Goal: Task Accomplishment & Management: Use online tool/utility

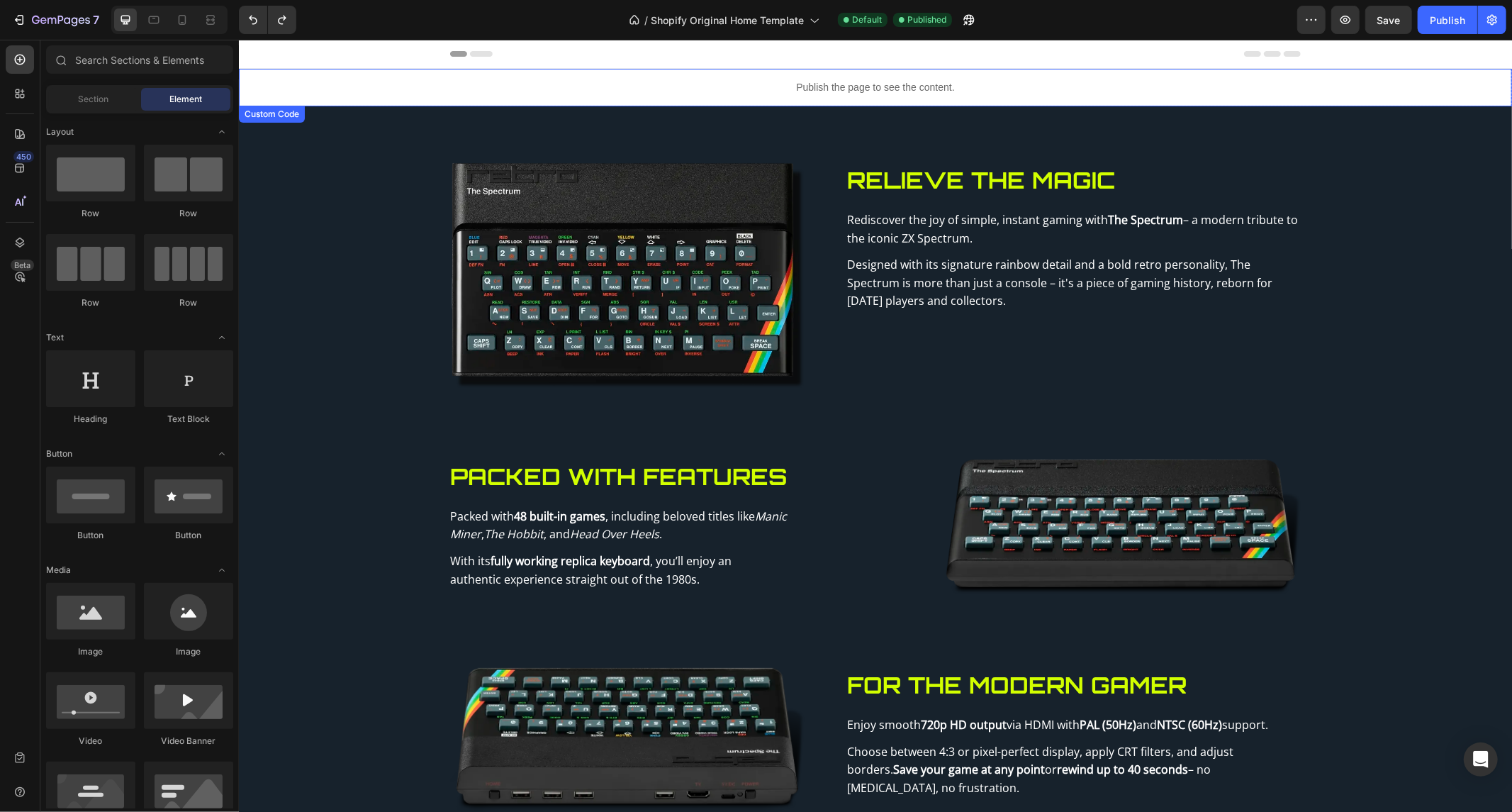
click at [944, 78] on div "Publish the page to see the content." at bounding box center [875, 87] width 1273 height 38
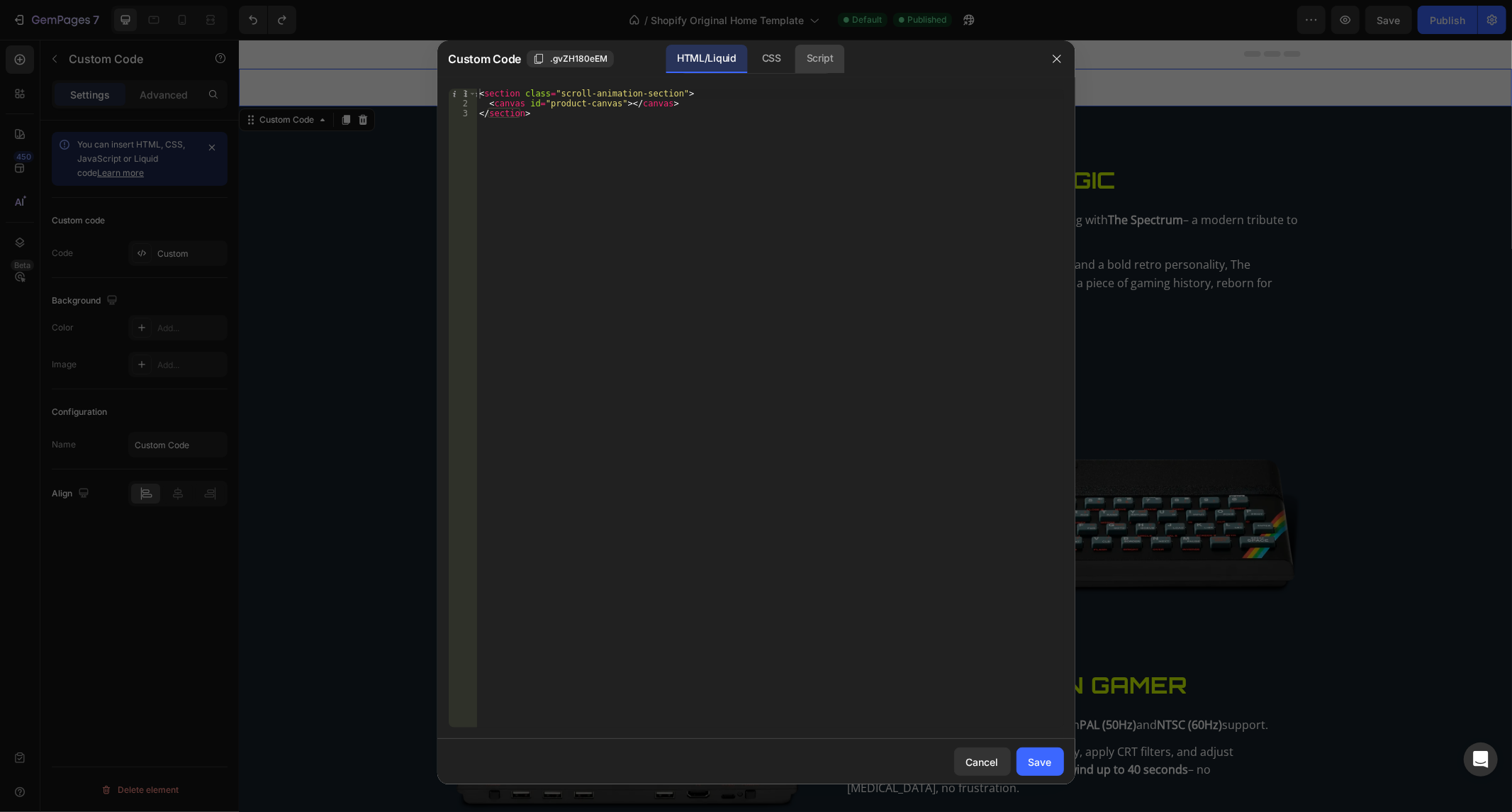
click at [810, 52] on div "Script" at bounding box center [820, 59] width 50 height 29
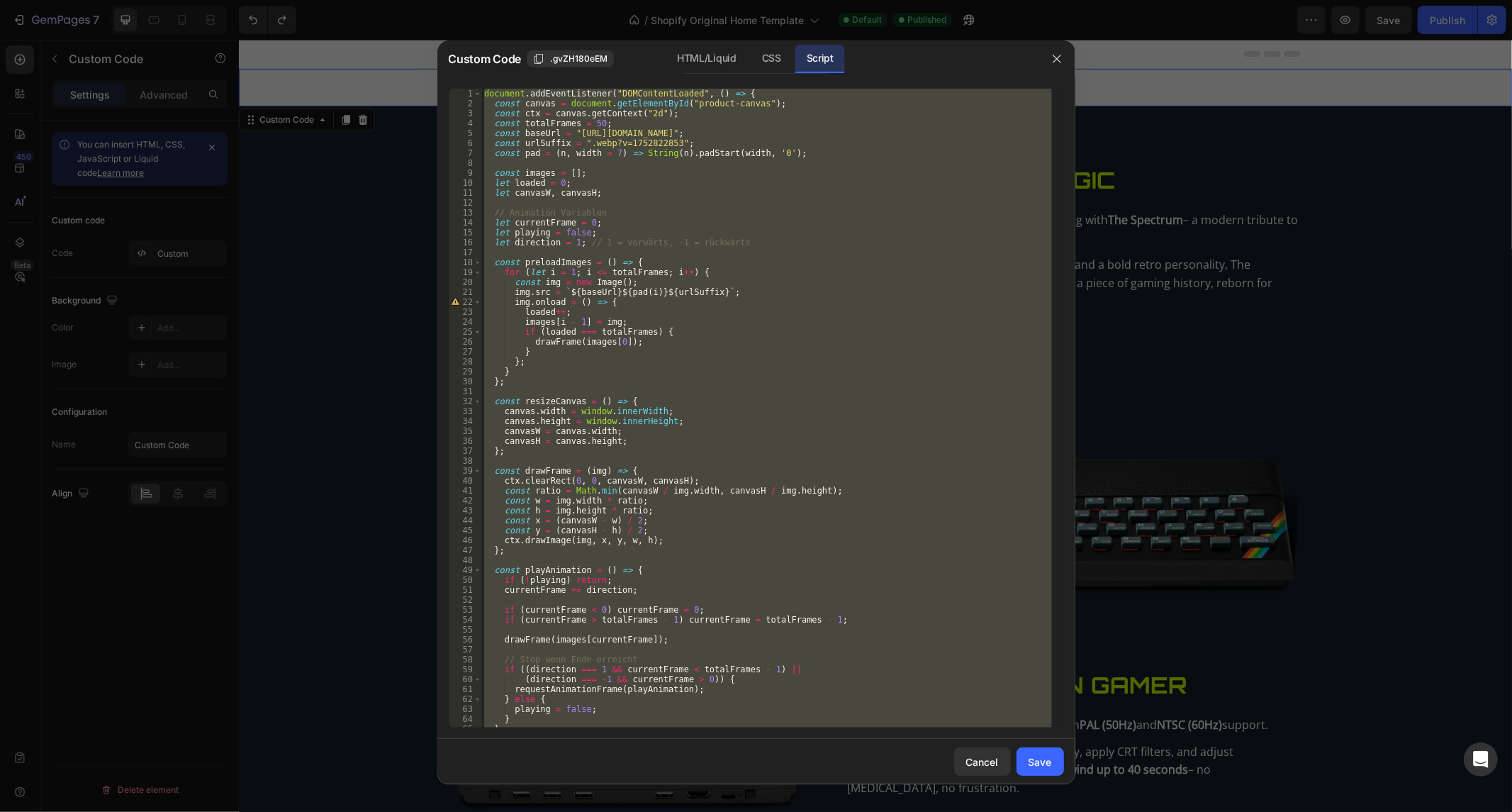
click at [627, 519] on div "document . addEventListener ( "DOMContentLoaded" , ( ) => { const canvas = docu…" at bounding box center [766, 408] width 570 height 639
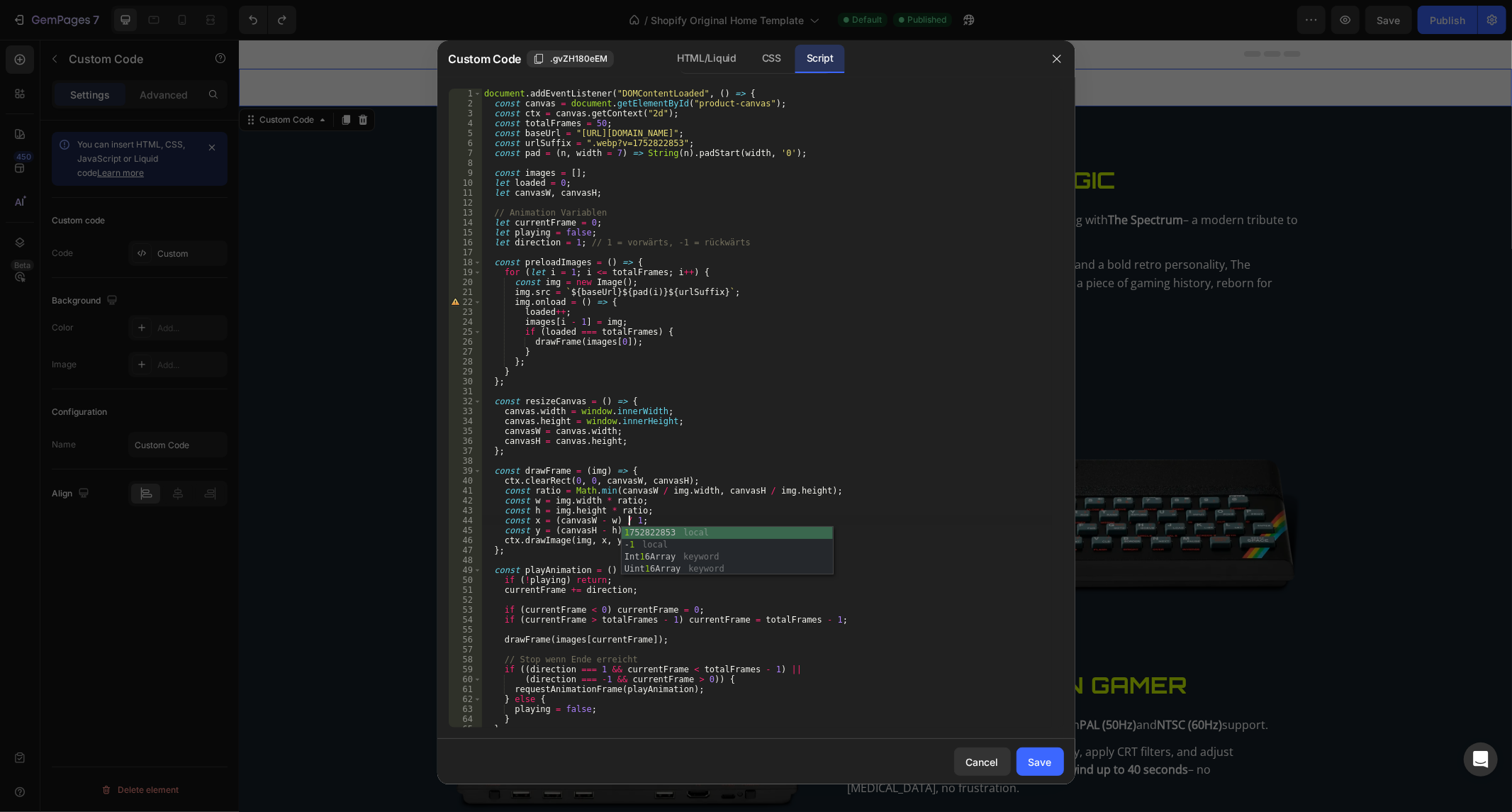
scroll to position [0, 11]
click at [671, 506] on div "document . addEventListener ( "DOMContentLoaded" , ( ) => { const canvas = docu…" at bounding box center [766, 418] width 570 height 660
click at [625, 528] on div "document . addEventListener ( "DOMContentLoaded" , ( ) => { const canvas = docu…" at bounding box center [766, 418] width 570 height 660
click at [867, 528] on div "document . addEventListener ( "DOMContentLoaded" , ( ) => { const canvas = docu…" at bounding box center [766, 418] width 570 height 660
type textarea "const y = (canvasH - h) / 1;"
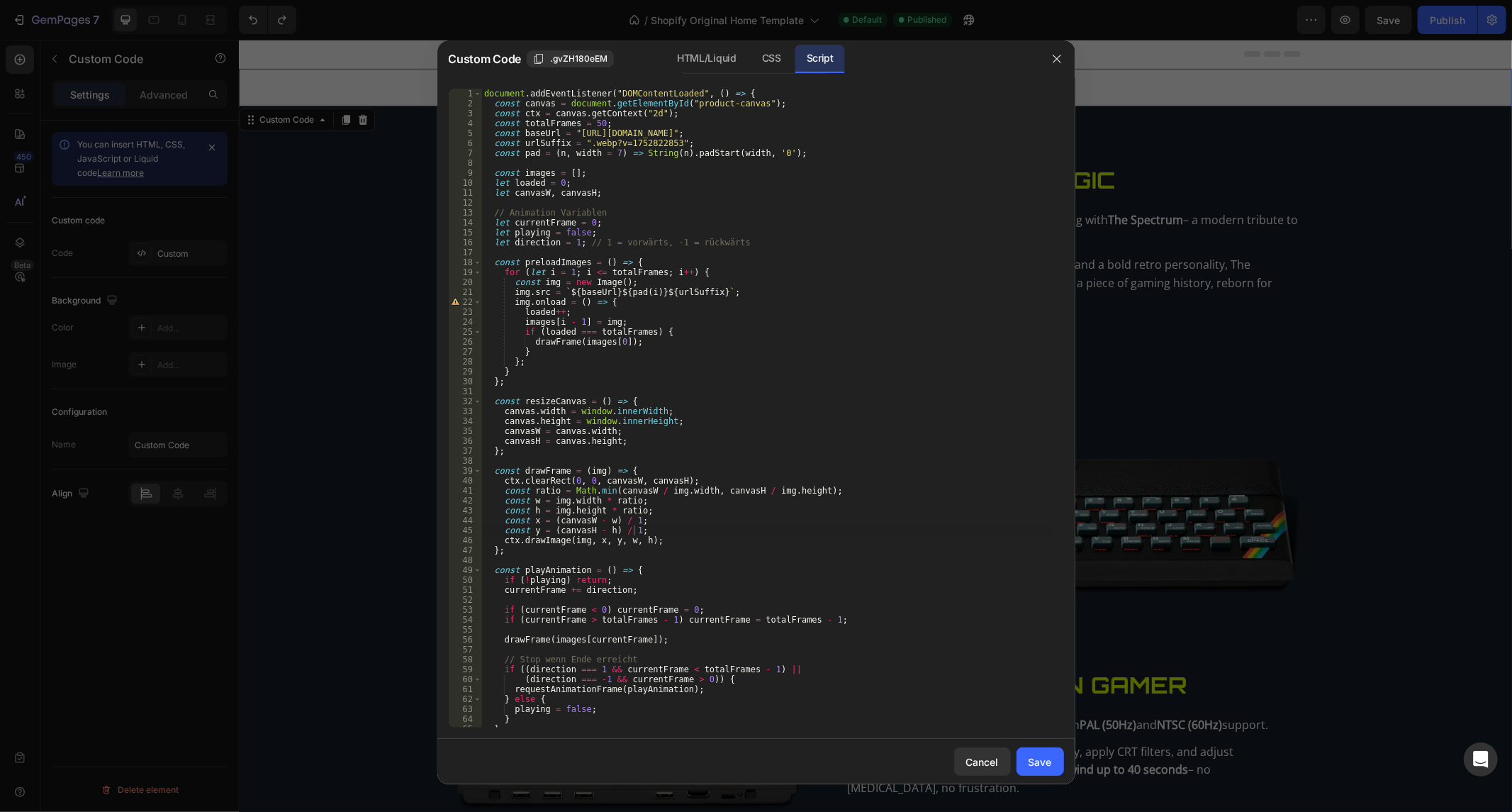
click at [1013, 767] on div "Cancel Save" at bounding box center [756, 761] width 638 height 45
click at [1023, 766] on button "Save" at bounding box center [1040, 761] width 48 height 29
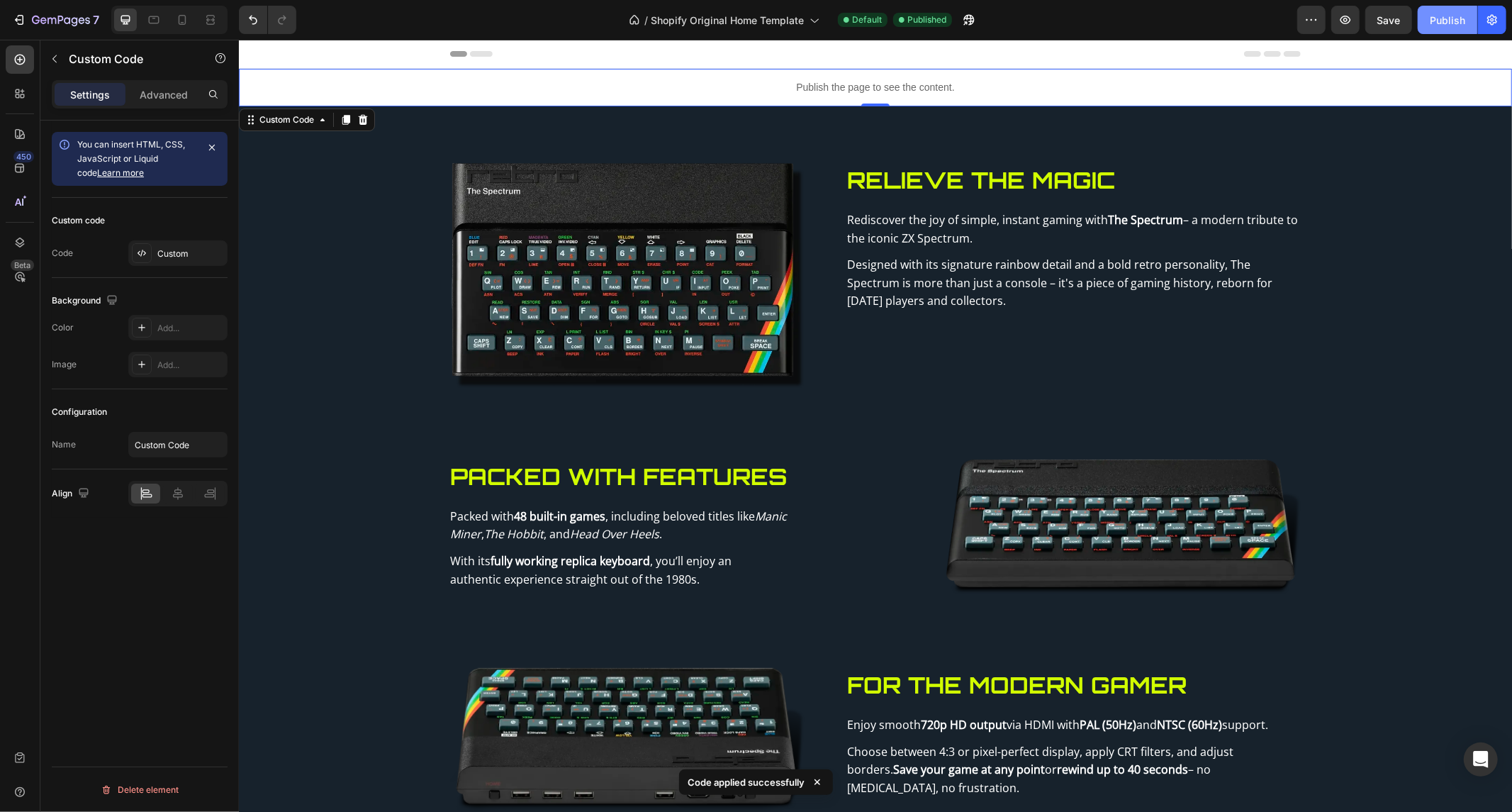
click at [1433, 7] on button "Publish" at bounding box center [1446, 20] width 60 height 29
click at [250, 21] on icon "Undo/Redo" at bounding box center [252, 20] width 14 height 14
click at [1455, 19] on div "Publish" at bounding box center [1446, 20] width 35 height 15
click at [912, 70] on div "Publish the page to see the content." at bounding box center [875, 87] width 1273 height 38
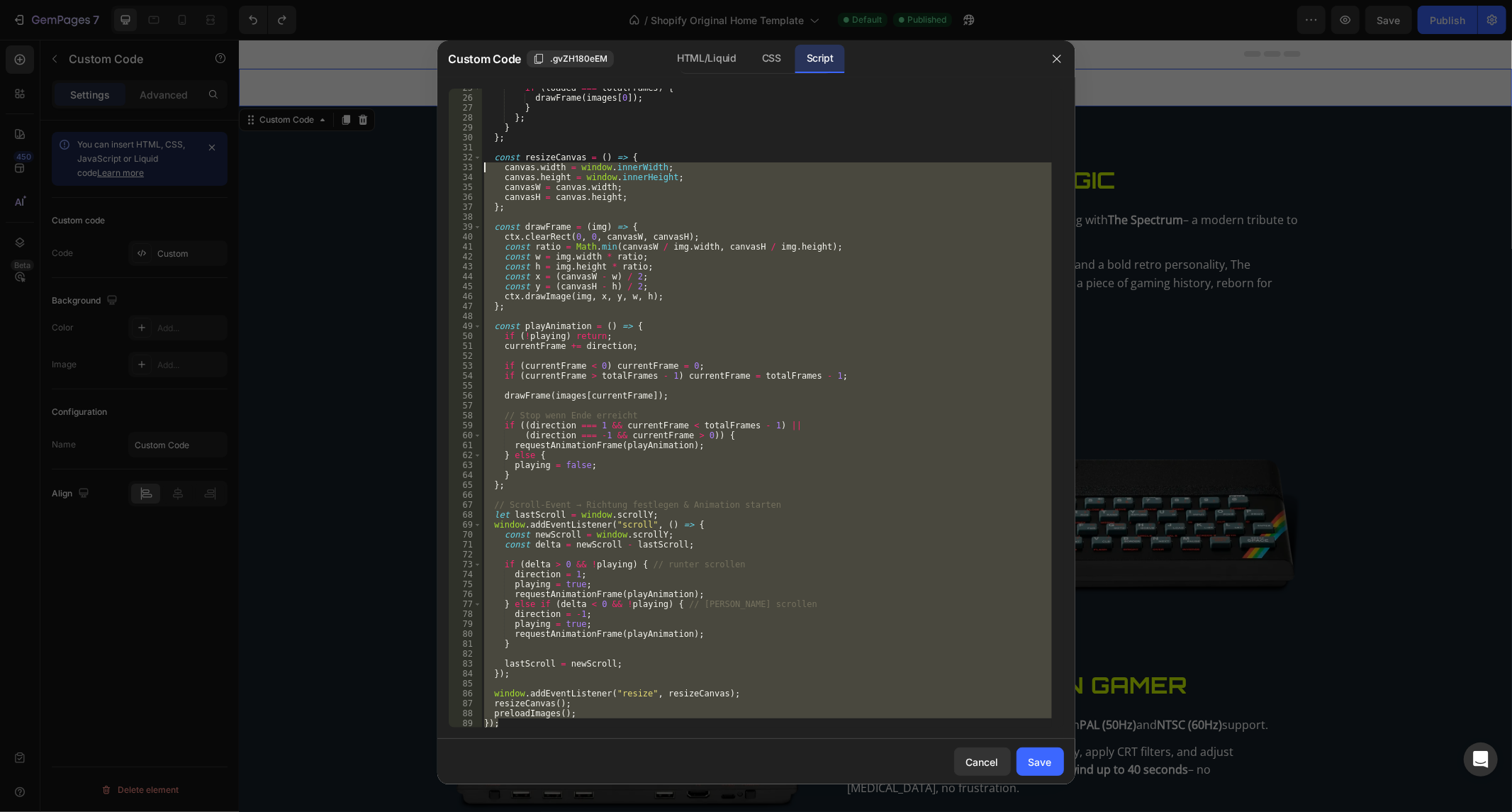
scroll to position [0, 0]
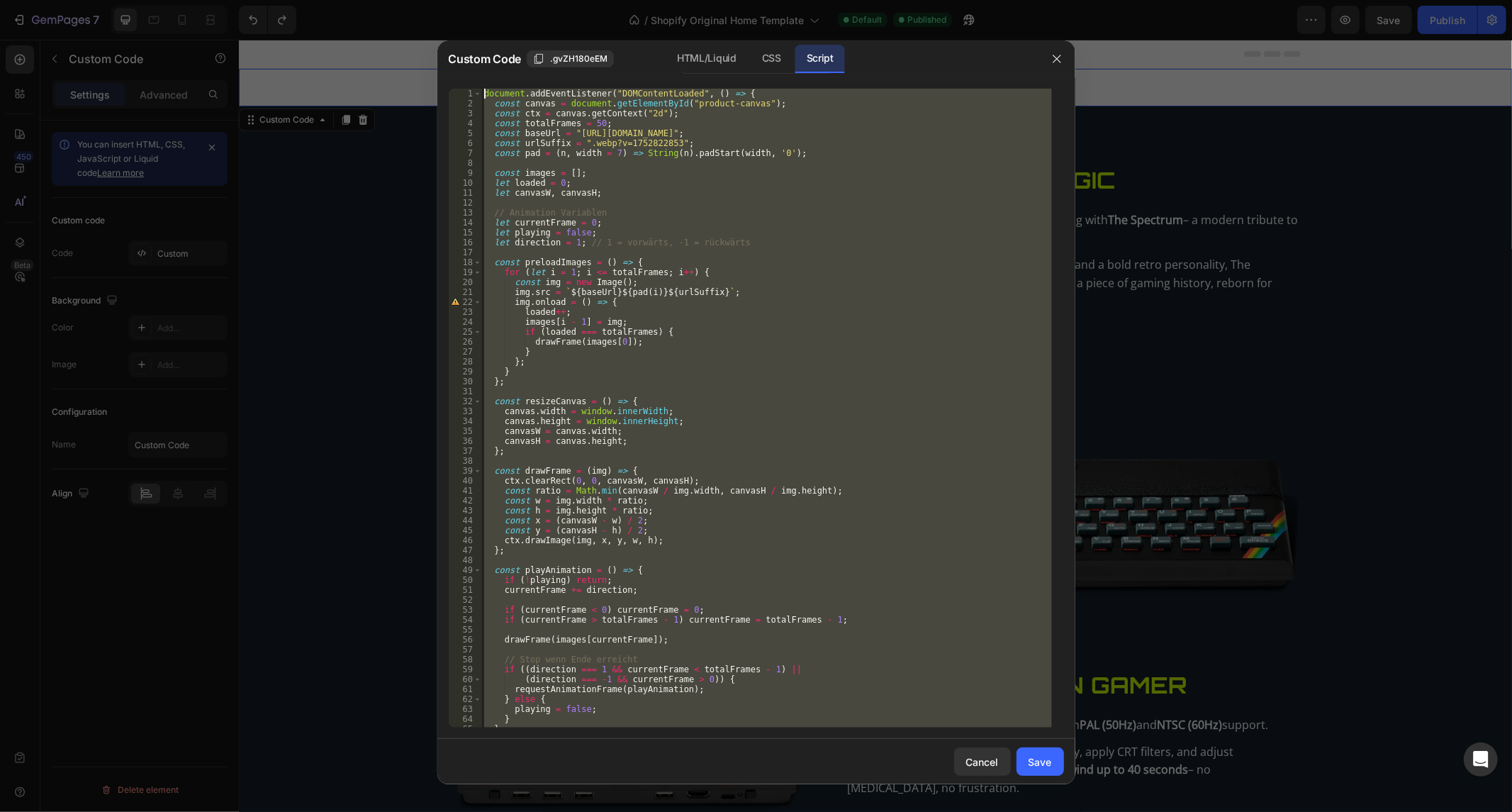
drag, startPoint x: 534, startPoint y: 724, endPoint x: 292, endPoint y: -96, distance: 855.0
click at [292, 0] on html "7 / Shopify Original Home Template Default Published Preview Save Publish 450 B…" at bounding box center [756, 0] width 1512 height 0
click at [554, 180] on div "document . addEventListener ( "DOMContentLoaded" , ( ) => { const canvas = docu…" at bounding box center [766, 408] width 570 height 639
click at [554, 180] on div "document . addEventListener ( "DOMContentLoaded" , ( ) => { const canvas = docu…" at bounding box center [766, 418] width 570 height 660
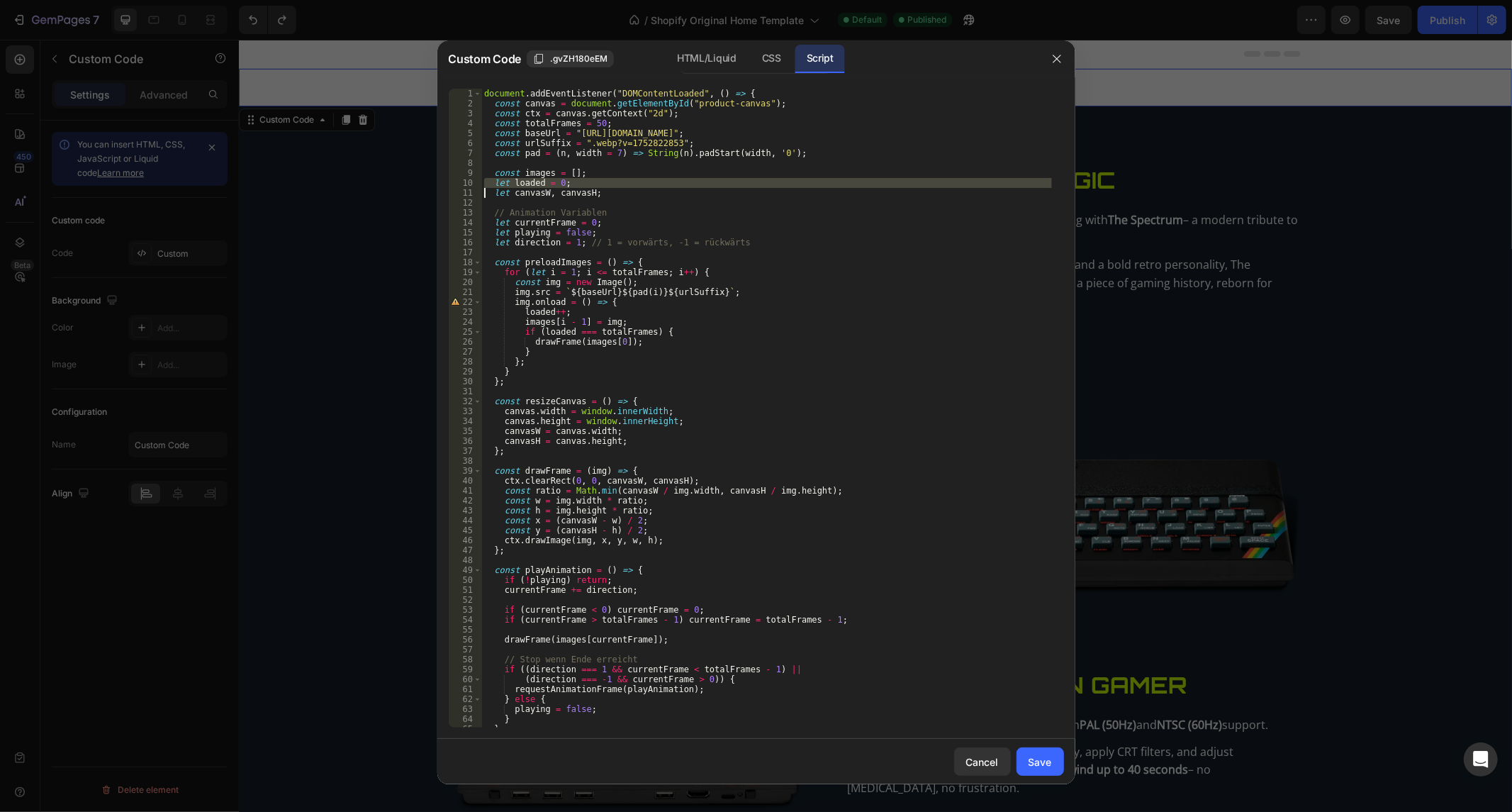
click at [554, 180] on div "document . addEventListener ( "DOMContentLoaded" , ( ) => { const canvas = docu…" at bounding box center [766, 418] width 570 height 660
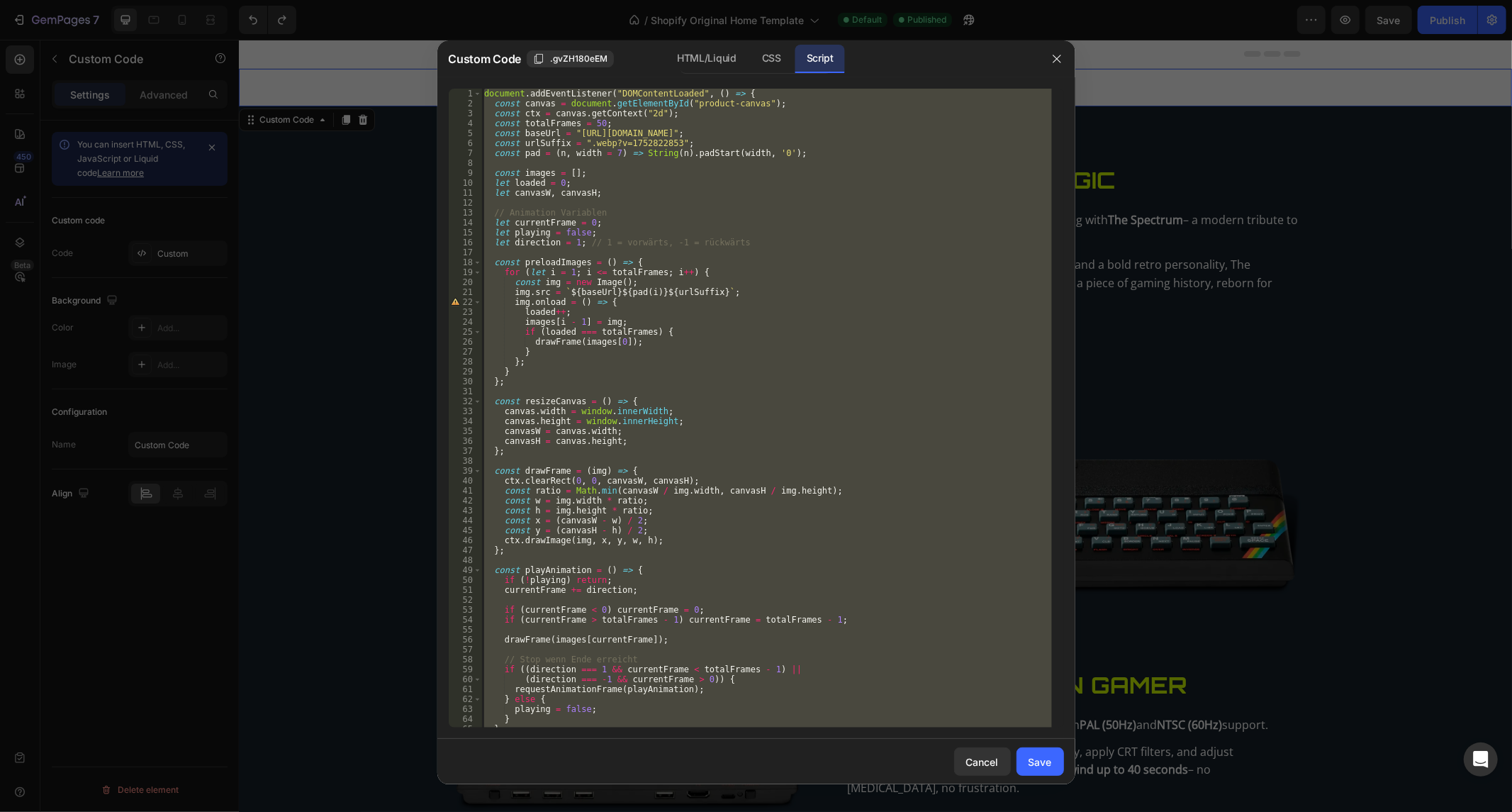
click at [554, 180] on div "document . addEventListener ( "DOMContentLoaded" , ( ) => { const canvas = docu…" at bounding box center [766, 418] width 570 height 660
paste textarea "</script>"
type textarea "</script>"
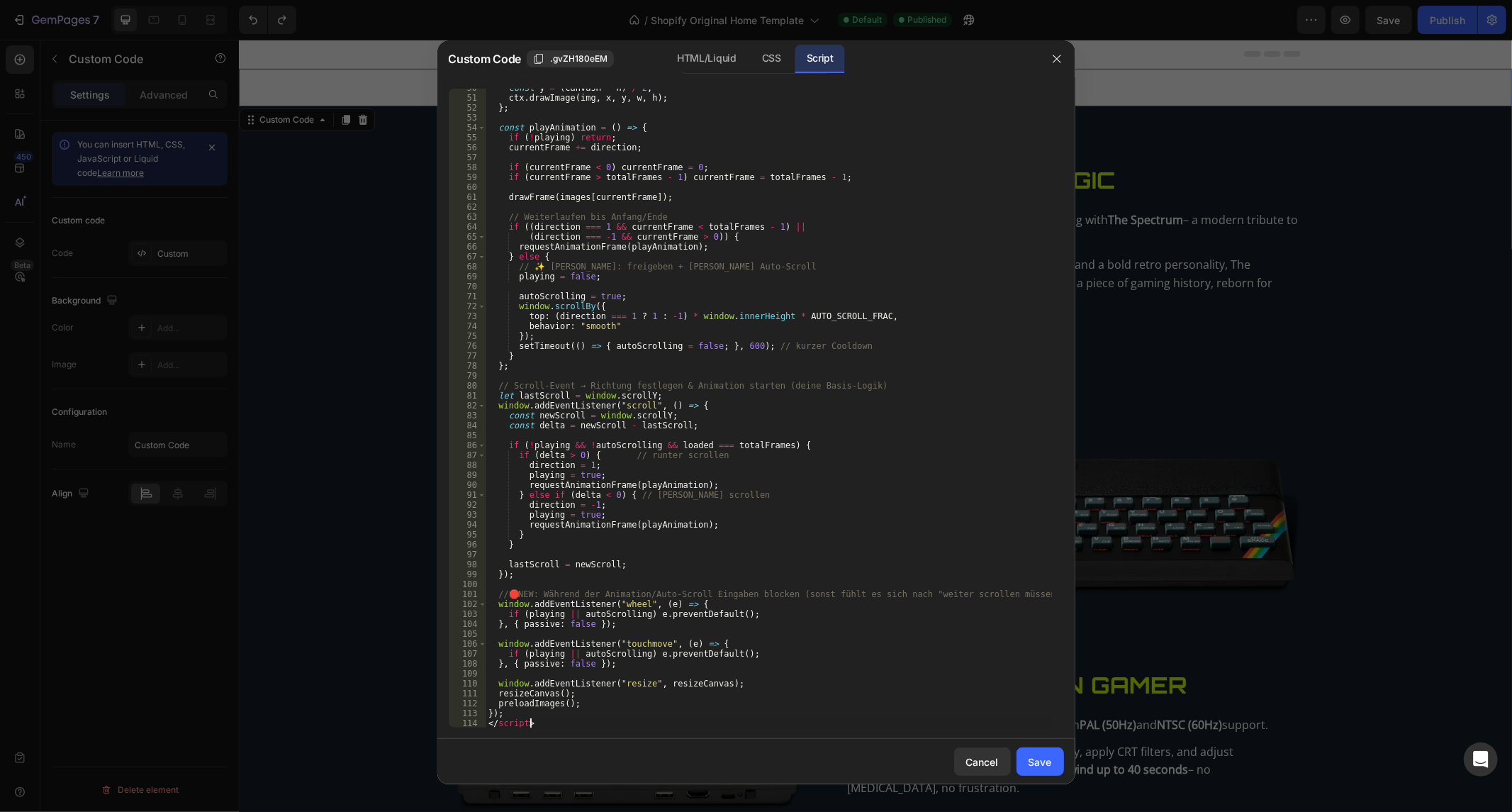
scroll to position [492, 0]
click at [527, 726] on div "const y = ( canvasH - h ) / 2 ; ctx . drawImage ( img , x , y , w , h ) ; } ; c…" at bounding box center [768, 412] width 565 height 660
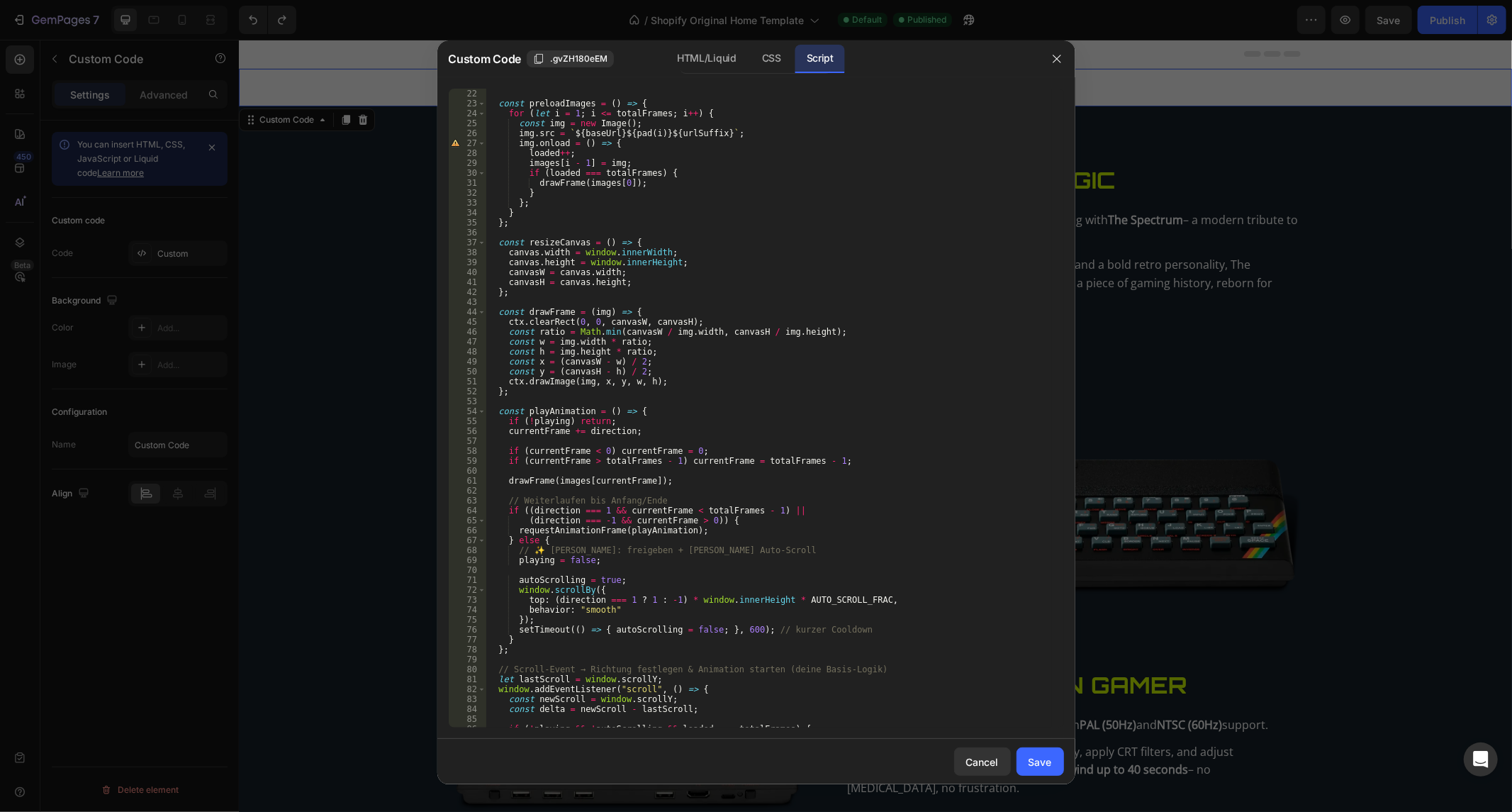
scroll to position [0, 0]
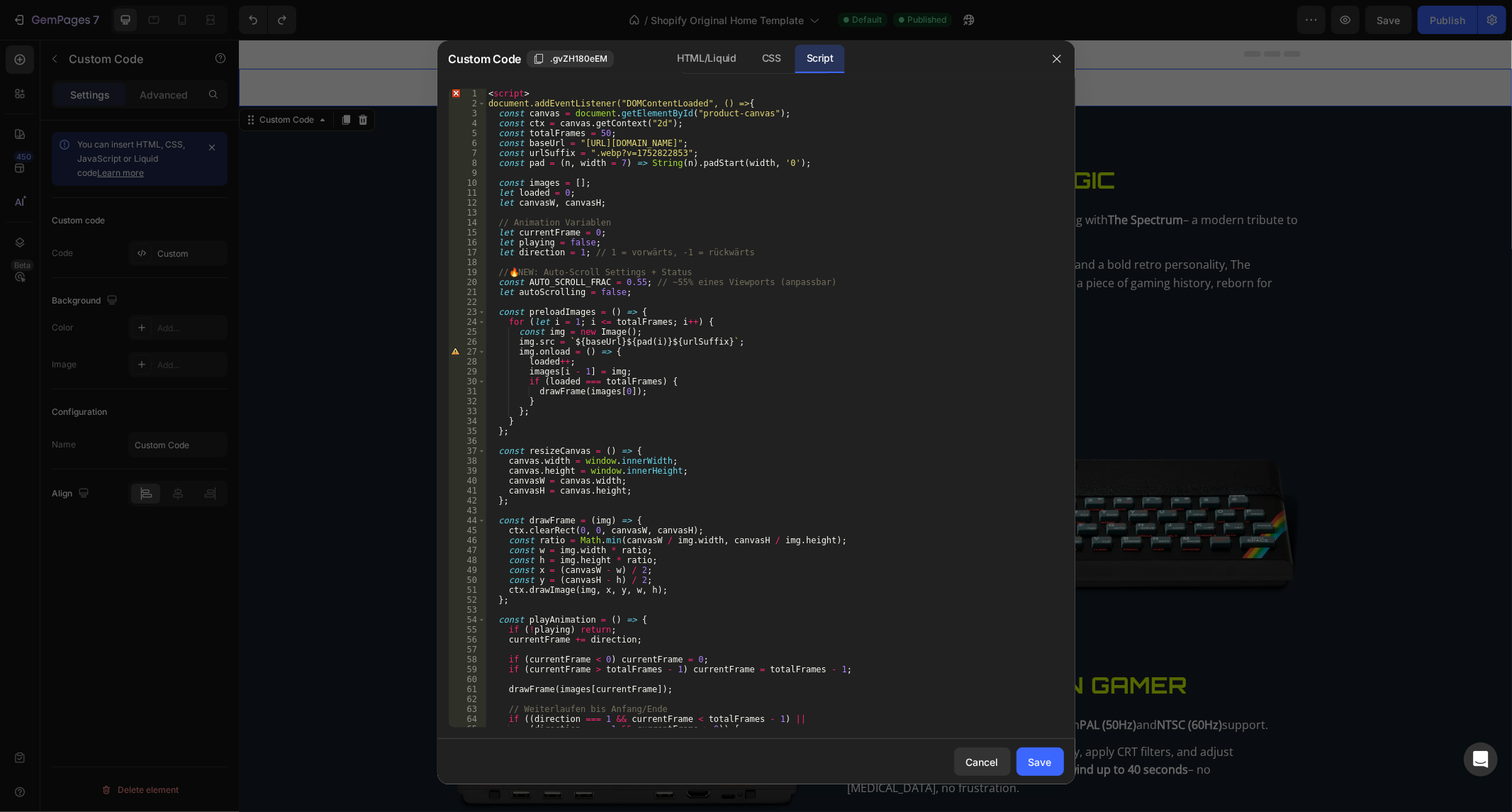
click at [555, 84] on div "1 2 3 4 5 6 7 8 9 10 11 12 13 14 15 16 17 18 19 20 21 22 23 24 25 26 27 28 29 3…" at bounding box center [756, 407] width 638 height 661
click at [555, 93] on div "< script > document.addEventListener("DOMContentLoaded", () => { const canvas =…" at bounding box center [768, 418] width 565 height 660
type textarea "<"
type textarea "document.addEventListener("DOMContentLoaded", () => {"
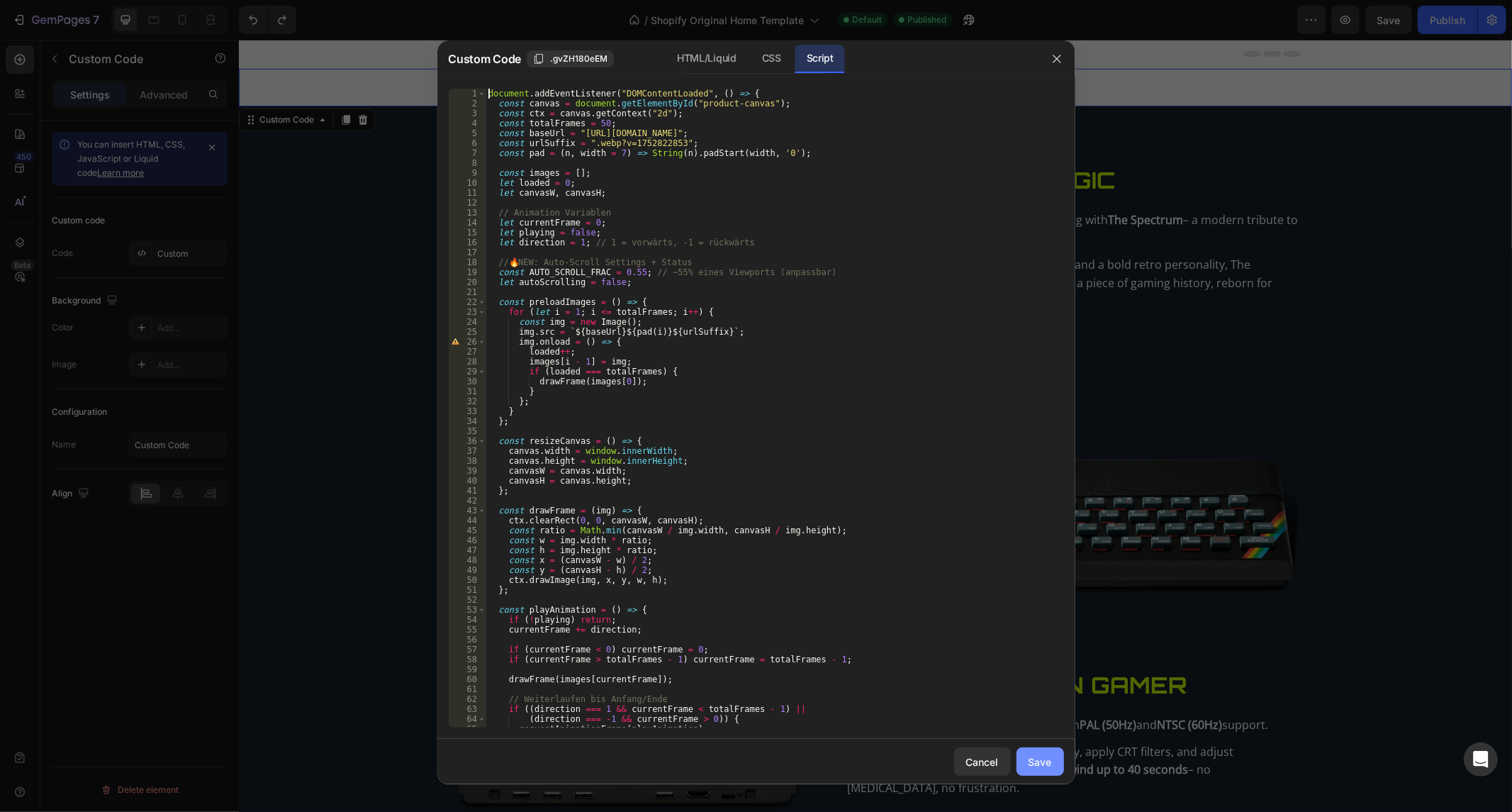
click at [1040, 764] on div "Save" at bounding box center [1039, 762] width 24 height 15
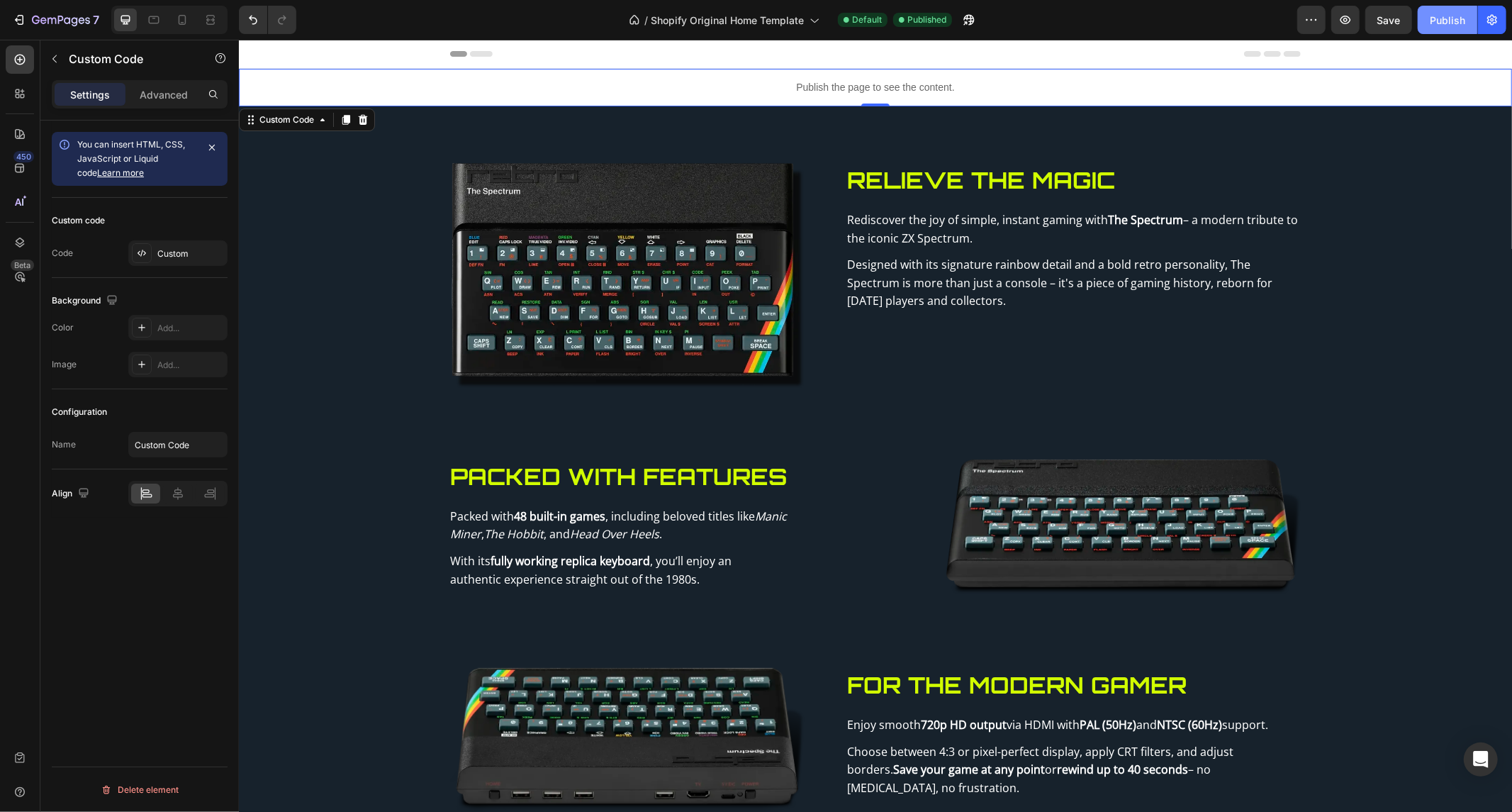
click at [1437, 8] on button "Publish" at bounding box center [1446, 20] width 60 height 29
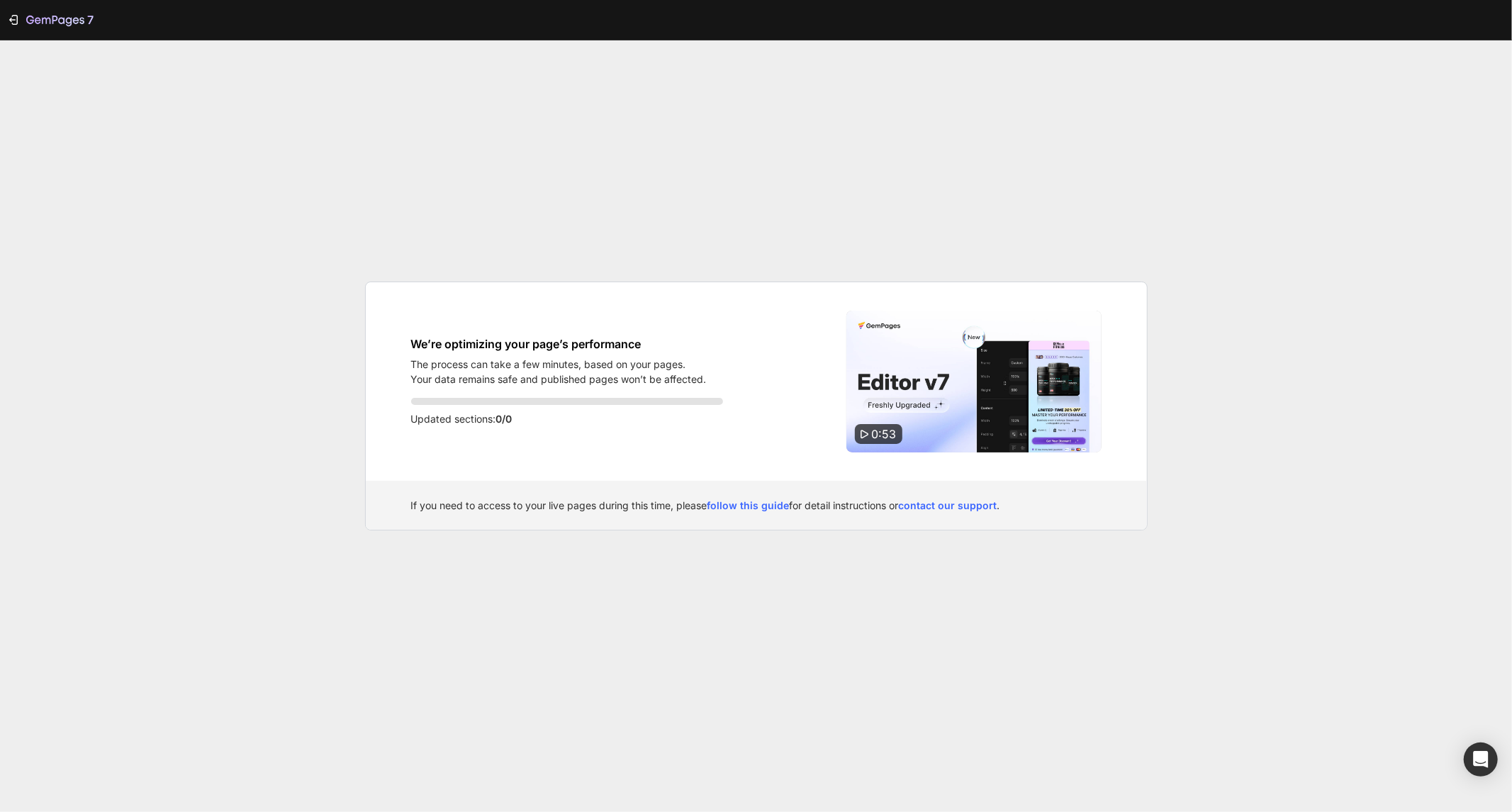
click at [912, 81] on div "7 We’re optimizing your page’s performance The process can take a few minutes, …" at bounding box center [756, 406] width 1512 height 812
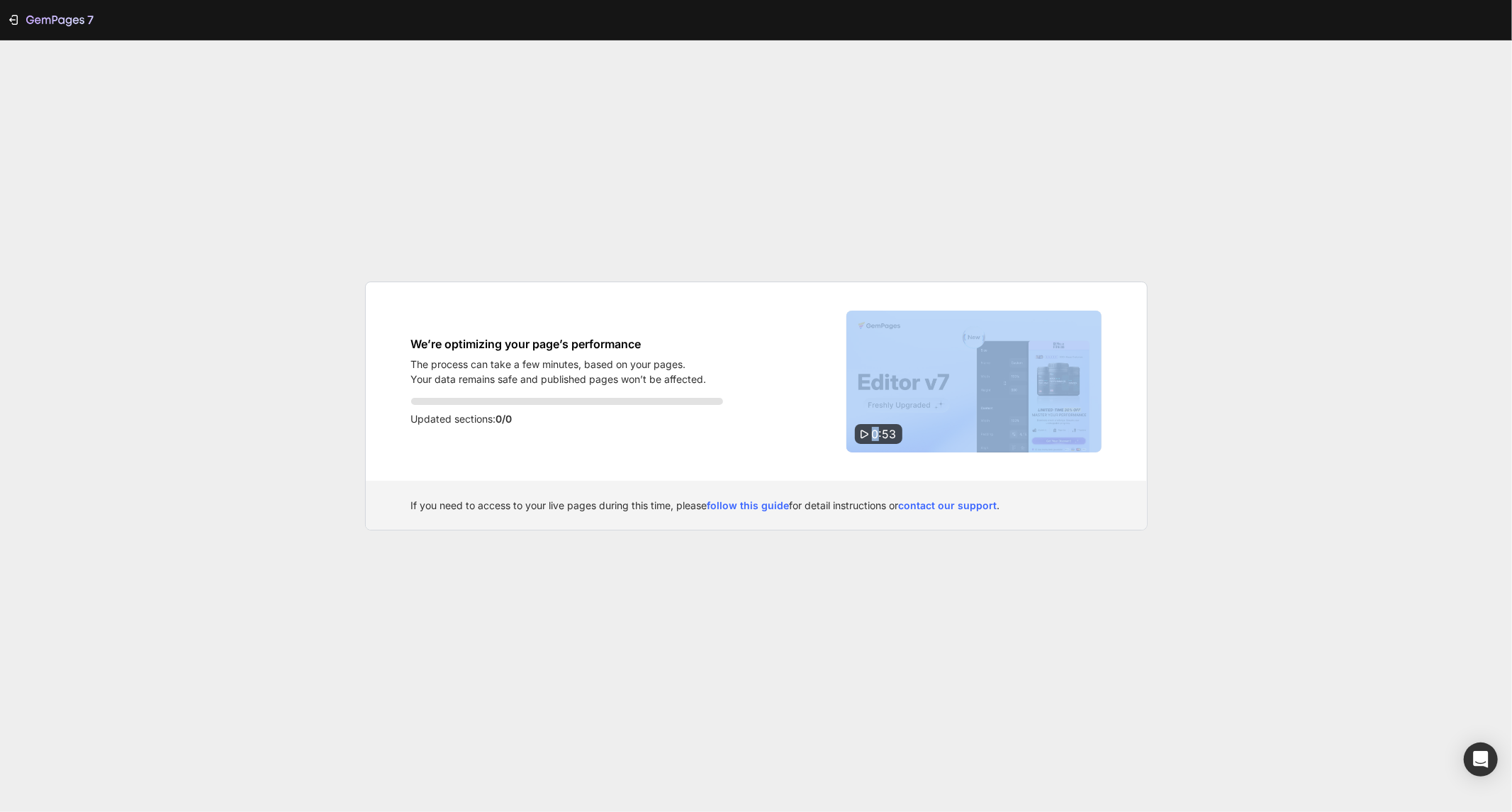
click at [912, 81] on div "7 We’re optimizing your page’s performance The process can take a few minutes, …" at bounding box center [756, 406] width 1512 height 812
click at [1215, 281] on div "7 We’re optimizing your page’s performance The process can take a few minutes, …" at bounding box center [756, 406] width 1512 height 812
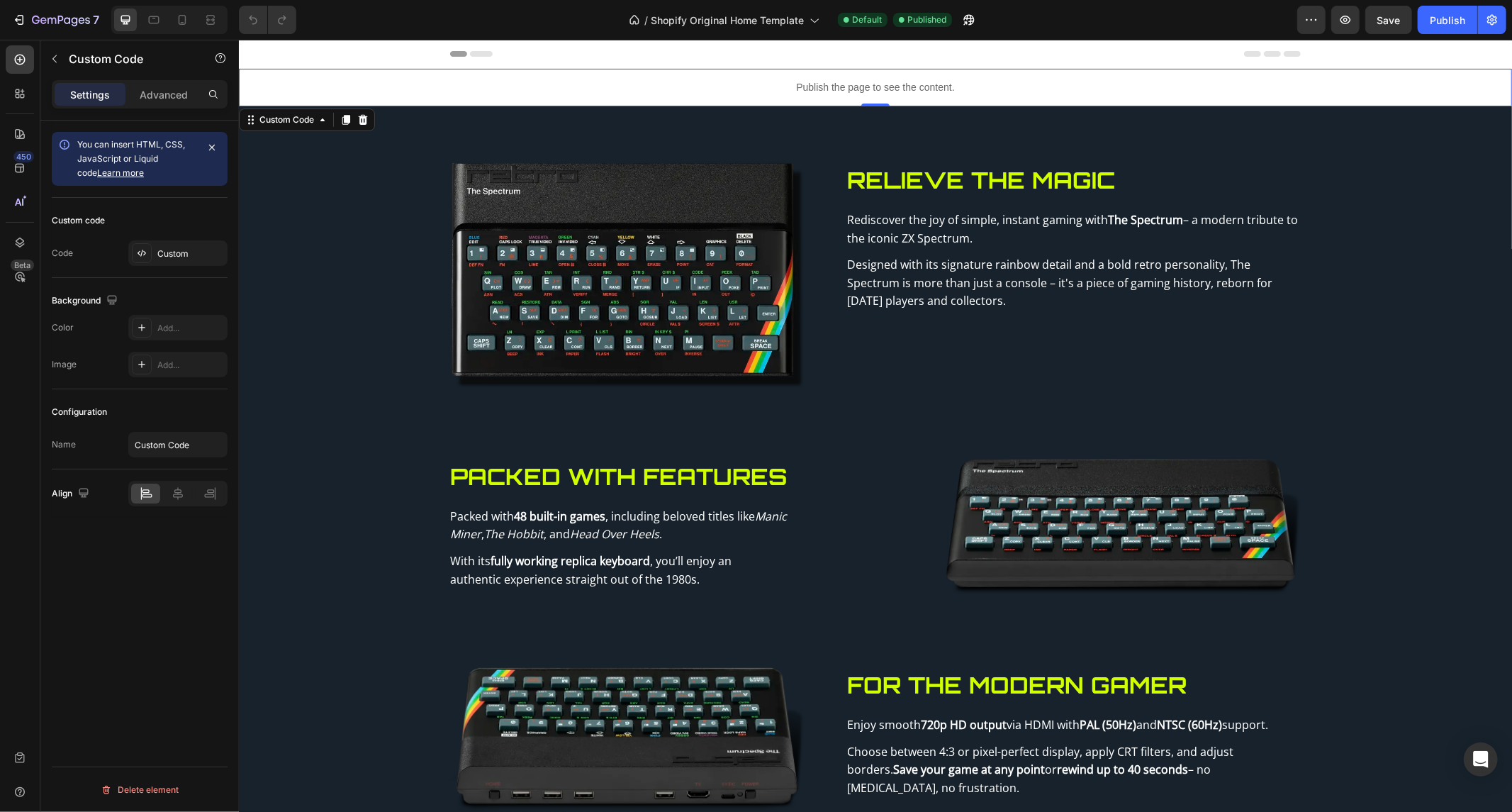
click at [955, 86] on p "Publish the page to see the content." at bounding box center [875, 87] width 1273 height 15
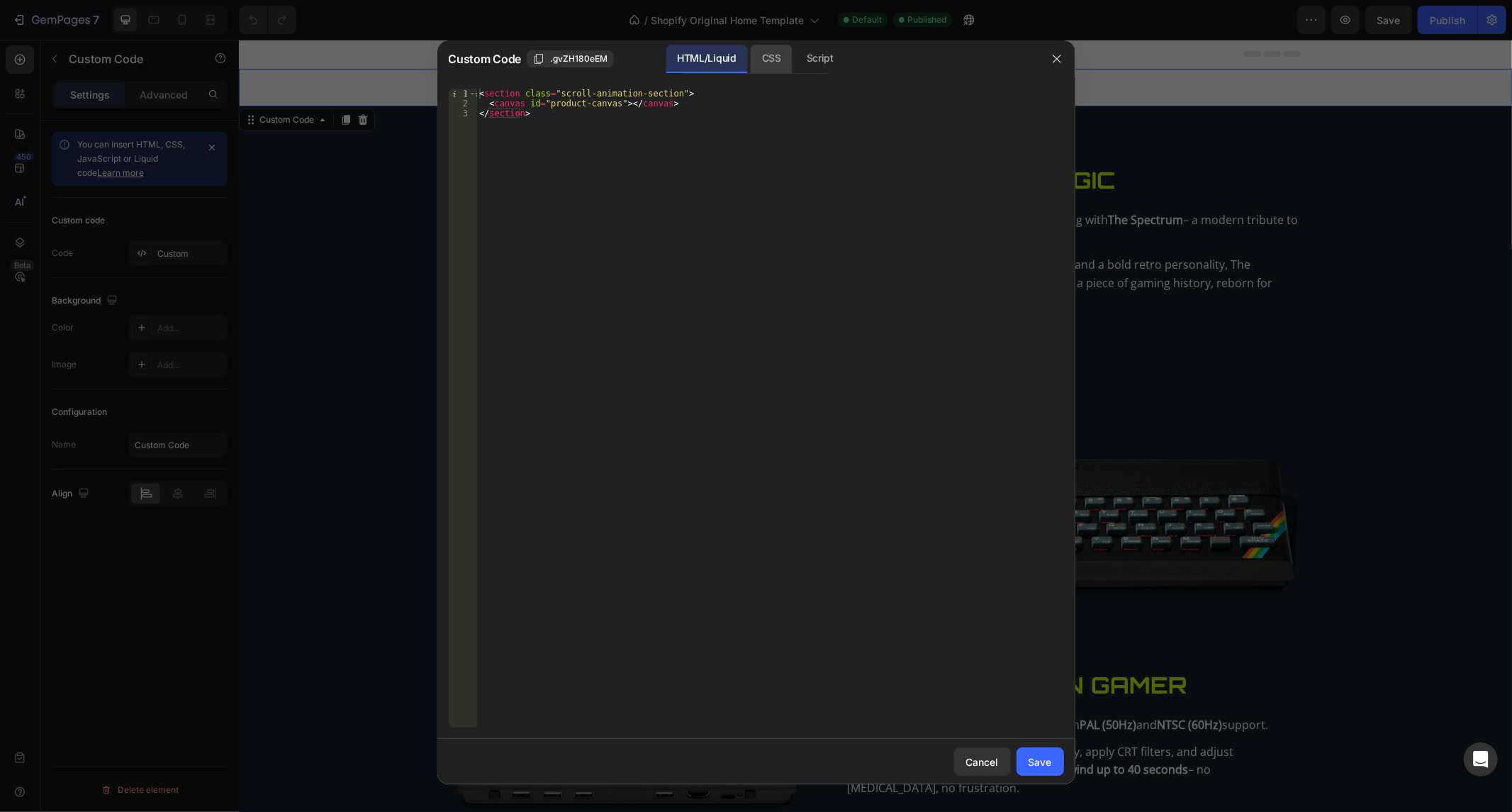
click at [795, 50] on div "CSS" at bounding box center [820, 59] width 50 height 29
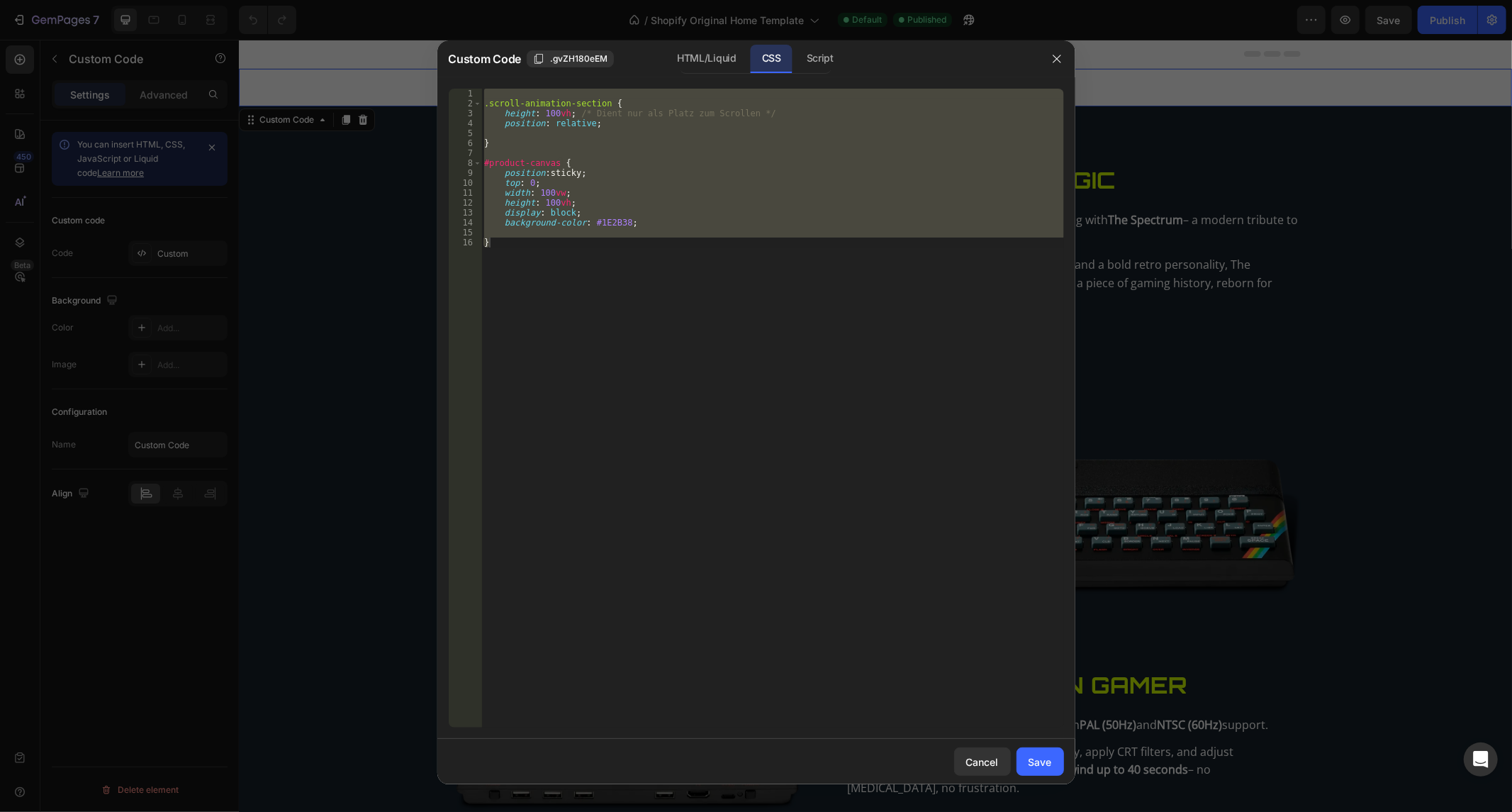
click at [563, 176] on div ".scroll-animation-section { height : 100 vh ; /* Dient nur als Platz zum Scroll…" at bounding box center [772, 408] width 582 height 639
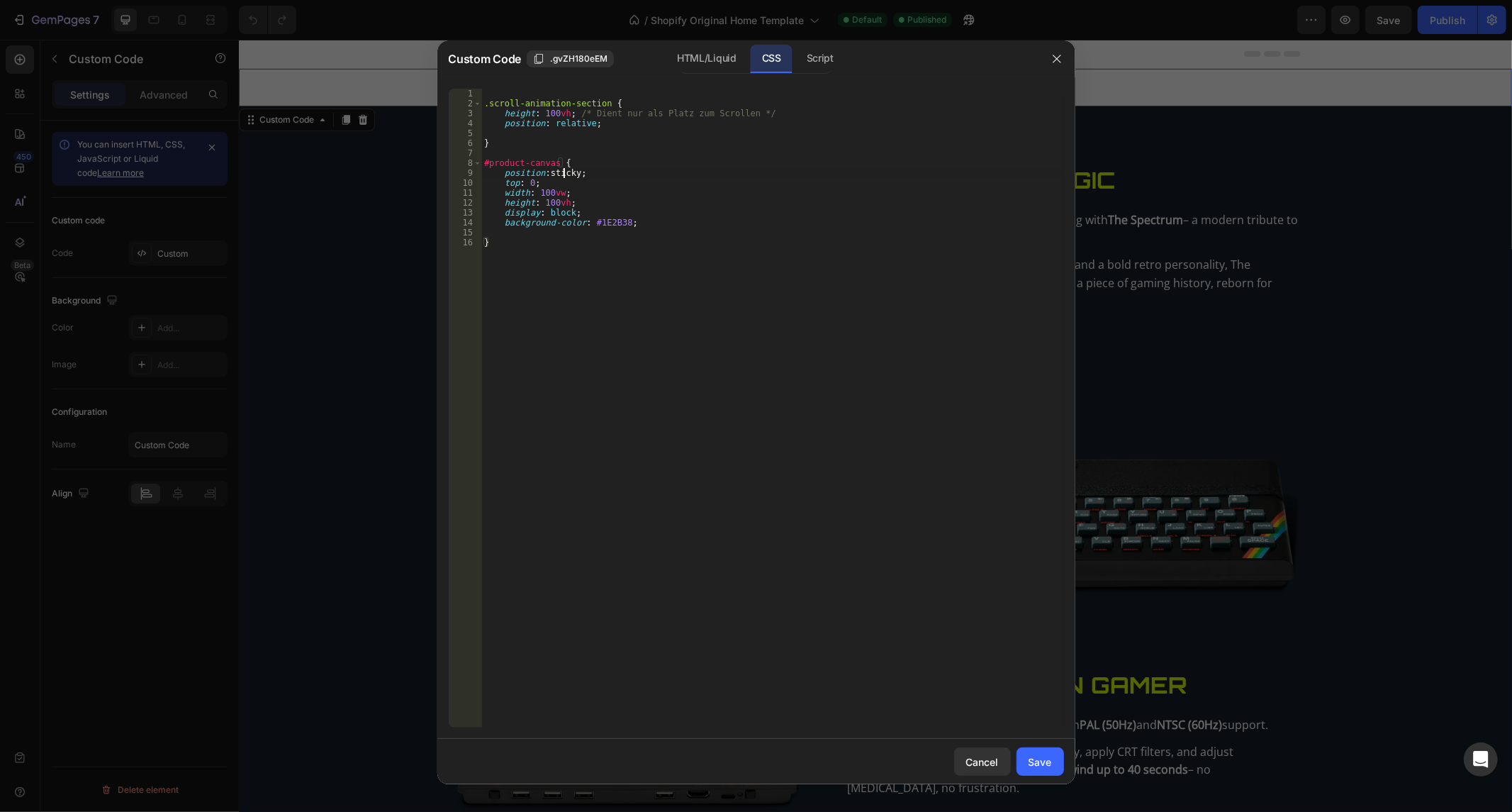
click at [563, 176] on div ".scroll-animation-section { height : 100 vh ; /* Dient nur als Platz zum Scroll…" at bounding box center [772, 418] width 582 height 660
click at [754, 246] on div ".scroll-animation-section { height : 100 vh ; /* Dient nur als Platz zum Scroll…" at bounding box center [772, 418] width 582 height 660
type textarea "}"
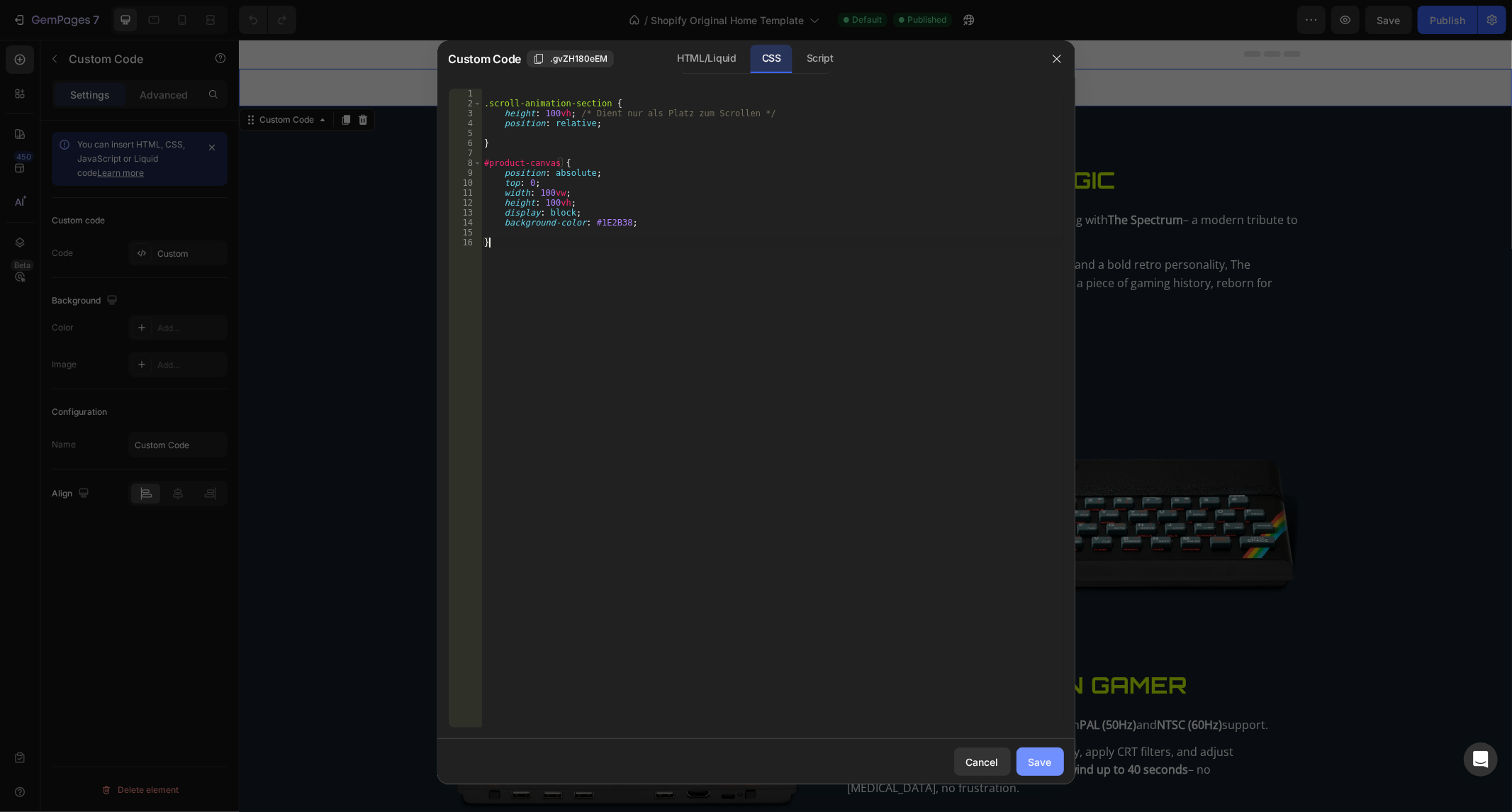
click at [1043, 750] on button "Save" at bounding box center [1040, 761] width 48 height 29
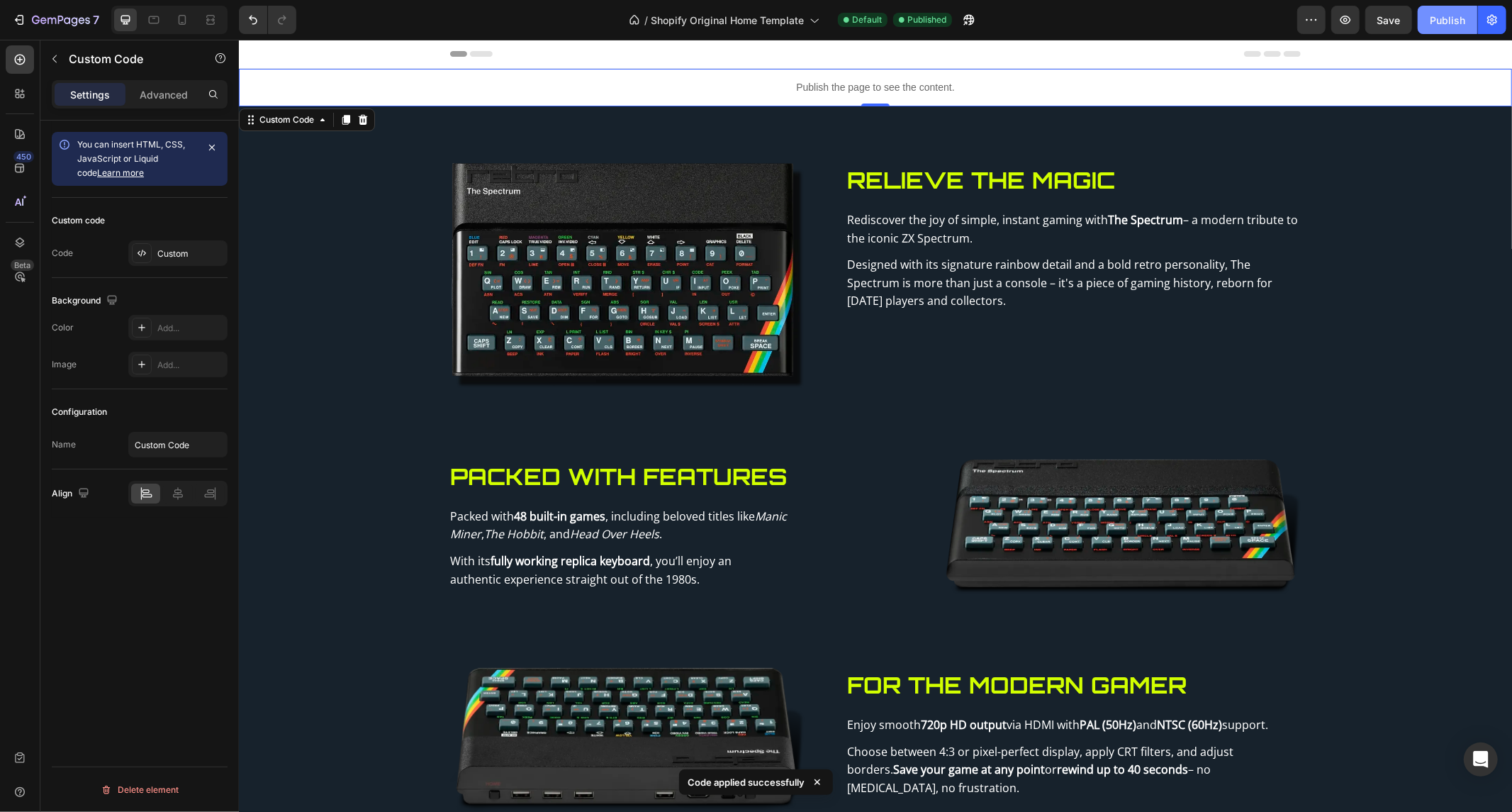
click at [1453, 25] on div "Publish" at bounding box center [1446, 20] width 35 height 15
click at [246, 20] on icon "Undo/Redo" at bounding box center [252, 20] width 14 height 14
click at [1428, 24] on button "Publish" at bounding box center [1446, 20] width 60 height 29
click at [896, 76] on div "Publish the page to see the content." at bounding box center [875, 87] width 1273 height 38
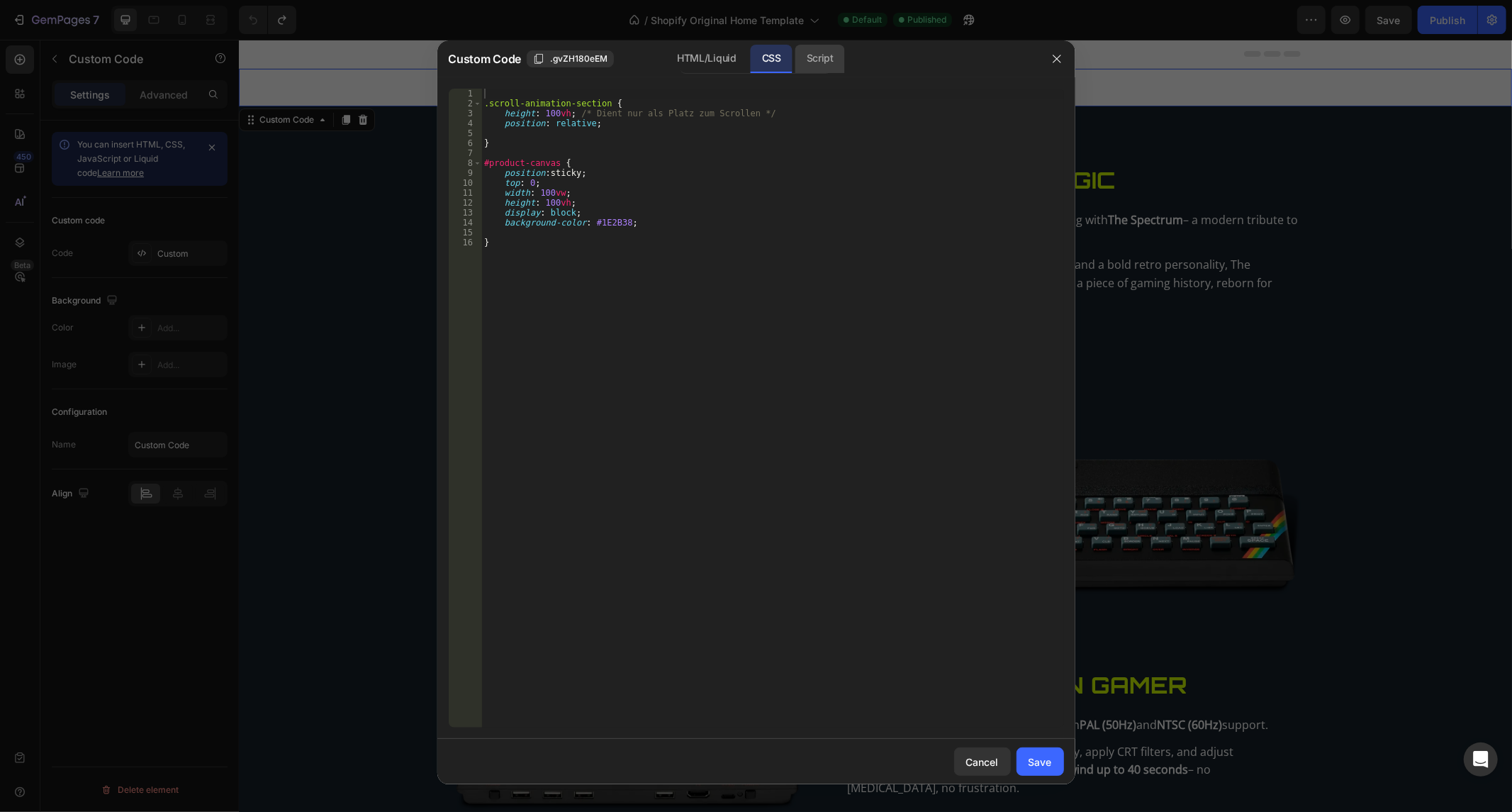
click at [812, 54] on div "Script" at bounding box center [820, 59] width 50 height 29
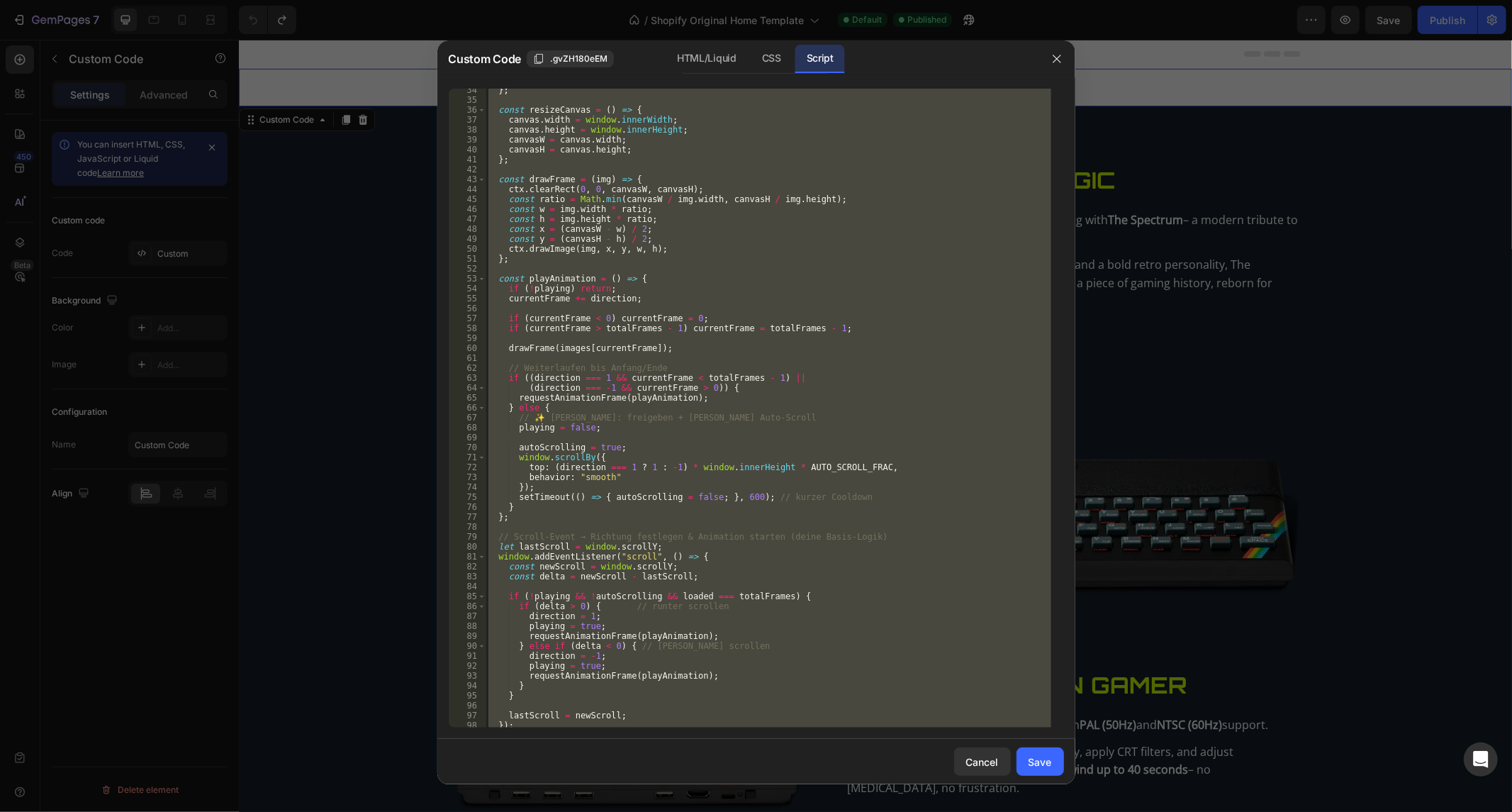
scroll to position [482, 0]
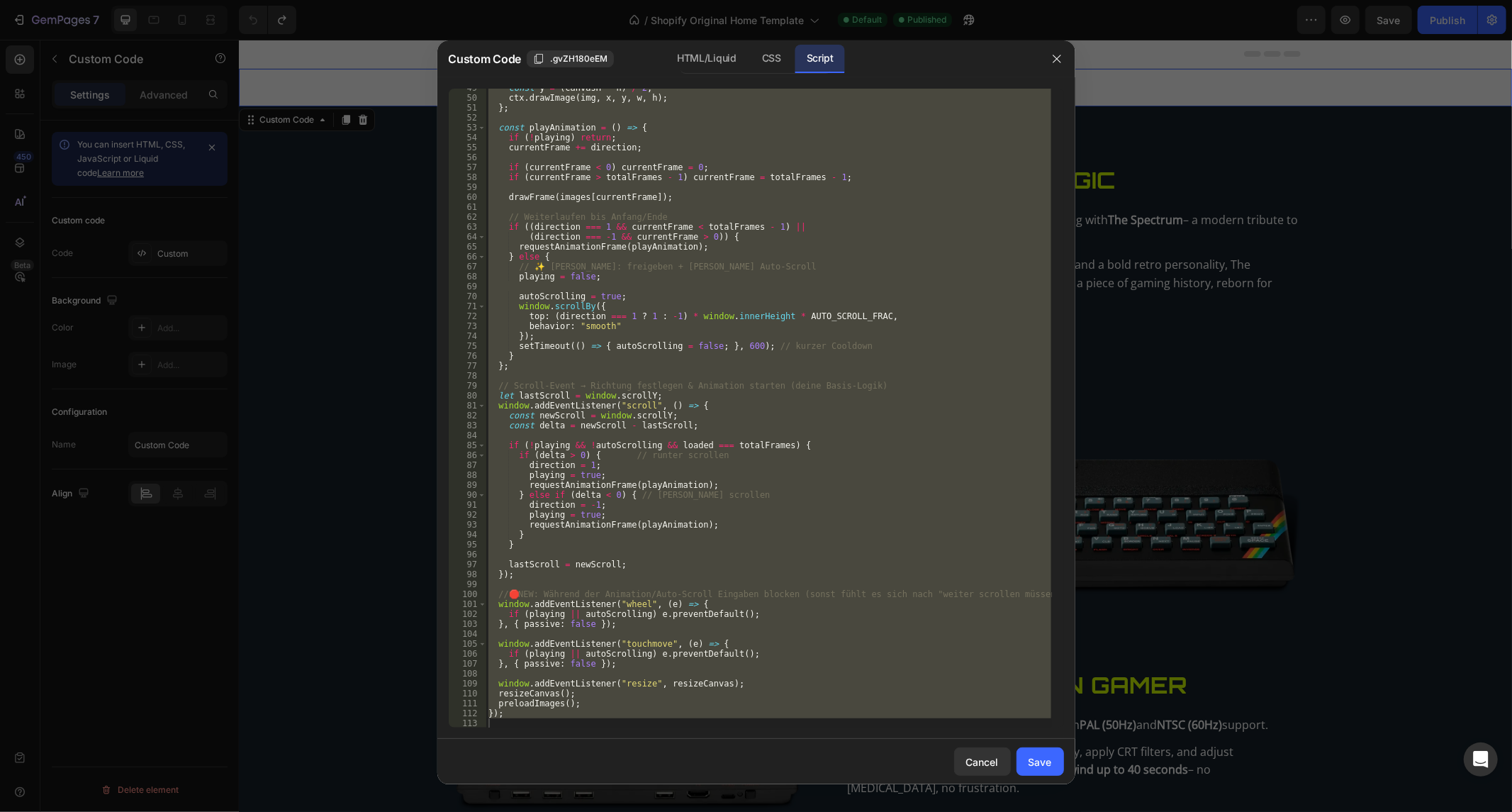
click at [619, 615] on div "const y = ( canvasH - h ) / 2 ; ctx . drawImage ( img , x , y , w , h ) ; } ; c…" at bounding box center [768, 408] width 565 height 639
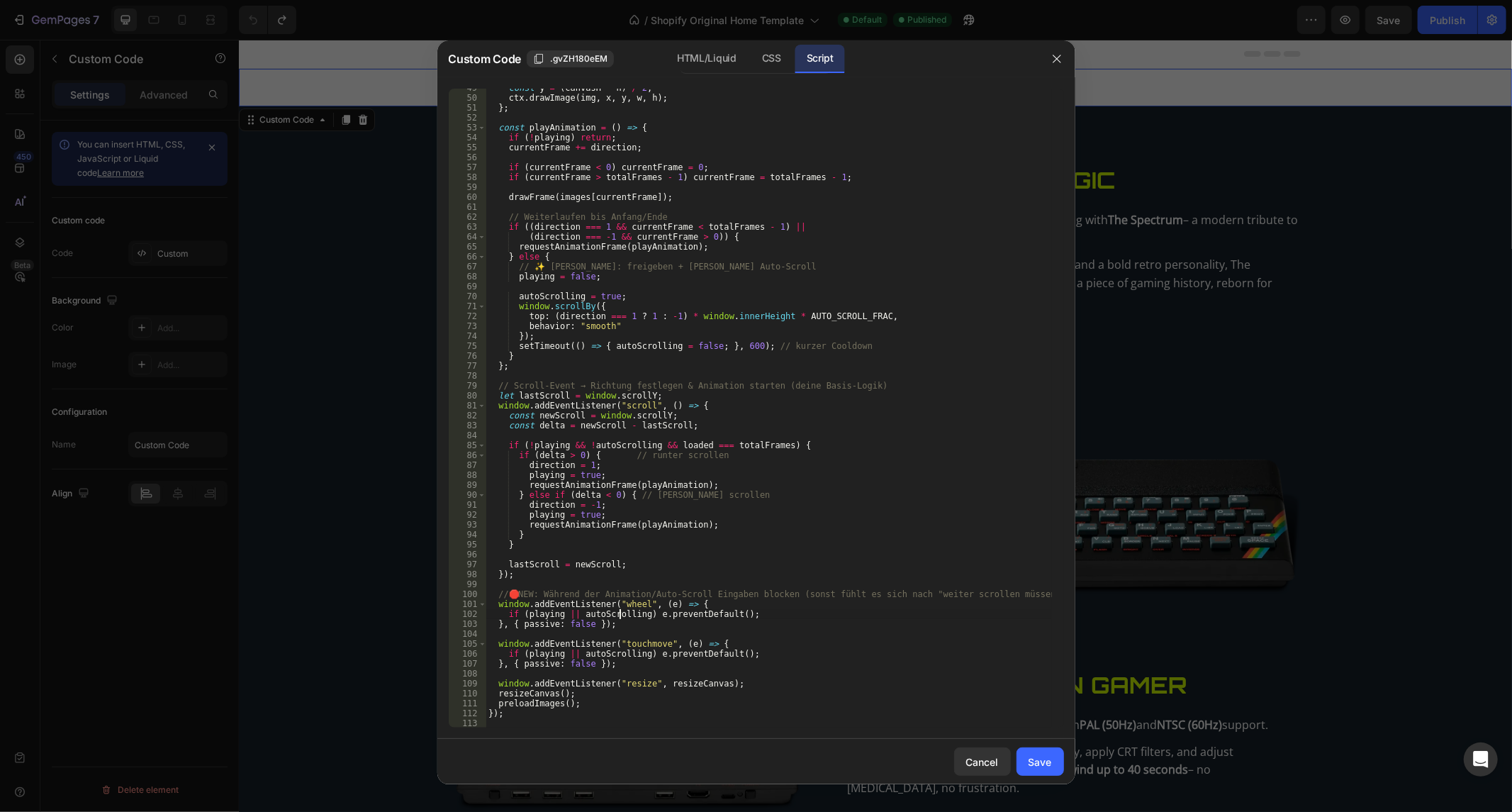
click at [619, 615] on div "const y = ( canvasH - h ) / 2 ; ctx . drawImage ( img , x , y , w , h ) ; } ; c…" at bounding box center [768, 412] width 565 height 660
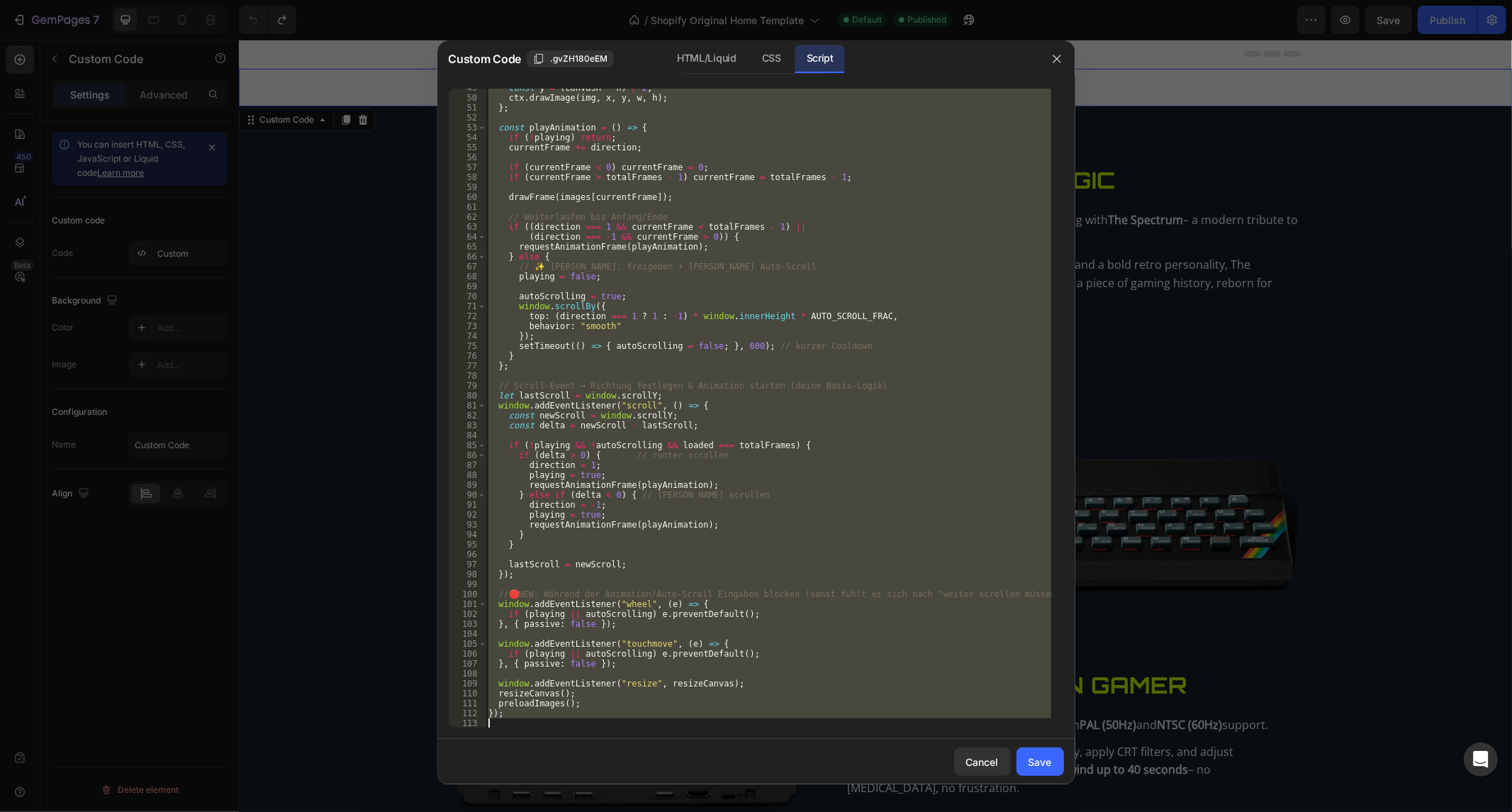
click at [619, 615] on div "const y = ( canvasH - h ) / 2 ; ctx . drawImage ( img , x , y , w , h ) ; } ; c…" at bounding box center [768, 412] width 565 height 660
type textarea "});"
paste textarea
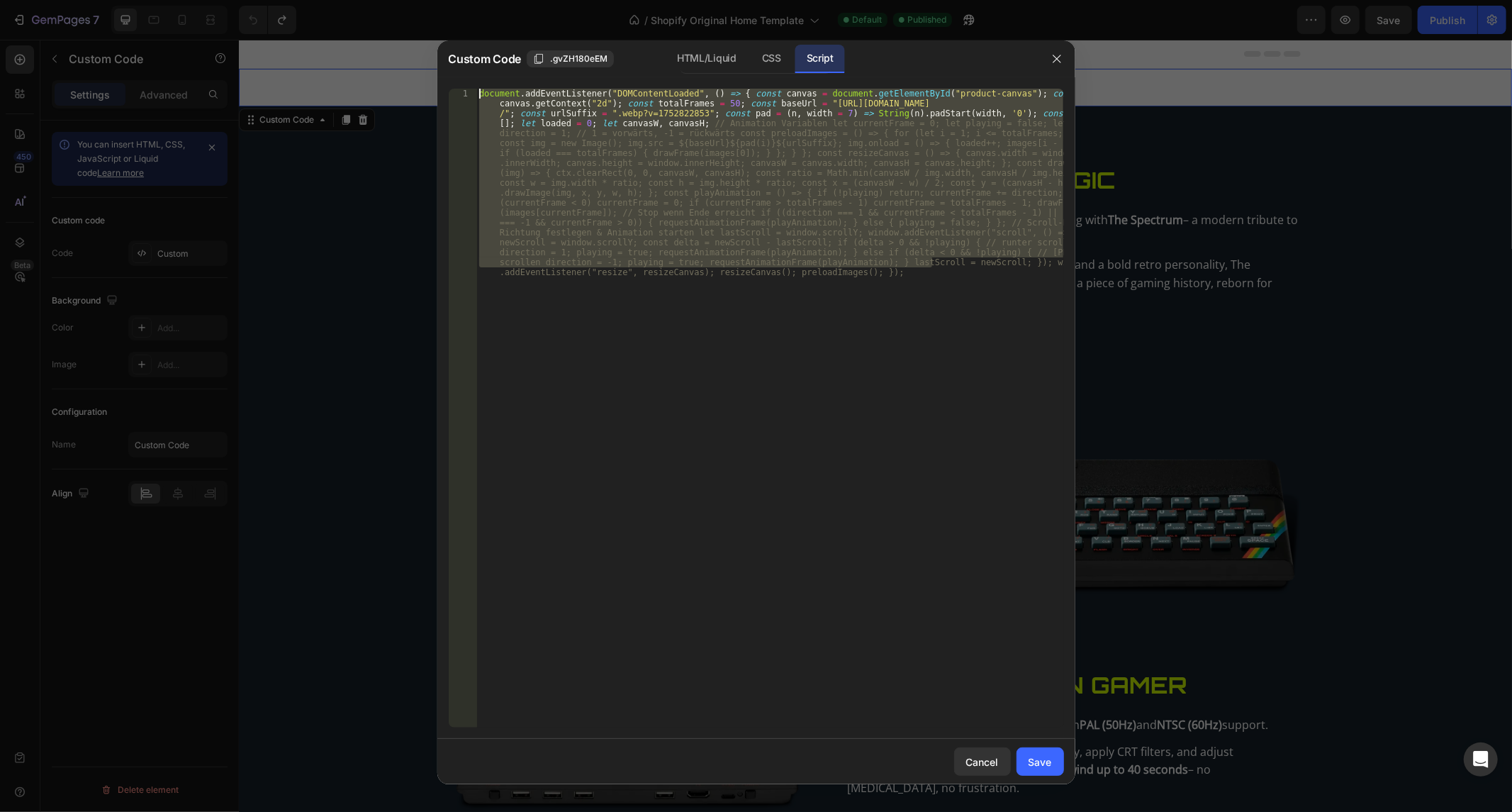
drag, startPoint x: 933, startPoint y: 259, endPoint x: 244, endPoint y: -25, distance: 745.2
click at [244, 0] on html "7 / Shopify Original Home Template Default Published Preview Save Publish 450 B…" at bounding box center [756, 0] width 1512 height 0
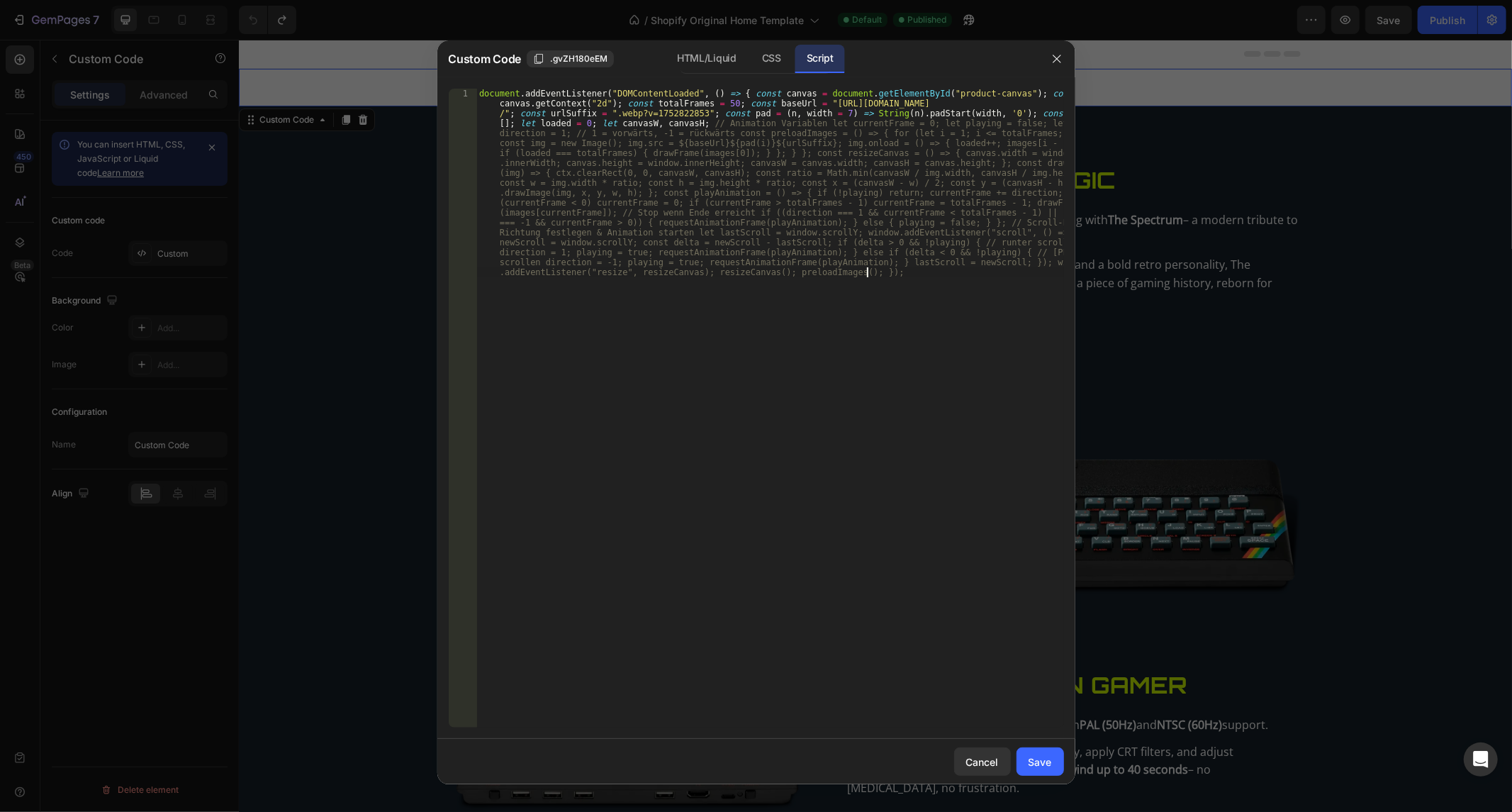
click at [957, 274] on div "document . addEventListener ( "DOMContentLoaded" , ( ) => { const canvas = docu…" at bounding box center [769, 597] width 586 height 1017
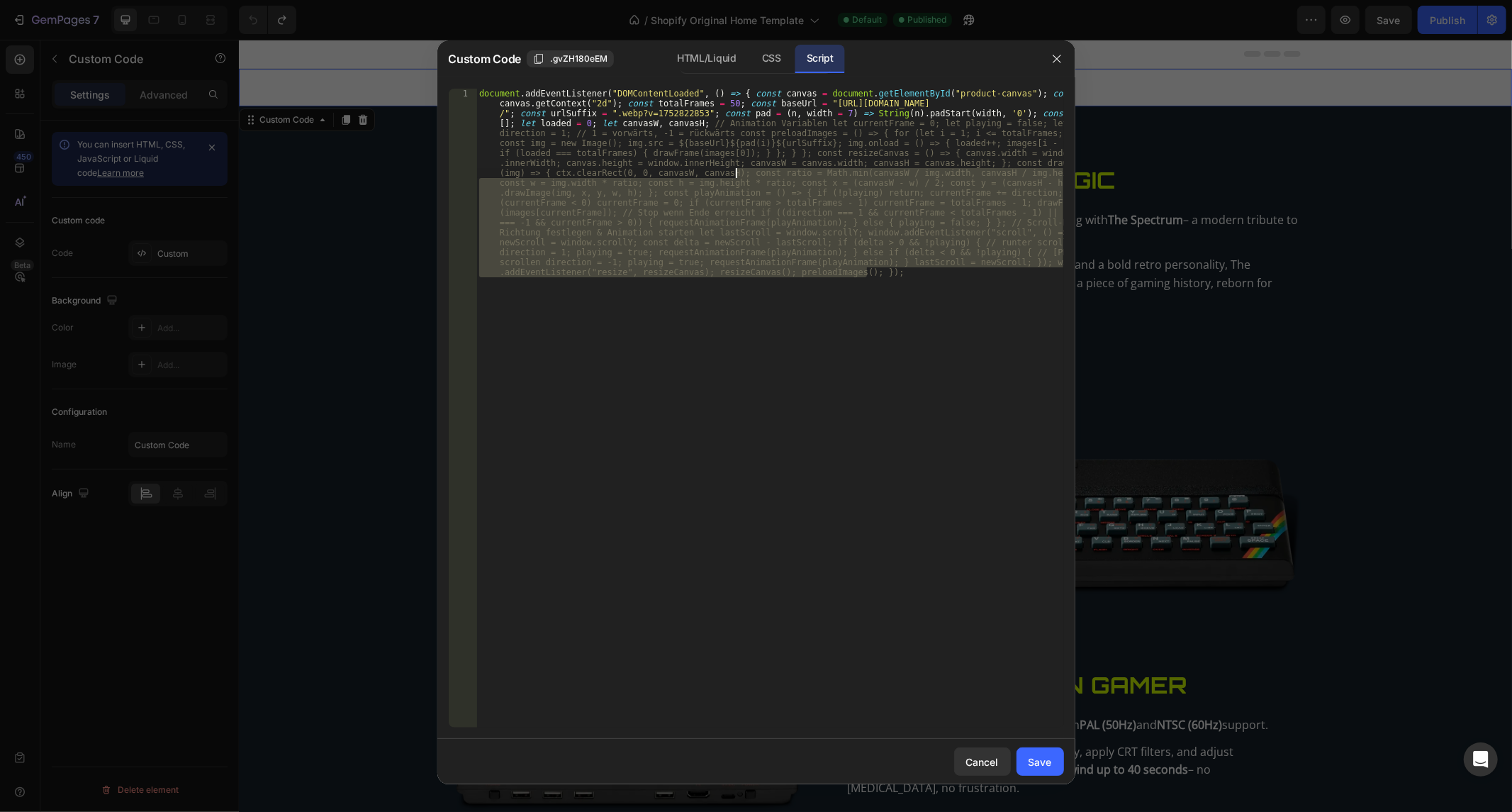
drag, startPoint x: 908, startPoint y: 297, endPoint x: 238, endPoint y: -96, distance: 776.8
click at [238, 0] on html "7 / Shopify Original Home Template Default Published Preview Save Publish 450 B…" at bounding box center [756, 0] width 1512 height 0
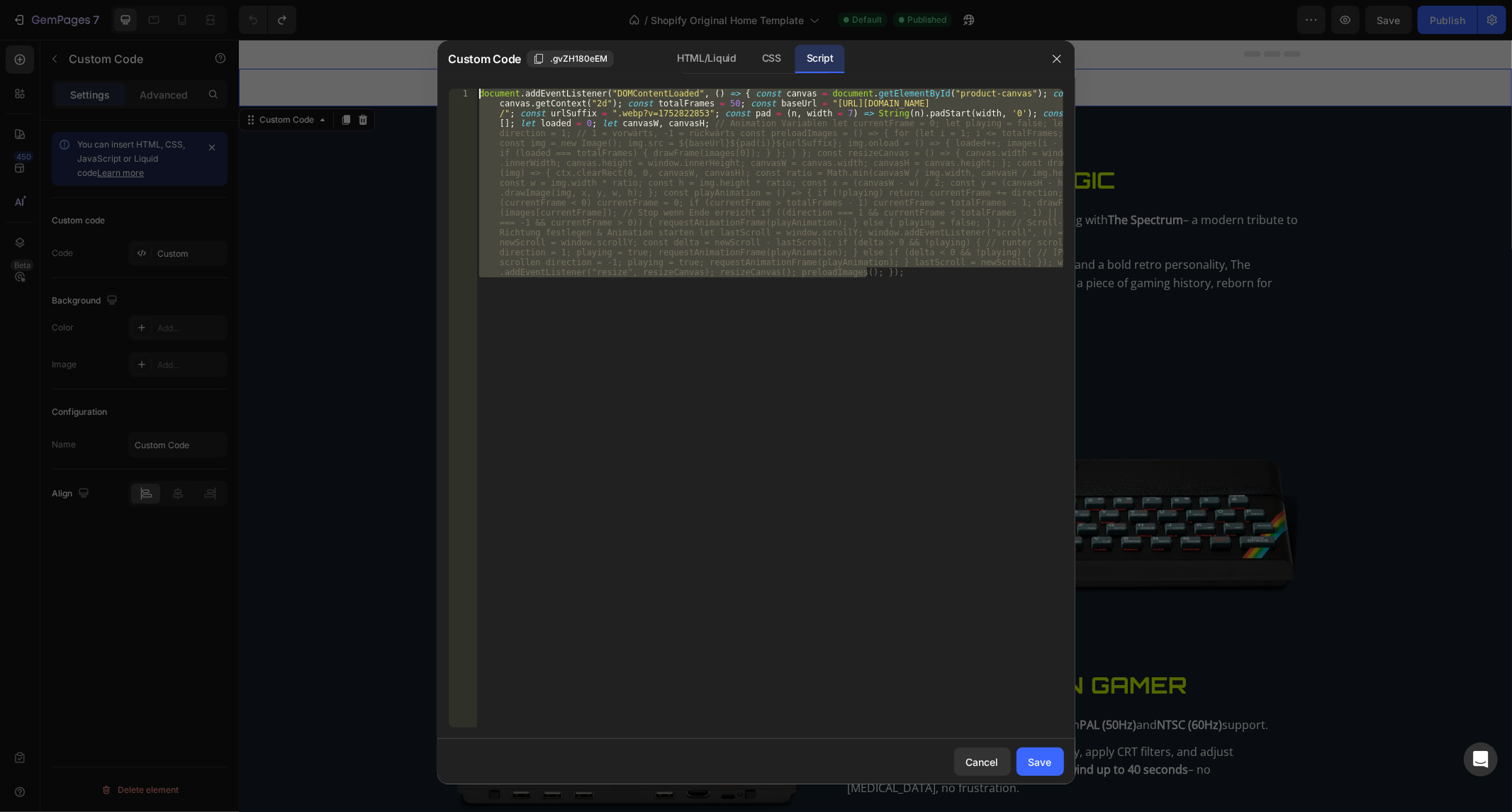
type textarea "w"
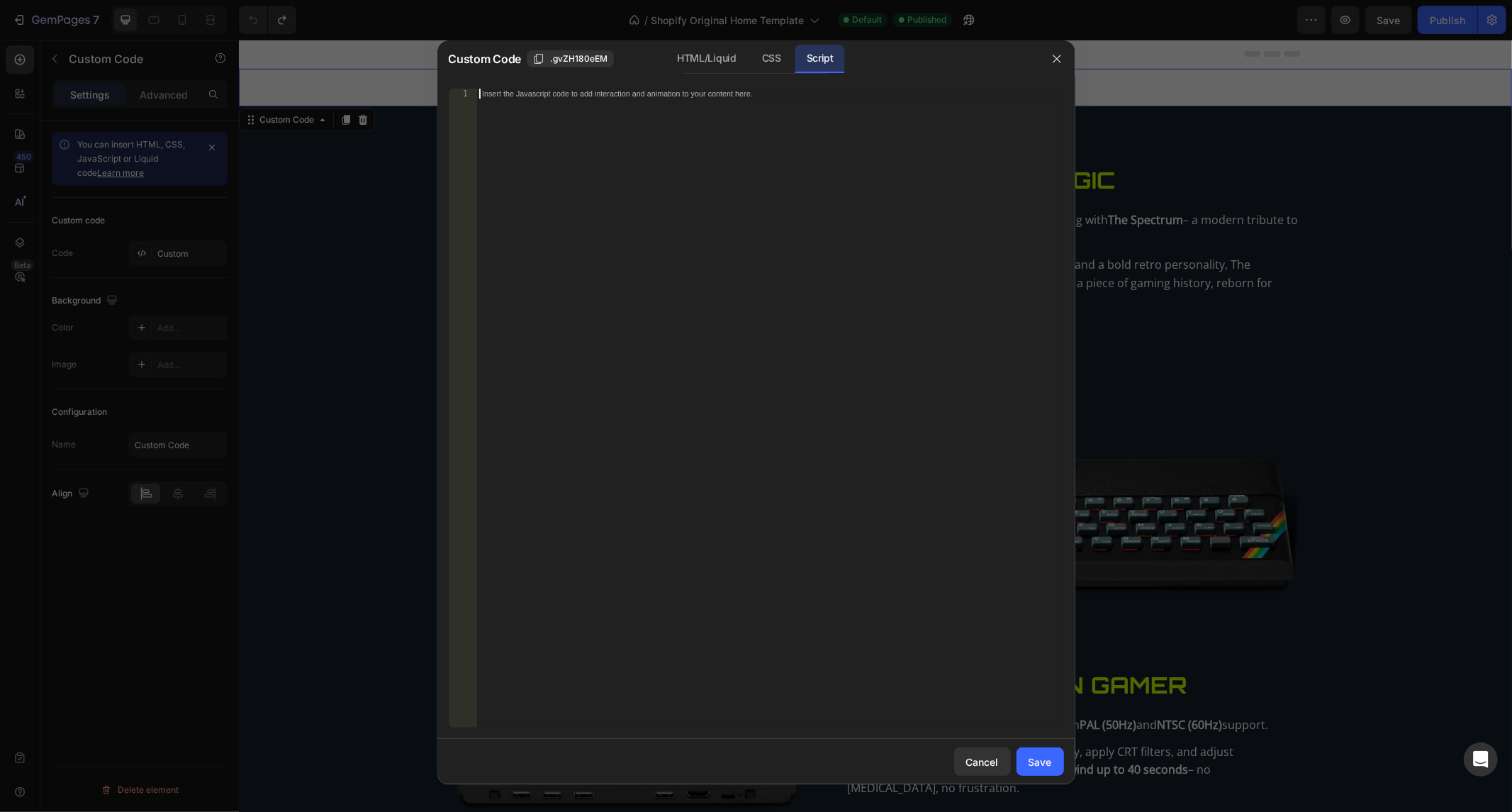
type textarea "ww"
paste textarea
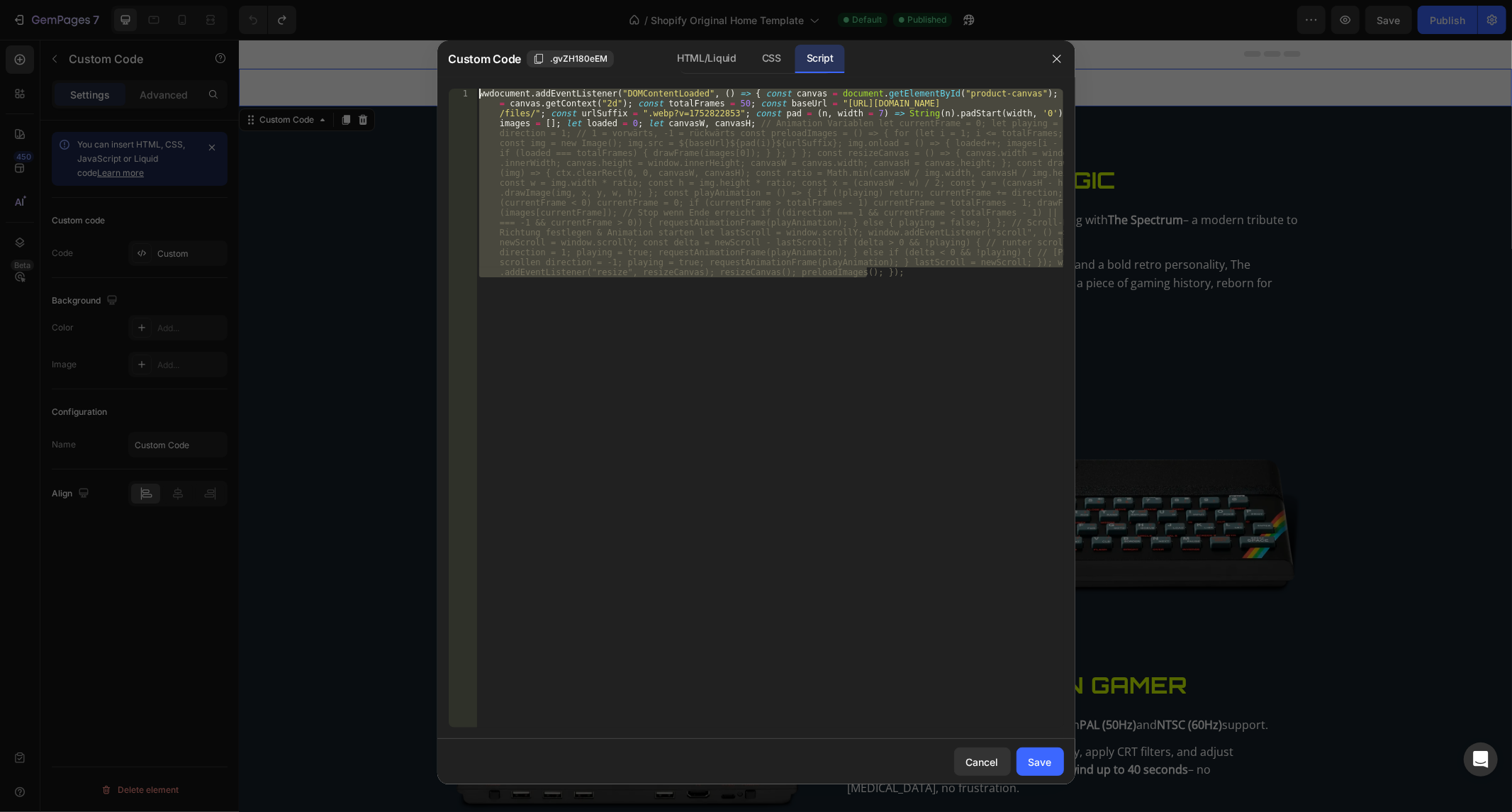
drag, startPoint x: 936, startPoint y: 272, endPoint x: 139, endPoint y: -96, distance: 877.9
click at [139, 0] on html "7 / Shopify Original Home Template Default Published Preview Save Publish 450 B…" at bounding box center [756, 0] width 1512 height 0
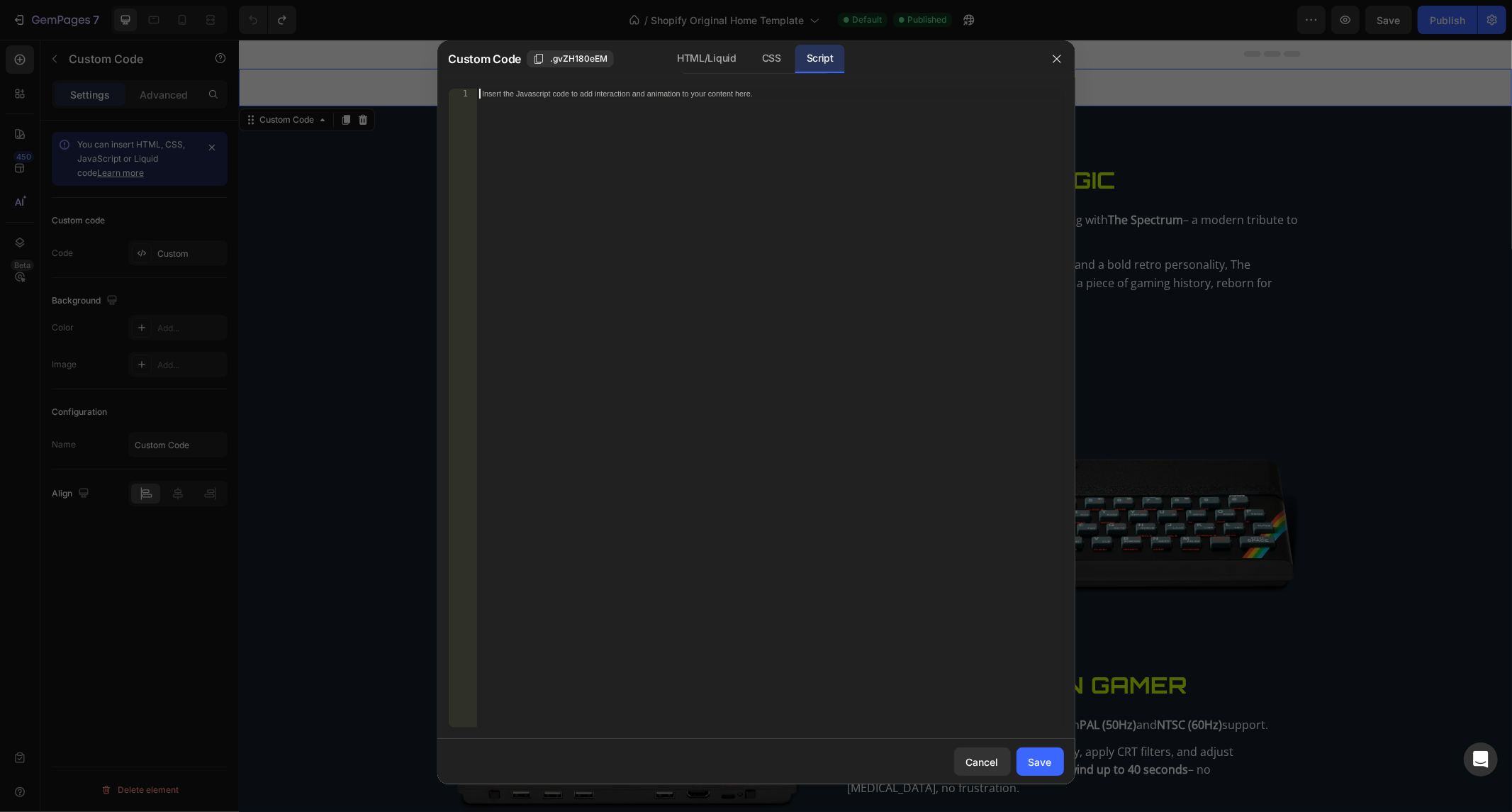
click at [787, 200] on div "Insert the Javascript code to add interaction and animation to your content her…" at bounding box center [769, 418] width 586 height 660
click at [539, 114] on div "Insert the Javascript code to add interaction and animation to your content her…" at bounding box center [769, 418] width 586 height 660
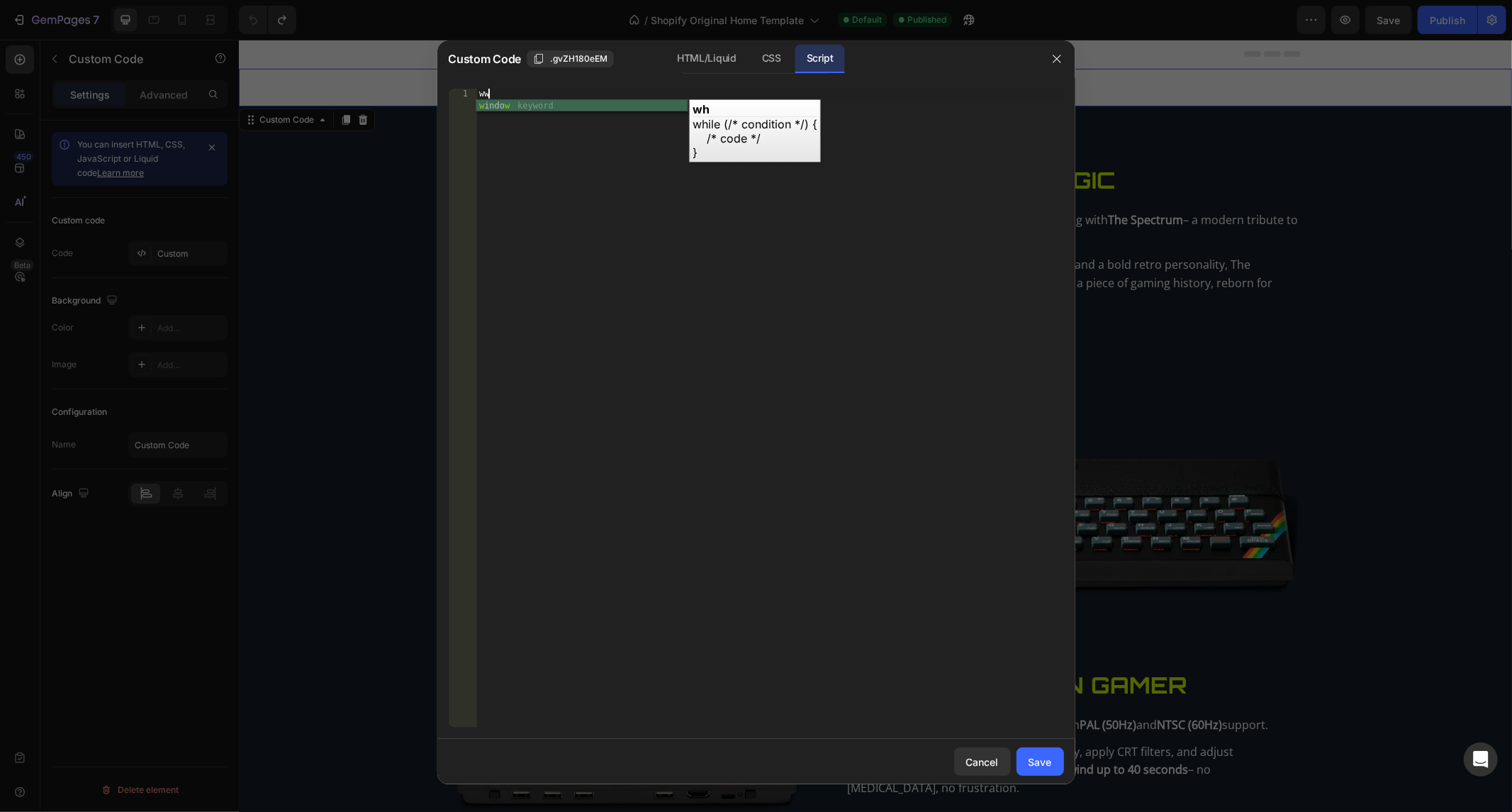
type textarea "wwas"
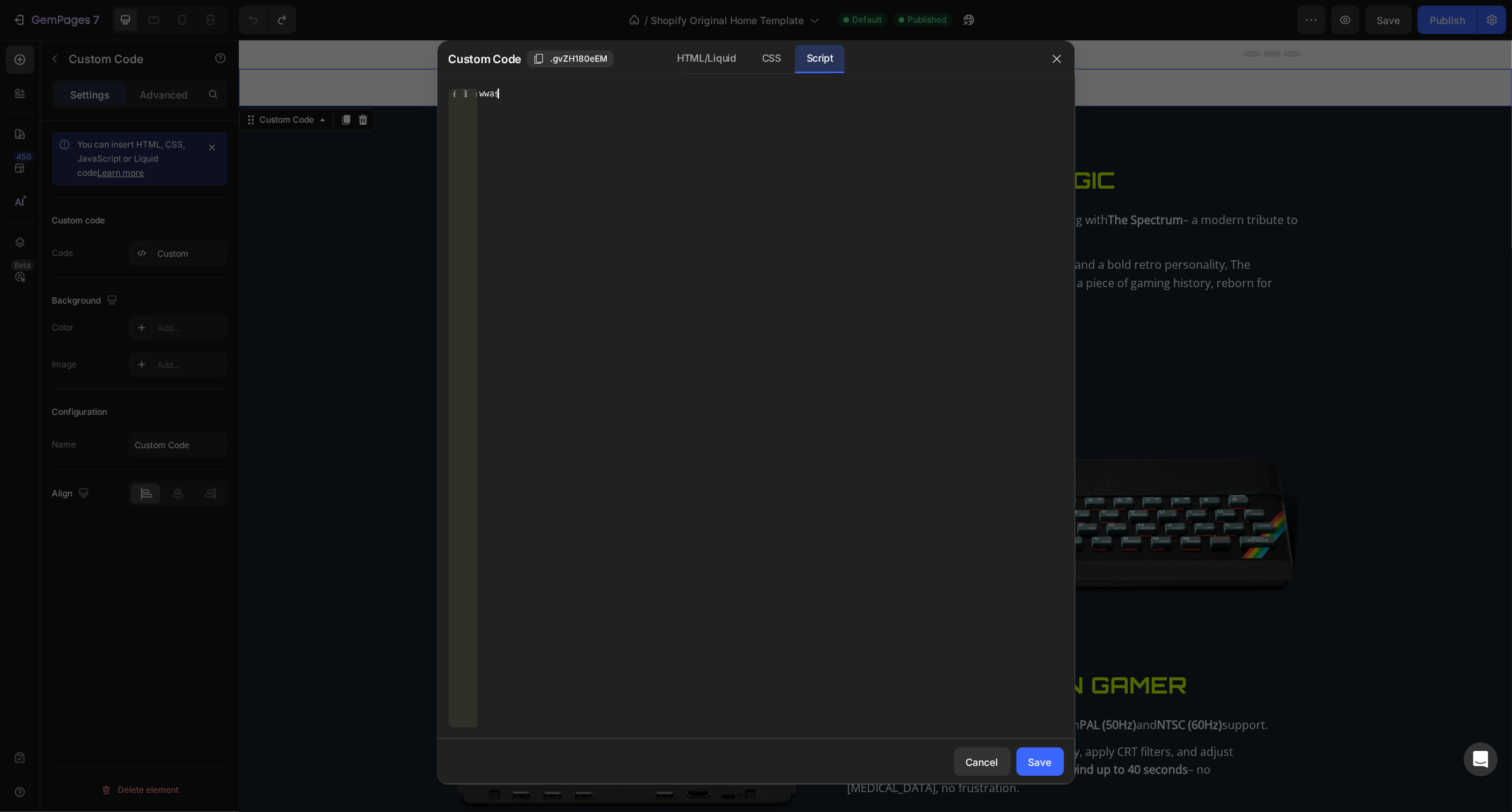
scroll to position [0, 0]
paste textarea
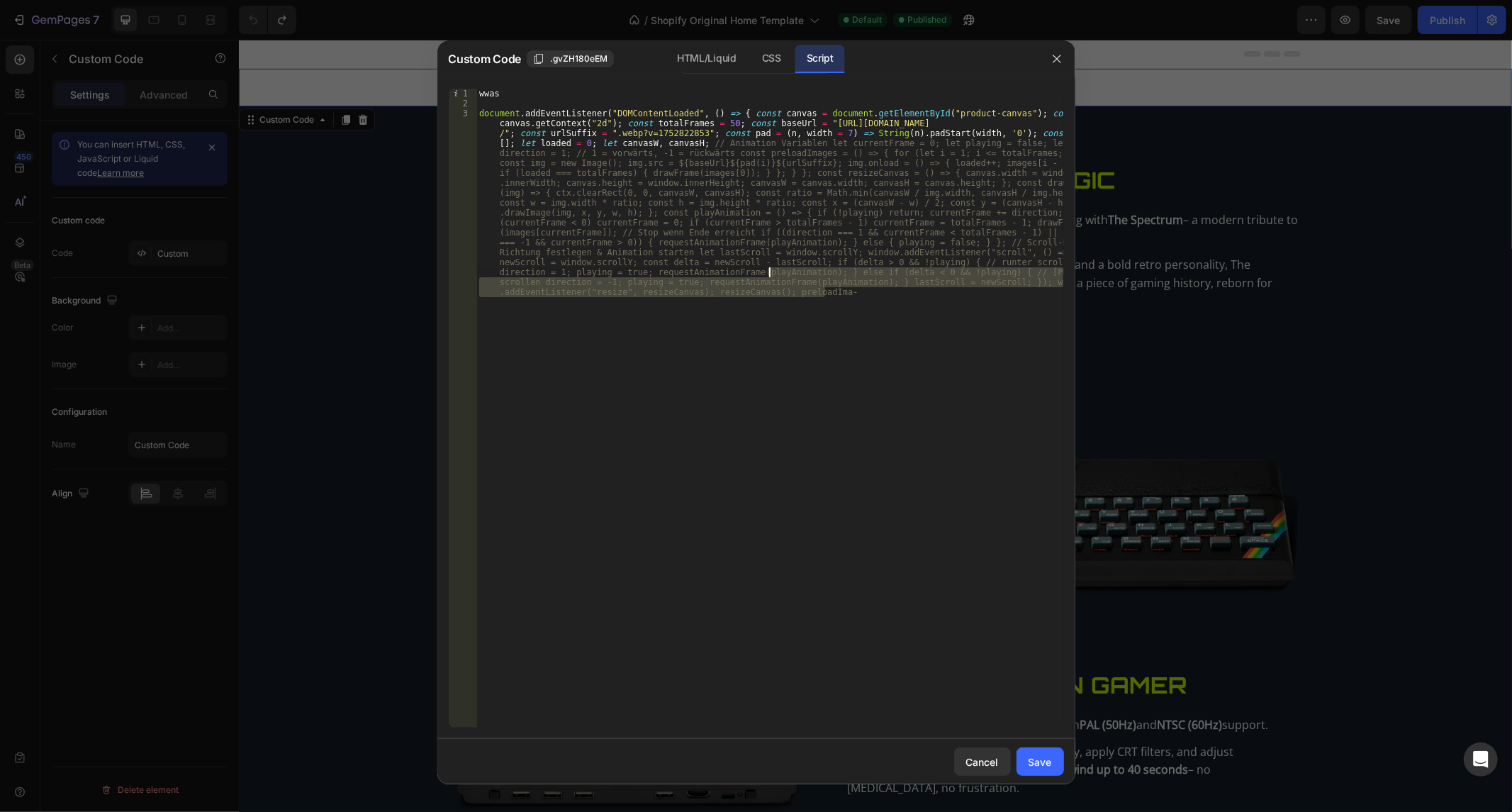
drag, startPoint x: 901, startPoint y: 292, endPoint x: -549, endPoint y: -154, distance: 1517.0
click at [0, 0] on html "7 / Shopify Original Home Template Default Published Preview Save Publish 450 B…" at bounding box center [756, 0] width 1512 height 0
type textarea "wwas"
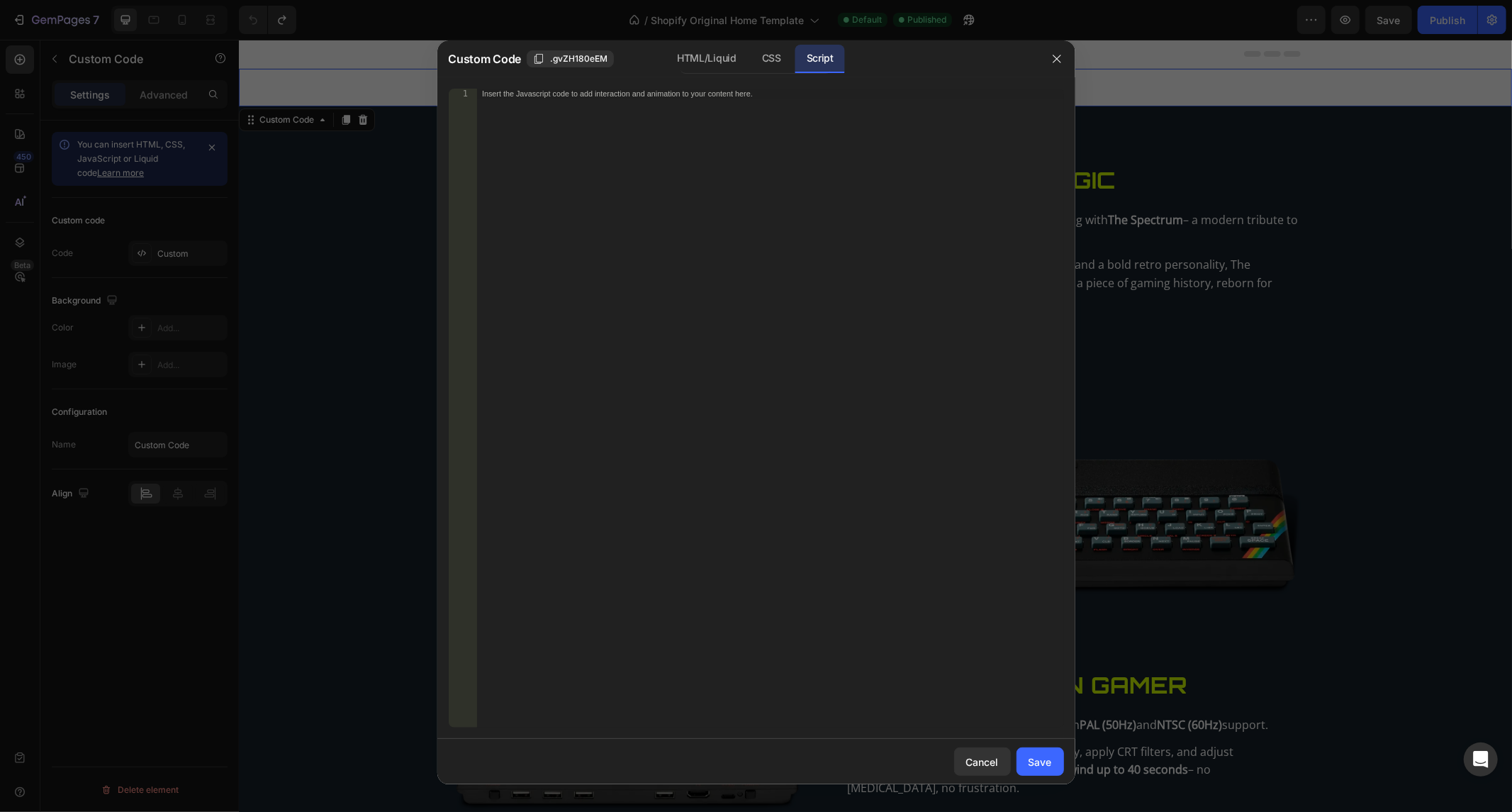
click at [1049, 72] on div at bounding box center [1057, 58] width 37 height 37
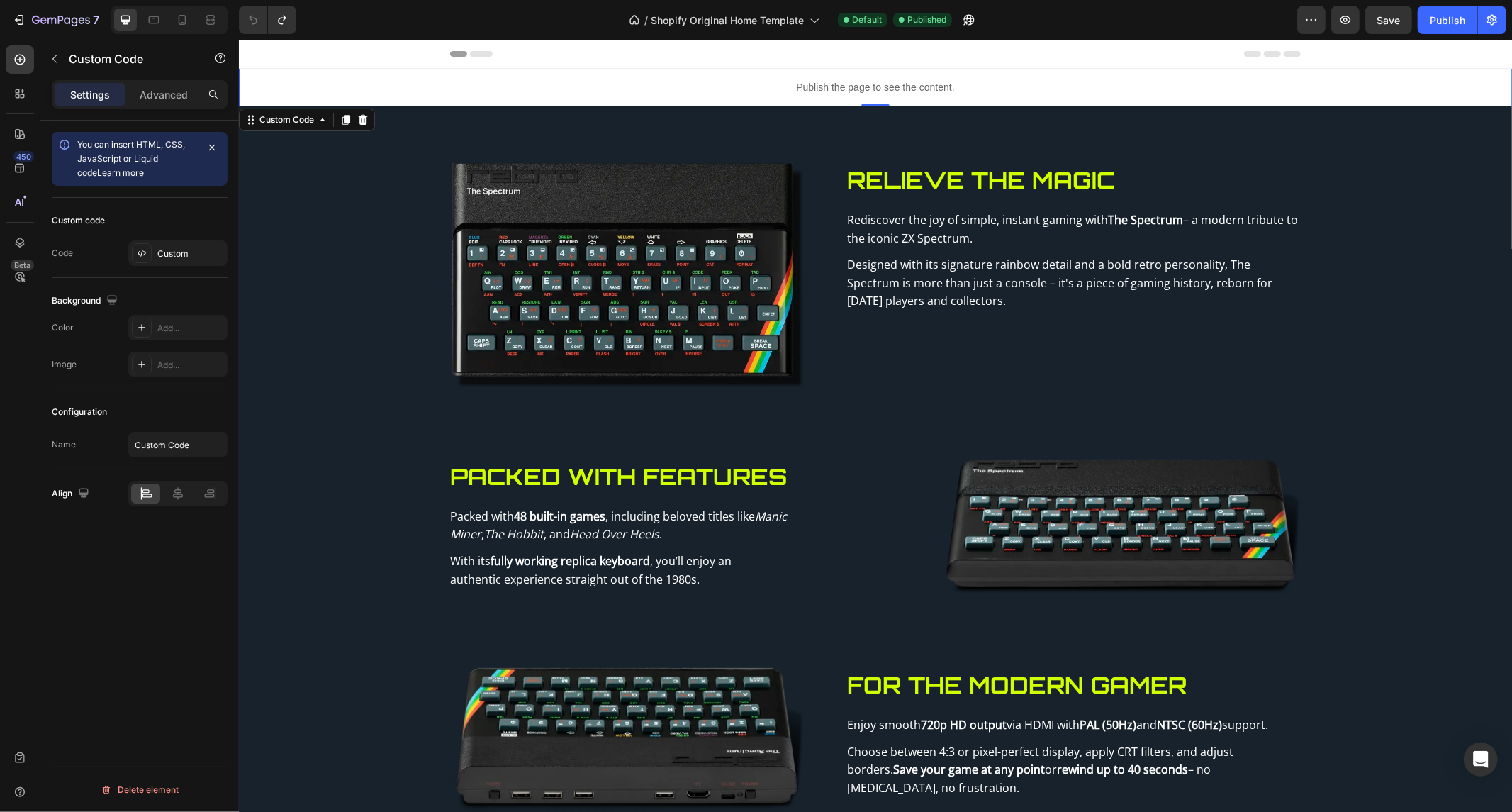
click at [874, 83] on p "Publish the page to see the content." at bounding box center [875, 87] width 1273 height 15
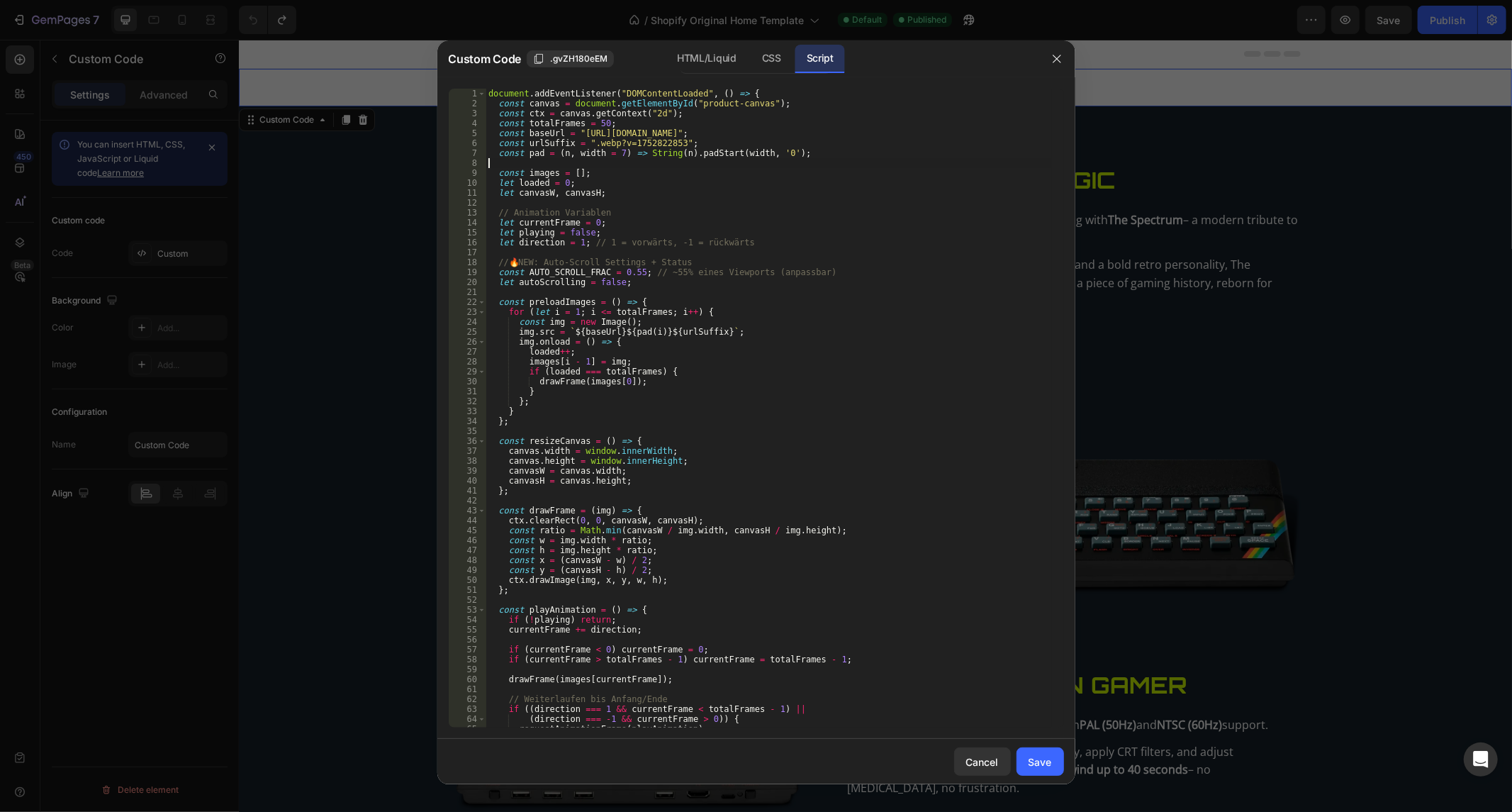
click at [799, 163] on div "document . addEventListener ( "DOMContentLoaded" , ( ) => { const canvas = docu…" at bounding box center [768, 418] width 565 height 660
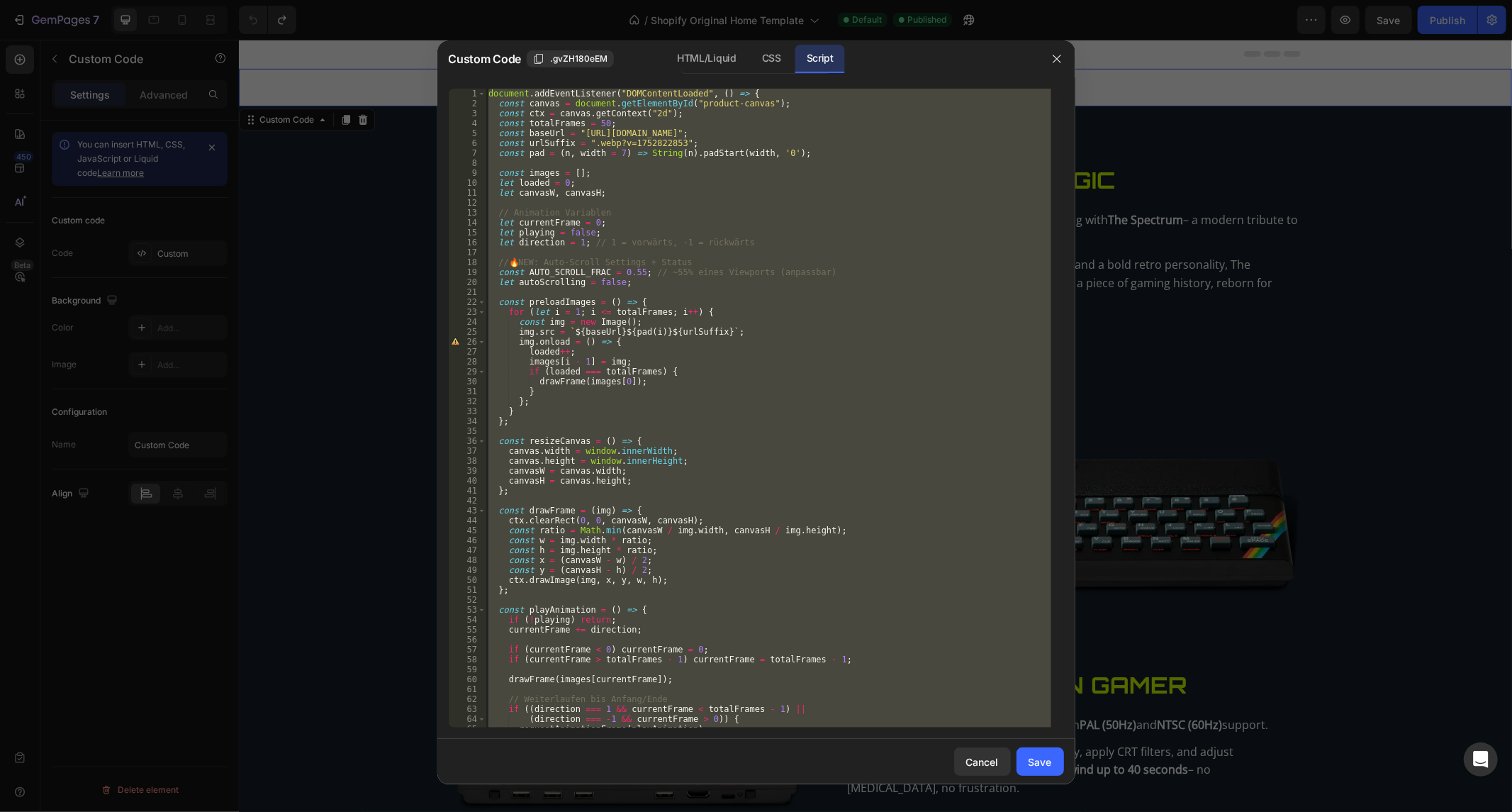
click at [799, 163] on div "document . addEventListener ( "DOMContentLoaded" , ( ) => { const canvas = docu…" at bounding box center [768, 418] width 565 height 660
paste textarea "Das ist der perfekte code nur eine sache passt nicht - ich bin ganz oben auf de…"
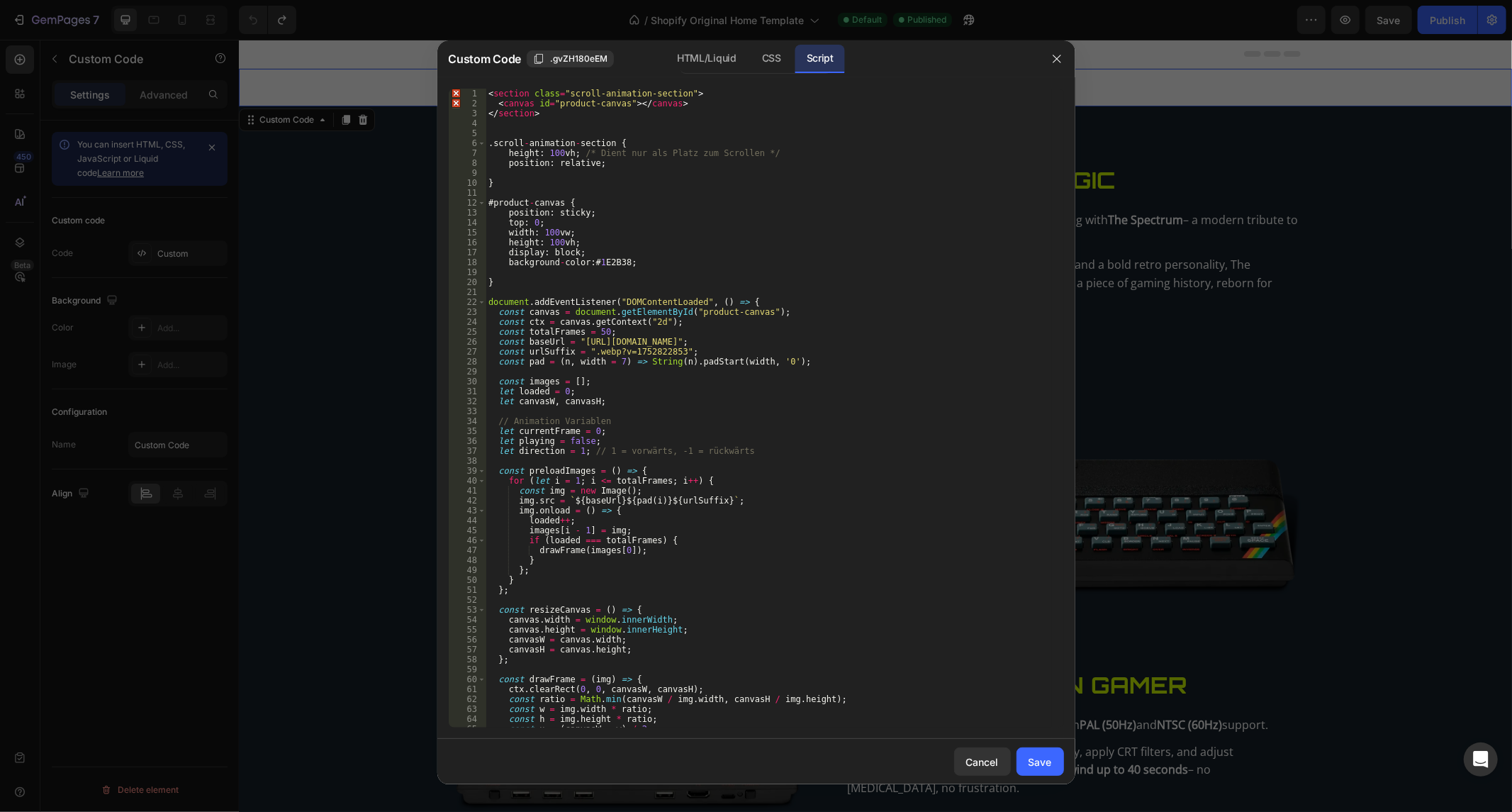
click at [684, 76] on div "Custom Code .gvZH180eEM HTML/Liquid CSS Script" at bounding box center [738, 58] width 601 height 37
click at [750, 61] on div "HTML/Liquid" at bounding box center [771, 59] width 42 height 29
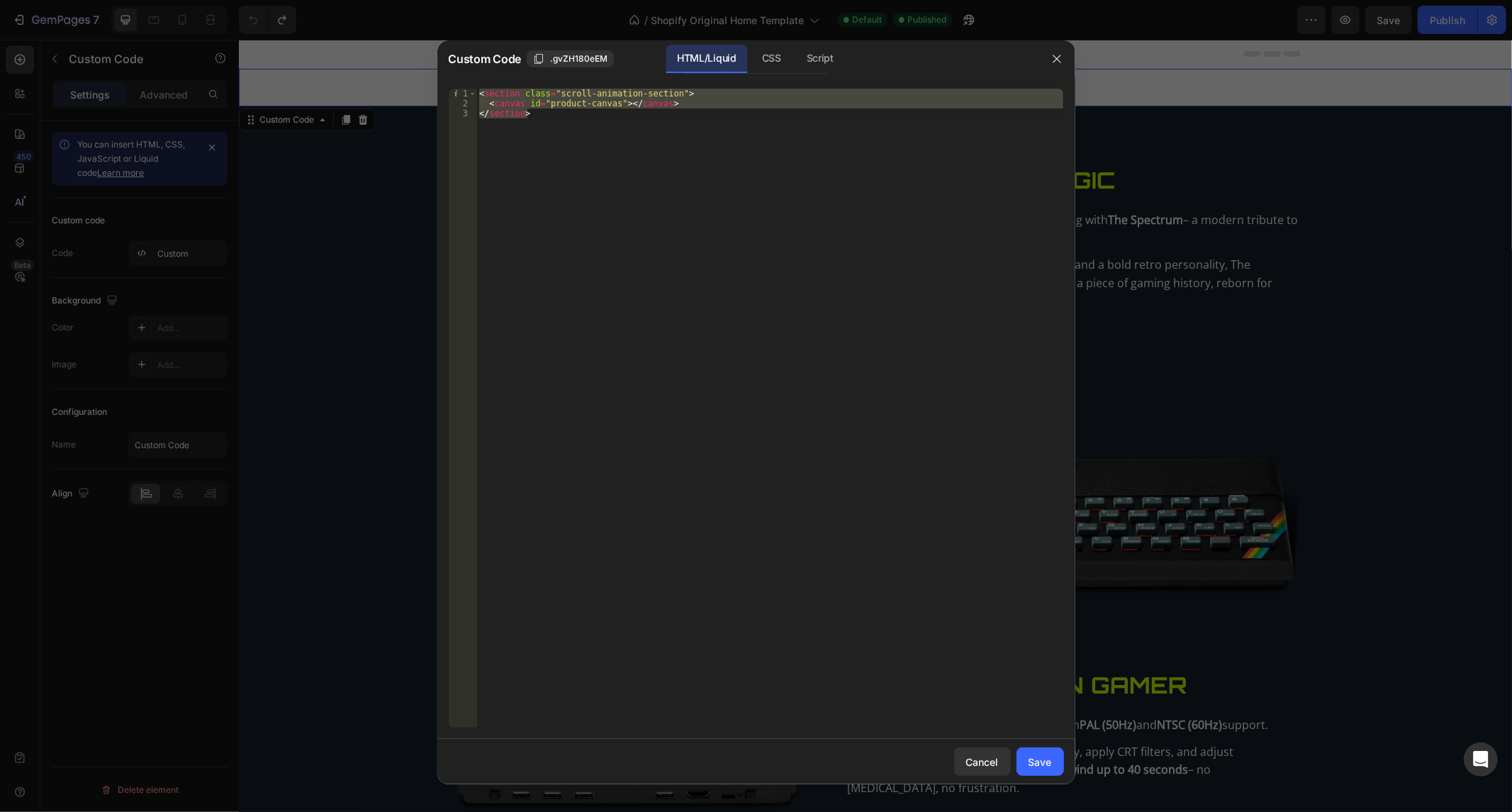
click at [792, 53] on div "HTML/Liquid CSS Script" at bounding box center [755, 59] width 151 height 29
click at [795, 52] on div "CSS" at bounding box center [820, 59] width 50 height 29
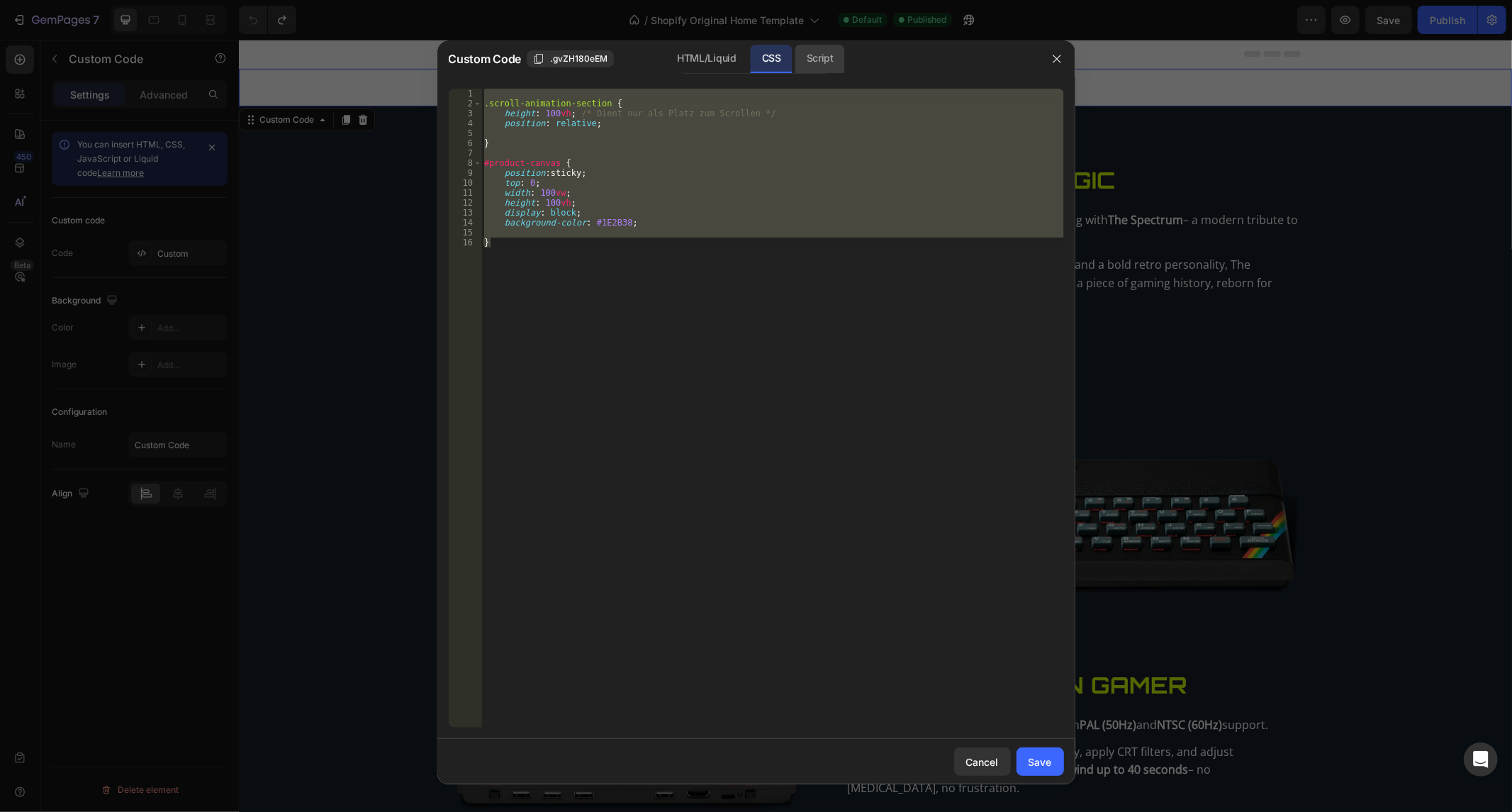
click at [825, 66] on div "Script" at bounding box center [820, 59] width 50 height 29
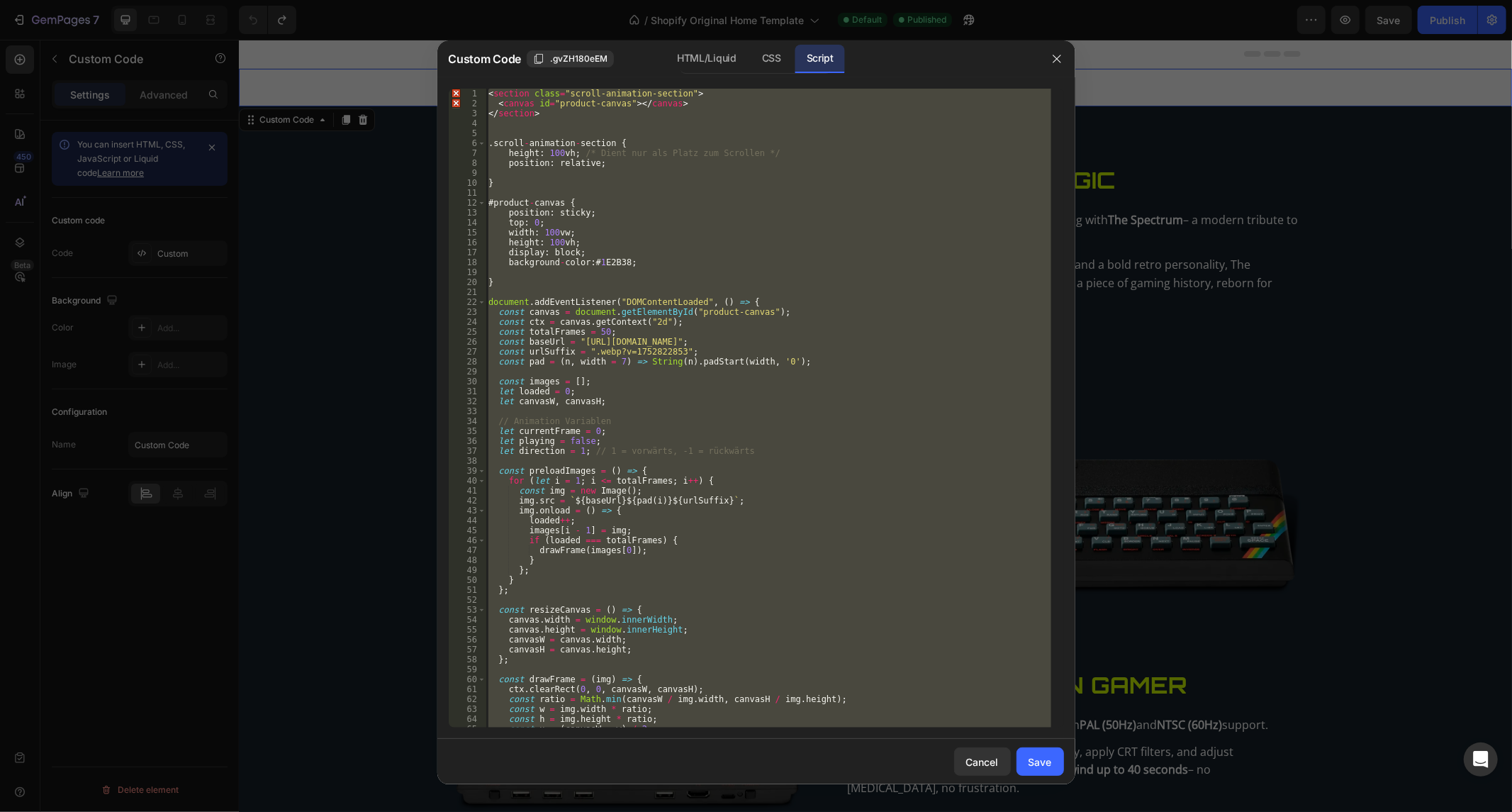
type textarea "Das ist der perfekte code nur eine sache passt nicht - ich bin ganz oben auf de…"
click at [576, 272] on div "< section class = "scroll-animation-section" > < canvas id = "product-canvas" >…" at bounding box center [768, 408] width 565 height 639
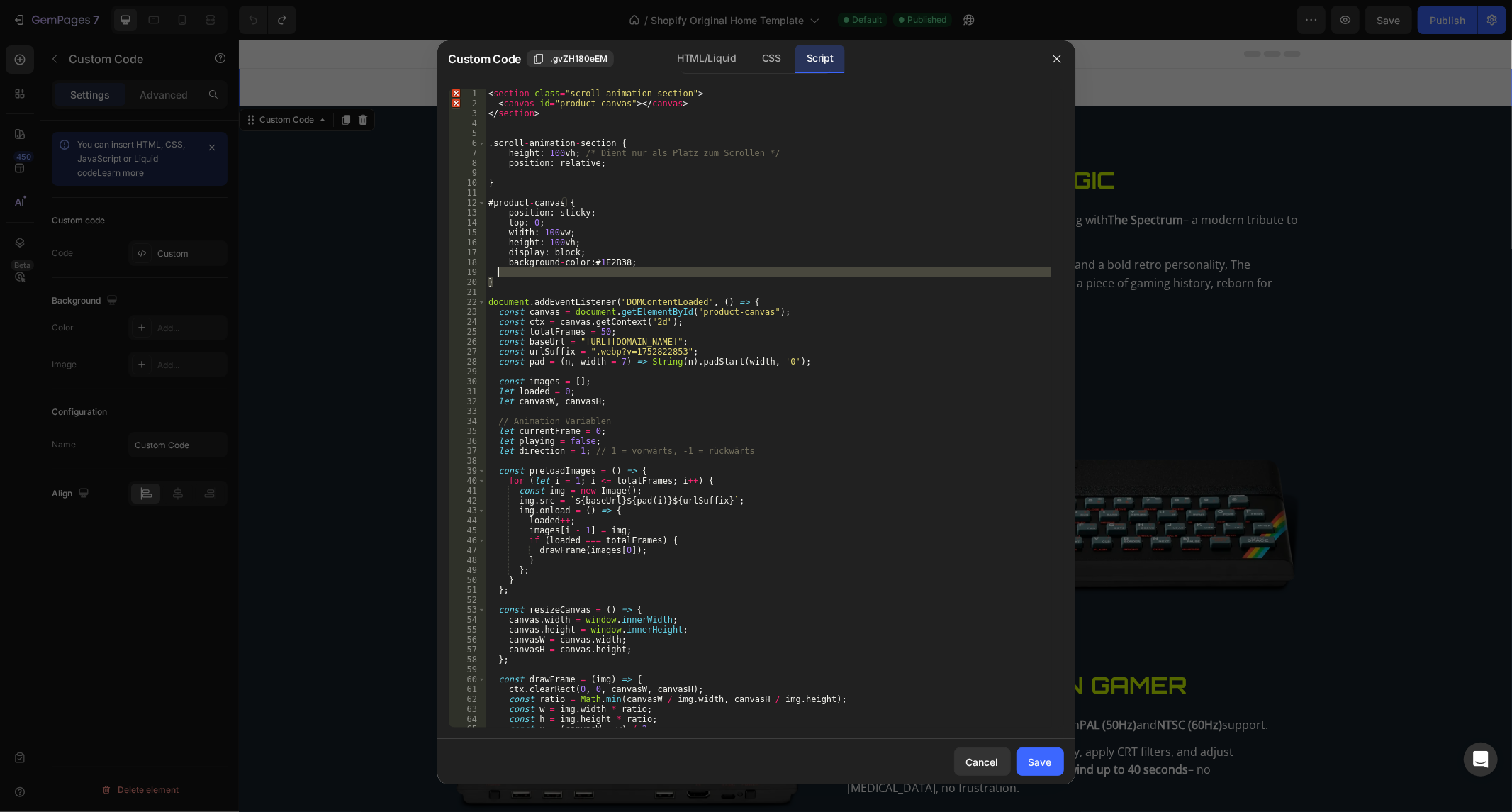
drag, startPoint x: 491, startPoint y: 257, endPoint x: 238, endPoint y: -89, distance: 428.6
click at [238, 0] on html "7 / Shopify Original Home Template Default Published Preview Save Publish 450 B…" at bounding box center [756, 0] width 1512 height 0
type textarea "<section class="scroll-animation-section"> <canvas id="product-canvas"></canvas>"
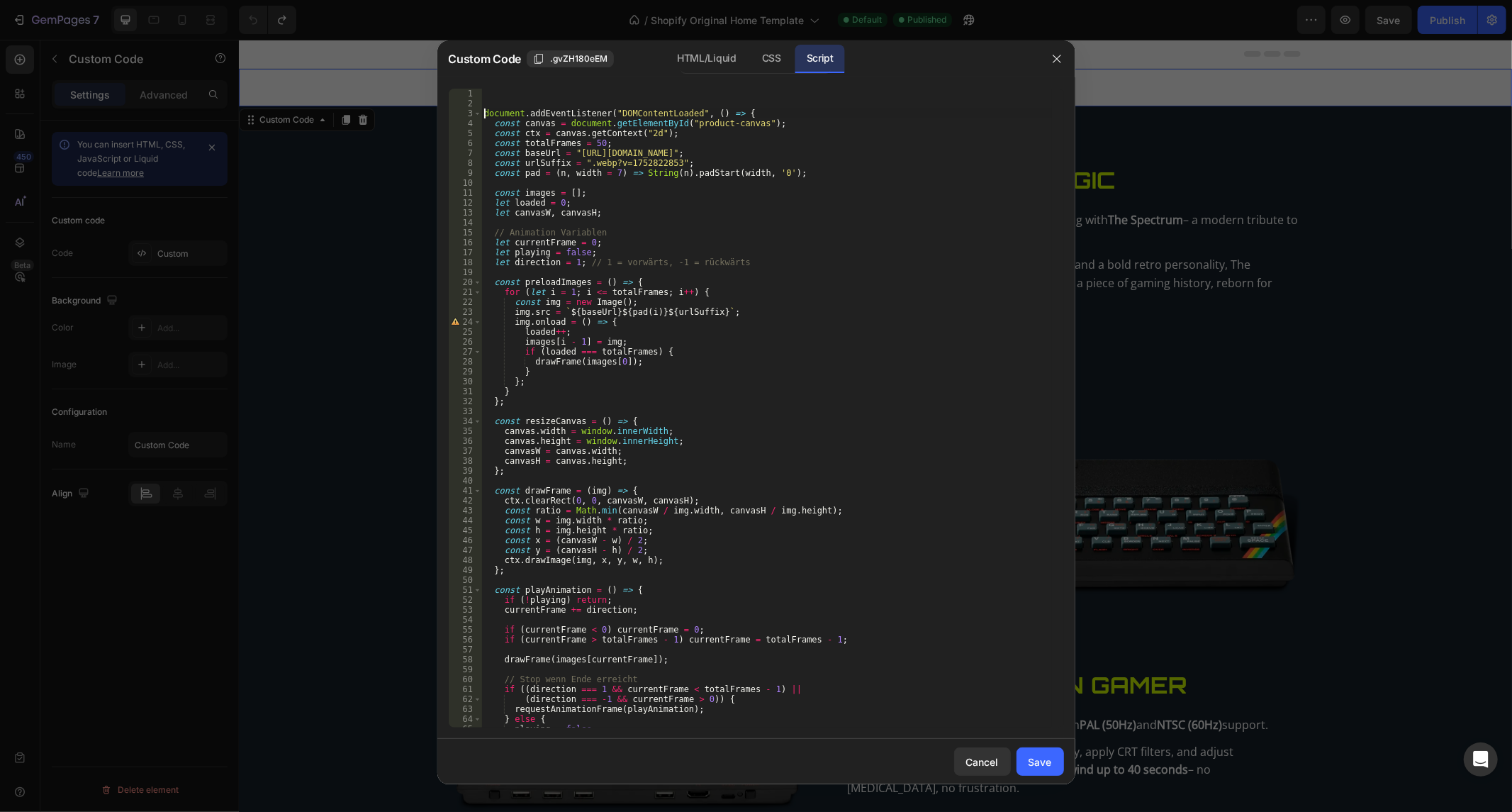
scroll to position [0, 1]
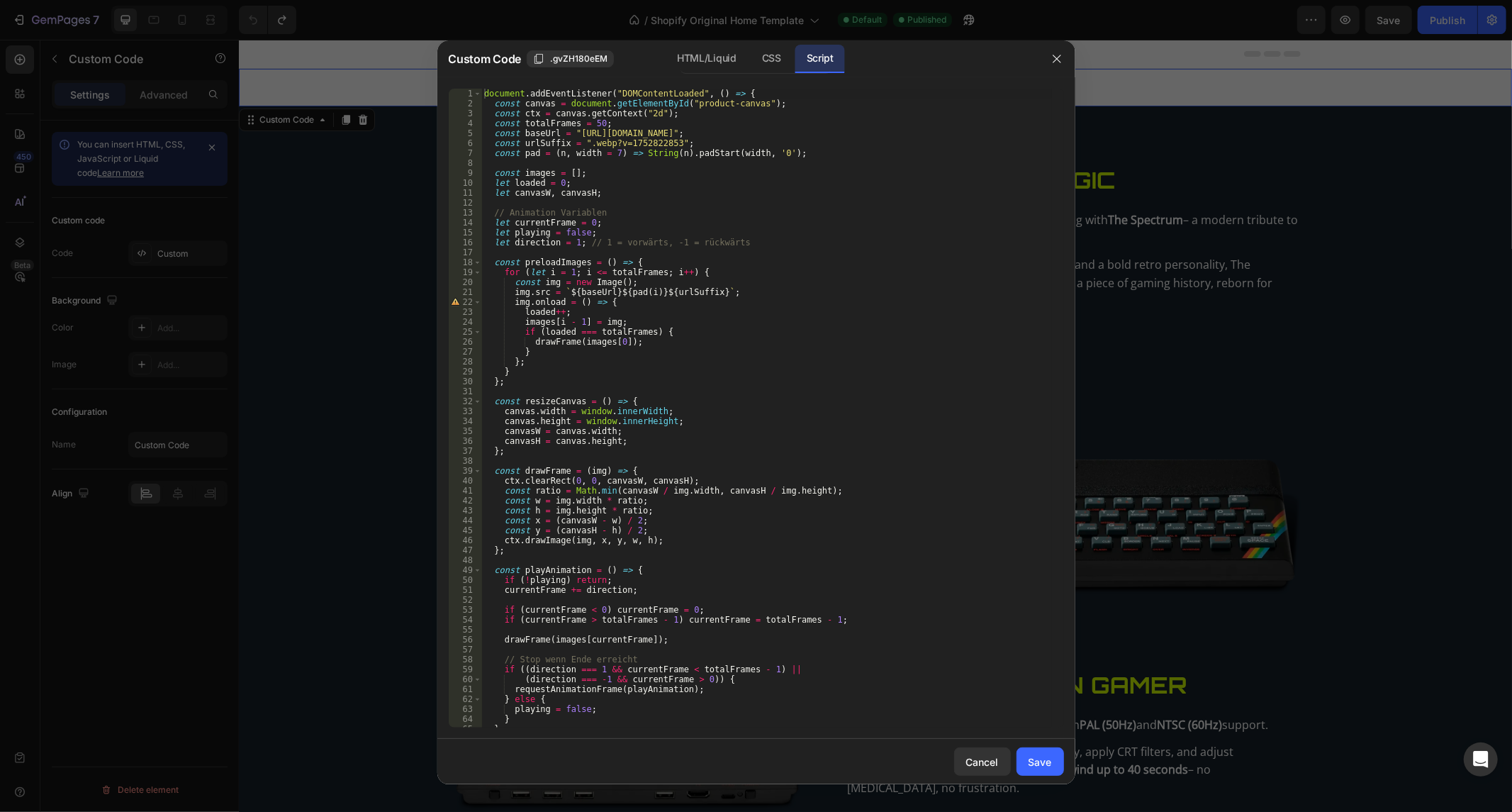
click at [780, 43] on div "Custom Code .gvZH180eEM HTML/Liquid CSS Script" at bounding box center [738, 58] width 601 height 37
click at [780, 45] on div "CSS" at bounding box center [771, 59] width 42 height 29
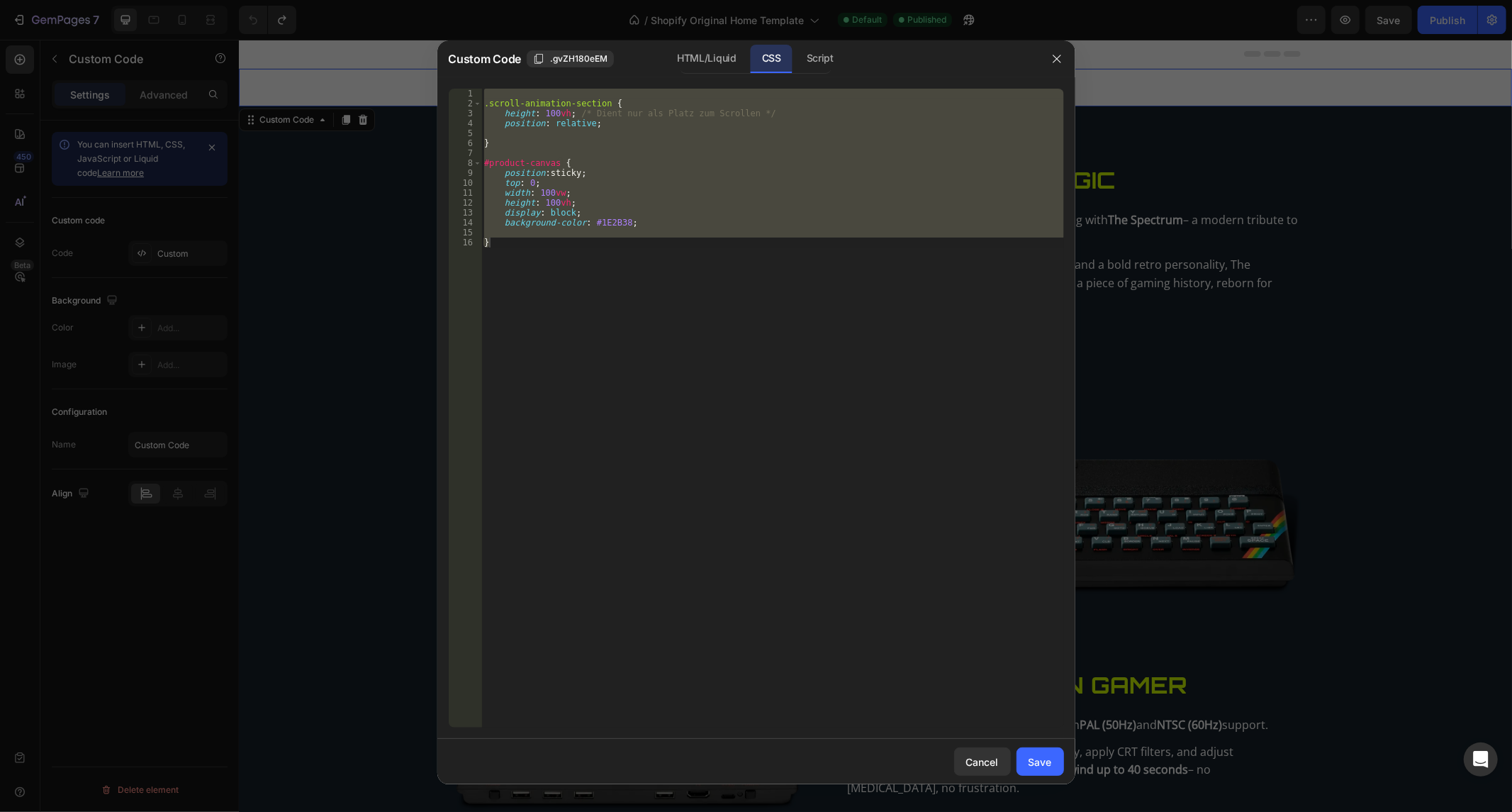
click at [541, 225] on div ".scroll-animation-section { height : 100 vh ; /* Dient nur als Platz zum Scroll…" at bounding box center [772, 408] width 582 height 639
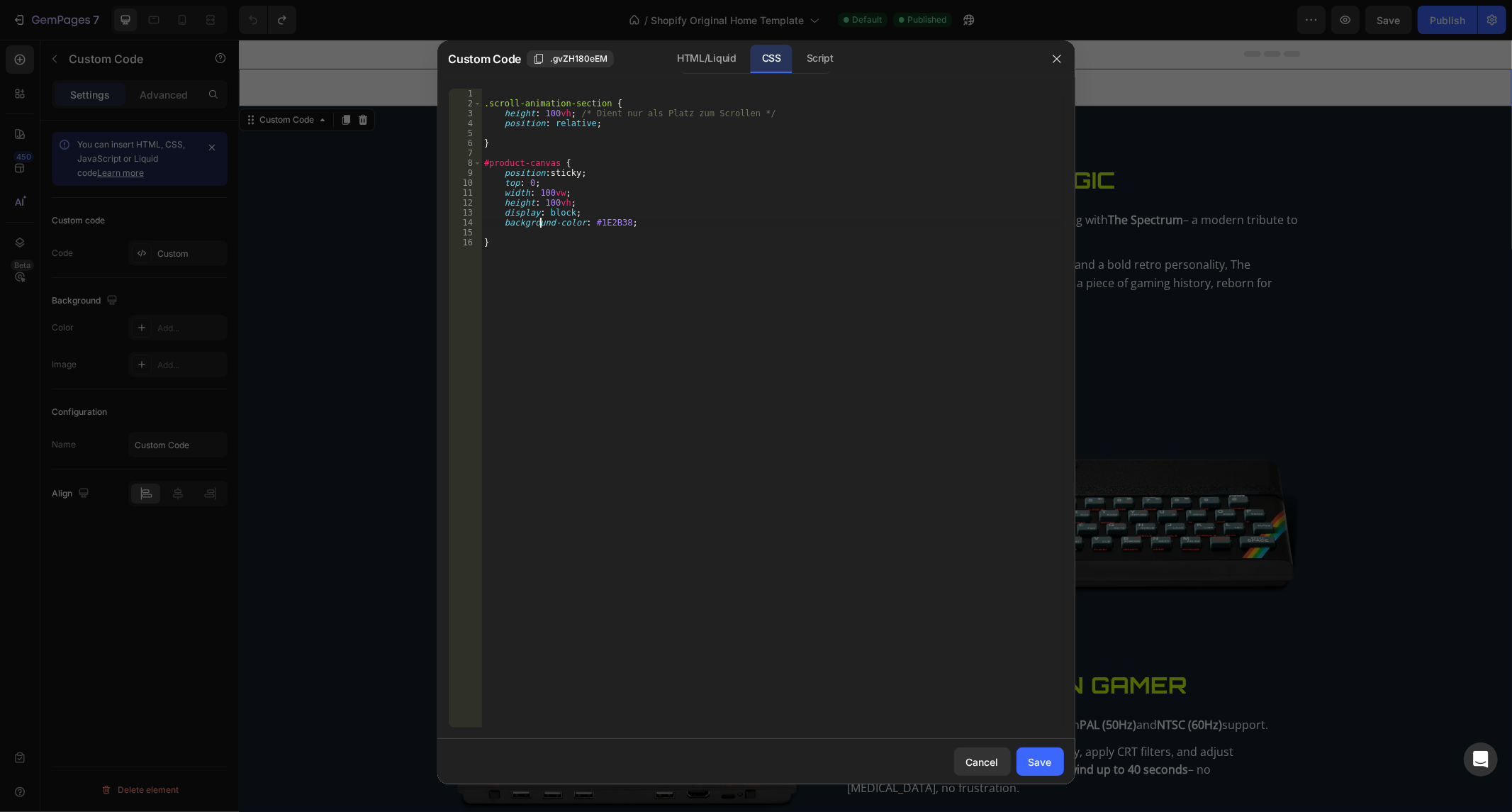
click at [543, 194] on div ".scroll-animation-section { height : 100 vh ; /* Dient nur als Platz zum Scroll…" at bounding box center [772, 418] width 582 height 660
click at [547, 202] on div ".scroll-animation-section { height : 100 vh ; /* Dient nur als Platz zum Scroll…" at bounding box center [772, 418] width 582 height 660
click at [601, 265] on div ".scroll-animation-section { height : 100 vh ; /* Dient nur als Platz zum Scroll…" at bounding box center [772, 418] width 582 height 660
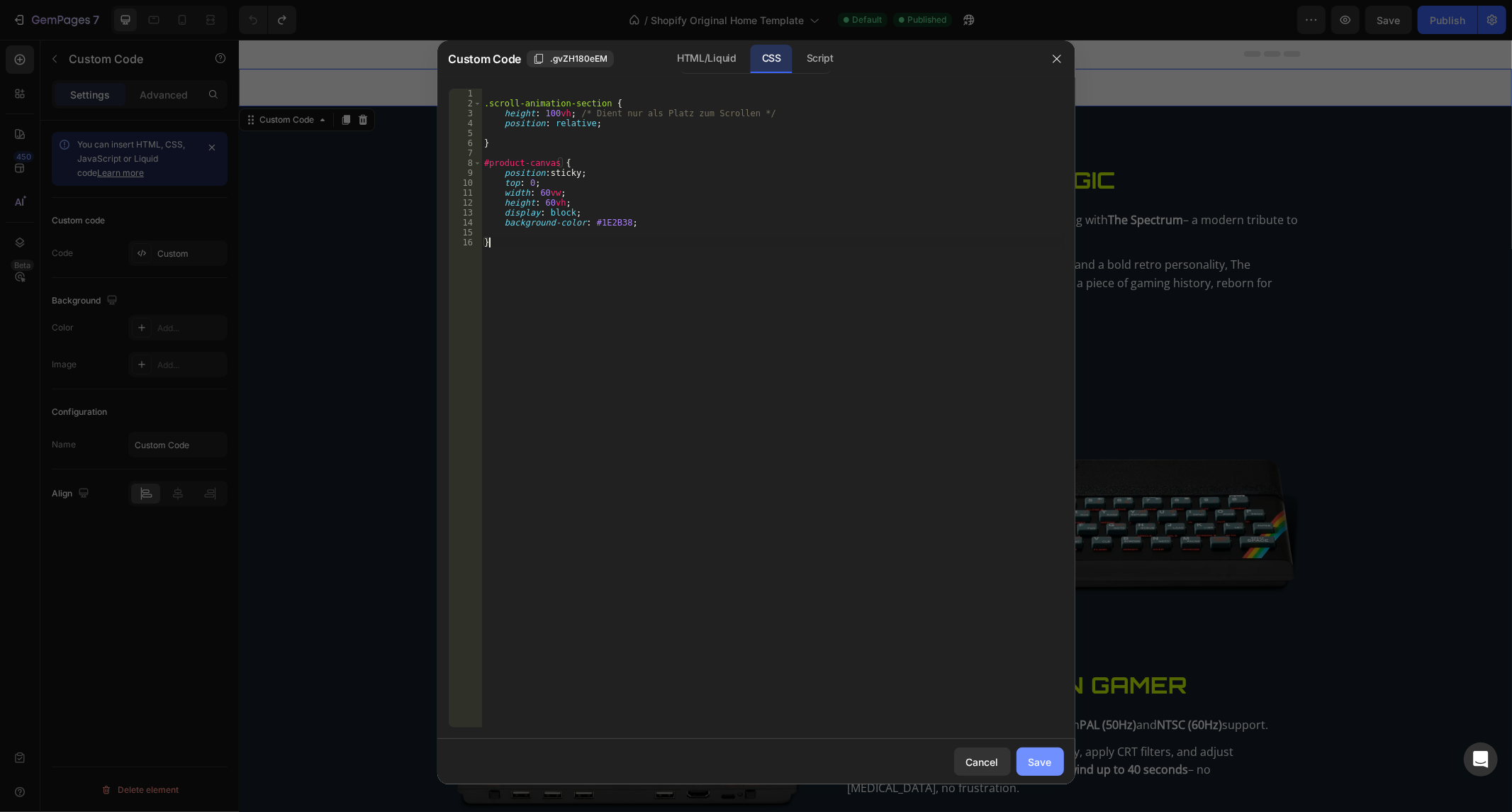
type textarea "}"
click at [1043, 765] on div "Save" at bounding box center [1039, 762] width 24 height 15
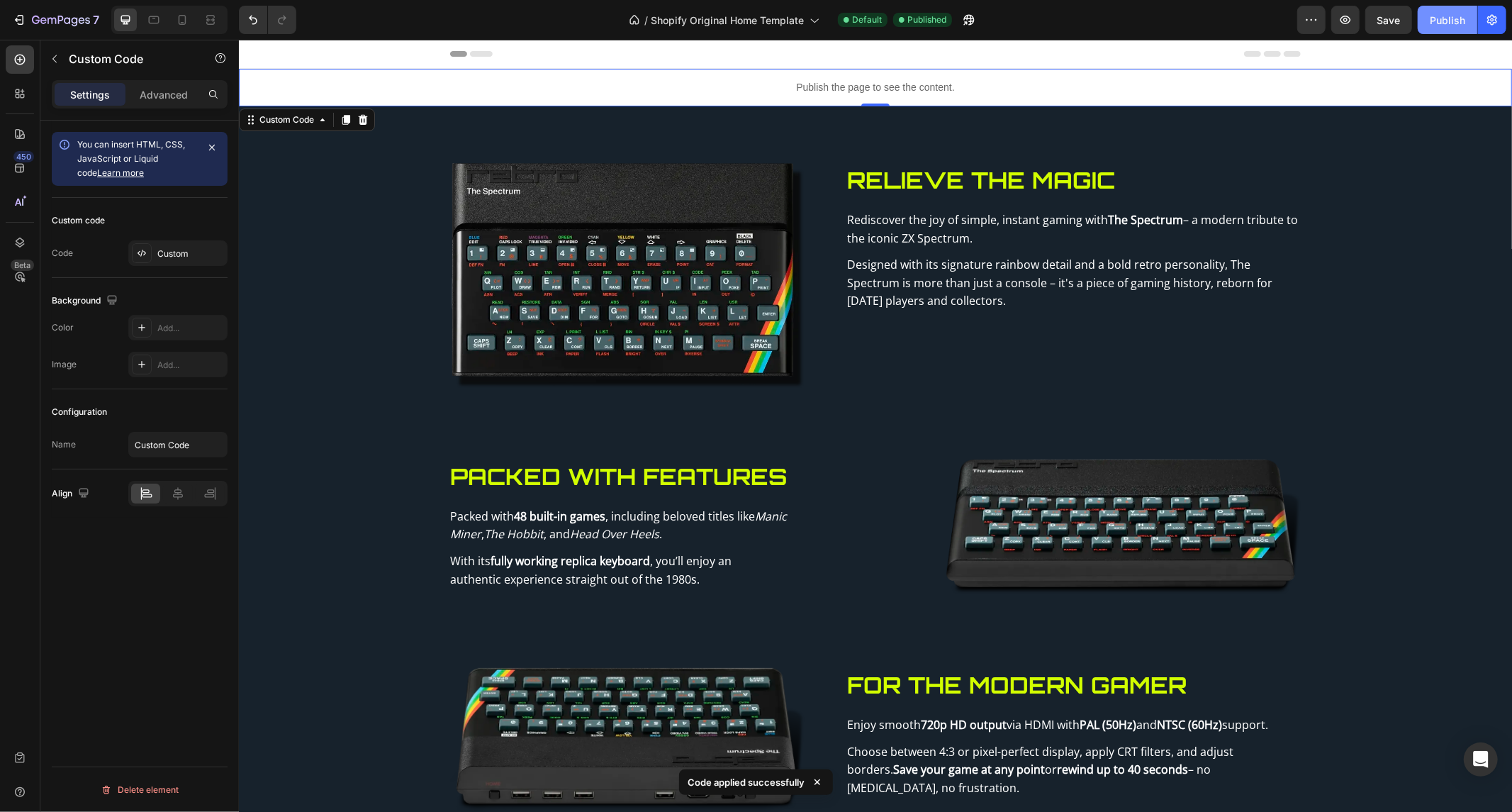
click at [1425, 20] on button "Publish" at bounding box center [1446, 20] width 60 height 29
click at [694, 72] on div "Publish the page to see the content." at bounding box center [875, 87] width 1273 height 38
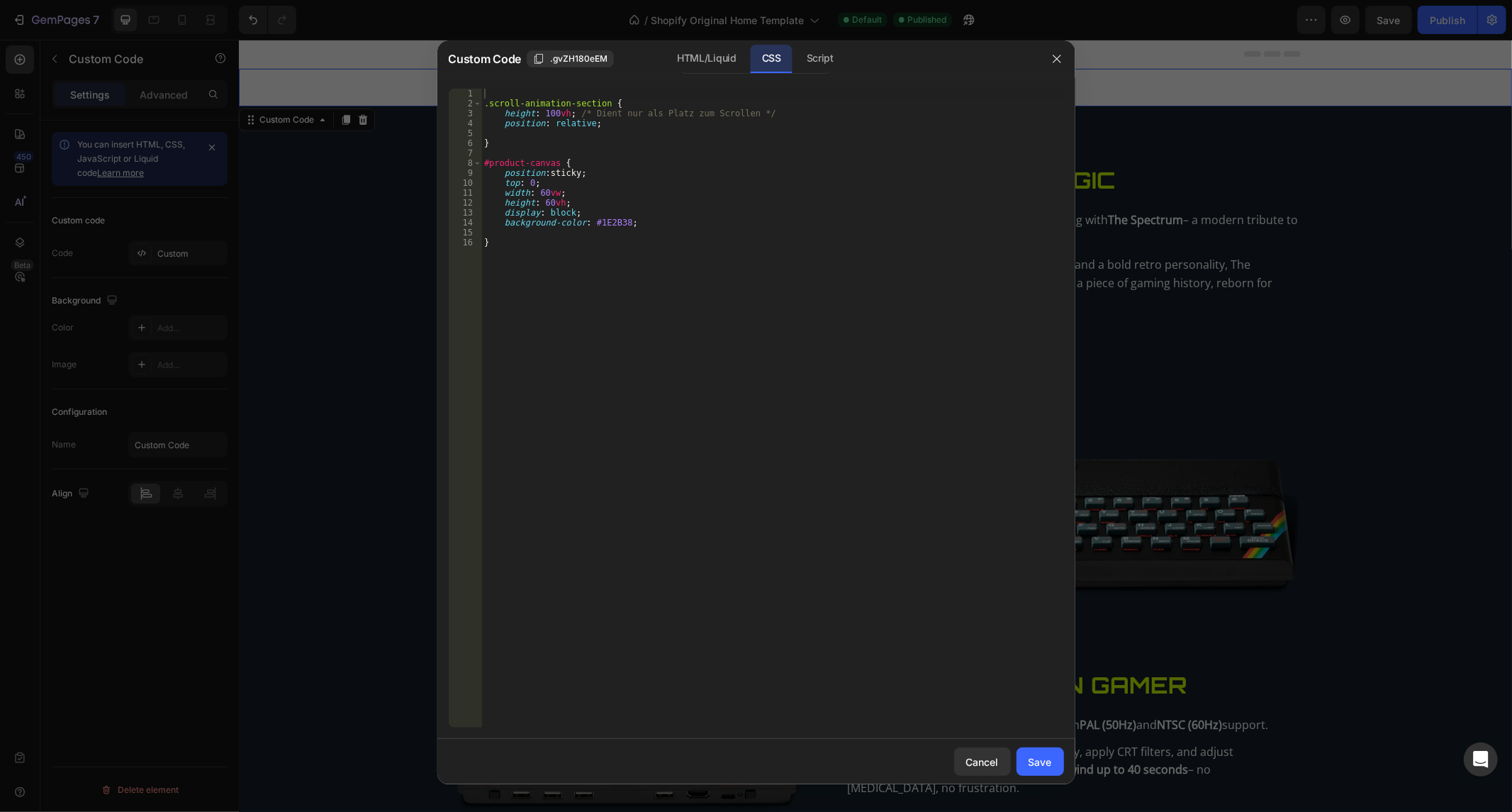
click at [534, 227] on div ".scroll-animation-section { height : 100 vh ; /* Dient nur als Platz zum Scroll…" at bounding box center [772, 418] width 582 height 660
click at [549, 198] on div ".scroll-animation-section { height : 100 vh ; /* Dient nur als Platz zum Scroll…" at bounding box center [772, 418] width 582 height 660
type textarea "}"
click at [781, 355] on div ".scroll-animation-section { height : 100 vh ; /* Dient nur als Platz zum Scroll…" at bounding box center [772, 418] width 582 height 660
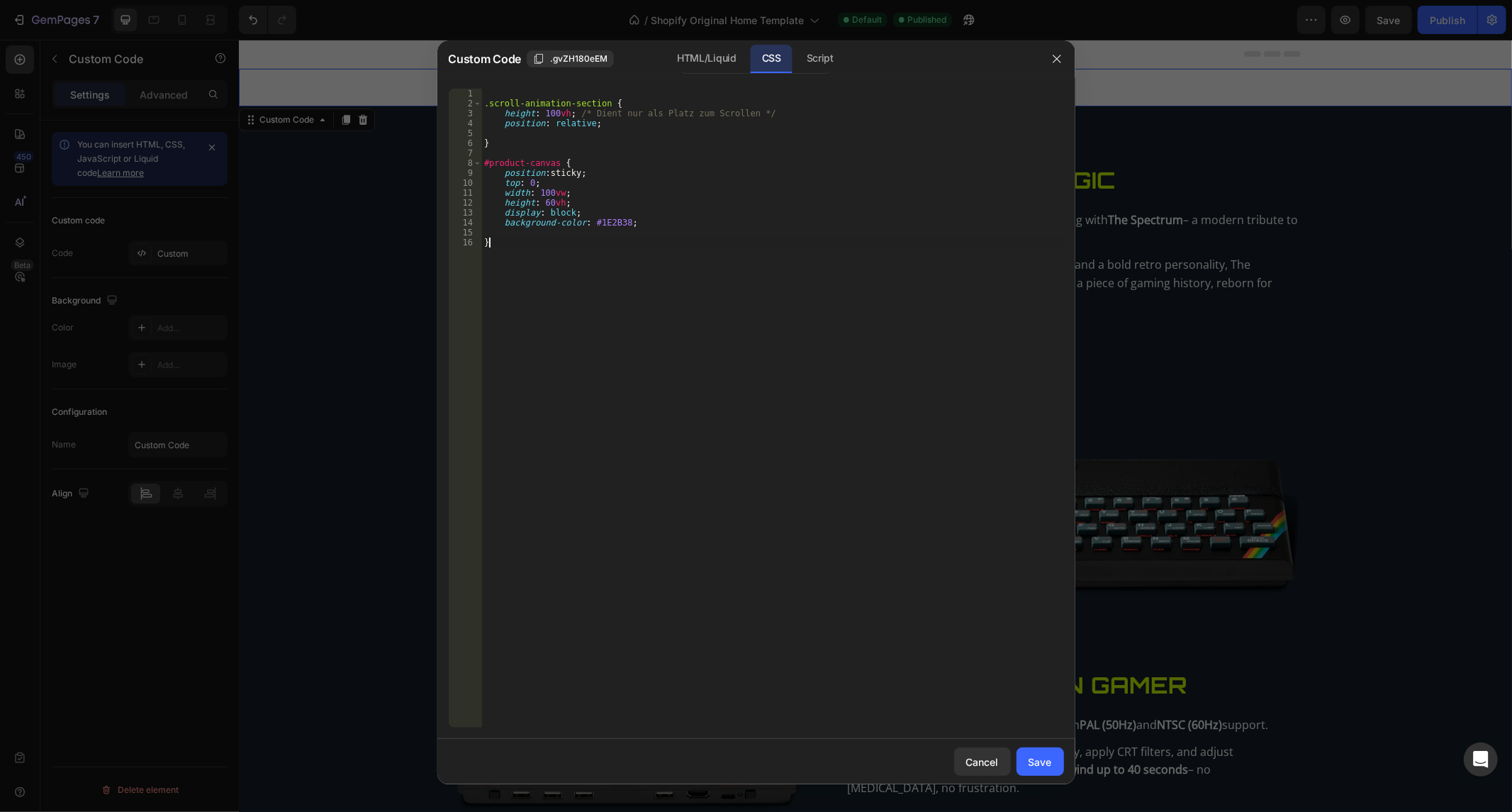
scroll to position [0, 0]
drag, startPoint x: 545, startPoint y: 204, endPoint x: 695, endPoint y: 224, distance: 151.3
click at [544, 204] on div ".scroll-animation-section { height : 100 vh ; /* Dient nur als Platz zum Scroll…" at bounding box center [772, 418] width 582 height 660
click at [728, 357] on div ".scroll-animation-section { height : 100 vh ; /* Dient nur als Platz zum Scroll…" at bounding box center [772, 418] width 582 height 660
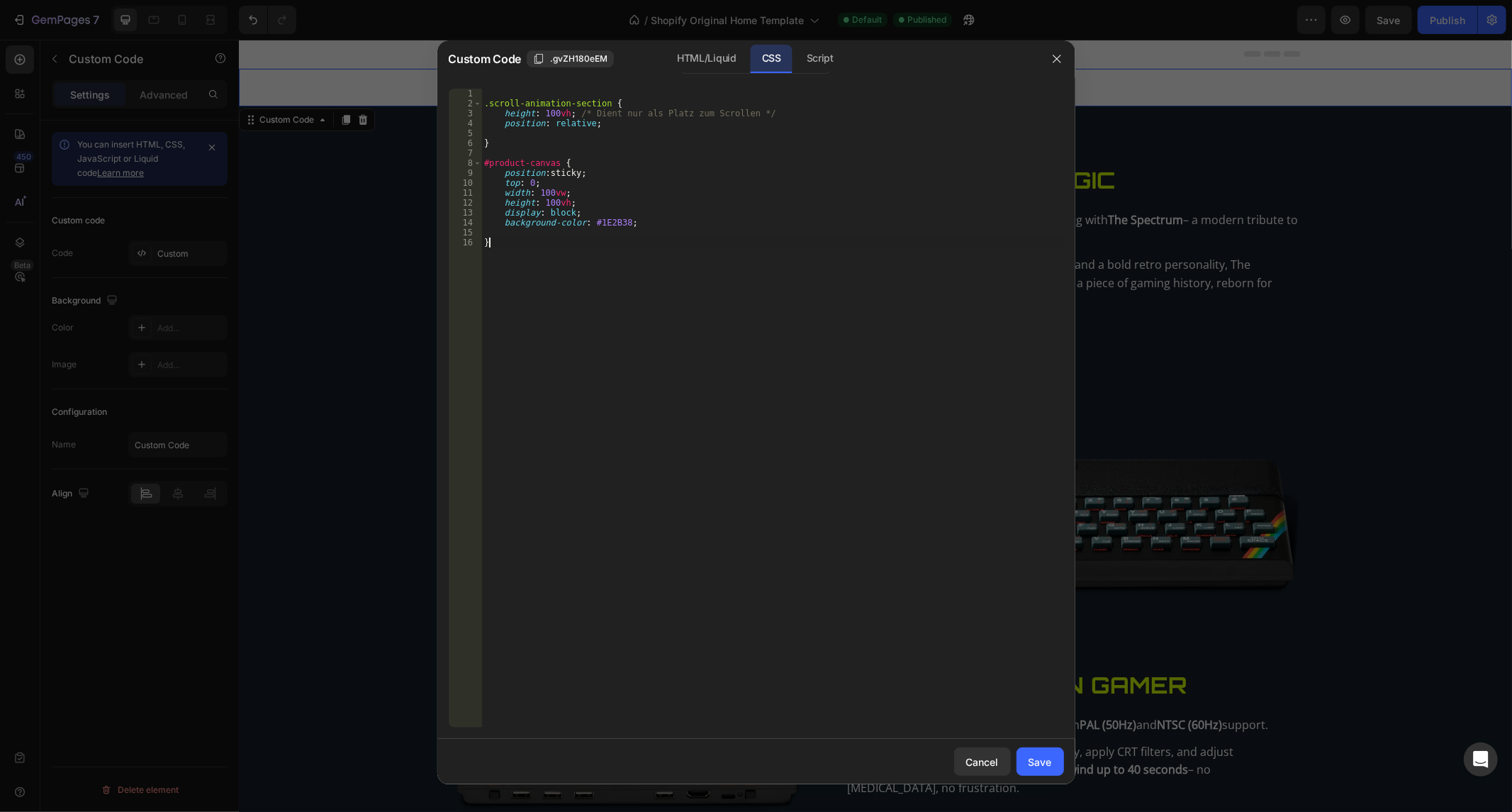
scroll to position [0, 0]
type textarea "}"
click at [1057, 760] on button "Save" at bounding box center [1040, 761] width 48 height 29
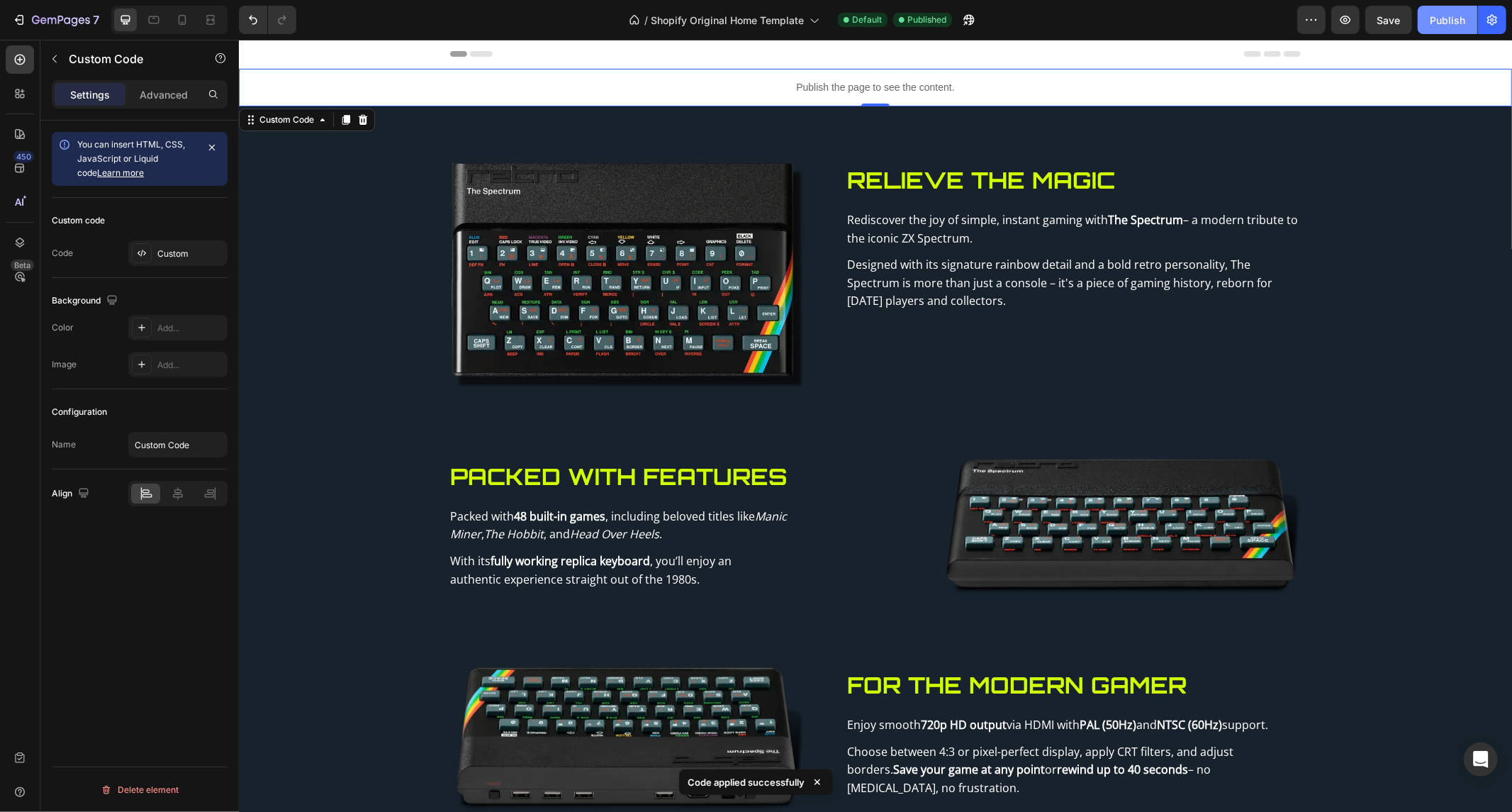
click at [1460, 19] on div "Publish" at bounding box center [1446, 20] width 35 height 15
click at [724, 81] on p "Publish the page to see the content." at bounding box center [875, 87] width 1273 height 15
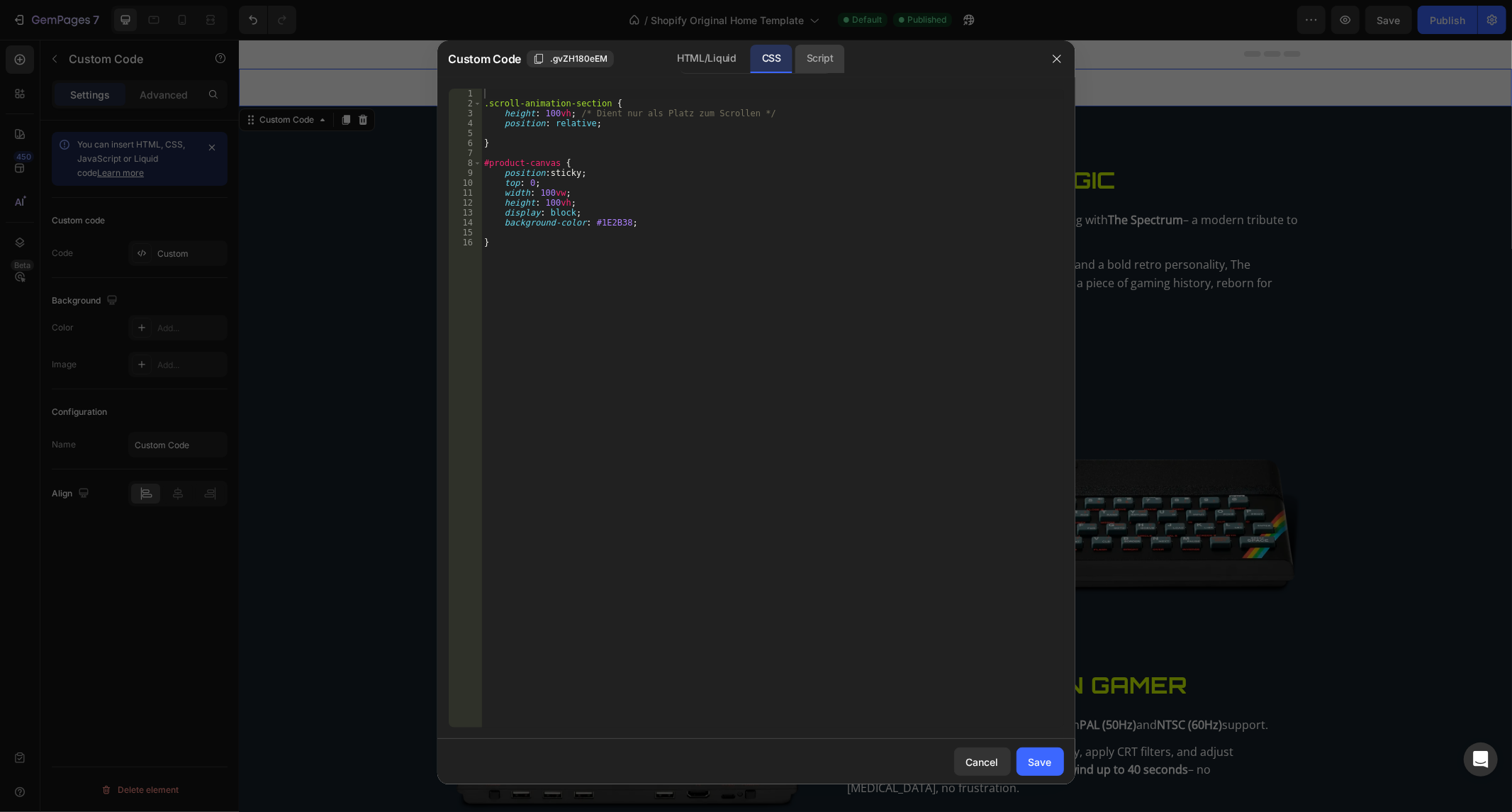
click at [795, 51] on div "Script" at bounding box center [820, 59] width 50 height 29
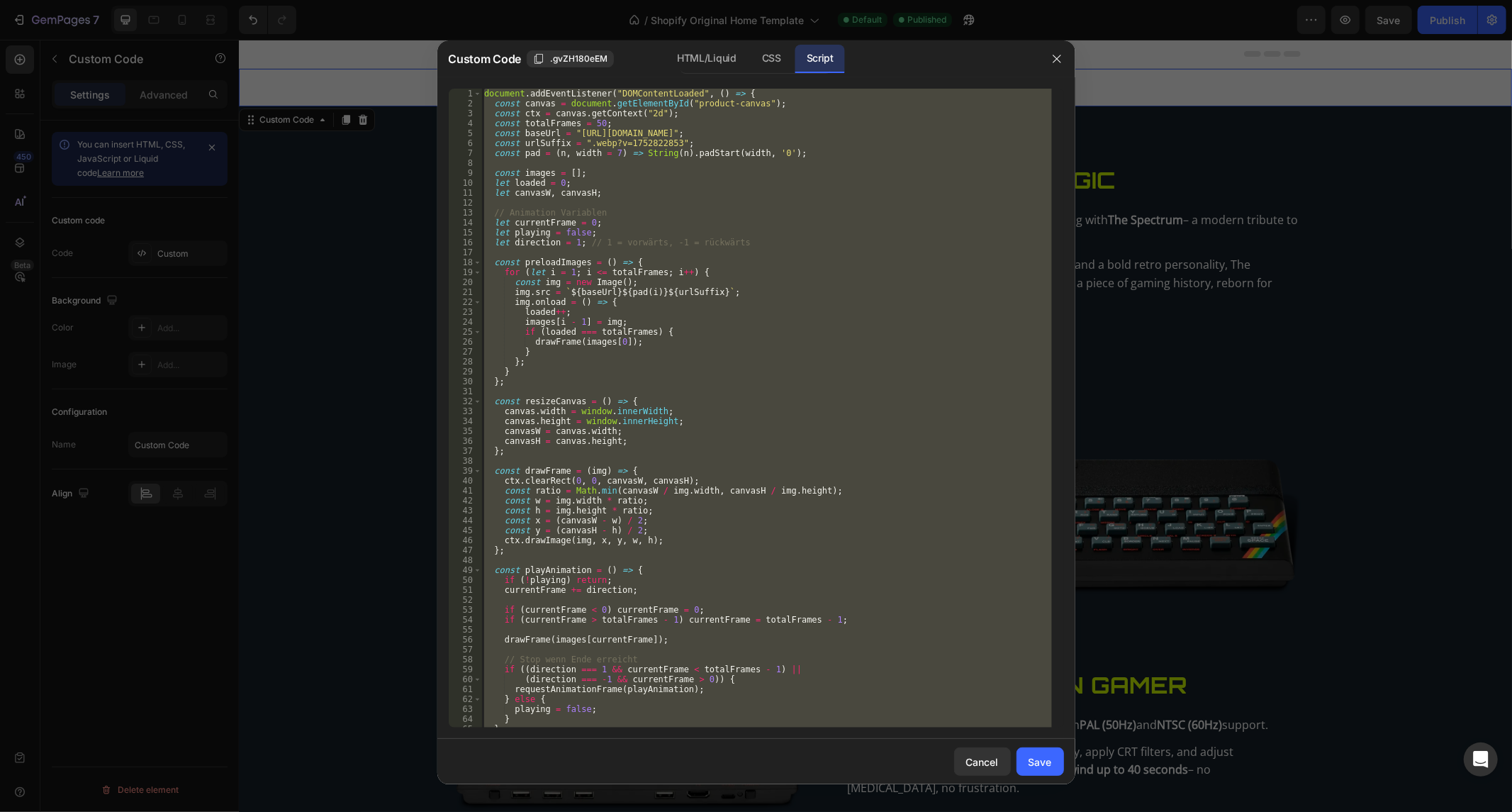
click at [718, 214] on div "document . addEventListener ( "DOMContentLoaded" , ( ) => { const canvas = docu…" at bounding box center [766, 408] width 570 height 639
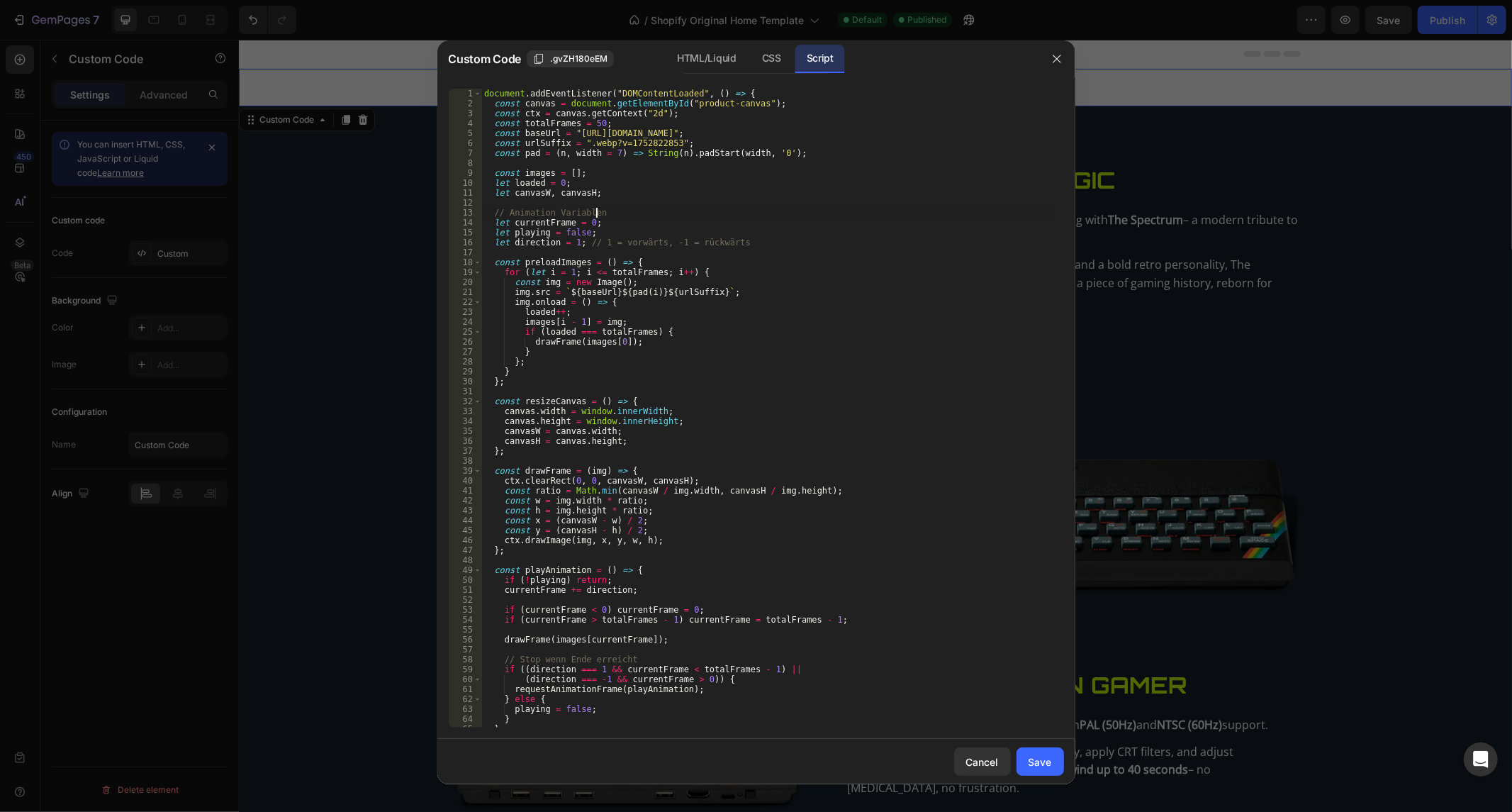
click at [718, 214] on div "document . addEventListener ( "DOMContentLoaded" , ( ) => { const canvas = docu…" at bounding box center [766, 418] width 570 height 660
type textarea "Das ist der perfekte code nur eine sache passt nicht - ich bin ganz oben auf de…"
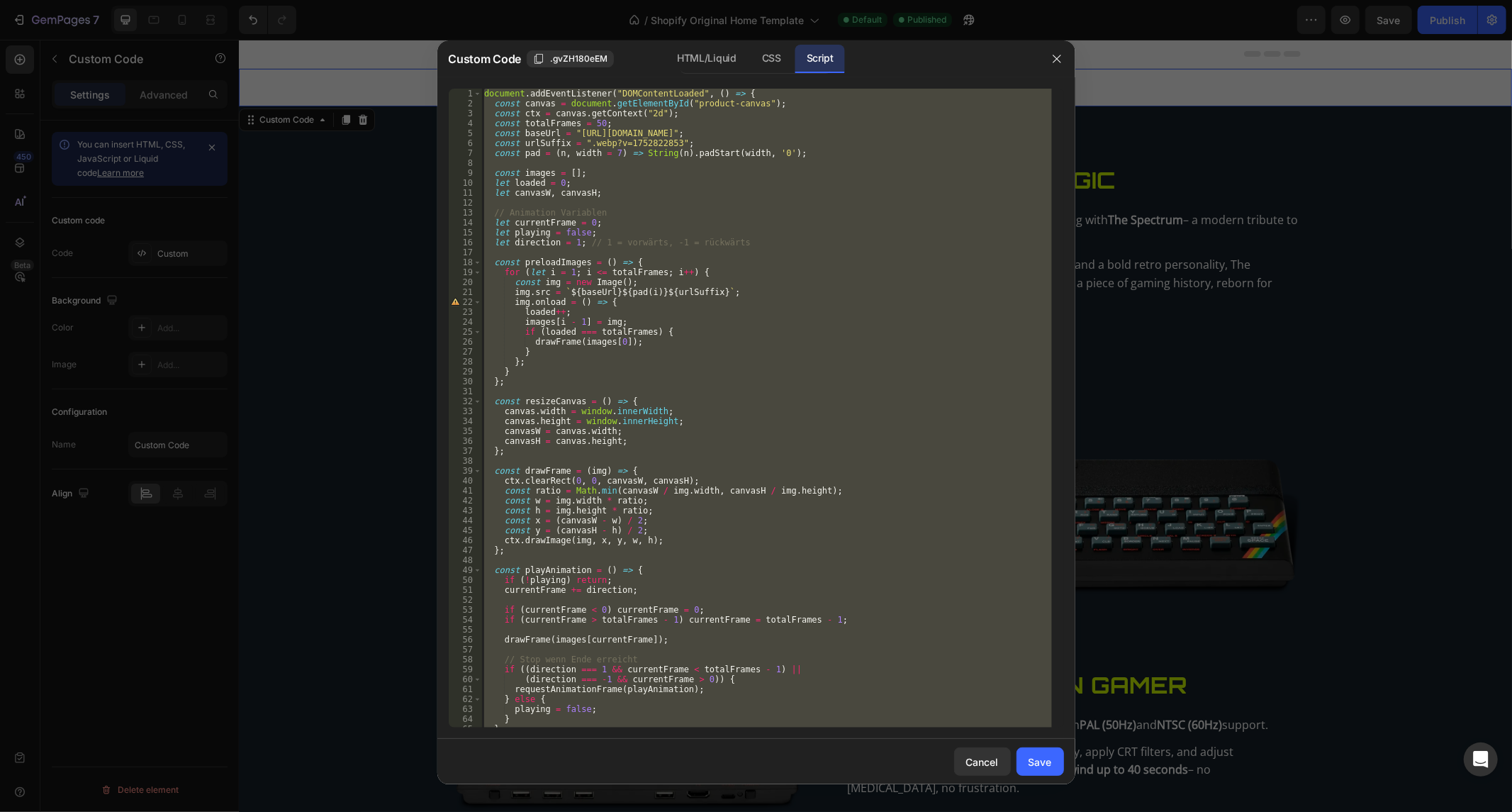
paste textarea
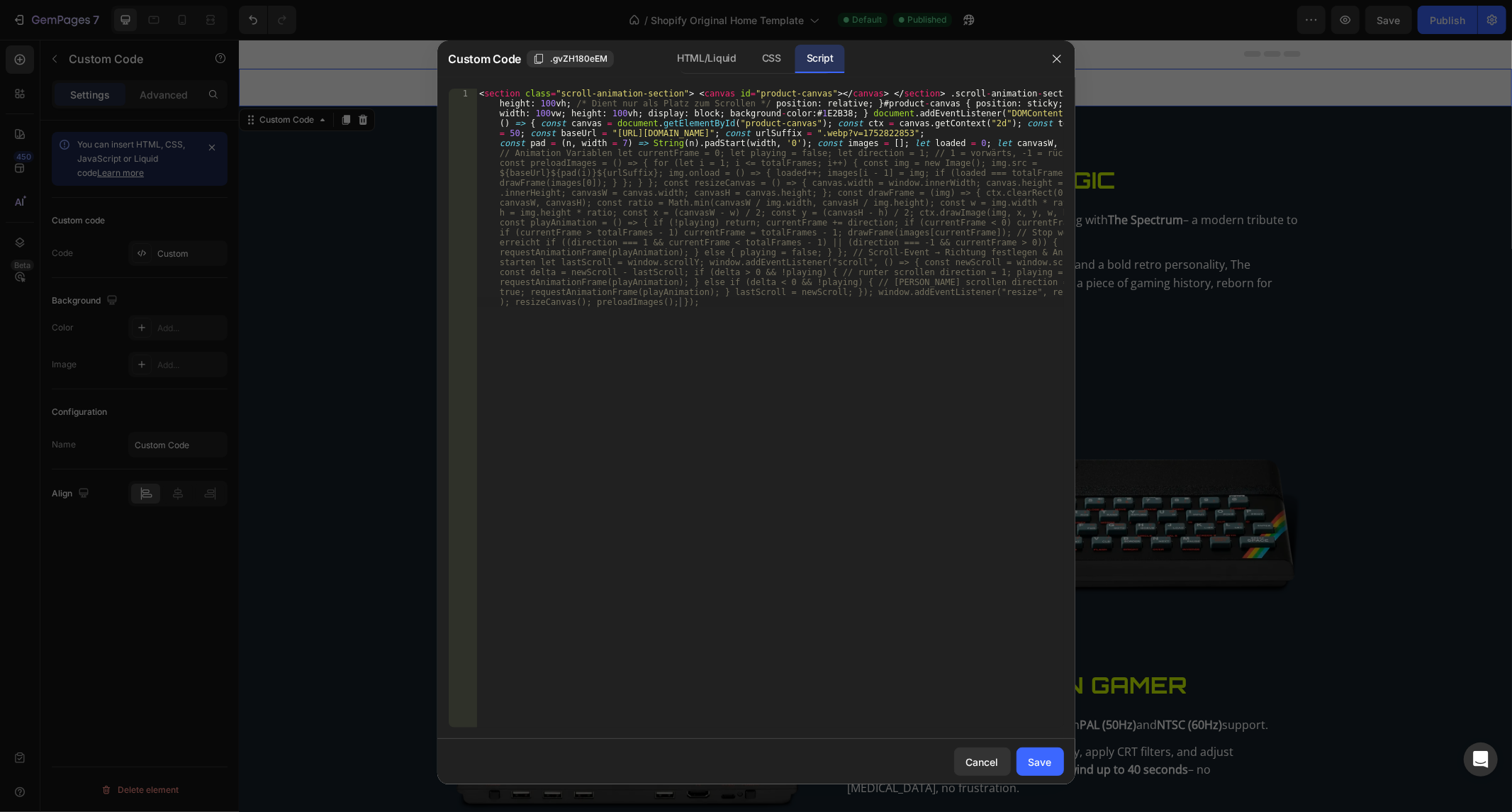
click at [627, 229] on div "< section class = "scroll-animation-section" > < canvas id = "product-canvas" >…" at bounding box center [769, 626] width 586 height 1076
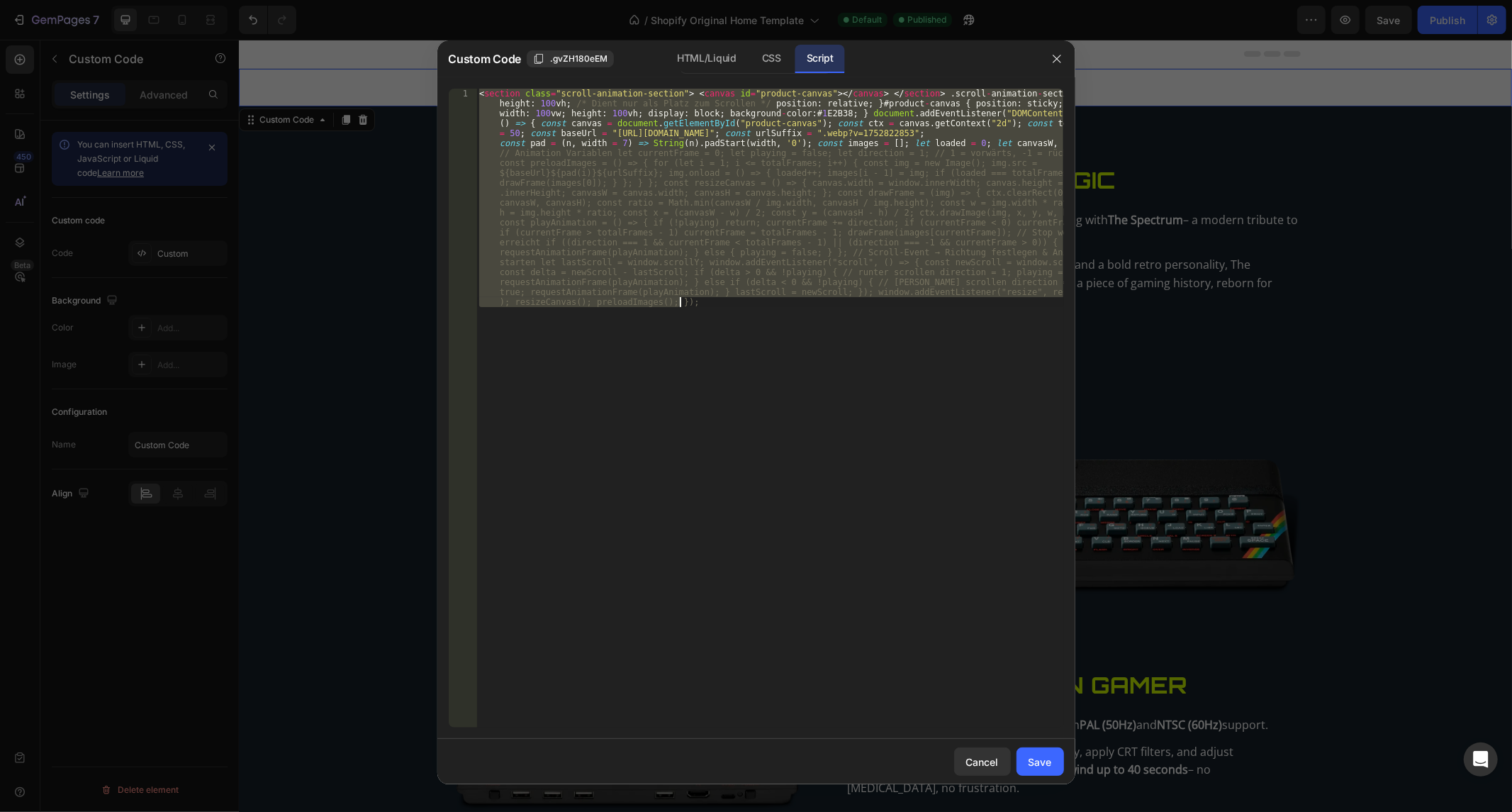
click at [627, 229] on div "< section class = "scroll-animation-section" > < canvas id = "product-canvas" >…" at bounding box center [769, 626] width 586 height 1076
paste textarea "Das ist der perfekte code nur eine sache passt nicht - ich bin ganz oben auf de…"
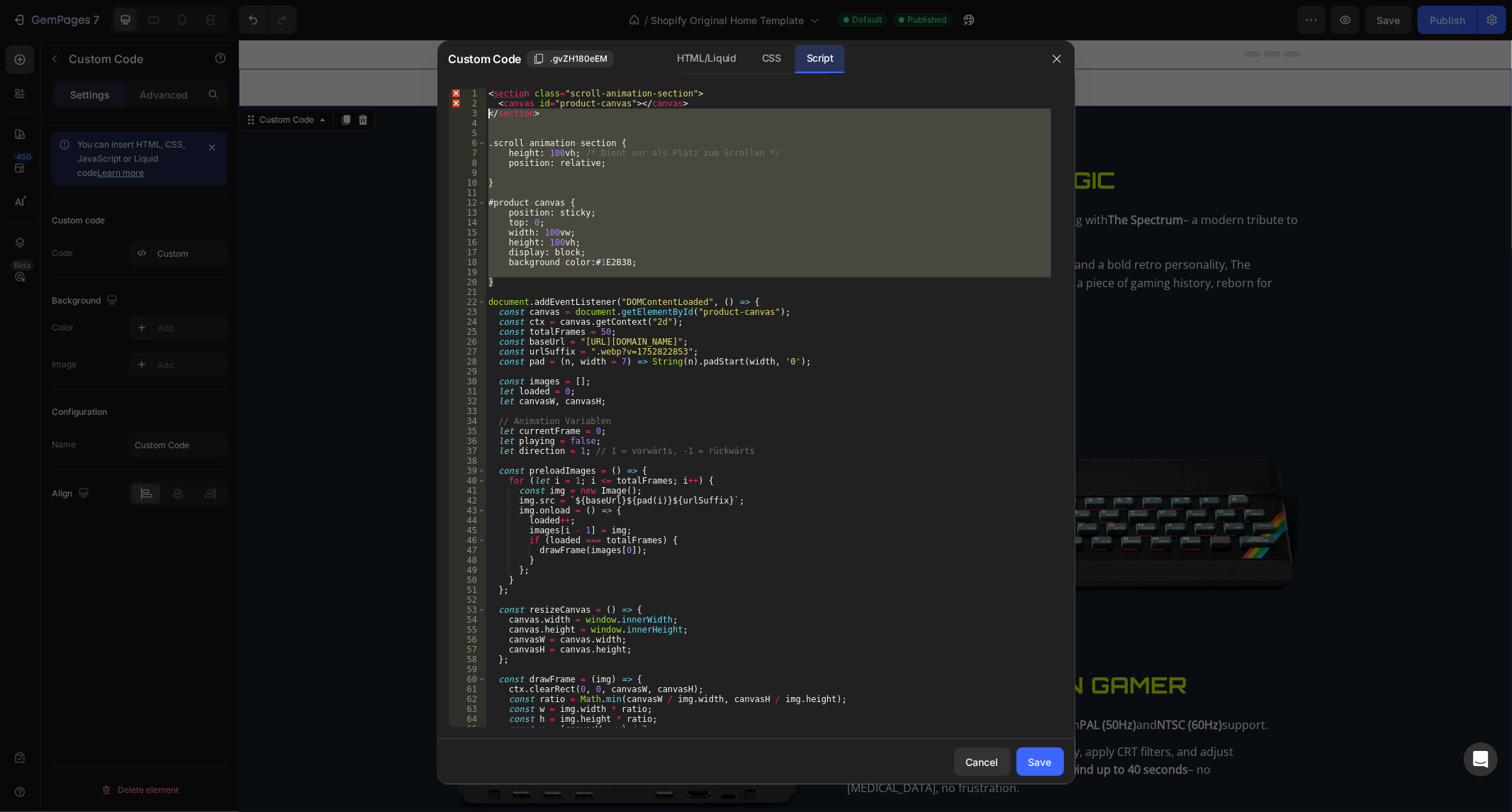
drag, startPoint x: 544, startPoint y: 285, endPoint x: 435, endPoint y: 118, distance: 199.4
click at [435, 118] on div "Custom Code .gvZH180eEM HTML/Liquid CSS Script Das ist der perfekte code nur ei…" at bounding box center [756, 406] width 1512 height 812
type textarea "</section>"
click at [522, 178] on div "< section class = "scroll-animation-section" > < canvas id = "product-canvas" >…" at bounding box center [768, 408] width 565 height 639
drag, startPoint x: 497, startPoint y: 284, endPoint x: 450, endPoint y: 140, distance: 151.5
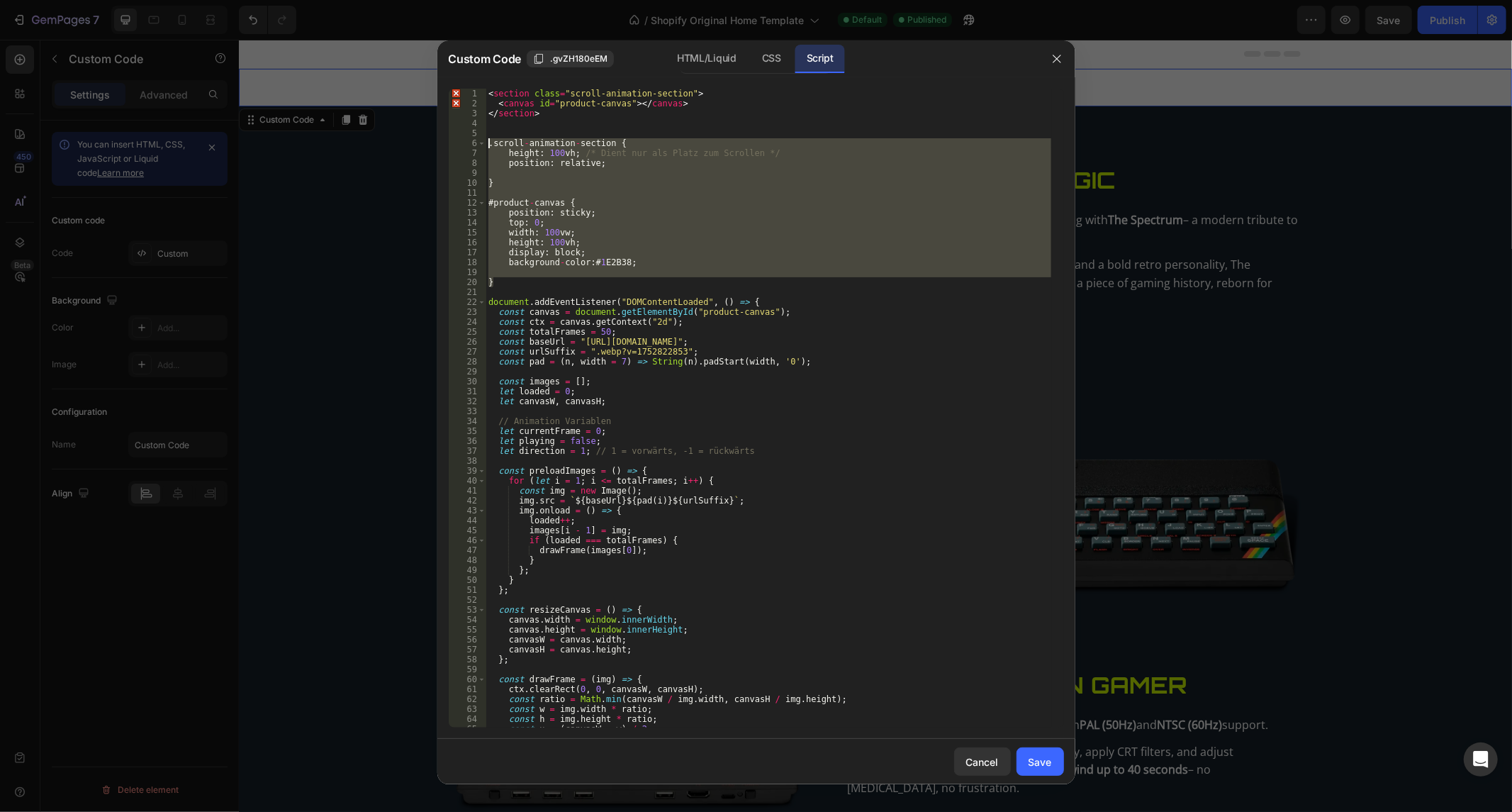
click at [450, 140] on div "1 2 3 4 5 6 7 8 9 10 11 12 13 14 15 16 17 18 19 20 21 22 23 24 25 26 27 28 29 3…" at bounding box center [756, 408] width 615 height 639
type textarea ".scroll-animation-section { height: 100vh; /* Dient nur als Platz zum Scrollen …"
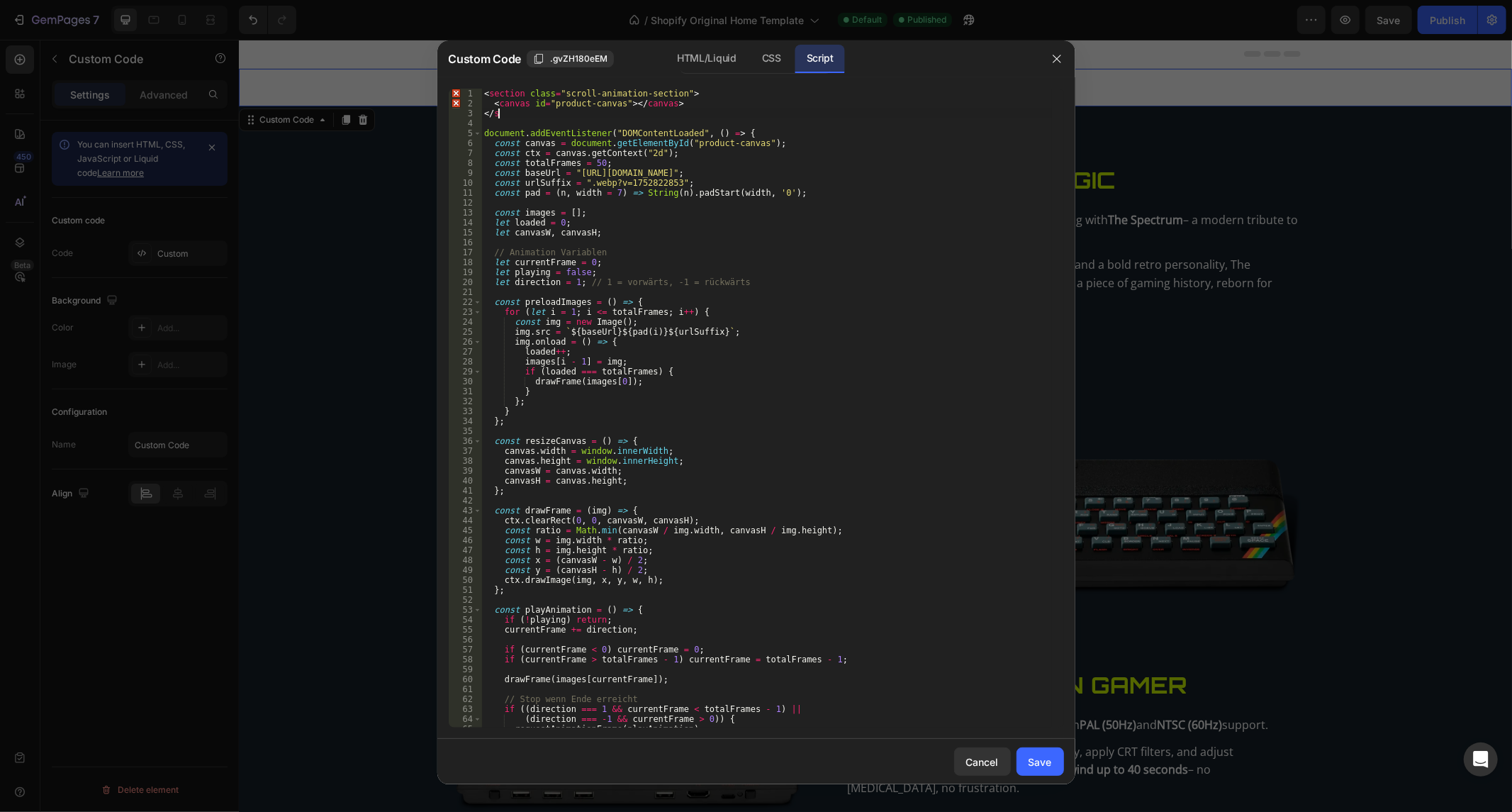
type textarea "<"
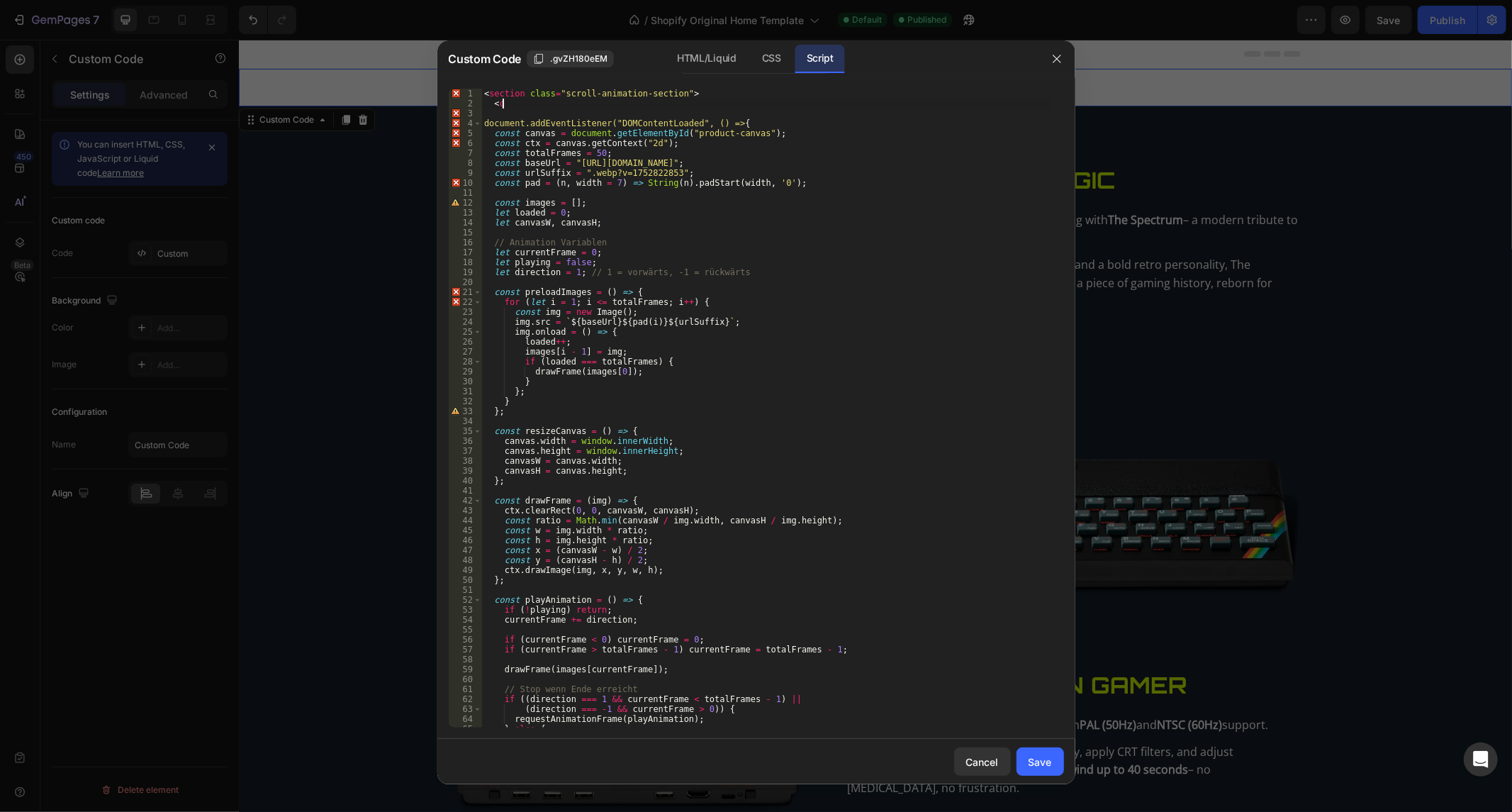
type textarea "<"
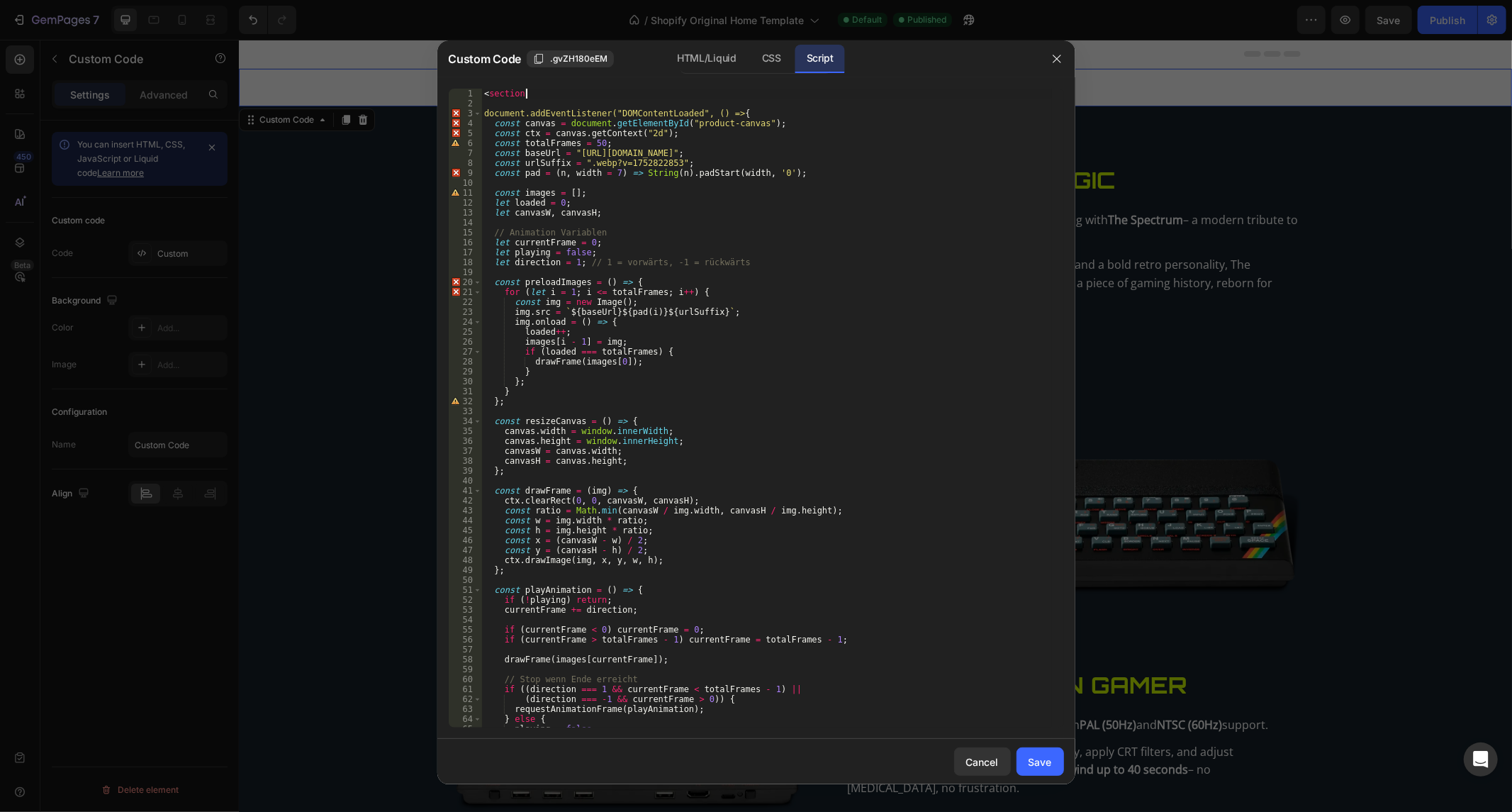
type textarea "<"
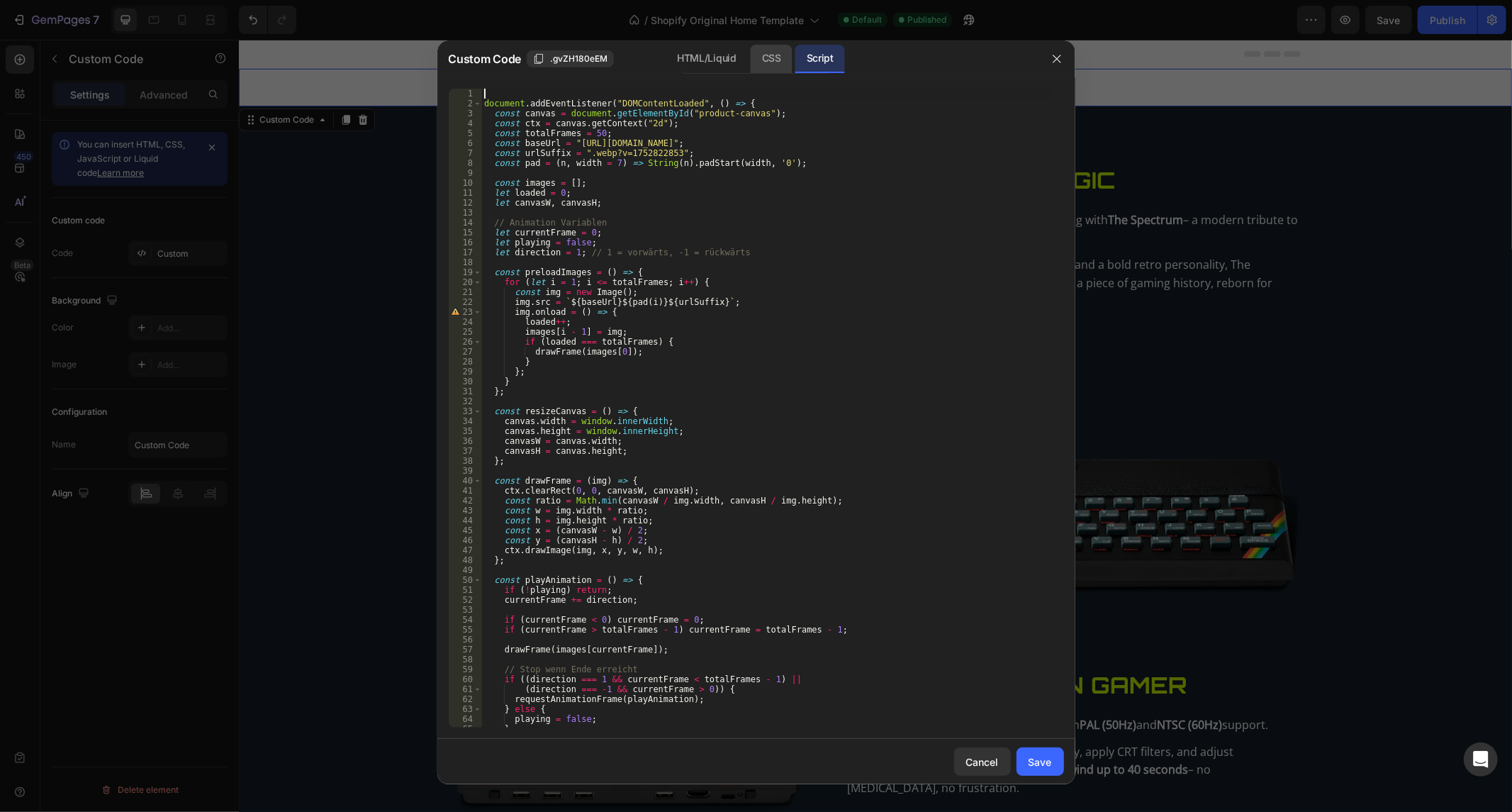
click at [791, 52] on div "CSS" at bounding box center [771, 59] width 42 height 29
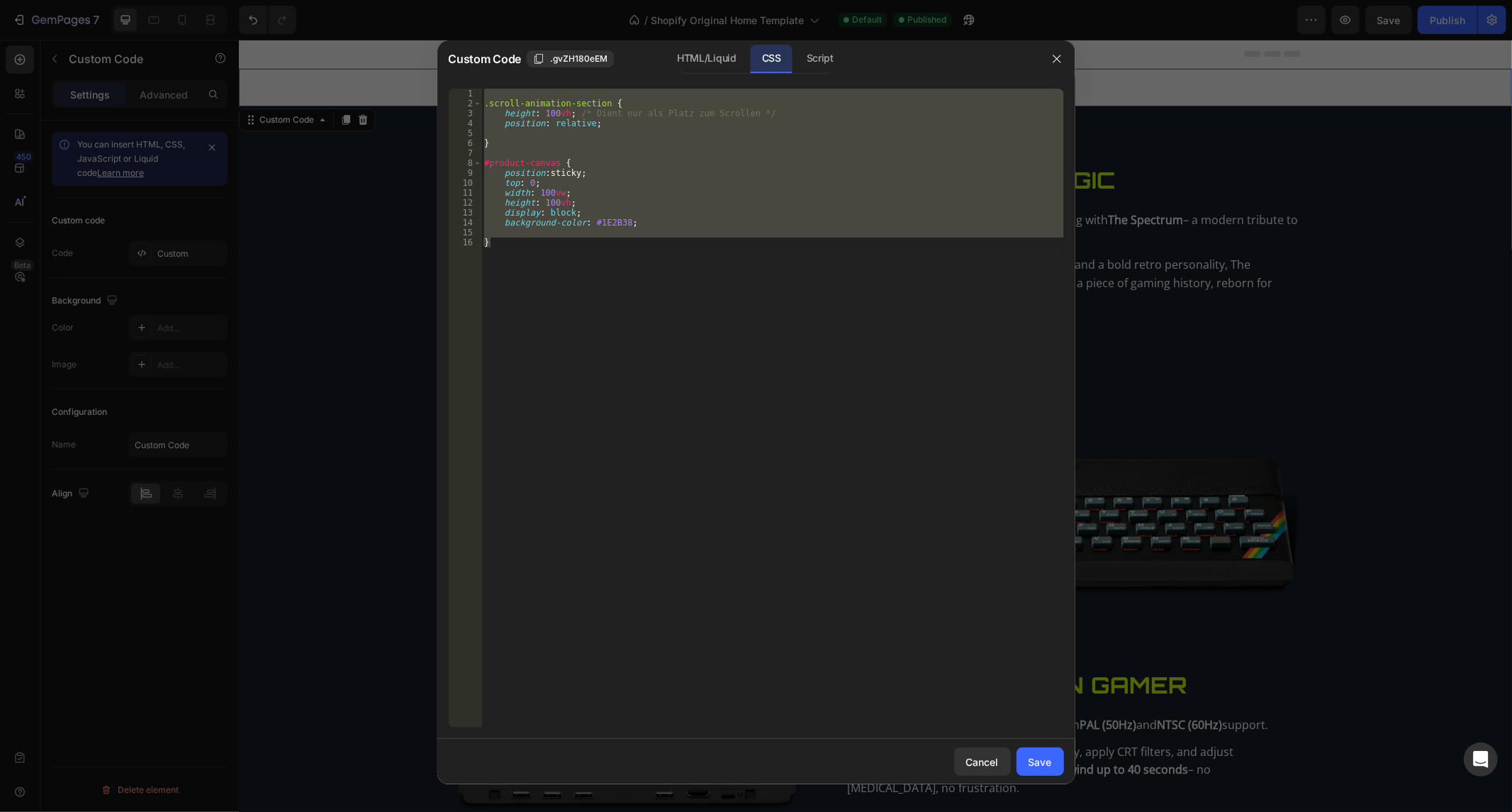
click at [735, 179] on div ".scroll-animation-section { height : 100 vh ; /* Dient nur als Platz zum Scroll…" at bounding box center [772, 408] width 582 height 639
click at [735, 179] on div ".scroll-animation-section { height : 100 vh ; /* Dient nur als Platz zum Scroll…" at bounding box center [772, 418] width 582 height 660
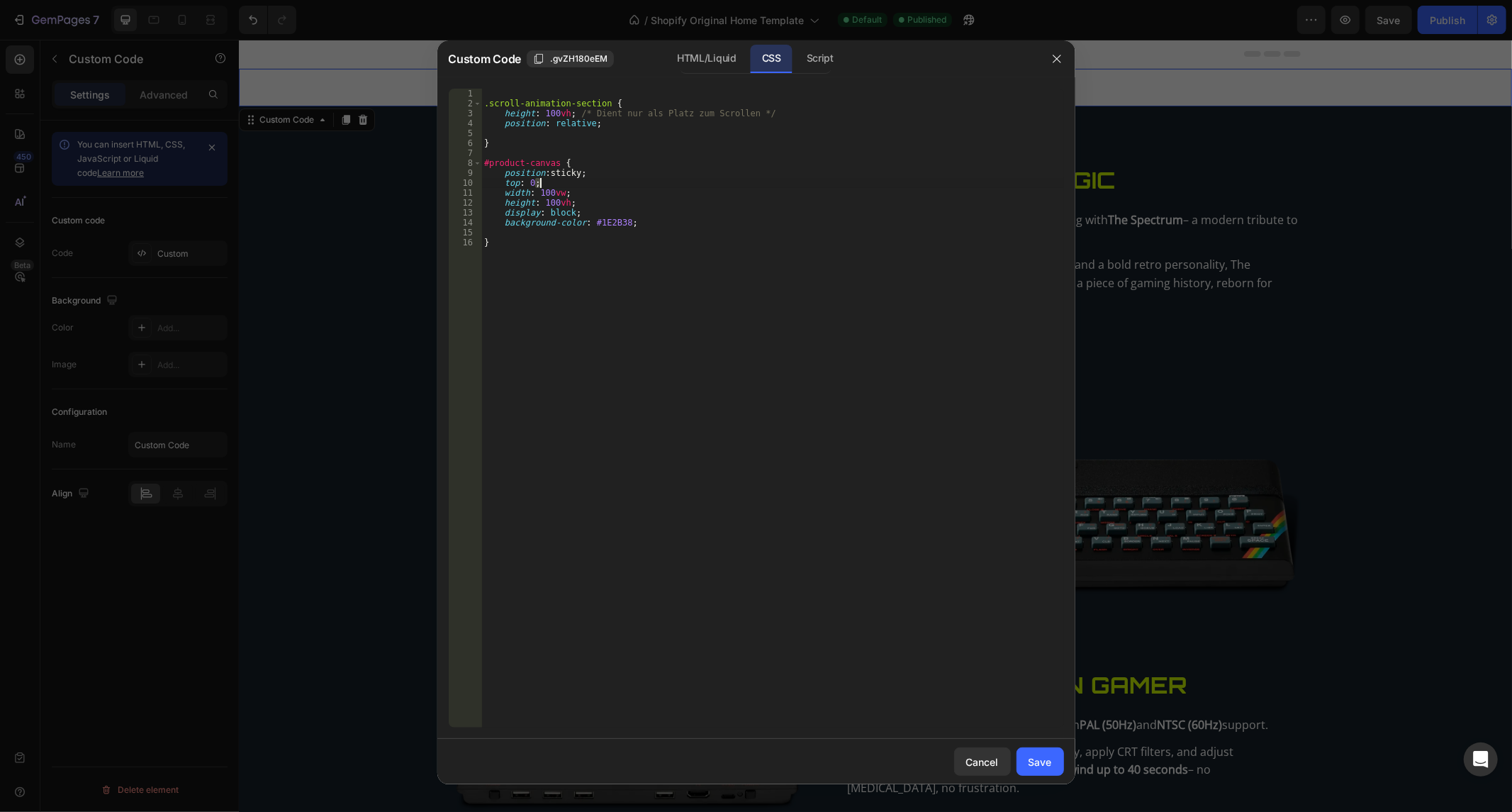
click at [735, 179] on div ".scroll-animation-section { height : 100 vh ; /* Dient nur als Platz zum Scroll…" at bounding box center [772, 418] width 582 height 660
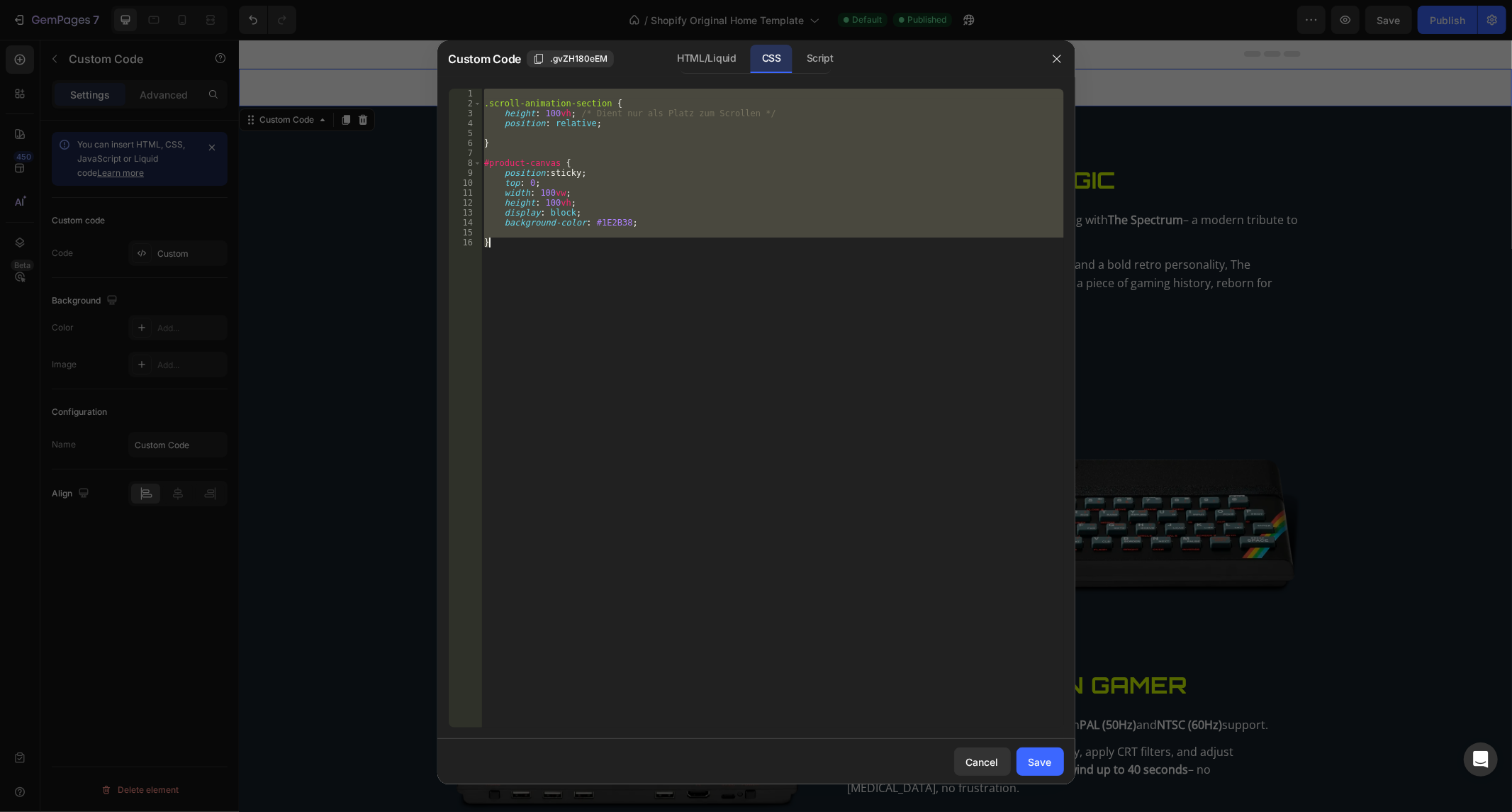
click at [735, 179] on div ".scroll-animation-section { height : 100 vh ; /* Dient nur als Platz zum Scroll…" at bounding box center [772, 418] width 582 height 660
paste textarea
type textarea "}"
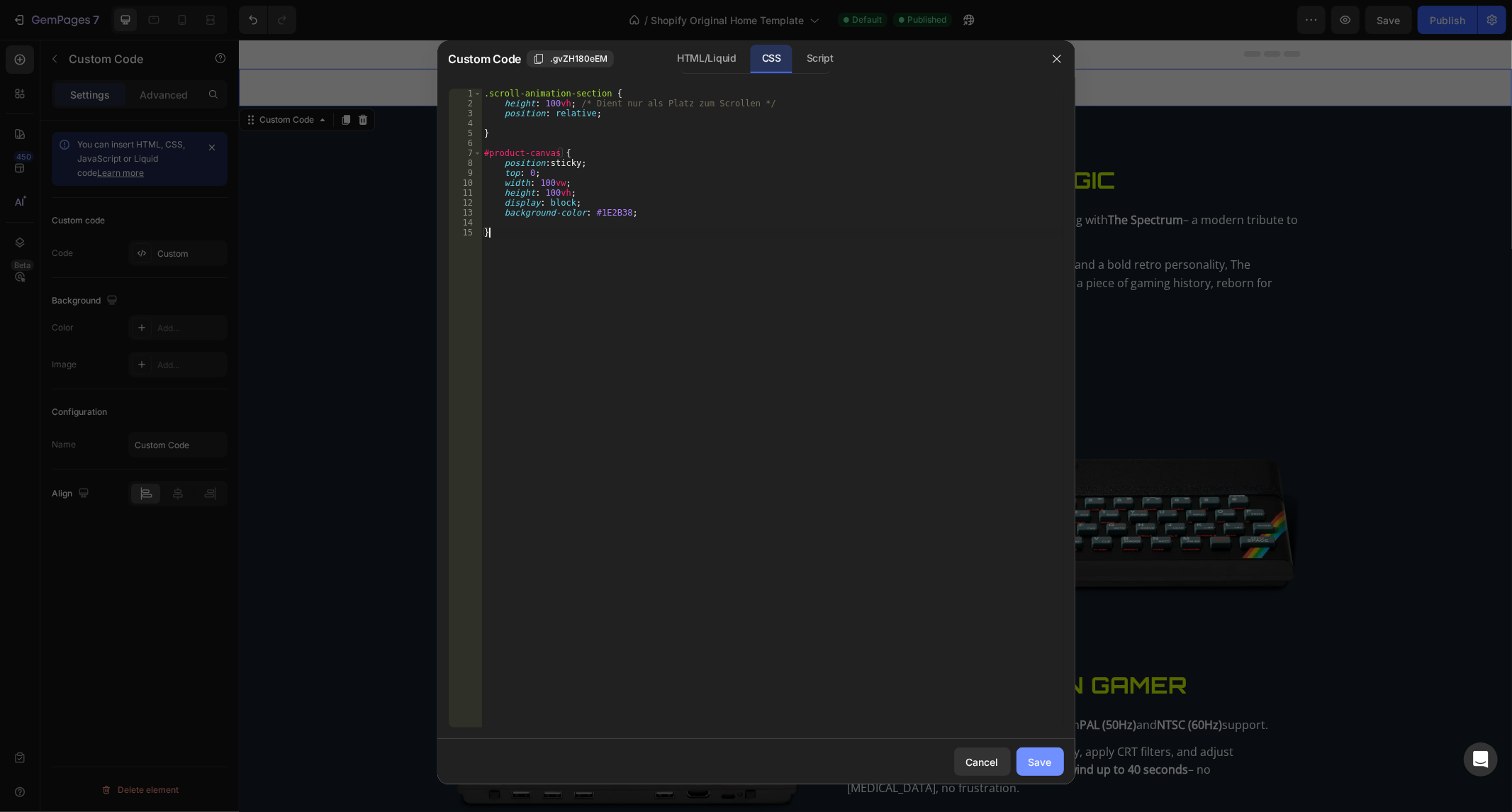
click at [1059, 761] on button "Save" at bounding box center [1040, 761] width 48 height 29
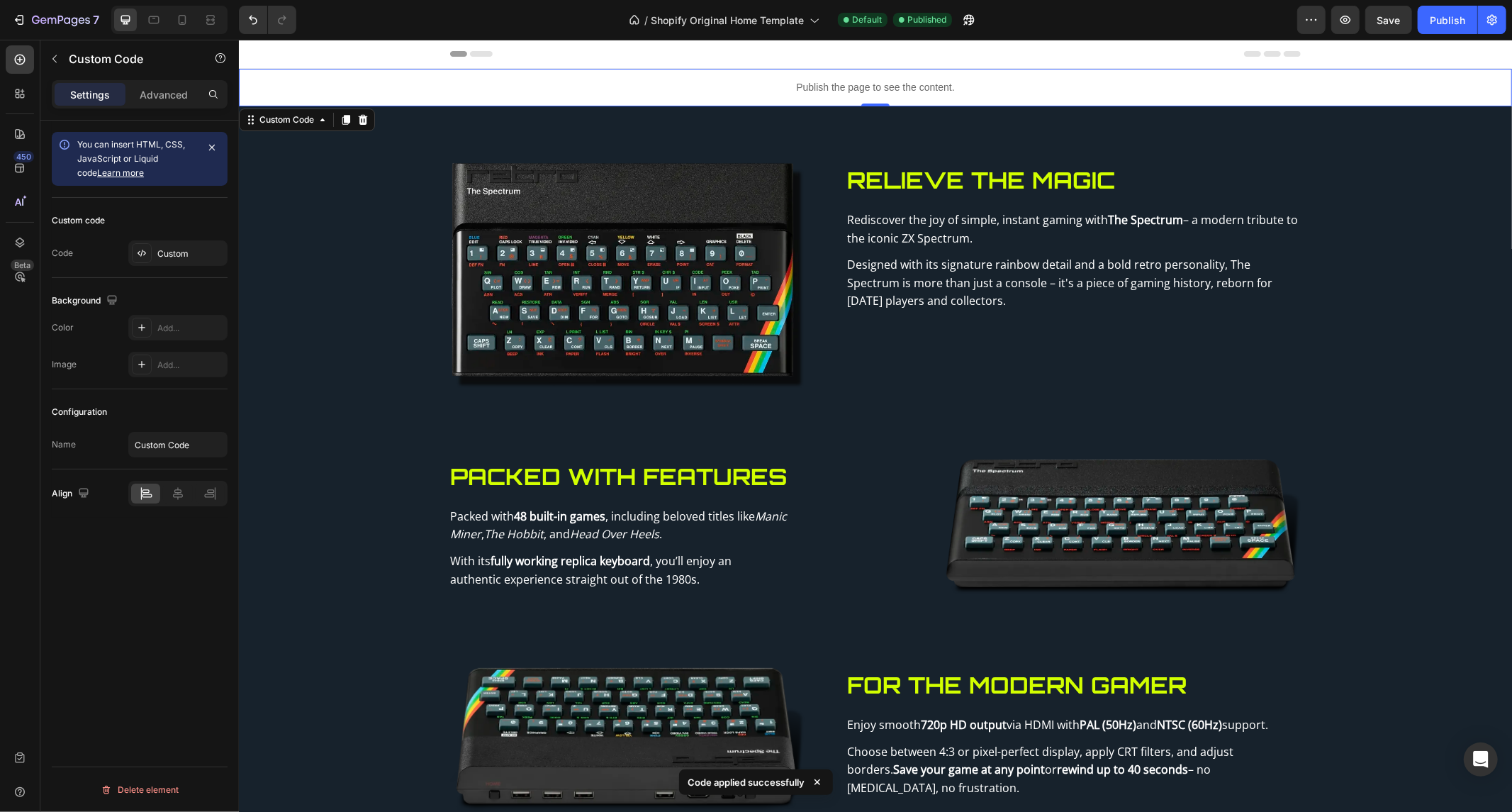
click at [970, 92] on p "Publish the page to see the content." at bounding box center [875, 87] width 1273 height 15
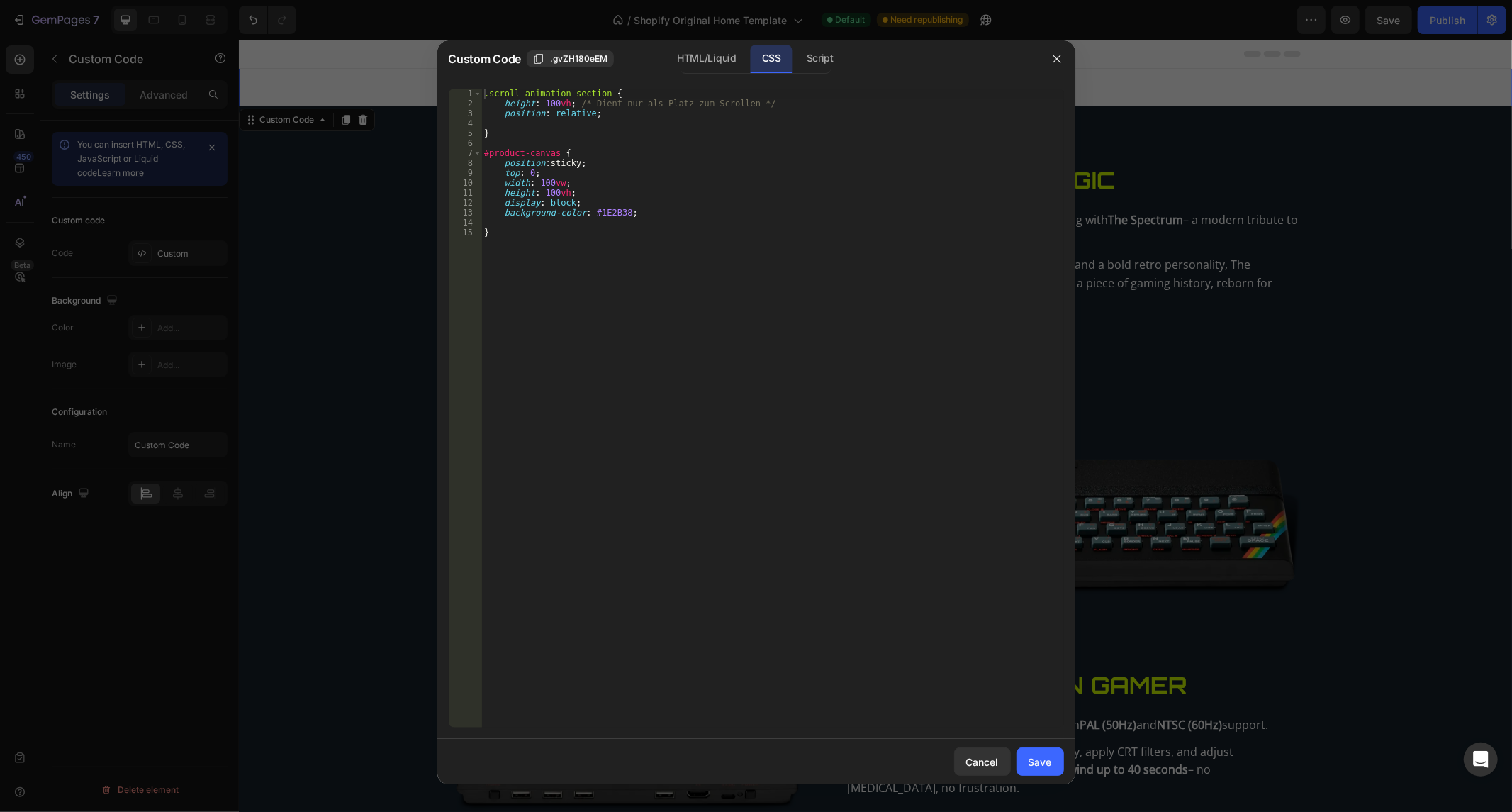
drag, startPoint x: 820, startPoint y: 61, endPoint x: 636, endPoint y: 150, distance: 204.4
click at [820, 61] on div "Script" at bounding box center [820, 59] width 50 height 29
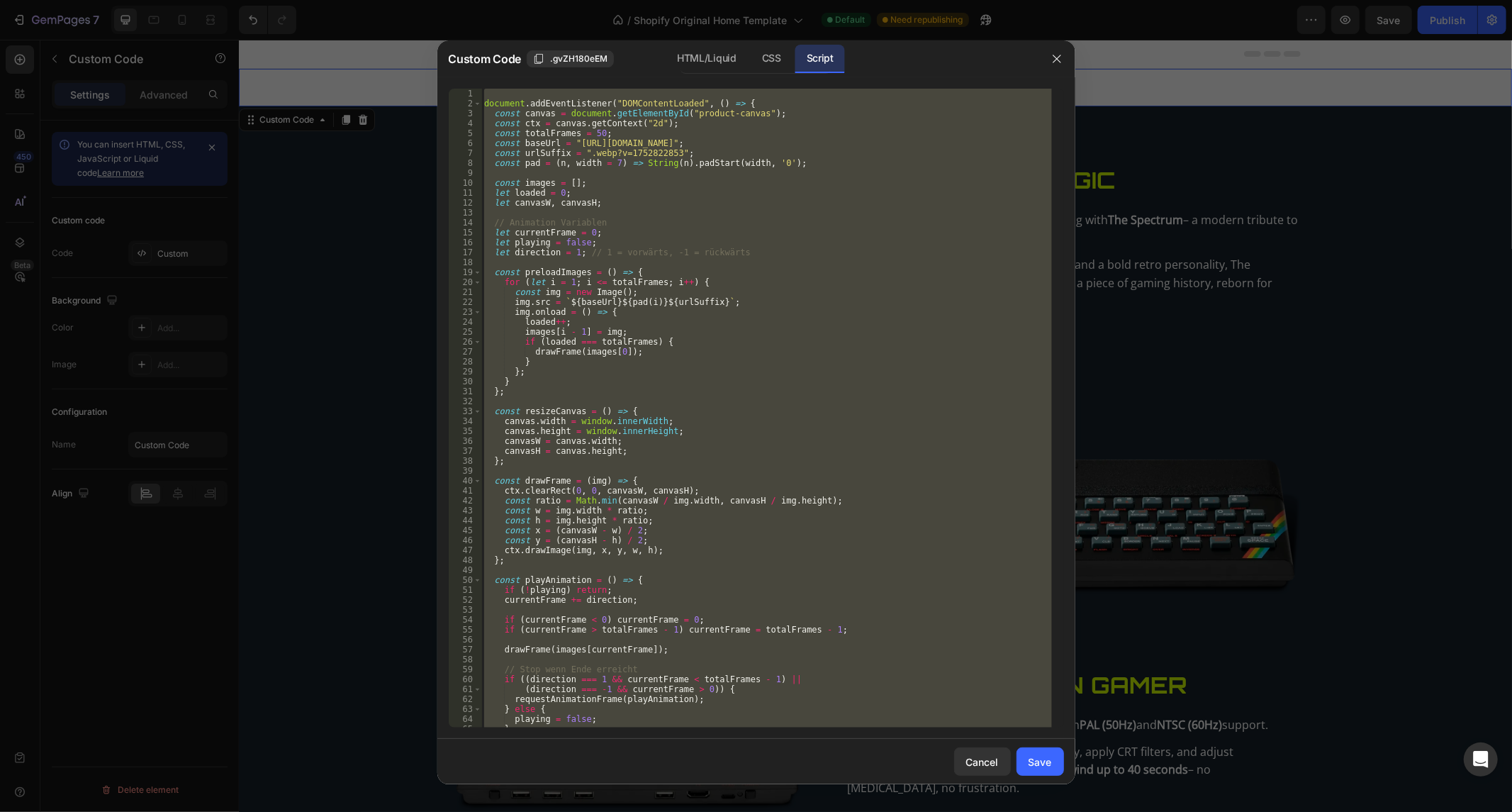
click at [636, 150] on div "document . addEventListener ( "DOMContentLoaded" , ( ) => { const canvas = docu…" at bounding box center [766, 408] width 570 height 639
click at [636, 150] on div "document . addEventListener ( "DOMContentLoaded" , ( ) => { const canvas = docu…" at bounding box center [766, 418] width 570 height 660
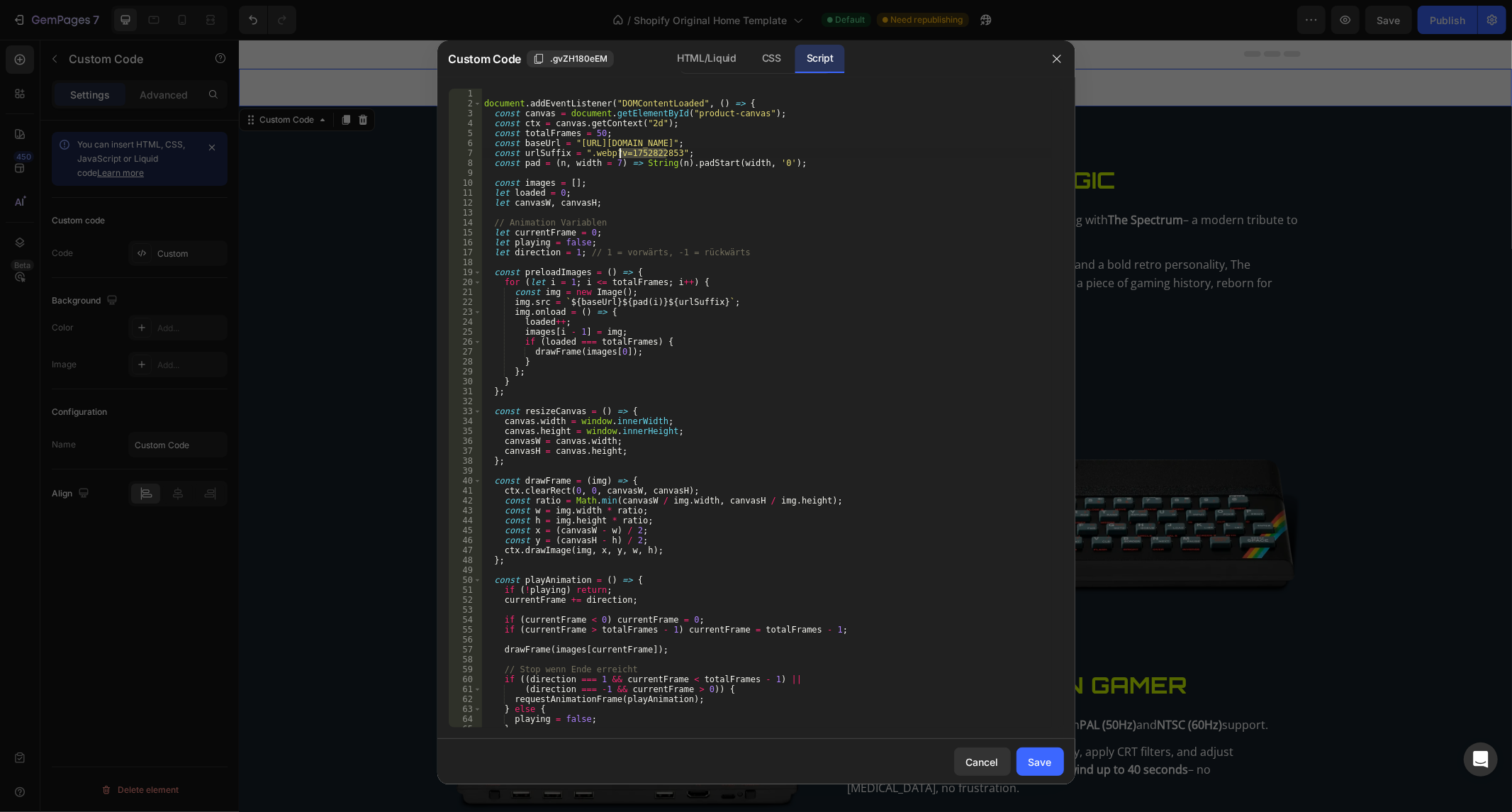
click at [636, 150] on div "document . addEventListener ( "DOMContentLoaded" , ( ) => { const canvas = docu…" at bounding box center [766, 418] width 570 height 660
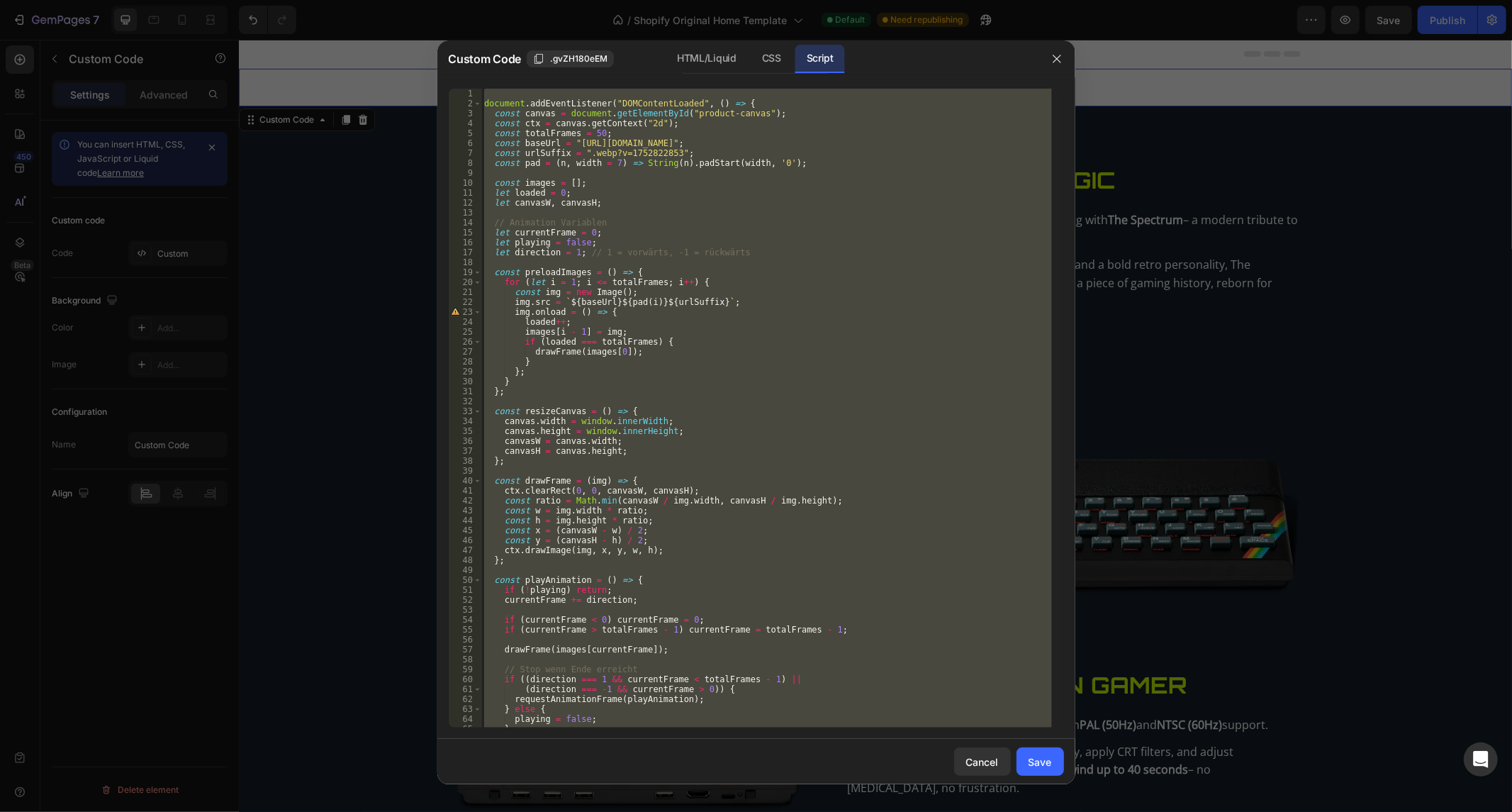
click at [636, 150] on div "document . addEventListener ( "DOMContentLoaded" , ( ) => { const canvas = docu…" at bounding box center [766, 418] width 570 height 660
type textarea "Das ist der perfekte code nur eine sache passt nicht - ich bin ganz oben auf de…"
paste textarea
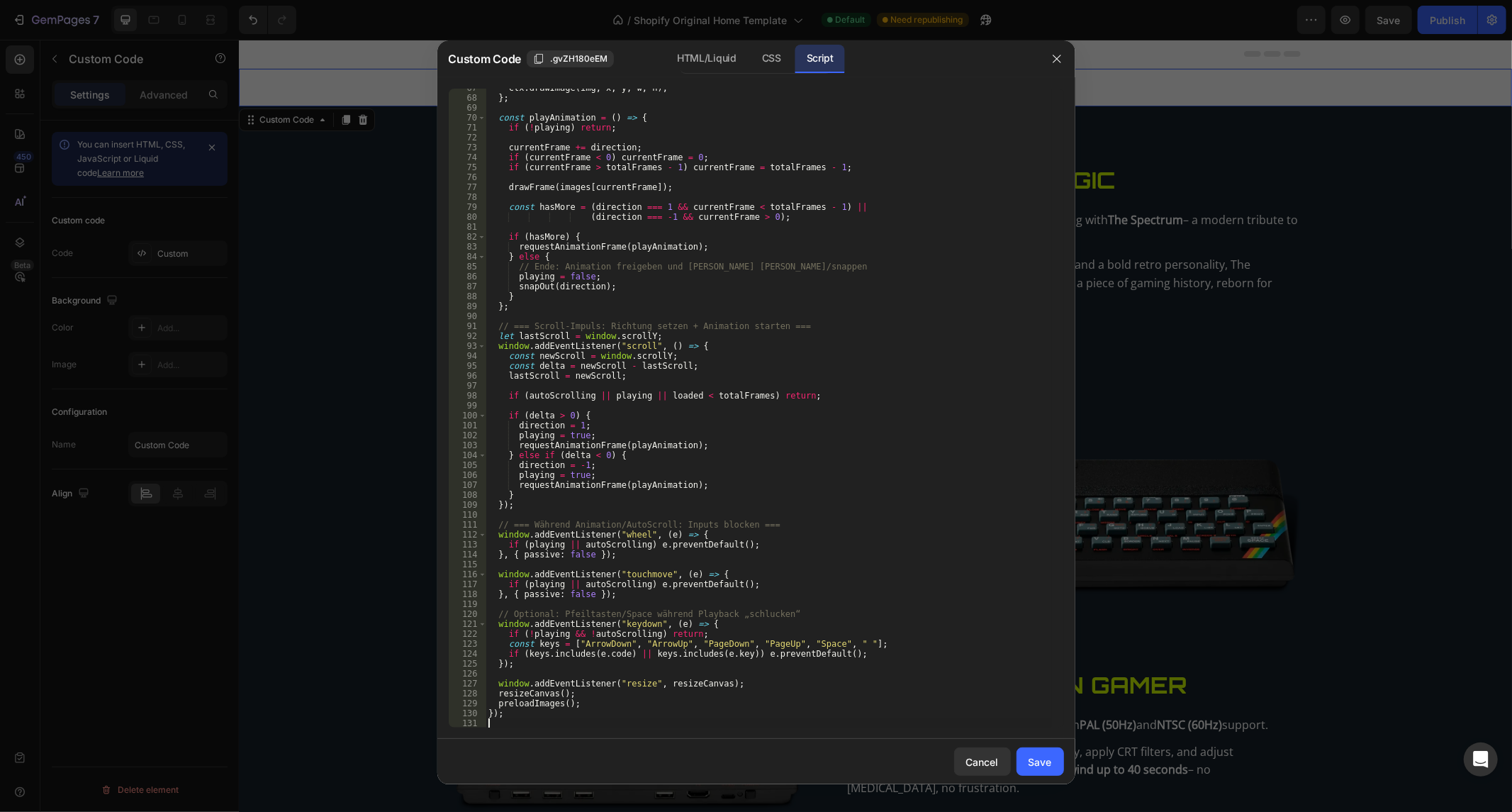
scroll to position [660, 0]
drag, startPoint x: 1039, startPoint y: 774, endPoint x: 1040, endPoint y: 761, distance: 13.0
click at [1039, 774] on button "Save" at bounding box center [1040, 761] width 48 height 29
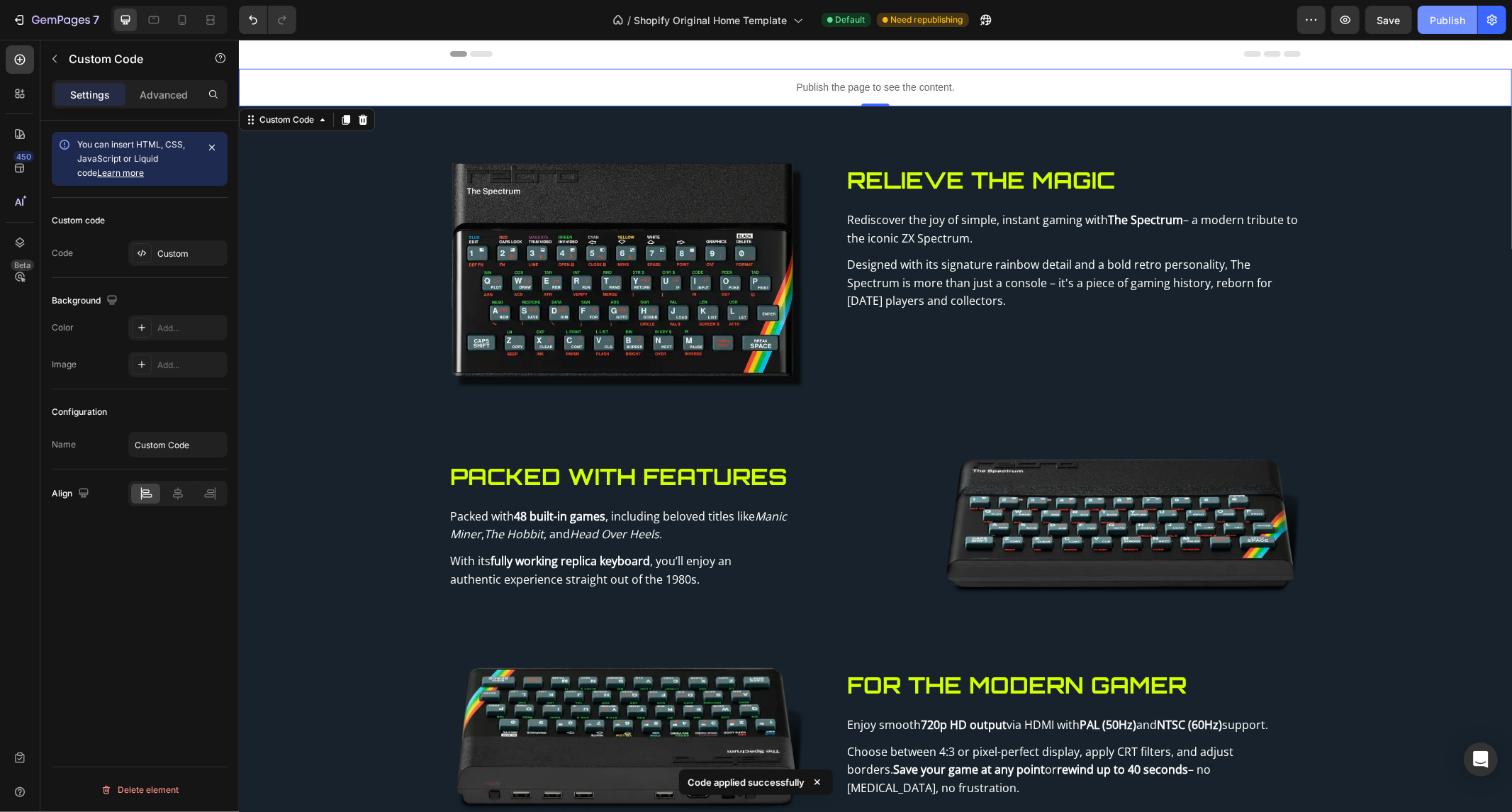
click at [1455, 16] on div "Publish" at bounding box center [1446, 20] width 35 height 15
click at [568, 71] on div "Publish the page to see the content." at bounding box center [875, 87] width 1273 height 38
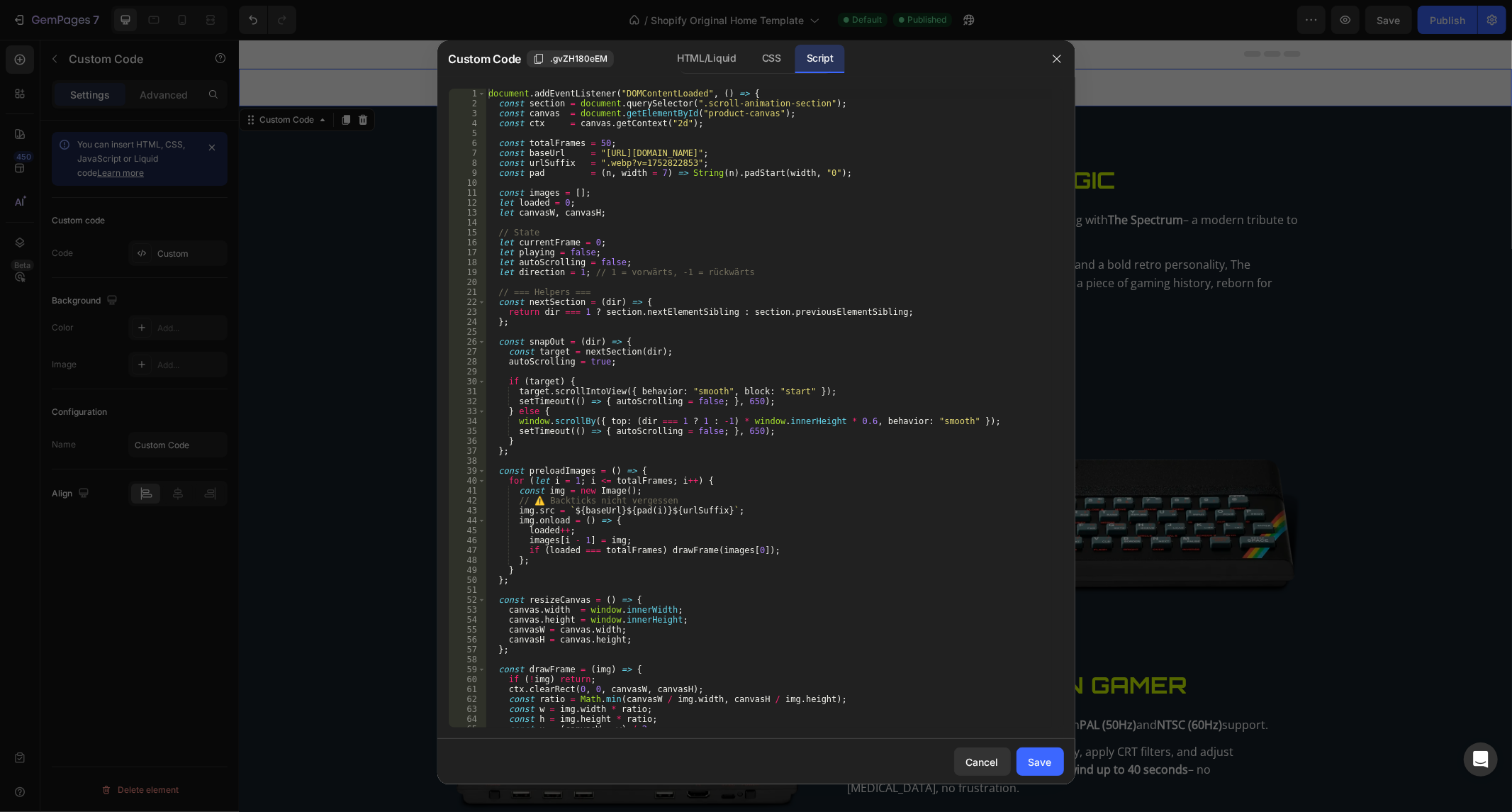
click at [699, 165] on div "document . addEventListener ( "DOMContentLoaded" , ( ) => { const section = doc…" at bounding box center [768, 418] width 565 height 660
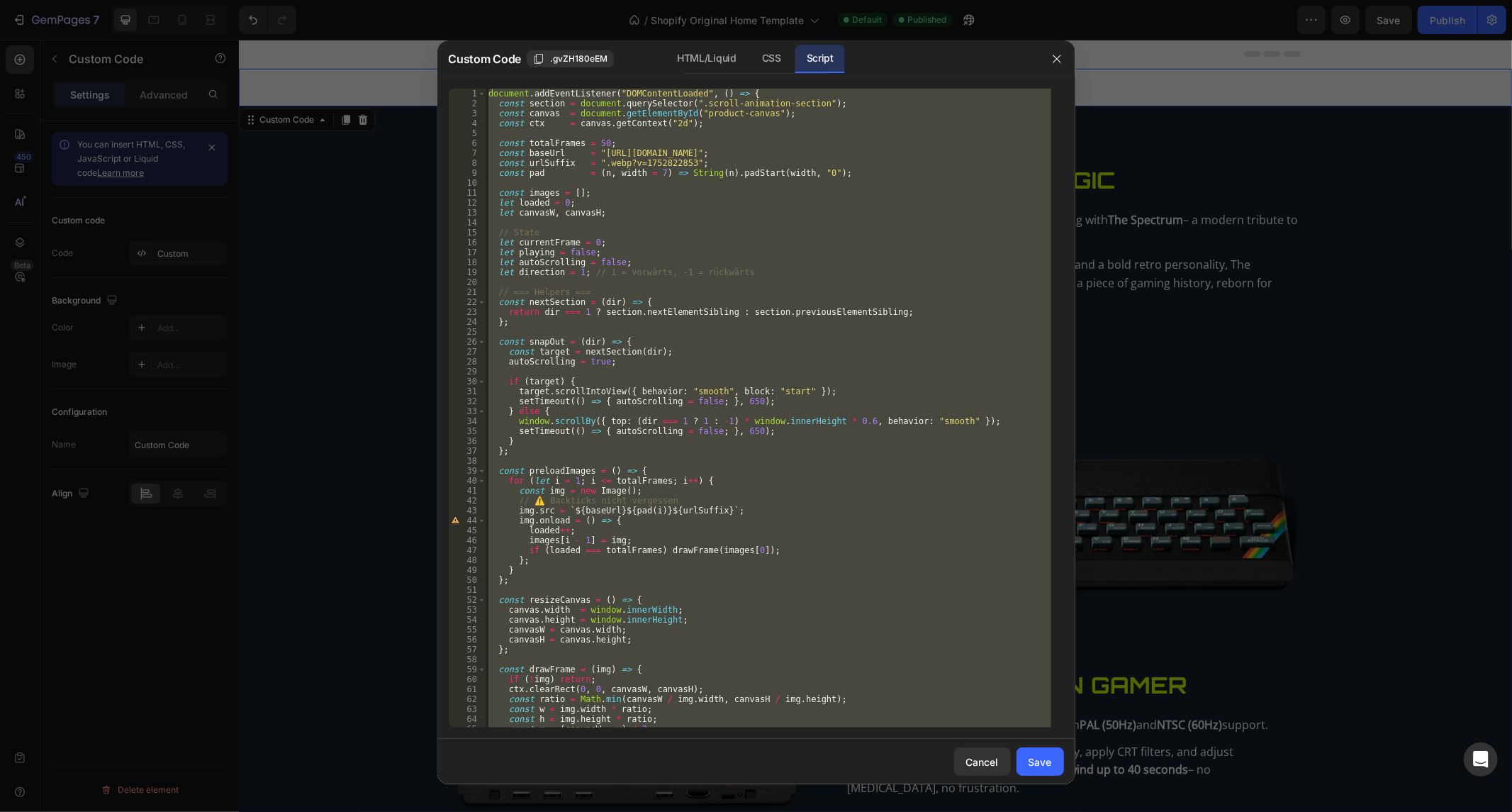
paste textarea
type textarea "});"
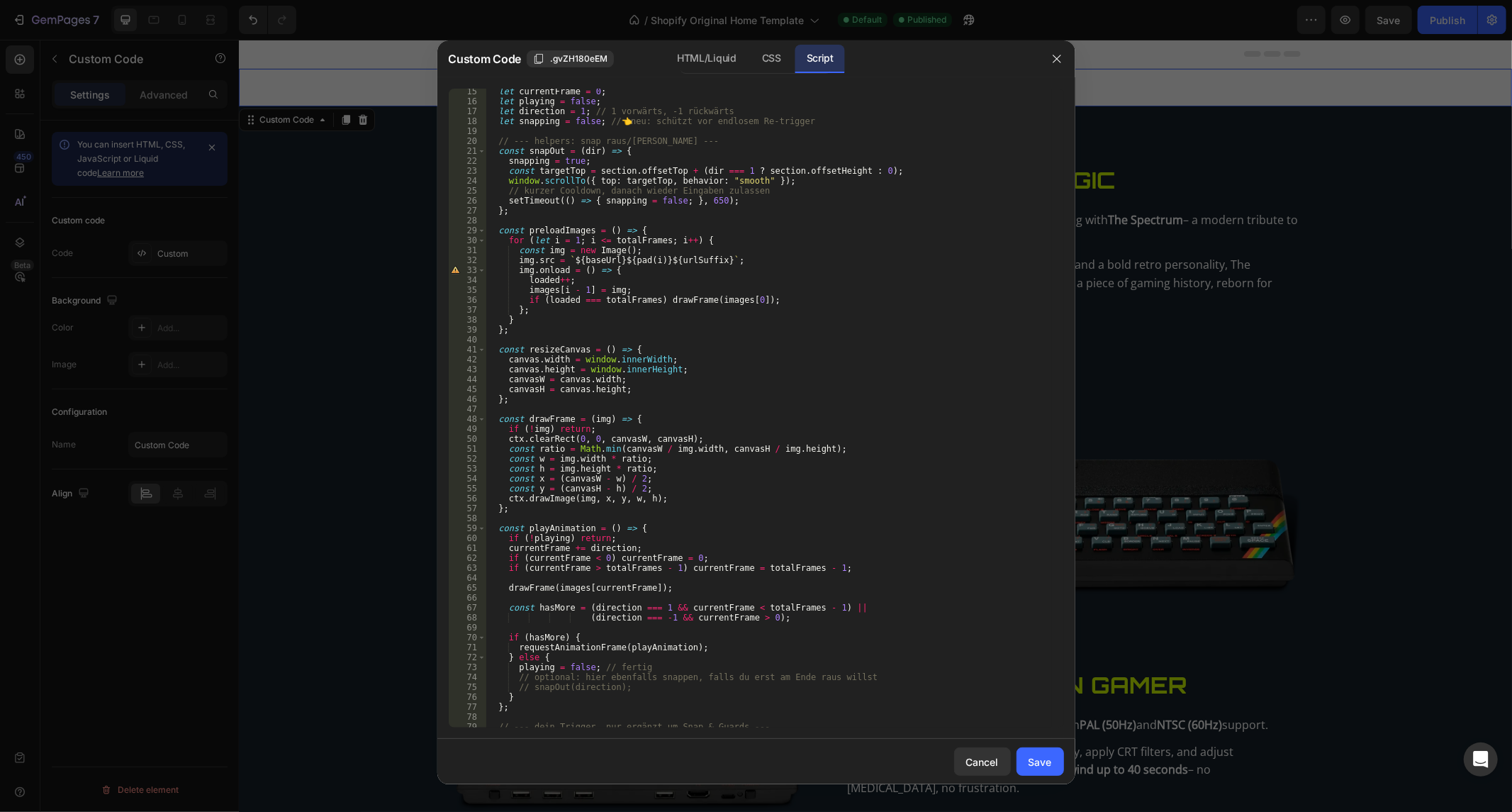
scroll to position [140, 0]
click at [1039, 767] on div "Save" at bounding box center [1039, 762] width 24 height 15
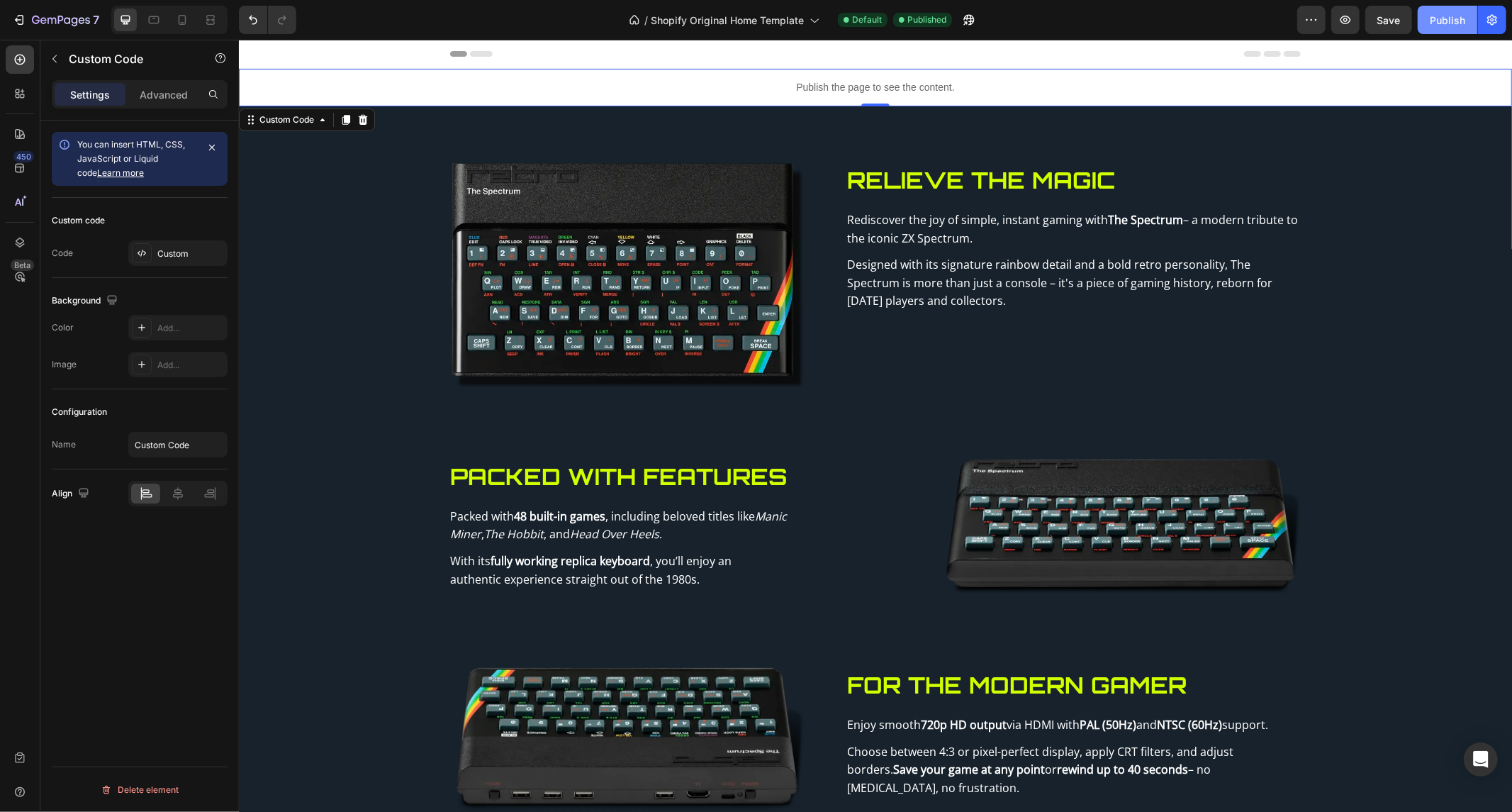
click at [1448, 21] on div "Publish" at bounding box center [1446, 20] width 35 height 15
click at [765, 87] on p "Publish the page to see the content." at bounding box center [875, 87] width 1273 height 15
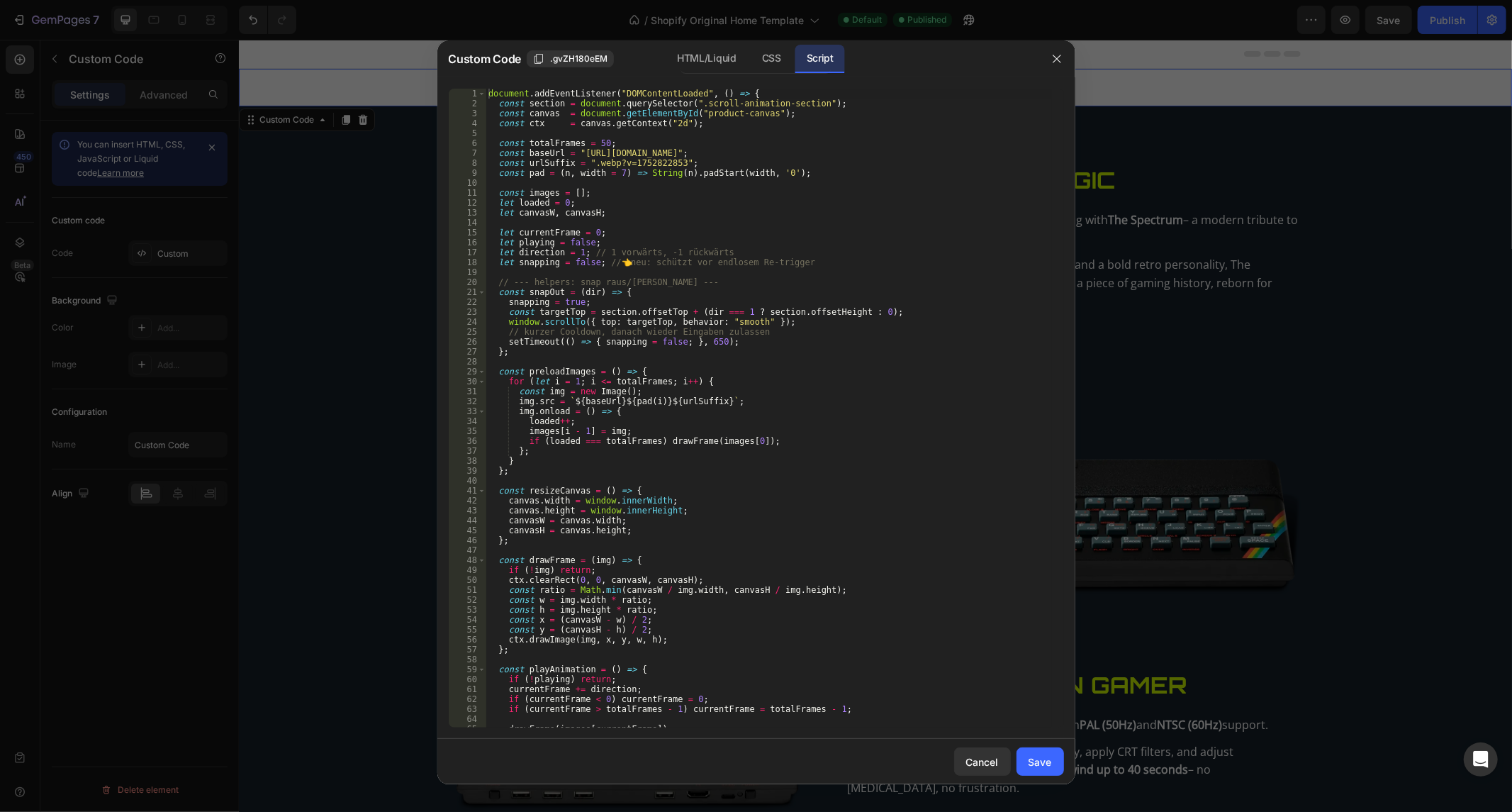
click at [743, 164] on div "document . addEventListener ( "DOMContentLoaded" , ( ) => { const section = doc…" at bounding box center [768, 418] width 565 height 660
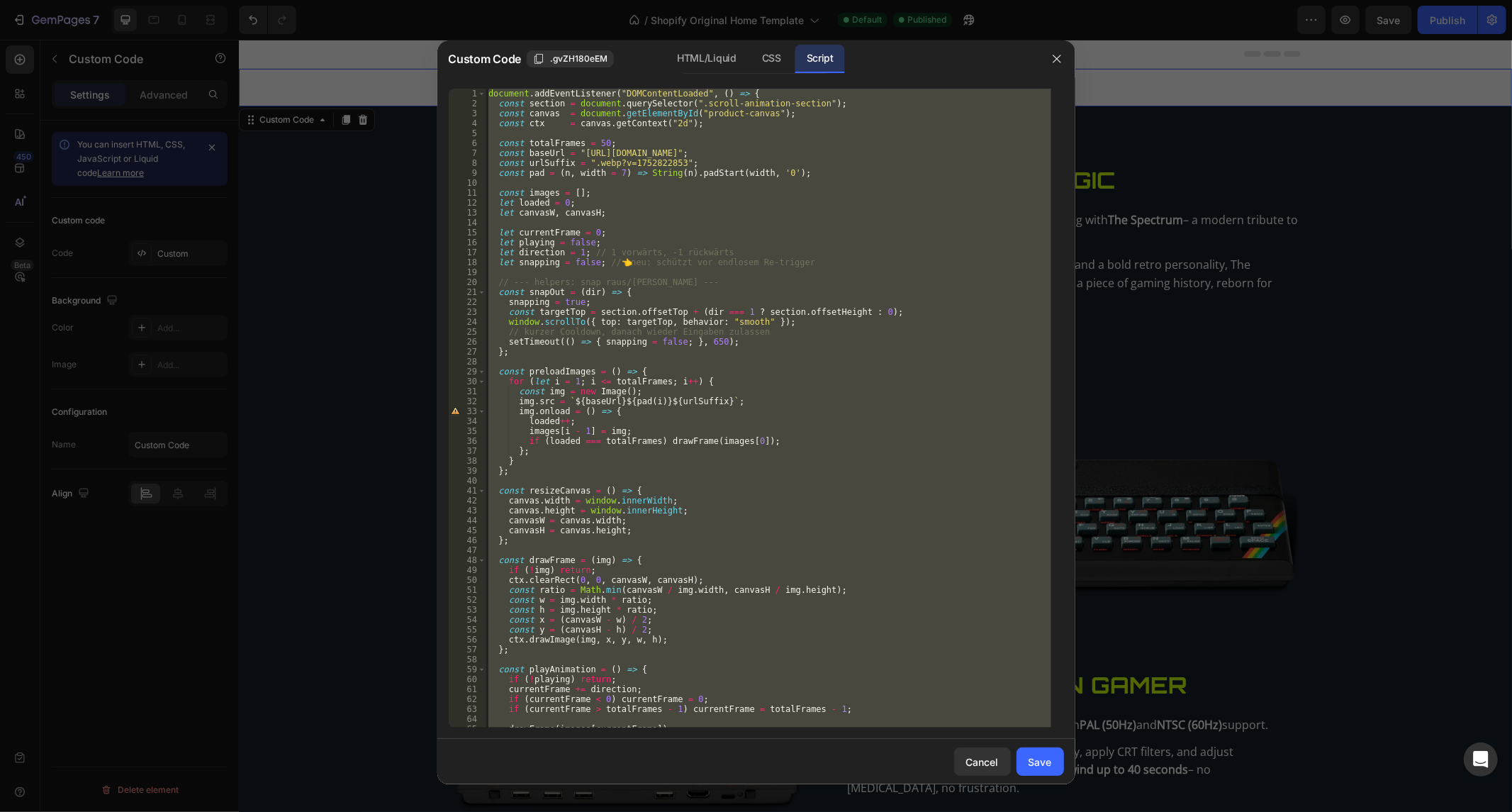
paste textarea
type textarea "});"
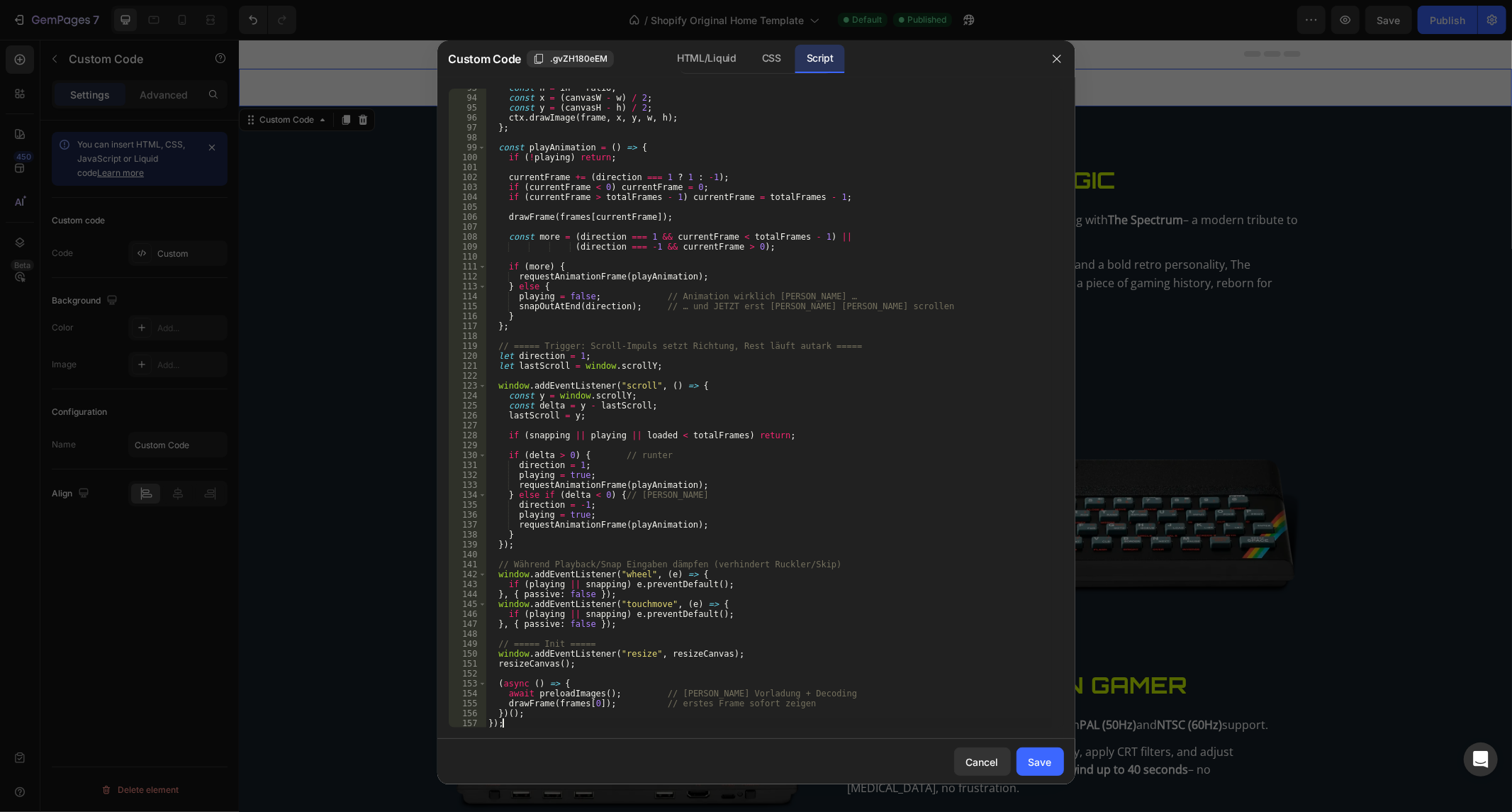
scroll to position [918, 0]
click at [1036, 760] on div "Save" at bounding box center [1039, 762] width 24 height 15
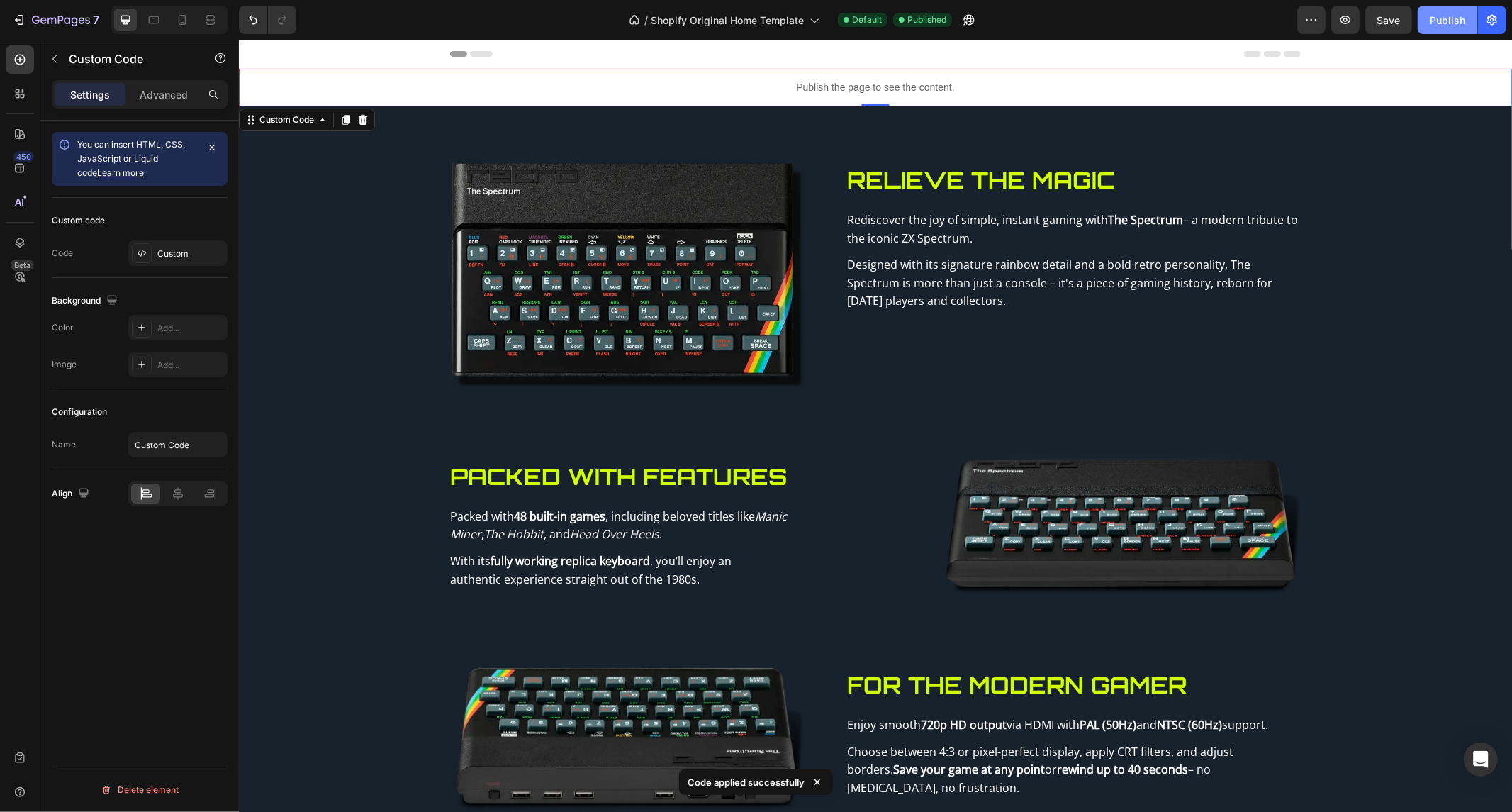
click at [1437, 22] on div "Publish" at bounding box center [1446, 20] width 35 height 15
click at [818, 89] on p "Publish the page to see the content." at bounding box center [875, 87] width 1273 height 15
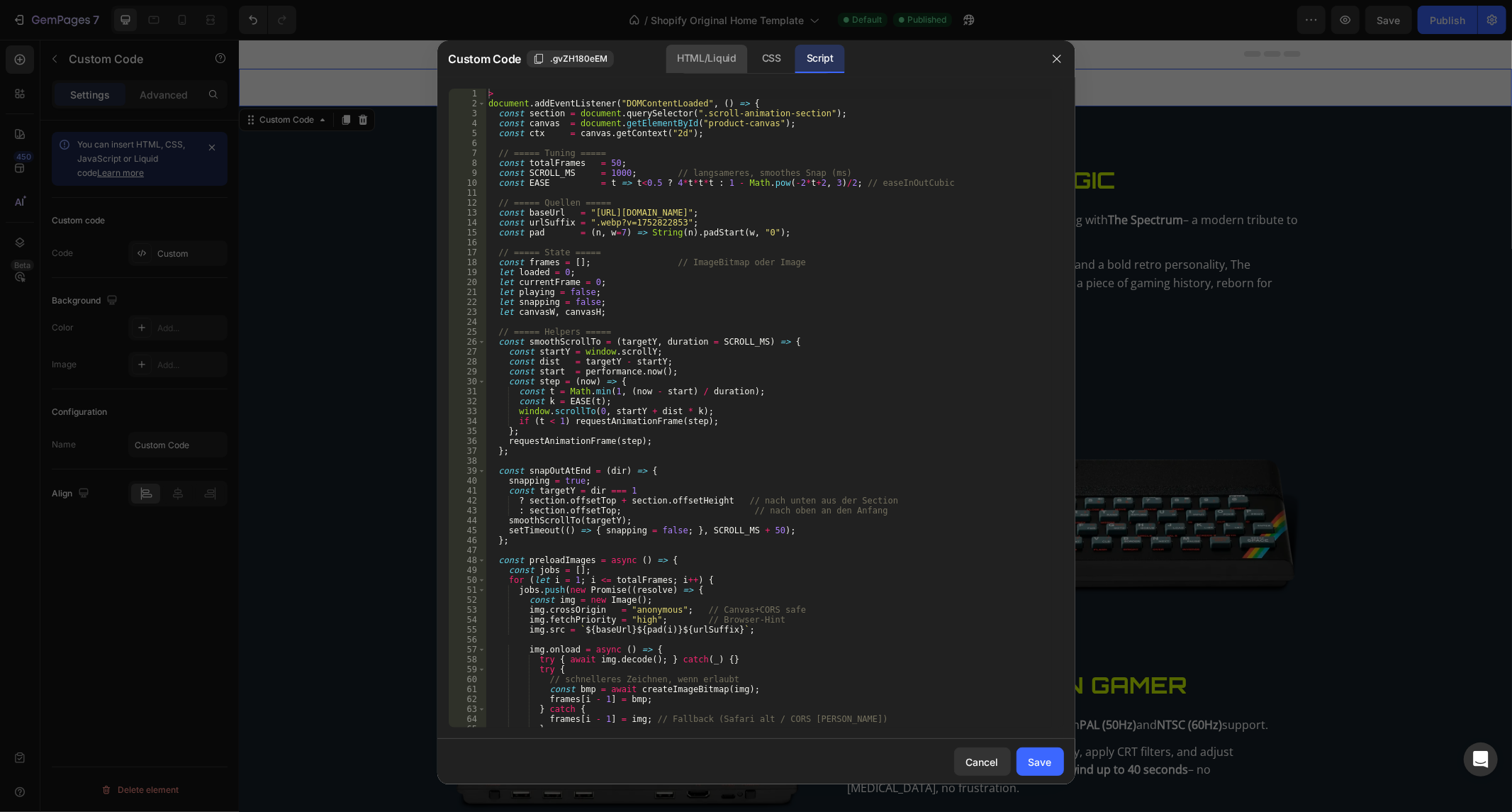
click at [750, 57] on div "HTML/Liquid" at bounding box center [771, 59] width 42 height 29
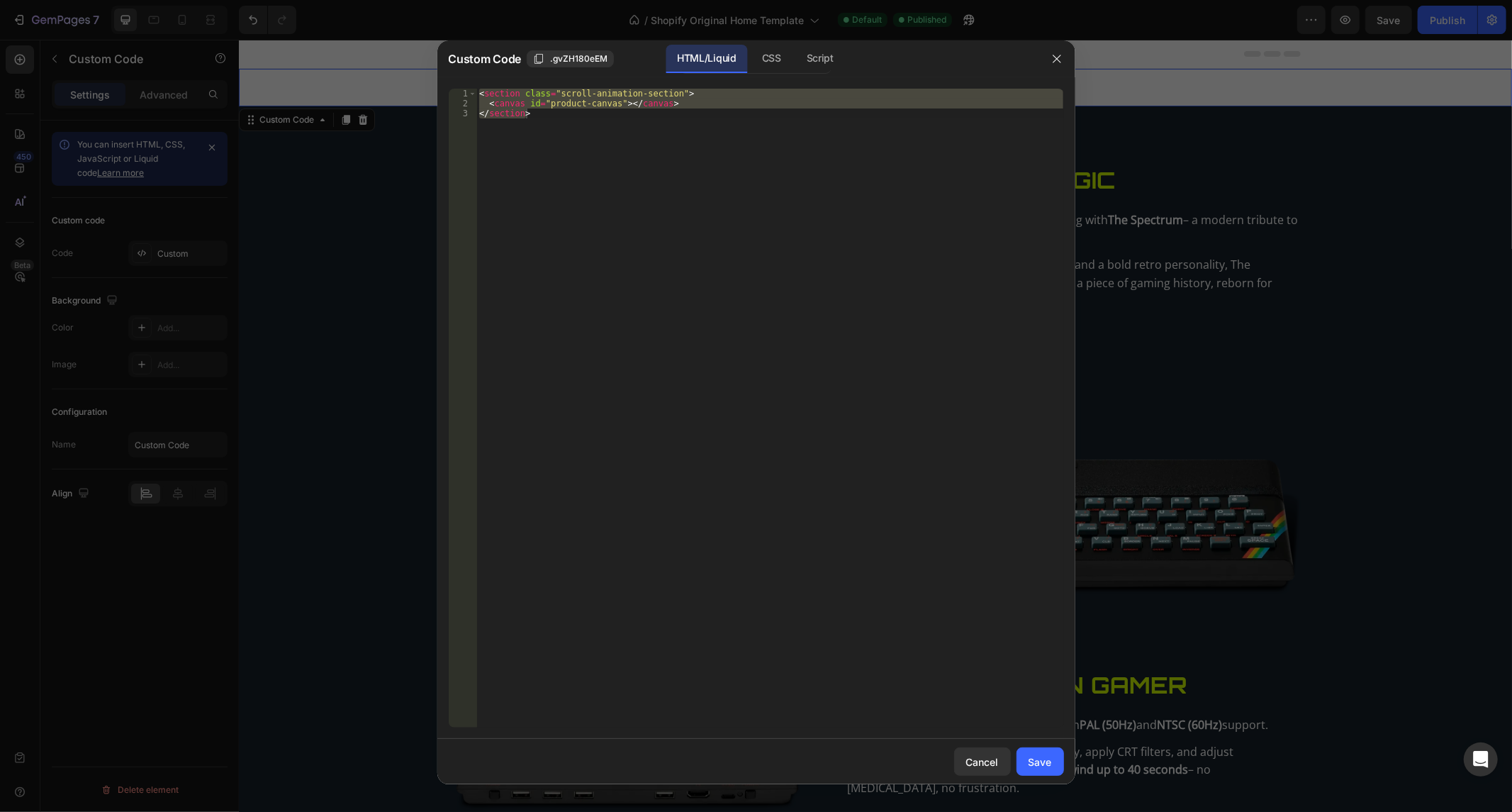
click at [672, 170] on div "< section class = "scroll-animation-section" > < canvas id = "product-canvas" >…" at bounding box center [769, 408] width 586 height 639
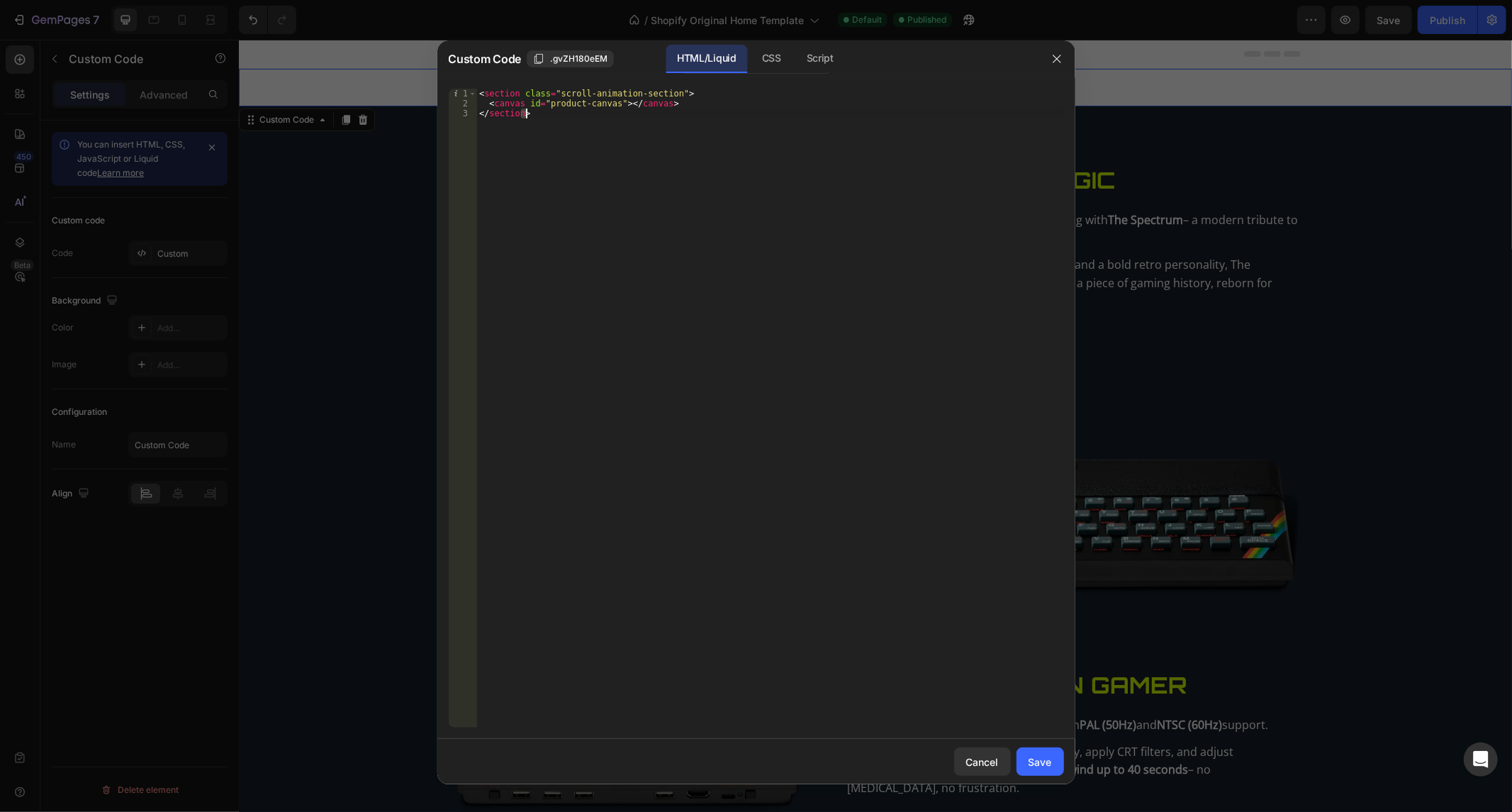
click at [672, 170] on div "< section class = "scroll-animation-section" > < canvas id = "product-canvas" >…" at bounding box center [769, 418] width 586 height 660
click at [635, 125] on div "< section class = "scroll-animation-section" > < canvas id = "product-canvas" >…" at bounding box center [769, 408] width 586 height 639
click at [635, 125] on div "< section class = "scroll-animation-section" > < canvas id = "product-canvas" >…" at bounding box center [769, 418] width 586 height 660
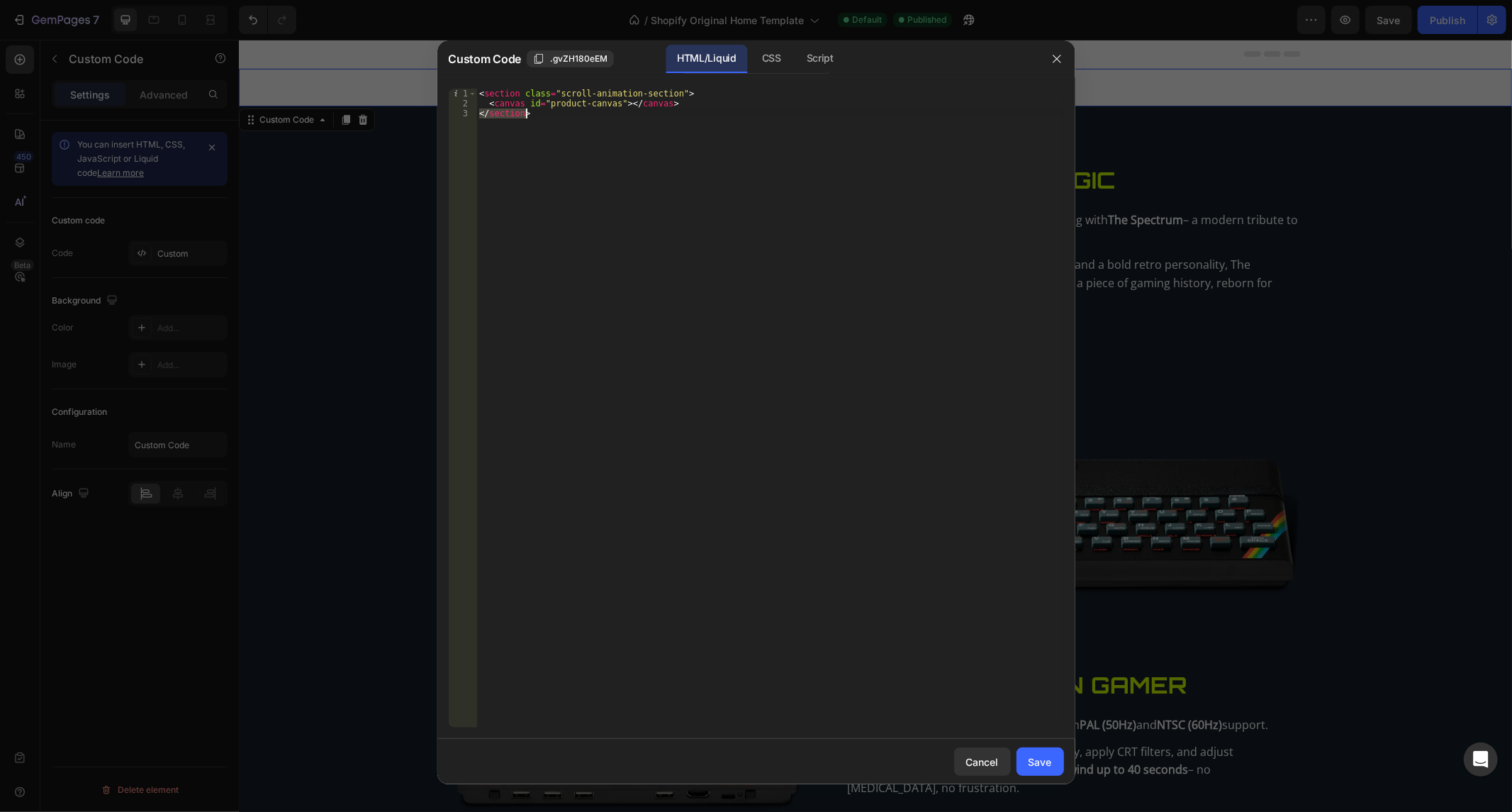
click at [635, 125] on div "< section class = "scroll-animation-section" > < canvas id = "product-canvas" >…" at bounding box center [769, 418] width 586 height 660
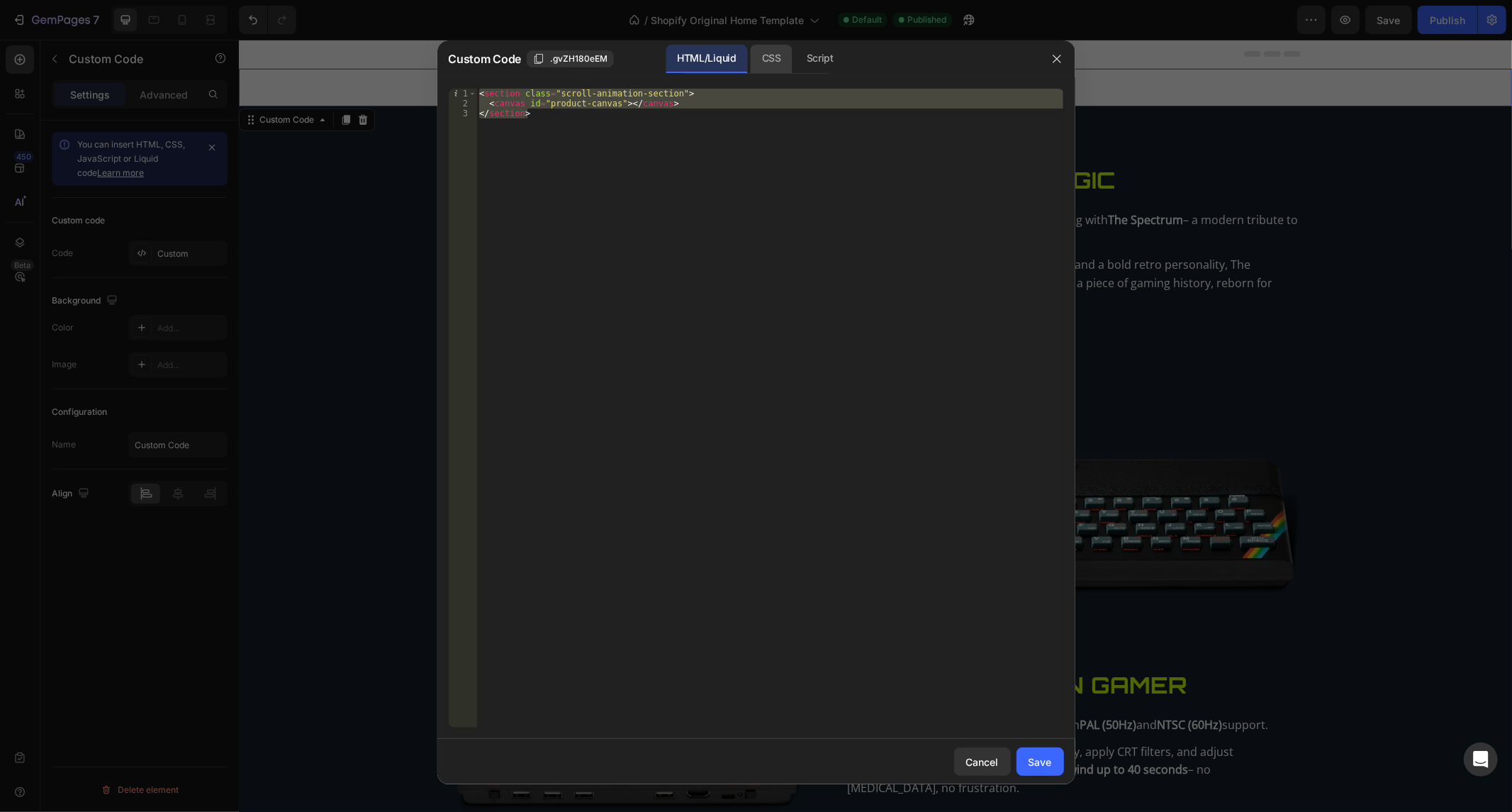
click at [795, 62] on div "CSS" at bounding box center [820, 59] width 50 height 29
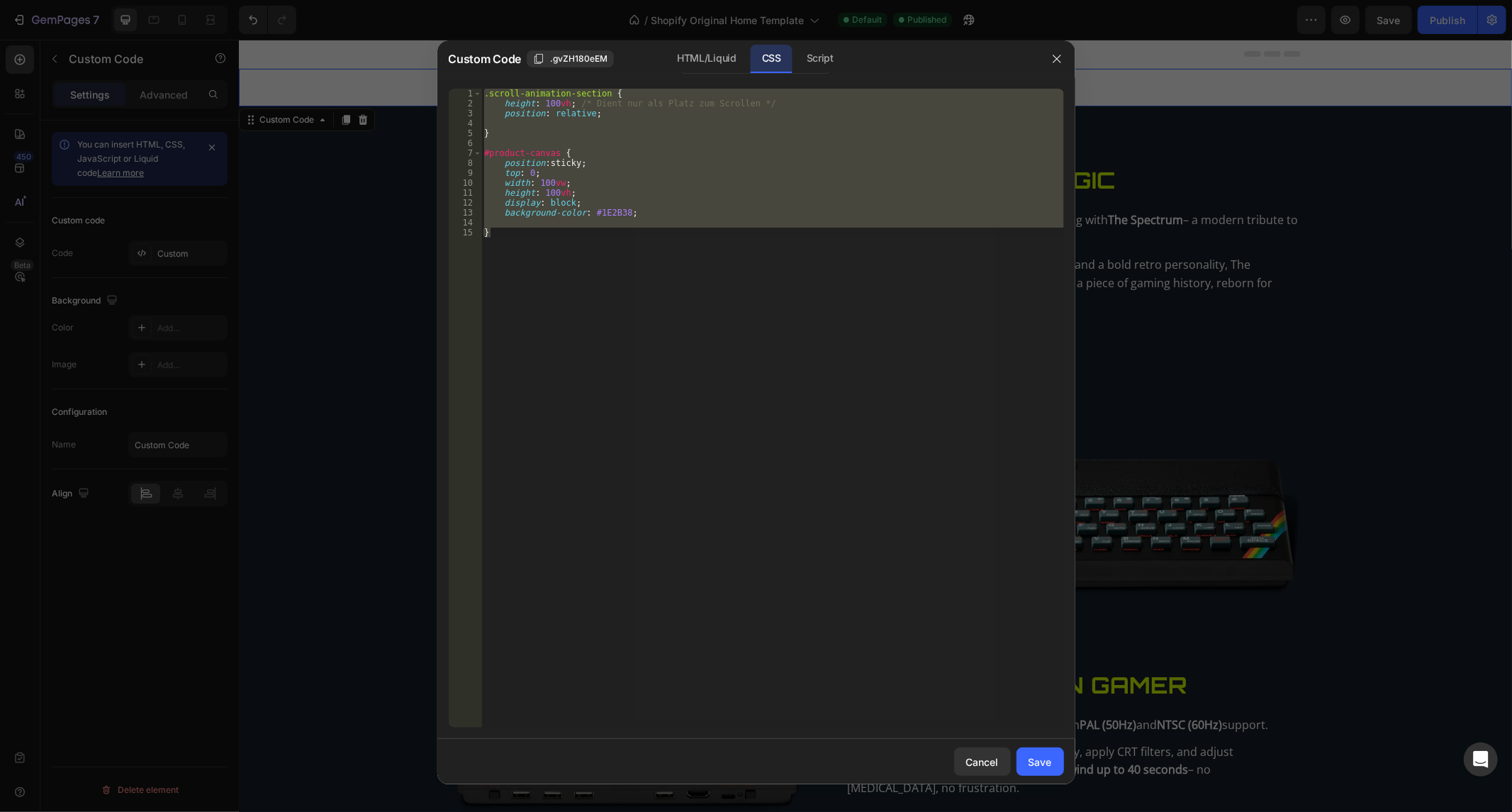
click at [760, 168] on div ".scroll-animation-section { height : 100 vh ; /* Dient nur als Platz zum Scroll…" at bounding box center [772, 408] width 582 height 639
click at [760, 168] on div ".scroll-animation-section { height : 100 vh ; /* Dient nur als Platz zum Scroll…" at bounding box center [772, 418] width 582 height 660
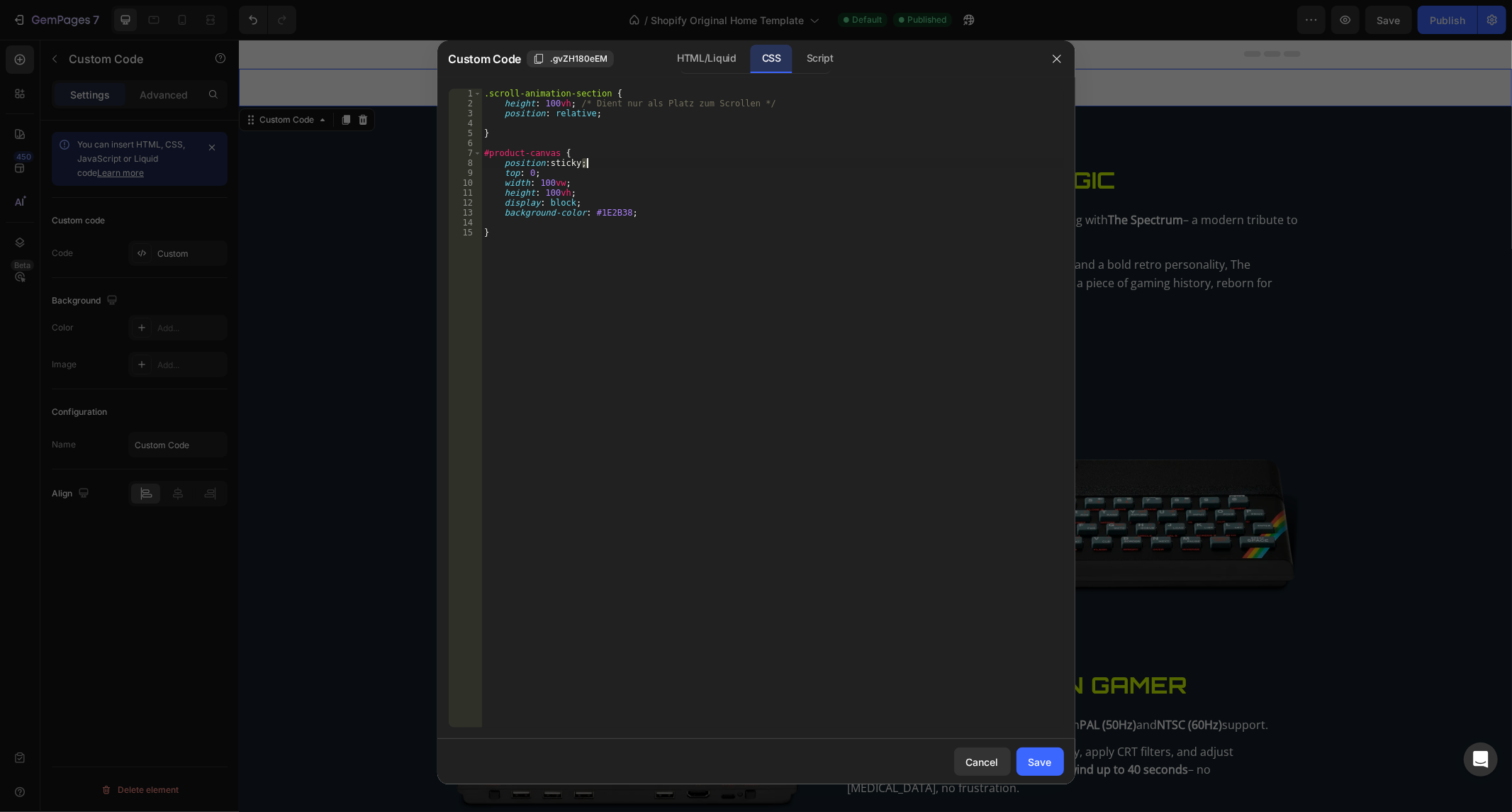
click at [760, 168] on div ".scroll-animation-section { height : 100 vh ; /* Dient nur als Platz zum Scroll…" at bounding box center [772, 418] width 582 height 660
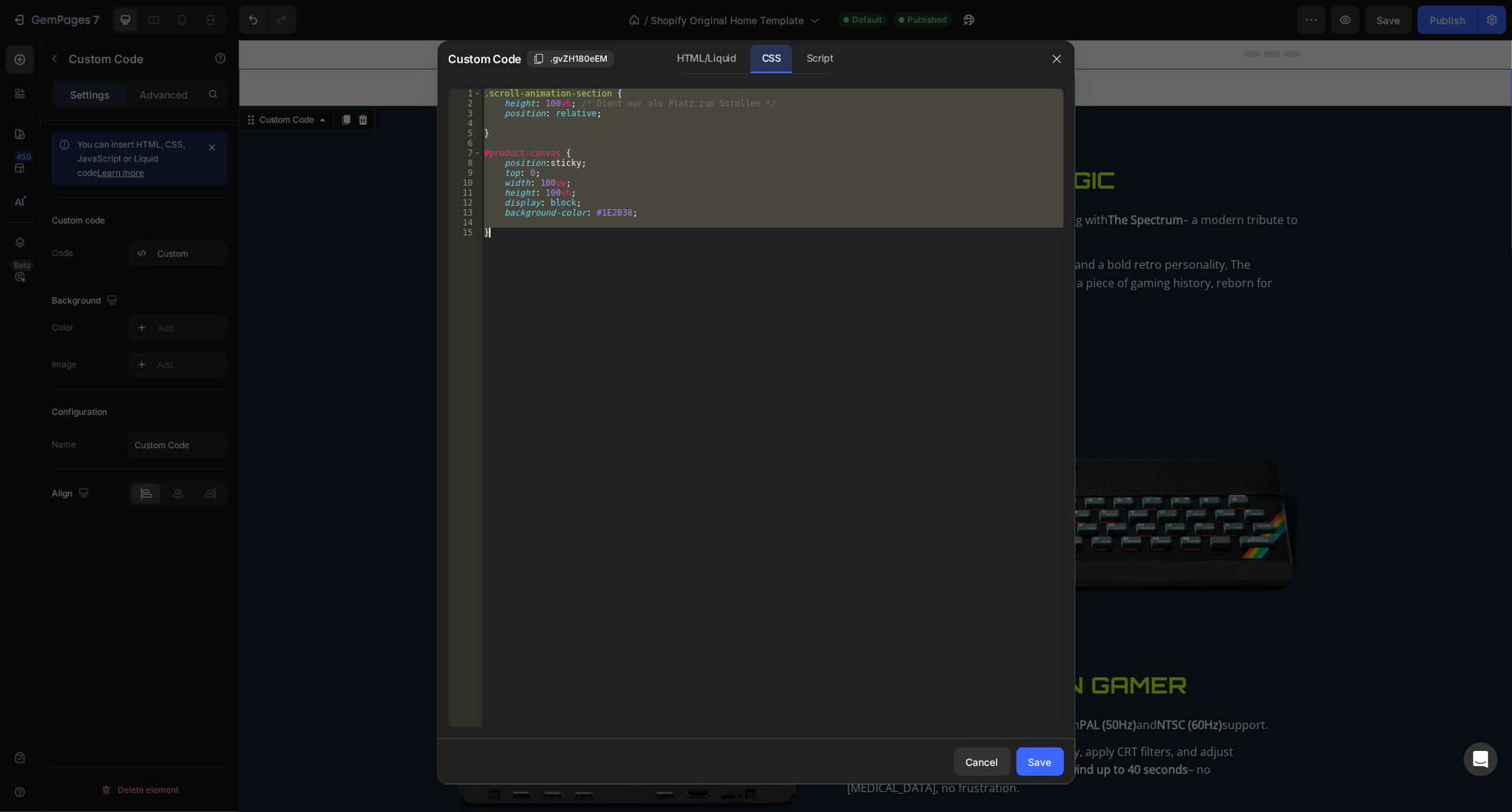
click at [760, 168] on div ".scroll-animation-section { height : 100 vh ; /* Dient nur als Platz zum Scroll…" at bounding box center [772, 418] width 582 height 660
drag, startPoint x: 819, startPoint y: 60, endPoint x: 687, endPoint y: 129, distance: 148.9
click at [819, 60] on div "Script" at bounding box center [820, 59] width 50 height 29
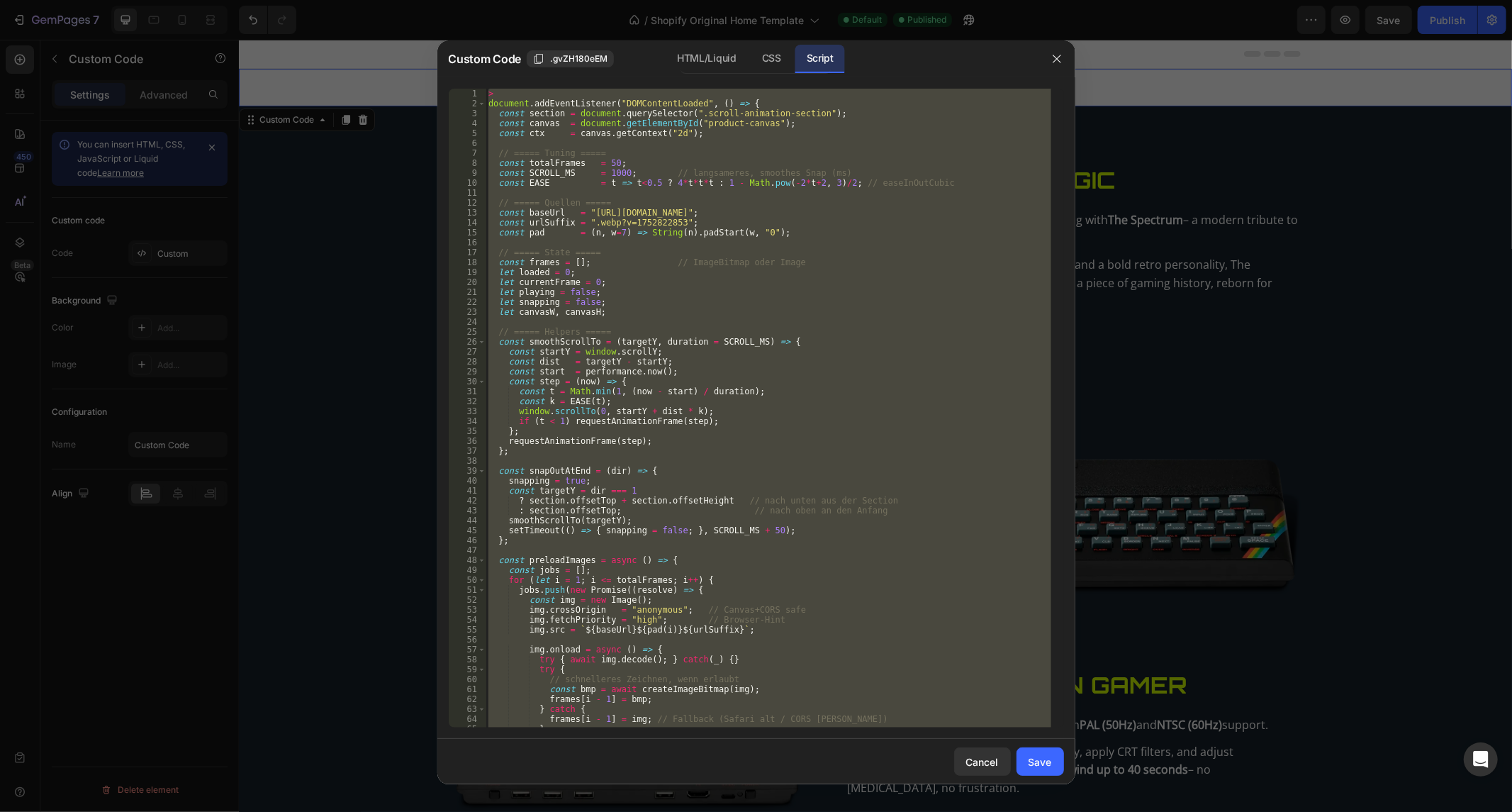
click at [613, 238] on div "> document . addEventListener ( "DOMContentLoaded" , ( ) => { const section = d…" at bounding box center [768, 408] width 565 height 639
click at [613, 238] on div "> document . addEventListener ( "DOMContentLoaded" , ( ) => { const section = d…" at bounding box center [768, 418] width 565 height 660
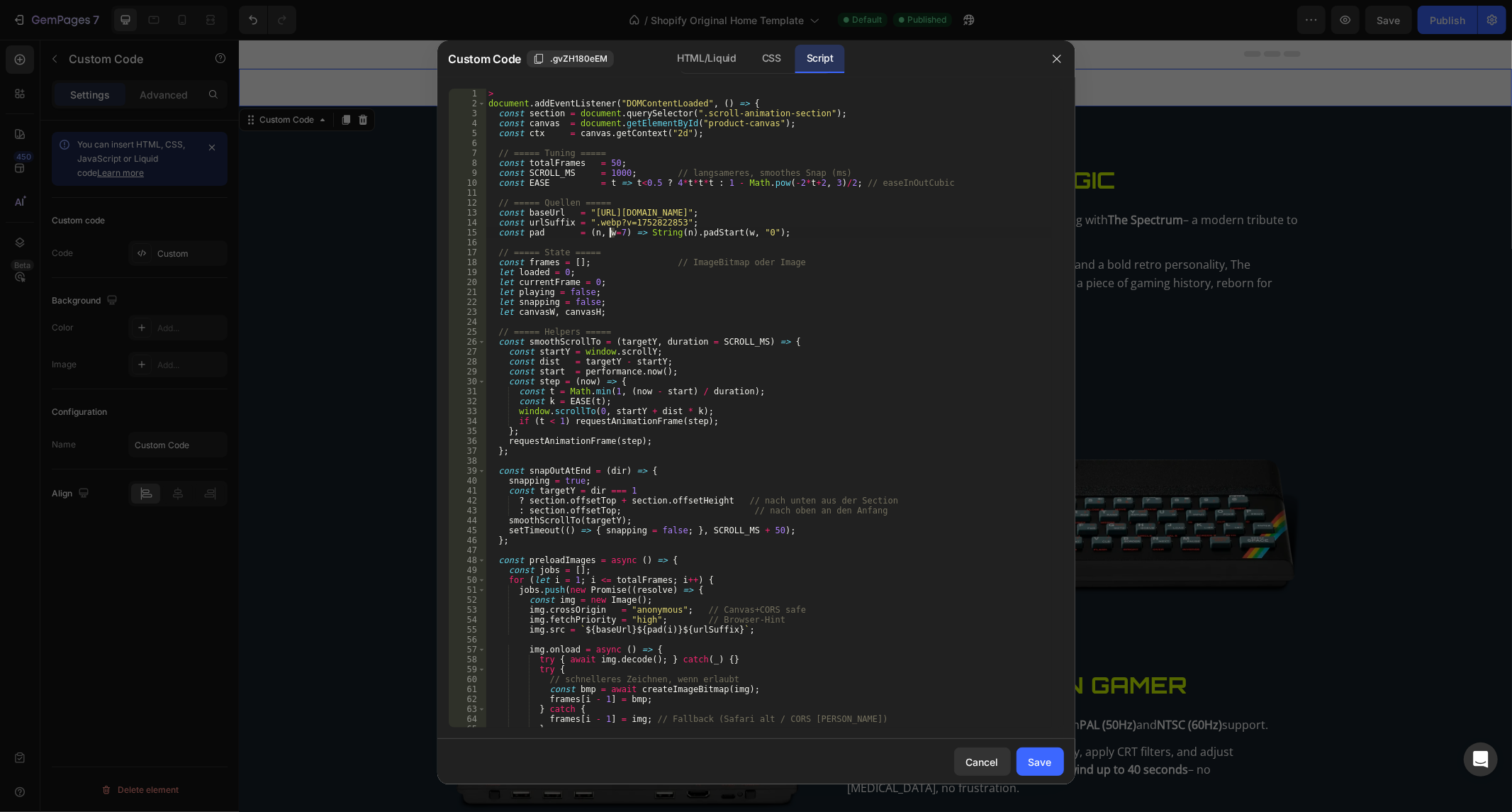
click at [613, 238] on div "> document . addEventListener ( "DOMContentLoaded" , ( ) => { const section = d…" at bounding box center [768, 418] width 565 height 660
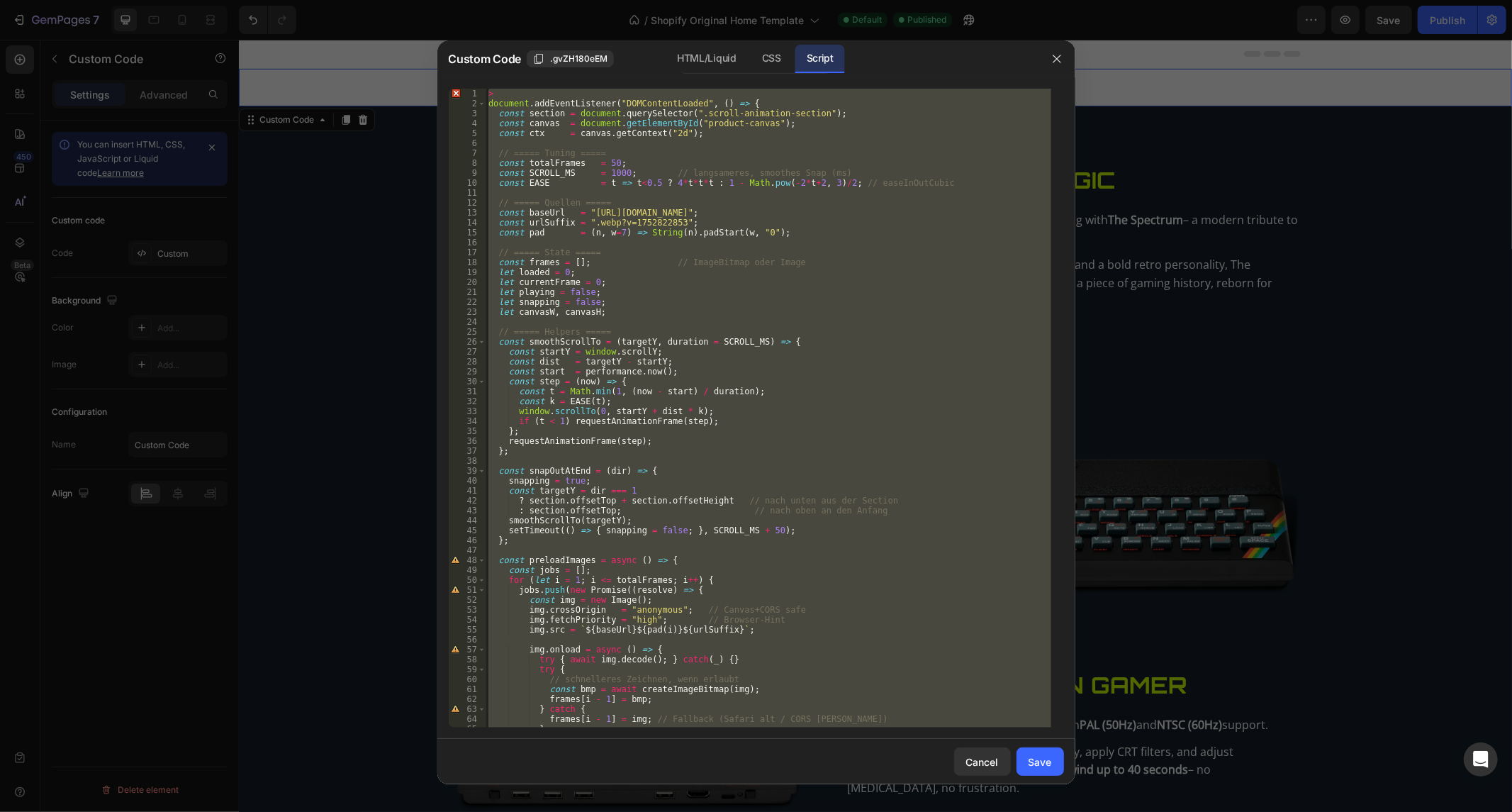
click at [564, 98] on div "> document . addEventListener ( "DOMContentLoaded" , ( ) => { const section = d…" at bounding box center [768, 408] width 565 height 639
type textarea ">"
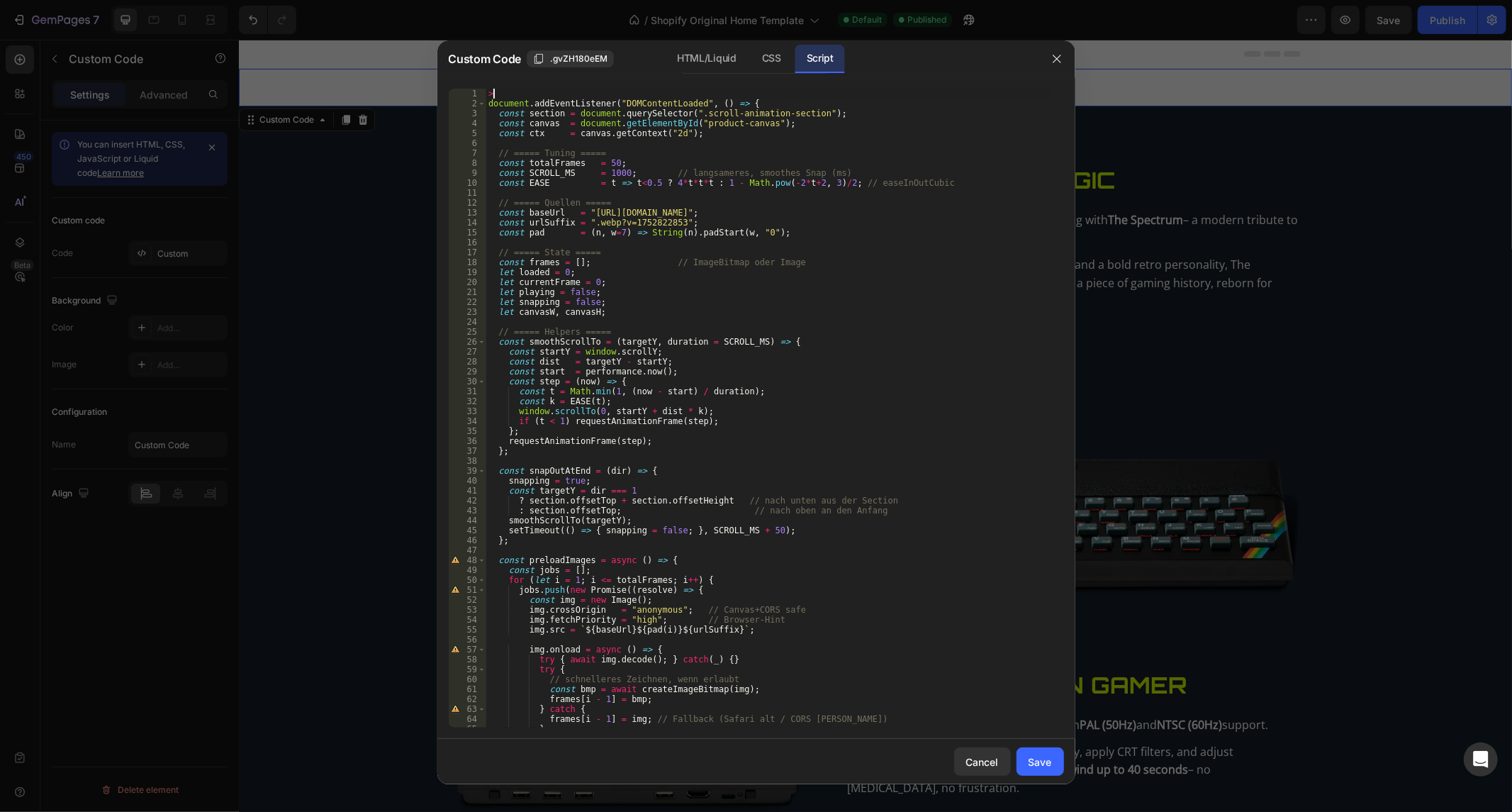
click at [518, 94] on div "> document . addEventListener ( "DOMContentLoaded" , ( ) => { const section = d…" at bounding box center [768, 418] width 565 height 660
type textarea "document.addEventListener("DOMContentLoaded", () => {"
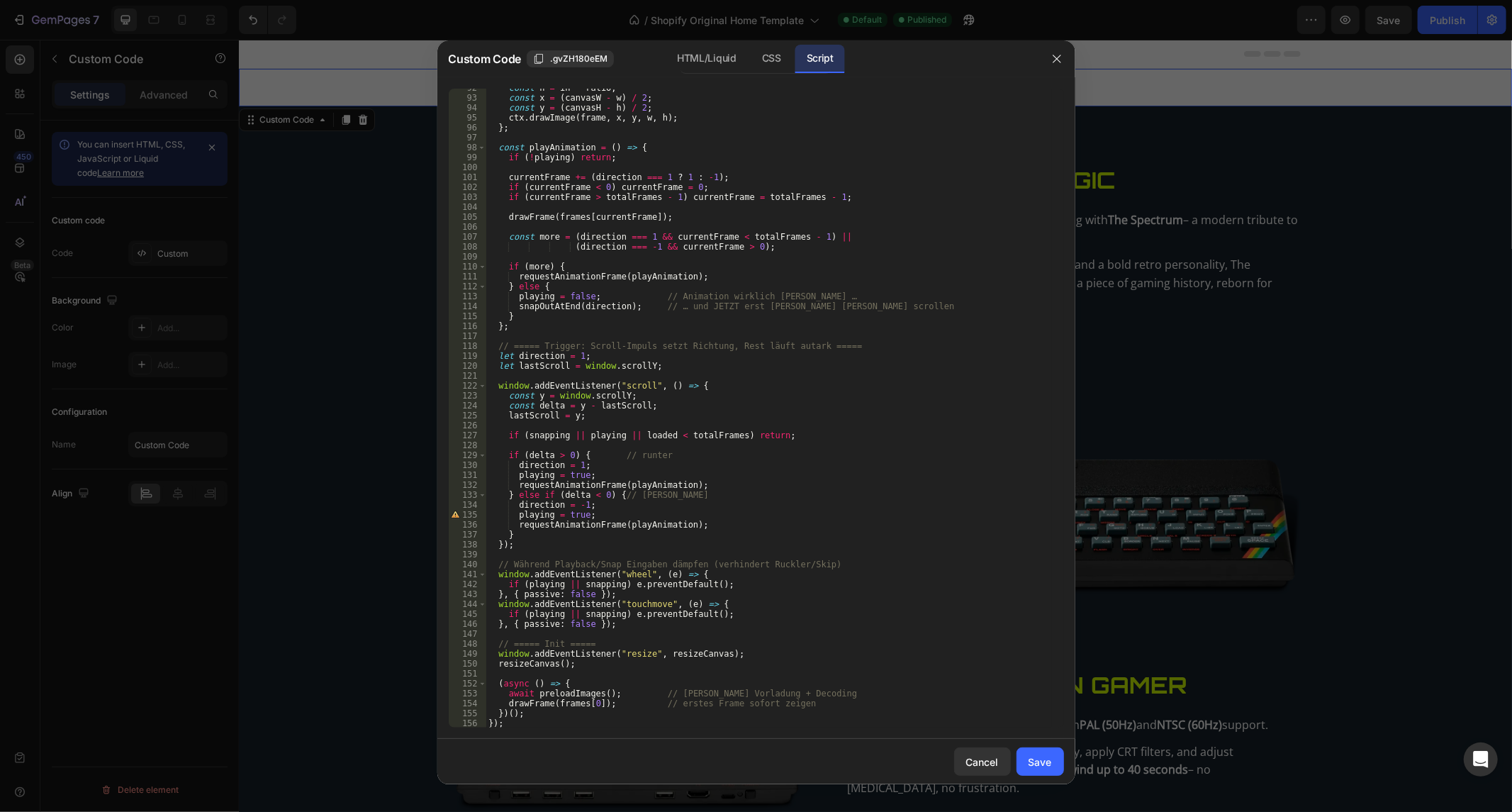
scroll to position [908, 0]
click at [1056, 752] on button "Save" at bounding box center [1040, 761] width 48 height 29
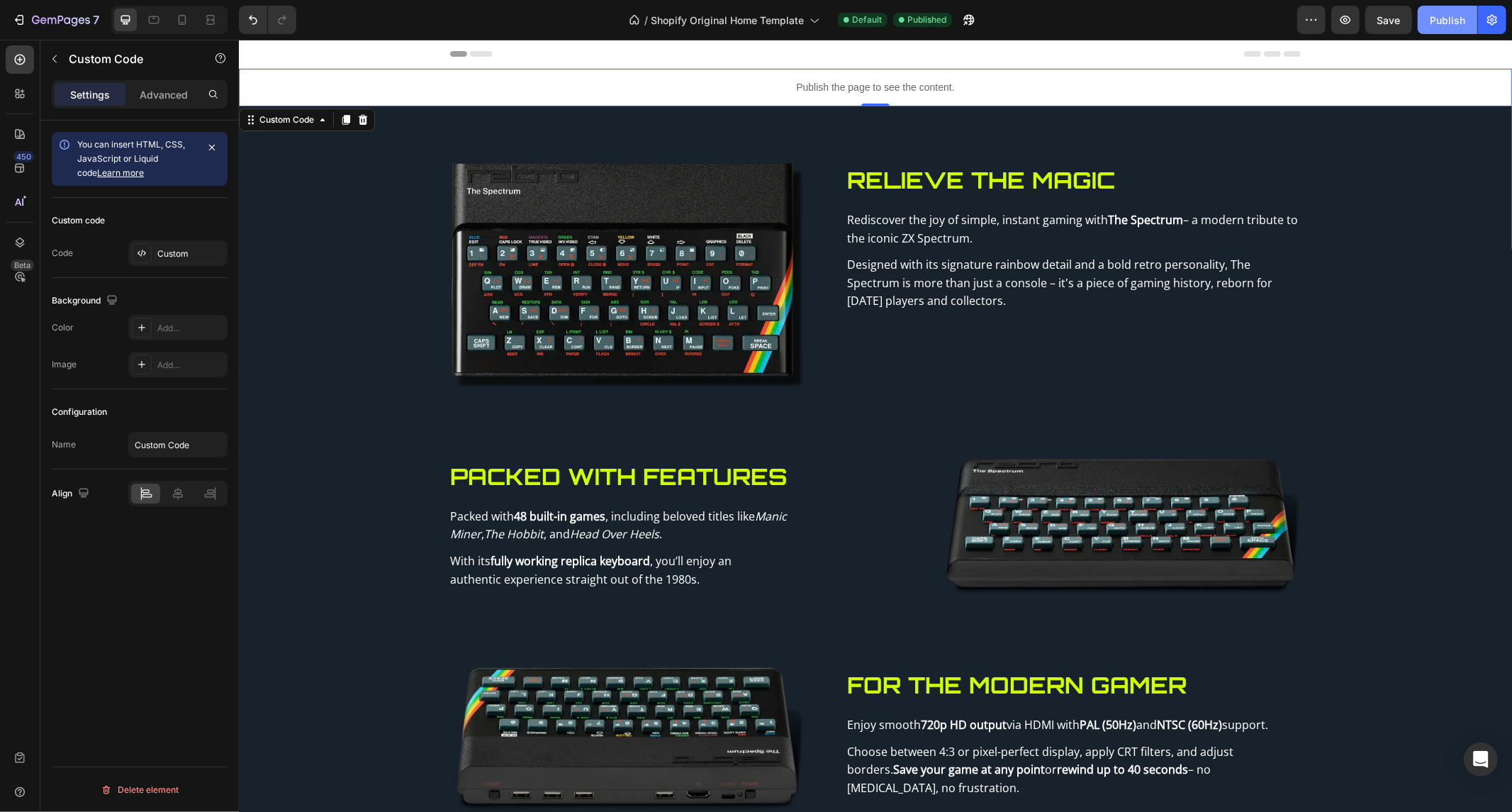
click at [1434, 16] on div "Publish" at bounding box center [1446, 20] width 35 height 15
click at [608, 80] on p "Publish the page to see the content." at bounding box center [875, 87] width 1273 height 15
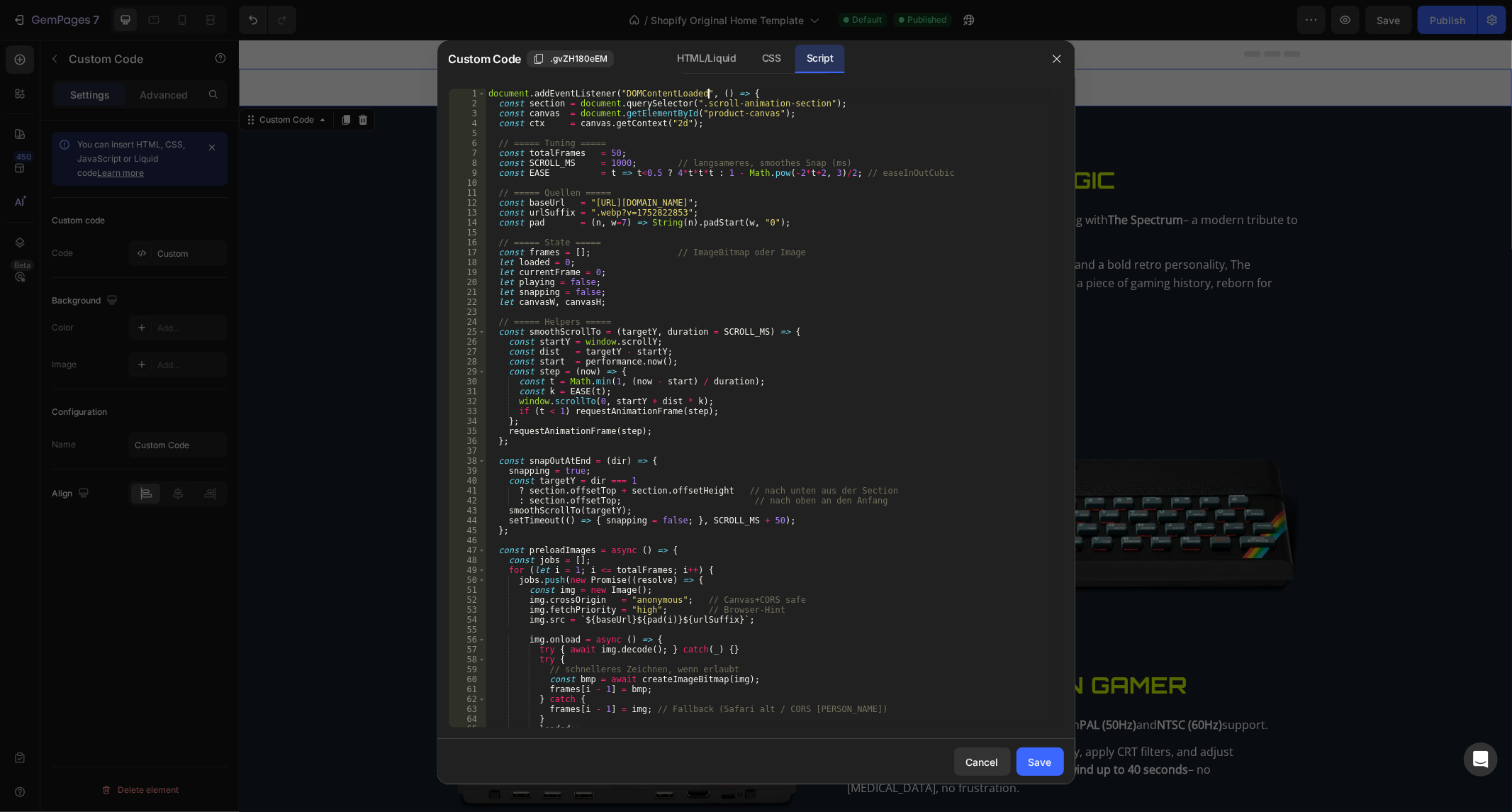
click at [708, 95] on div "document . addEventListener ( "DOMContentLoaded" , ( ) => { const section = doc…" at bounding box center [768, 418] width 565 height 660
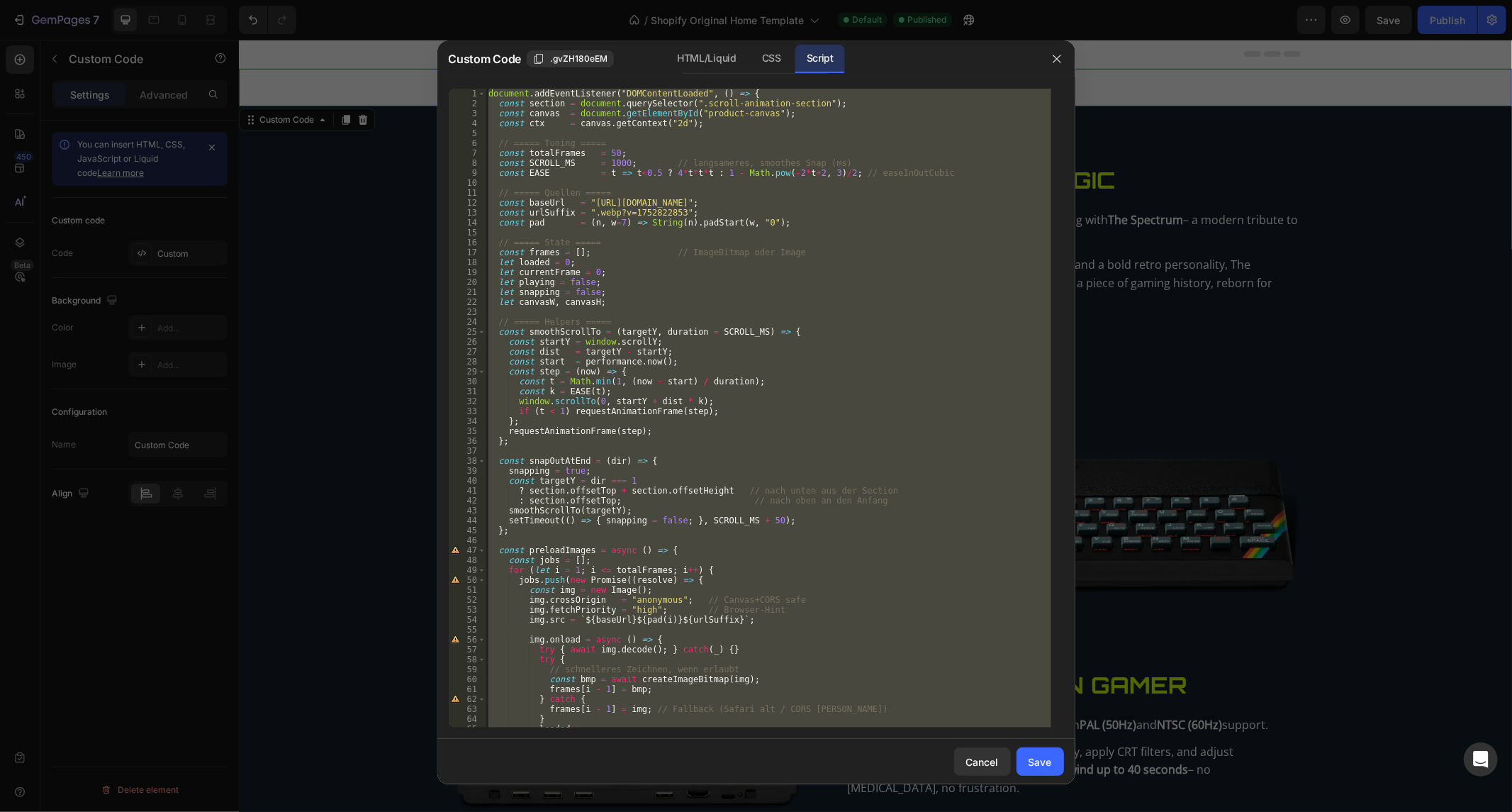
click at [716, 252] on div "document . addEventListener ( "DOMContentLoaded" , ( ) => { const section = doc…" at bounding box center [768, 408] width 565 height 639
click at [716, 252] on div "document . addEventListener ( "DOMContentLoaded" , ( ) => { const section = doc…" at bounding box center [768, 418] width 565 height 660
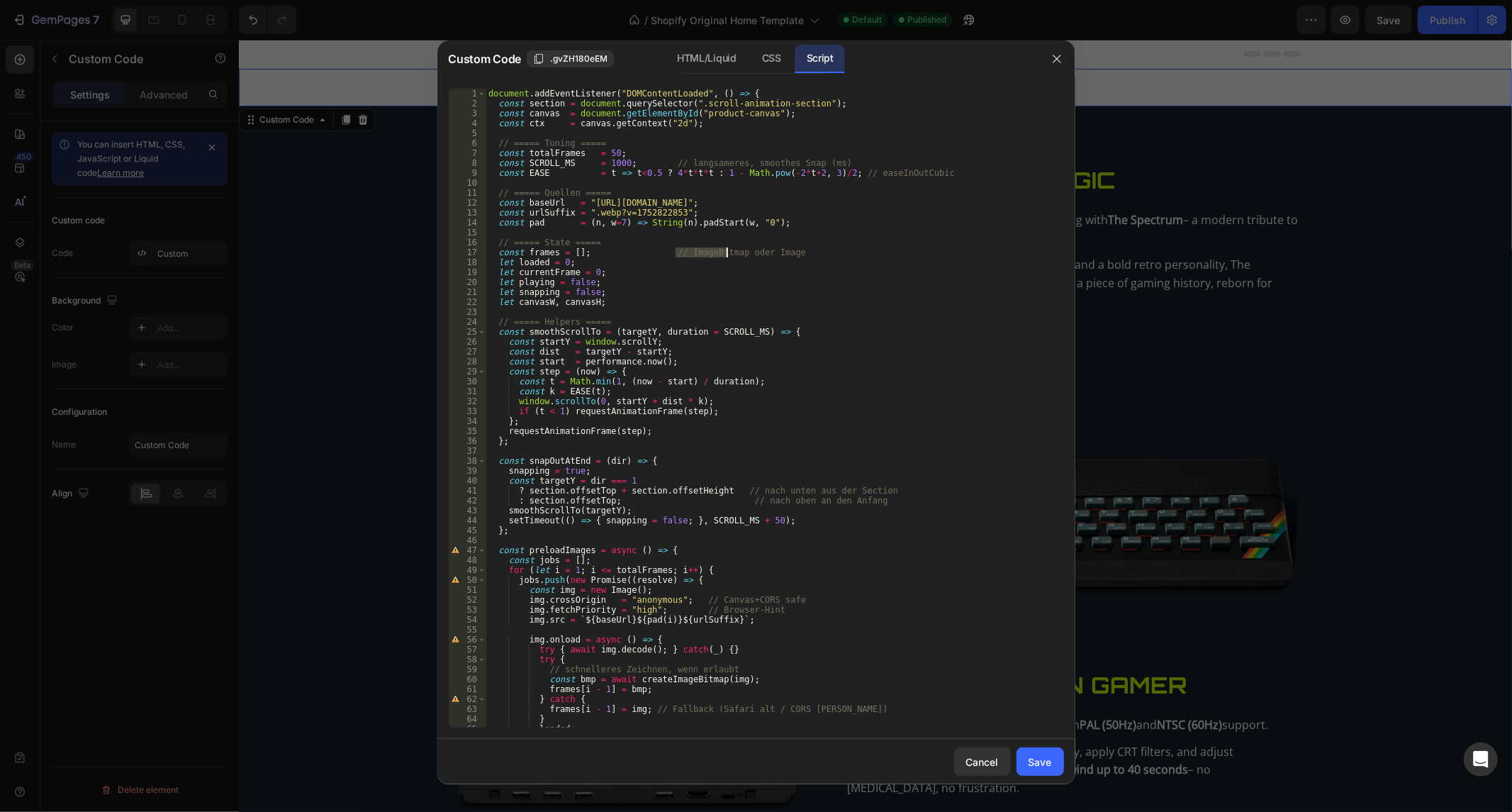
click at [716, 252] on div "document . addEventListener ( "DOMContentLoaded" , ( ) => { const section = doc…" at bounding box center [768, 418] width 565 height 660
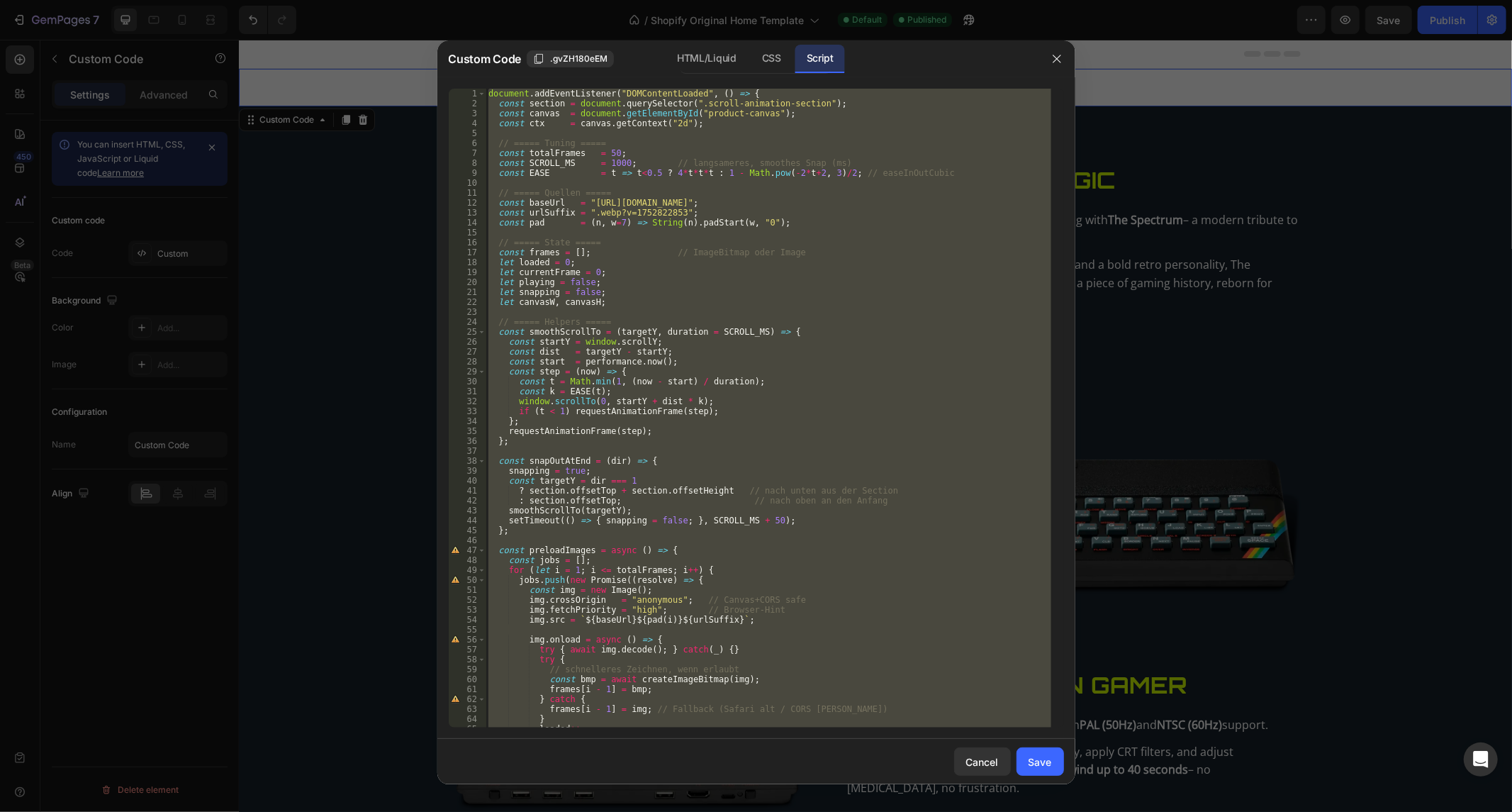
paste textarea "</script>"
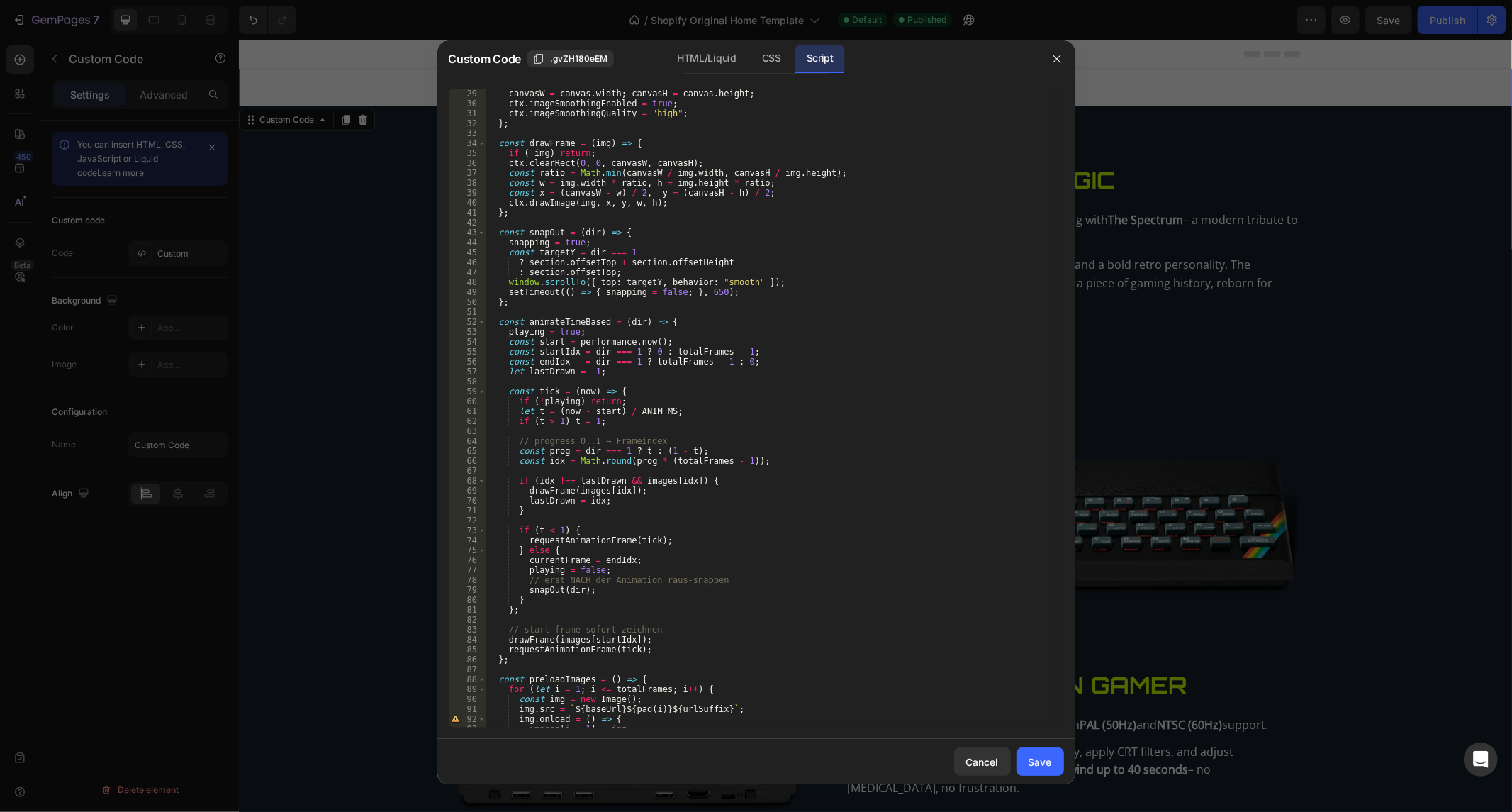
scroll to position [0, 0]
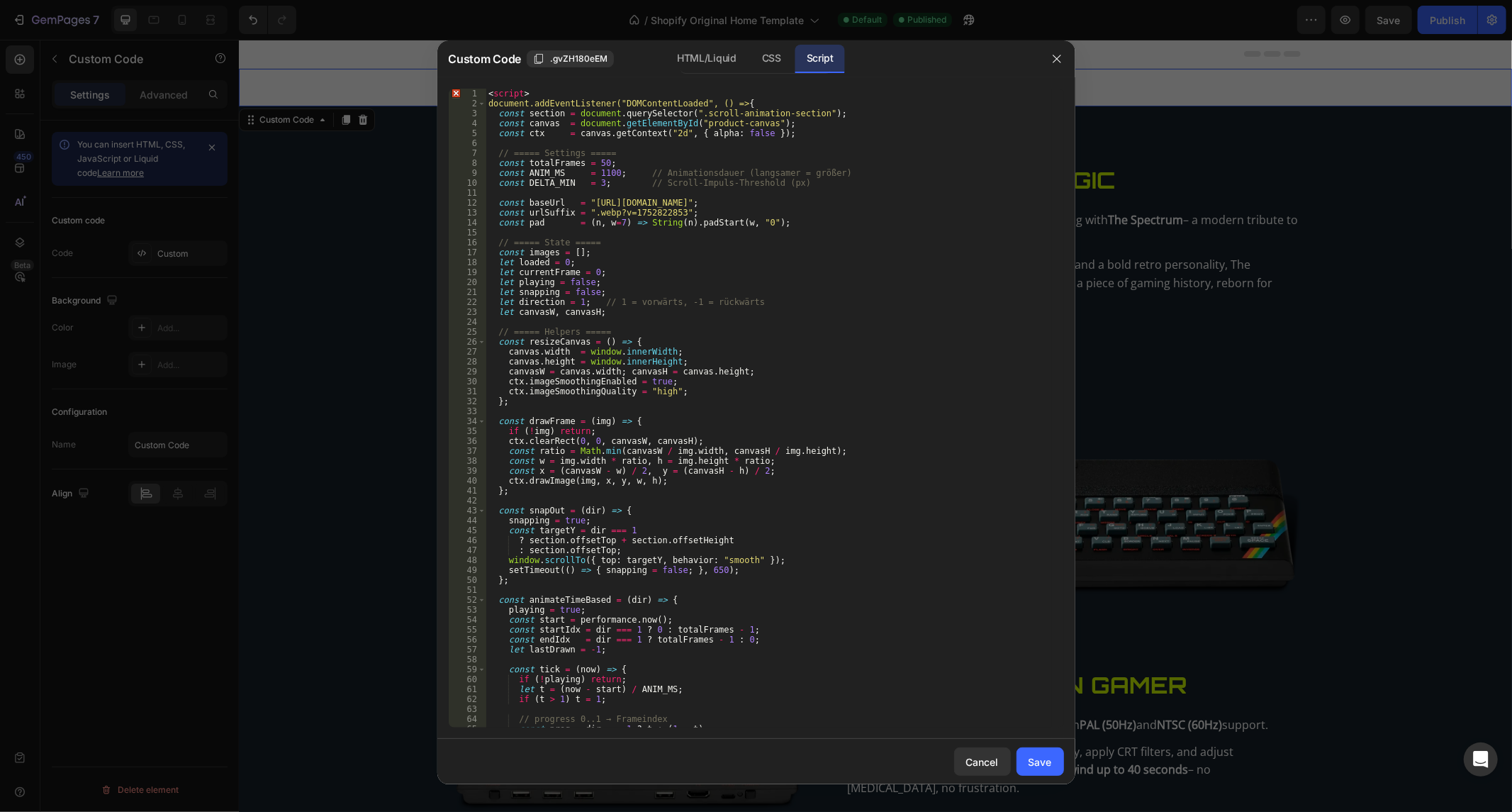
click at [571, 79] on div "</script> 1 2 3 4 5 6 7 8 9 10 11 12 13 14 15 16 17 18 19 20 21 22 23 24 25 26 …" at bounding box center [756, 407] width 638 height 661
click at [571, 86] on div "</script> 1 2 3 4 5 6 7 8 9 10 11 12 13 14 15 16 17 18 19 20 21 22 23 24 25 26 …" at bounding box center [756, 407] width 638 height 661
click at [567, 88] on div "< script > document.addEventListener("DOMContentLoaded", () => { const section …" at bounding box center [768, 418] width 565 height 660
type textarea "<"
drag, startPoint x: 575, startPoint y: 70, endPoint x: 611, endPoint y: 62, distance: 36.9
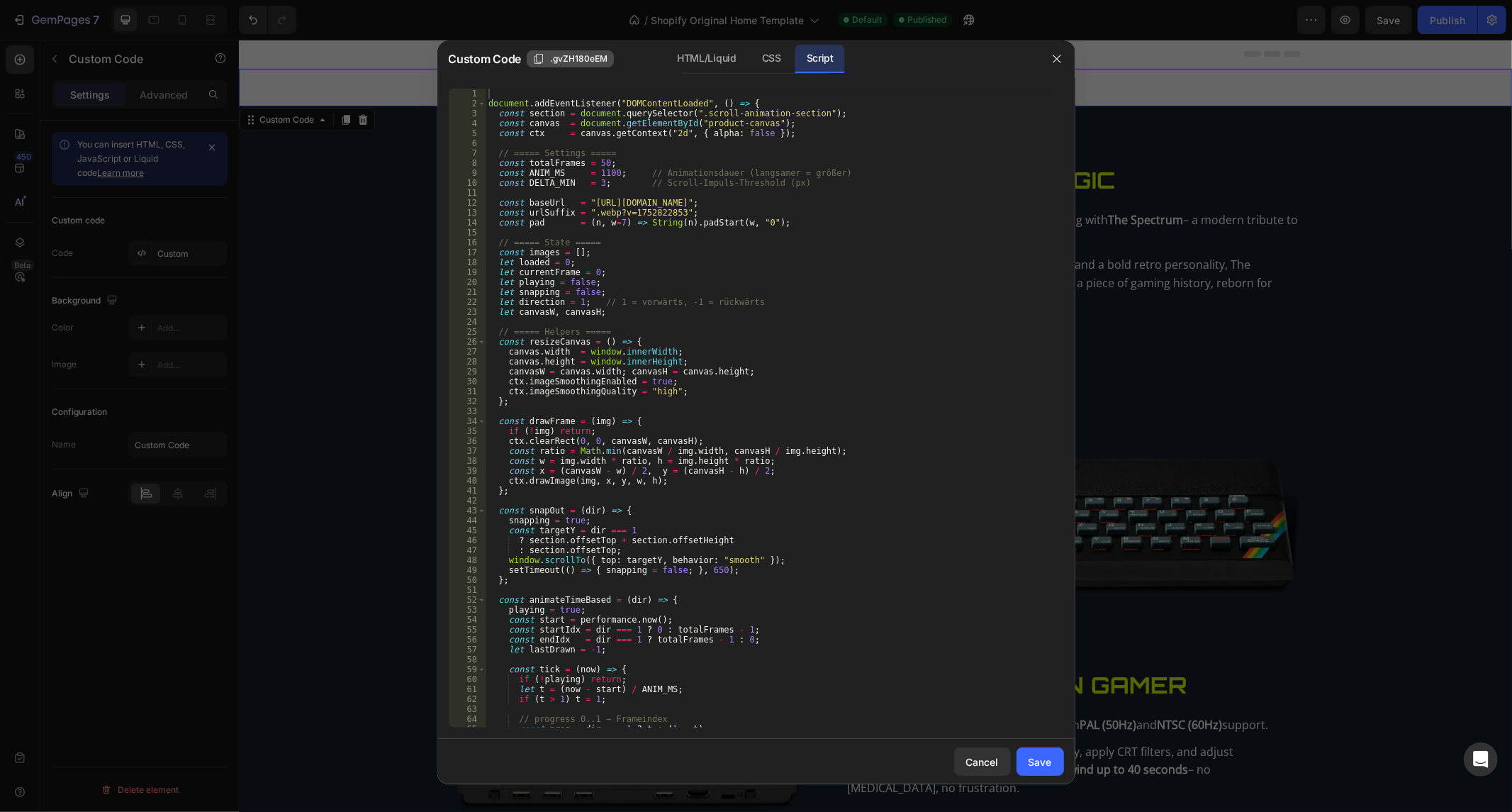
click at [591, 68] on div "Custom Code .gvZH180eEM HTML/Liquid CSS Script" at bounding box center [744, 59] width 590 height 29
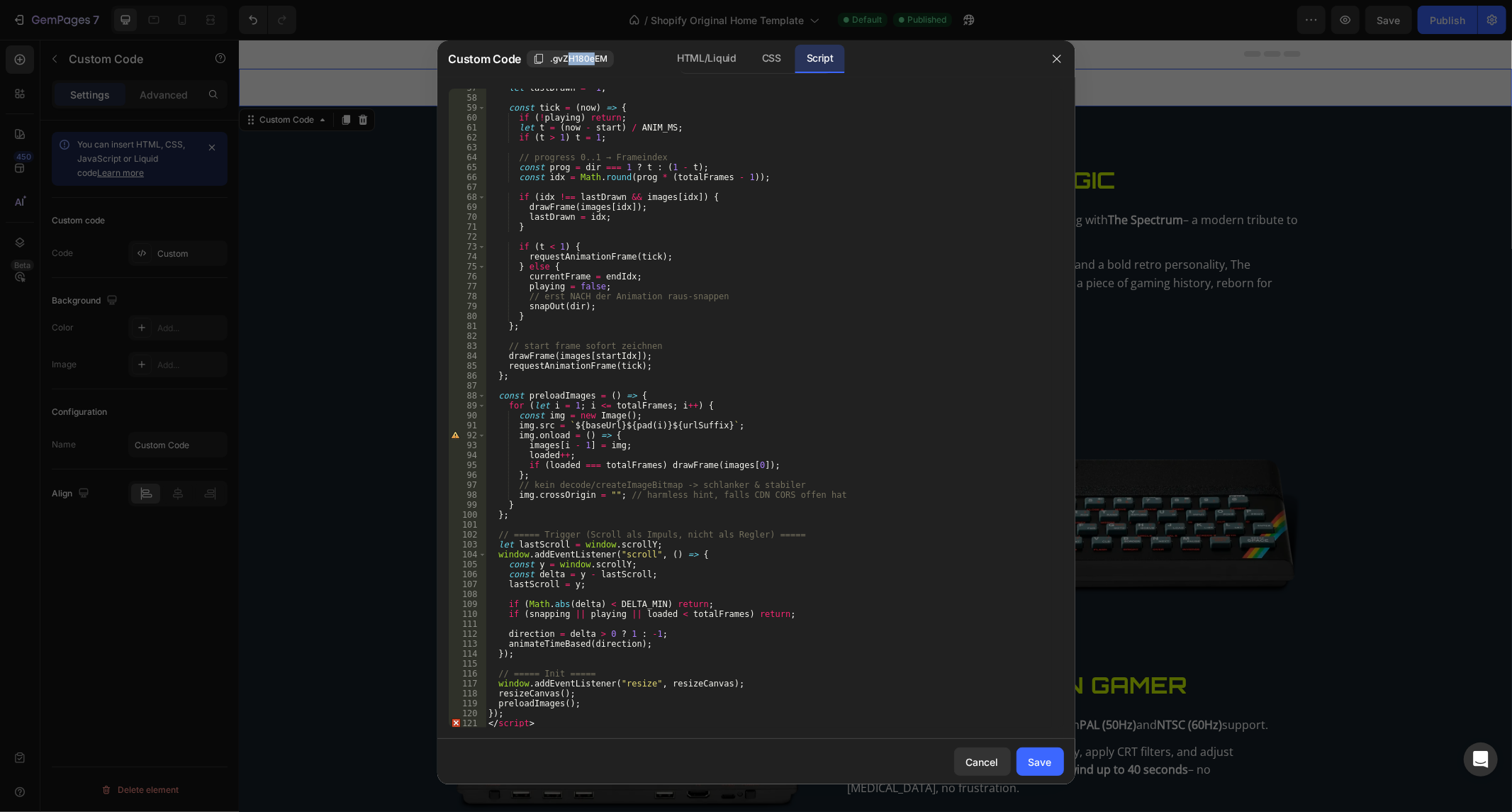
scroll to position [560, 0]
click at [551, 724] on div "let lastDrawn = - 1 ; const tick = ( now ) => { if ( ! playing ) return ; let t…" at bounding box center [768, 412] width 565 height 660
type textarea "<"
type textarea "});"
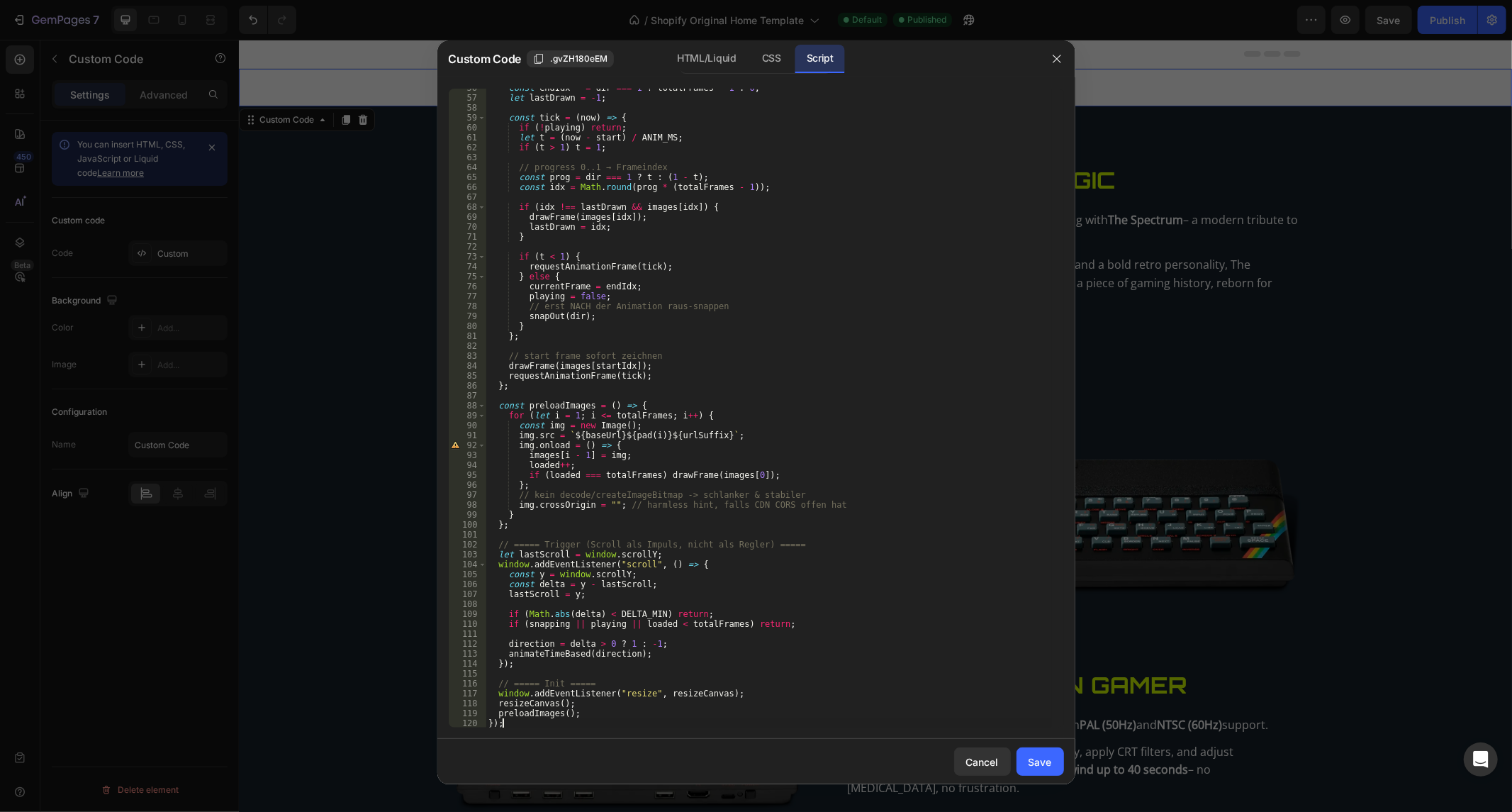
scroll to position [551, 0]
click at [1021, 766] on button "Save" at bounding box center [1040, 761] width 48 height 29
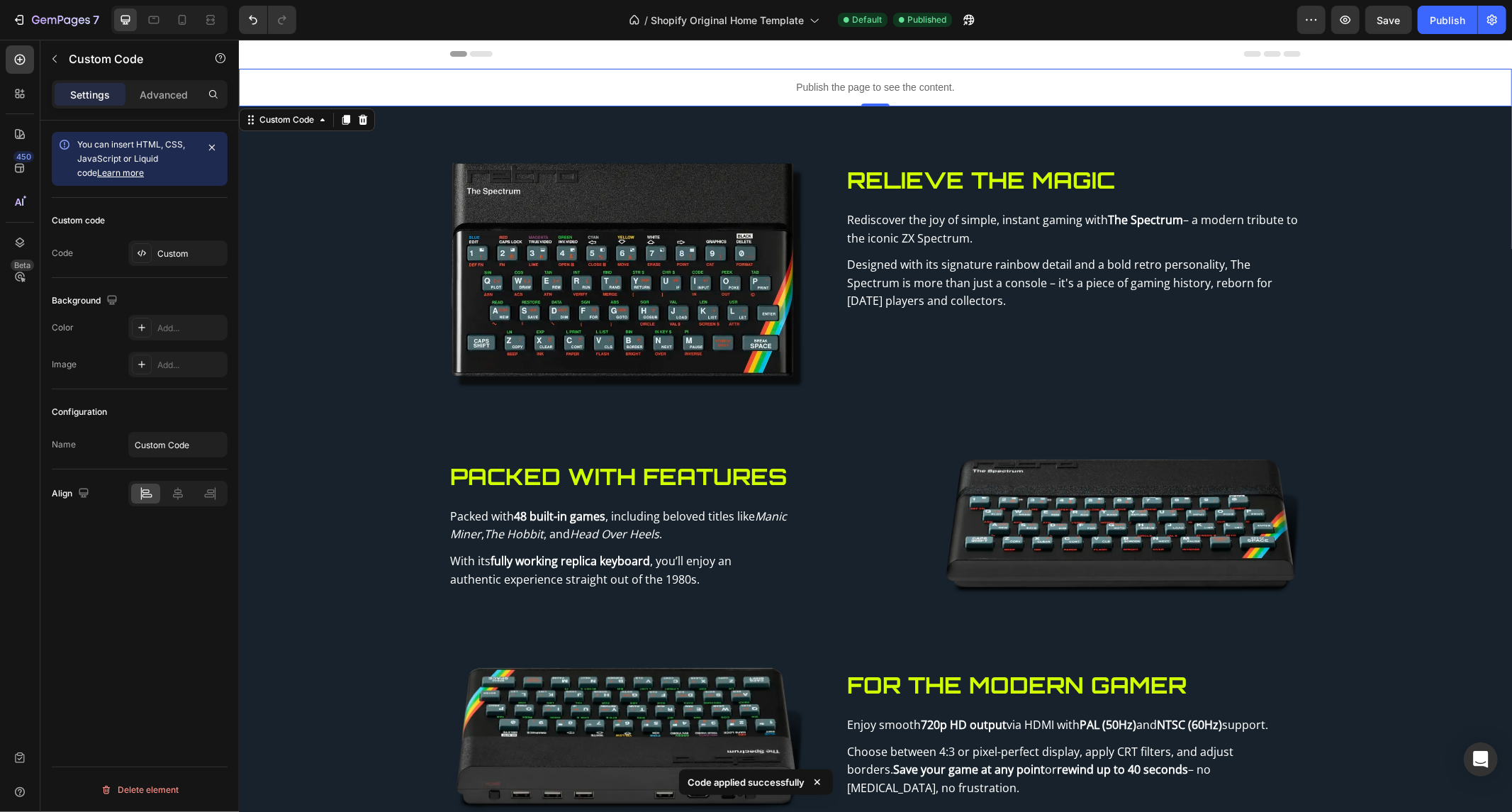
click at [1436, 2] on div "7 / Shopify Original Home Template Default Published Preview Save Publish" at bounding box center [756, 20] width 1512 height 40
click at [1441, 19] on div "Publish" at bounding box center [1446, 20] width 35 height 15
click at [248, 13] on icon "Undo/Redo" at bounding box center [252, 20] width 14 height 14
click at [1464, 25] on div "Publish" at bounding box center [1446, 20] width 35 height 15
click at [250, 18] on icon "Undo/Redo" at bounding box center [252, 20] width 14 height 14
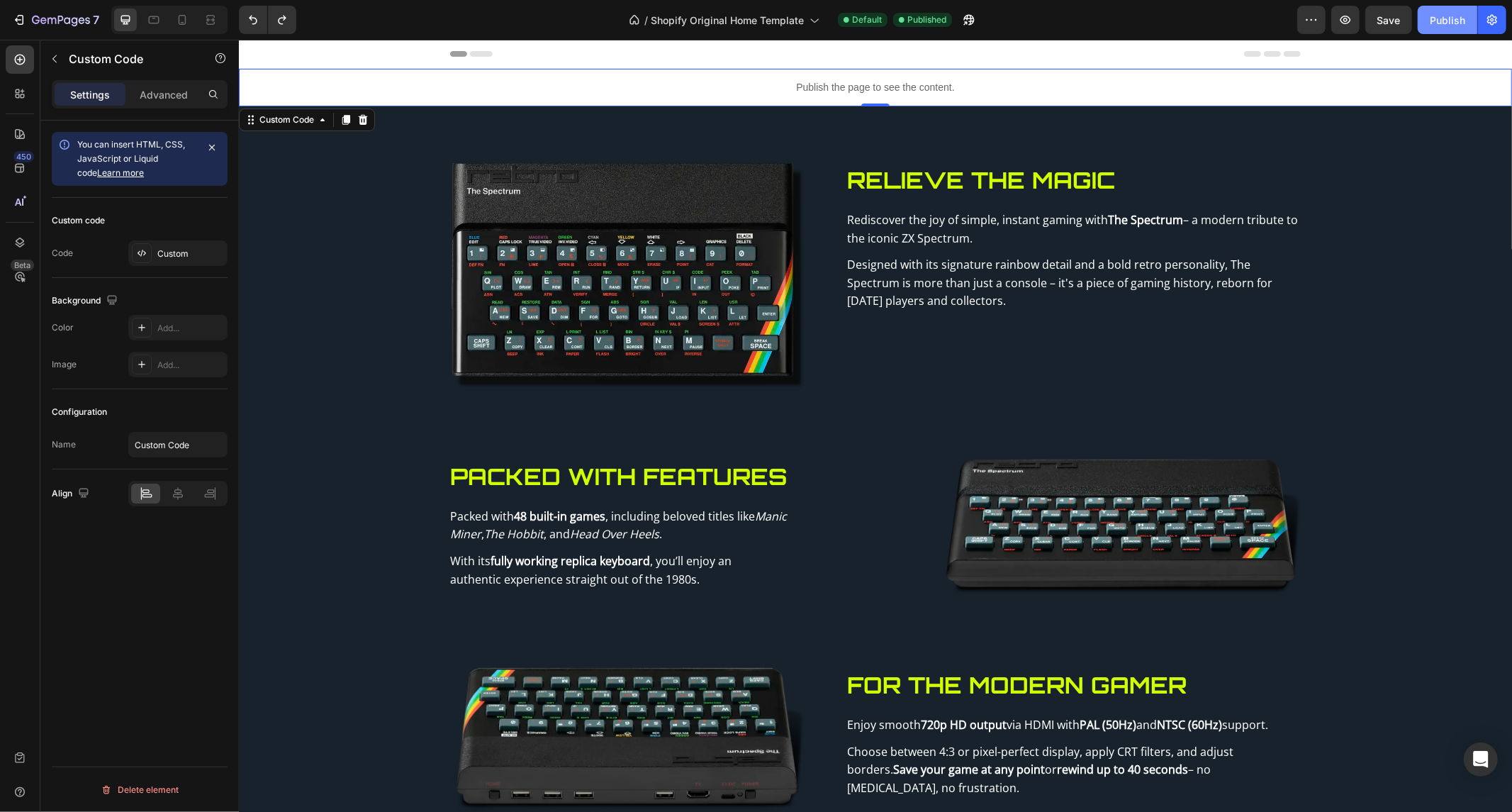
click at [1455, 19] on div "Publish" at bounding box center [1446, 20] width 35 height 15
click at [763, 88] on p "Publish the page to see the content." at bounding box center [875, 87] width 1273 height 15
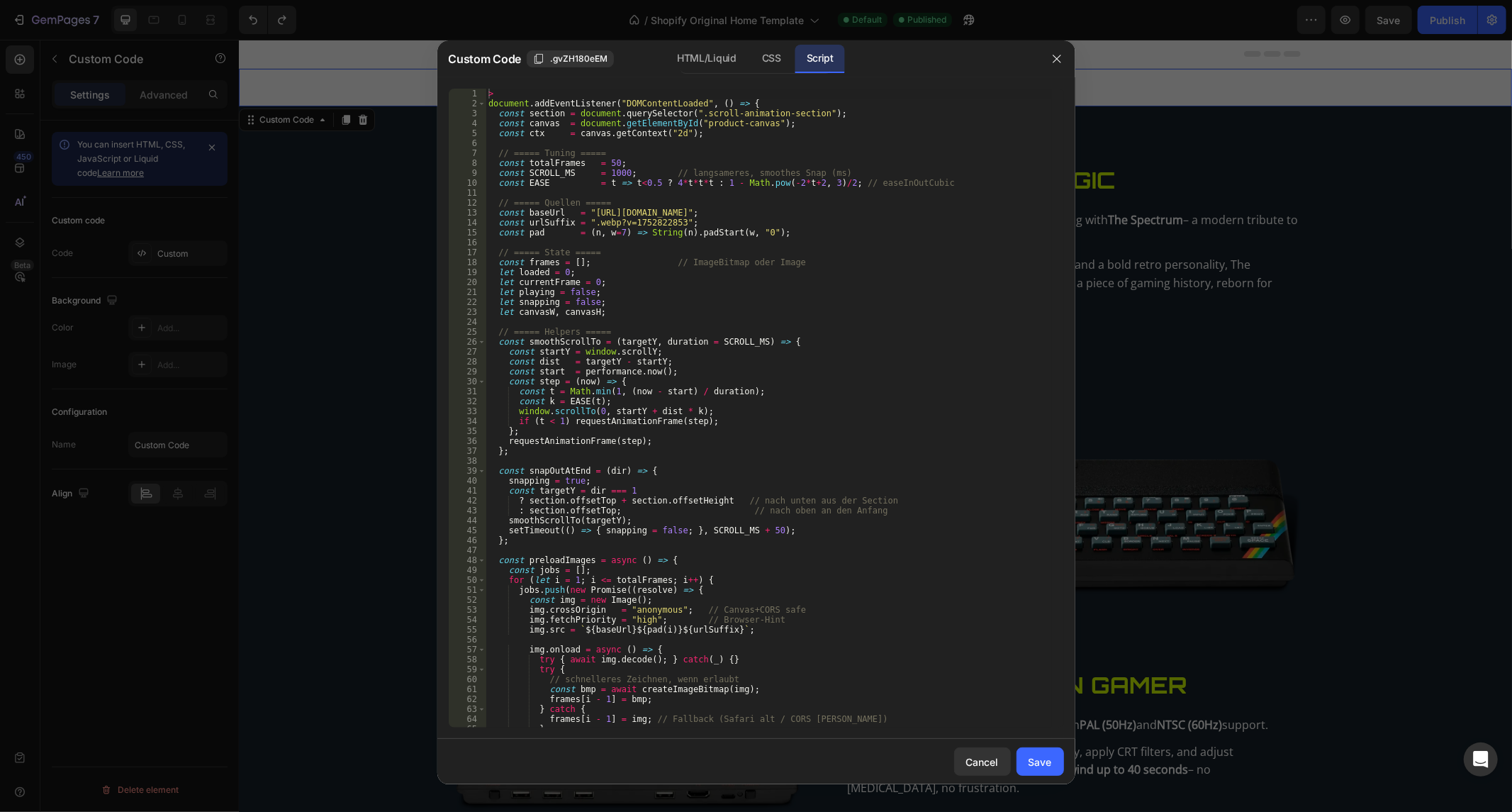
click at [628, 209] on div "> document . addEventListener ( "DOMContentLoaded" , ( ) => { const section = d…" at bounding box center [768, 418] width 565 height 660
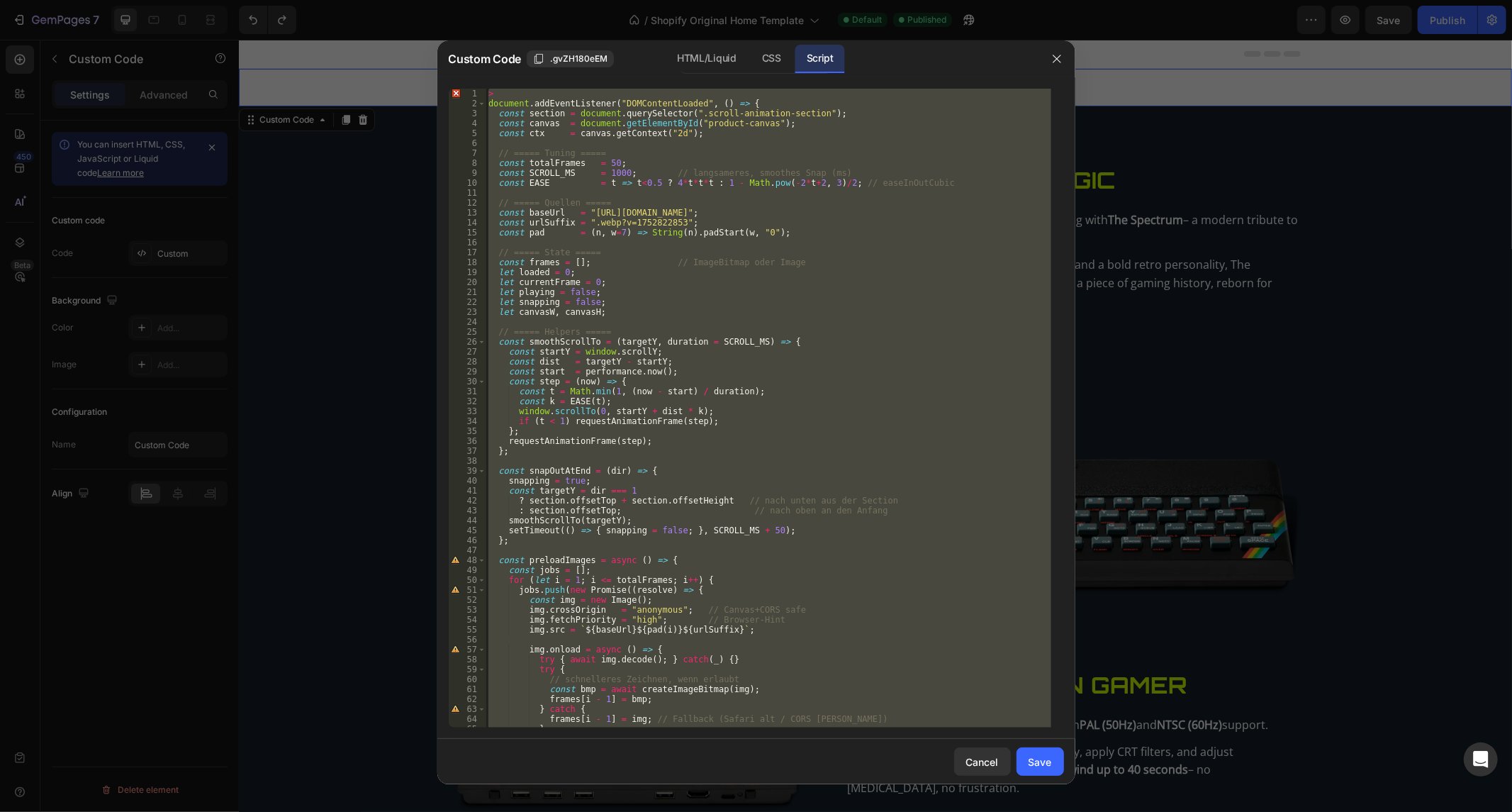
click at [628, 209] on div "> document . addEventListener ( "DOMContentLoaded" , ( ) => { const section = d…" at bounding box center [768, 418] width 565 height 660
paste textarea "Das ist der perfekte code nur eine sache passt nicht - ich bin ganz oben auf de…"
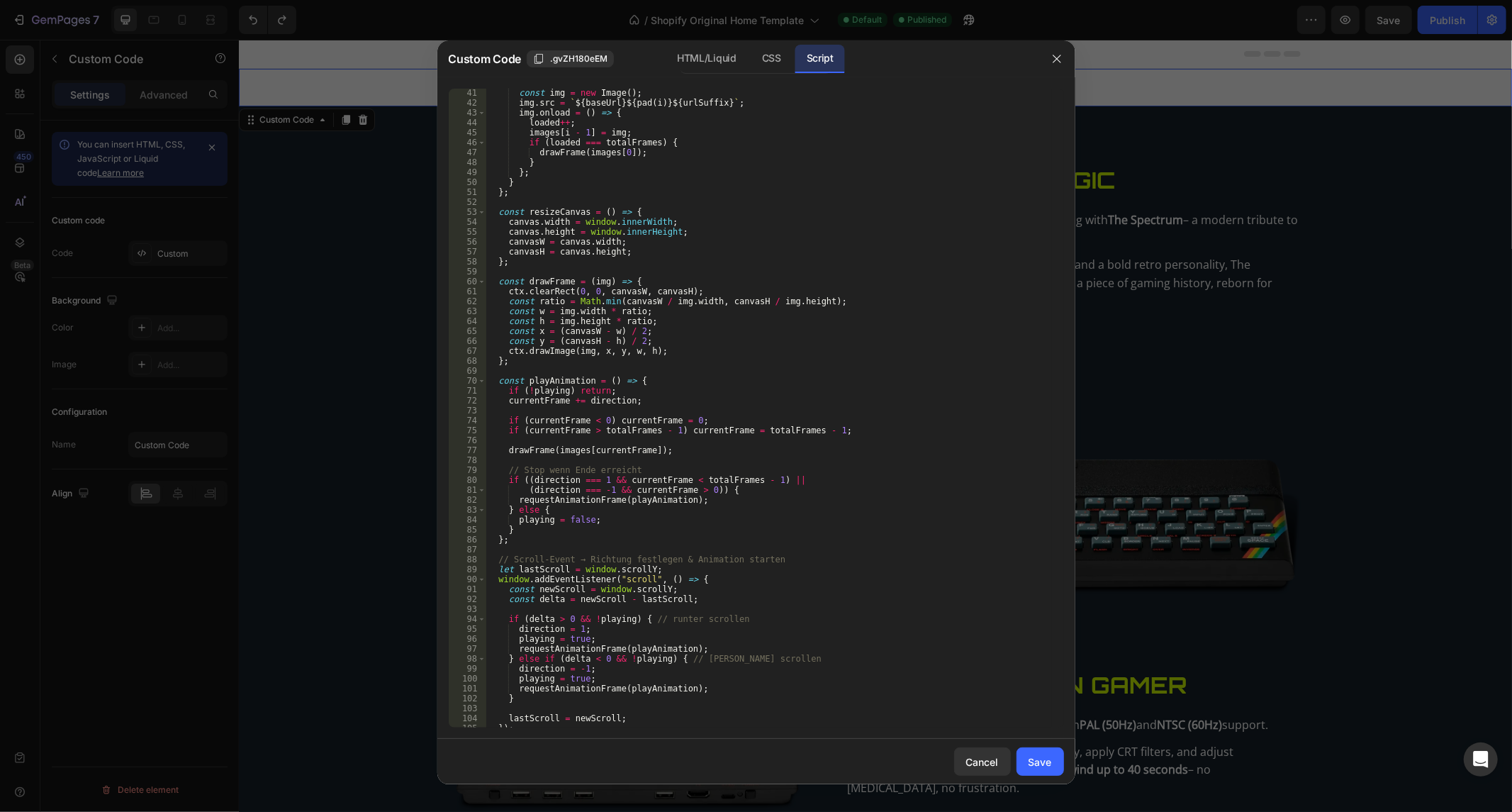
scroll to position [492, 0]
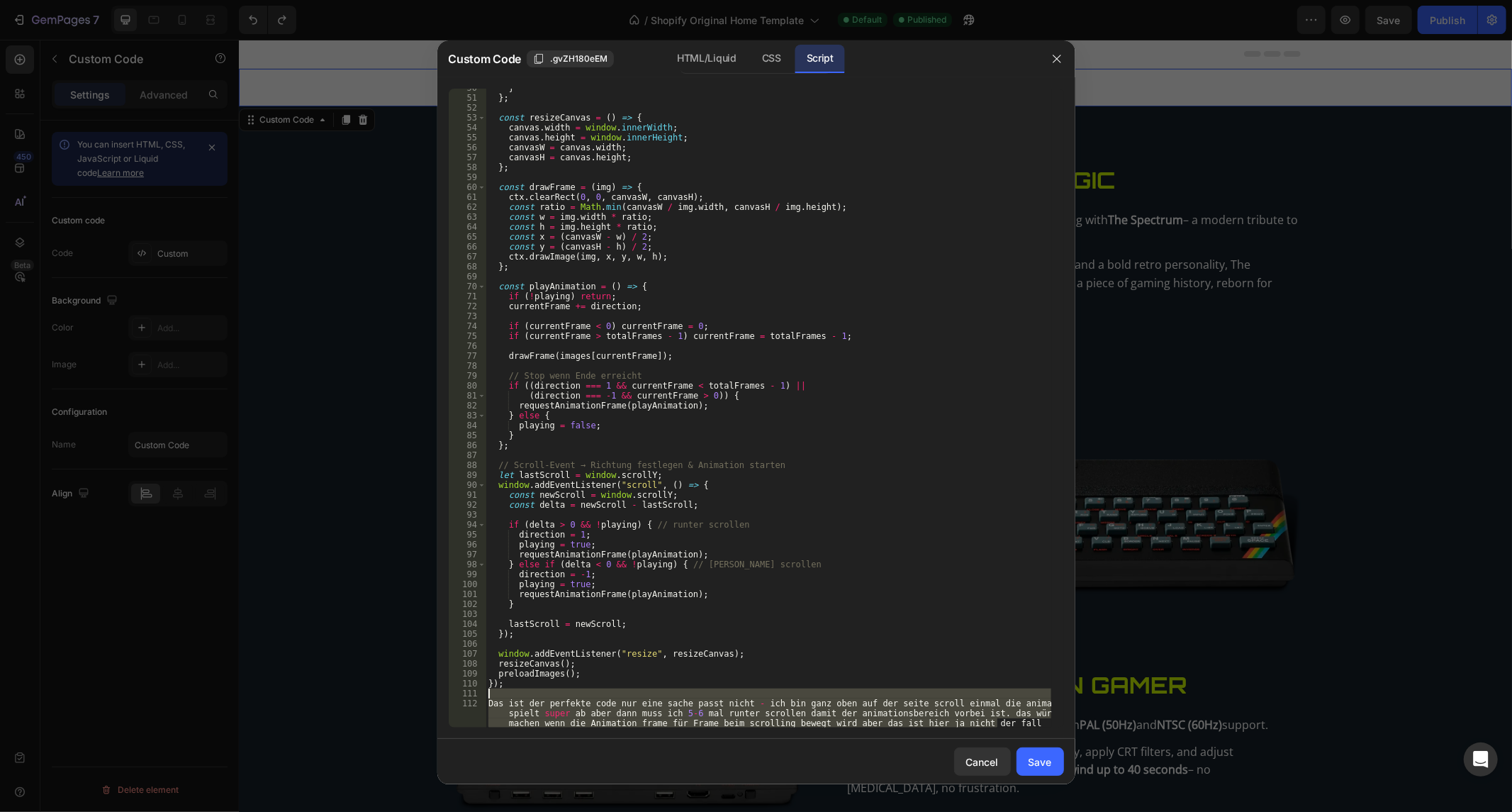
drag, startPoint x: 1007, startPoint y: 726, endPoint x: 419, endPoint y: 691, distance: 589.0
click at [419, 691] on div "Custom Code .gvZH180eEM HTML/Liquid CSS Script Das ist der perfekte code nur ei…" at bounding box center [756, 406] width 1512 height 812
type textarea "Das ist der perfekte code nur eine sache passt nicht - ich bin ganz oben auf de…"
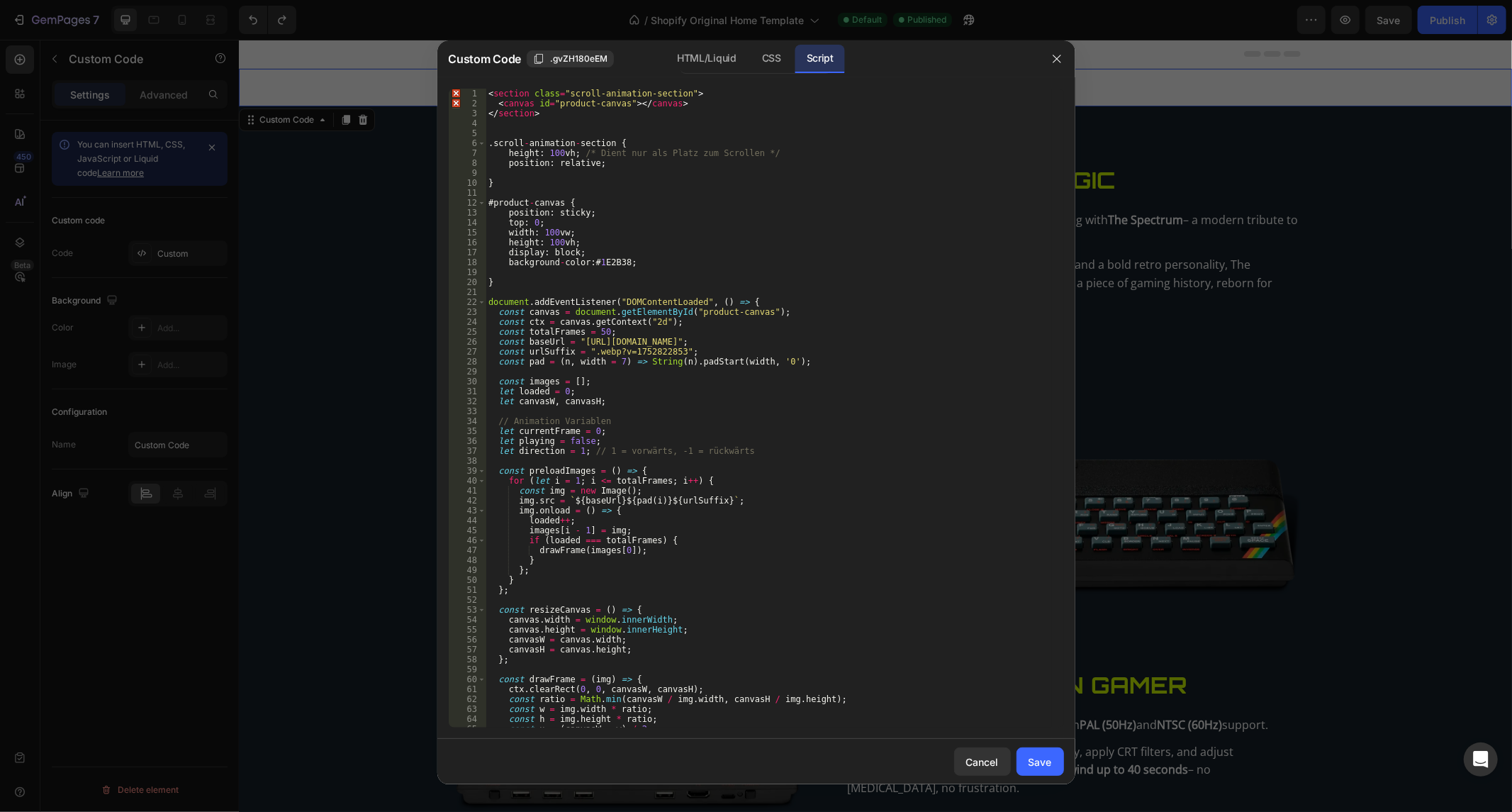
scroll to position [0, 0]
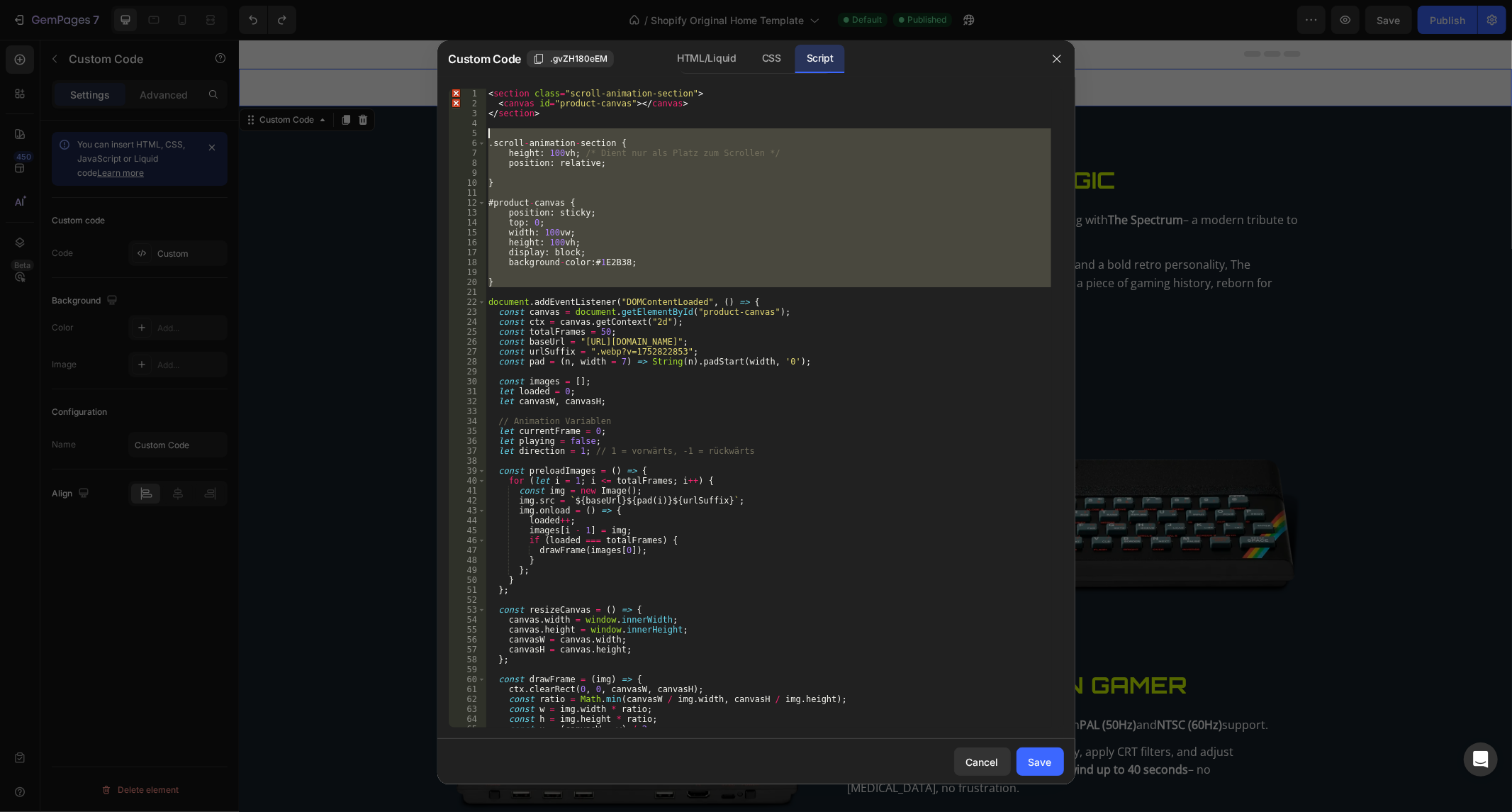
drag, startPoint x: 528, startPoint y: 289, endPoint x: 438, endPoint y: 132, distance: 181.0
click at [438, 132] on div "1 2 3 4 5 6 7 8 9 10 11 12 13 14 15 16 17 18 19 20 21 22 23 24 25 26 27 28 29 3…" at bounding box center [756, 407] width 638 height 661
type textarea ".scroll-animation-section {"
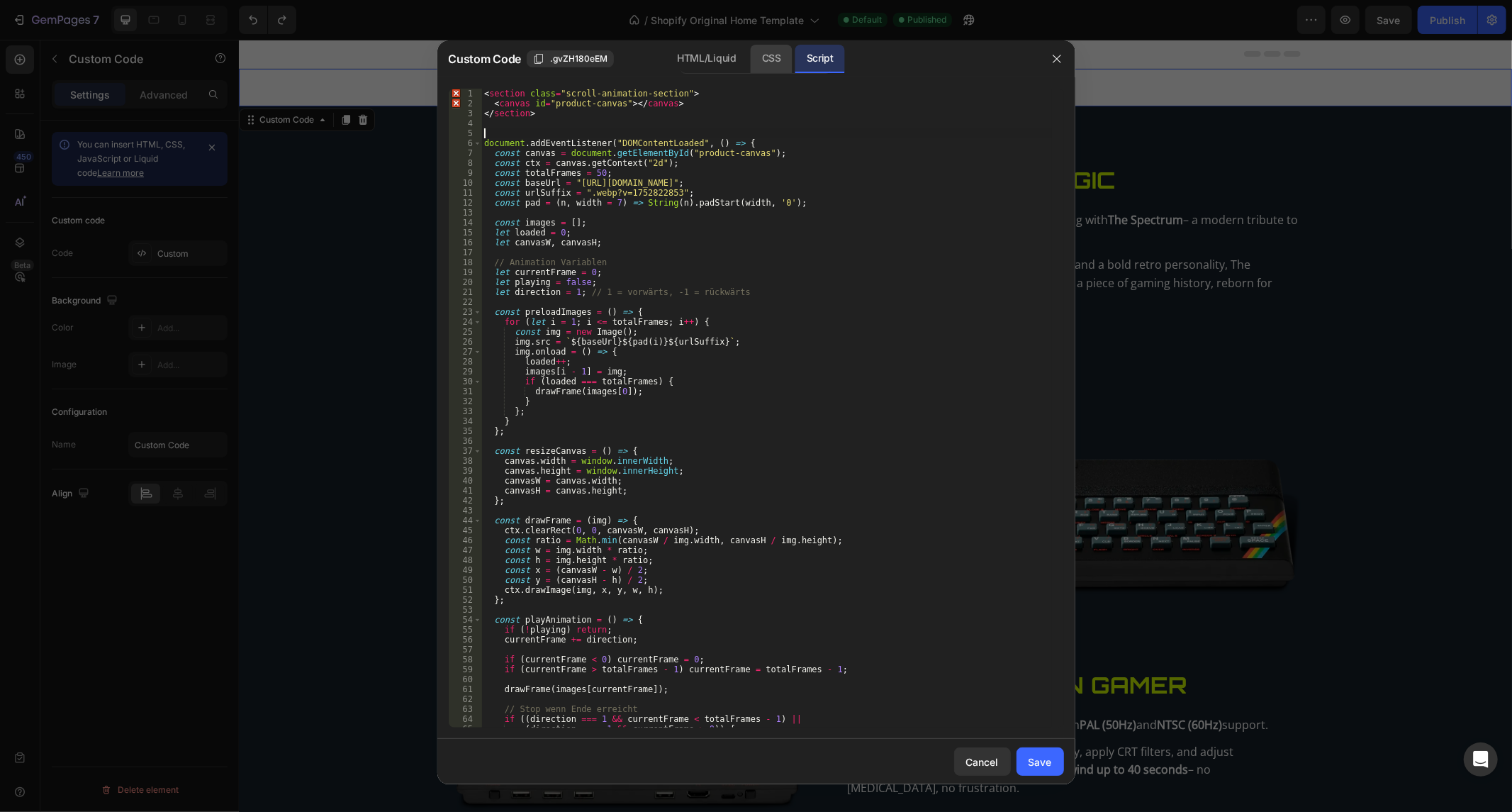
click at [756, 51] on div "CSS" at bounding box center [771, 59] width 42 height 29
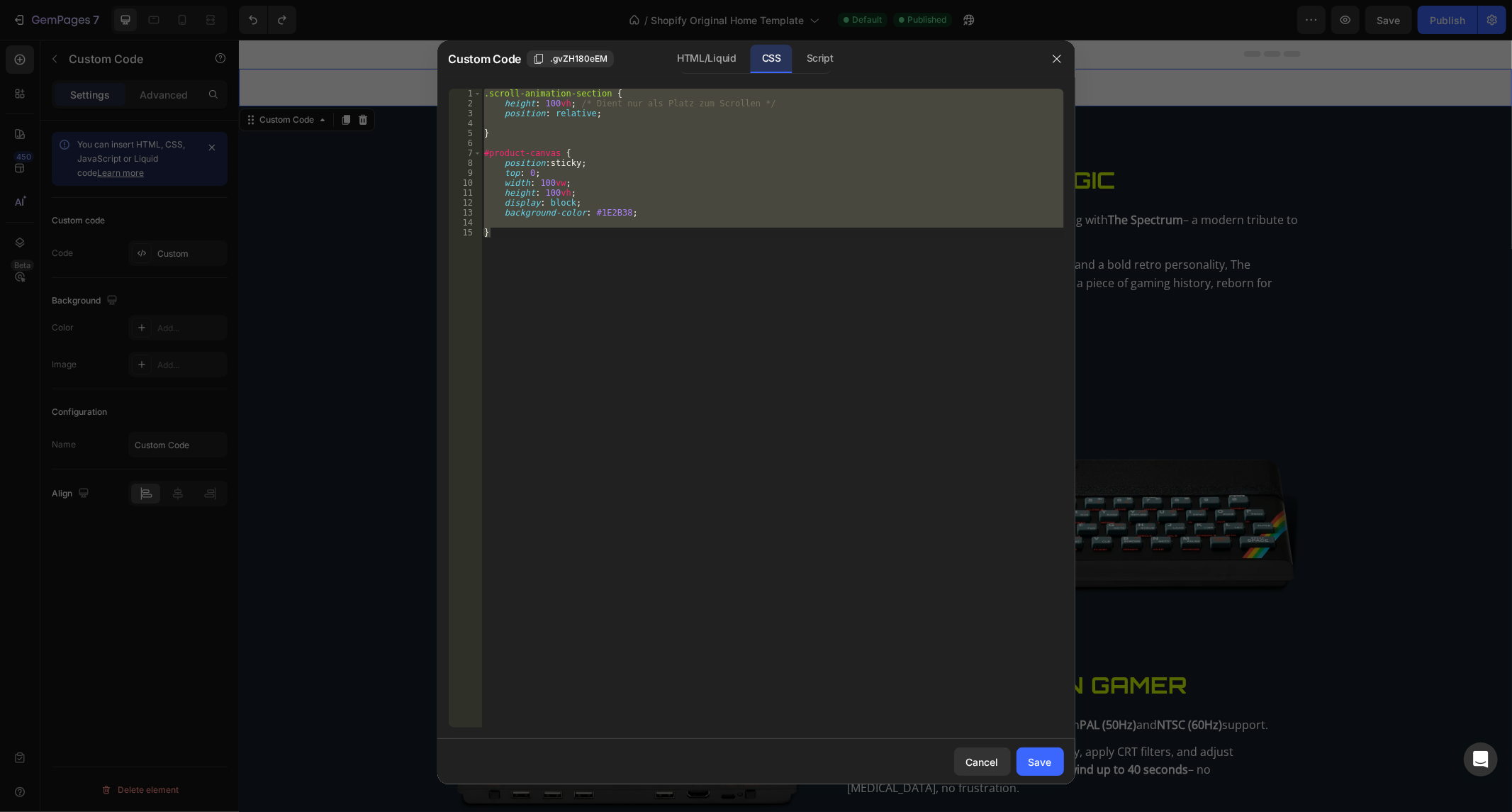
type textarea "}"
click at [612, 223] on div ".scroll-animation-section { height : 100 vh ; /* Dient nur als Platz zum Scroll…" at bounding box center [772, 408] width 582 height 639
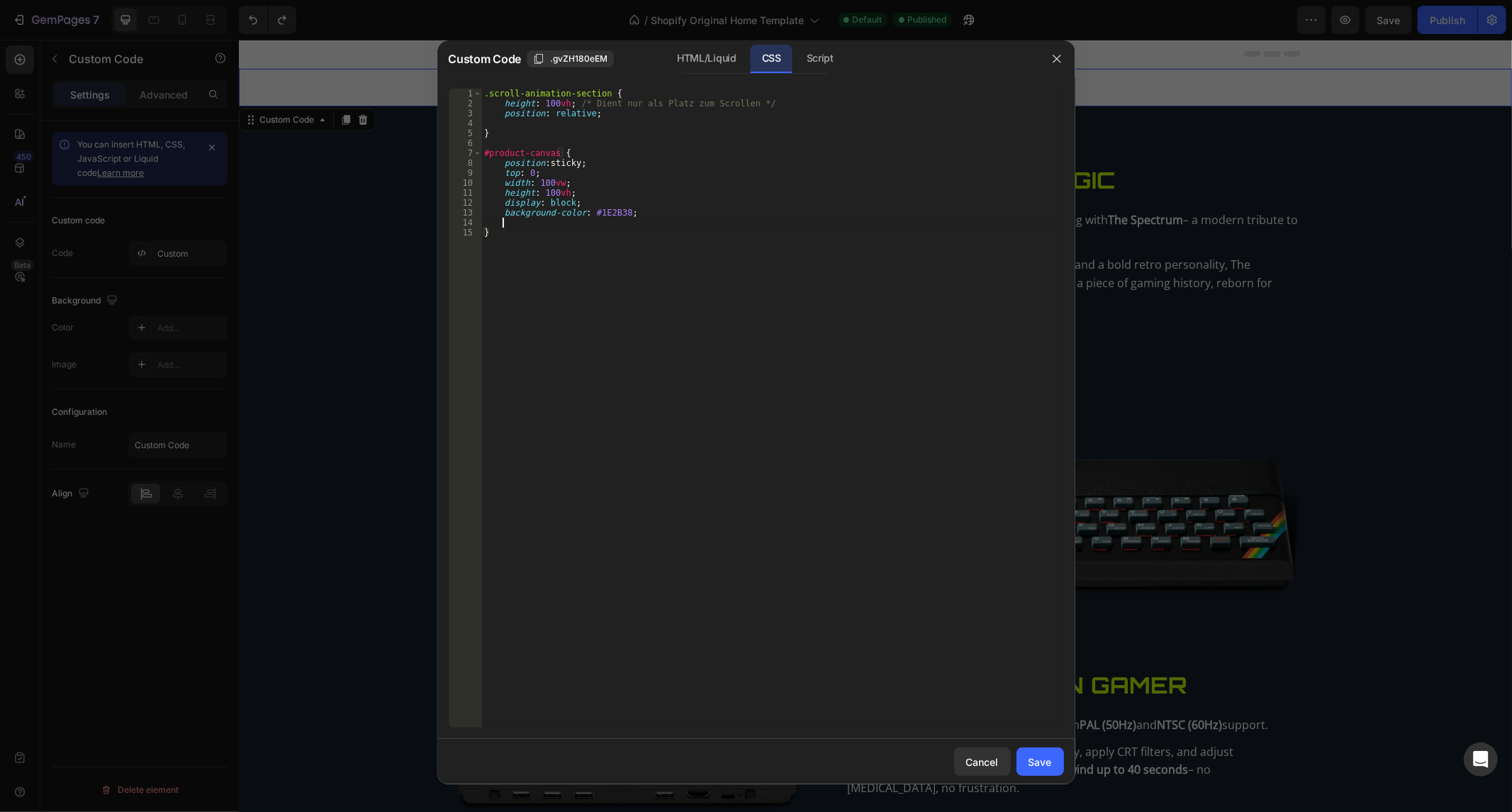
click at [612, 223] on div ".scroll-animation-section { height : 100 vh ; /* Dient nur als Platz zum Scroll…" at bounding box center [772, 418] width 582 height 660
type textarea "}"
click at [612, 223] on div ".scroll-animation-section { height : 100 vh ; /* Dient nur als Platz zum Scroll…" at bounding box center [772, 418] width 582 height 660
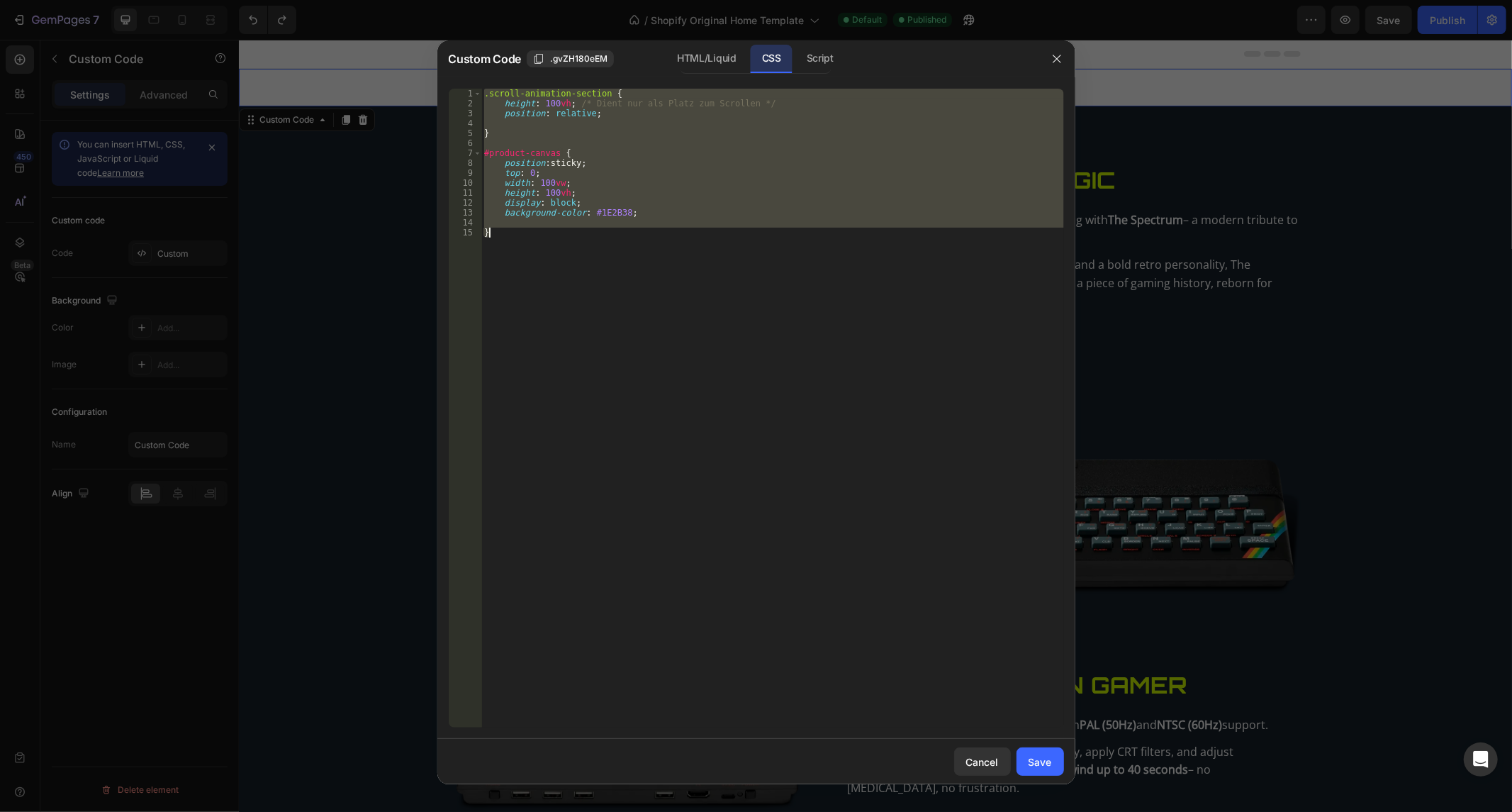
paste textarea
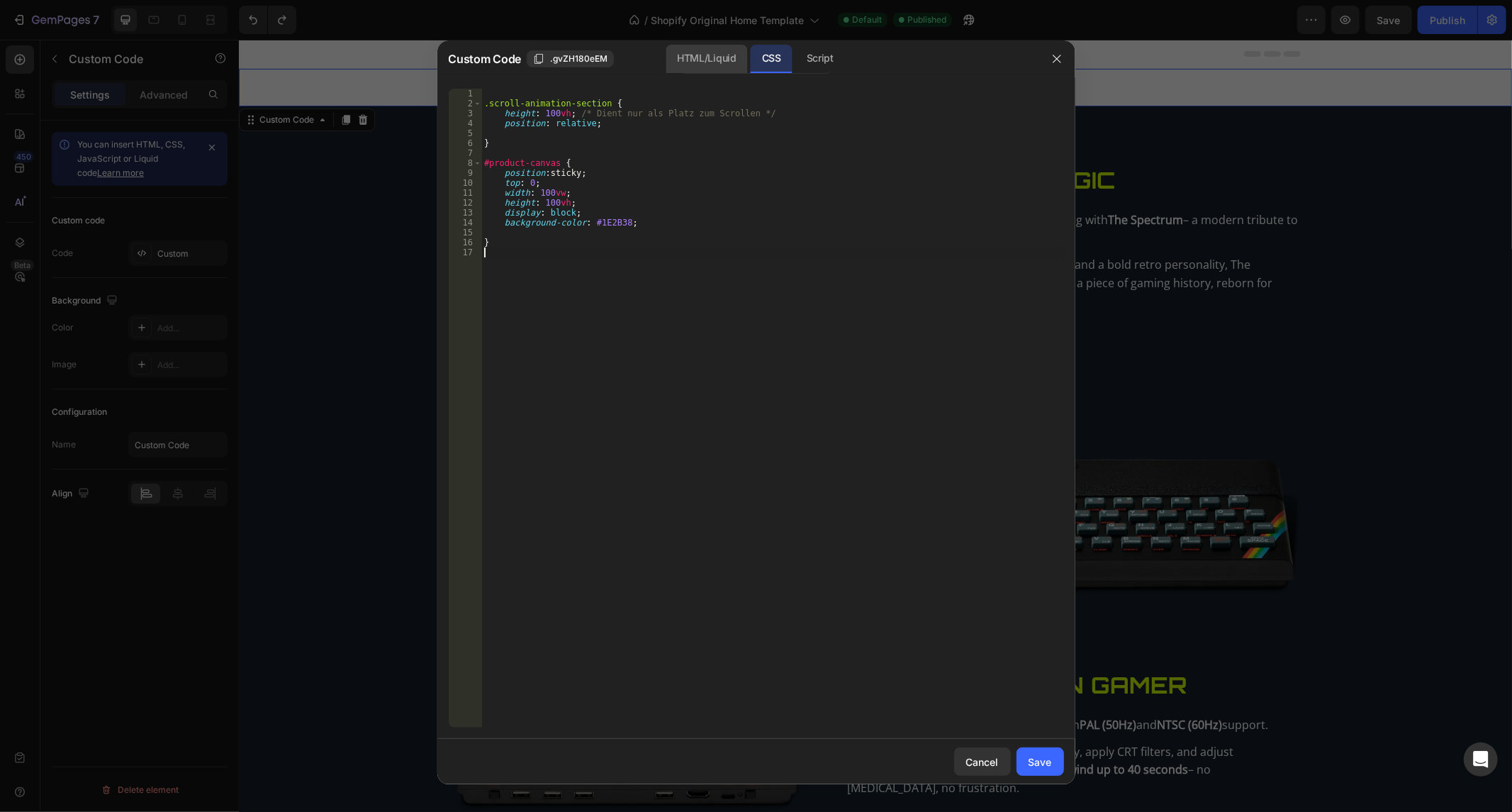
click at [717, 45] on div "HTML/Liquid" at bounding box center [705, 59] width 81 height 29
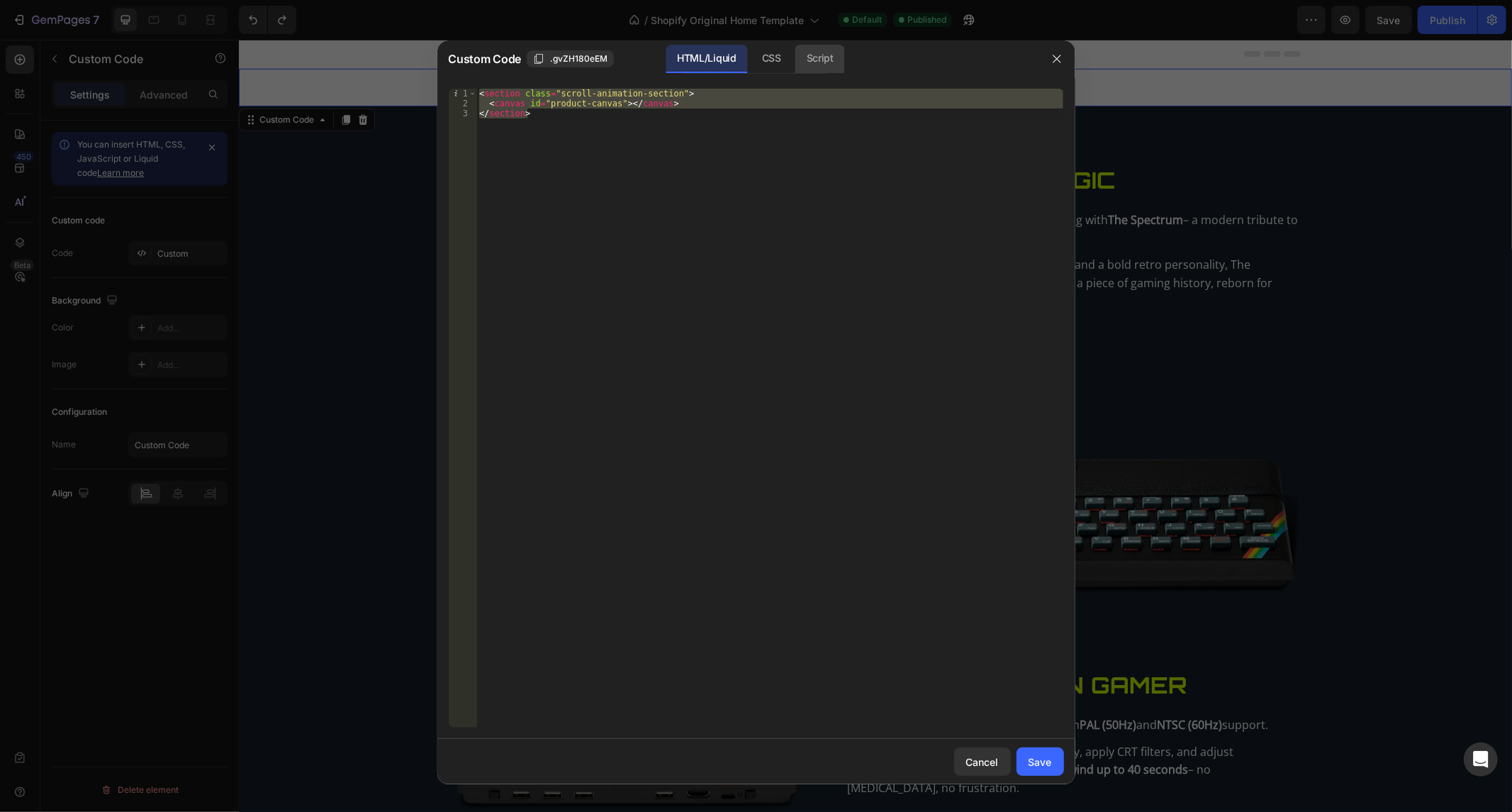
drag, startPoint x: 808, startPoint y: 46, endPoint x: 798, endPoint y: 58, distance: 15.6
click at [808, 47] on div "Script" at bounding box center [820, 59] width 50 height 29
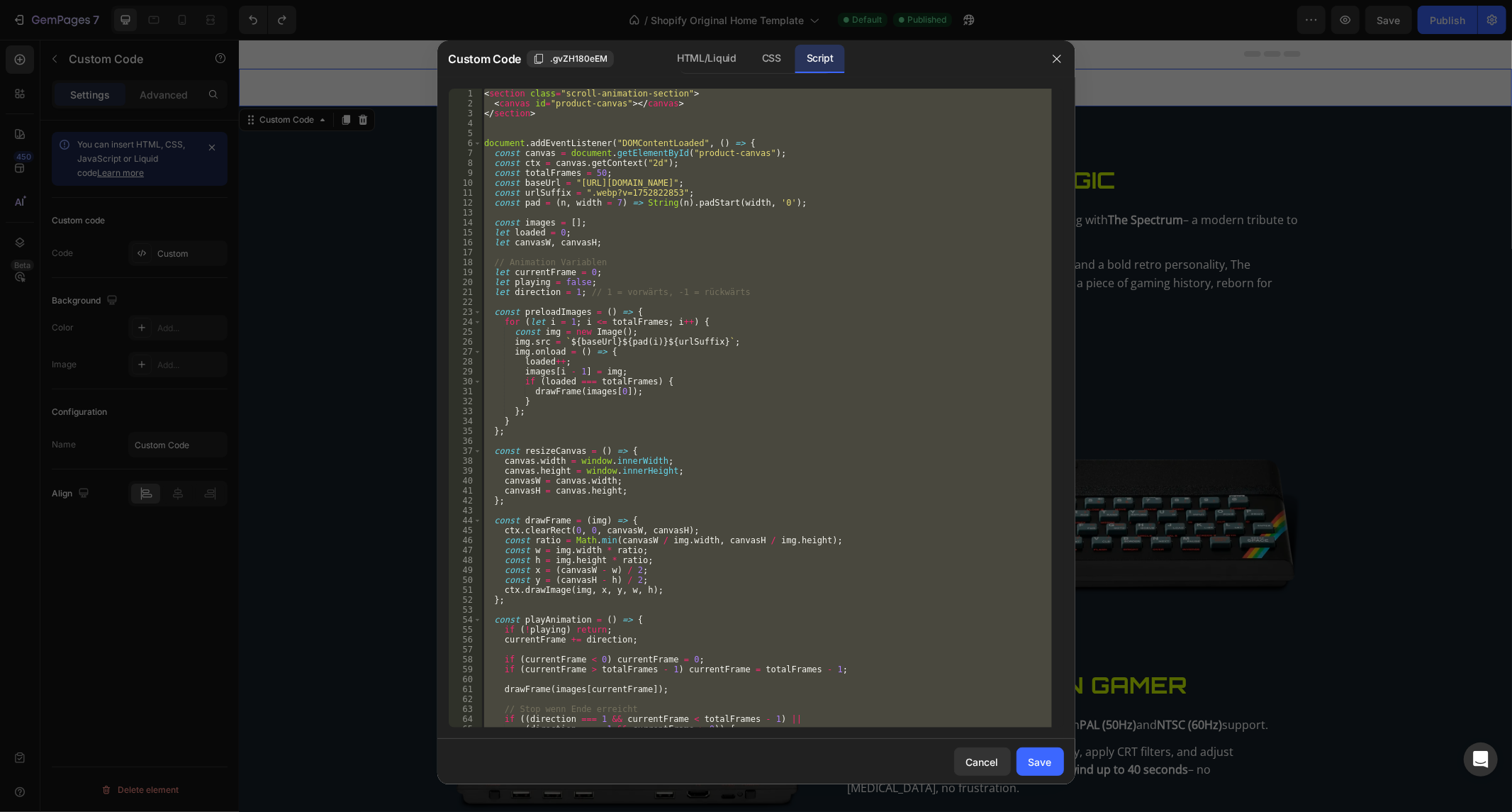
click at [514, 111] on div "< section class = "scroll-animation-section" > < canvas id = "product-canvas" >…" at bounding box center [766, 408] width 570 height 639
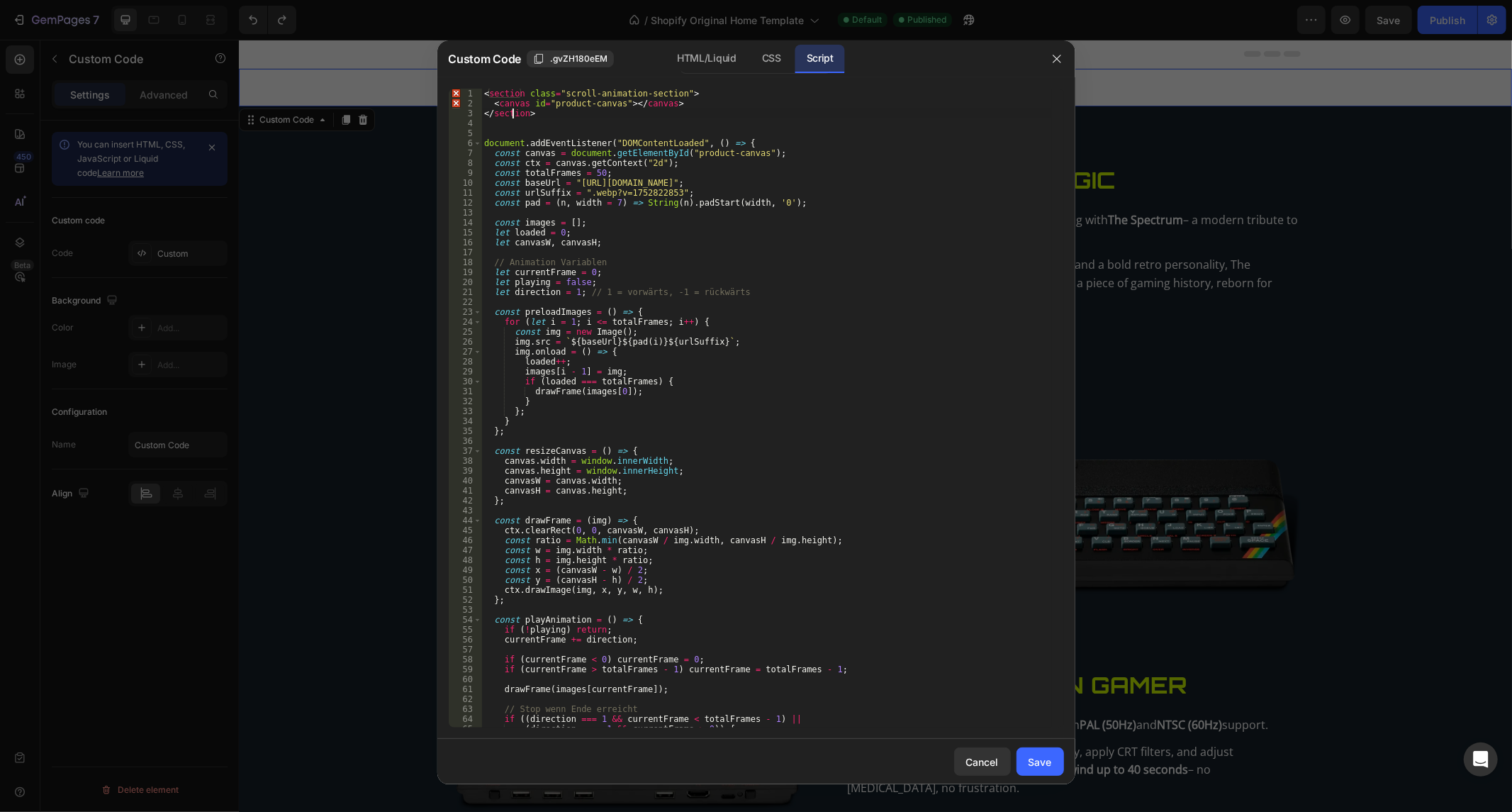
click at [478, 133] on div "5" at bounding box center [465, 134] width 34 height 10
drag, startPoint x: 491, startPoint y: 129, endPoint x: 513, endPoint y: 34, distance: 97.5
click at [473, 34] on div "Custom Code .gvZH180eEM HTML/Liquid CSS Script </section> 1 2 3 4 5 6 7 8 9 10 …" at bounding box center [756, 406] width 1512 height 812
type textarea "<section class="scroll-animation-section"> <canvas id="product-canvas"></canvas>"
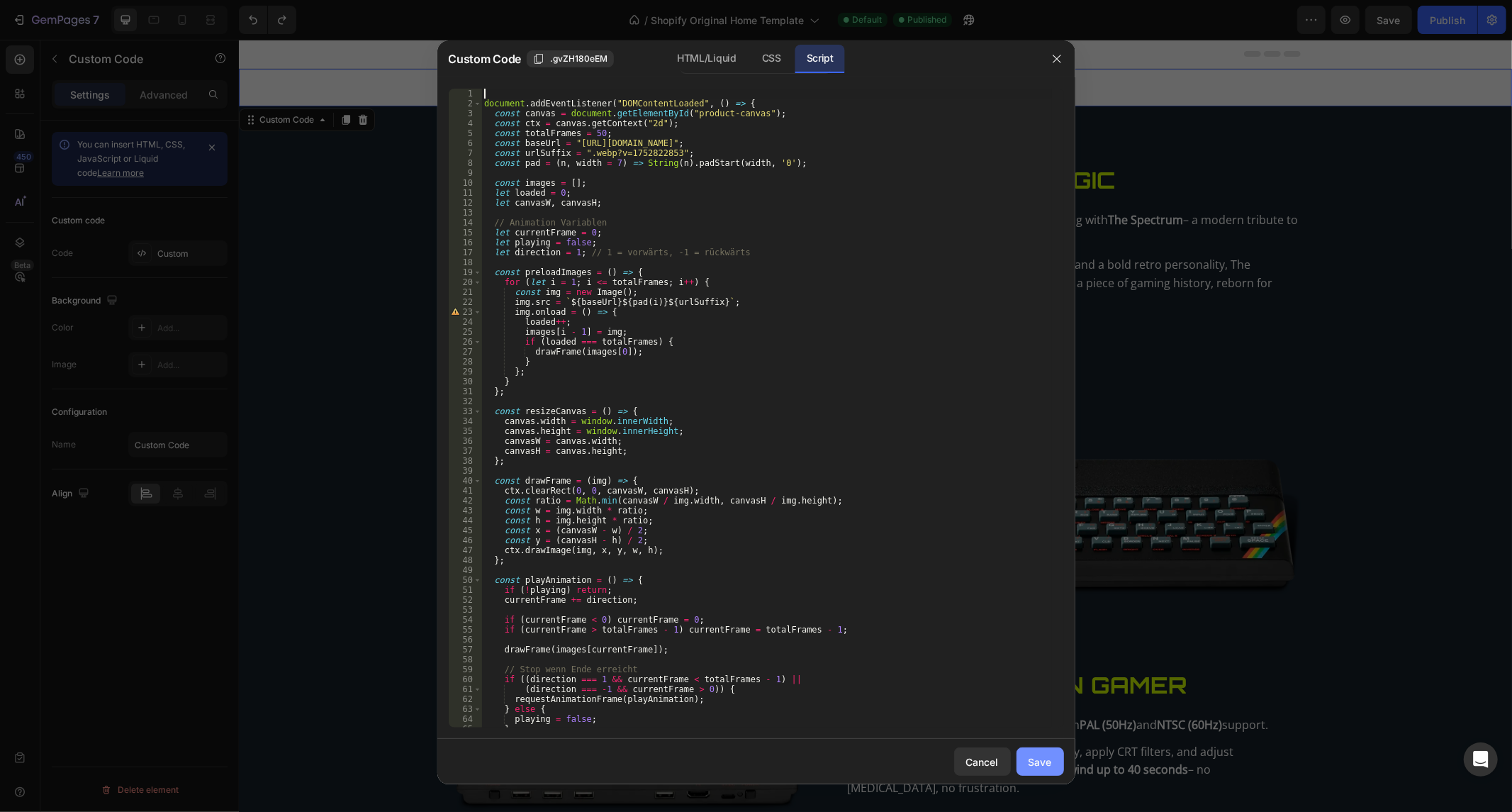
click at [1033, 756] on div "Save" at bounding box center [1039, 762] width 24 height 15
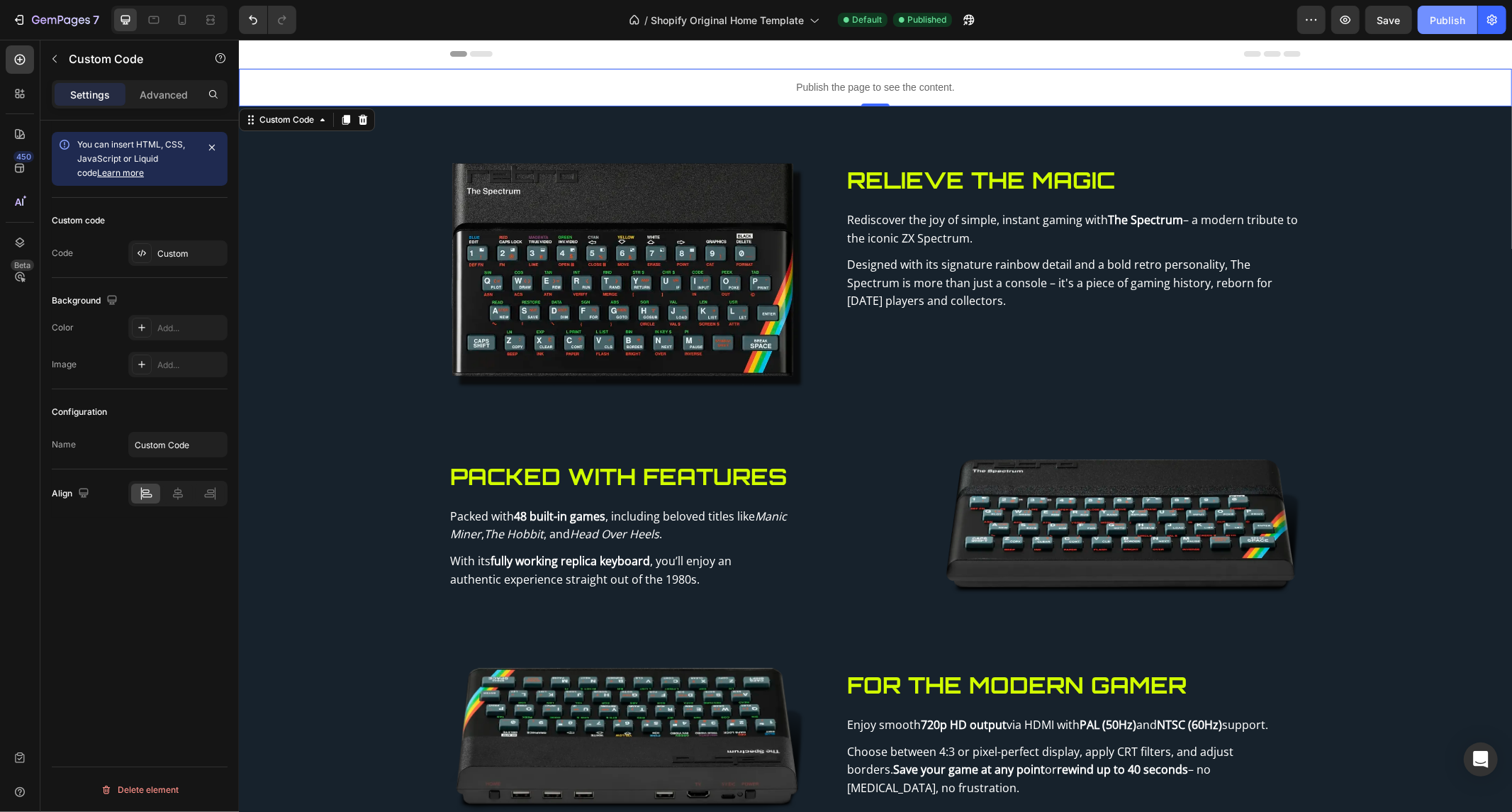
click at [1436, 26] on div "Publish" at bounding box center [1446, 20] width 35 height 15
click at [736, 79] on p "Publish the page to see the content." at bounding box center [875, 87] width 1273 height 15
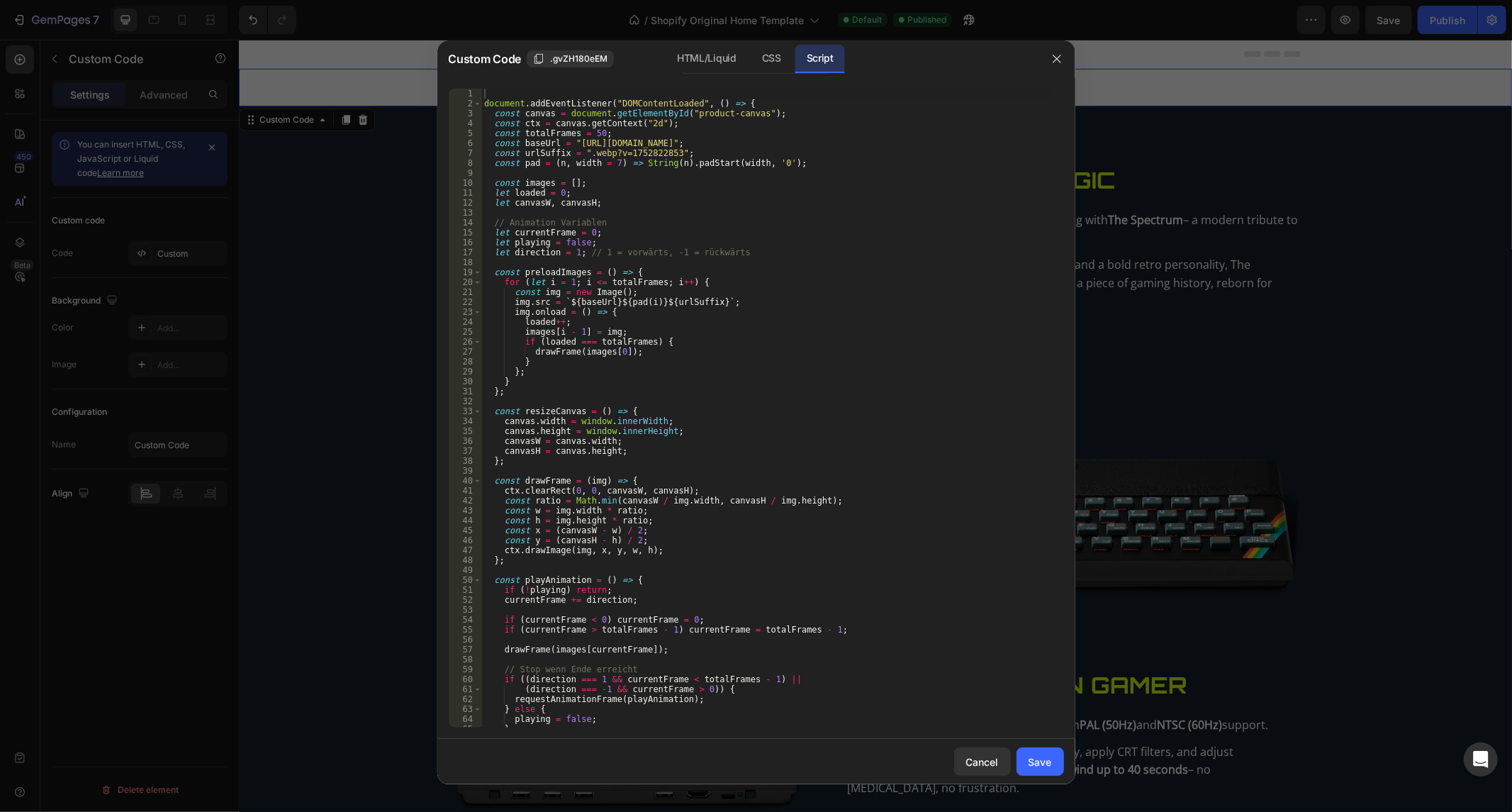
click at [704, 176] on div "document . addEventListener ( "DOMContentLoaded" , ( ) => { const canvas = docu…" at bounding box center [766, 418] width 570 height 660
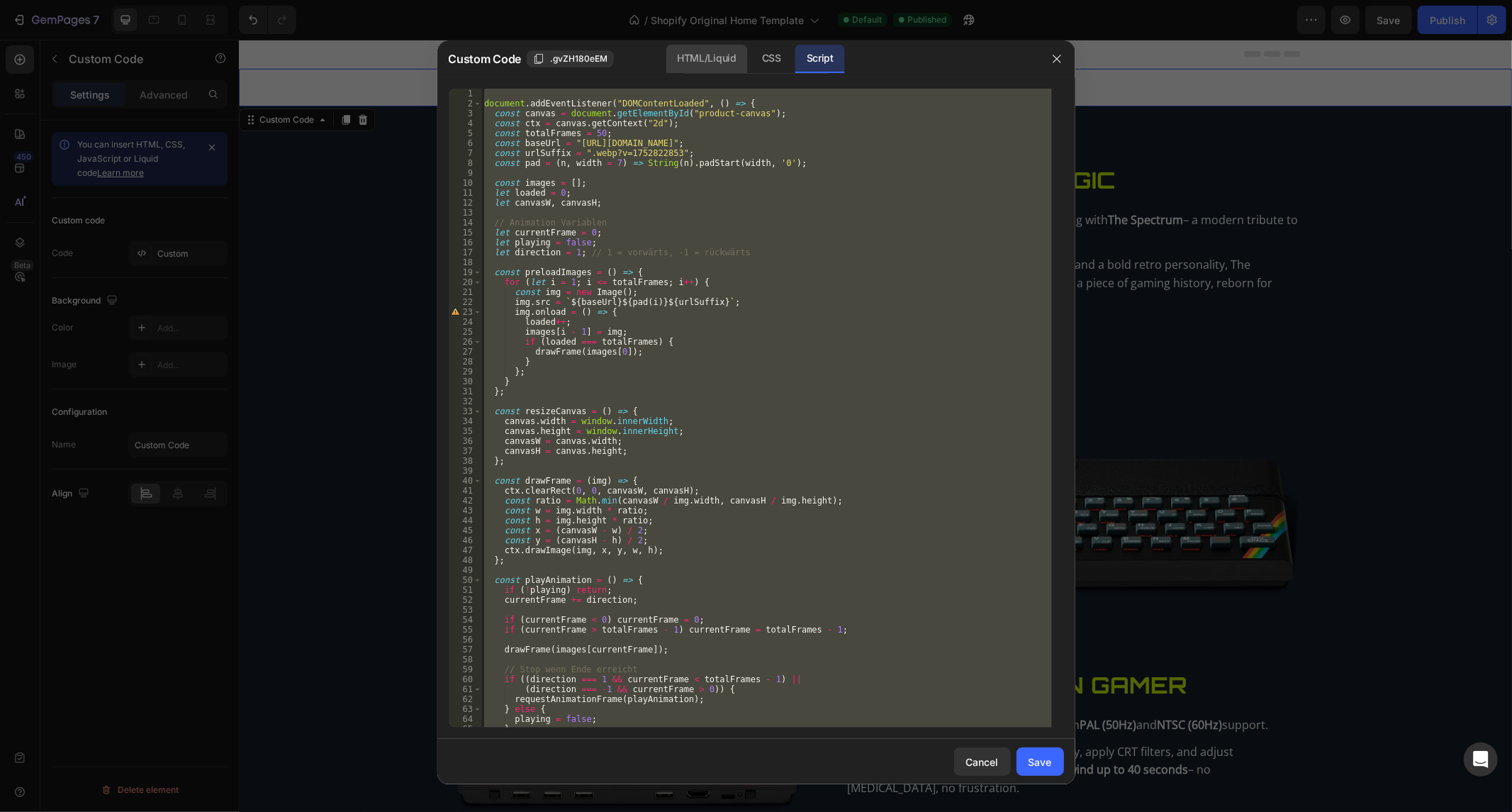
click at [750, 66] on div "HTML/Liquid" at bounding box center [771, 59] width 42 height 29
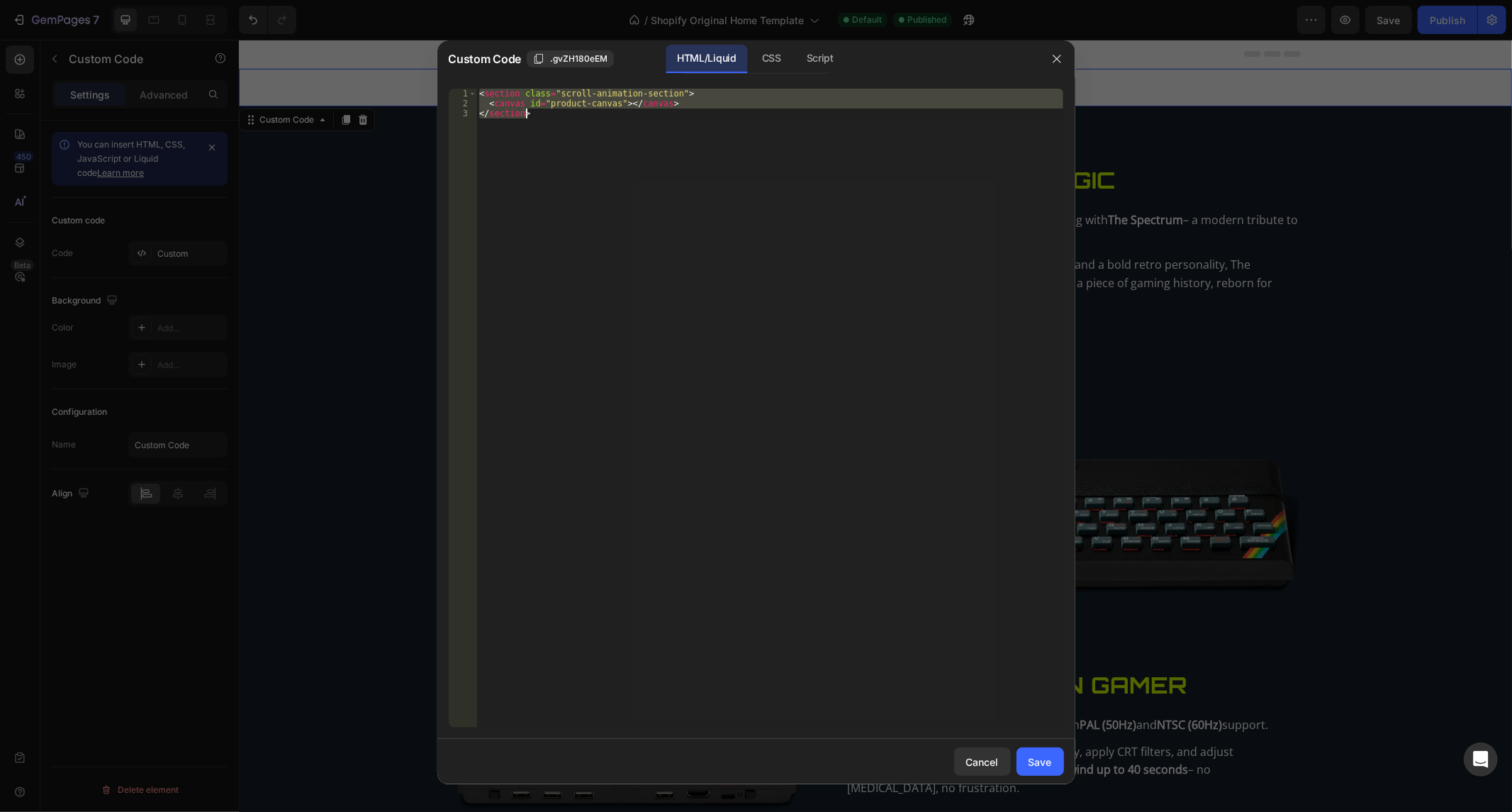
click at [615, 150] on div "< section class = "scroll-animation-section" > < canvas id = "product-canvas" >…" at bounding box center [769, 408] width 586 height 639
click at [615, 150] on div "< section class = "scroll-animation-section" > < canvas id = "product-canvas" >…" at bounding box center [769, 418] width 586 height 660
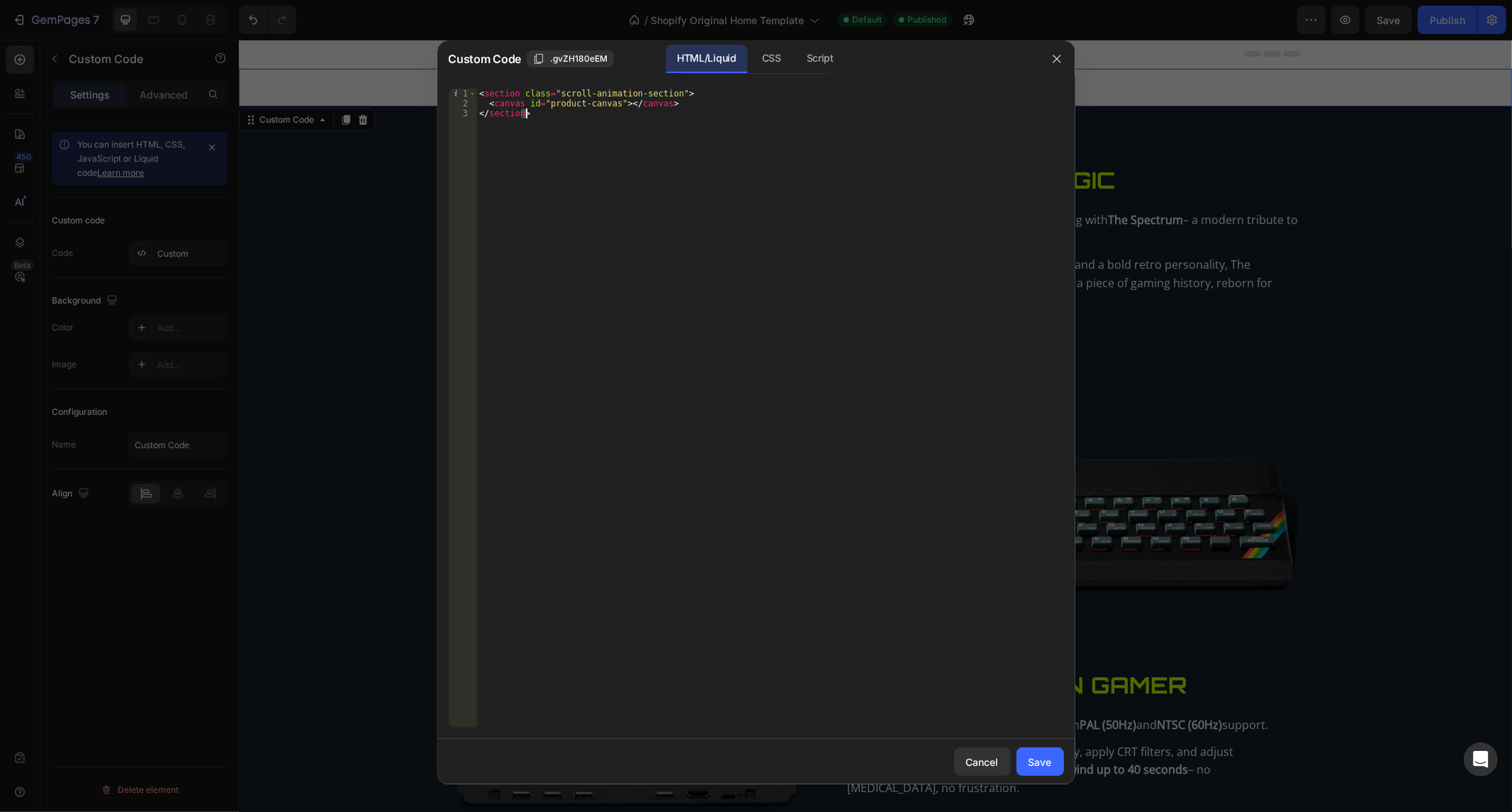
click at [615, 150] on div "< section class = "scroll-animation-section" > < canvas id = "product-canvas" >…" at bounding box center [769, 418] width 586 height 660
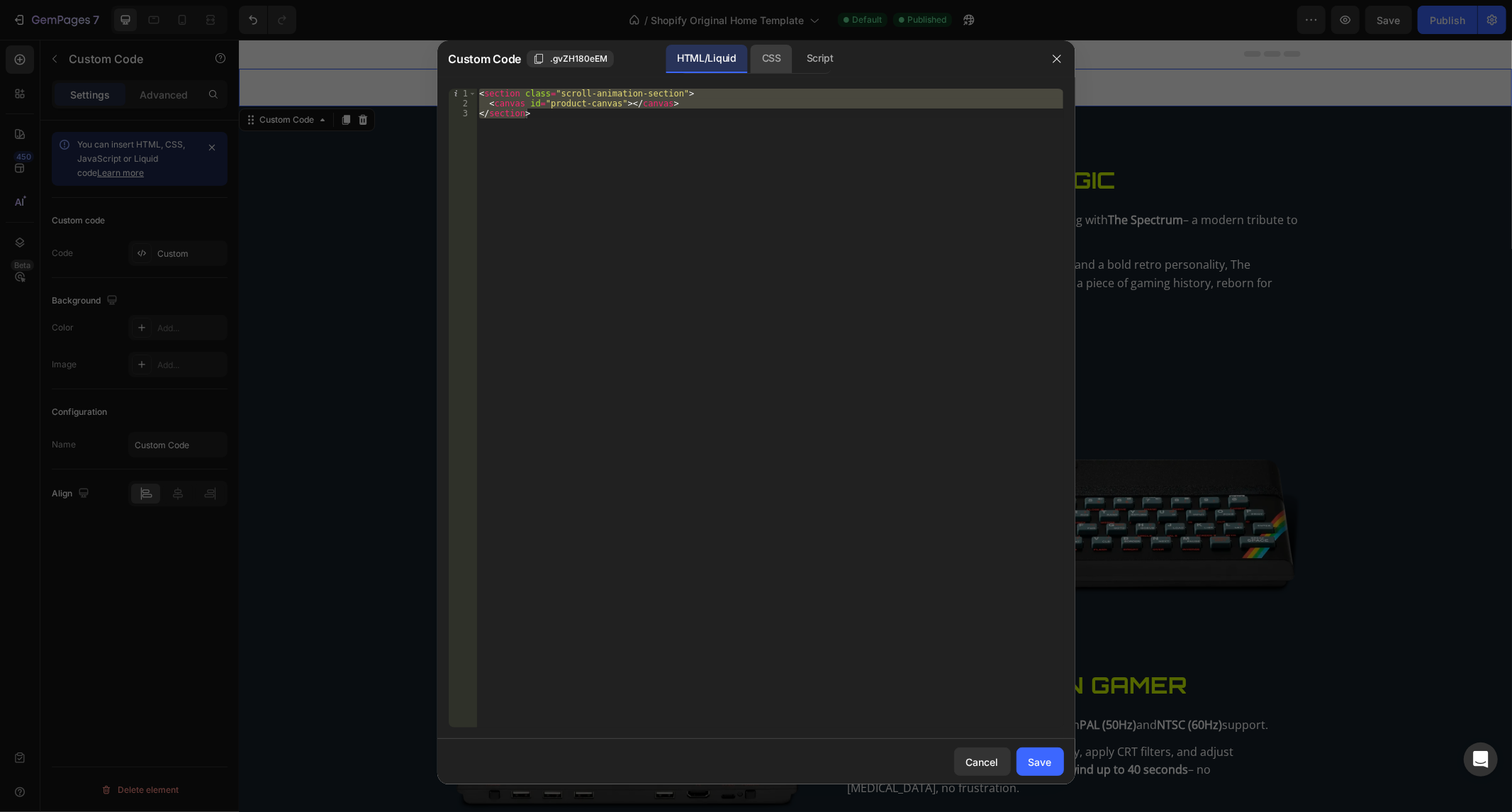
click at [795, 55] on div "CSS" at bounding box center [820, 59] width 50 height 29
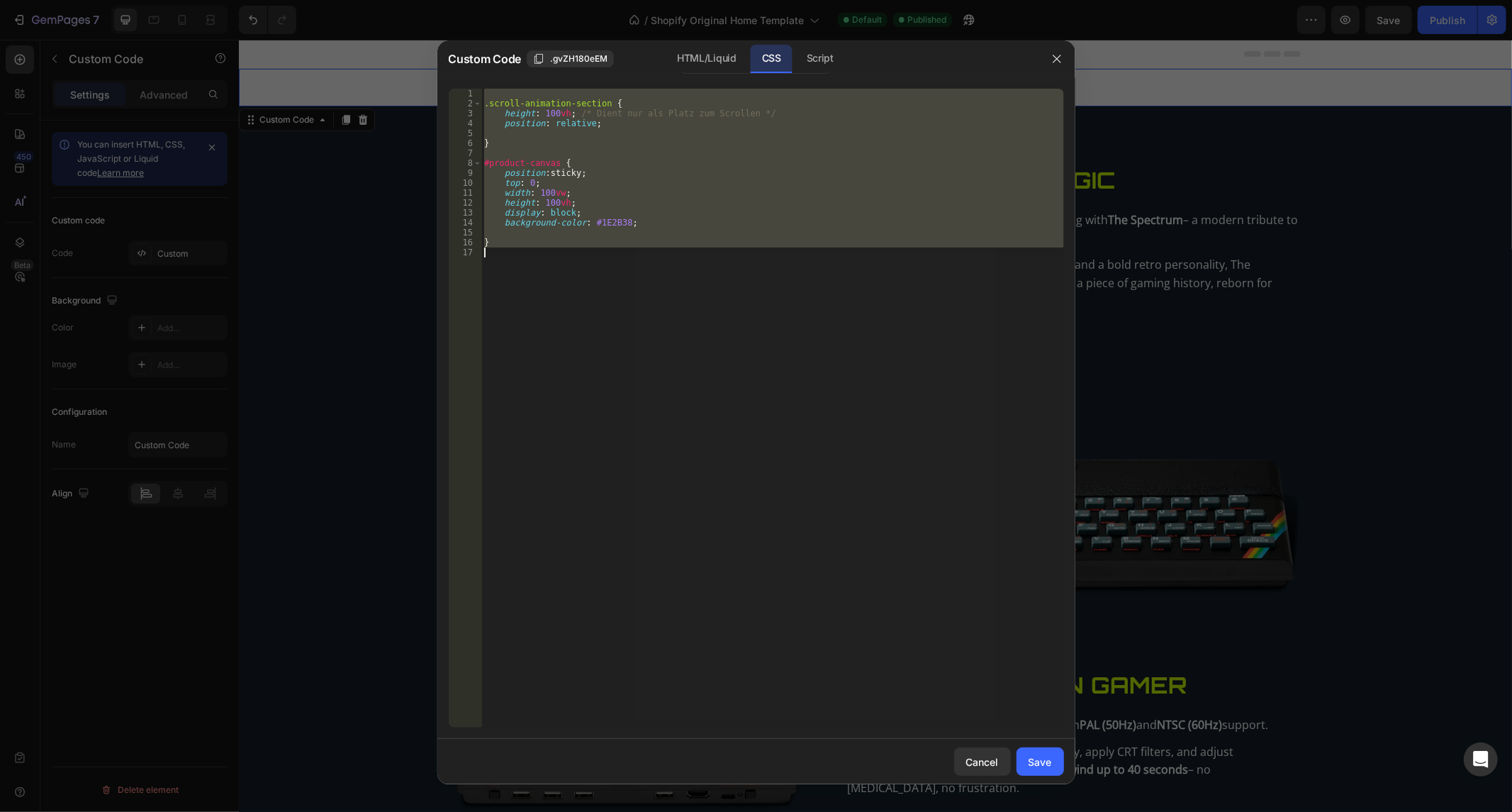
click at [688, 173] on div ".scroll-animation-section { height : 100 vh ; /* Dient nur als Platz zum Scroll…" at bounding box center [772, 408] width 582 height 639
click at [688, 173] on div ".scroll-animation-section { height : 100 vh ; /* Dient nur als Platz zum Scroll…" at bounding box center [772, 418] width 582 height 660
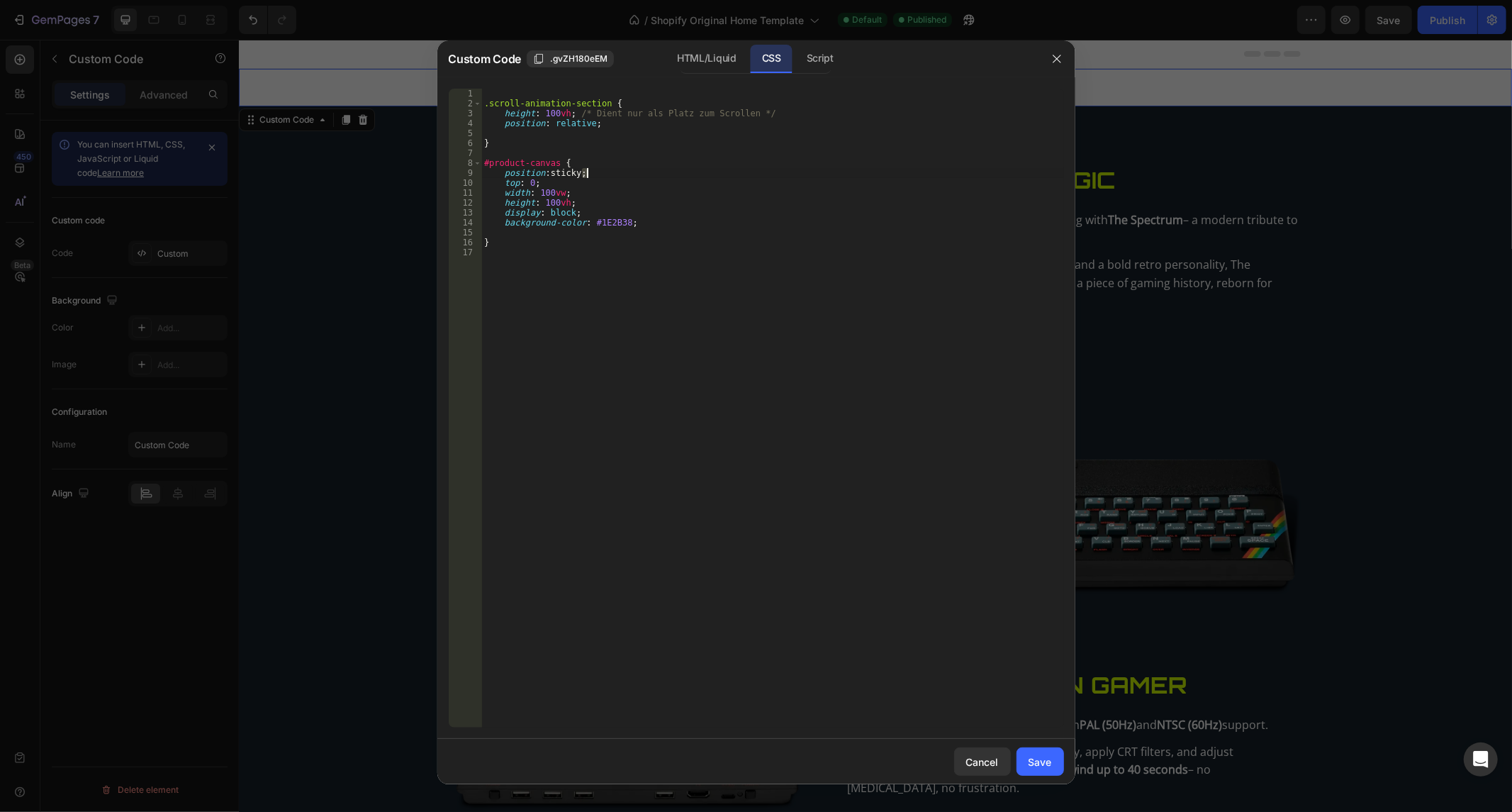
click at [688, 173] on div ".scroll-animation-section { height : 100 vh ; /* Dient nur als Platz zum Scroll…" at bounding box center [772, 418] width 582 height 660
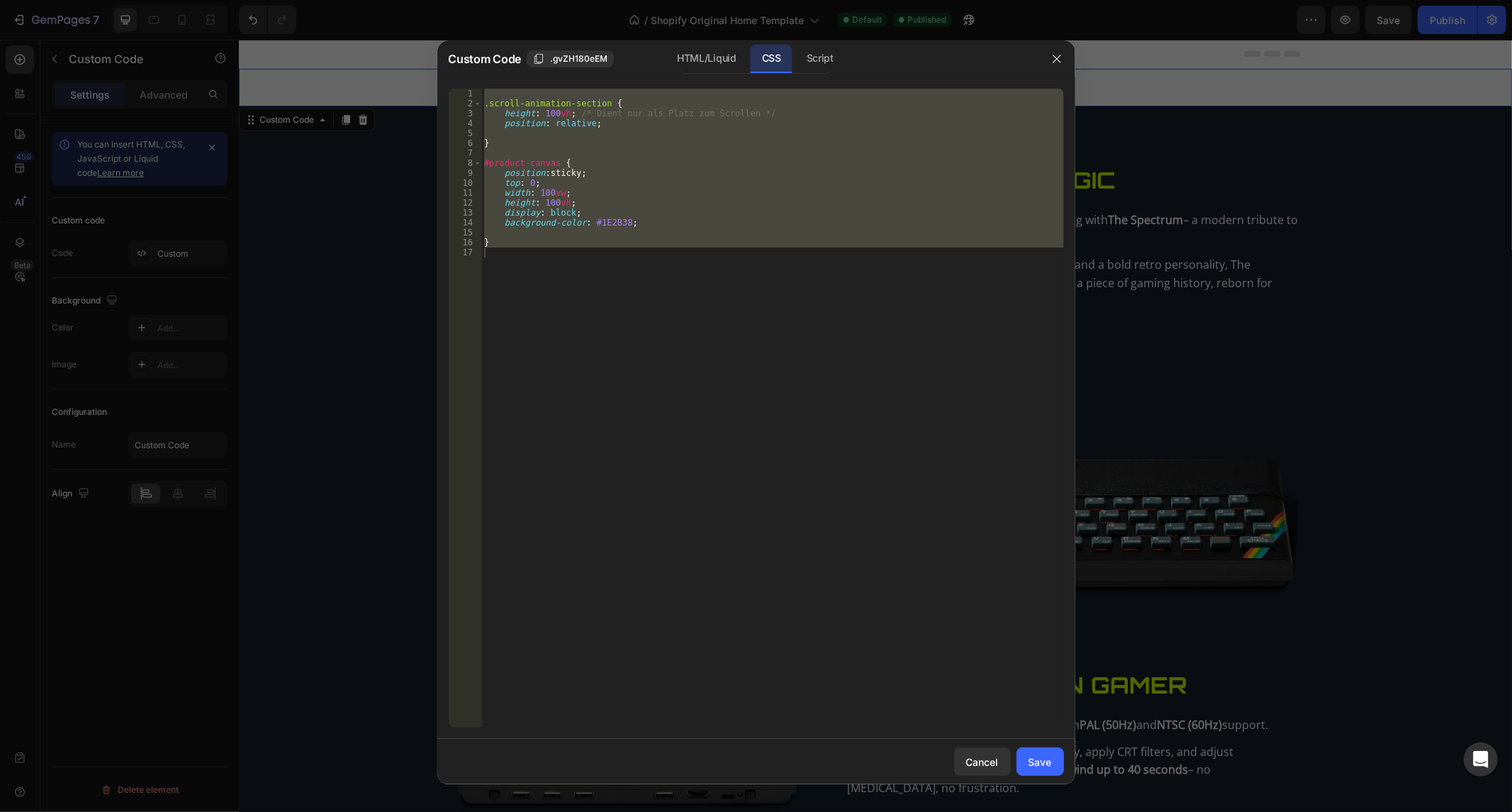
click at [823, 76] on div "Custom Code .gvZH180eEM HTML/Liquid CSS Script" at bounding box center [738, 58] width 601 height 37
click at [823, 55] on div "Script" at bounding box center [820, 59] width 50 height 29
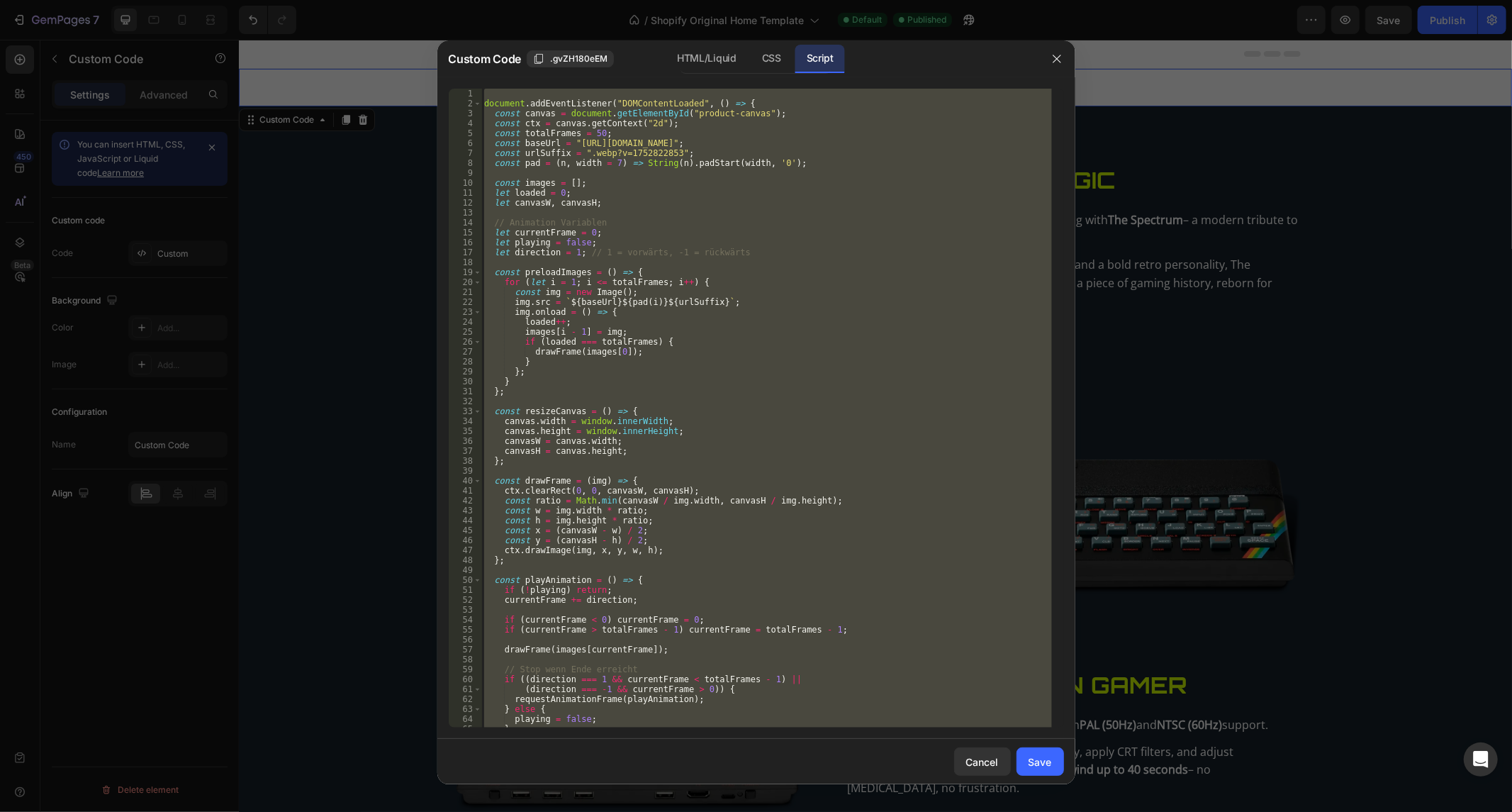
click at [702, 315] on div "document . addEventListener ( "DOMContentLoaded" , ( ) => { const canvas = docu…" at bounding box center [766, 408] width 570 height 639
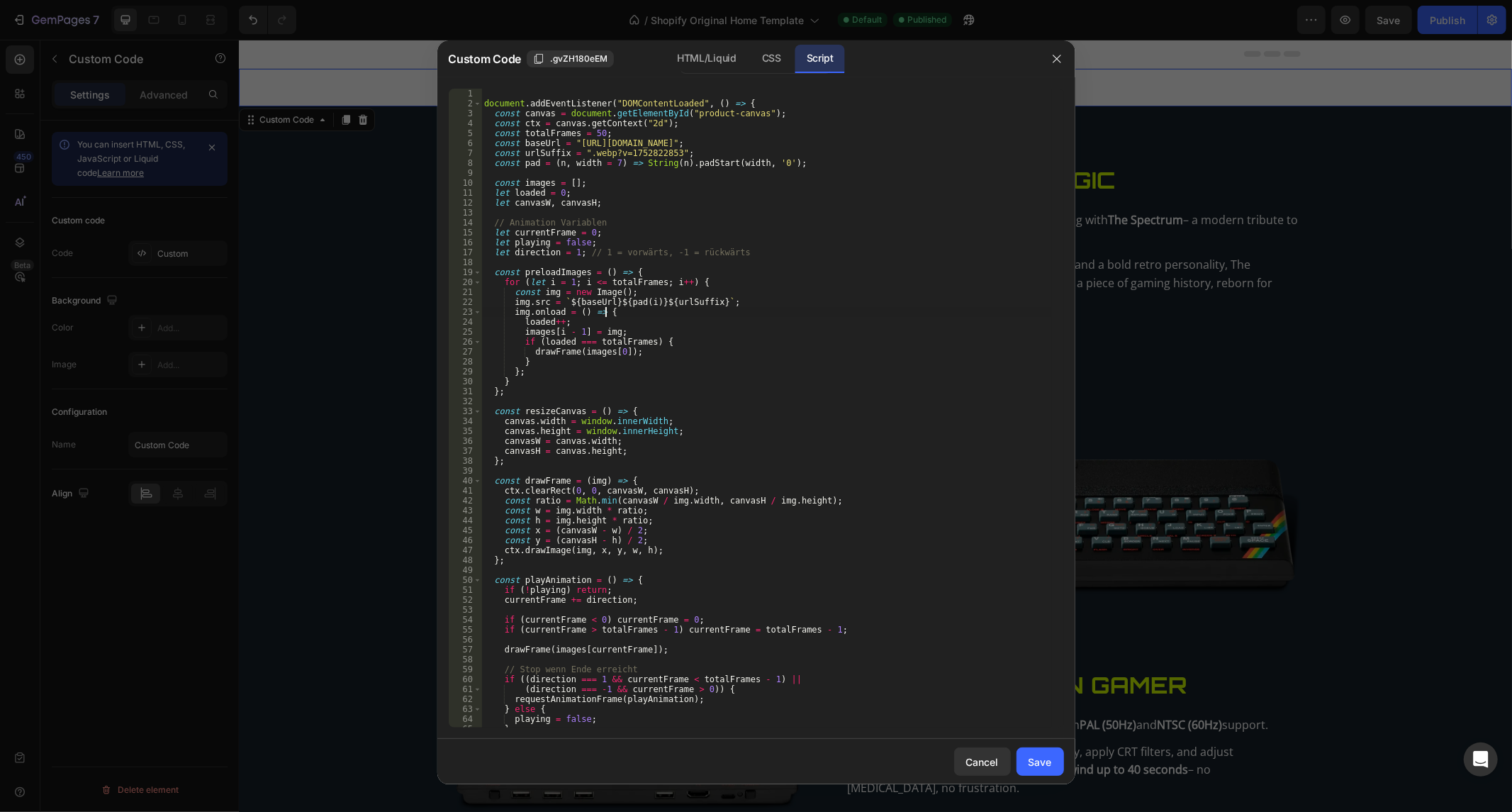
click at [702, 315] on div "document . addEventListener ( "DOMContentLoaded" , ( ) => { const canvas = docu…" at bounding box center [766, 418] width 570 height 660
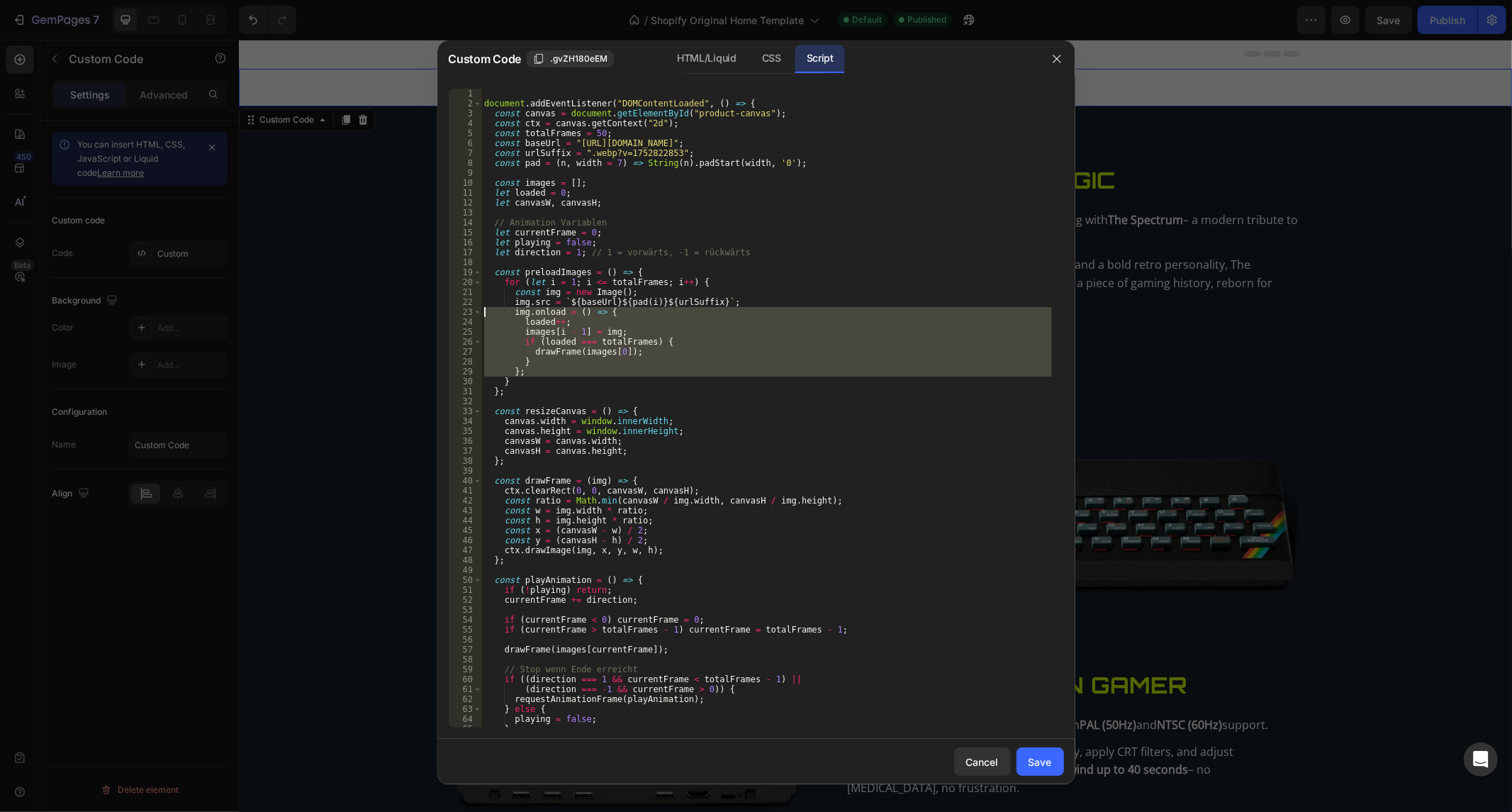
click at [702, 315] on div "document . addEventListener ( "DOMContentLoaded" , ( ) => { const canvas = docu…" at bounding box center [766, 418] width 570 height 660
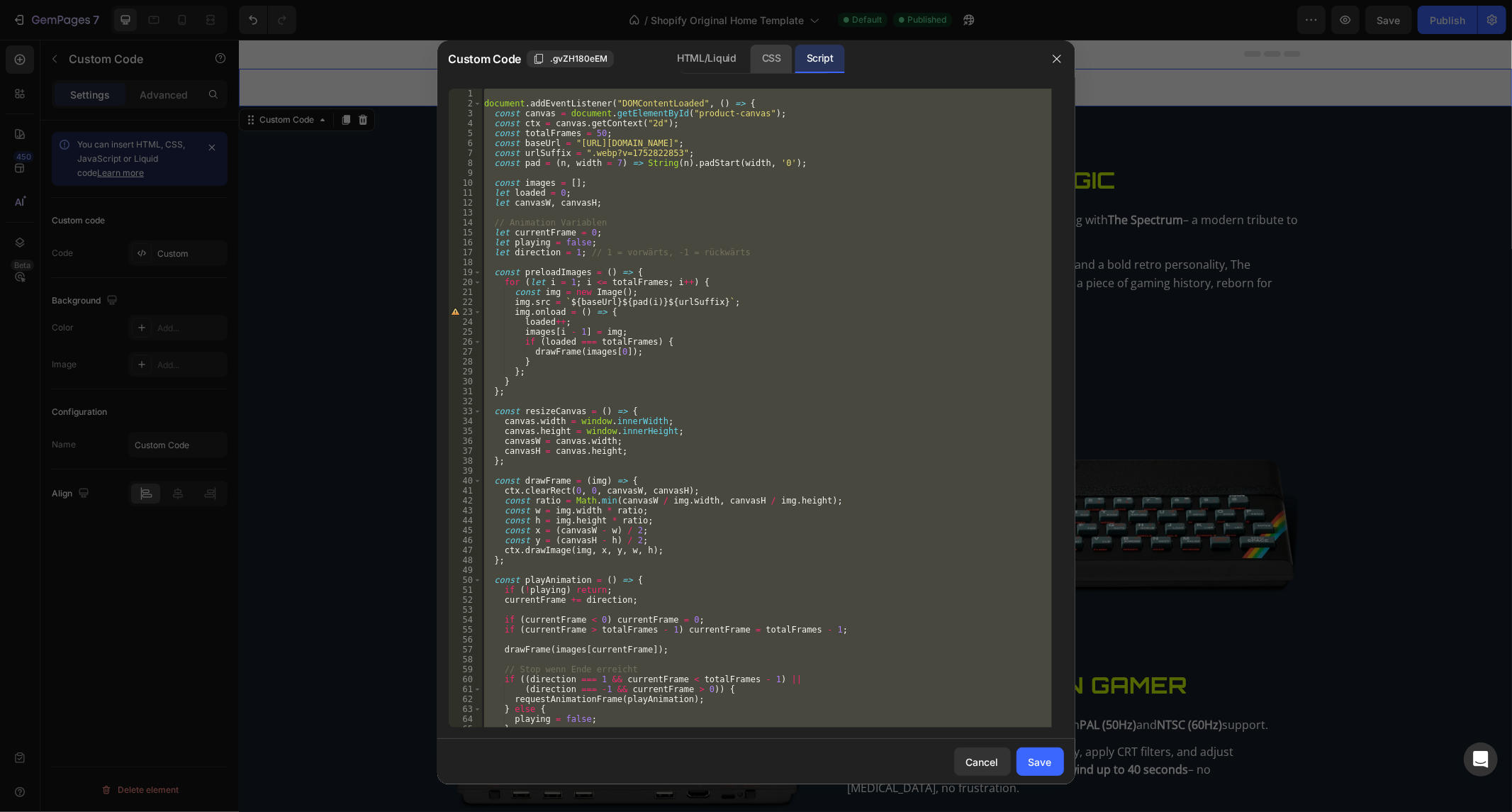
click at [791, 72] on div "HTML/Liquid CSS Script" at bounding box center [755, 59] width 151 height 29
click at [786, 66] on div "CSS" at bounding box center [771, 59] width 42 height 29
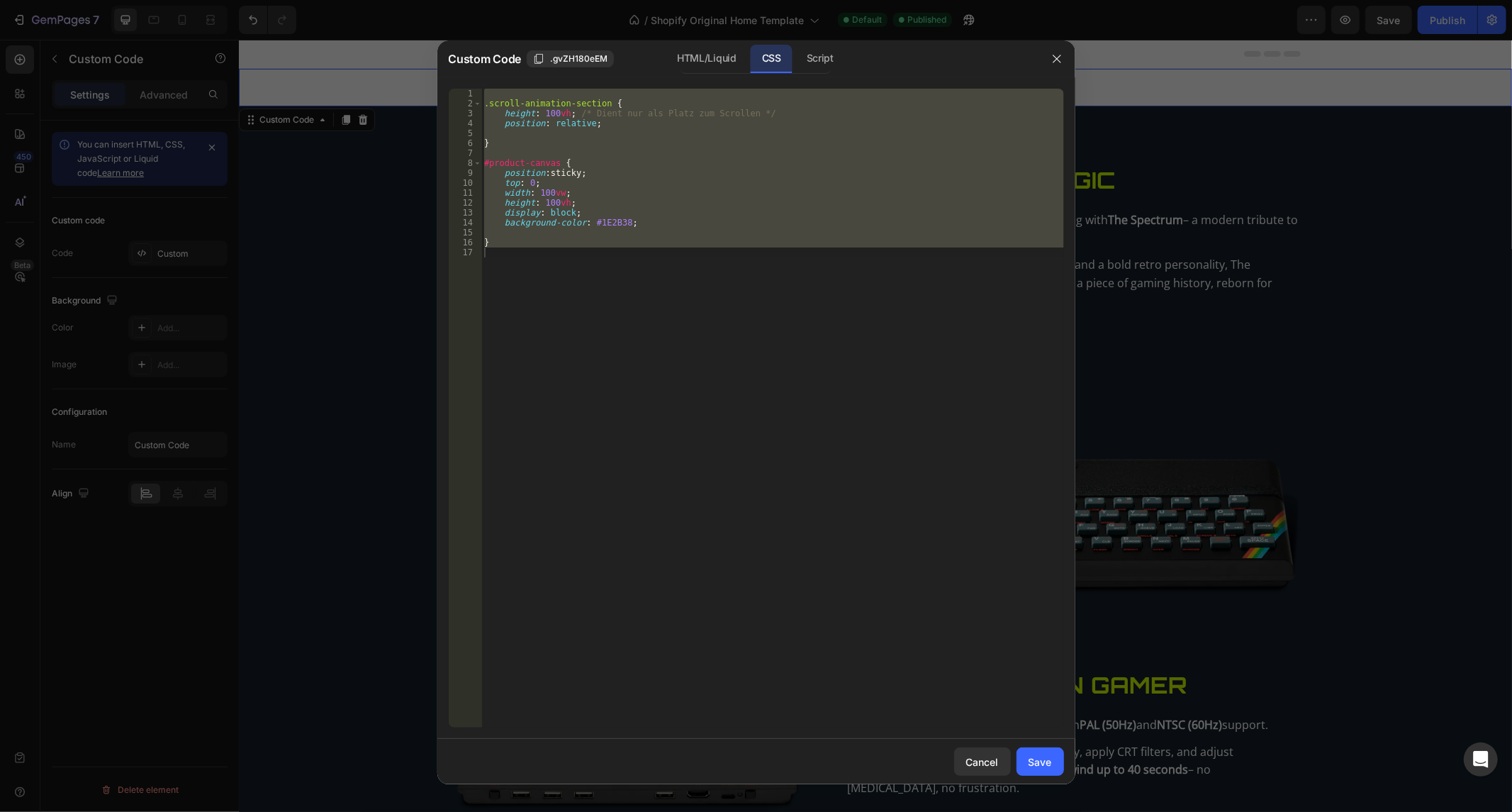
click at [565, 198] on div ".scroll-animation-section { height : 100 vh ; /* Dient nur als Platz zum Scroll…" at bounding box center [772, 408] width 582 height 639
type textarea "height: 100vh;"
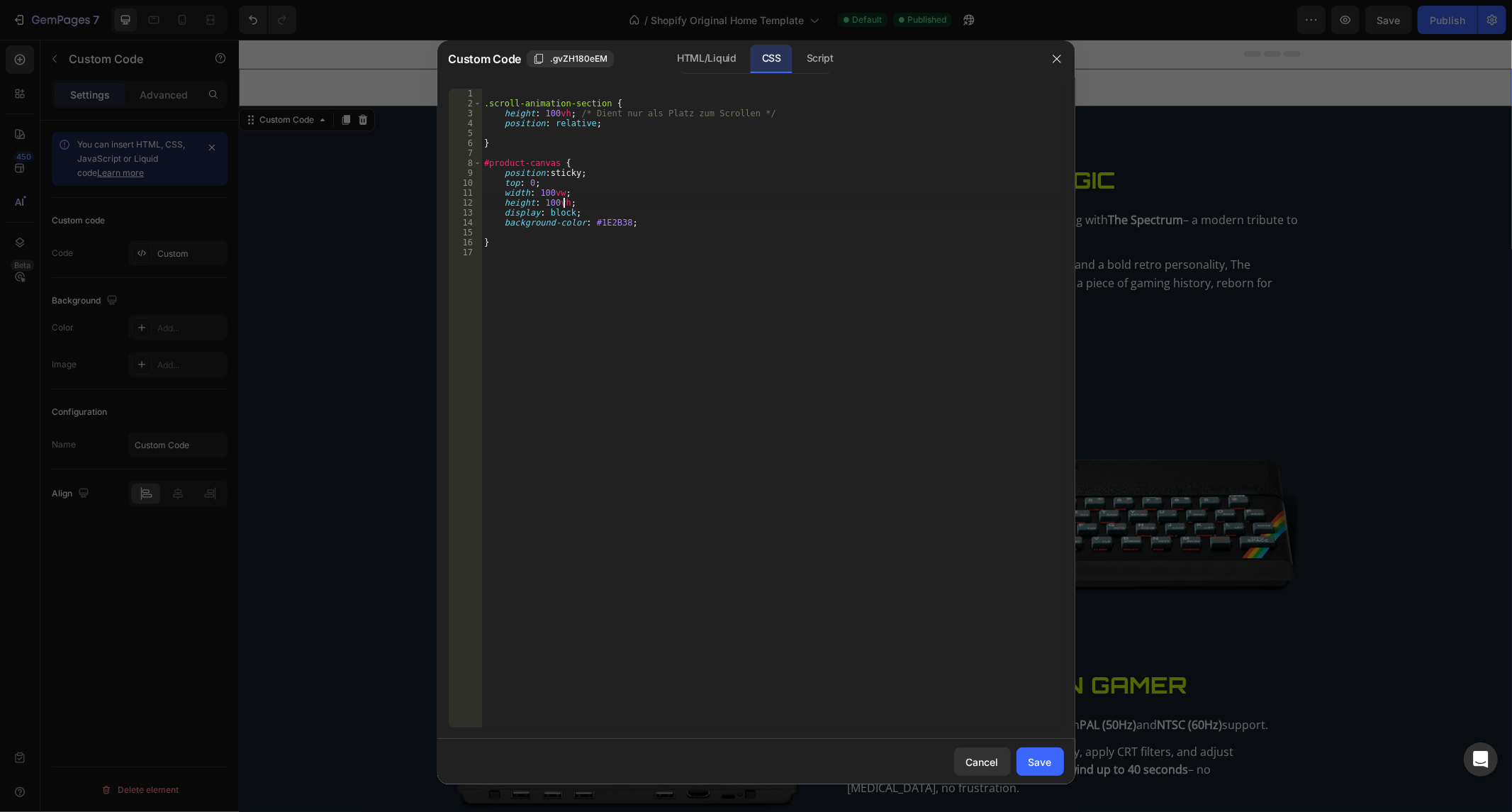
click at [555, 230] on div ".scroll-animation-section { height : 100 vh ; /* Dient nur als Platz zum Scroll…" at bounding box center [772, 418] width 582 height 660
click at [550, 238] on div ".scroll-animation-section { height : 100 vh ; /* Dient nur als Platz zum Scroll…" at bounding box center [772, 418] width 582 height 660
click at [548, 250] on div ".scroll-animation-section { height : 100 vh ; /* Dient nur als Platz zum Scroll…" at bounding box center [772, 418] width 582 height 660
type textarea "}"
click at [576, 303] on div ".scroll-animation-section { height : 100 vh ; /* Dient nur als Platz zum Scroll…" at bounding box center [772, 418] width 582 height 660
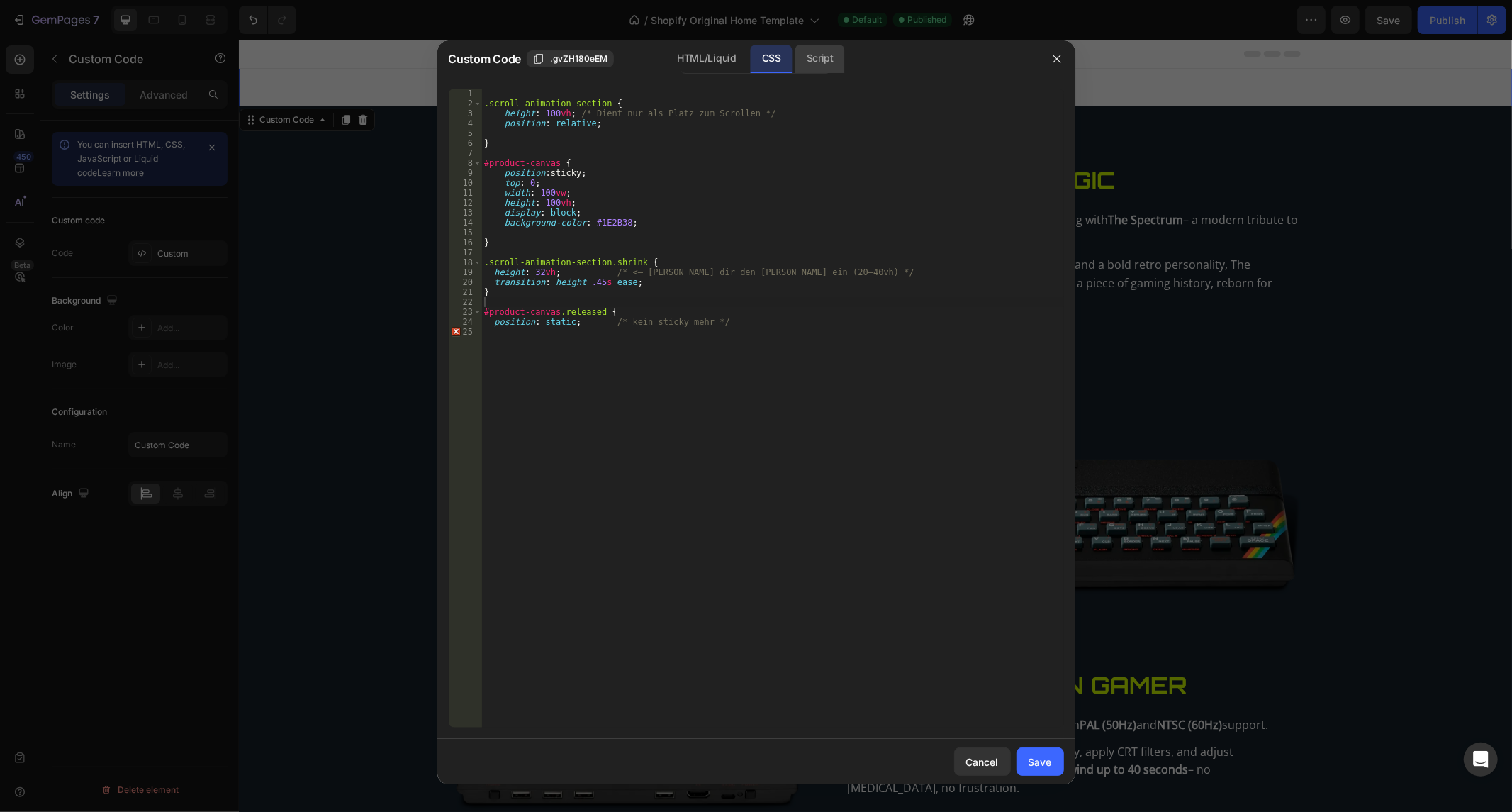
click at [817, 59] on div "Script" at bounding box center [820, 59] width 50 height 29
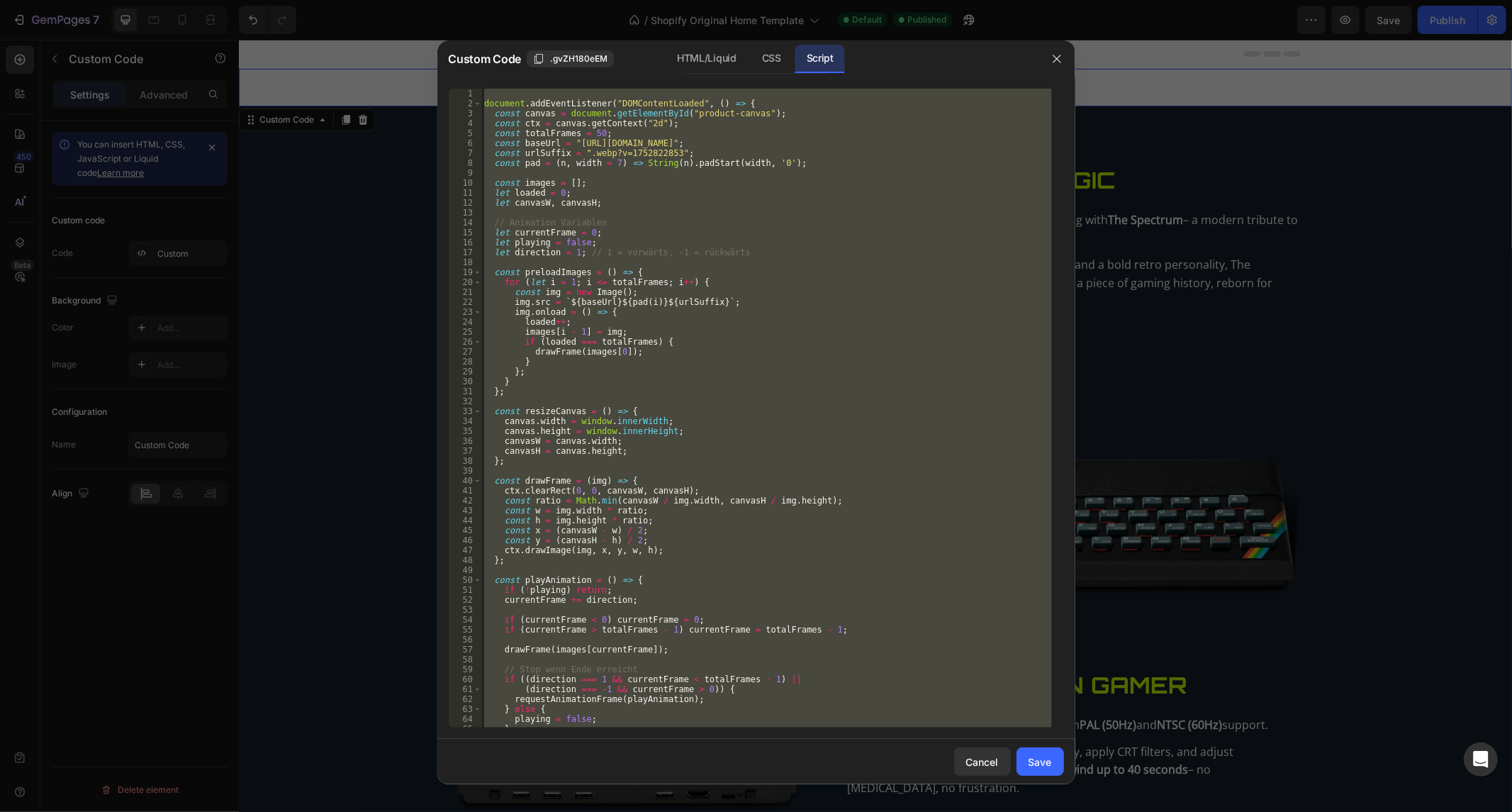
click at [728, 152] on div "document . addEventListener ( "DOMContentLoaded" , ( ) => { const canvas = docu…" at bounding box center [766, 408] width 570 height 639
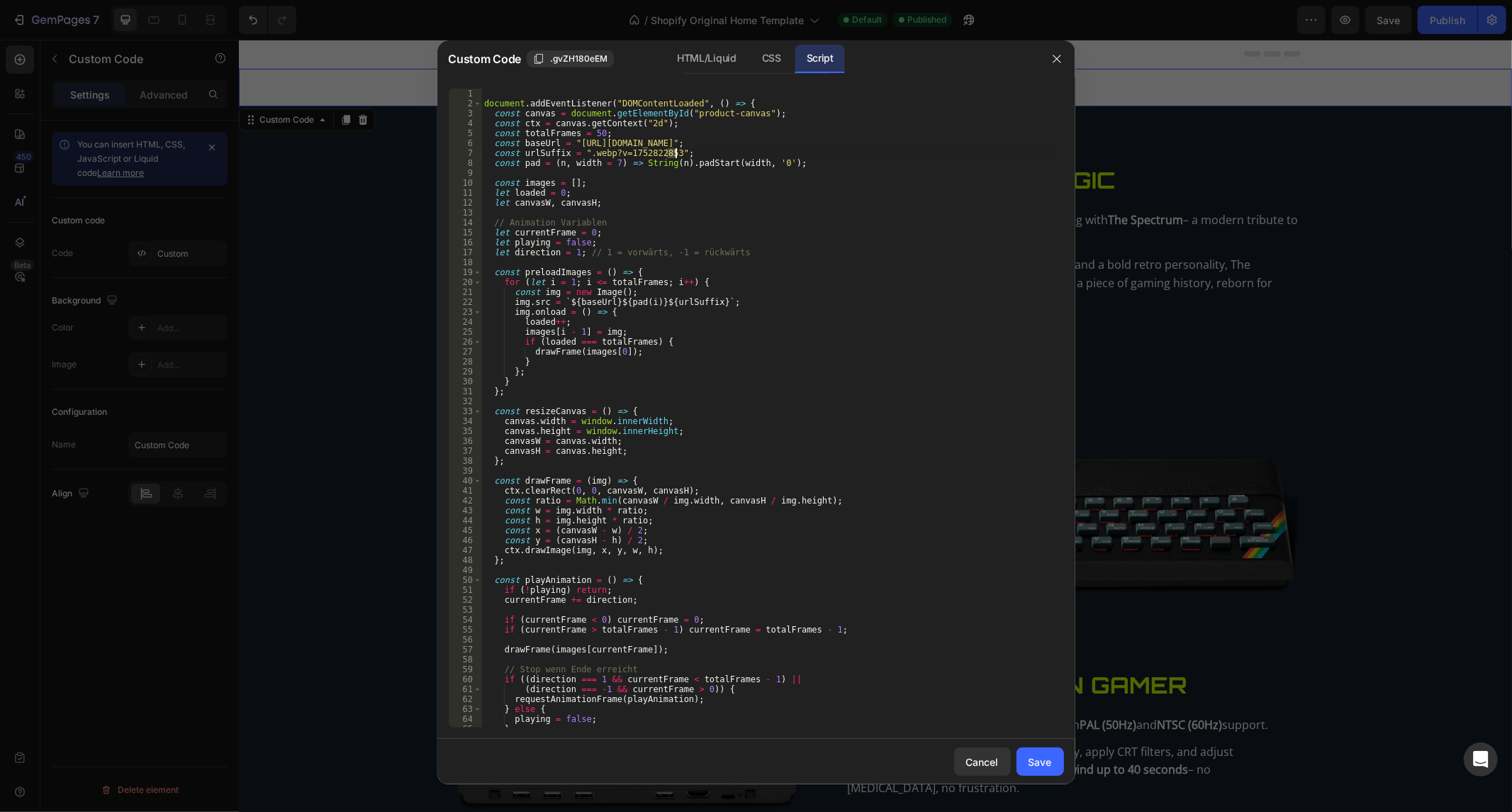
click at [728, 152] on div "document . addEventListener ( "DOMContentLoaded" , ( ) => { const canvas = docu…" at bounding box center [766, 418] width 570 height 660
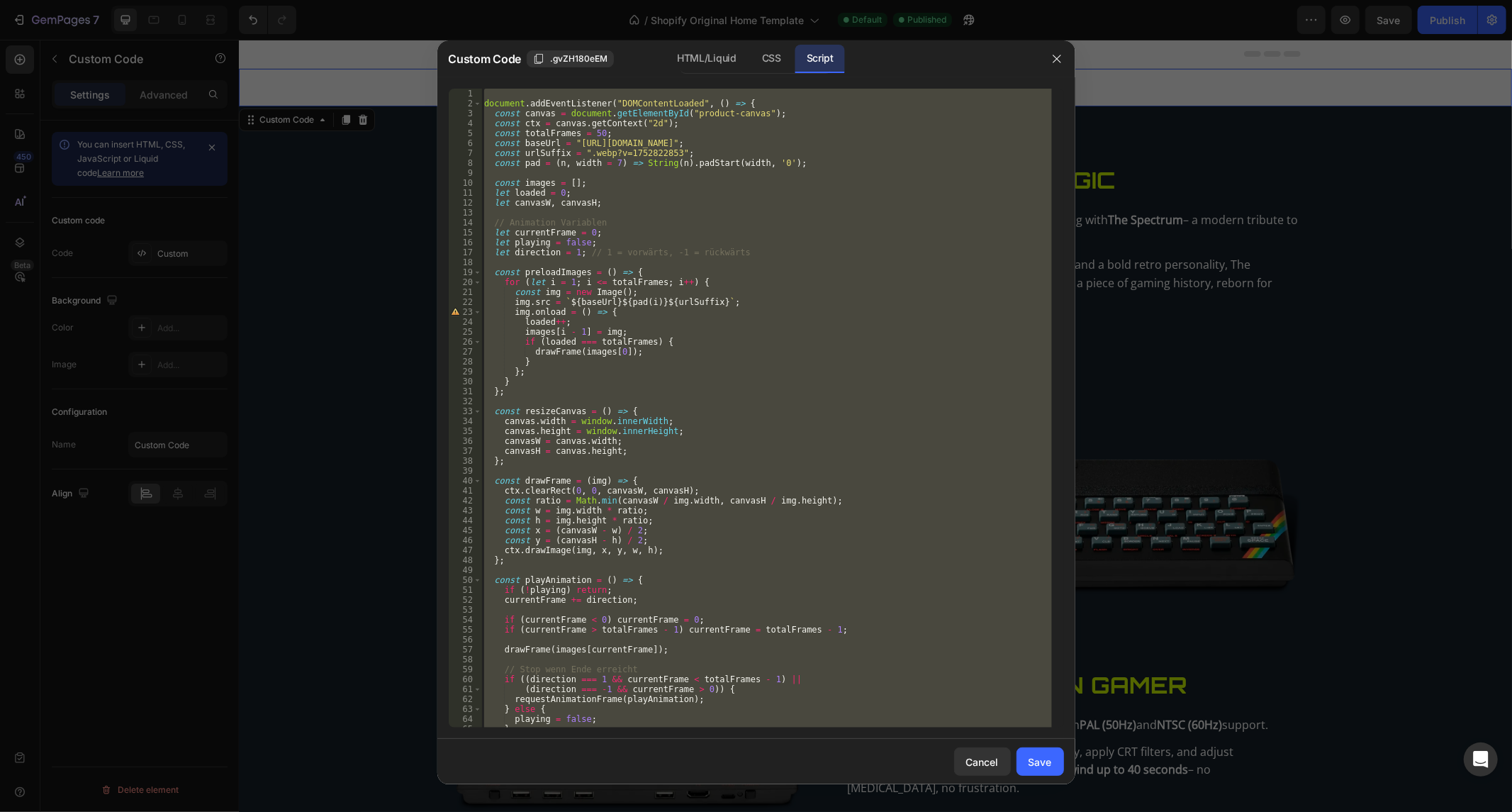
paste textarea
type textarea "});"
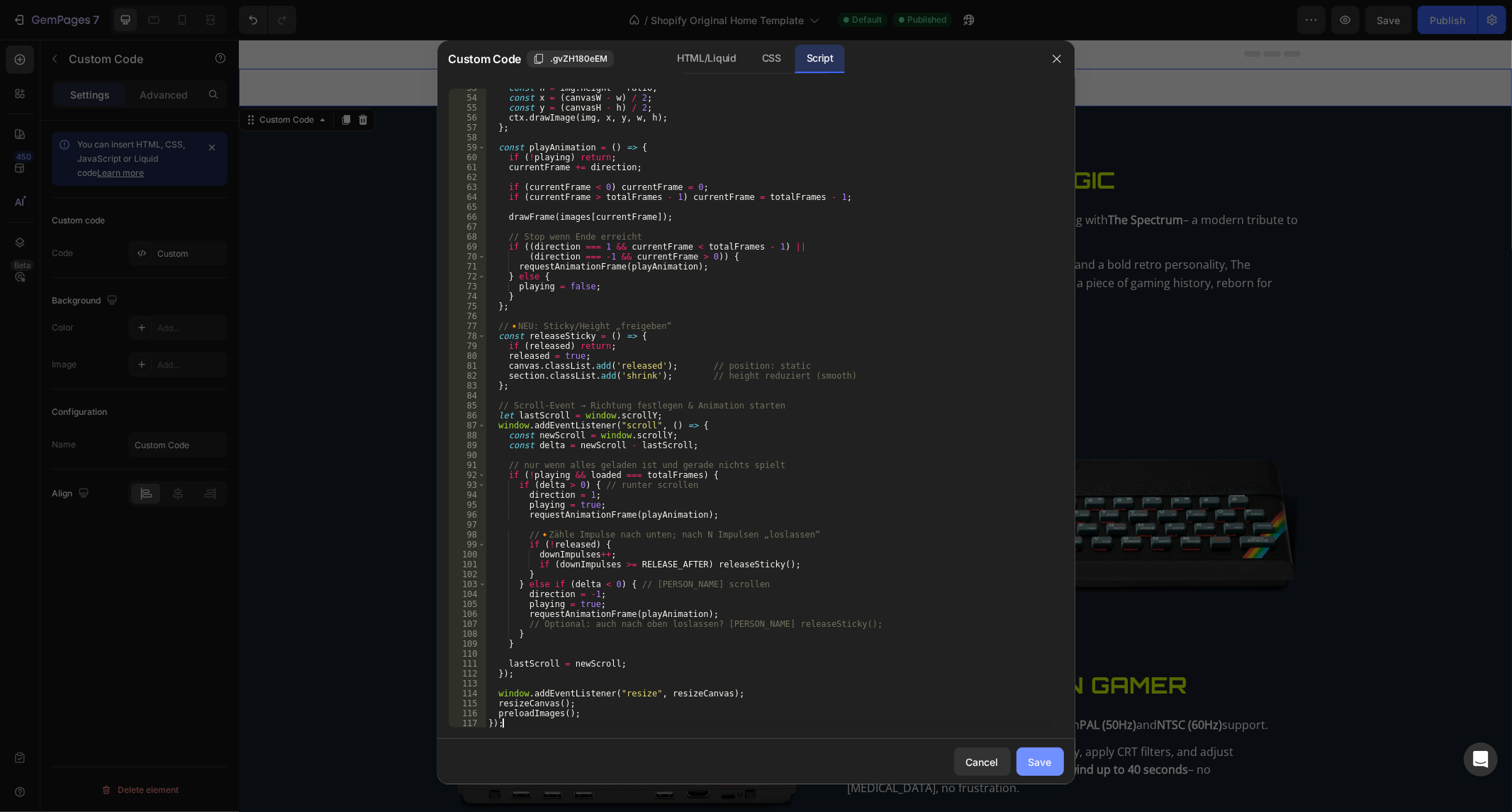
click at [1024, 756] on button "Save" at bounding box center [1040, 761] width 48 height 29
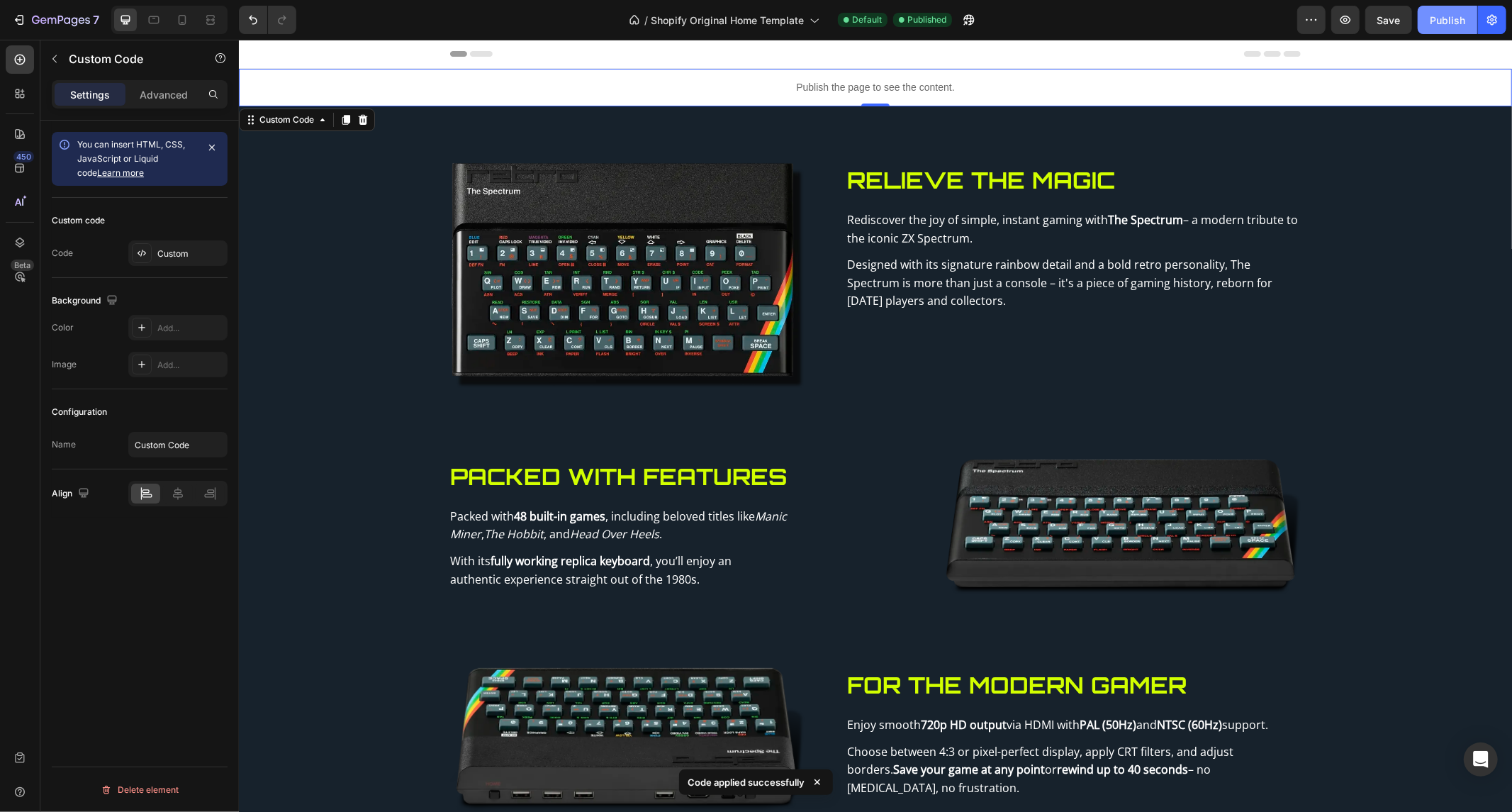
click at [1450, 21] on div "Publish" at bounding box center [1446, 20] width 35 height 15
click at [749, 98] on div "Publish the page to see the content." at bounding box center [875, 87] width 1273 height 38
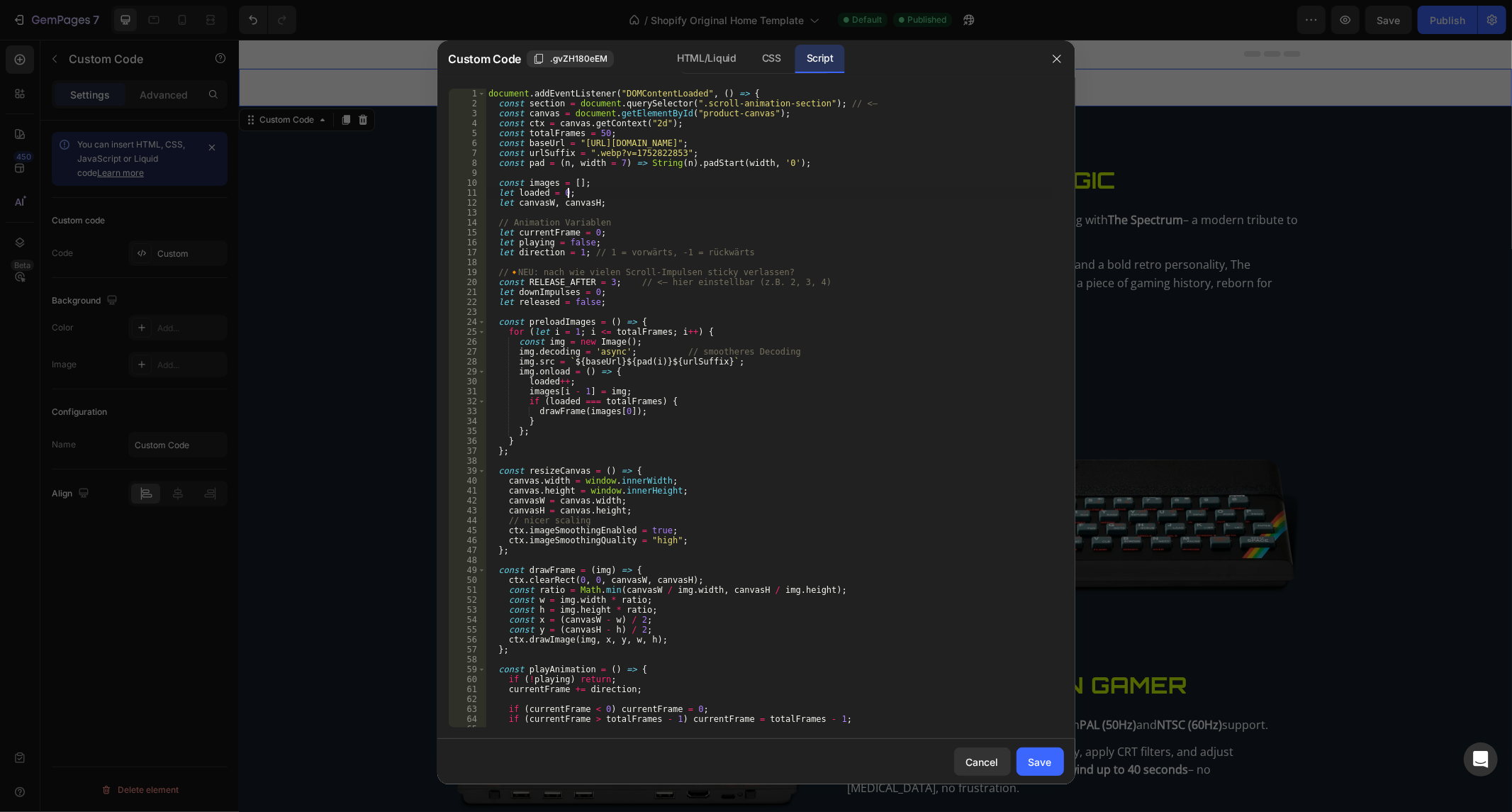
click at [765, 197] on div "document . addEventListener ( "DOMContentLoaded" , ( ) => { const section = doc…" at bounding box center [768, 418] width 565 height 660
type textarea "preloadImages(); });"
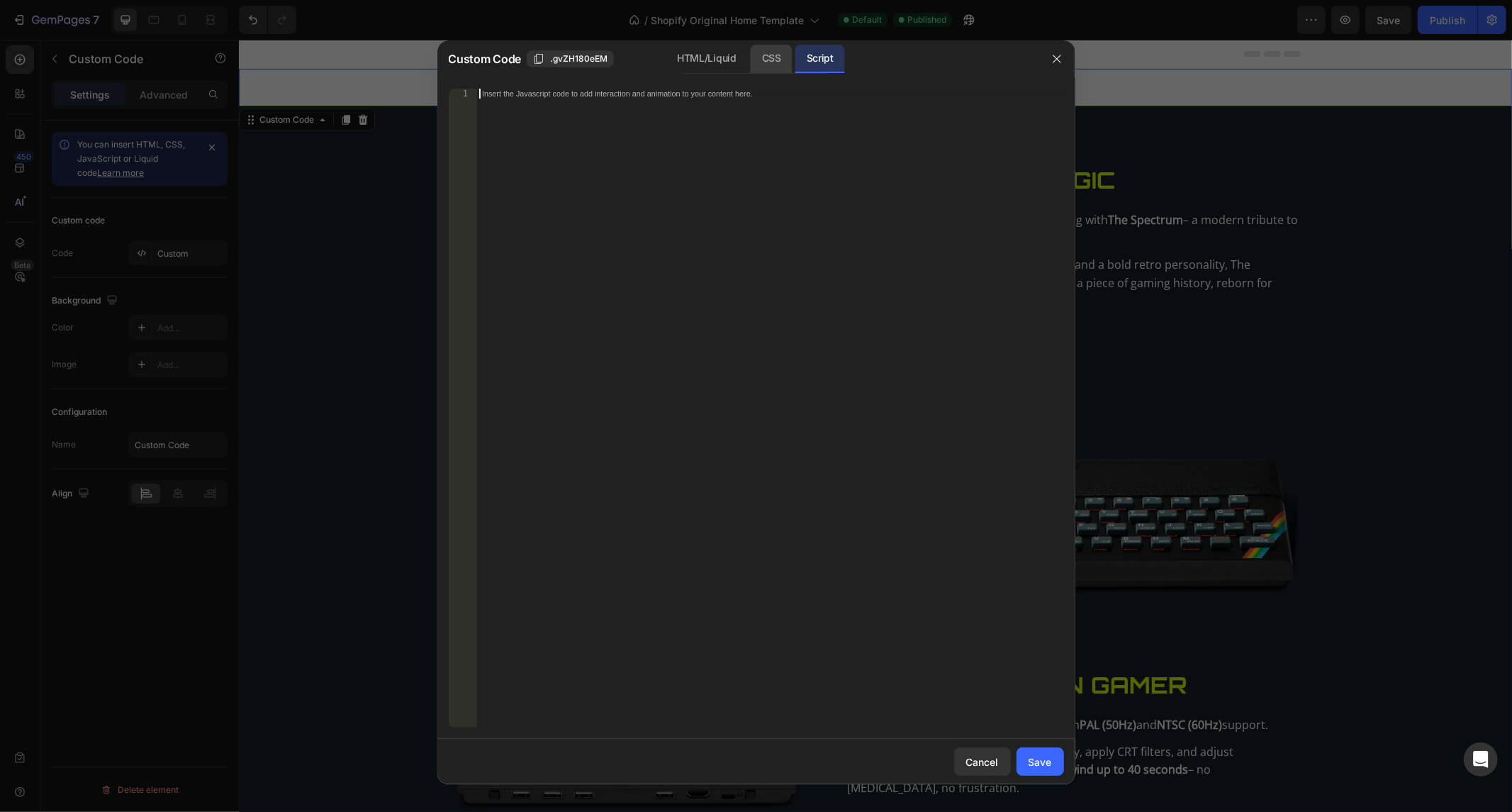
click at [757, 52] on div "CSS" at bounding box center [771, 59] width 42 height 29
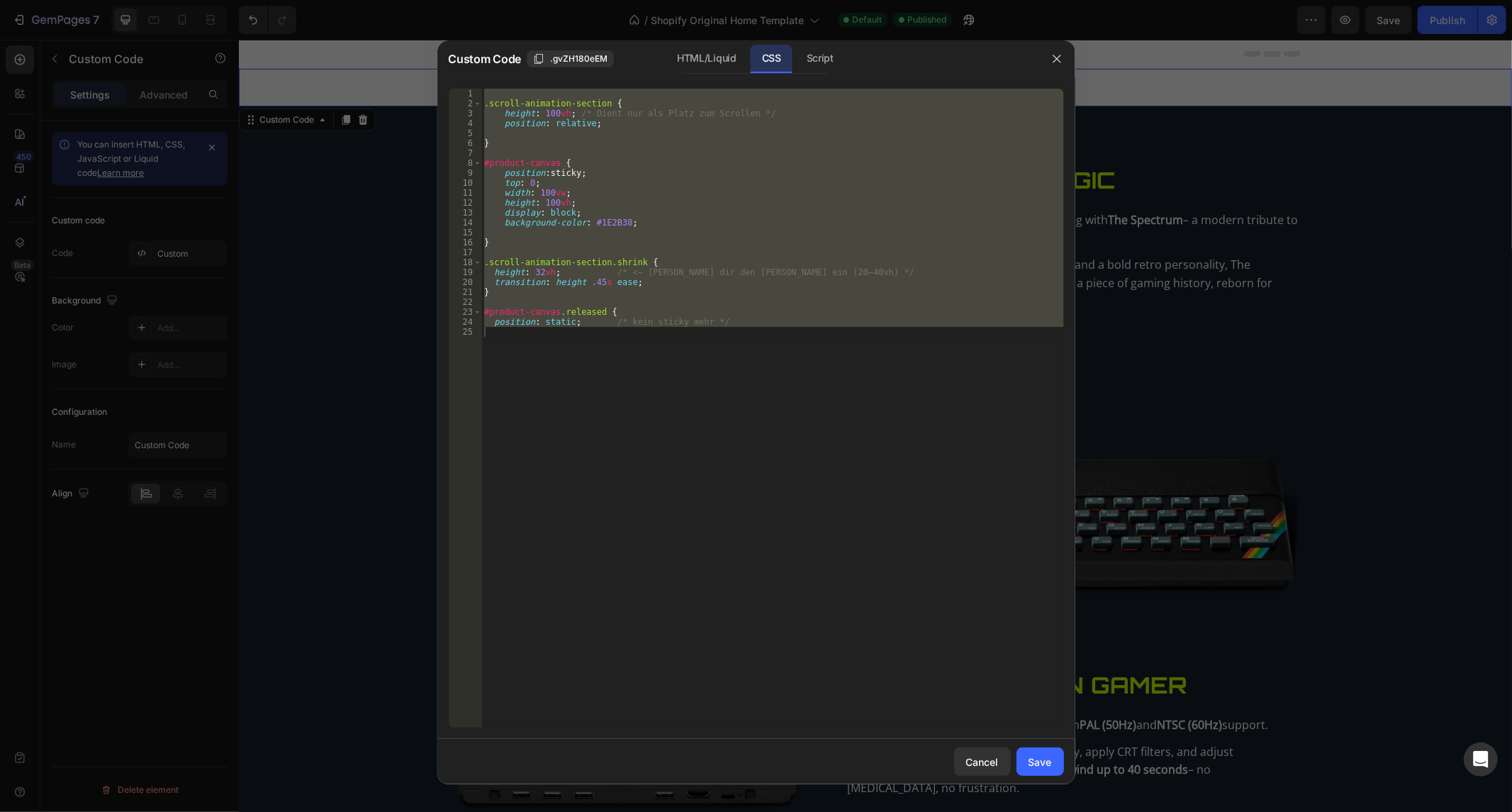
type textarea "position: static; /* kein sticky mehr */"
click at [722, 156] on div ".scroll-animation-section { height : 100 vh ; /* Dient nur als Platz zum Scroll…" at bounding box center [772, 408] width 582 height 639
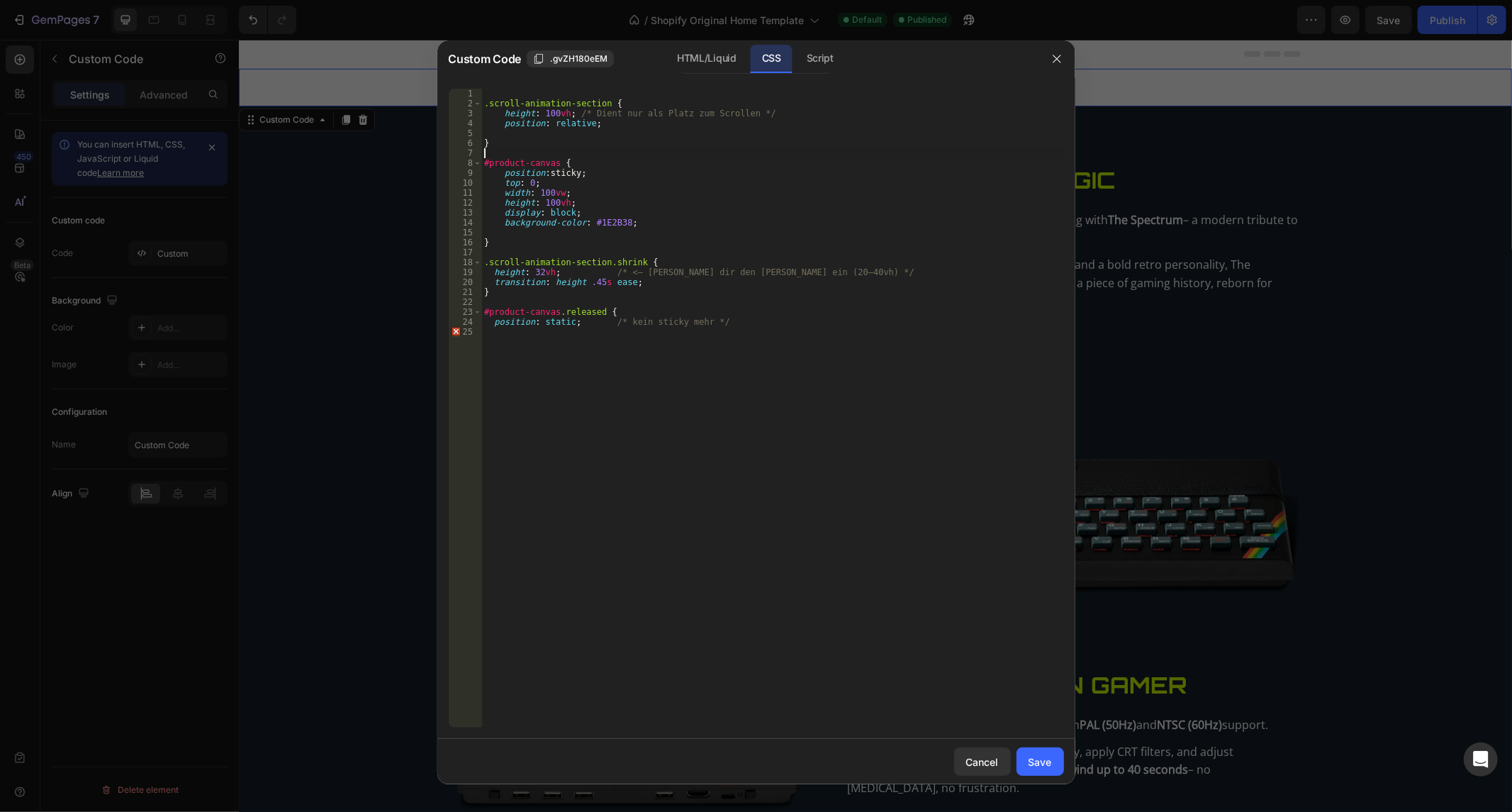
click at [722, 156] on div ".scroll-animation-section { height : 100 vh ; /* Dient nur als Platz zum Scroll…" at bounding box center [772, 418] width 582 height 660
type textarea "#product-canvas {"
click at [722, 157] on div ".scroll-animation-section { height : 100 vh ; /* Dient nur als Platz zum Scroll…" at bounding box center [772, 408] width 582 height 639
click at [722, 157] on div ".scroll-animation-section { height : 100 vh ; /* Dient nur als Platz zum Scroll…" at bounding box center [772, 418] width 582 height 660
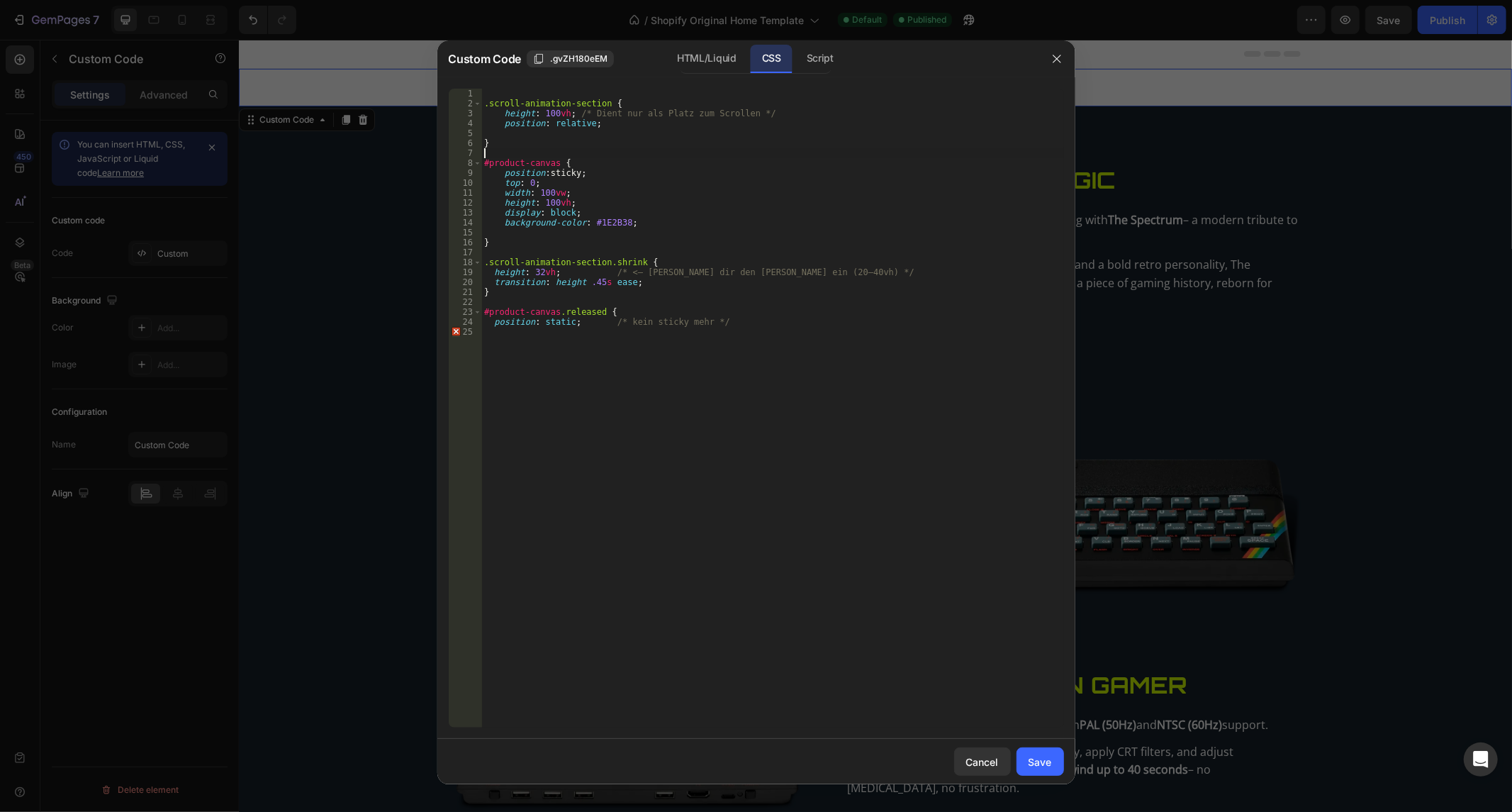
click at [722, 157] on div ".scroll-animation-section { height : 100 vh ; /* Dient nur als Platz zum Scroll…" at bounding box center [772, 418] width 582 height 660
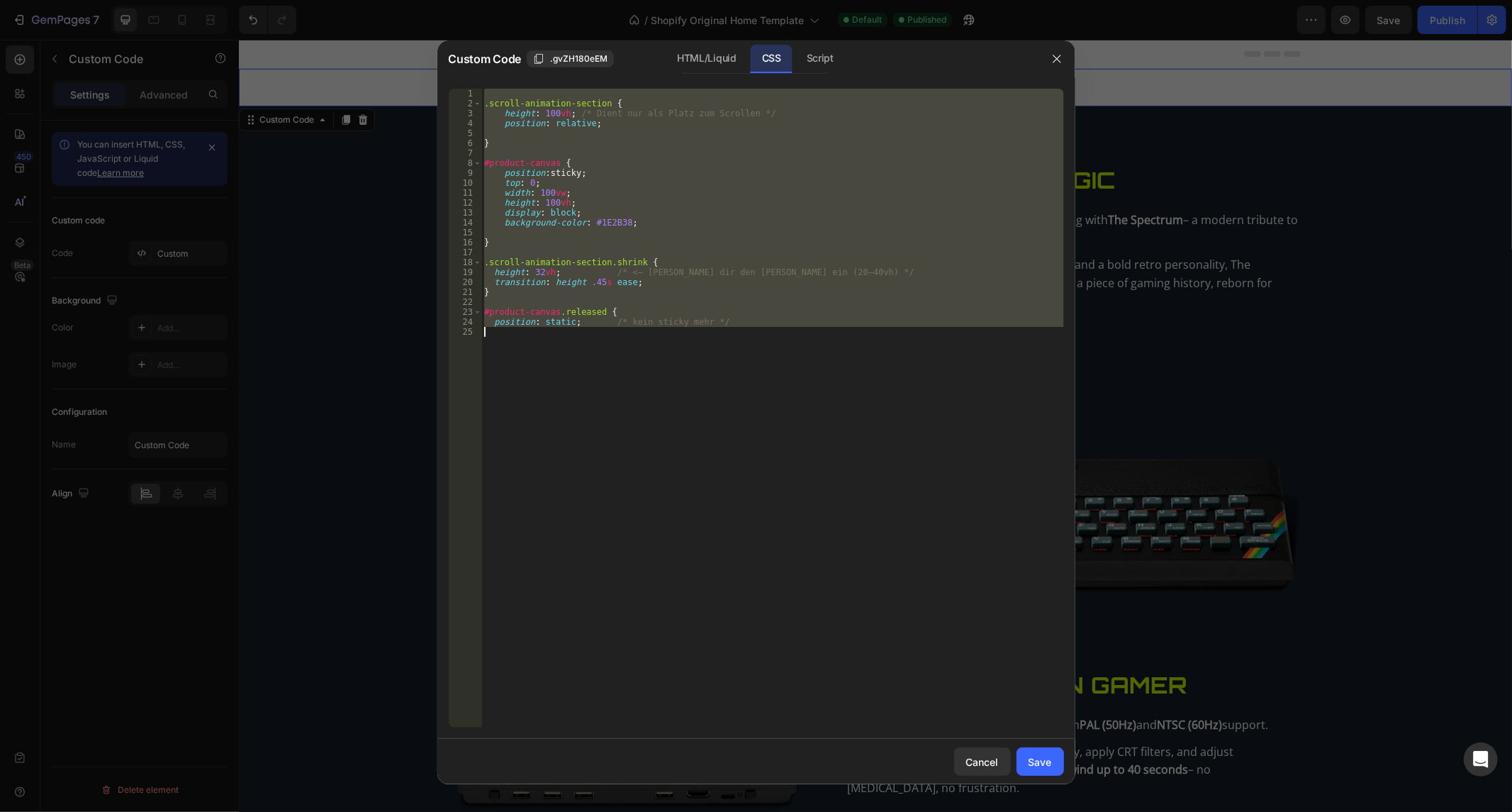
click at [722, 157] on div ".scroll-animation-section { height : 100 vh ; /* Dient nur als Platz zum Scroll…" at bounding box center [772, 418] width 582 height 660
type textarea "position: static; /* kein sticky mehr */"
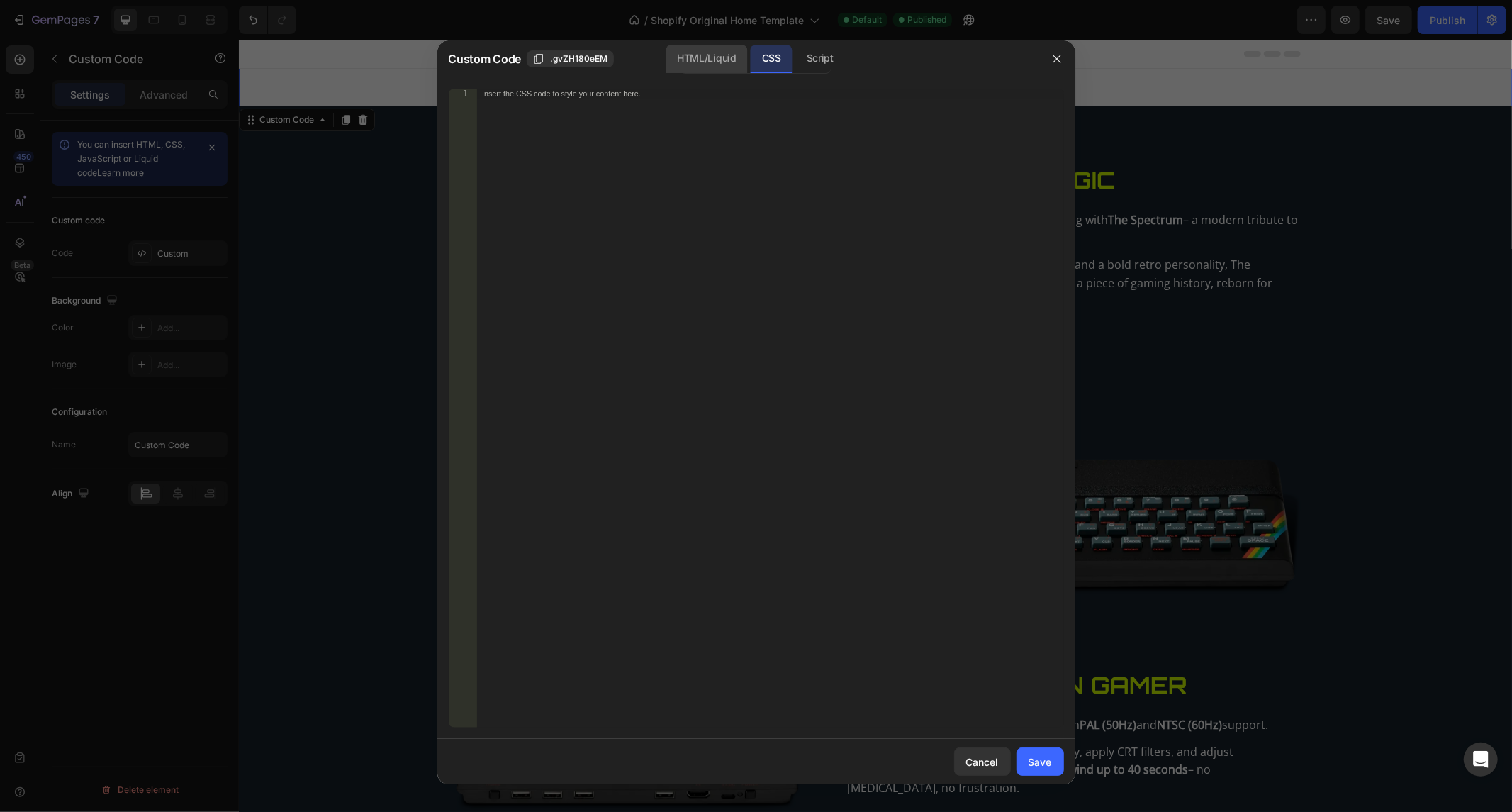
click at [731, 48] on div "HTML/Liquid" at bounding box center [705, 59] width 81 height 29
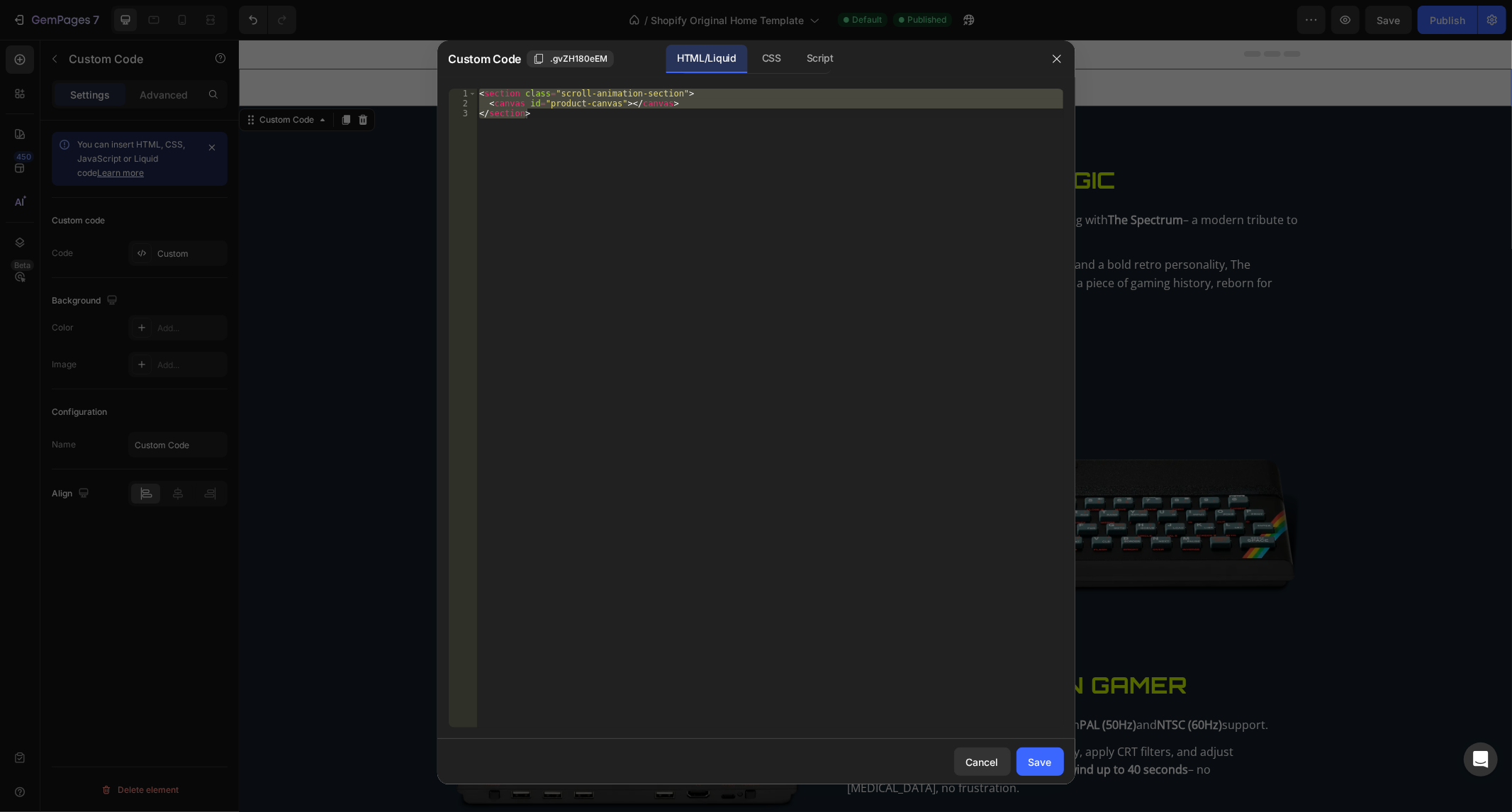
click at [628, 159] on div "< section class = "scroll-animation-section" > < canvas id = "product-canvas" >…" at bounding box center [769, 408] width 586 height 639
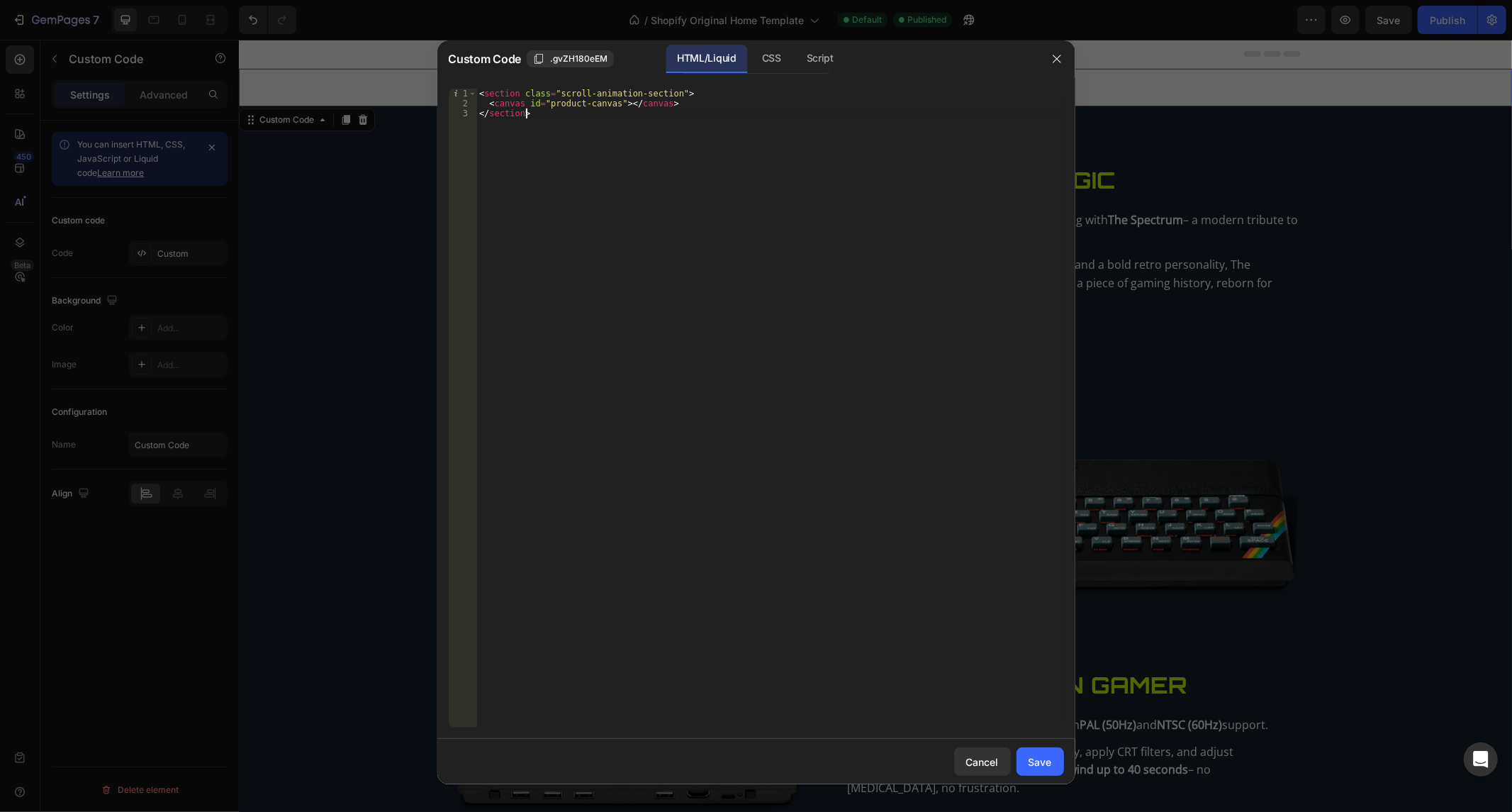
click at [628, 157] on div "< section class = "scroll-animation-section" > < canvas id = "product-canvas" >…" at bounding box center [769, 418] width 586 height 660
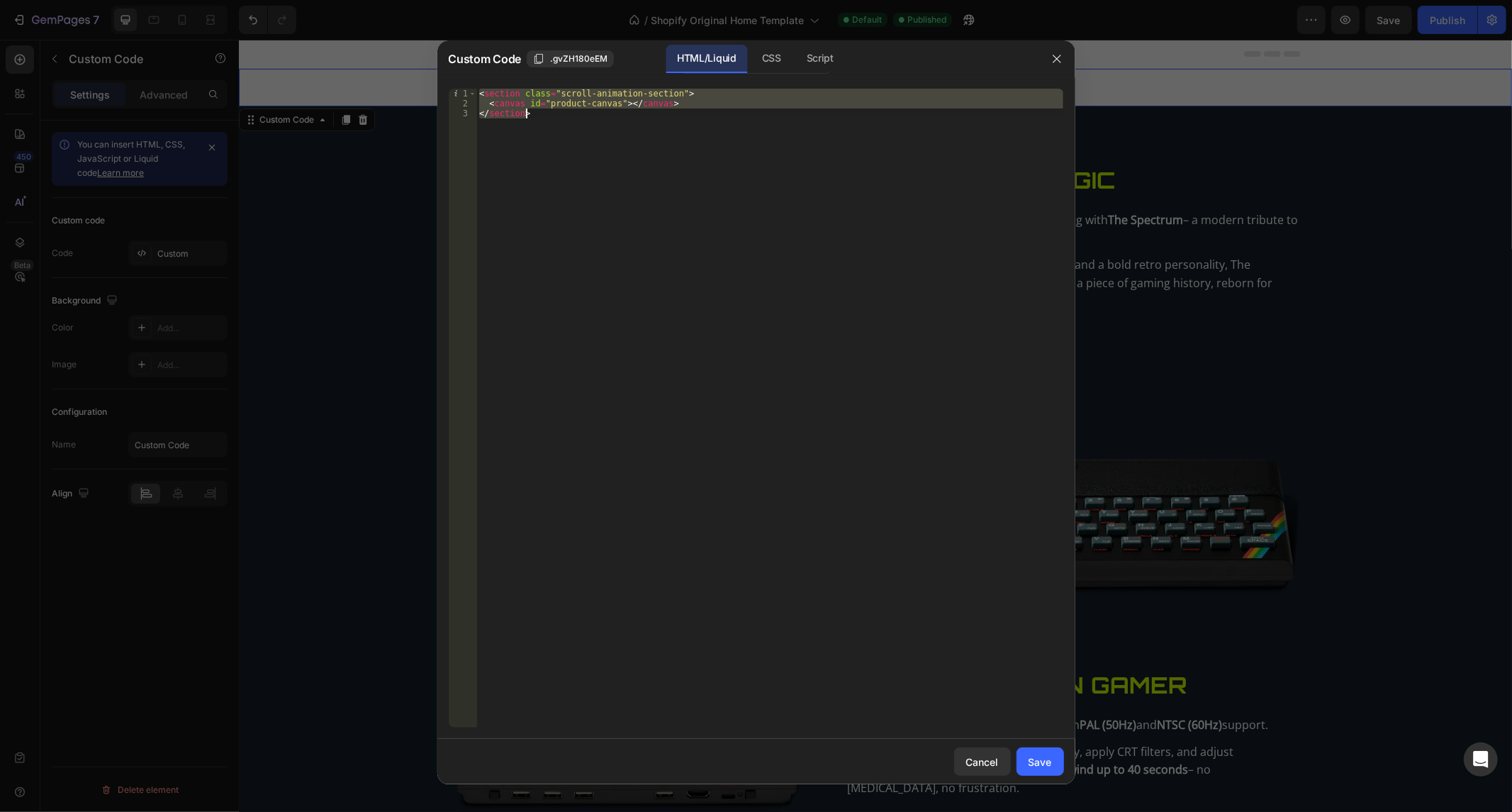
paste textarea "</html"
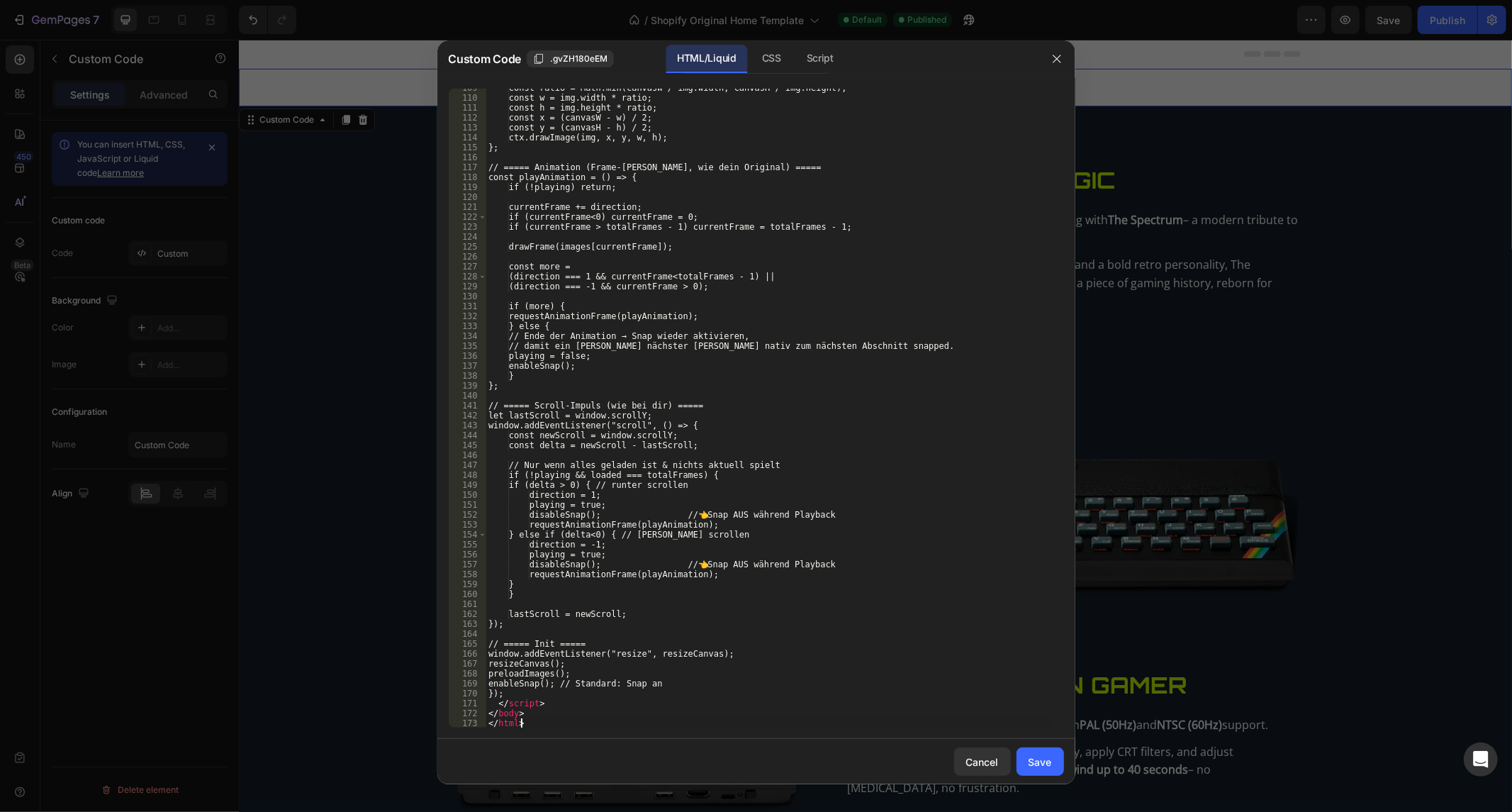
scroll to position [1077, 0]
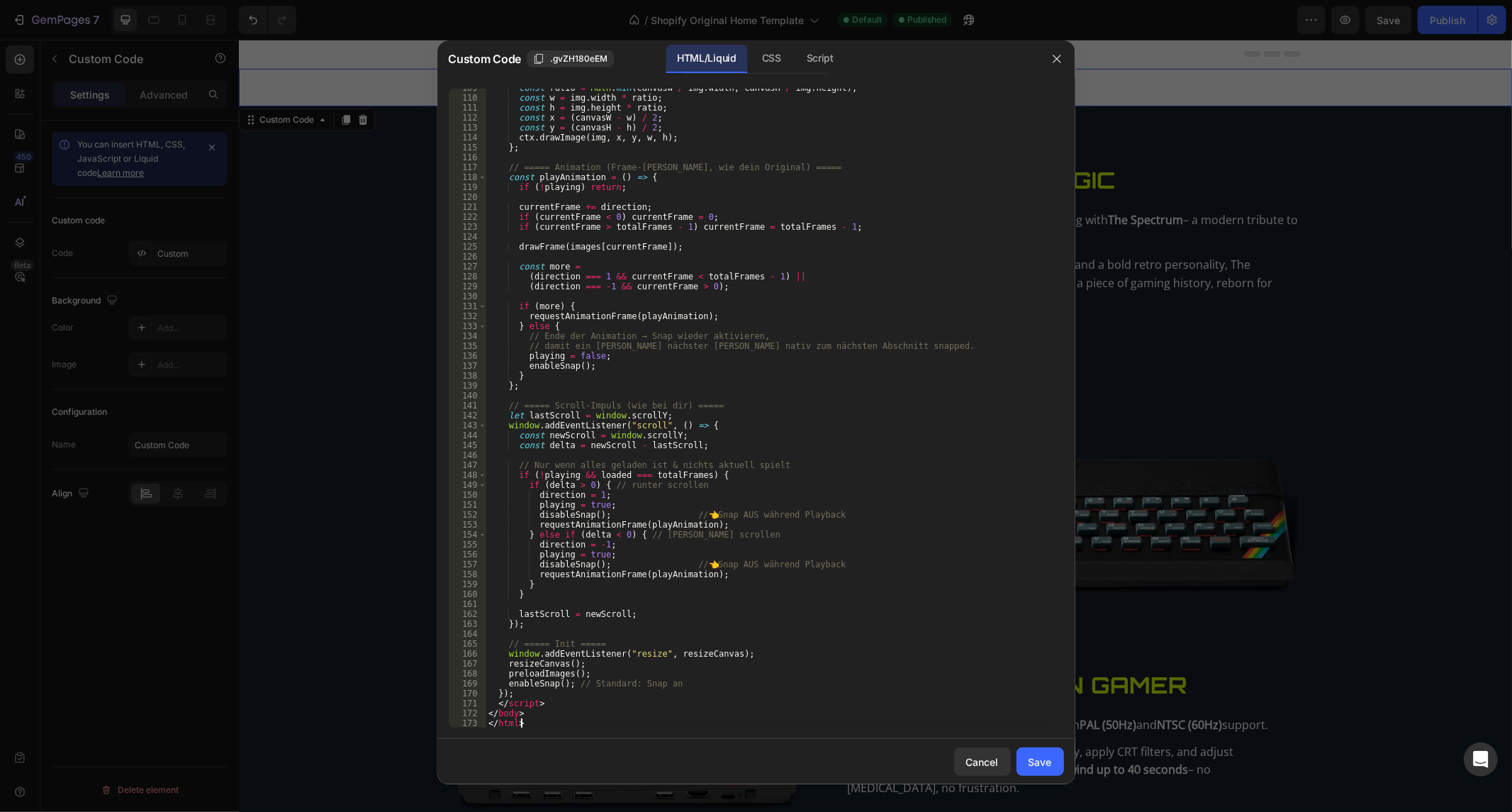
click at [760, 306] on div "const ratio = Math . min ( canvasW / img . width , canvasH / img . height ) ; c…" at bounding box center [768, 412] width 565 height 660
click at [548, 697] on div "const ratio = Math . min ( canvasW / img . width , canvasH / img . height ) ; c…" at bounding box center [768, 412] width 565 height 660
type textarea "<"
type textarea "});"
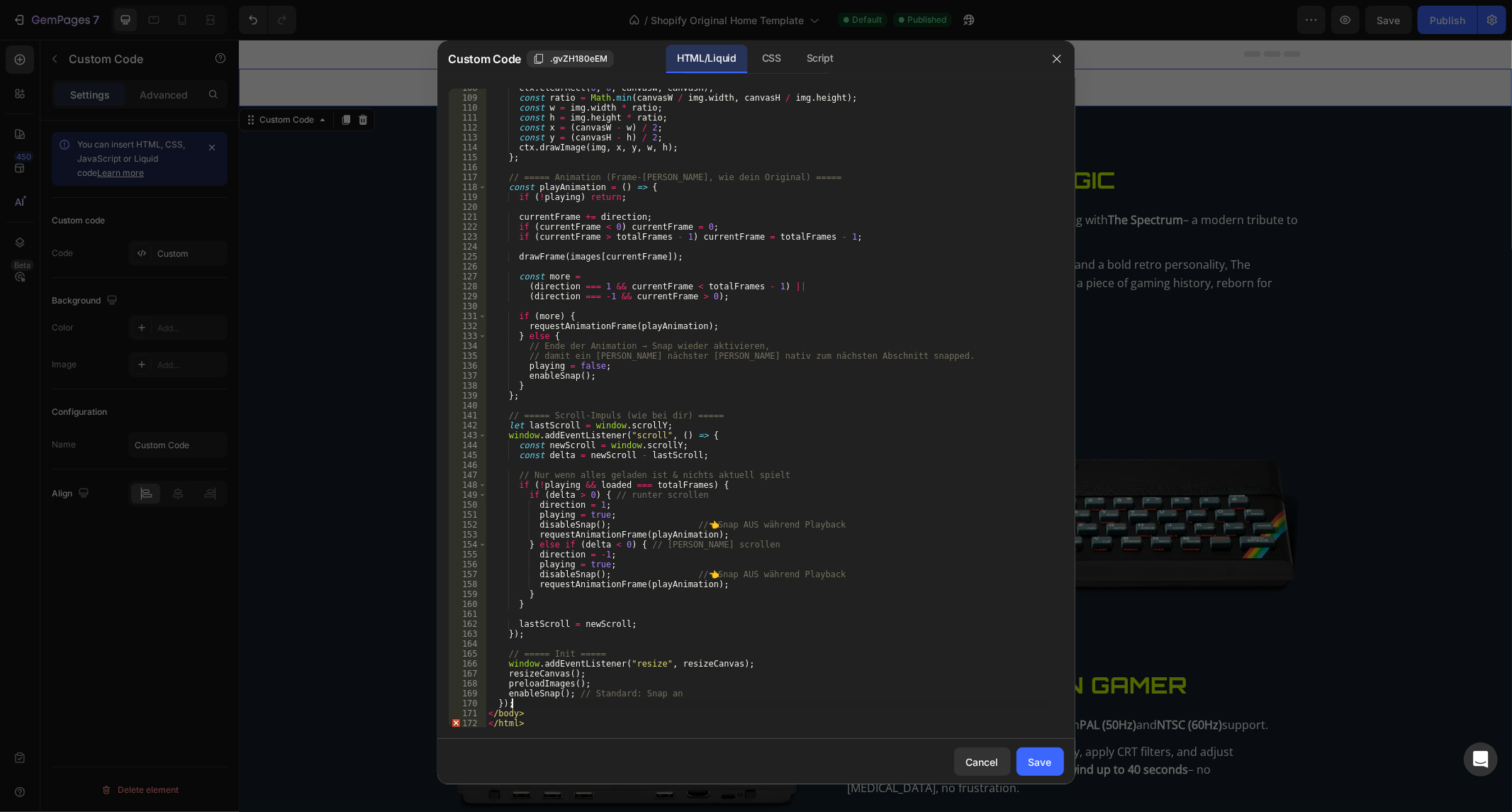
scroll to position [1067, 0]
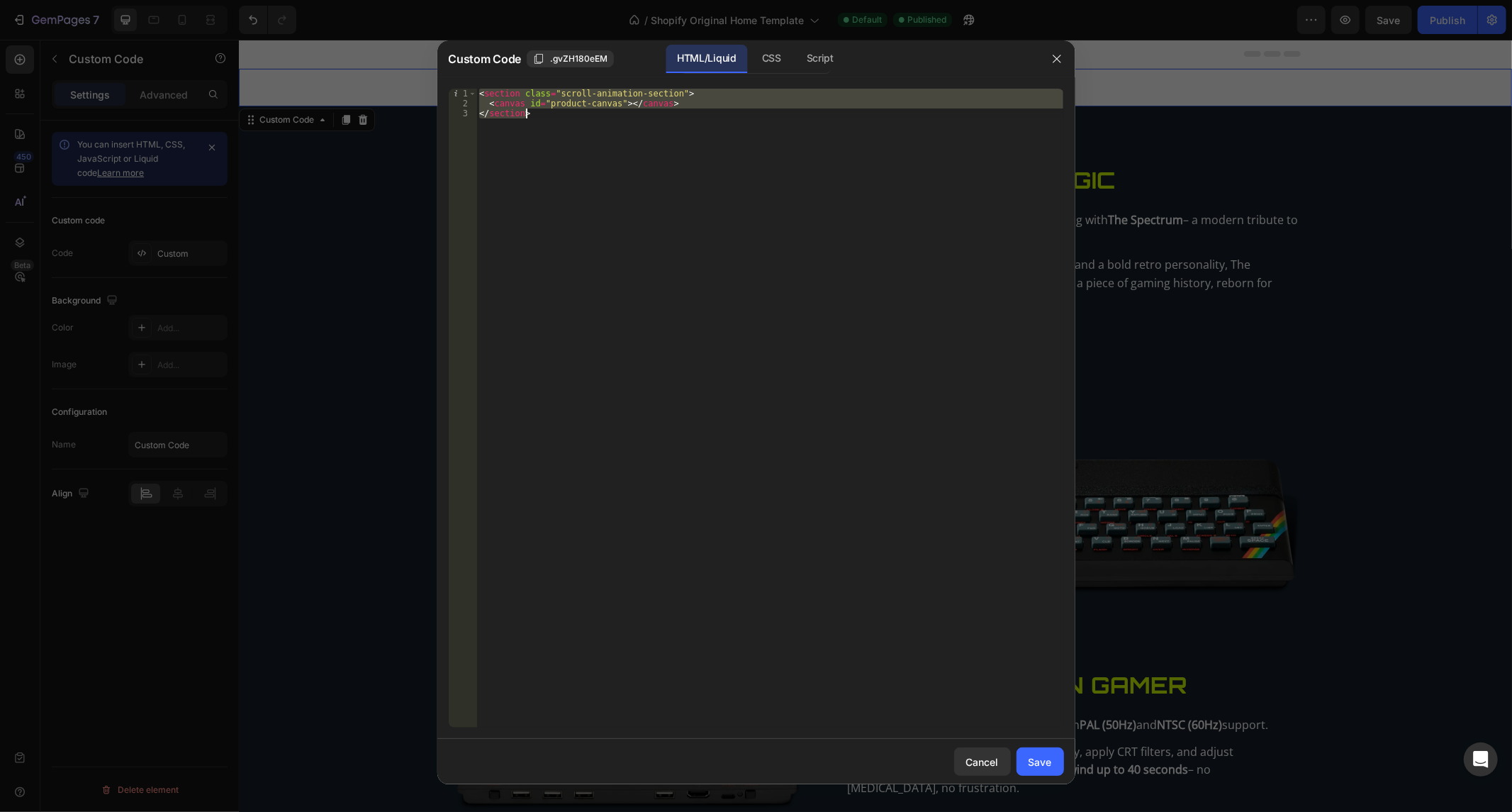
paste textarea "</html"
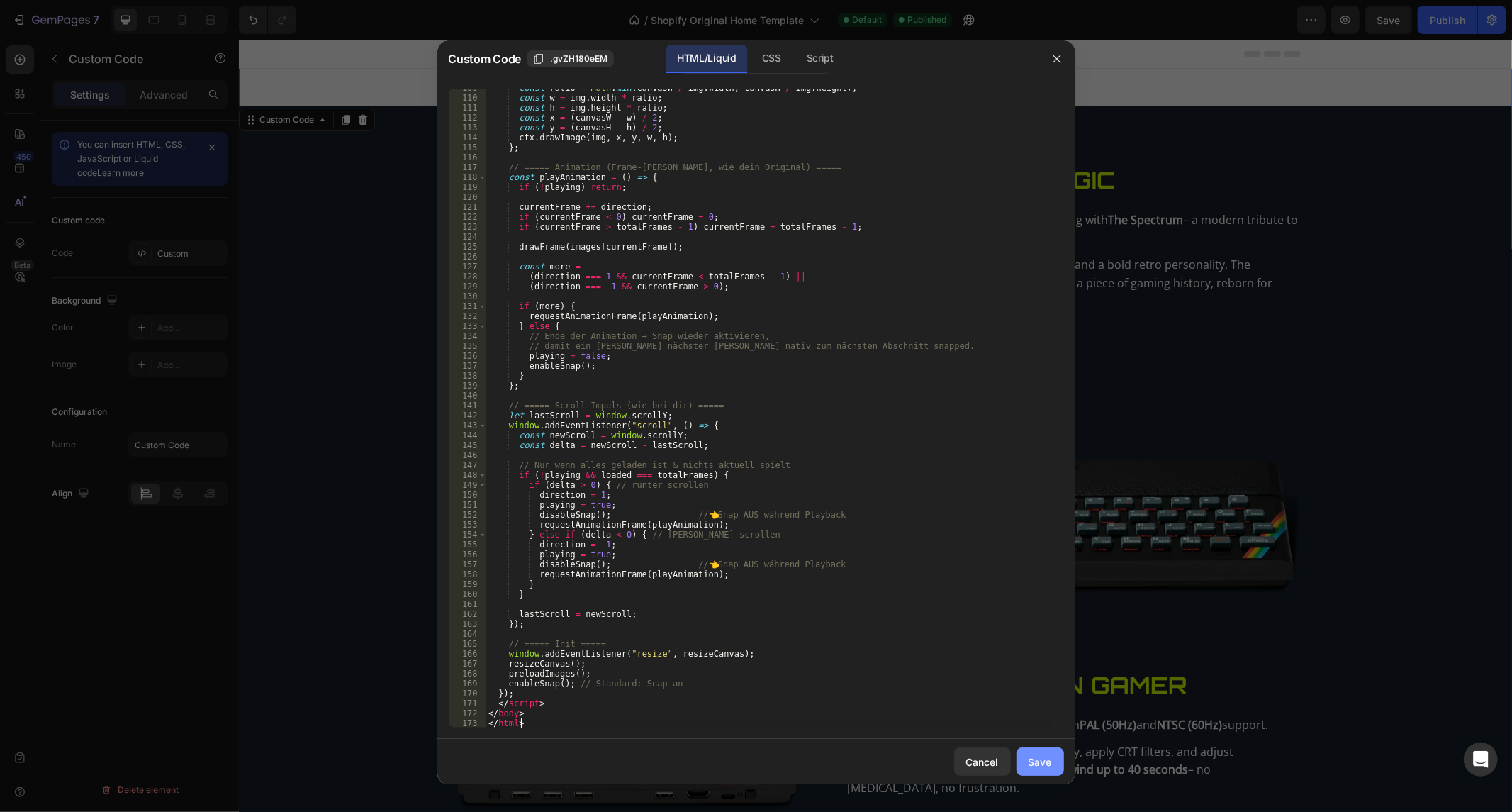
type textarea "</html>"
click at [1049, 760] on div "Save" at bounding box center [1039, 762] width 24 height 15
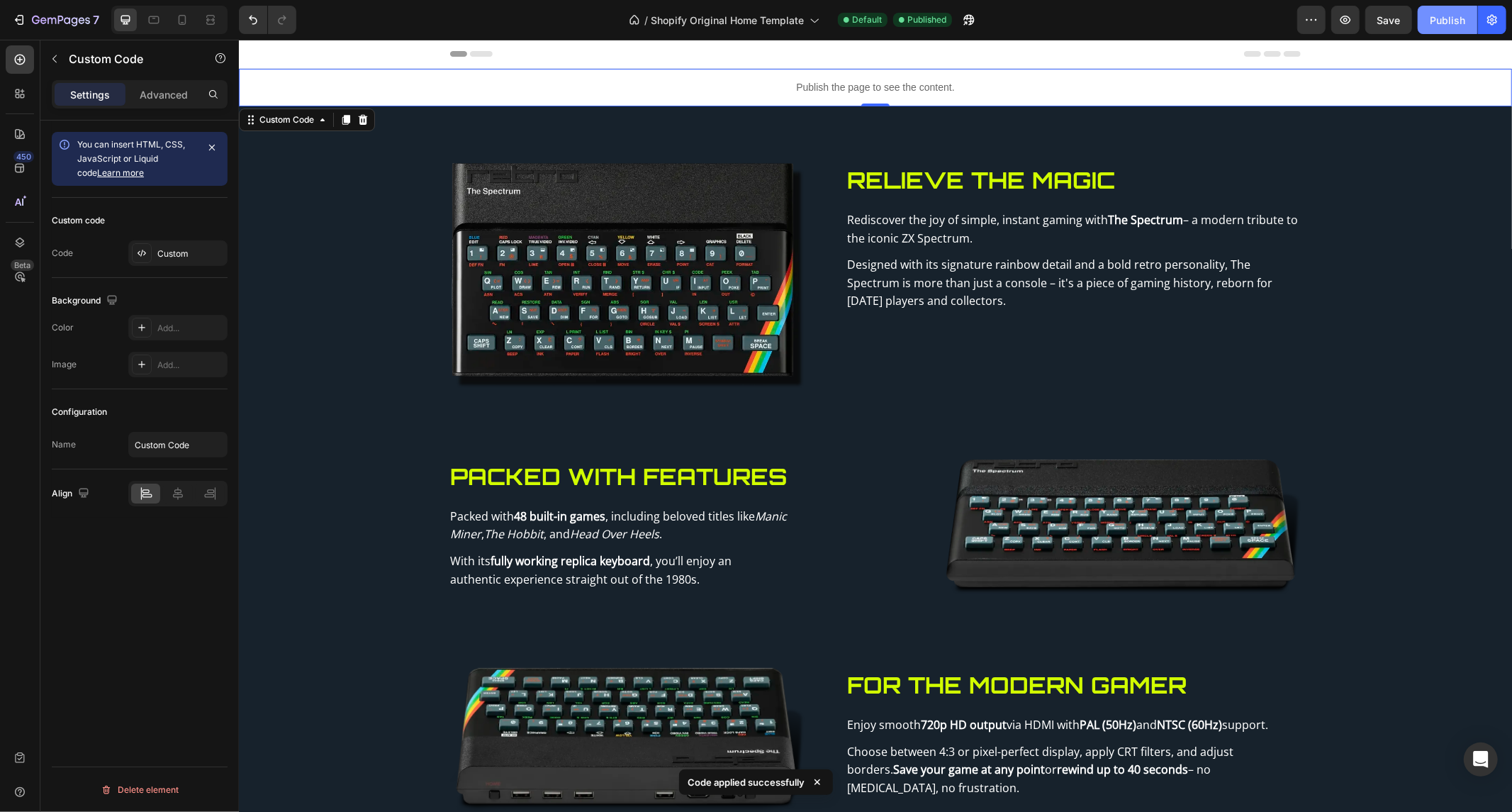
click at [1447, 25] on div "Publish" at bounding box center [1446, 20] width 35 height 15
click at [720, 81] on p "Publish the page to see the content." at bounding box center [875, 87] width 1273 height 15
click at [719, 81] on p "Publish the page to see the content." at bounding box center [875, 87] width 1273 height 15
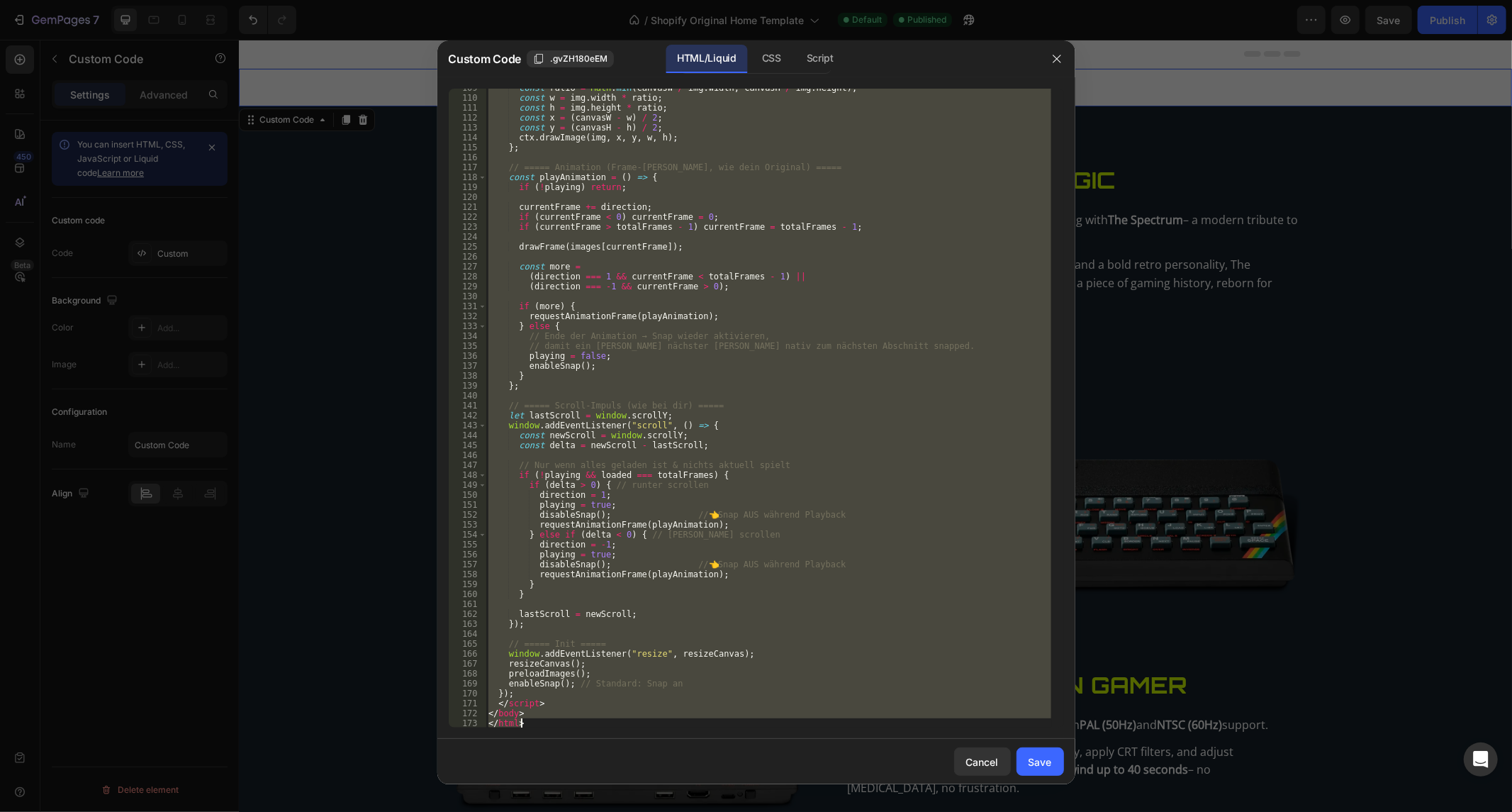
drag, startPoint x: 487, startPoint y: 90, endPoint x: 1154, endPoint y: 788, distance: 965.4
click at [1138, 802] on div "Custom Code .gvZH180eEM HTML/Liquid CSS Script <html lang="de"> 109 110 111 112…" at bounding box center [756, 406] width 1512 height 812
type textarea "</body> </html>"
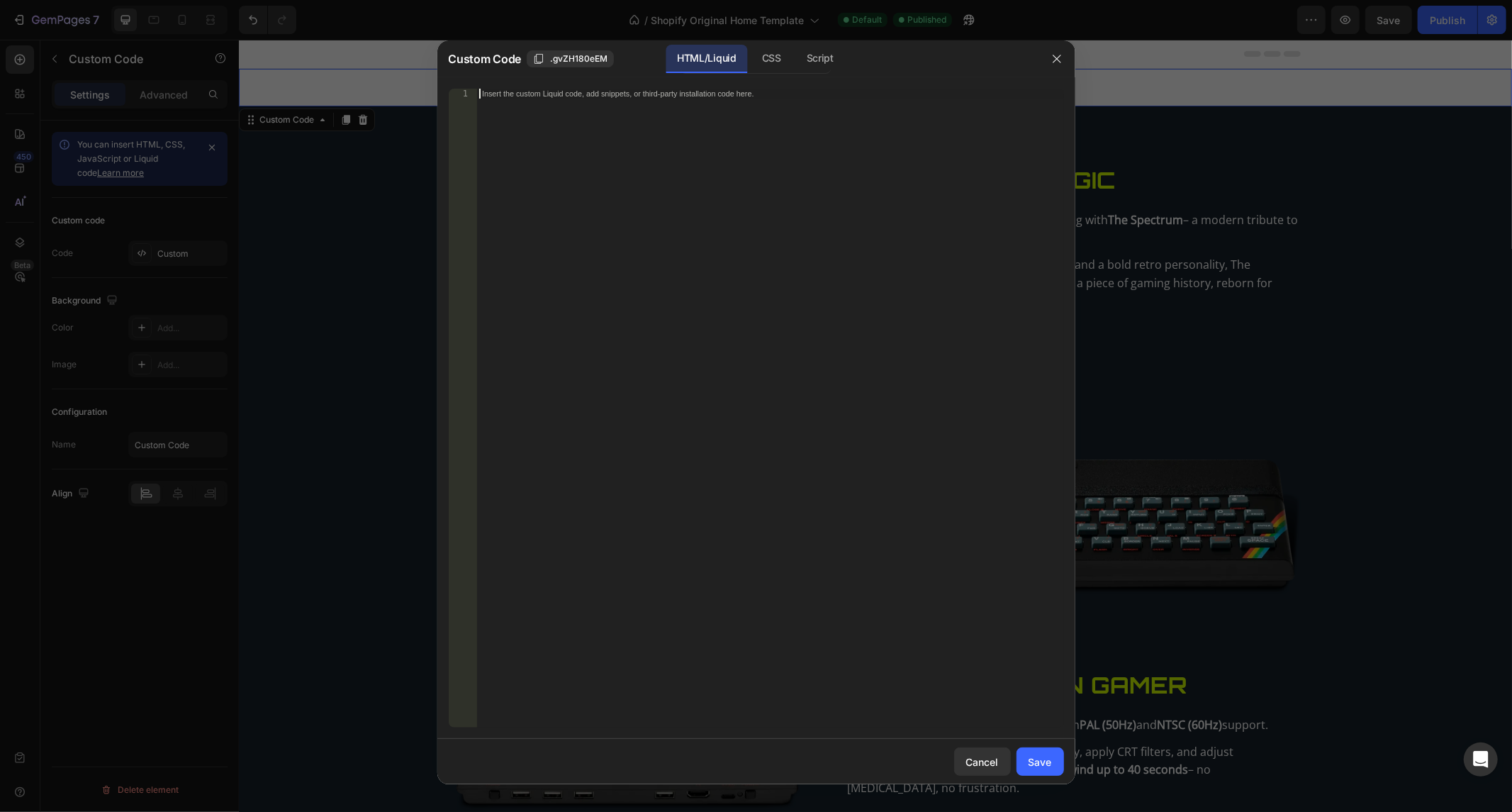
paste textarea "</html>"
type textarea "</html>"
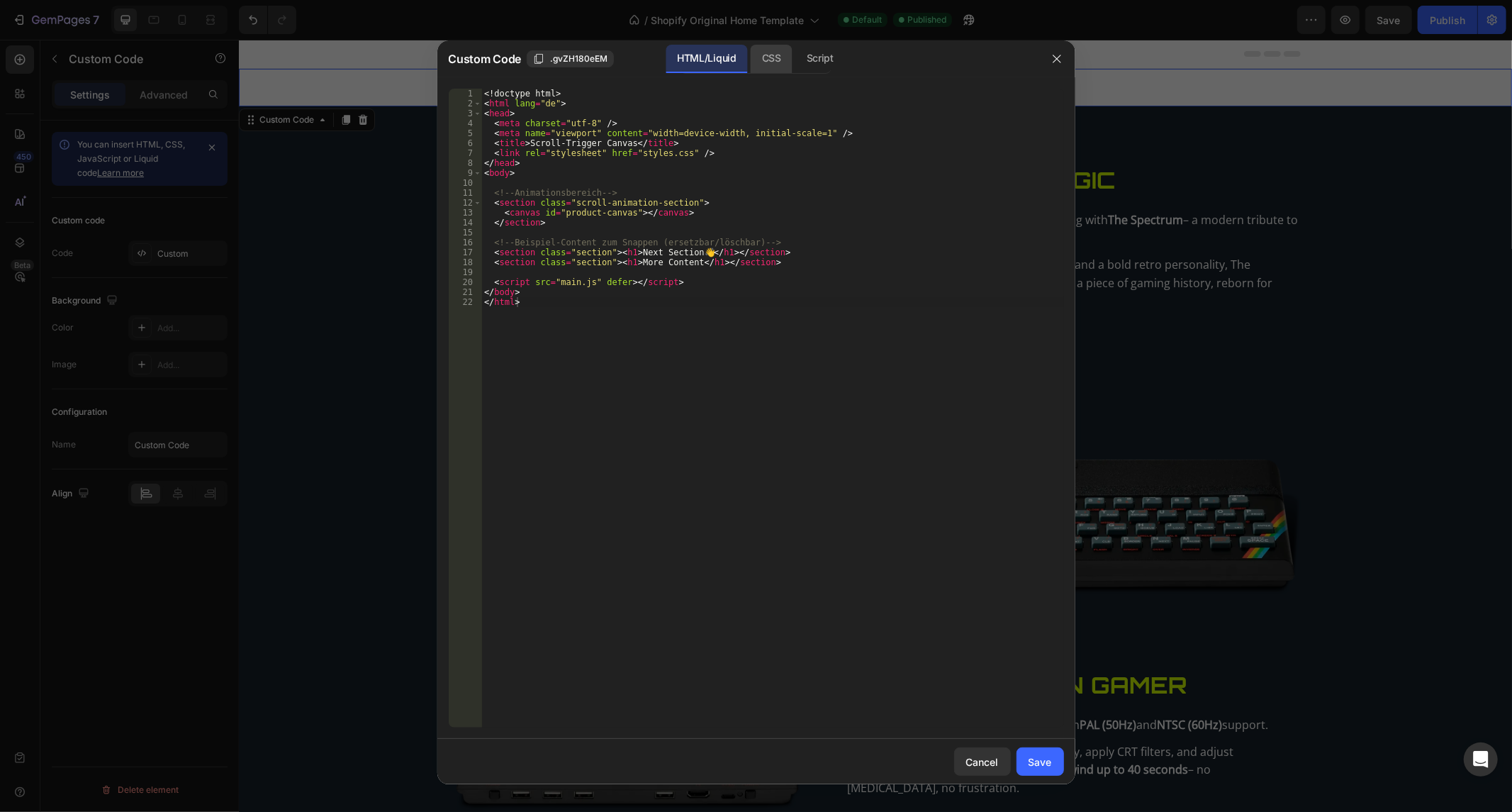
click at [795, 51] on div "CSS" at bounding box center [820, 59] width 50 height 29
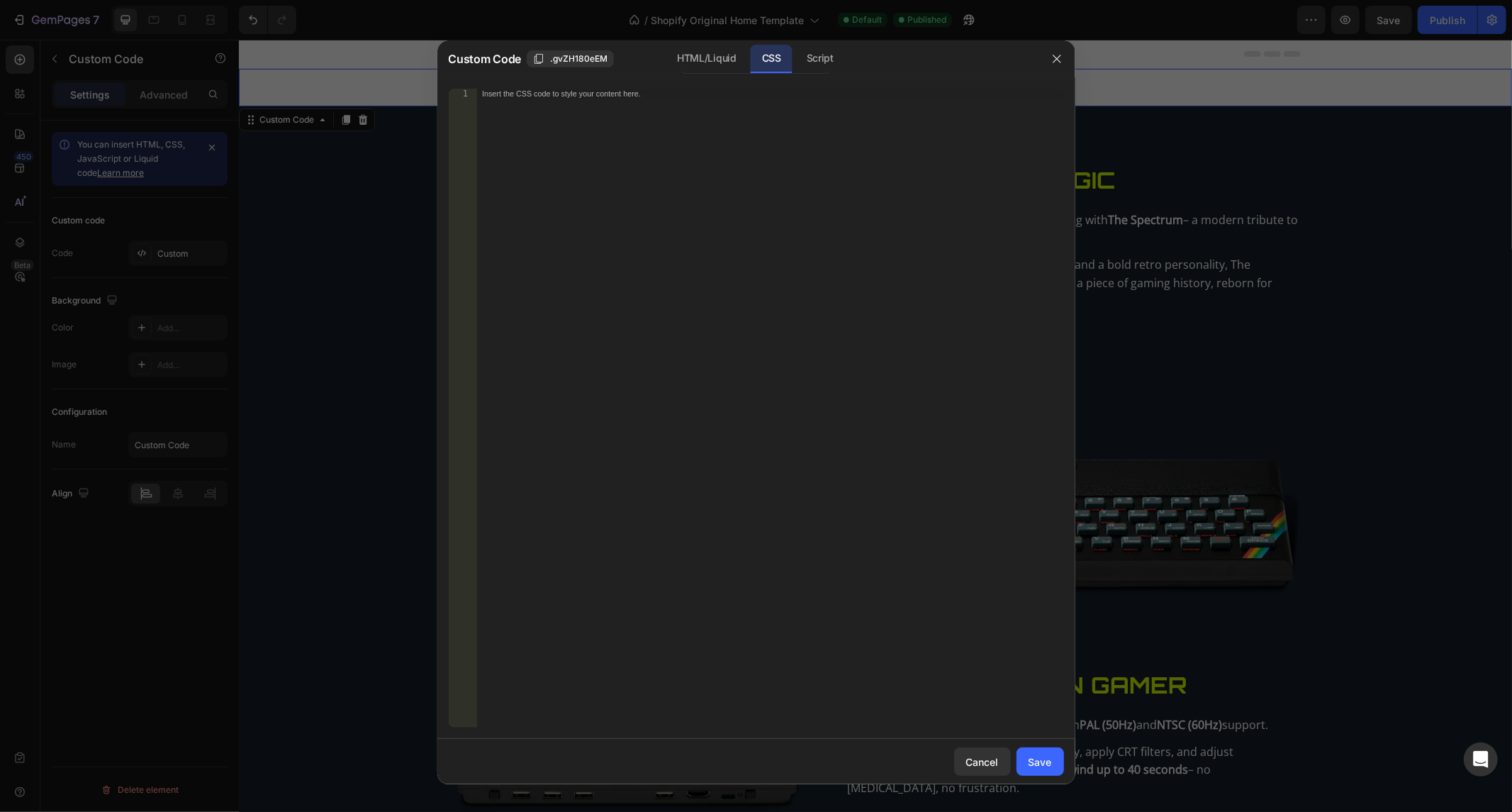
click at [727, 182] on div "Insert the CSS code to style your content here." at bounding box center [769, 418] width 586 height 660
paste textarea ".section:nth-of-type(even) { background: #0c121a; }"
type textarea ".section:nth-of-type(even) { background: #0c121a; }"
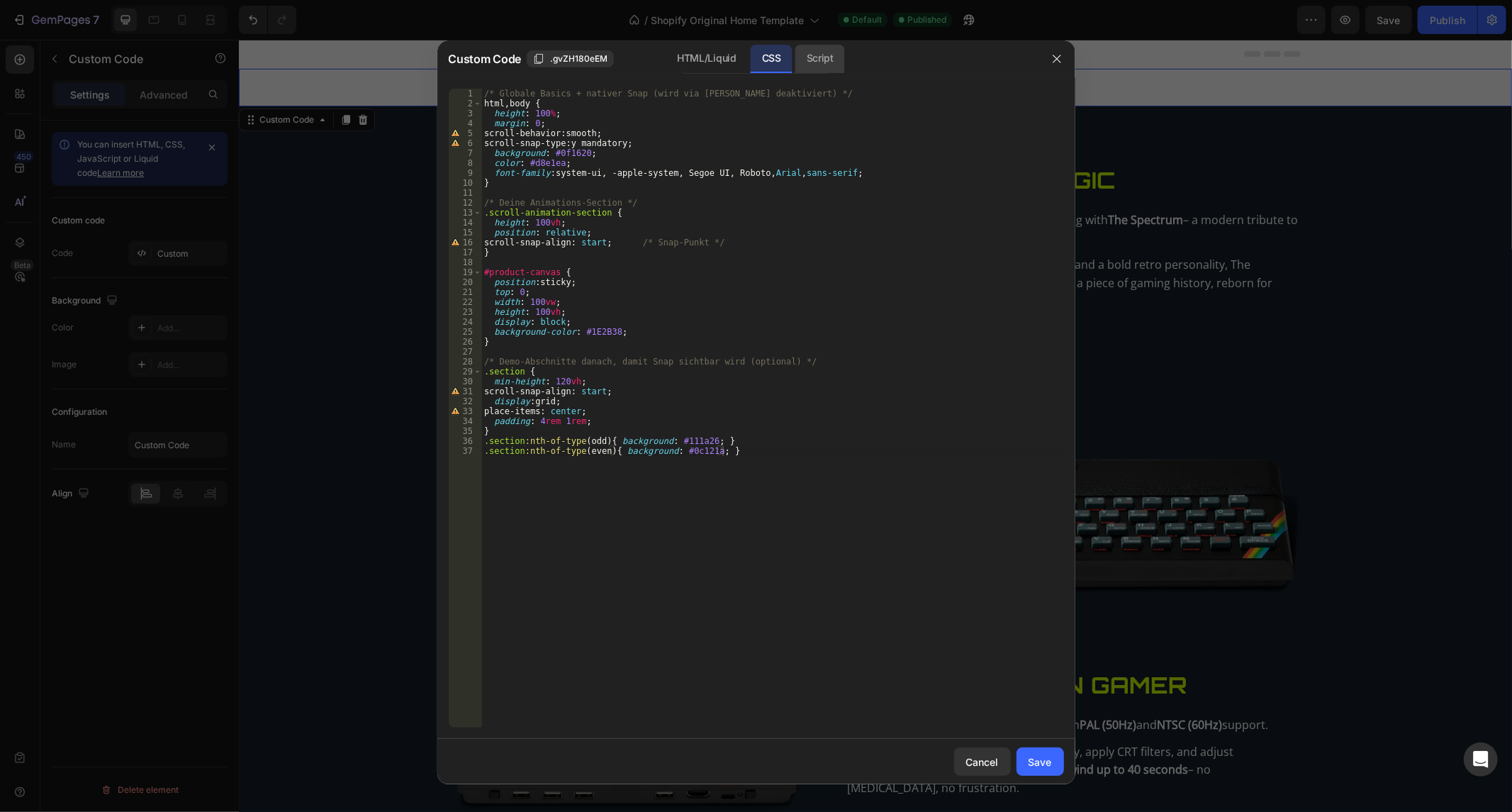
click at [826, 66] on div "Script" at bounding box center [820, 59] width 50 height 29
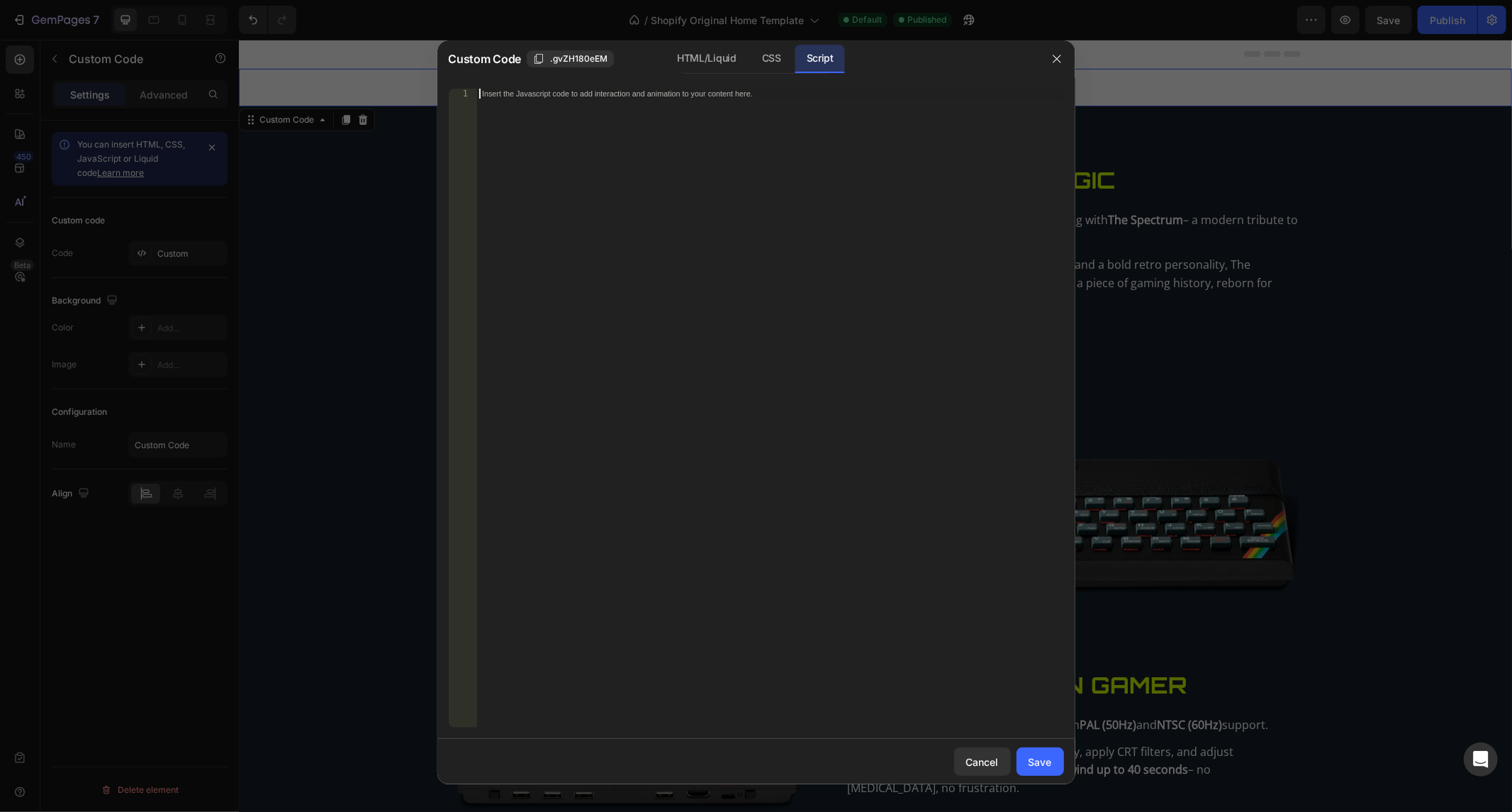
click at [799, 175] on div "Insert the Javascript code to add interaction and animation to your content her…" at bounding box center [769, 418] width 586 height 660
paste textarea "});"
type textarea "});"
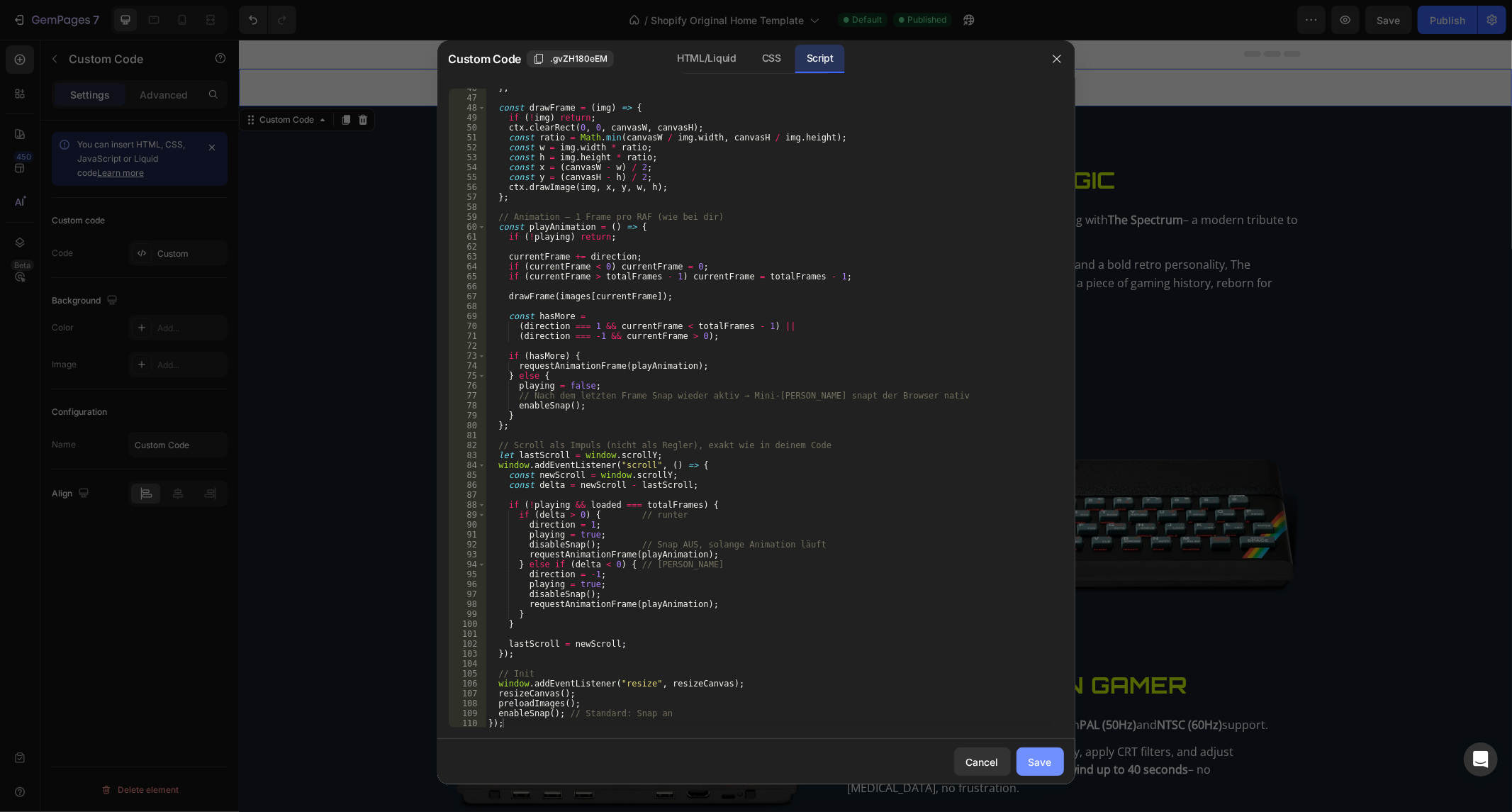
click at [1048, 763] on div "Save" at bounding box center [1039, 762] width 24 height 15
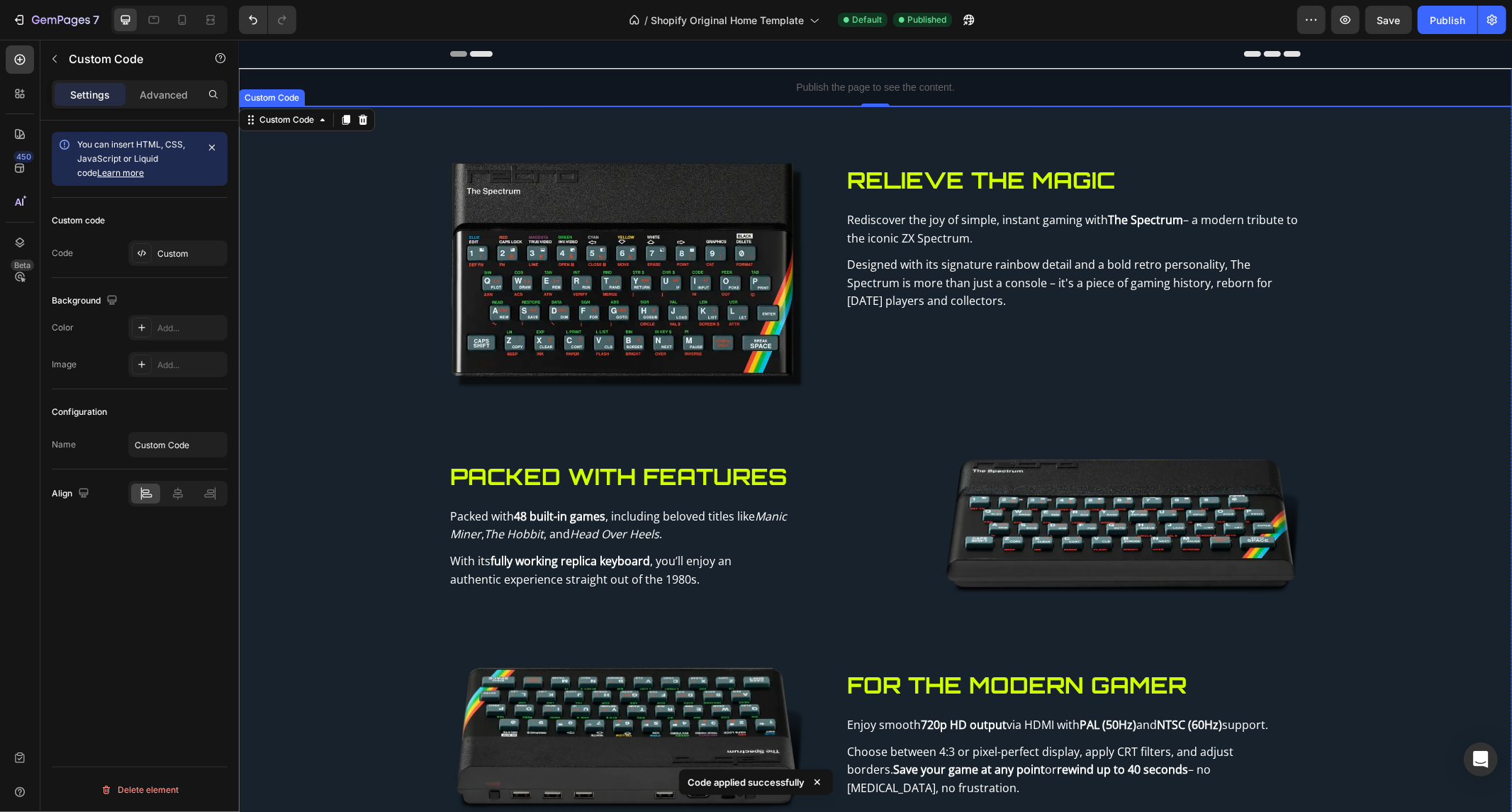
click at [1228, 142] on section "Relieve the Magic Rediscover the joy of simple, instant gaming with The Spectru…" at bounding box center [875, 629] width 1273 height 1047
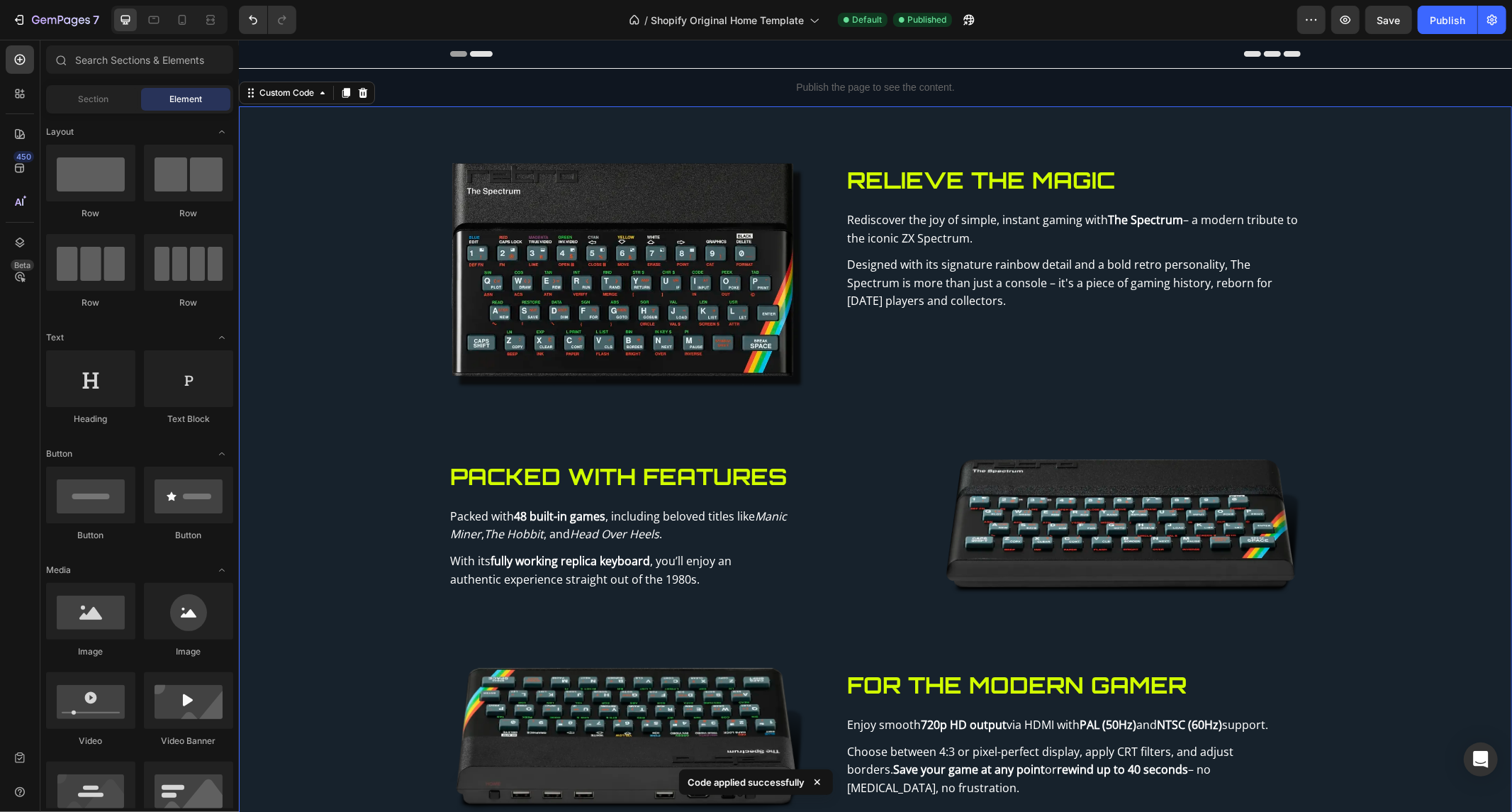
click at [825, 55] on div at bounding box center [875, 53] width 850 height 29
click at [253, 10] on button "Undo/Redo" at bounding box center [253, 20] width 29 height 29
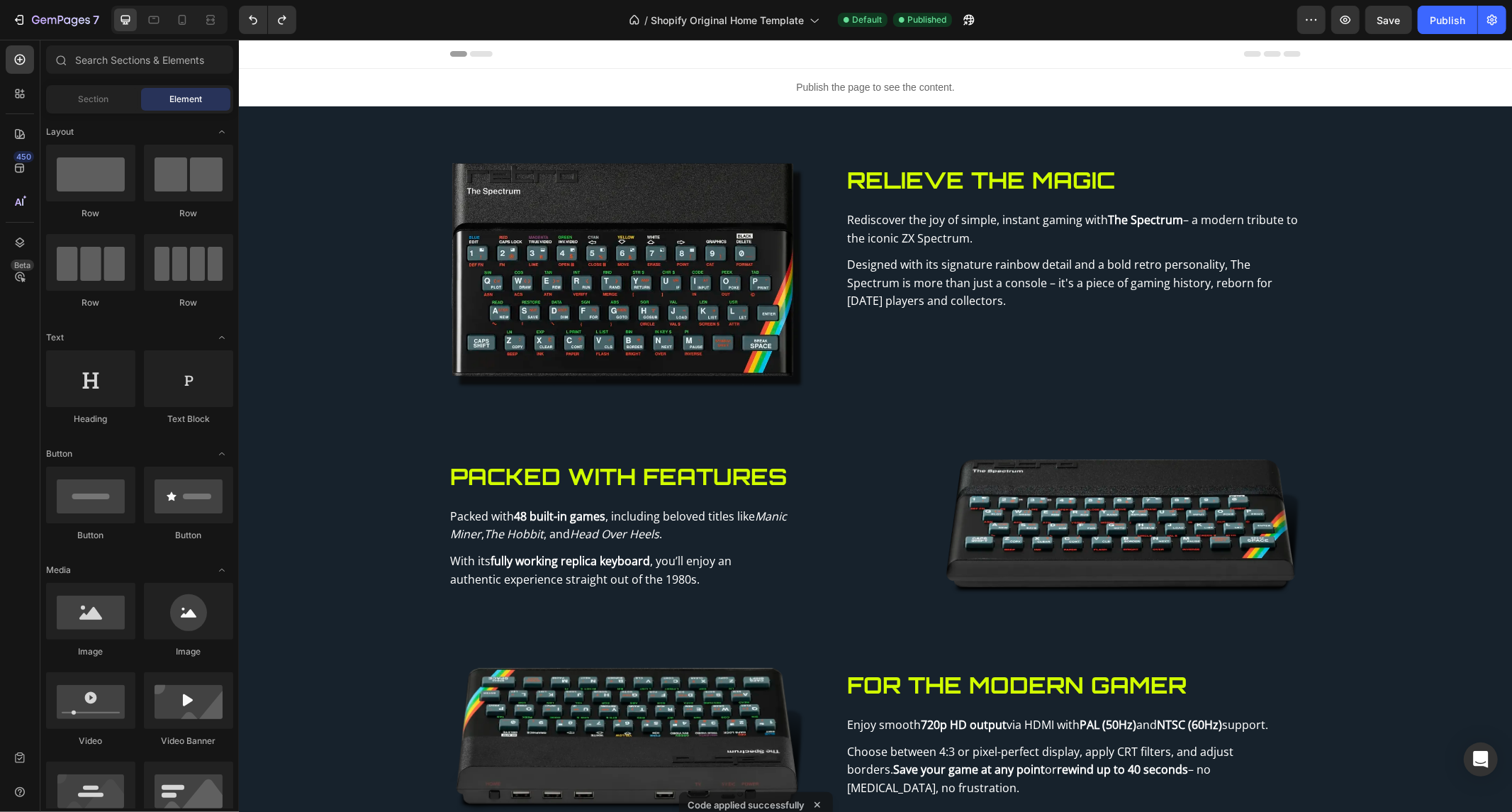
click at [297, 13] on div "7" at bounding box center [154, 20] width 308 height 29
click at [291, 16] on button "Undo/Redo" at bounding box center [282, 20] width 29 height 29
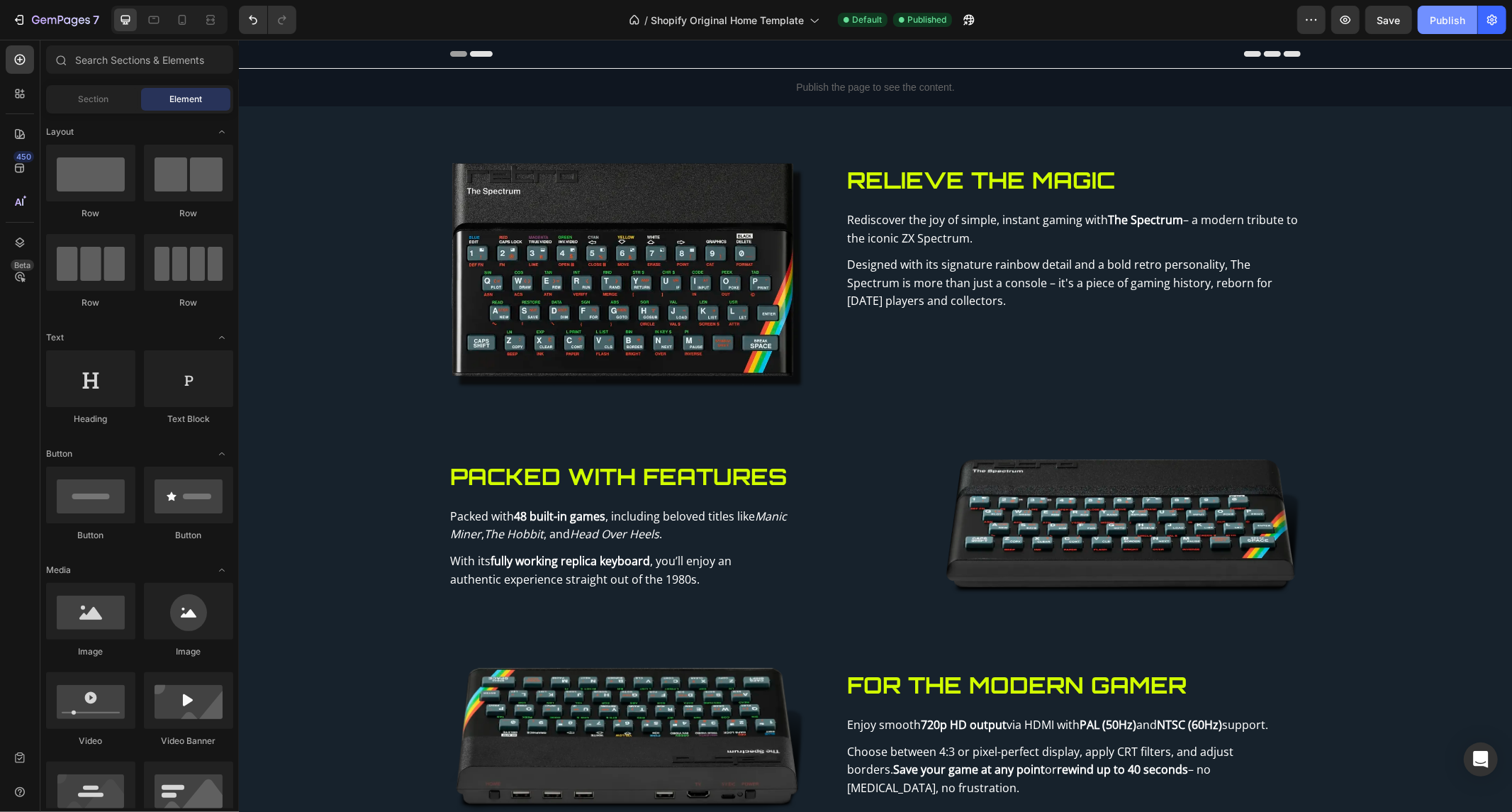
click at [1455, 13] on div "Publish" at bounding box center [1446, 20] width 35 height 15
click at [255, 24] on icon "Undo/Redo" at bounding box center [252, 20] width 14 height 14
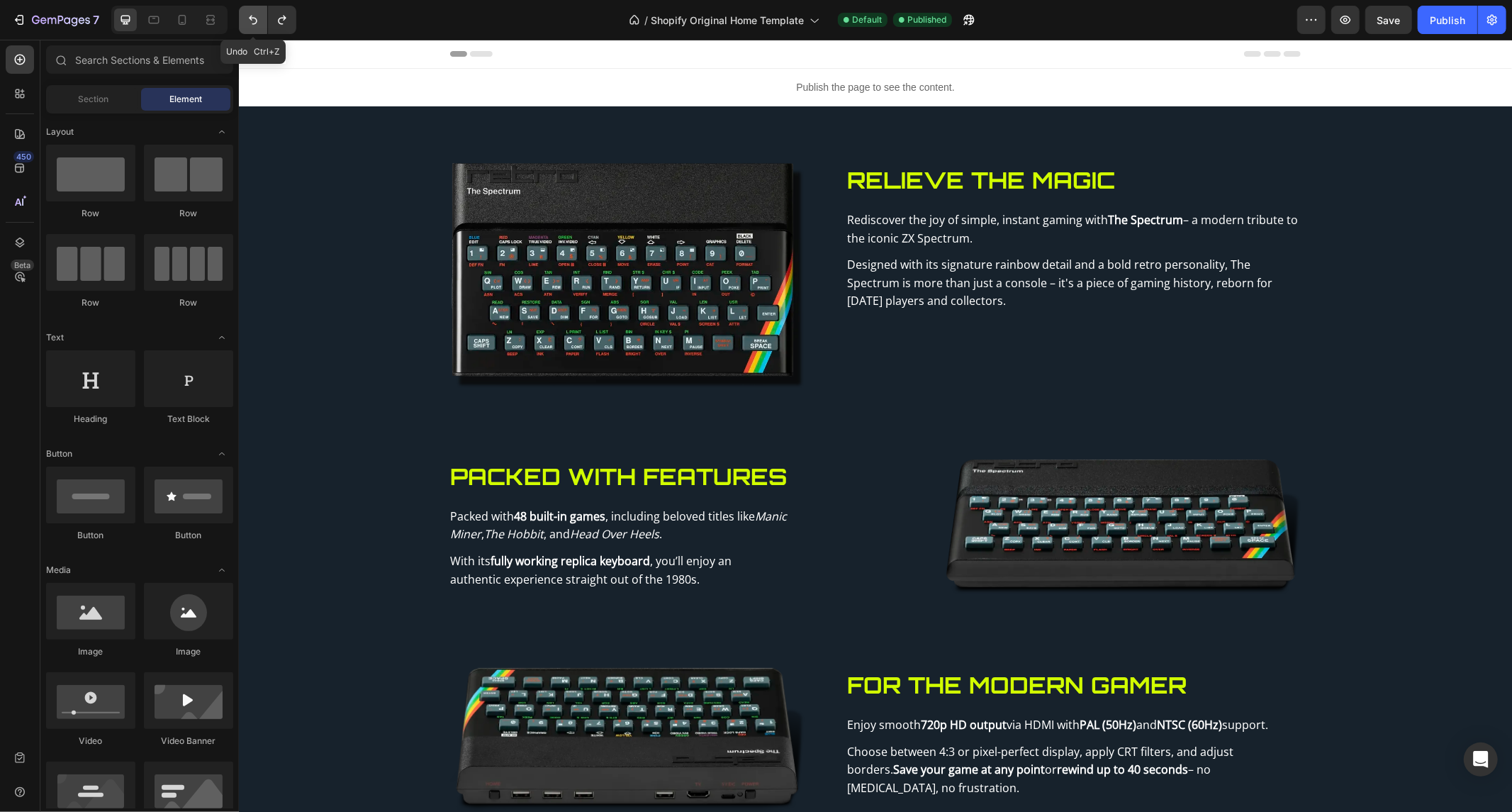
click at [255, 24] on icon "Undo/Redo" at bounding box center [252, 20] width 14 height 14
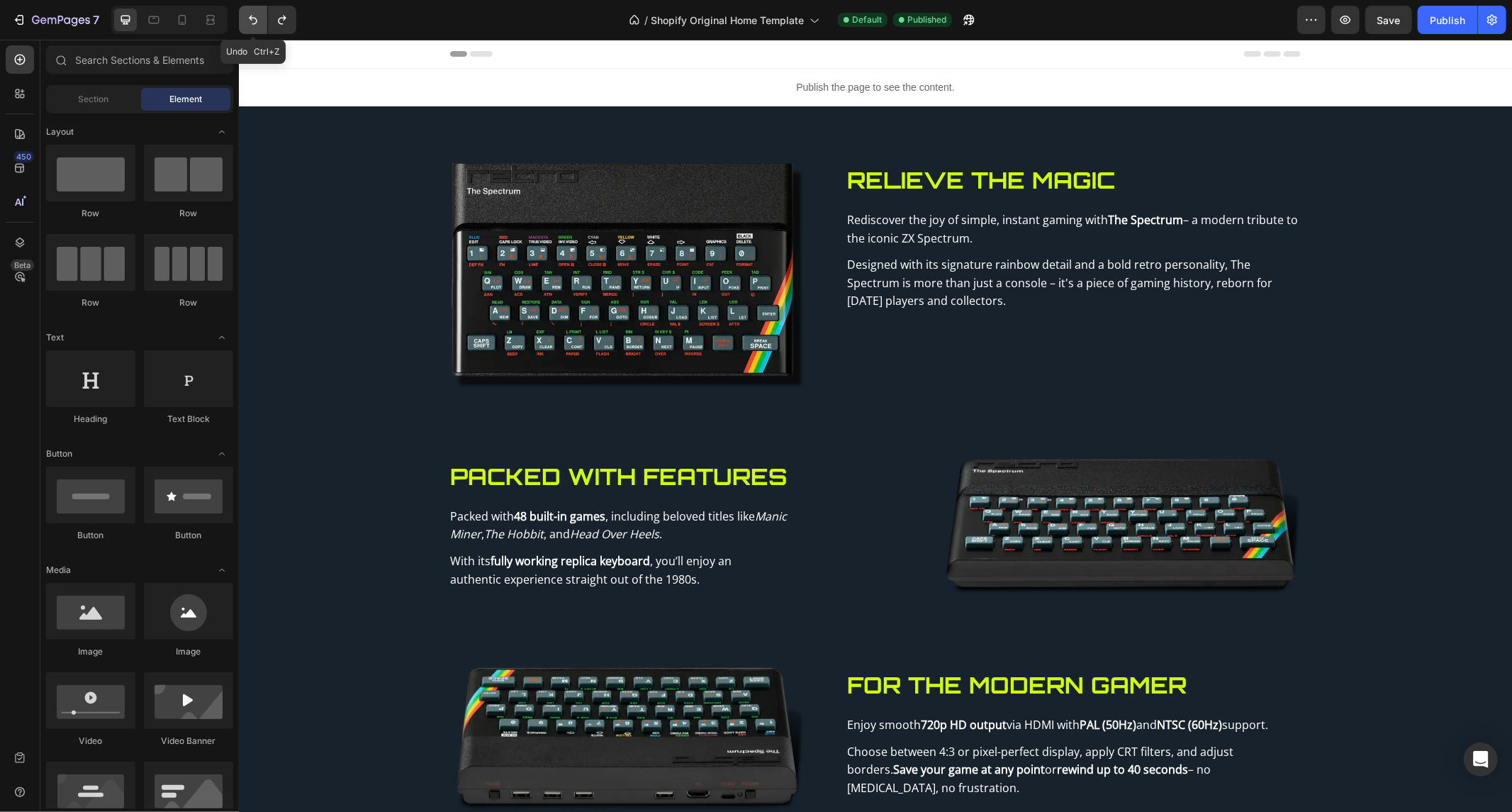
click at [255, 24] on icon "Undo/Redo" at bounding box center [252, 20] width 14 height 14
drag, startPoint x: 255, startPoint y: 24, endPoint x: 260, endPoint y: 19, distance: 7.1
click at [255, 24] on icon "Undo/Redo" at bounding box center [252, 20] width 14 height 14
click at [1426, 11] on button "Publish" at bounding box center [1446, 20] width 60 height 29
click at [293, 8] on button "Undo/Redo" at bounding box center [282, 20] width 29 height 29
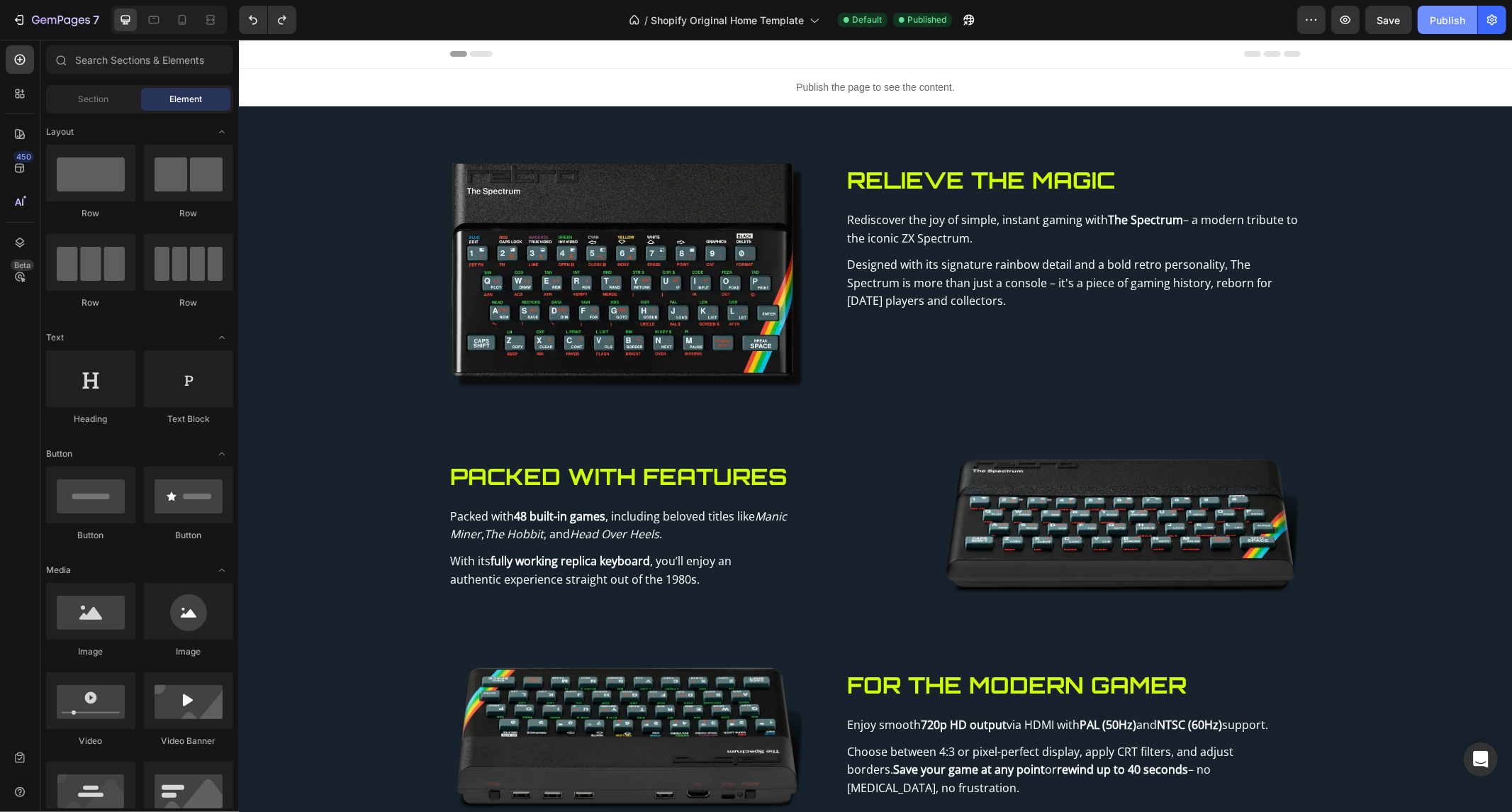
click at [1433, 25] on div "Publish" at bounding box center [1446, 20] width 35 height 15
click at [278, 26] on icon "Undo/Redo" at bounding box center [282, 20] width 14 height 14
click at [1419, 12] on button "Publish" at bounding box center [1446, 20] width 60 height 29
click at [282, 16] on icon "Undo/Redo" at bounding box center [282, 20] width 14 height 14
click at [1421, 36] on div "7 / Shopify Original Home Template Default Published Preview Save Publish" at bounding box center [756, 20] width 1512 height 40
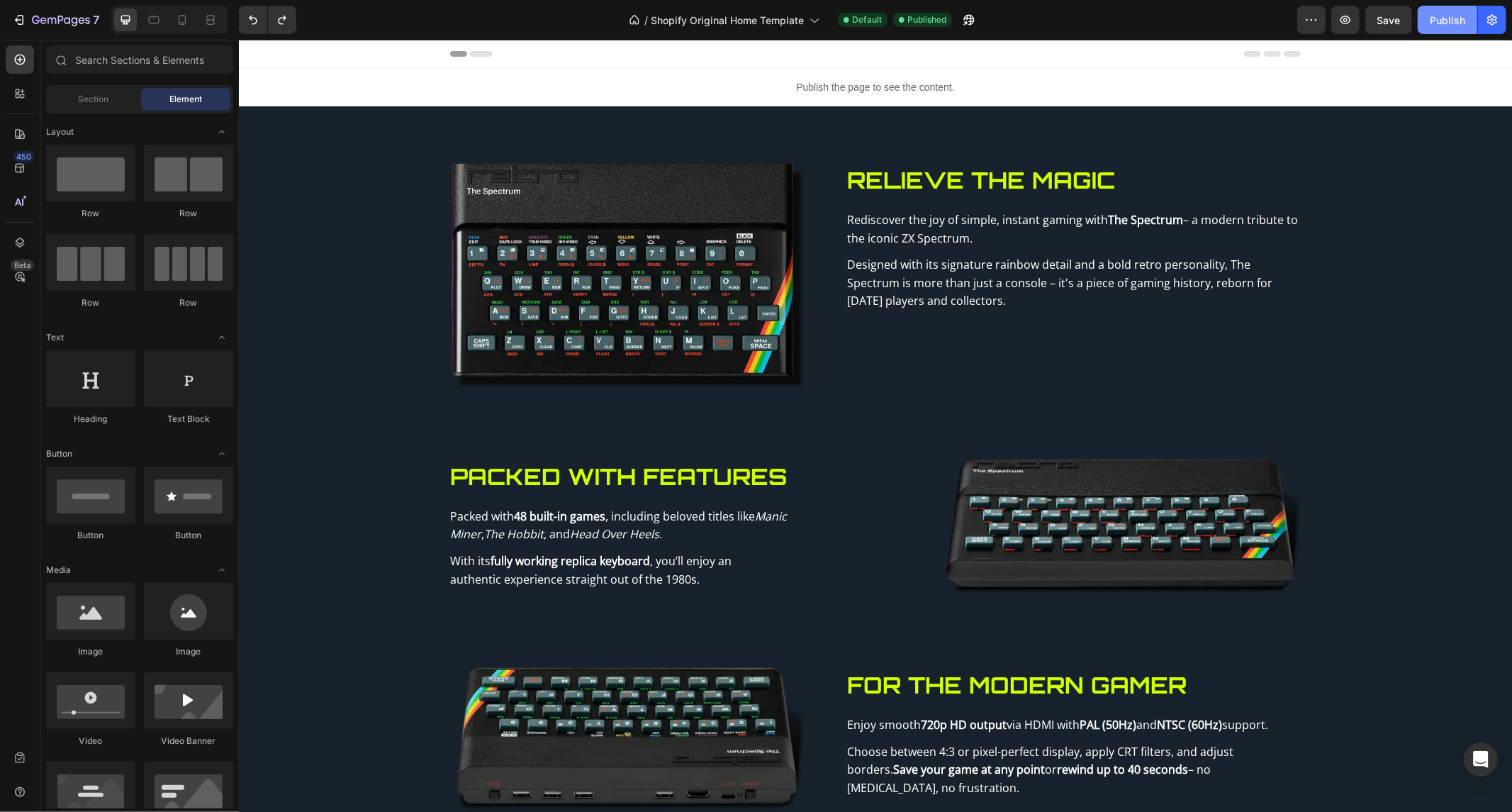
click at [1427, 33] on button "Publish" at bounding box center [1446, 20] width 60 height 29
click at [613, 87] on p "Publish the page to see the content." at bounding box center [875, 87] width 1273 height 15
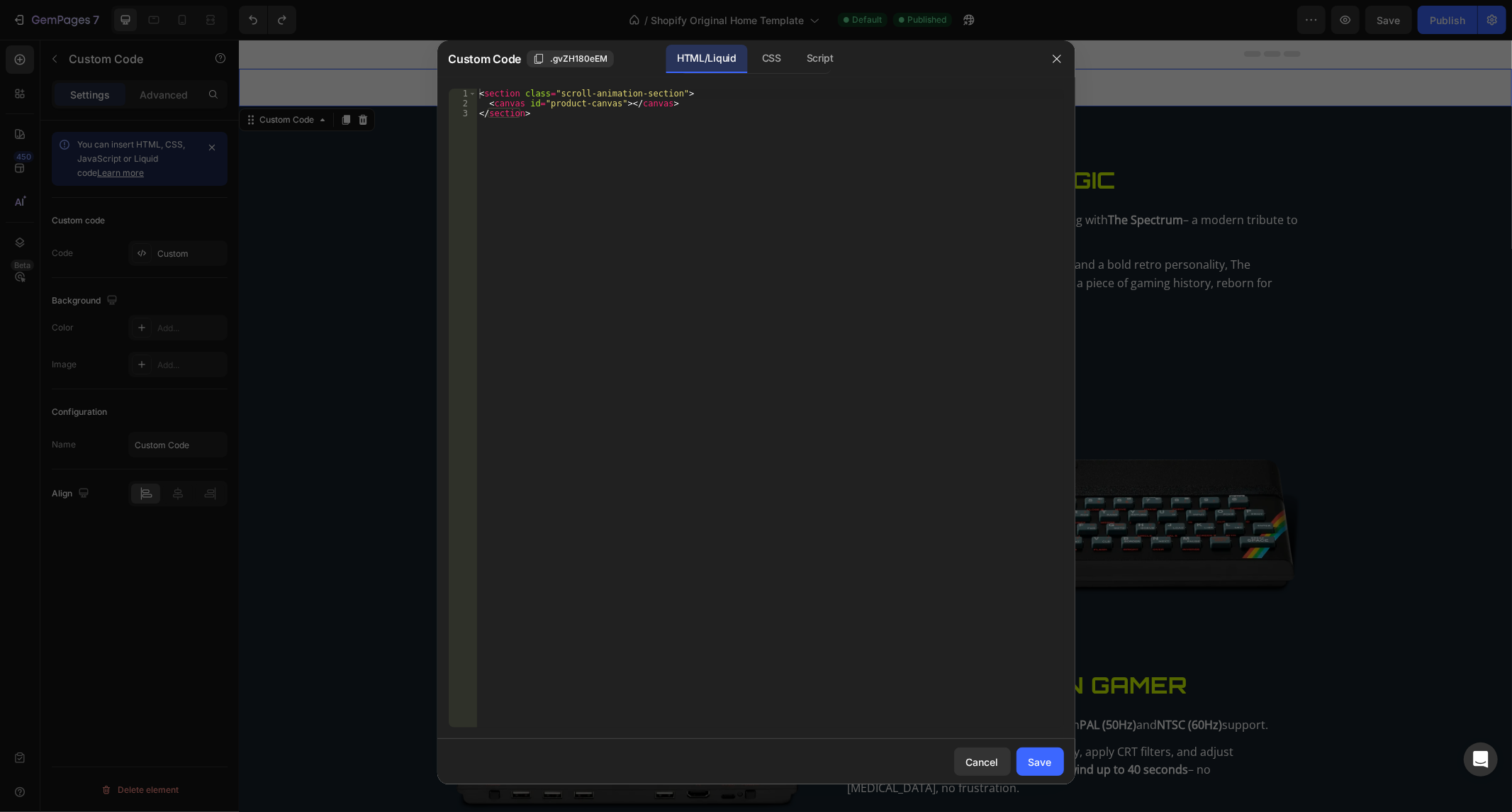
click at [614, 126] on div "< section class = "scroll-animation-section" > < canvas id = "product-canvas" >…" at bounding box center [769, 418] width 586 height 660
click at [586, 146] on div "< section class = "scroll-animation-section" > < canvas id = "product-canvas" >…" at bounding box center [769, 408] width 586 height 639
drag, startPoint x: 588, startPoint y: 130, endPoint x: 309, endPoint y: -55, distance: 334.8
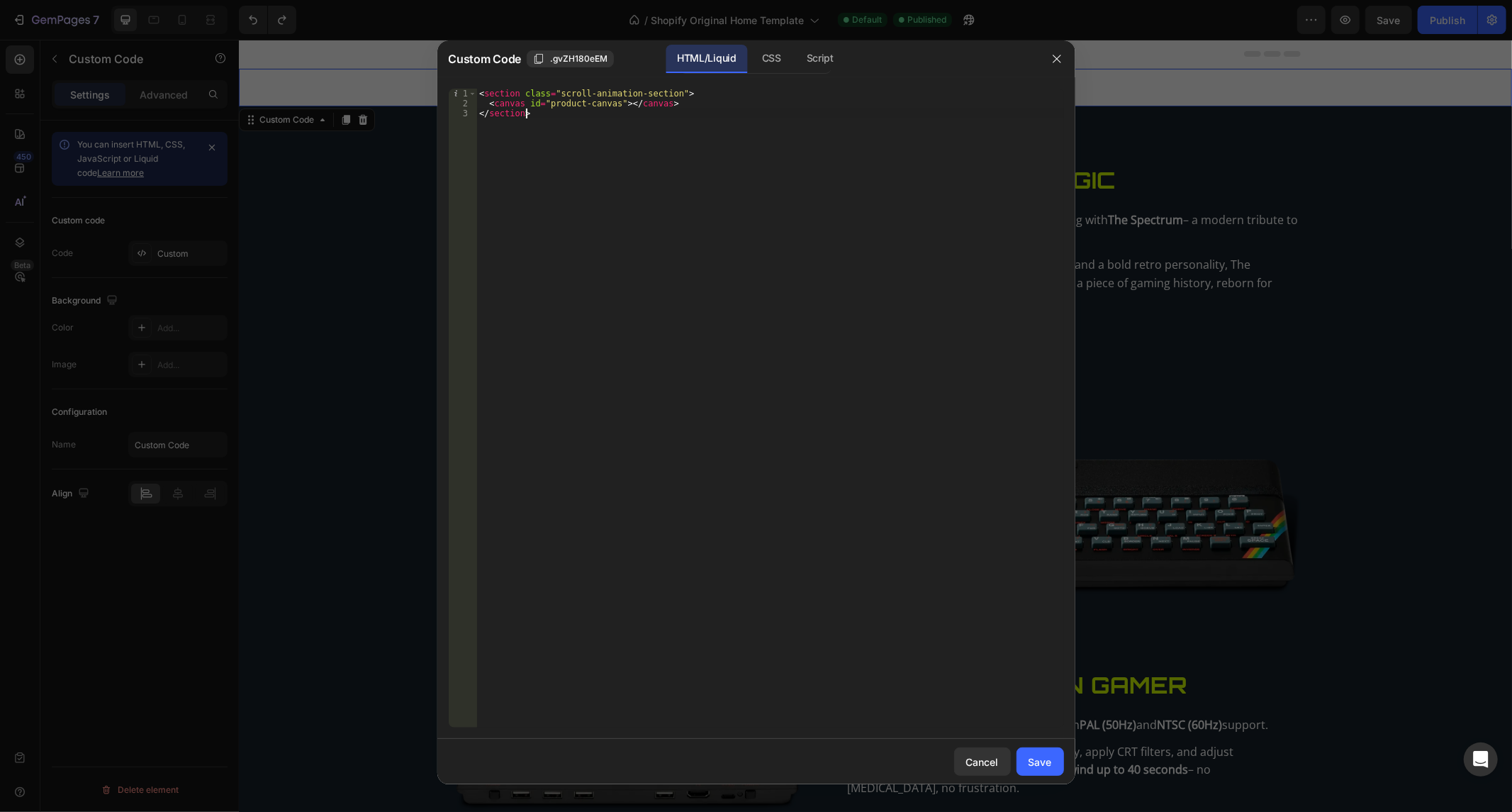
click at [309, 0] on html "7 / Shopify Original Home Template Default Published Preview Save Publish 450 B…" at bounding box center [756, 0] width 1512 height 0
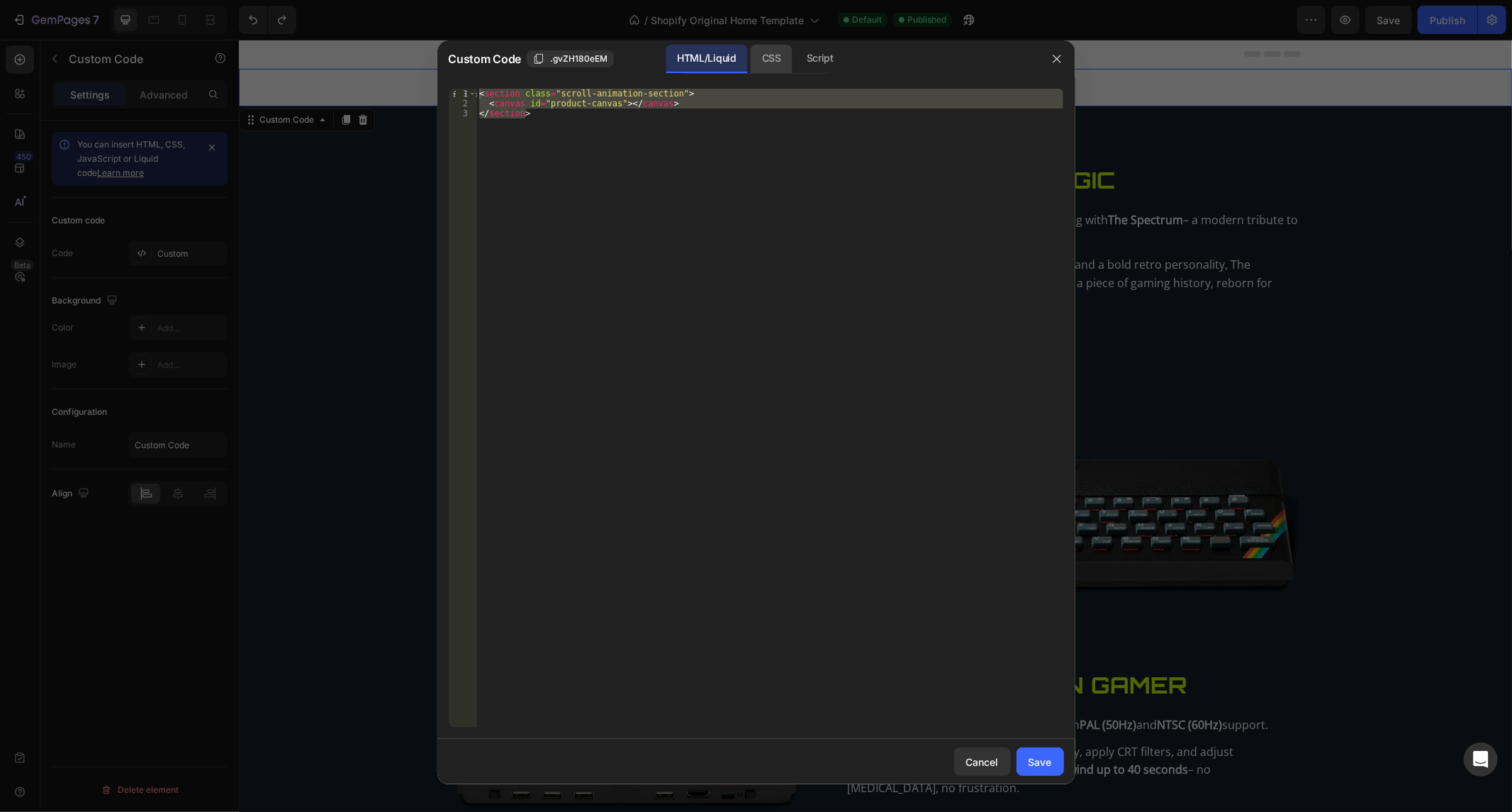
click at [795, 54] on div "CSS" at bounding box center [820, 59] width 50 height 29
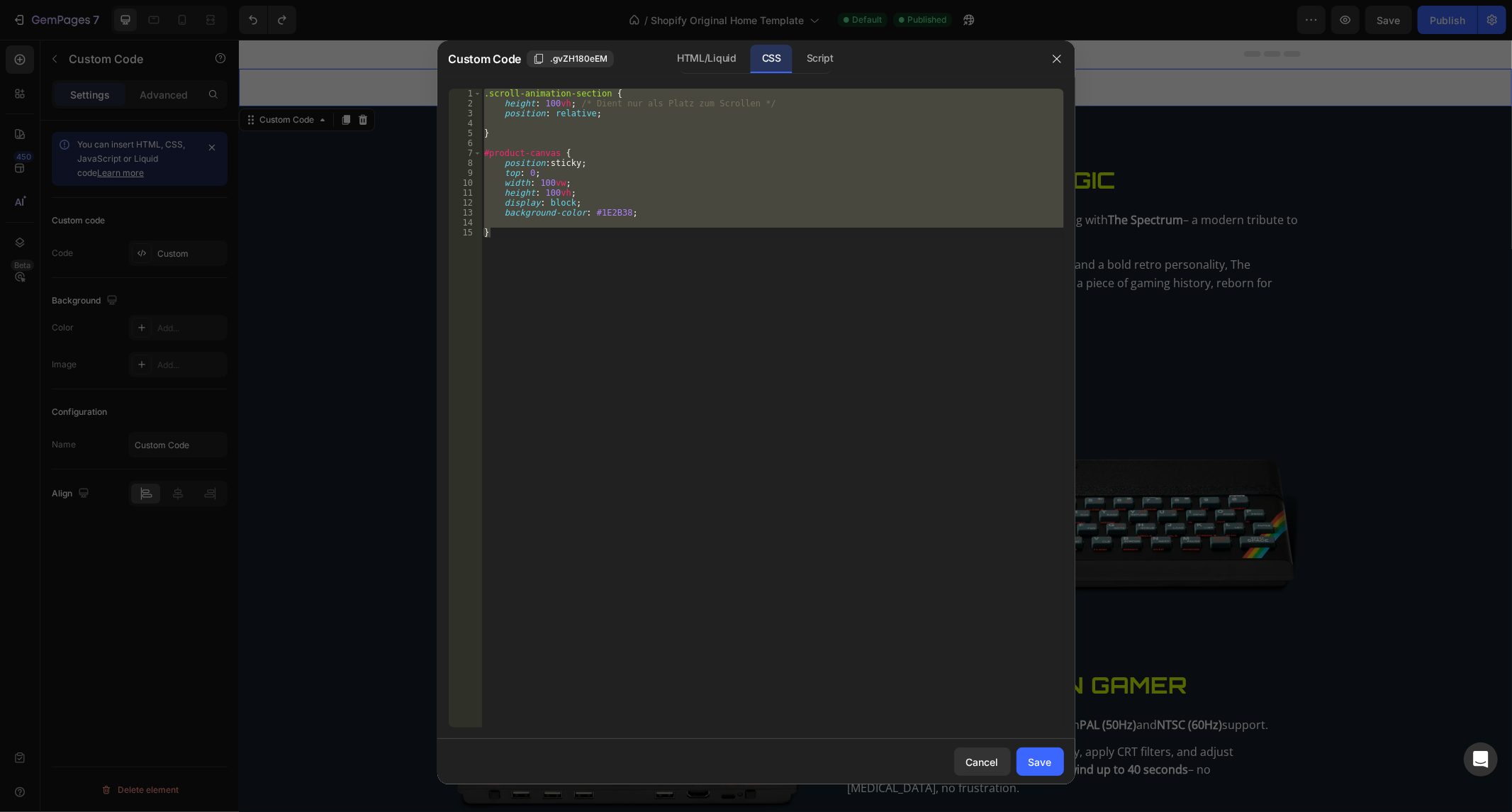
click at [599, 209] on div ".scroll-animation-section { height : 100 vh ; /* Dient nur als Platz zum Scroll…" at bounding box center [772, 408] width 582 height 639
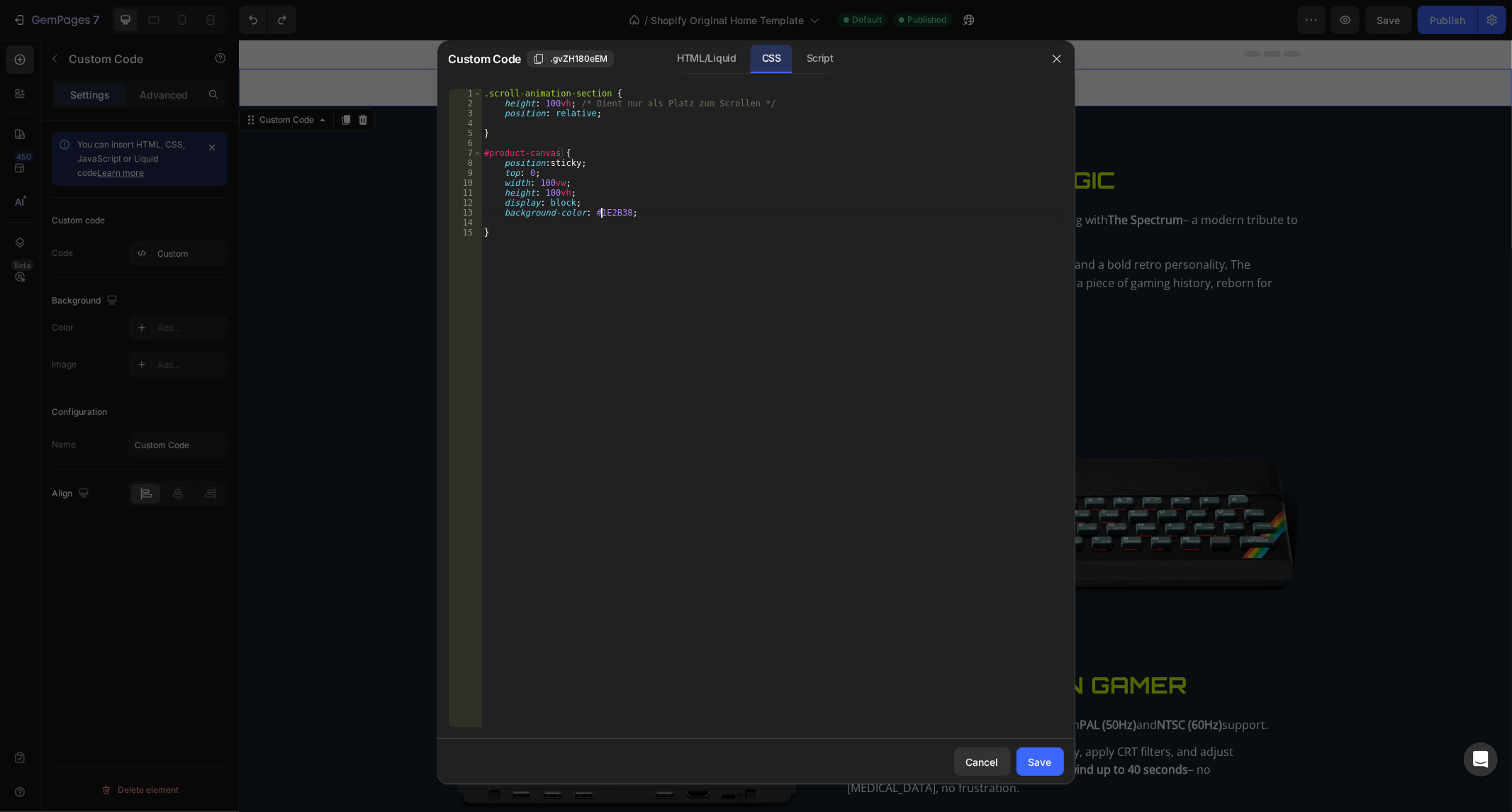
click at [599, 209] on div ".scroll-animation-section { height : 100 vh ; /* Dient nur als Platz zum Scroll…" at bounding box center [772, 418] width 582 height 660
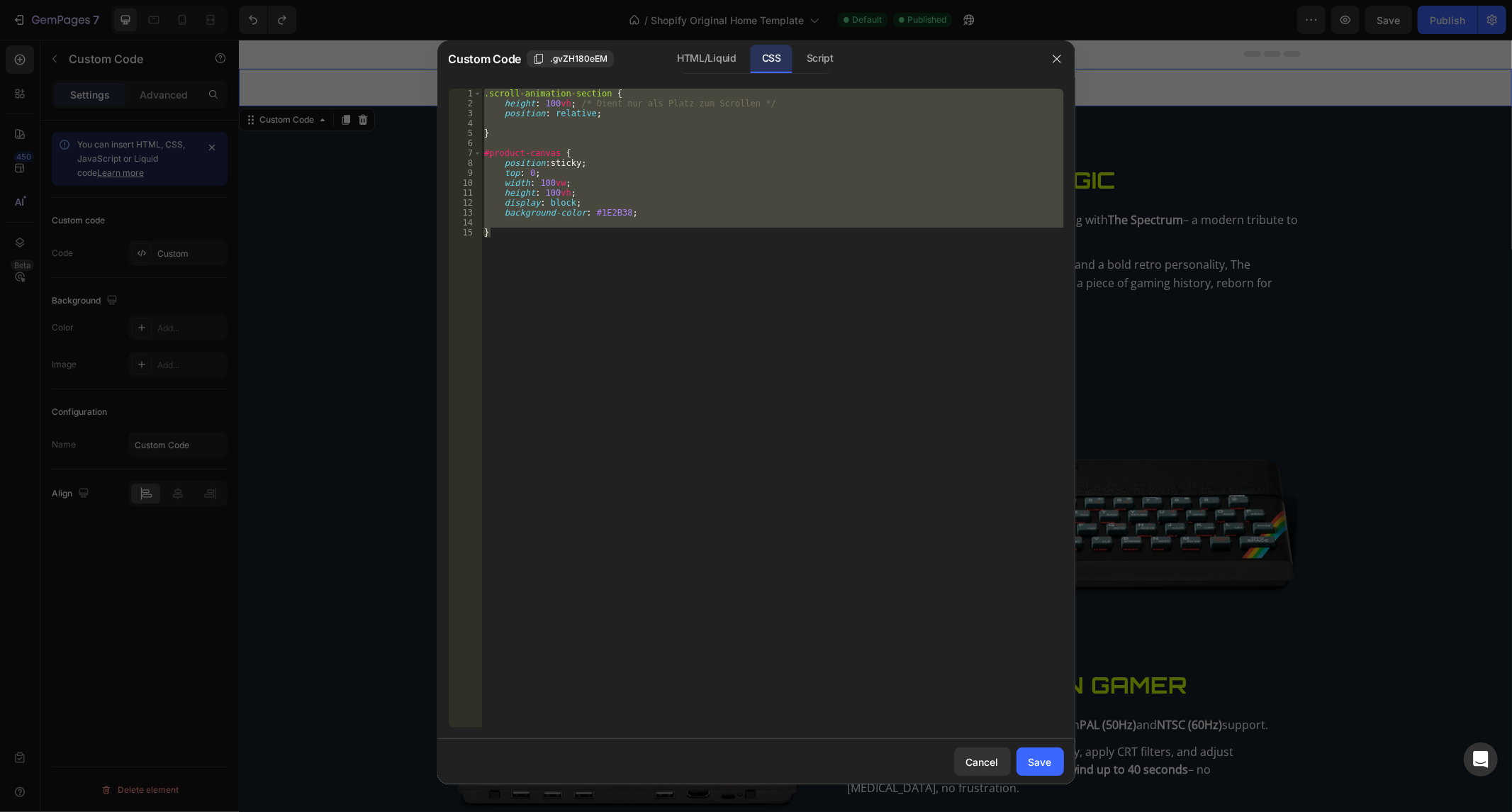
drag, startPoint x: 831, startPoint y: 57, endPoint x: 841, endPoint y: 131, distance: 74.7
click at [831, 57] on div "Script" at bounding box center [820, 59] width 50 height 29
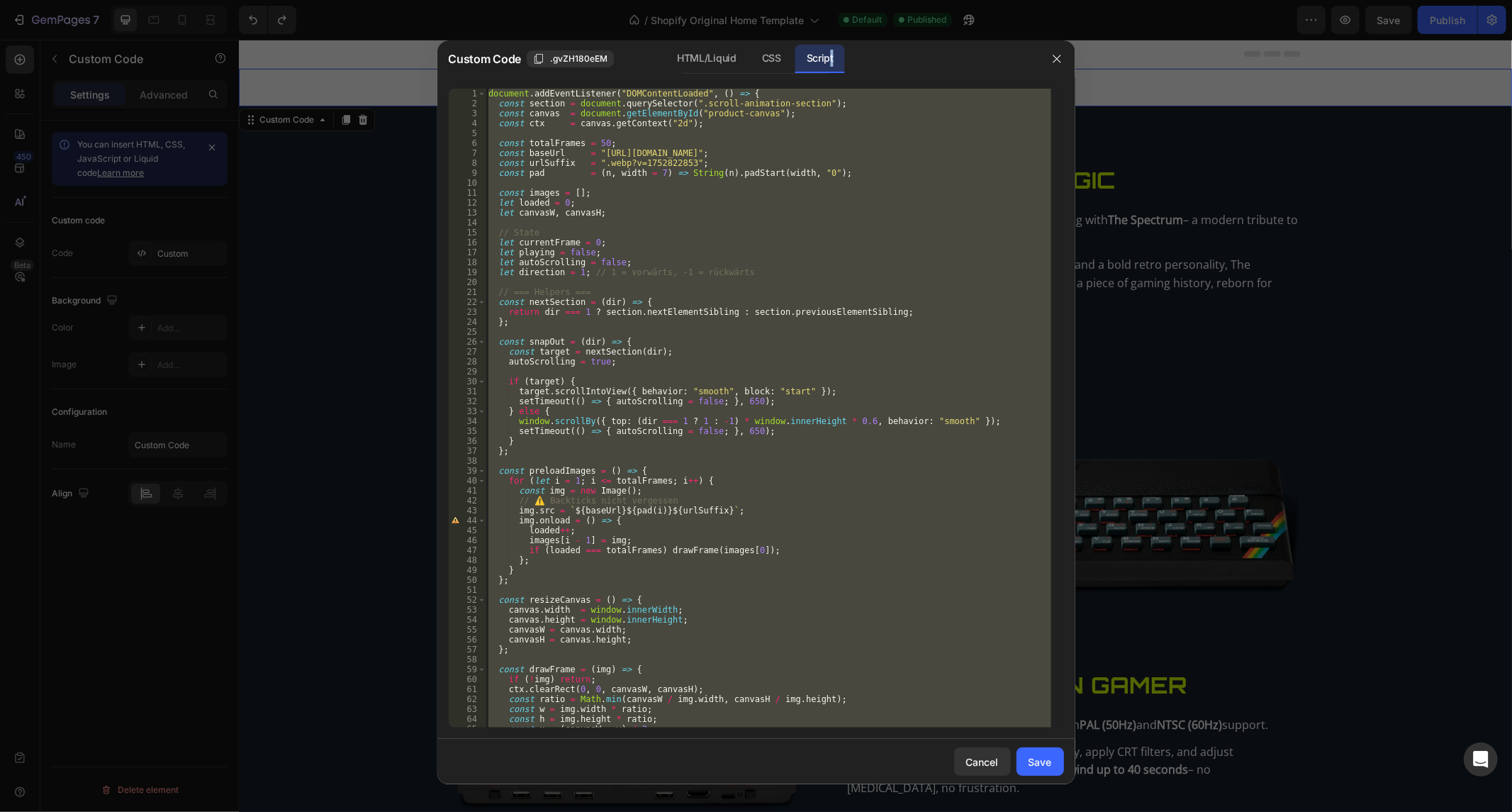
type textarea "});"
click at [862, 334] on div "document . addEventListener ( "DOMContentLoaded" , ( ) => { const section = doc…" at bounding box center [768, 408] width 565 height 639
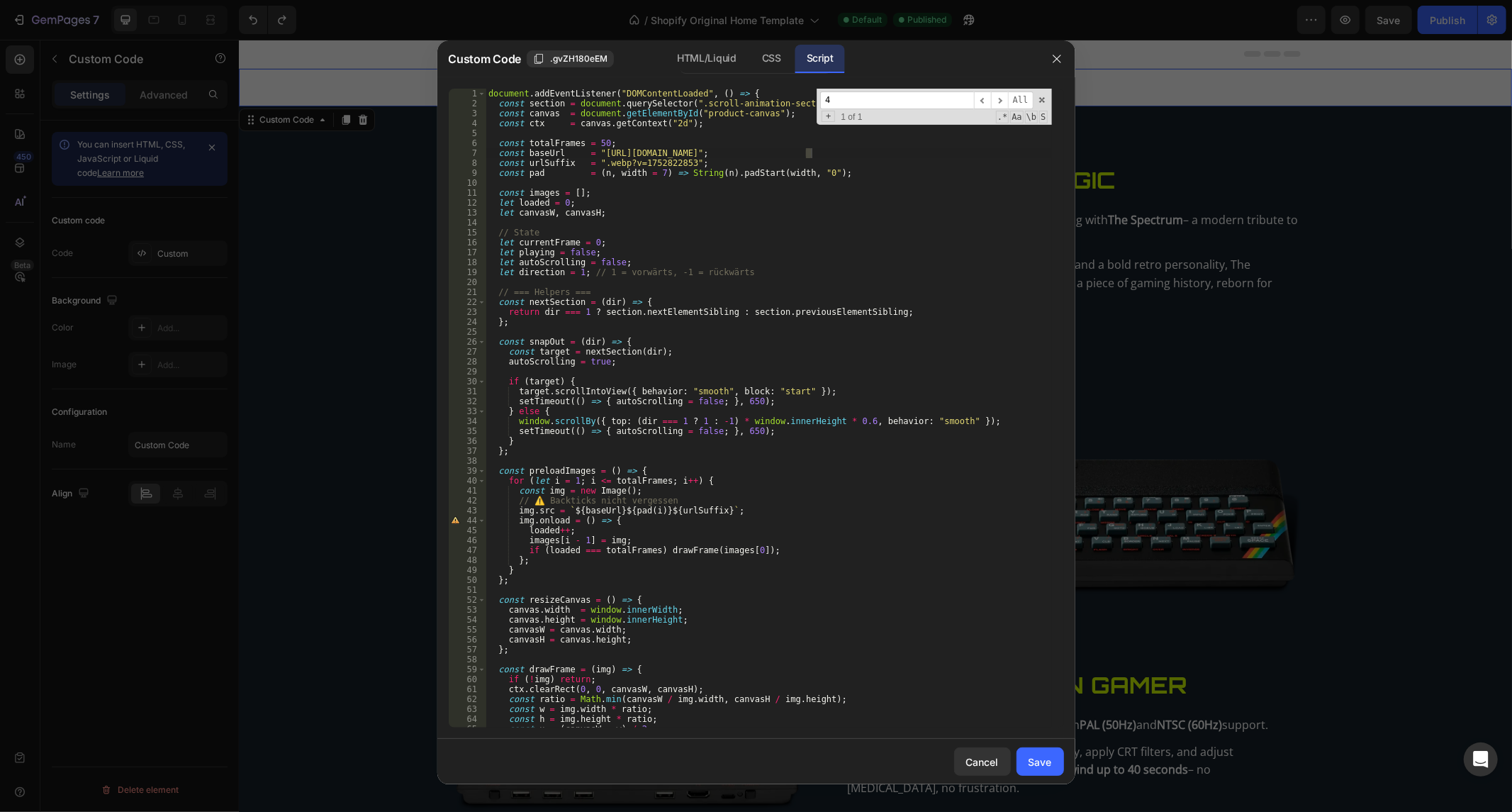
scroll to position [0, 0]
type input "4"
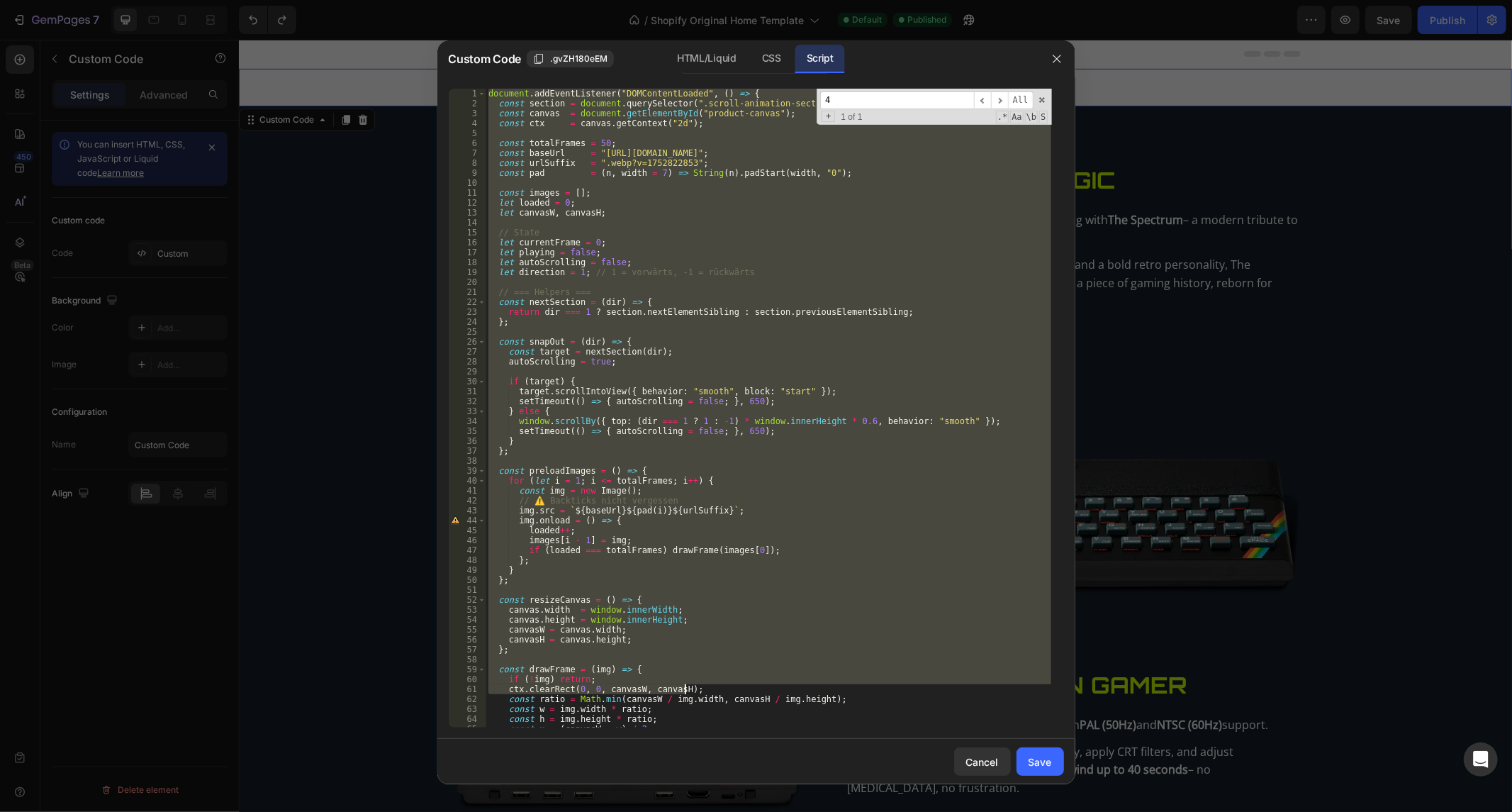
scroll to position [660, 0]
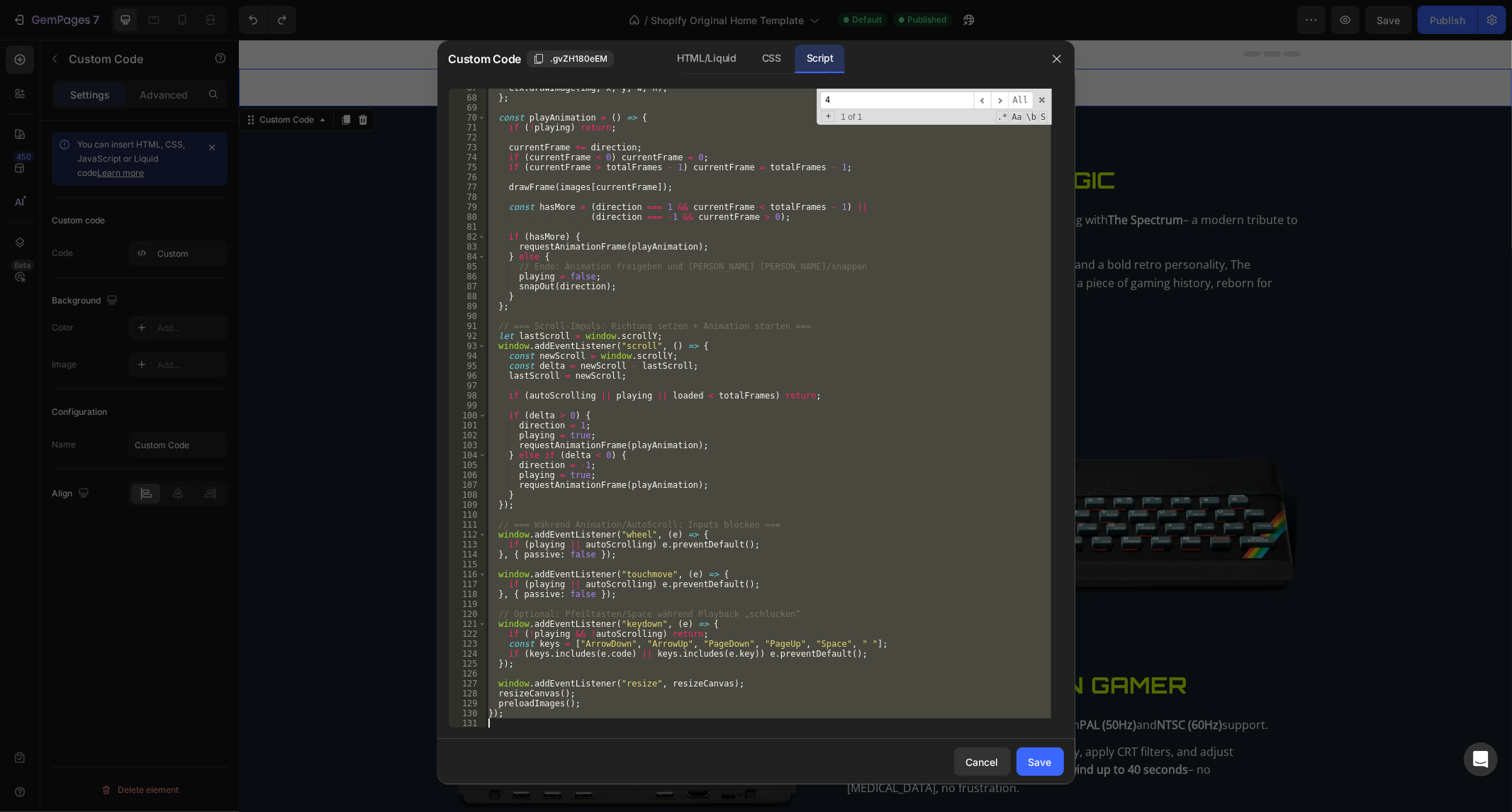
drag, startPoint x: 490, startPoint y: 94, endPoint x: 886, endPoint y: 849, distance: 852.5
click at [886, 0] on html "7 / Shopify Original Home Template Default Published Preview Save Publish 450 B…" at bounding box center [756, 0] width 1512 height 0
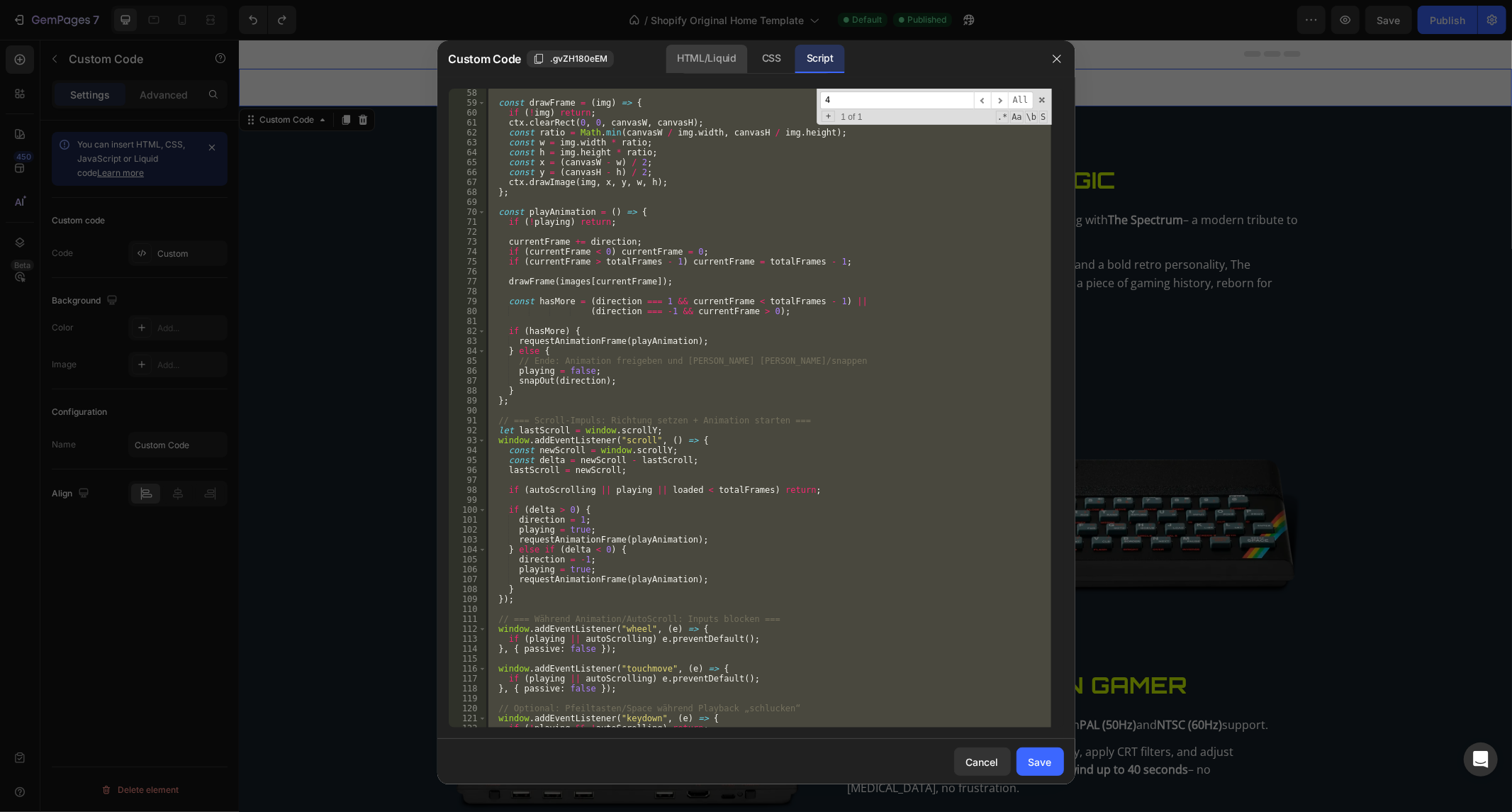
click at [750, 57] on div "HTML/Liquid" at bounding box center [771, 59] width 42 height 29
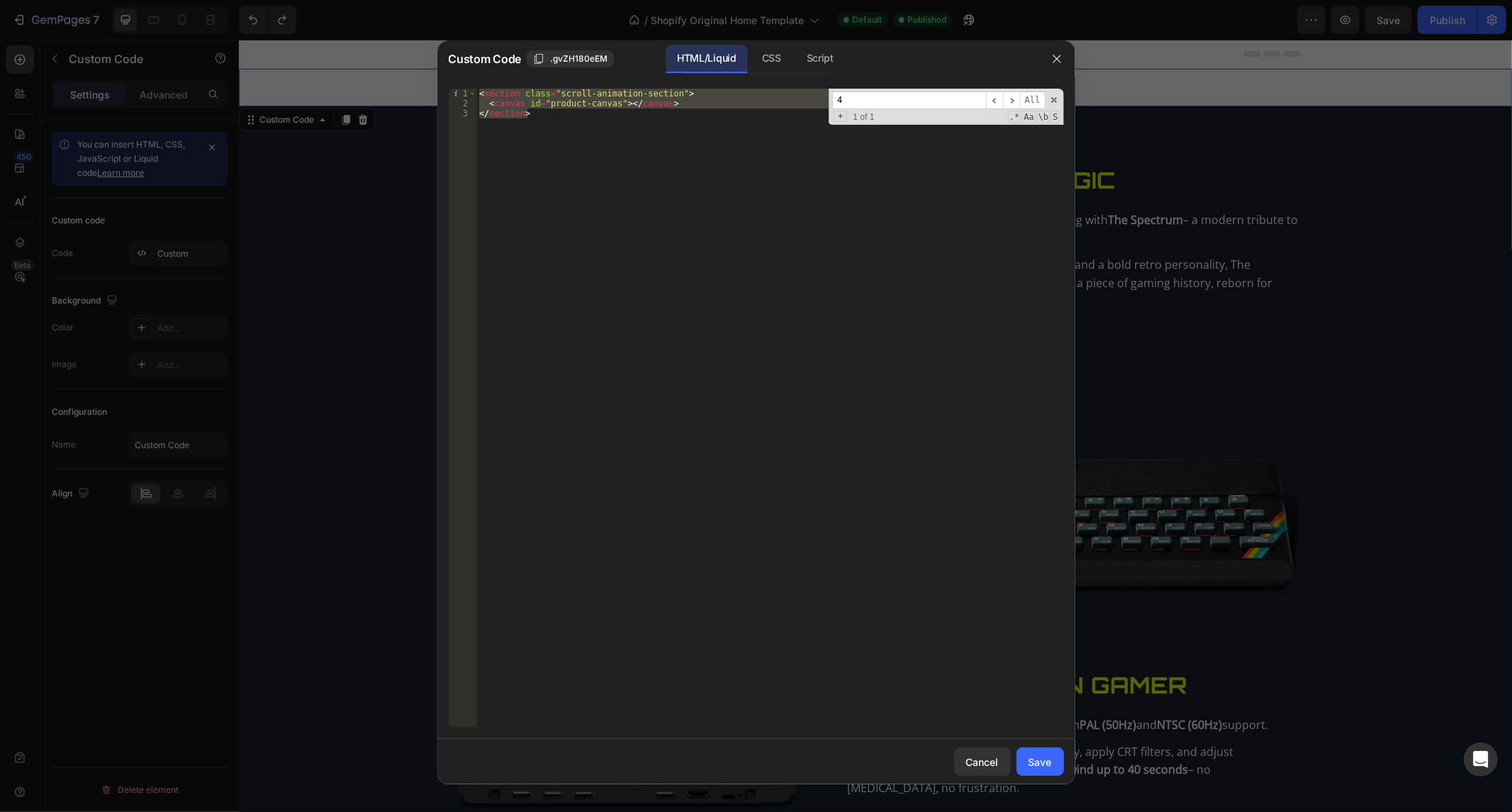
click at [675, 113] on div "< section class = "scroll-animation-section" > < canvas id = "product-canvas" >…" at bounding box center [769, 408] width 586 height 639
click at [675, 113] on div "< section class = "scroll-animation-section" > < canvas id = "product-canvas" >…" at bounding box center [769, 418] width 586 height 660
drag, startPoint x: 754, startPoint y: 57, endPoint x: 749, endPoint y: 62, distance: 7.1
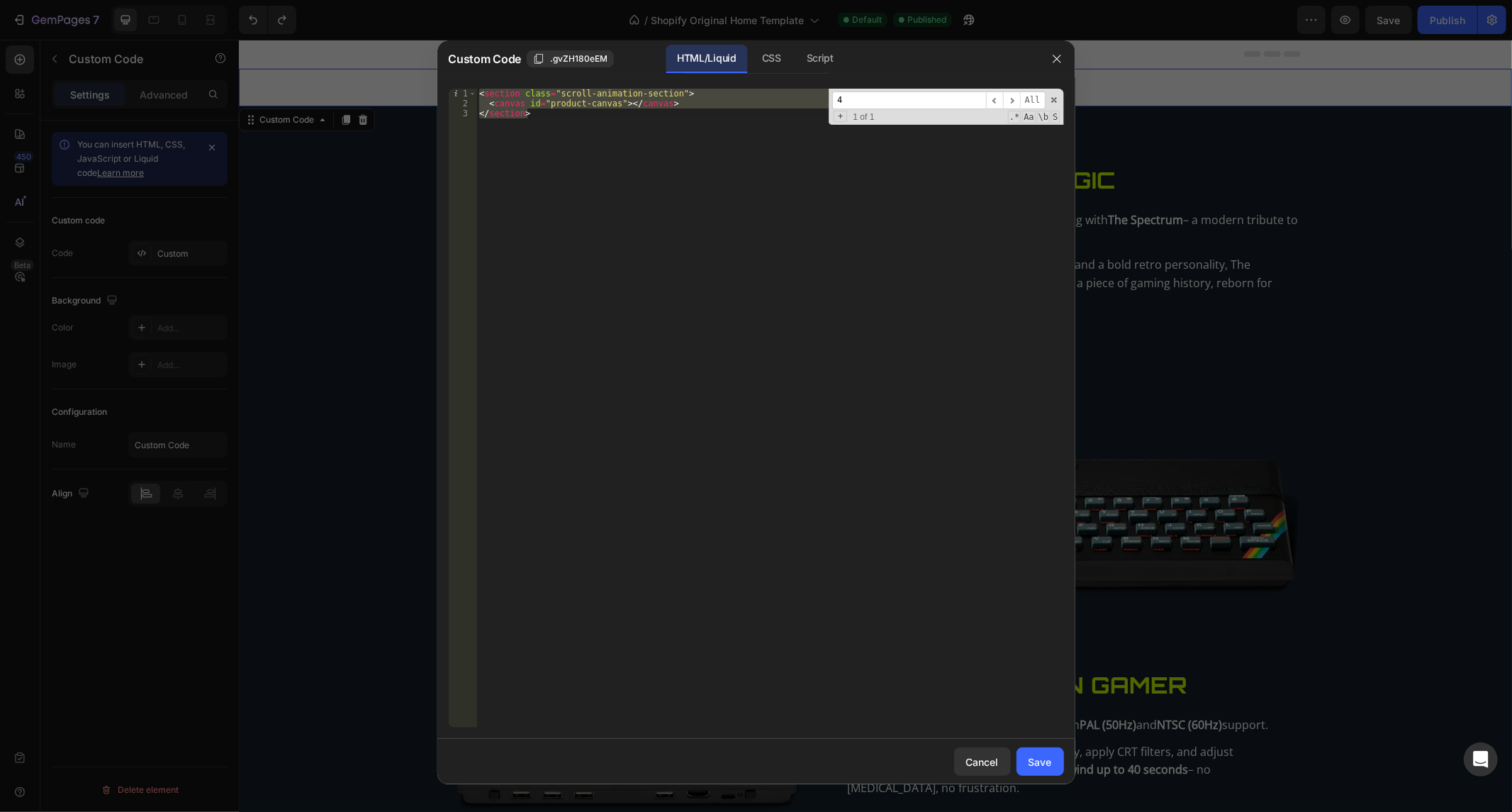
click at [795, 57] on div "CSS" at bounding box center [820, 59] width 50 height 29
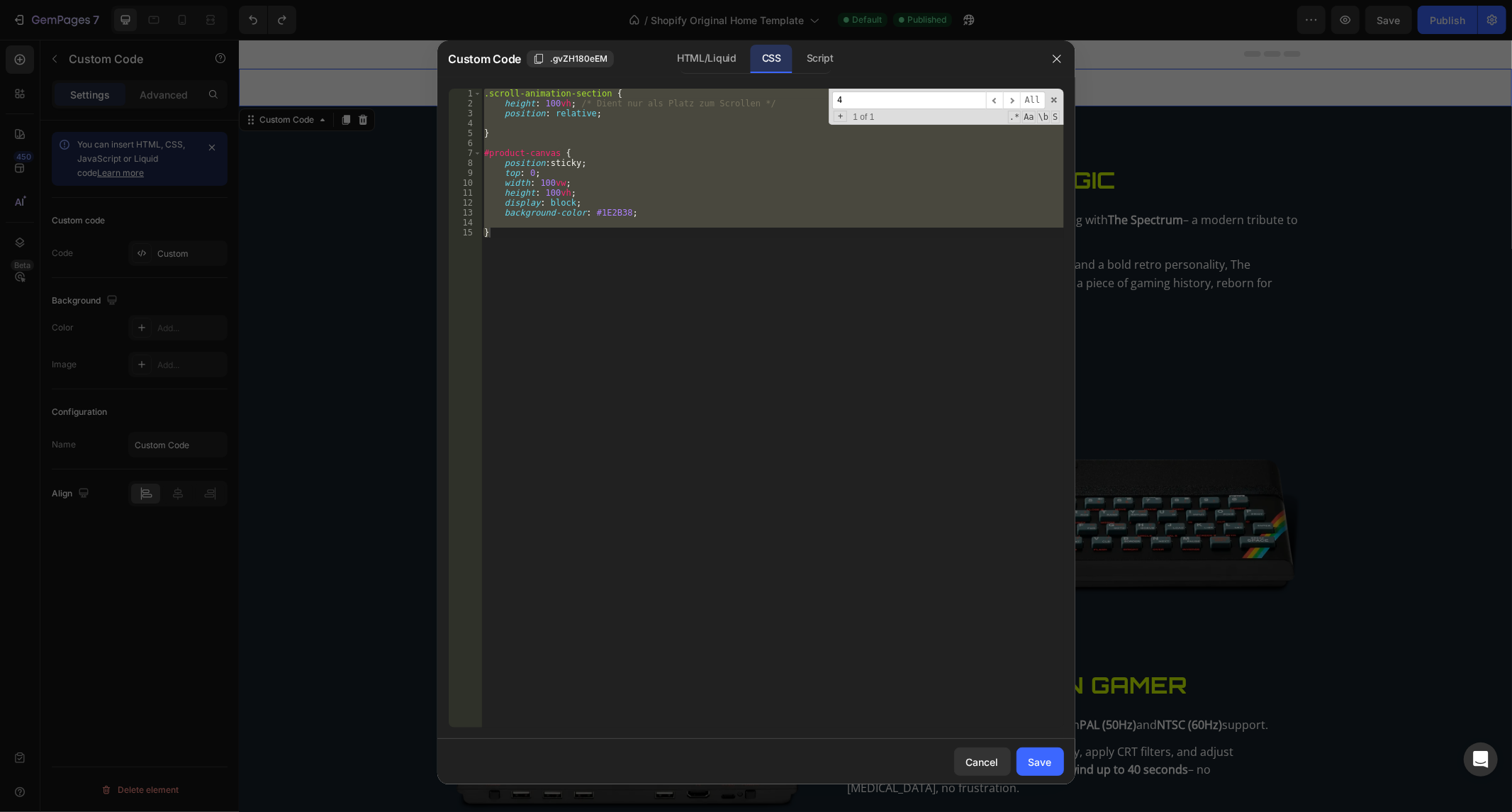
click at [681, 189] on div ".scroll-animation-section { height : 100 vh ; /* Dient nur als Platz zum Scroll…" at bounding box center [772, 408] width 582 height 639
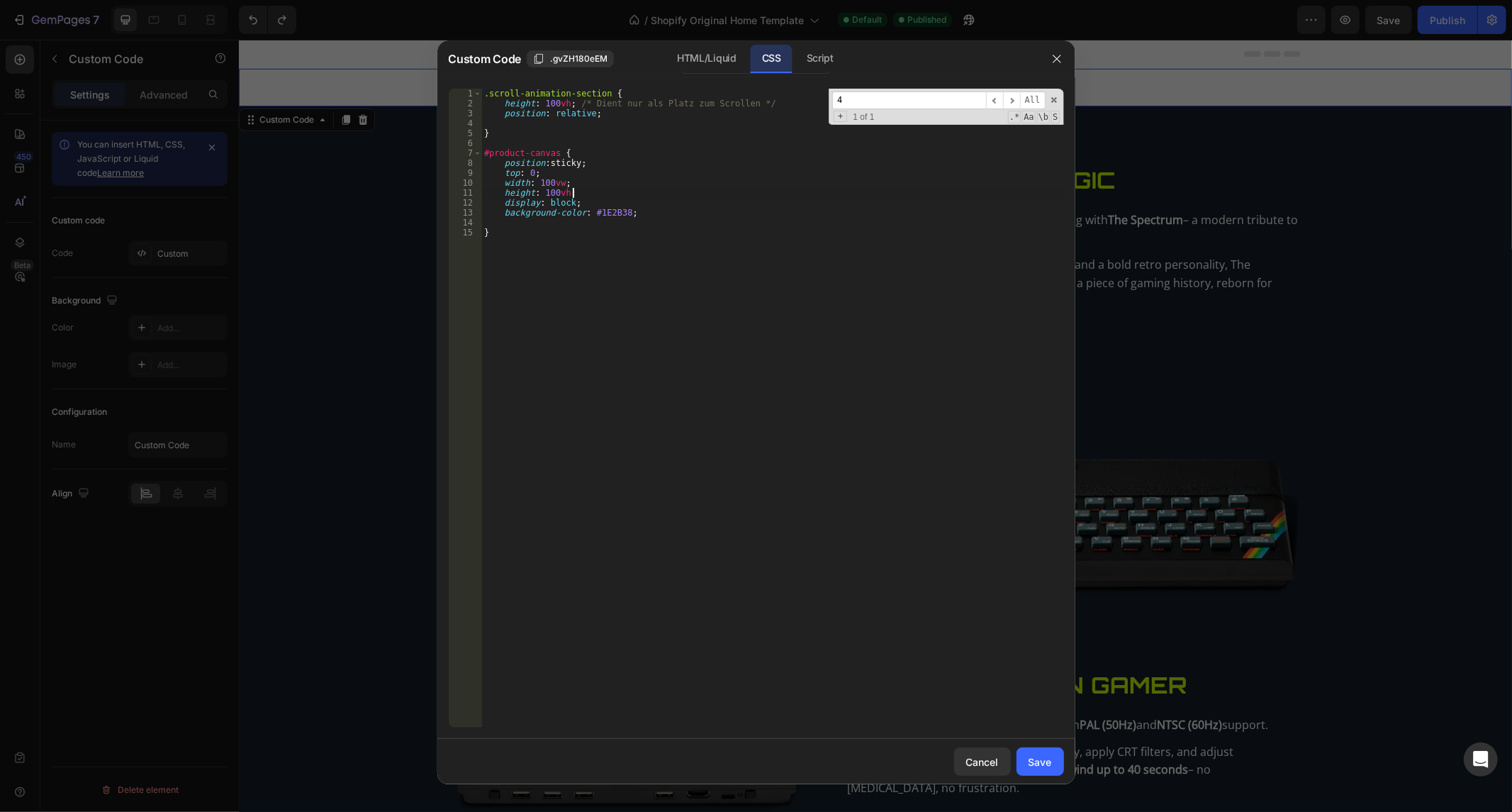
click at [681, 189] on div ".scroll-animation-section { height : 100 vh ; /* Dient nur als Platz zum Scroll…" at bounding box center [772, 418] width 582 height 660
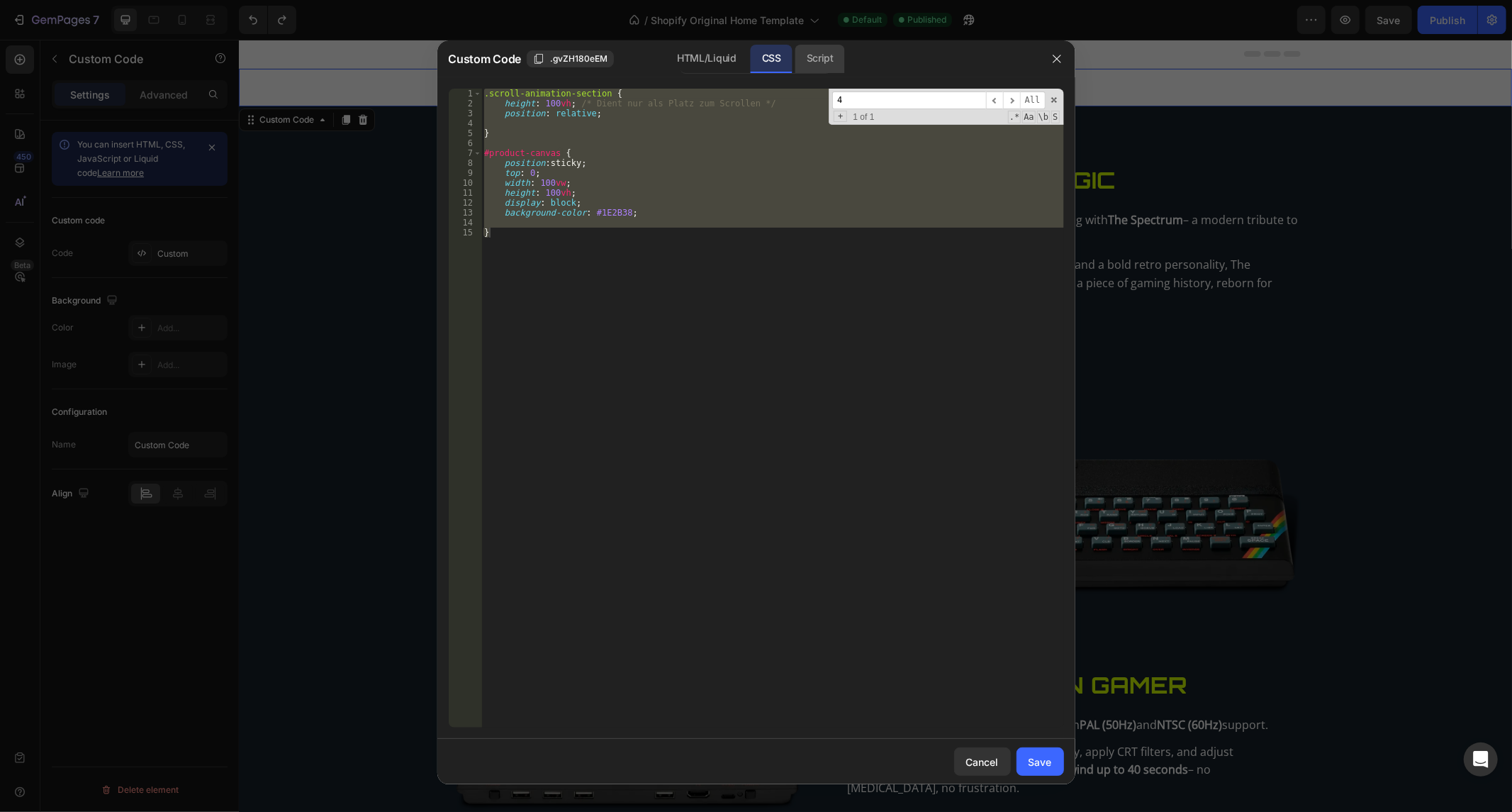
click at [836, 57] on div "Script" at bounding box center [820, 59] width 50 height 29
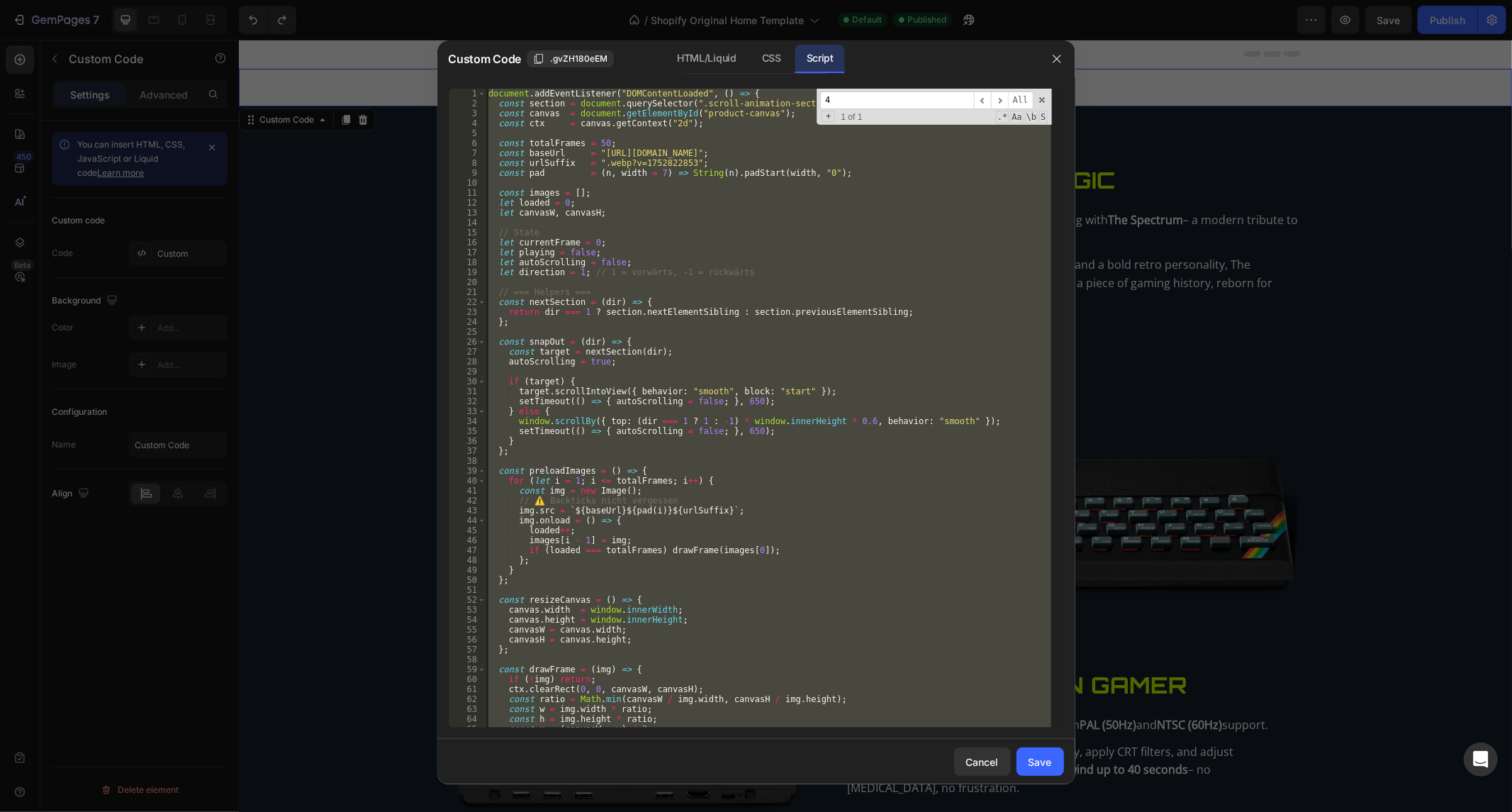
type textarea "});"
click at [627, 333] on div "document . addEventListener ( "DOMContentLoaded" , ( ) => { const section = doc…" at bounding box center [768, 408] width 565 height 639
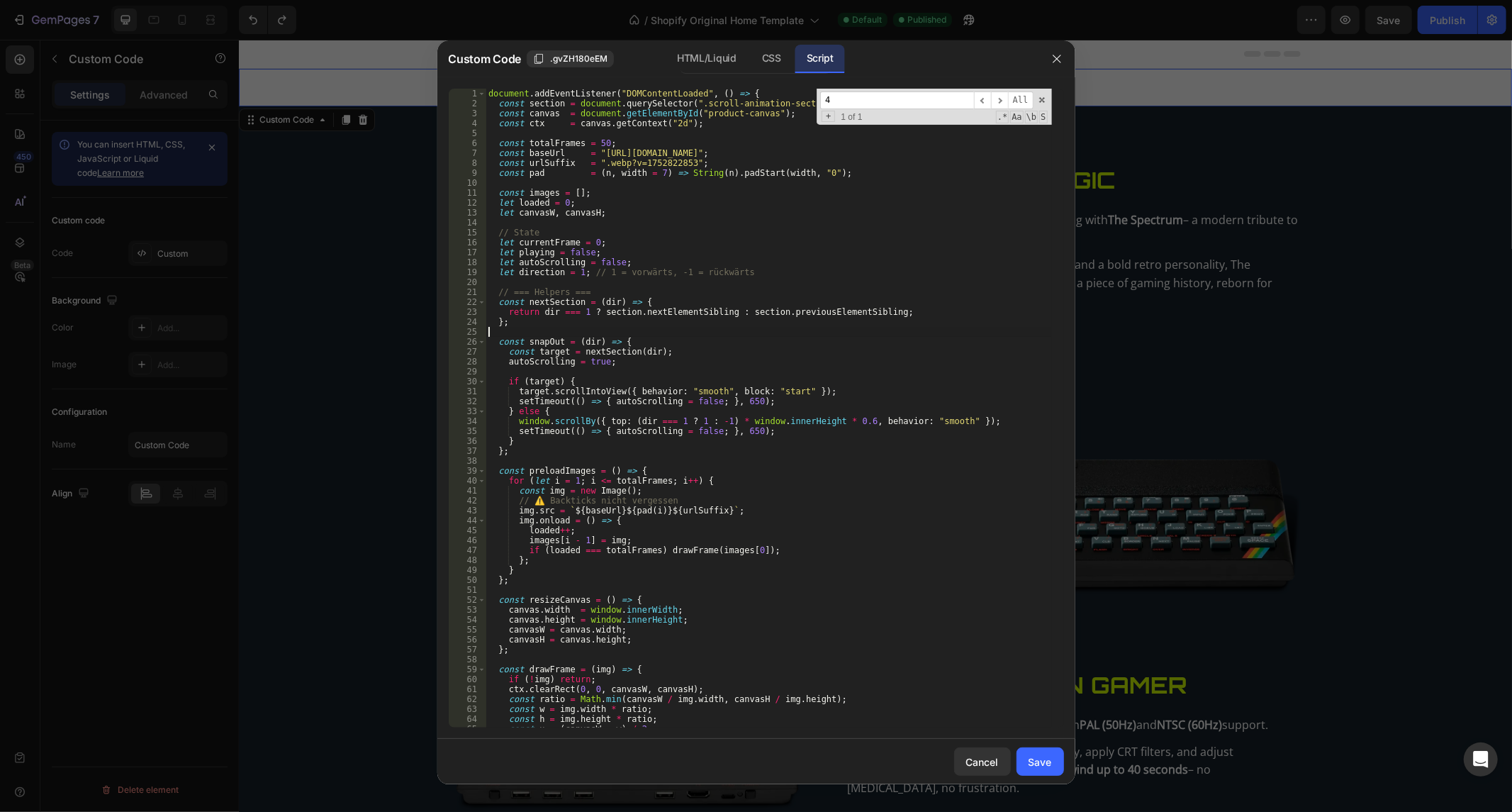
click at [627, 333] on div "document . addEventListener ( "DOMContentLoaded" , ( ) => { const section = doc…" at bounding box center [768, 418] width 565 height 660
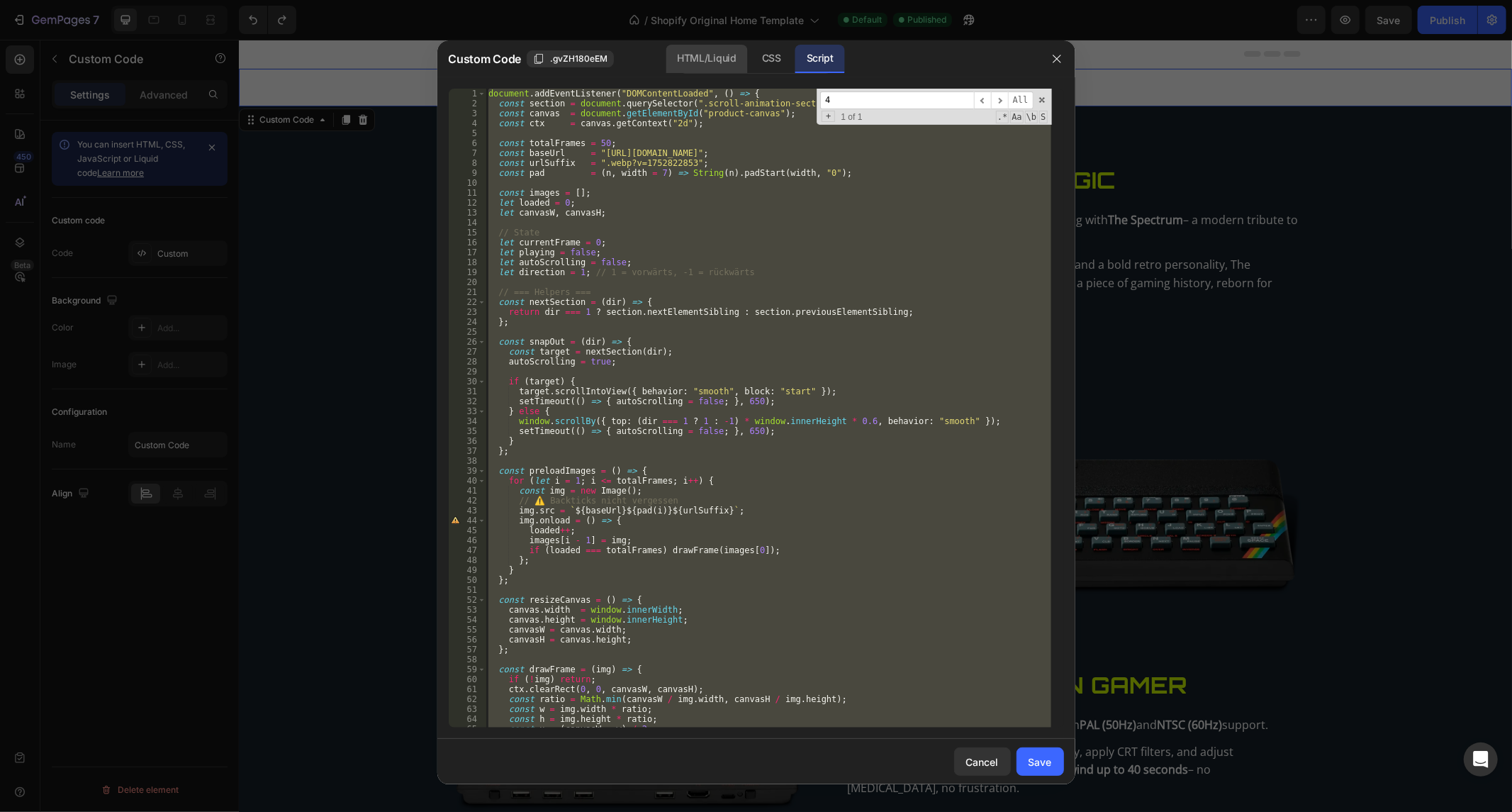
click at [750, 59] on div "HTML/Liquid" at bounding box center [771, 59] width 42 height 29
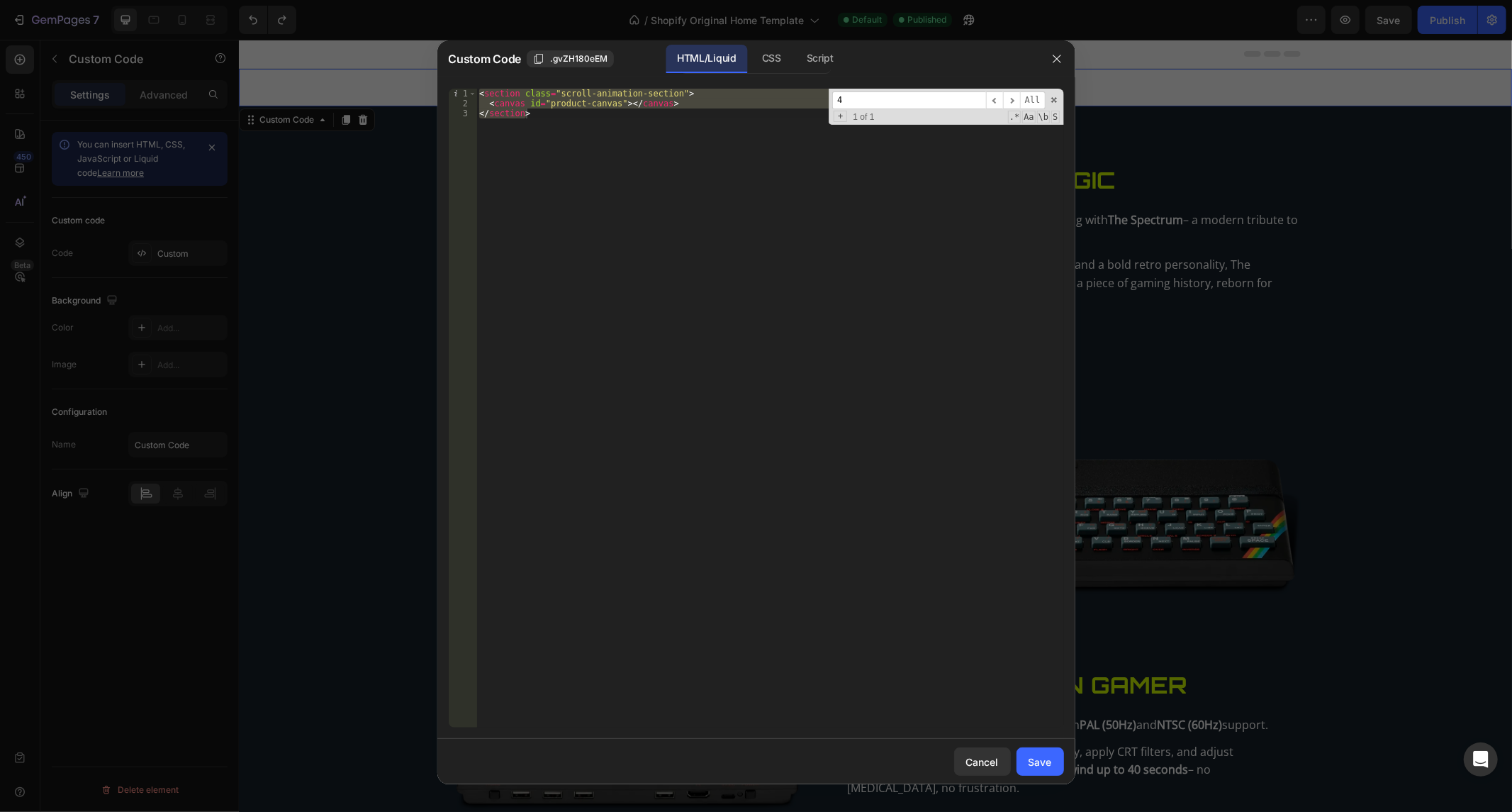
click at [555, 79] on div "}); 1 2 3 < section class = "scroll-animation-section" > < canvas id = "product…" at bounding box center [756, 407] width 638 height 661
drag, startPoint x: 614, startPoint y: 136, endPoint x: 387, endPoint y: 79, distance: 234.0
click at [387, 79] on div "Custom Code .gvZH180eEM HTML/Liquid CSS Script </section> 1 2 3 < section class…" at bounding box center [756, 406] width 1512 height 812
paste textarea "/section"
click at [795, 60] on div "CSS" at bounding box center [820, 59] width 50 height 29
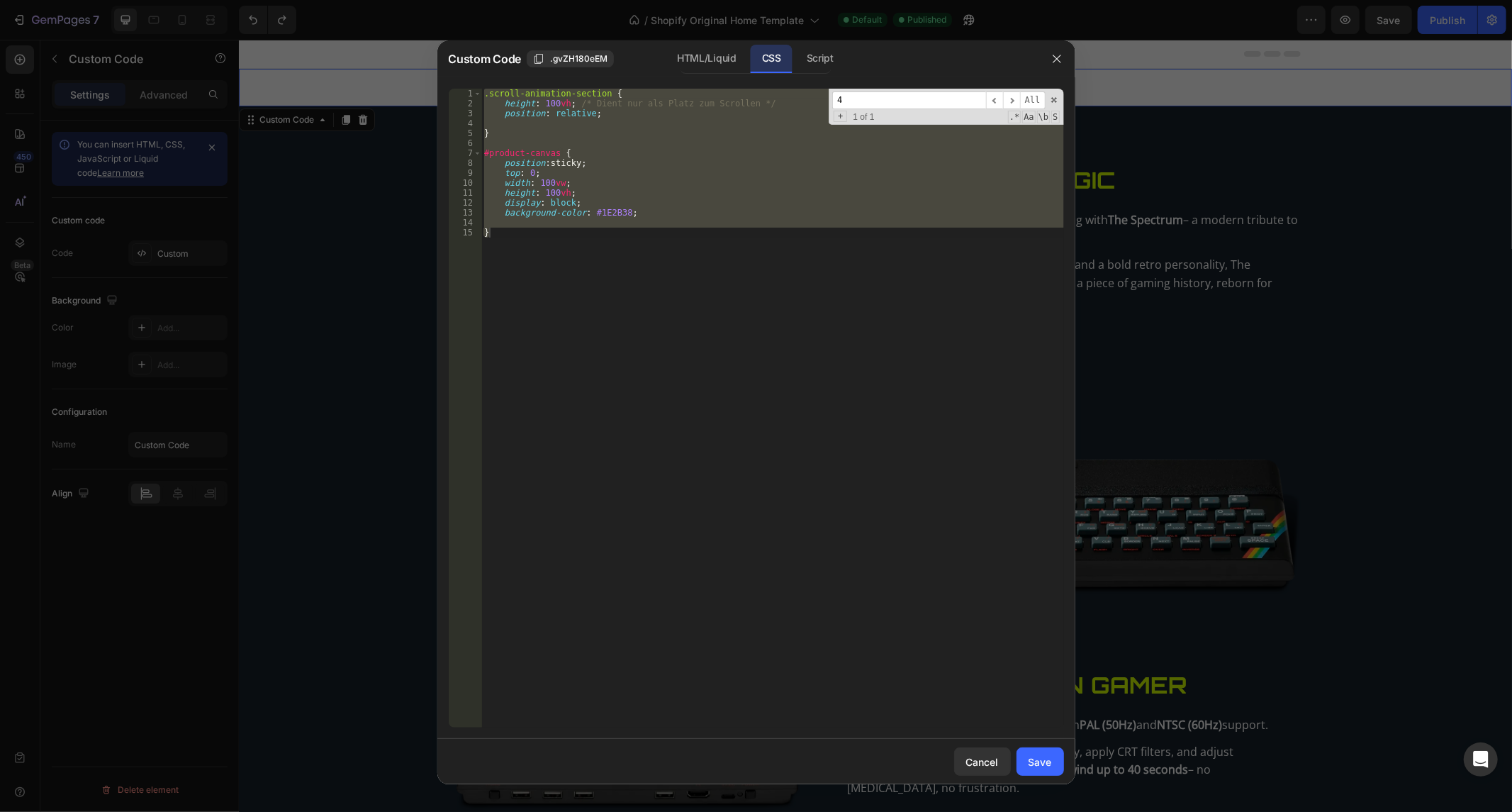
click at [684, 159] on div ".scroll-animation-section { height : 100 vh ; /* Dient nur als Platz zum Scroll…" at bounding box center [772, 408] width 582 height 639
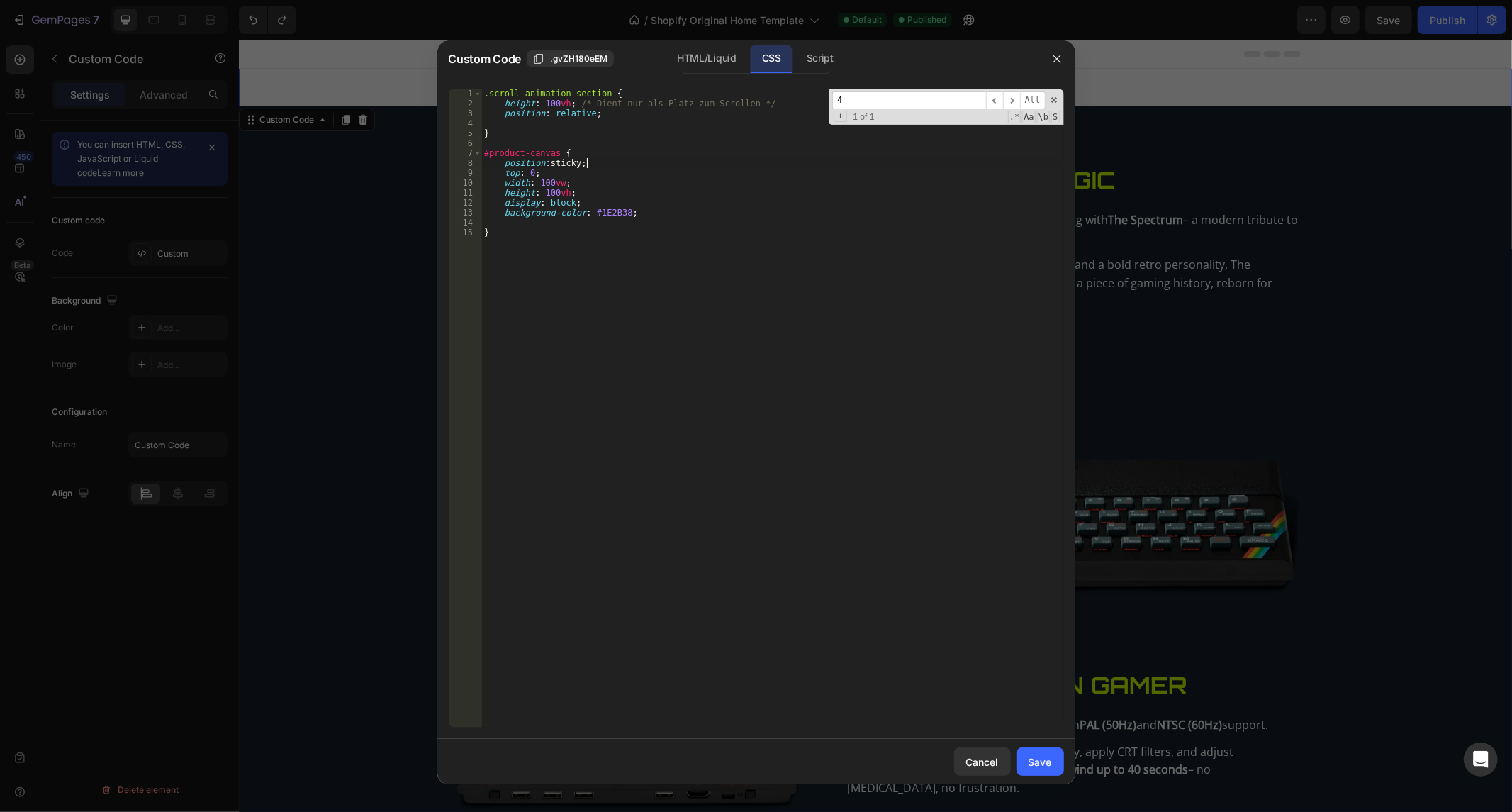
click at [684, 159] on div ".scroll-animation-section { height : 100 vh ; /* Dient nur als Platz zum Scroll…" at bounding box center [772, 418] width 582 height 660
drag, startPoint x: 684, startPoint y: 159, endPoint x: 663, endPoint y: 166, distance: 22.1
click at [677, 160] on div ".scroll-animation-section { height : 100 vh ; /* Dient nur als Platz zum Scroll…" at bounding box center [772, 418] width 582 height 660
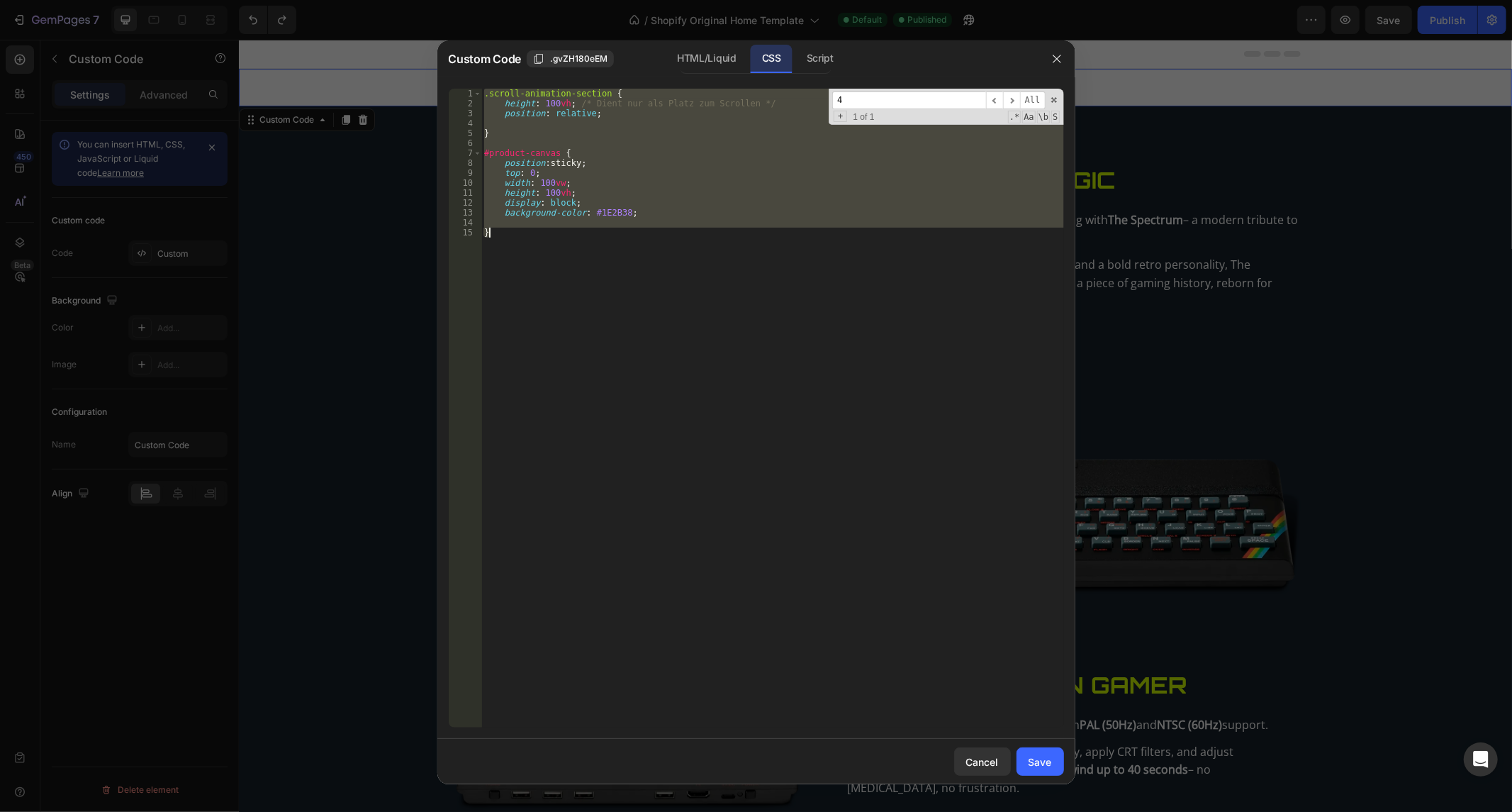
paste textarea "section { scroll-snap-align: start;"
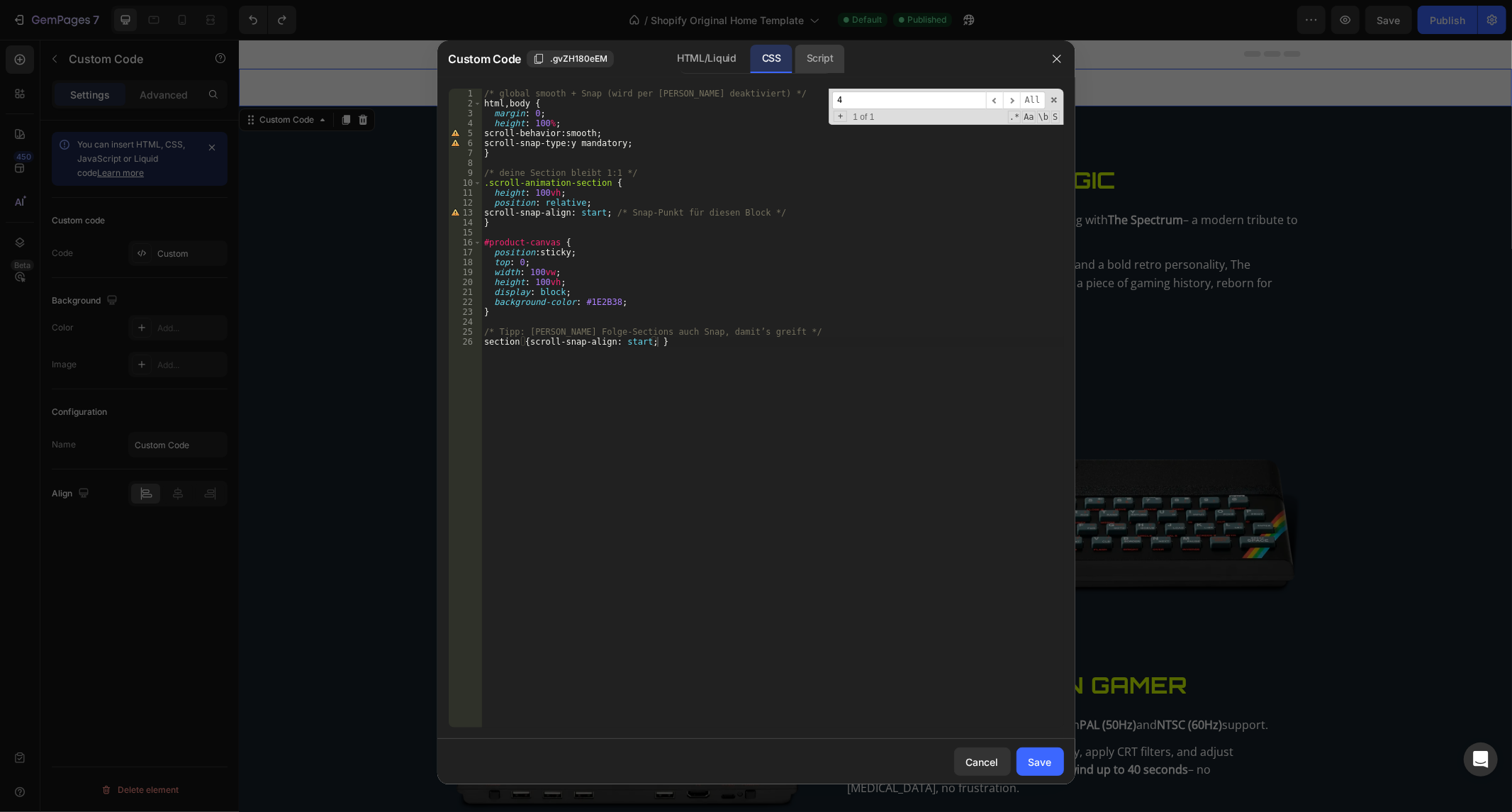
click at [804, 57] on div "Script" at bounding box center [820, 59] width 50 height 29
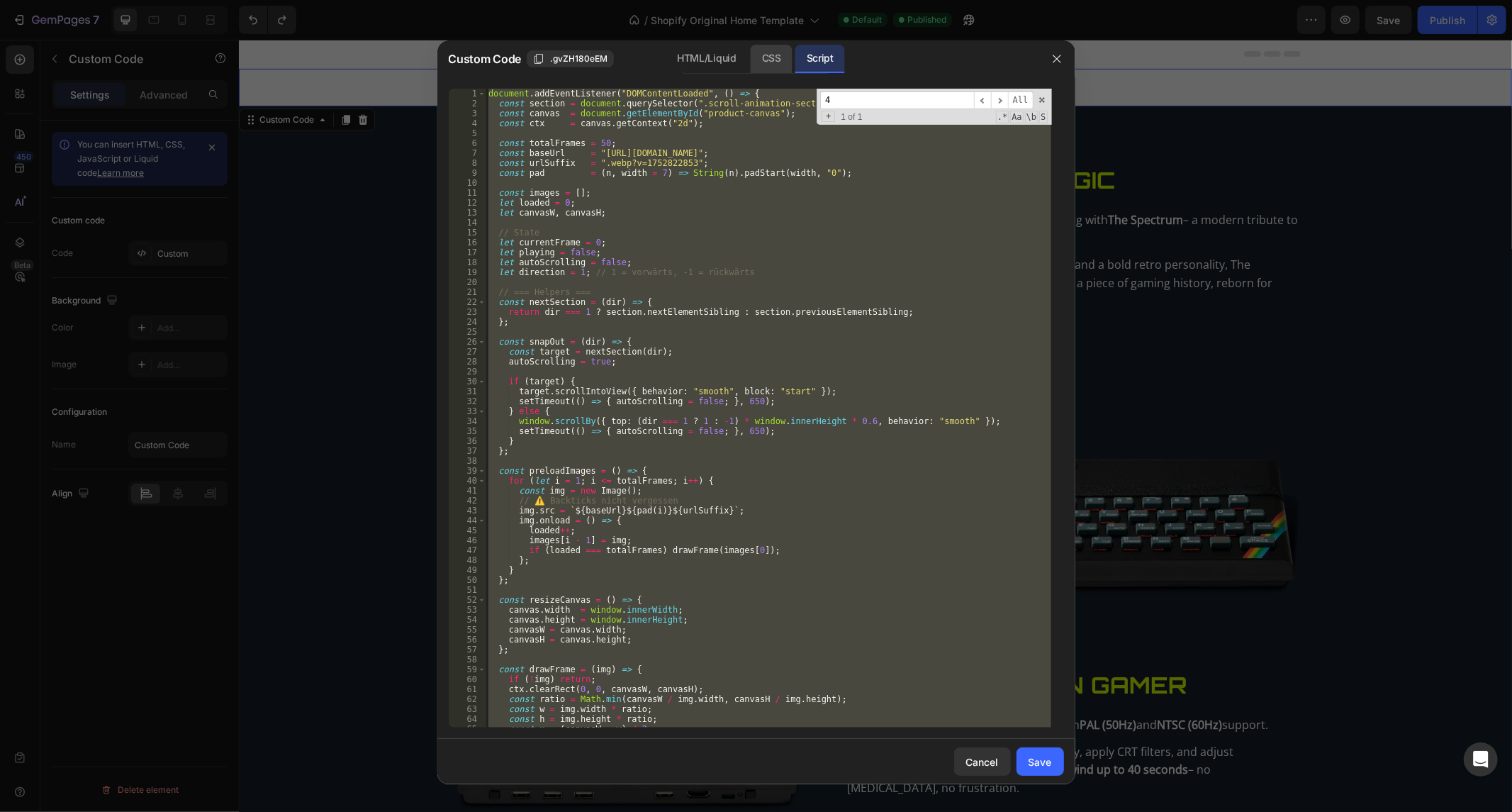
click at [789, 61] on div "CSS" at bounding box center [771, 59] width 42 height 29
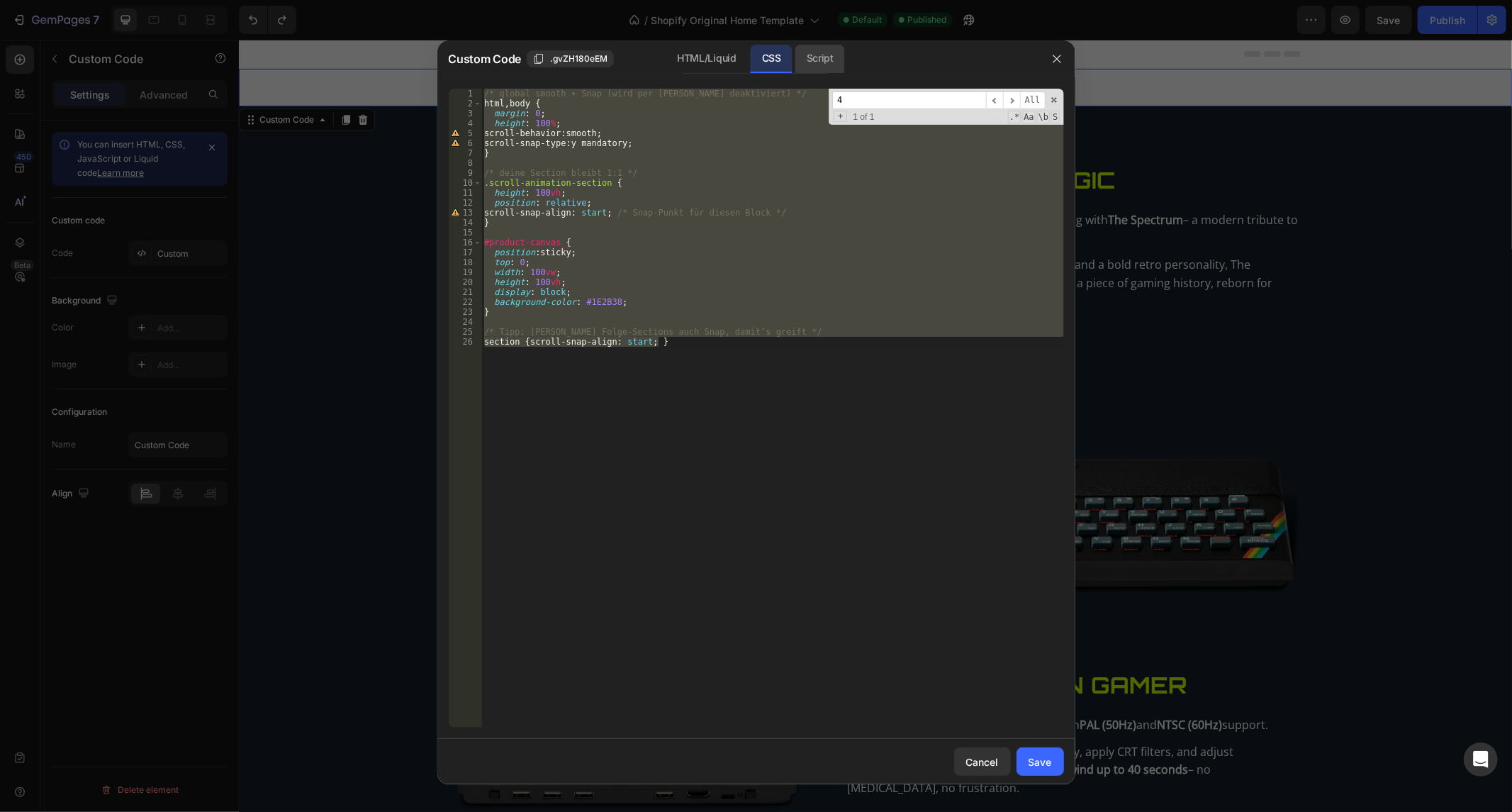
click at [801, 61] on div "Script" at bounding box center [820, 59] width 50 height 29
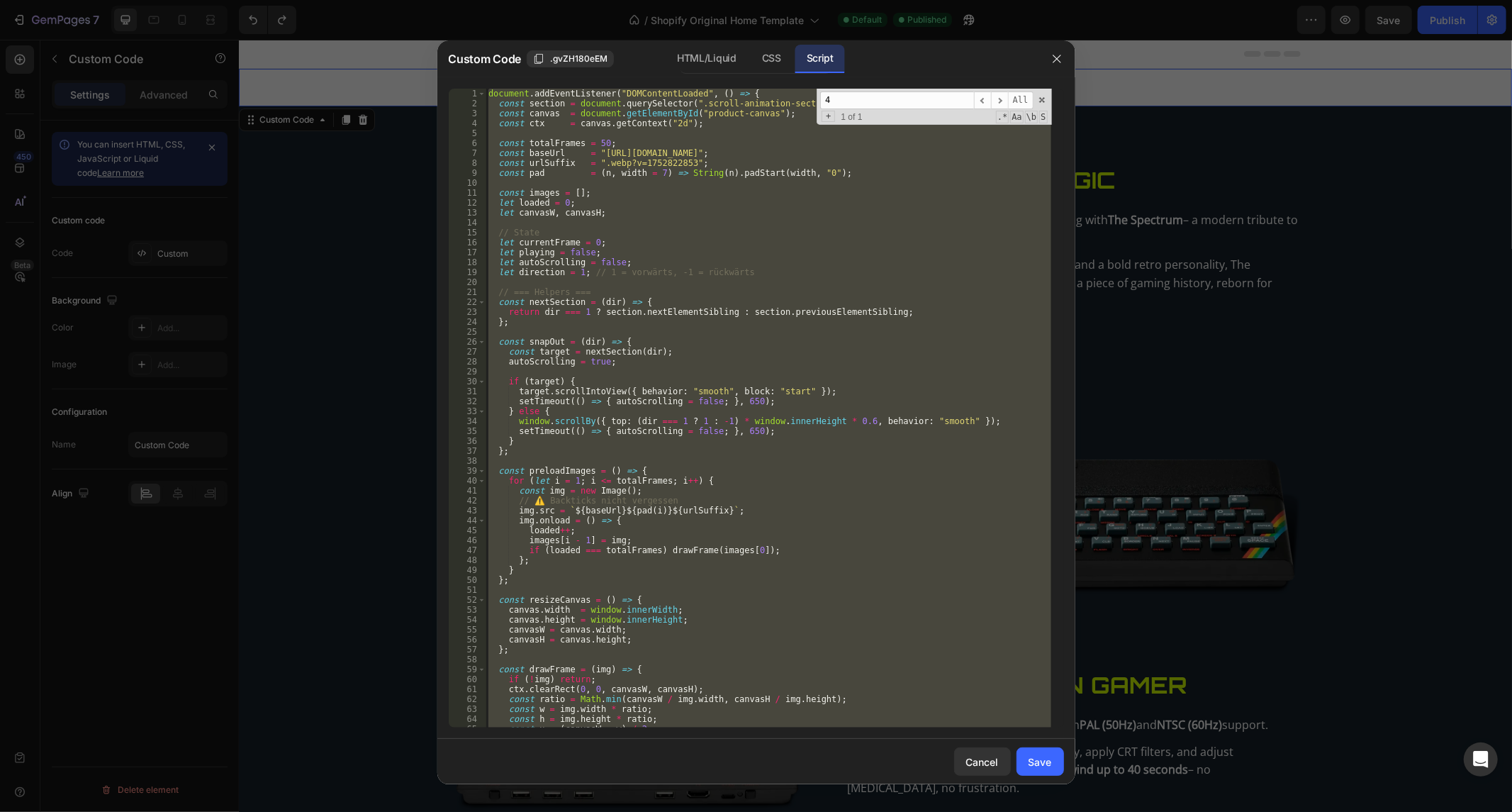
click at [707, 365] on div "document . addEventListener ( "DOMContentLoaded" , ( ) => { const section = doc…" at bounding box center [768, 408] width 565 height 639
click at [707, 365] on div "document . addEventListener ( "DOMContentLoaded" , ( ) => { const section = doc…" at bounding box center [768, 418] width 565 height 660
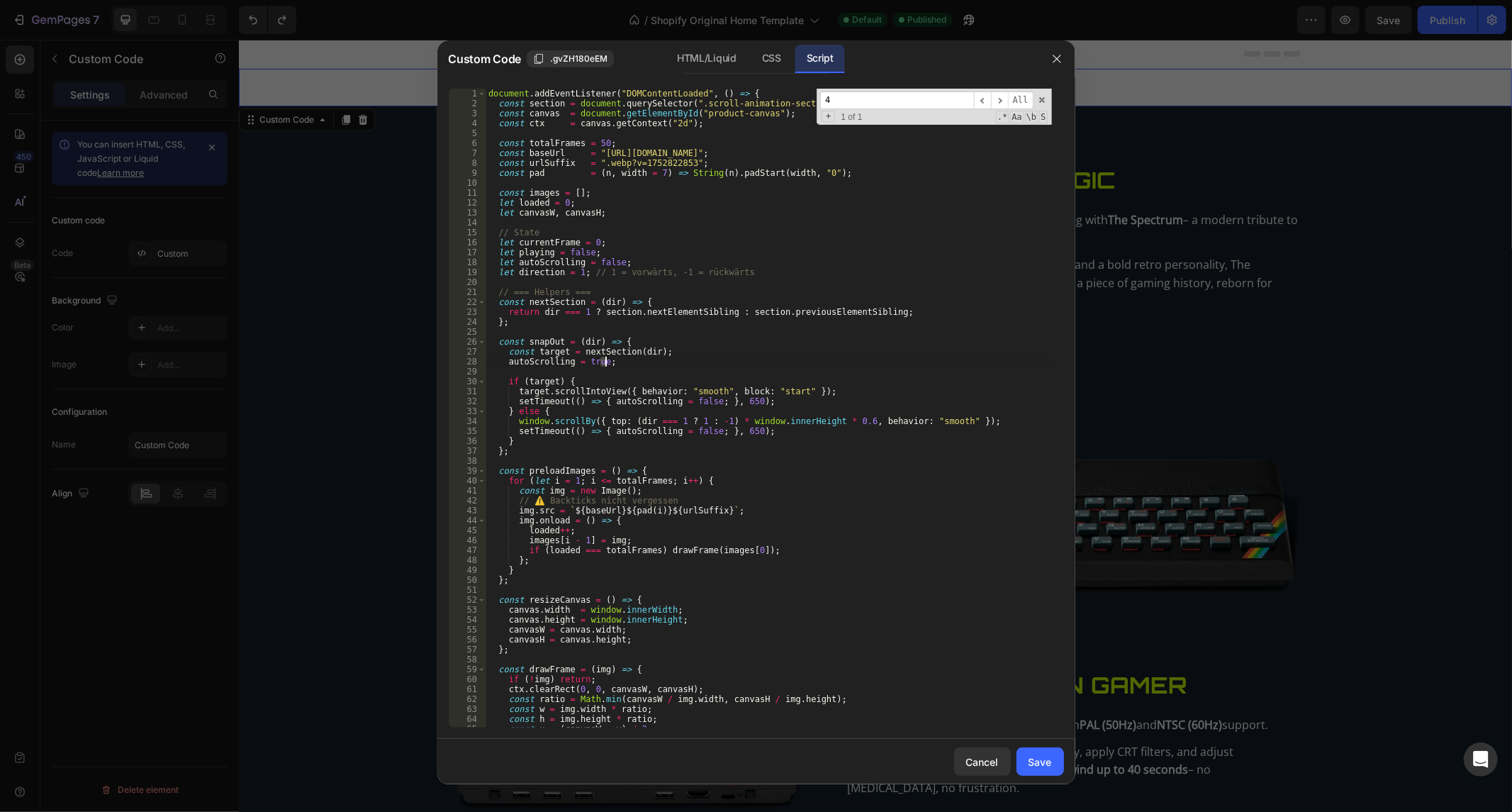
click at [707, 365] on div "document . addEventListener ( "DOMContentLoaded" , ( ) => { const section = doc…" at bounding box center [768, 418] width 565 height 660
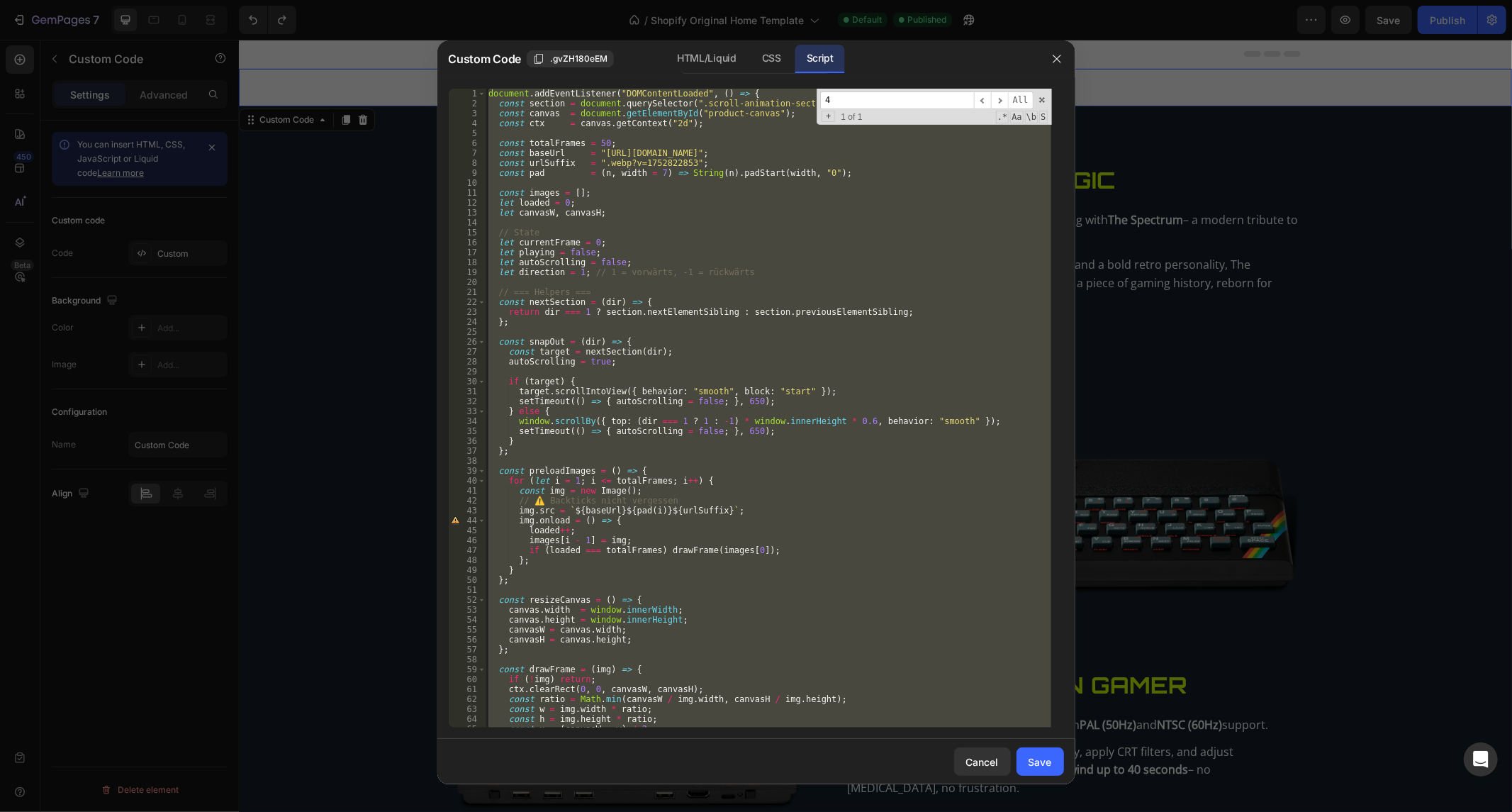
click at [707, 365] on div "document . addEventListener ( "DOMContentLoaded" , ( ) => { const section = doc…" at bounding box center [768, 418] width 565 height 660
paste textarea
type textarea "});"
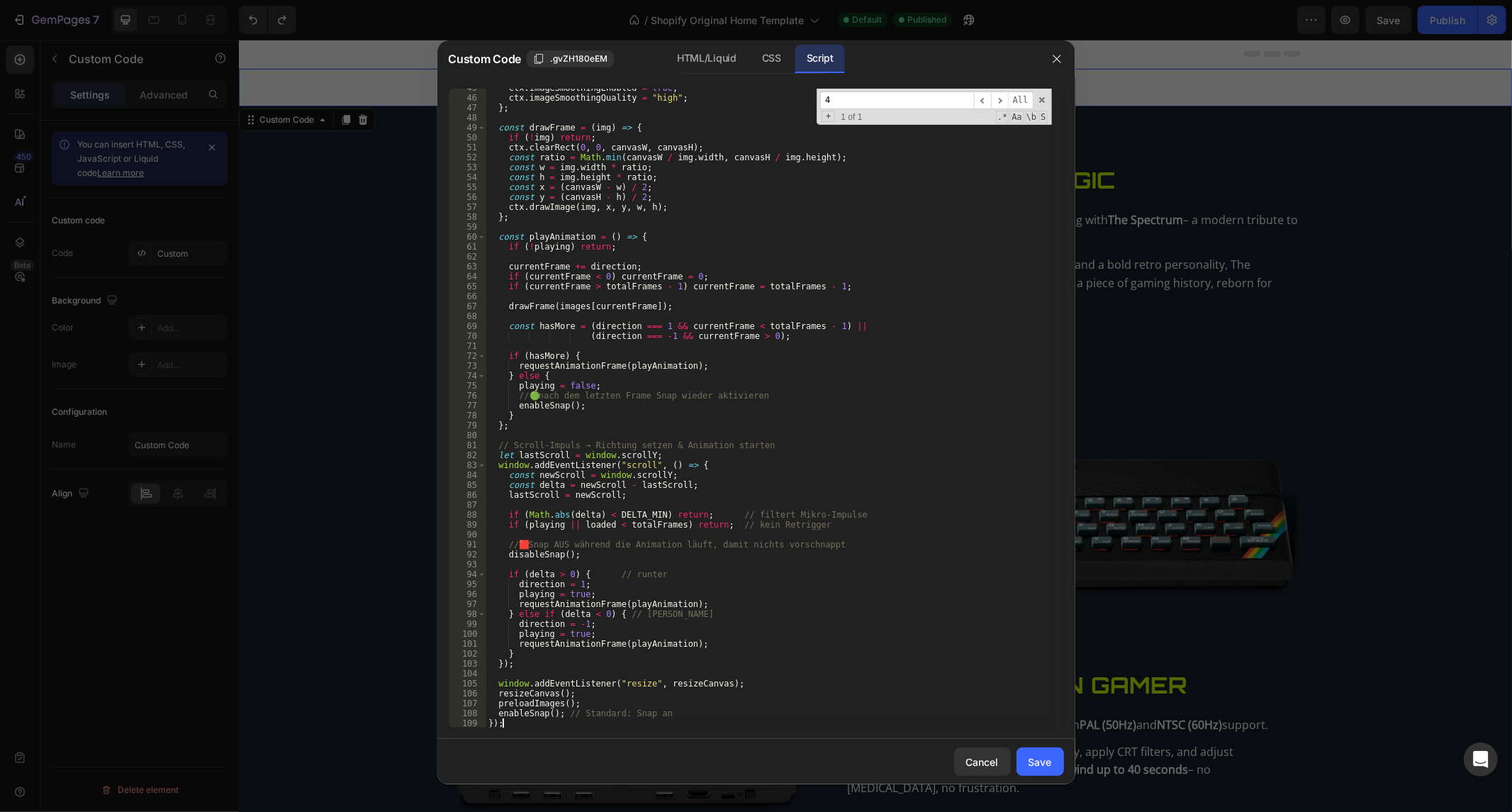
scroll to position [442, 0]
click at [1038, 97] on span at bounding box center [1042, 100] width 10 height 10
click at [1034, 757] on div "Save" at bounding box center [1039, 762] width 24 height 15
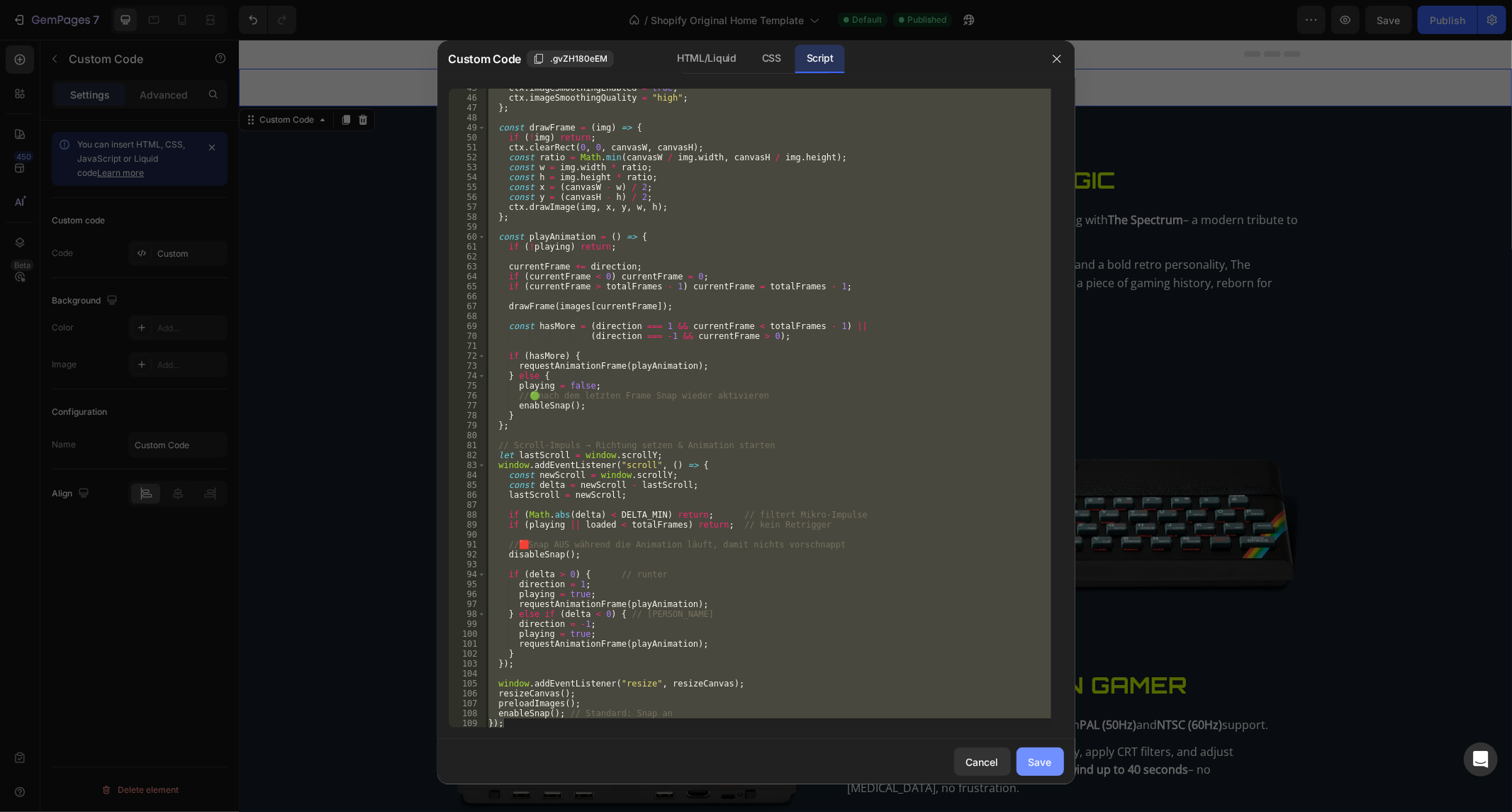
scroll to position [29, 0]
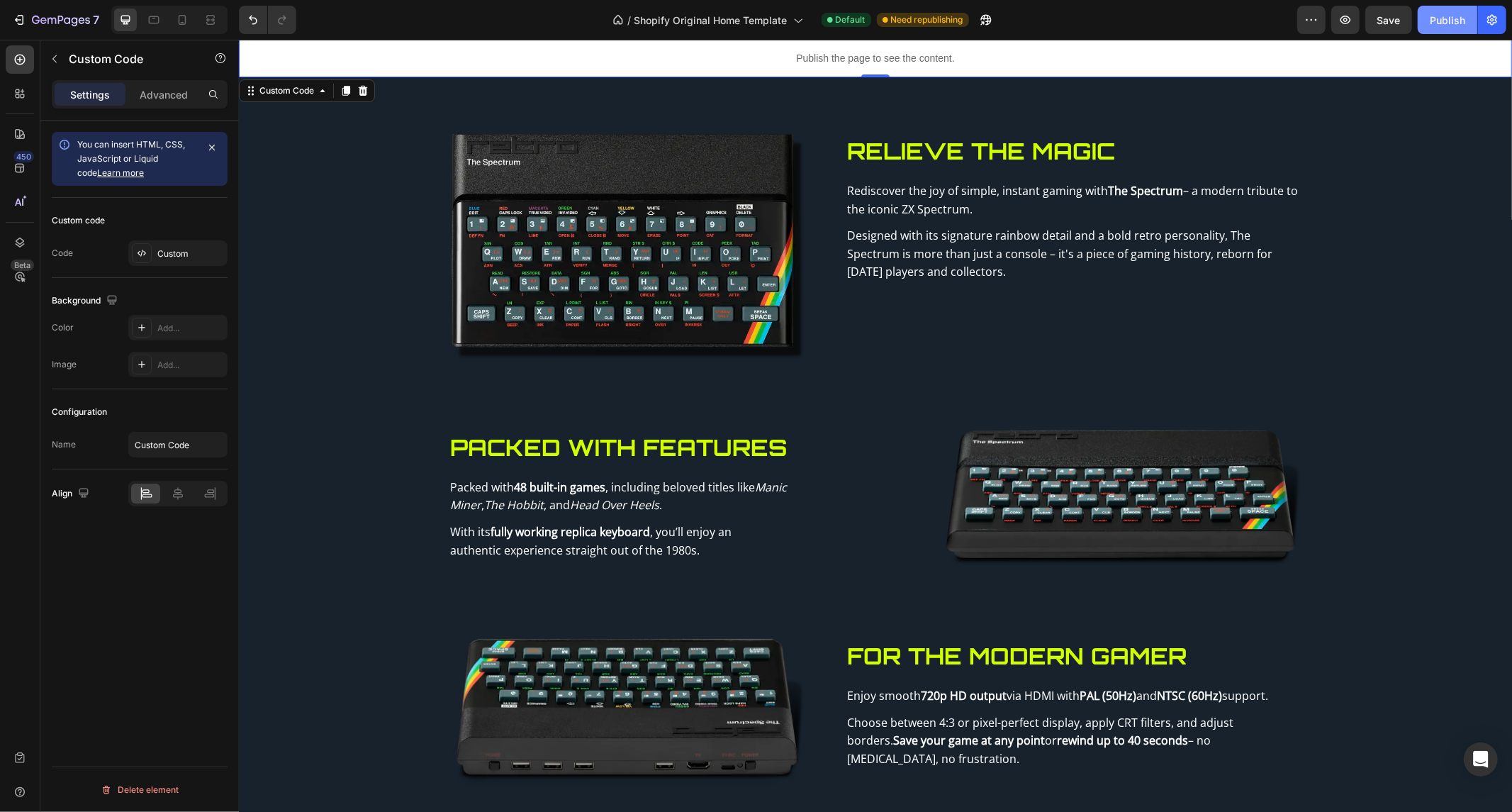
click at [1464, 19] on div "Publish" at bounding box center [1446, 20] width 35 height 15
click at [821, 66] on div "Publish the page to see the content." at bounding box center [875, 58] width 1273 height 38
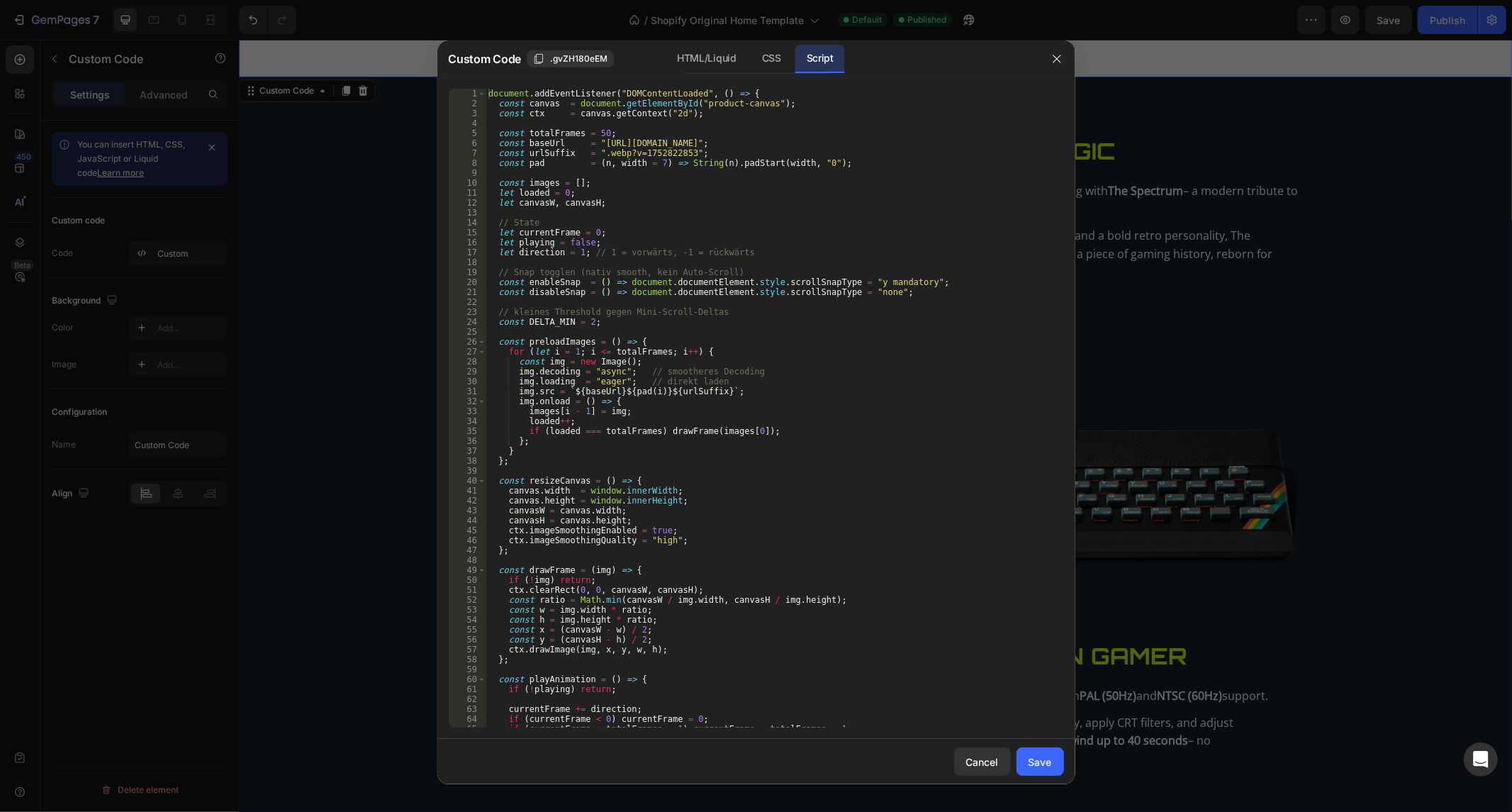
click at [770, 204] on div "document . addEventListener ( "DOMContentLoaded" , ( ) => { const canvas = docu…" at bounding box center [768, 418] width 565 height 660
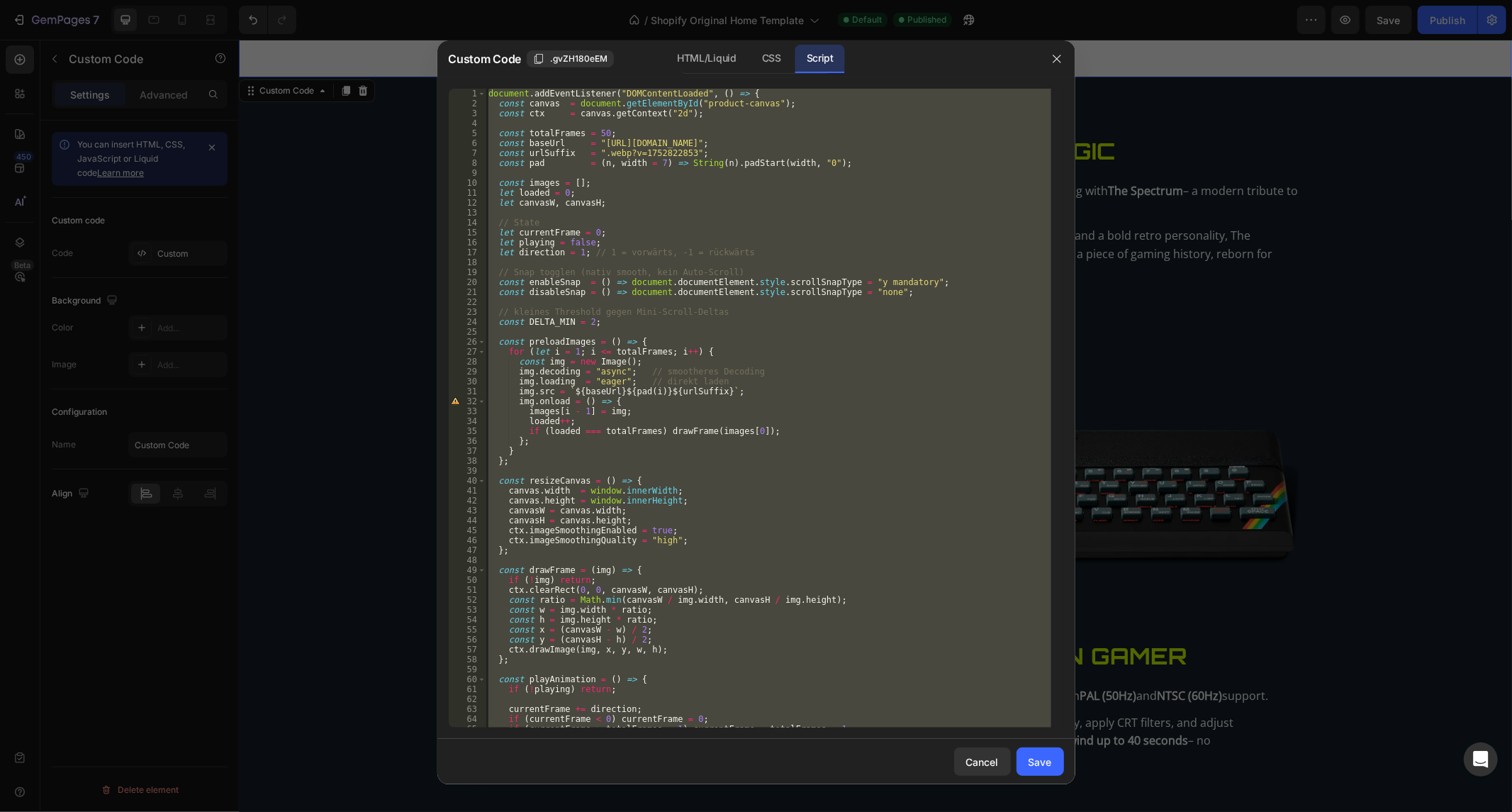
paste textarea "Fakt ist dieser code ist perfekt eben außer diese kleinigkeit - ein autoscroll …"
type textarea "Fakt ist dieser code ist perfekt eben außer diese kleinigkeit - ein autoscroll …"
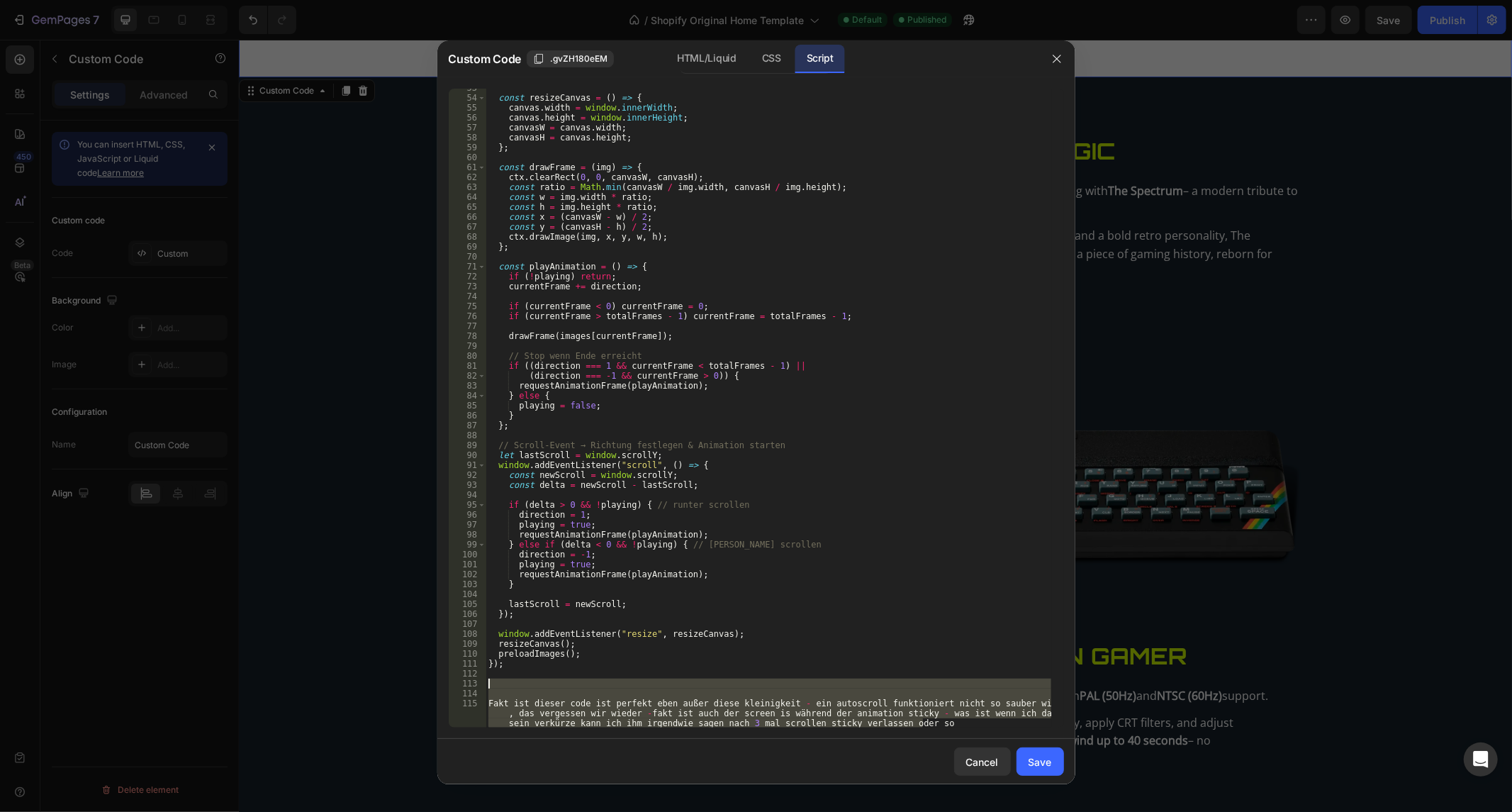
drag, startPoint x: 945, startPoint y: 728, endPoint x: 492, endPoint y: 674, distance: 456.2
click at [477, 682] on div "Fakt ist dieser code ist perfekt eben außer diese kleinigkeit - ein autoscroll …" at bounding box center [756, 408] width 615 height 639
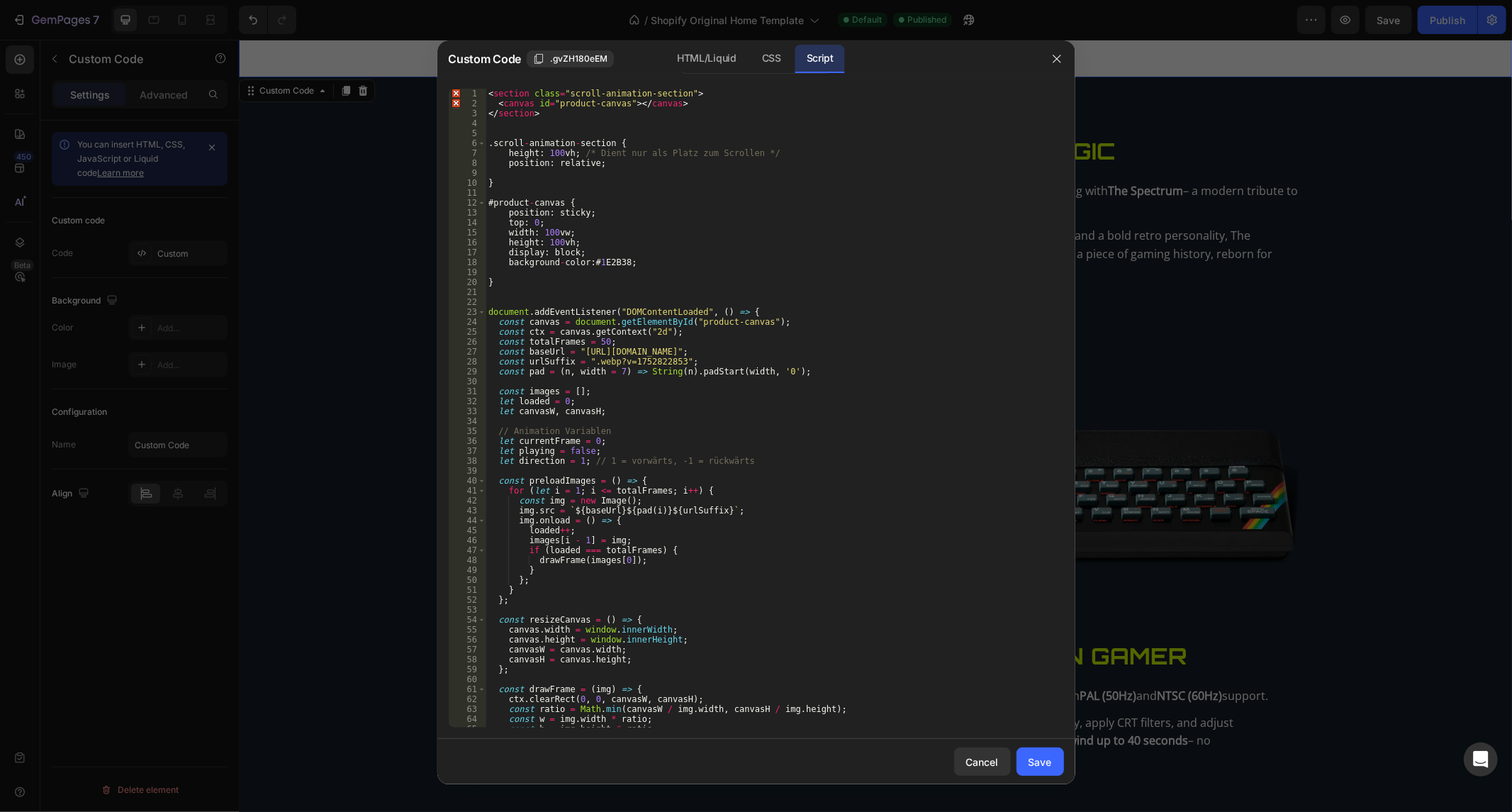
scroll to position [0, 0]
click at [523, 278] on div "< section class = "scroll-animation-section" > < canvas id = "product-canvas" >…" at bounding box center [768, 418] width 565 height 660
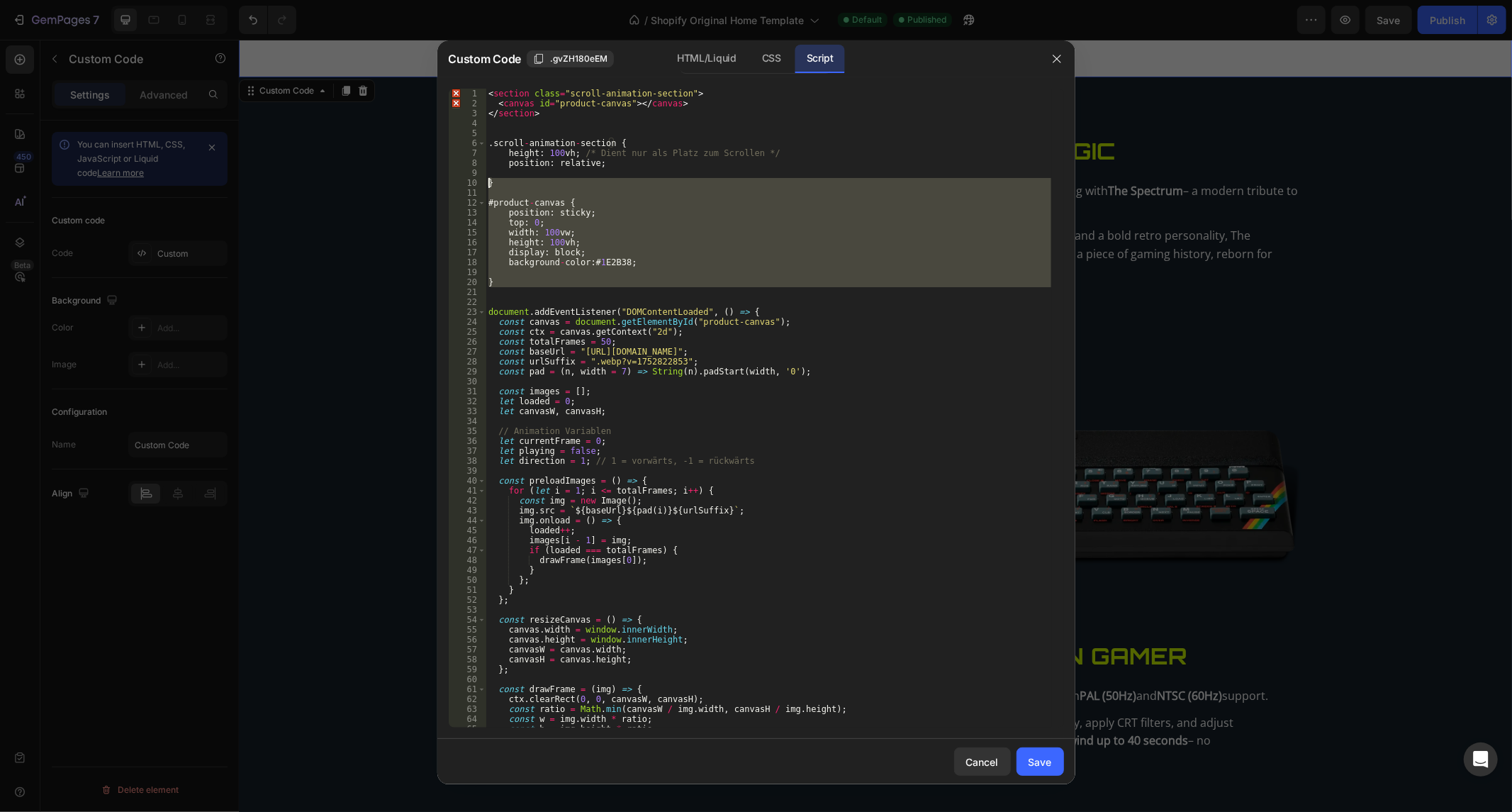
drag, startPoint x: 510, startPoint y: 295, endPoint x: 434, endPoint y: 179, distance: 138.7
click at [434, 180] on div "Custom Code .gvZH180eEM HTML/Liquid CSS Script } 1 2 3 4 5 6 7 8 9 10 11 12 13 …" at bounding box center [756, 406] width 1512 height 812
type textarea "}"
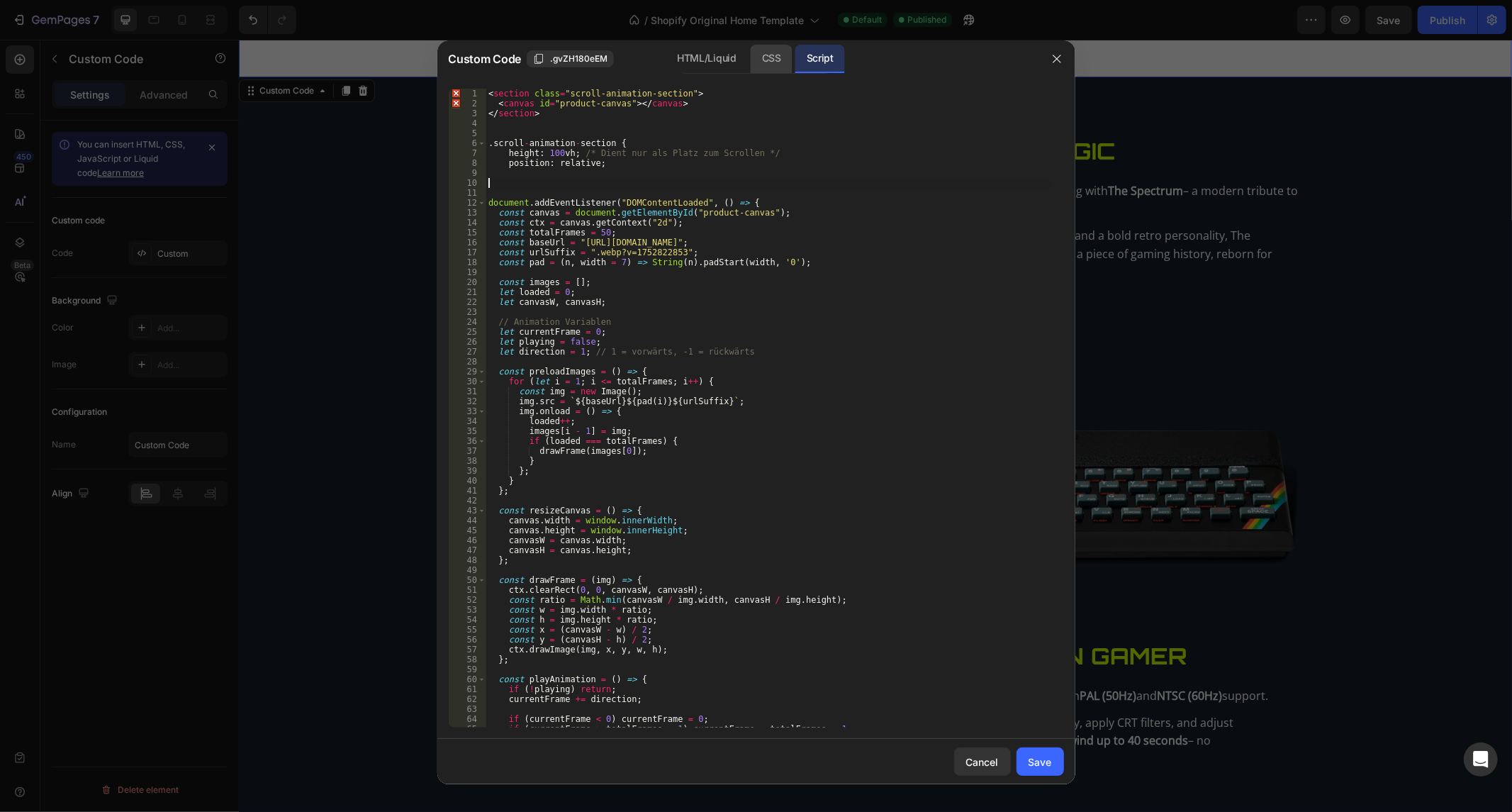
click at [786, 50] on div "CSS" at bounding box center [771, 59] width 42 height 29
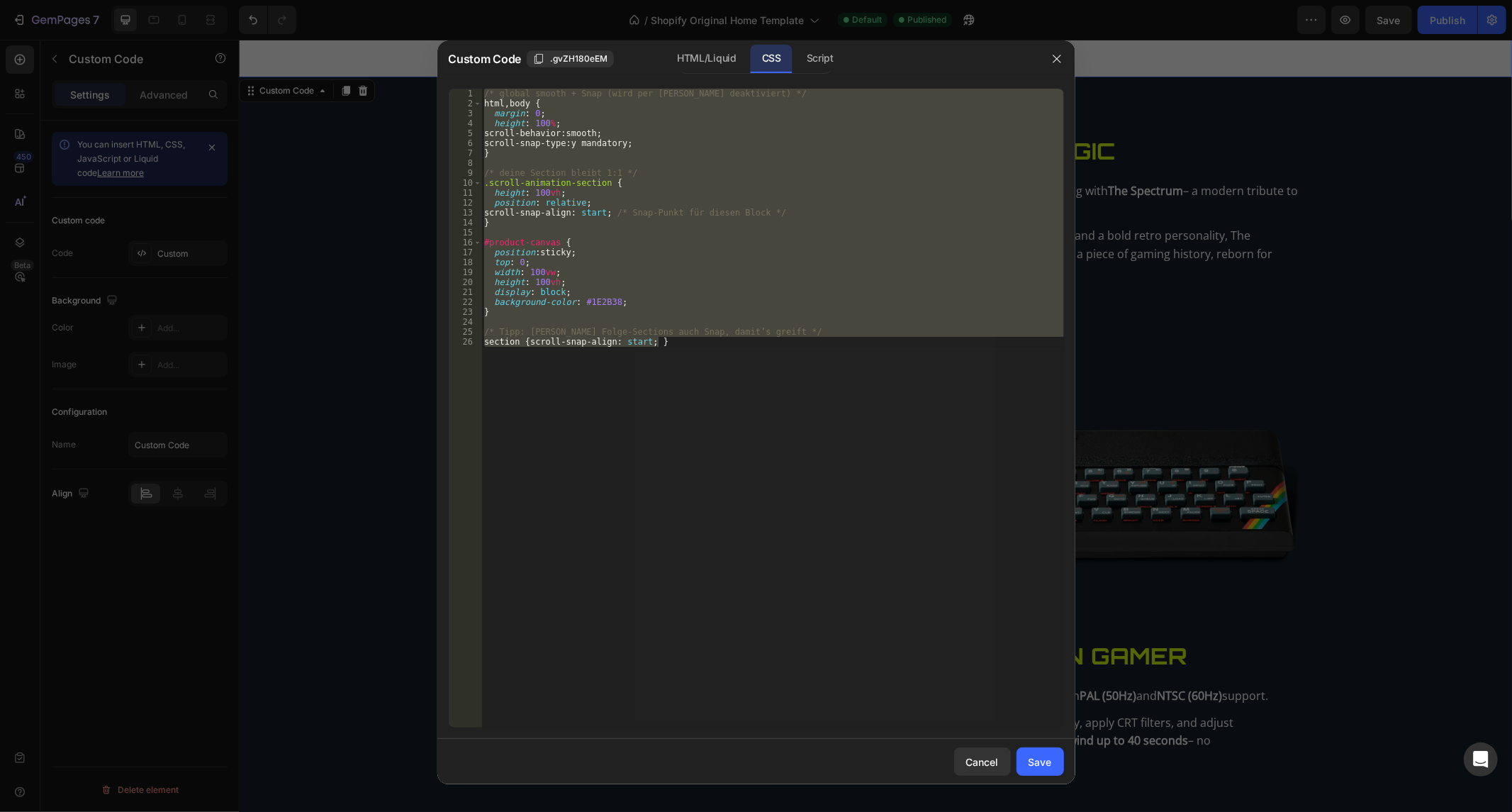
click at [574, 208] on div "/* global smooth + Snap (wird per [PERSON_NAME] deaktiviert) */ html , body { m…" at bounding box center [772, 408] width 582 height 639
click at [574, 208] on div "/* global smooth + Snap (wird per [PERSON_NAME] deaktiviert) */ html , body { m…" at bounding box center [772, 418] width 582 height 660
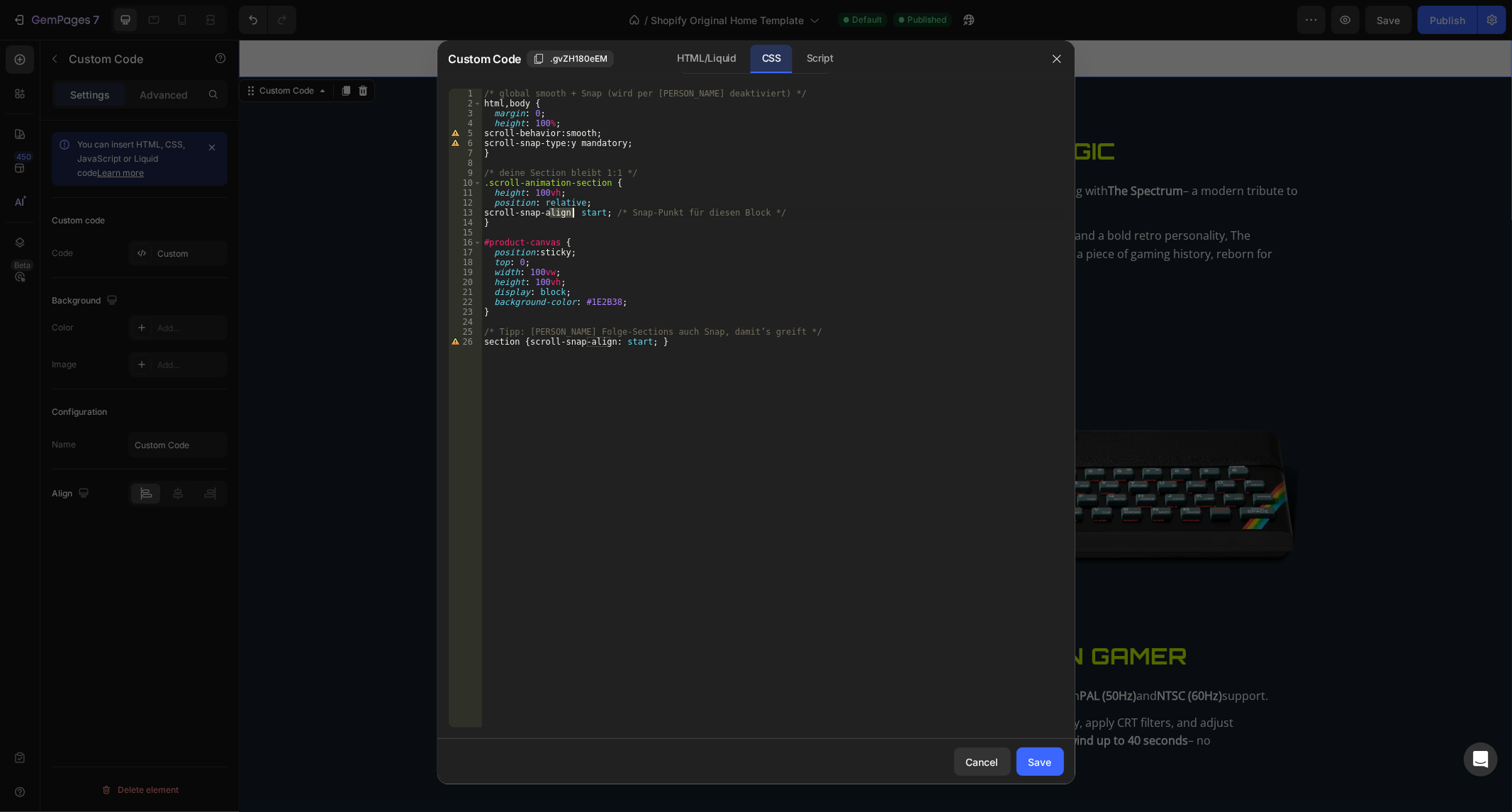
click at [574, 208] on div "/* global smooth + Snap (wird per [PERSON_NAME] deaktiviert) */ html , body { m…" at bounding box center [772, 418] width 582 height 660
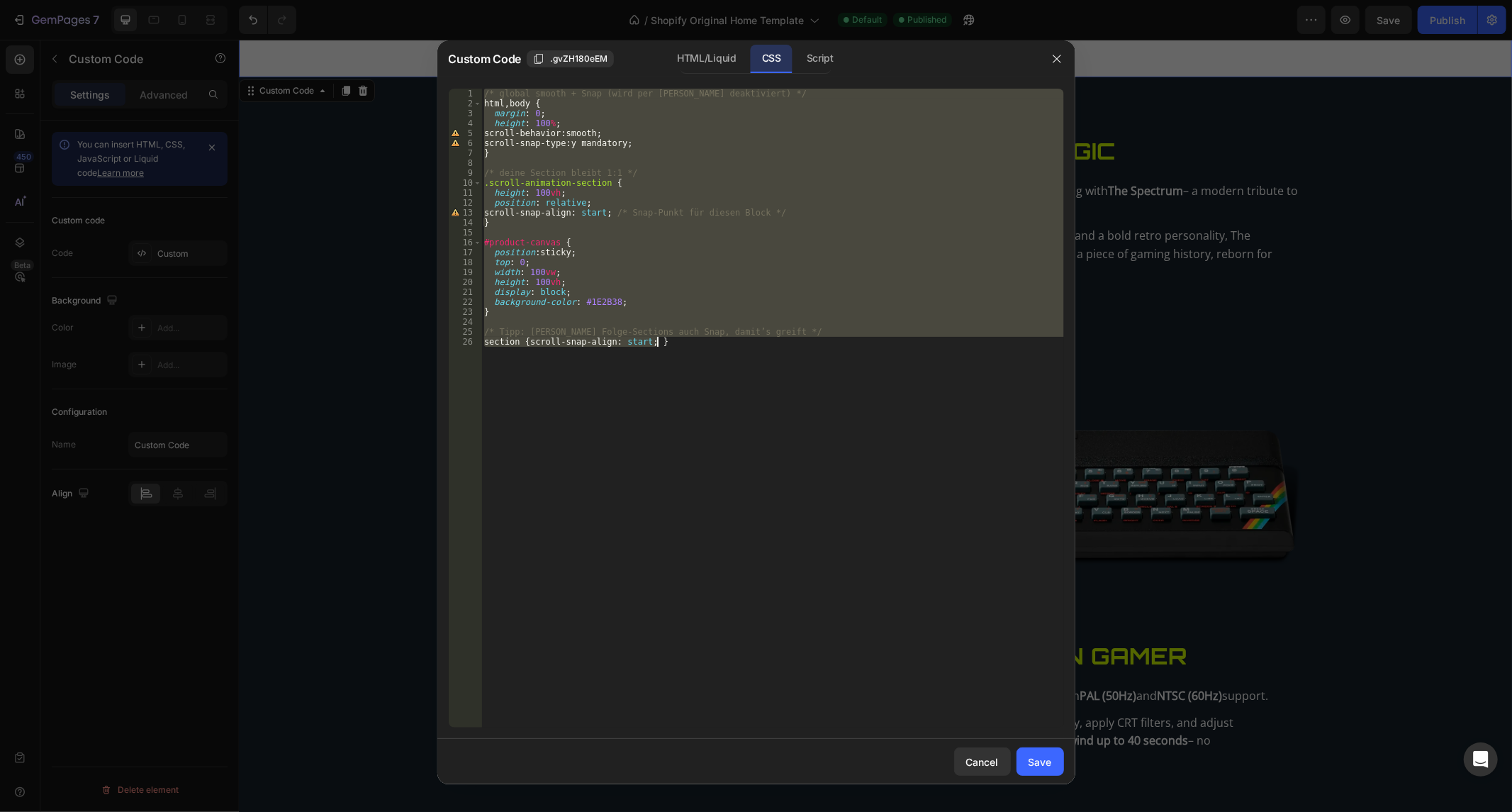
click at [574, 208] on div "/* global smooth + Snap (wird per [PERSON_NAME] deaktiviert) */ html , body { m…" at bounding box center [772, 418] width 582 height 660
type textarea "/* Tipp: [PERSON_NAME] Folge-Sections auch Snap, damit’s greift */ section { sc…"
paste textarea
click at [824, 48] on div "Script" at bounding box center [820, 59] width 50 height 29
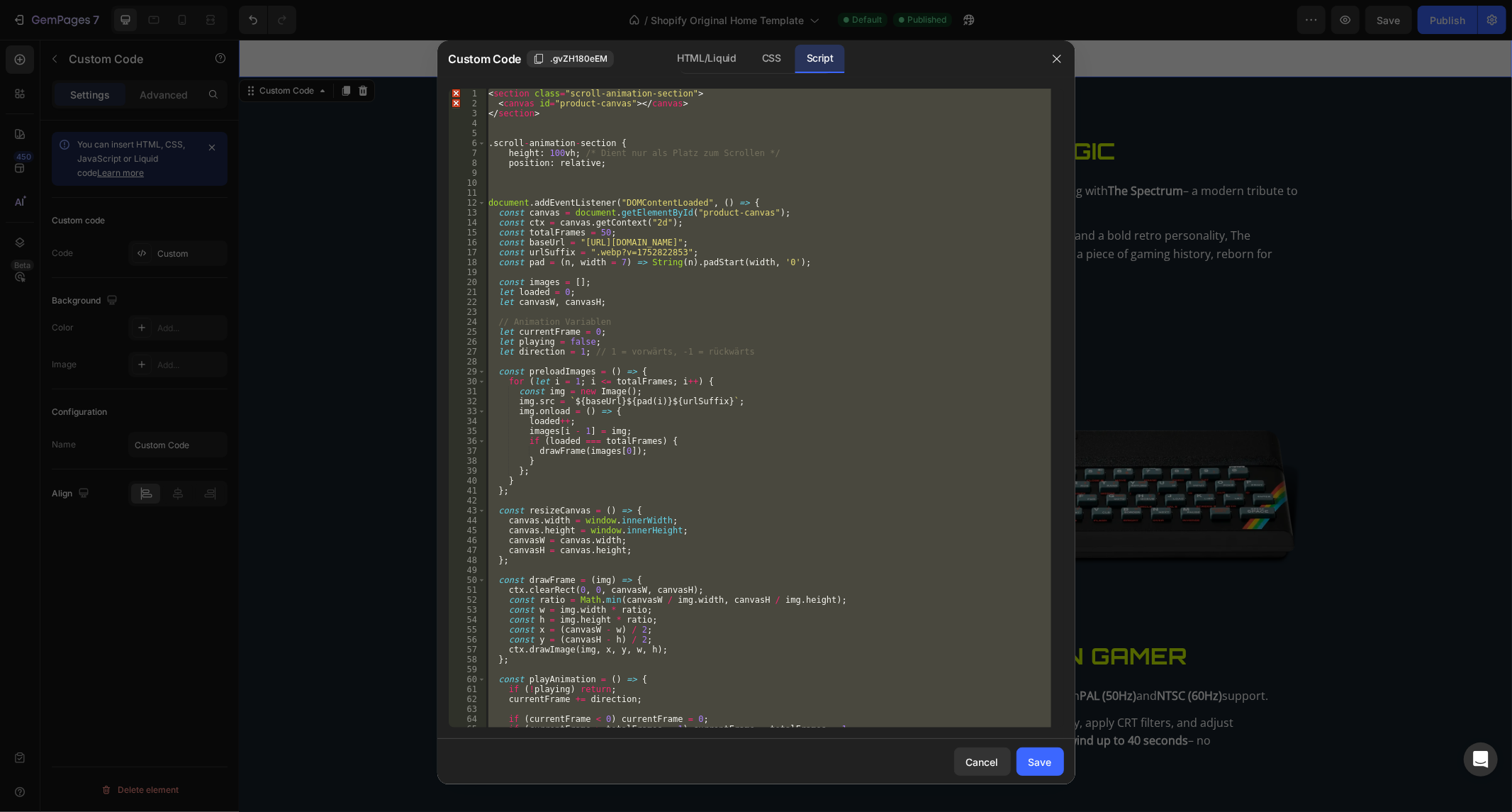
click at [564, 239] on div "< section class = "scroll-animation-section" > < canvas id = "product-canvas" >…" at bounding box center [768, 408] width 565 height 639
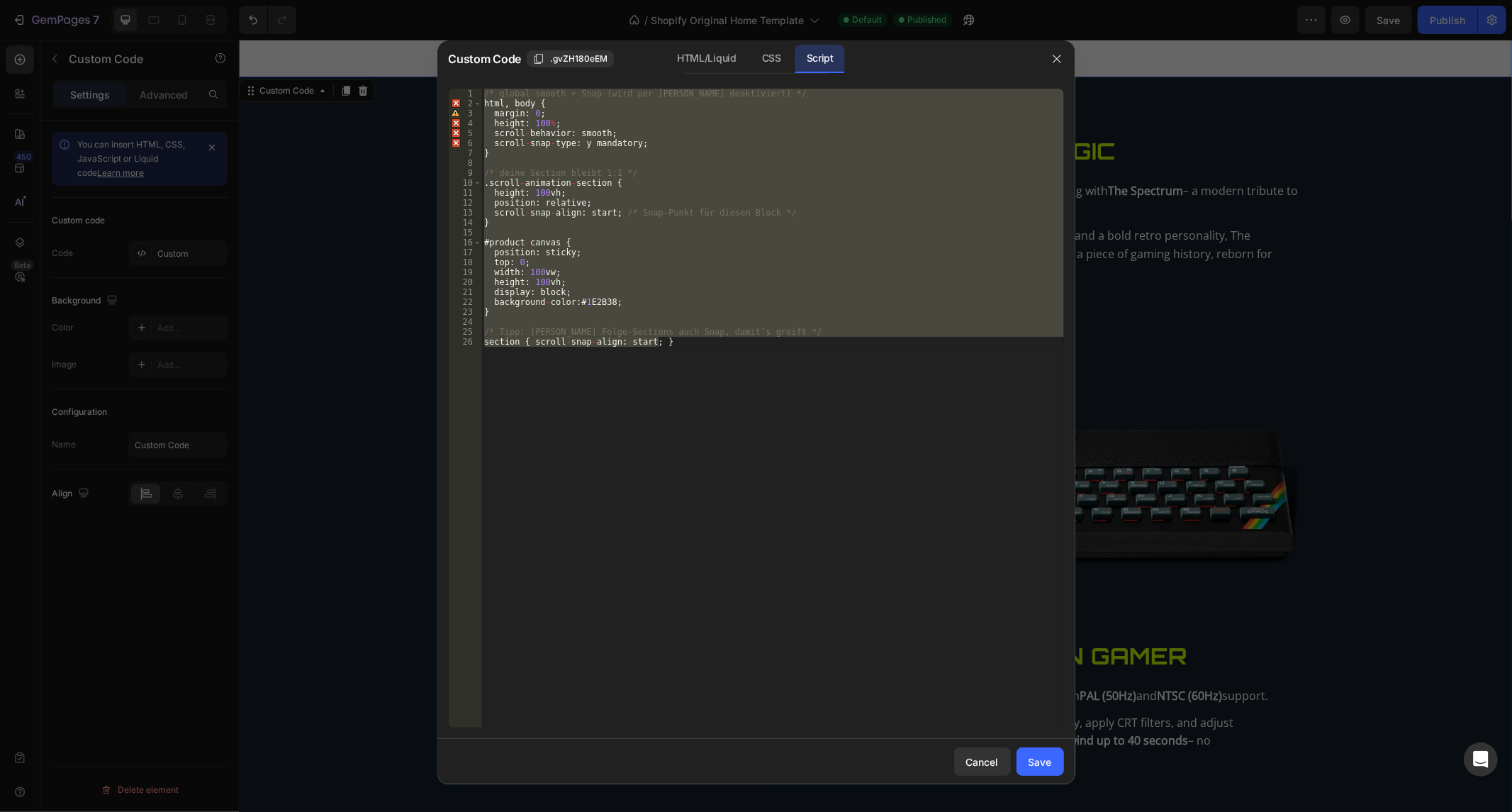
click at [776, 377] on div "/* global smooth + Snap (wird per [PERSON_NAME] deaktiviert) */ html , body { m…" at bounding box center [772, 408] width 582 height 639
click at [776, 377] on div "/* global smooth + Snap (wird per [PERSON_NAME] deaktiviert) */ html , body { m…" at bounding box center [772, 418] width 582 height 660
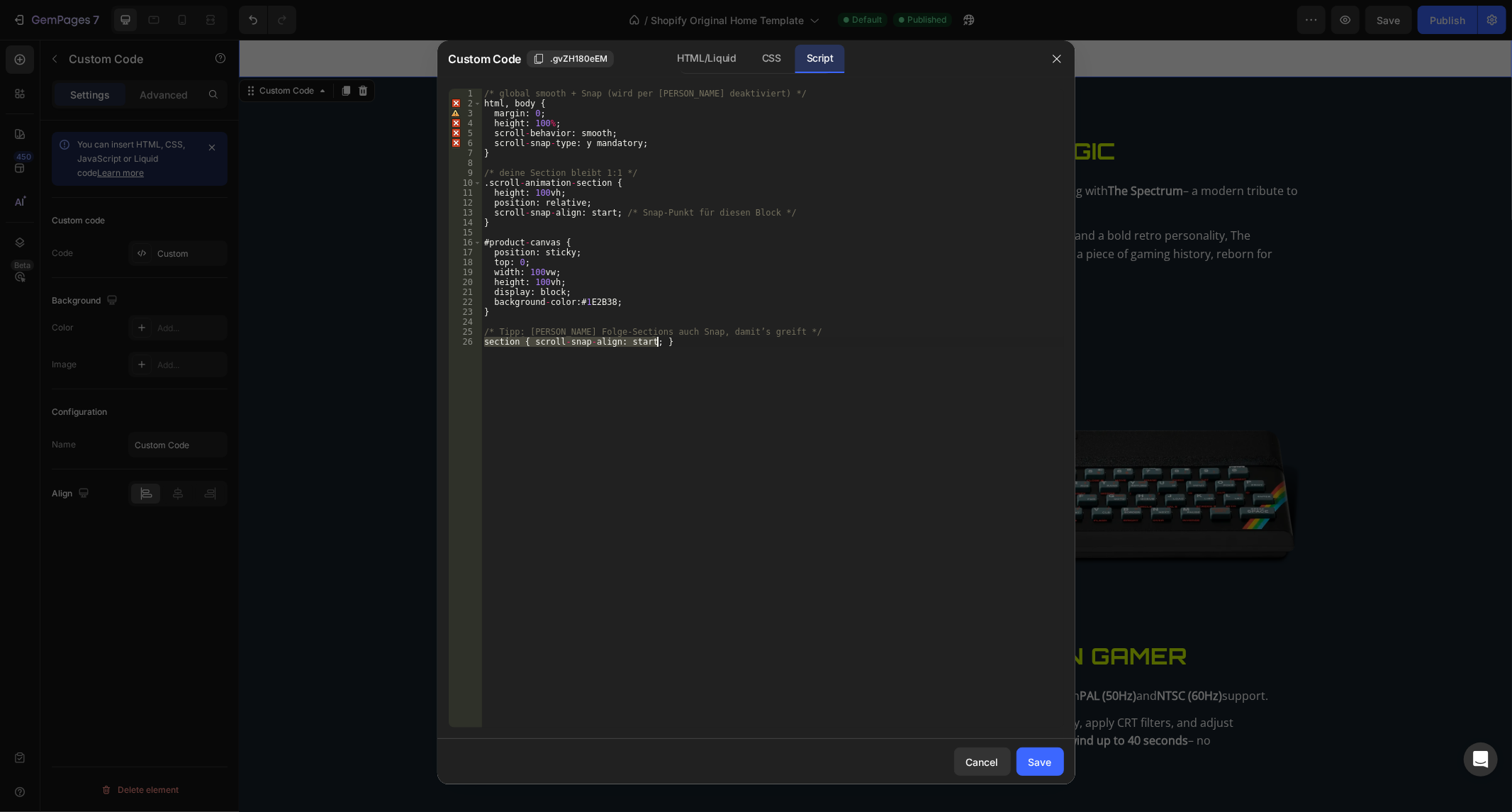
click at [776, 377] on div "/* global smooth + Snap (wird per [PERSON_NAME] deaktiviert) */ html , body { m…" at bounding box center [772, 418] width 582 height 660
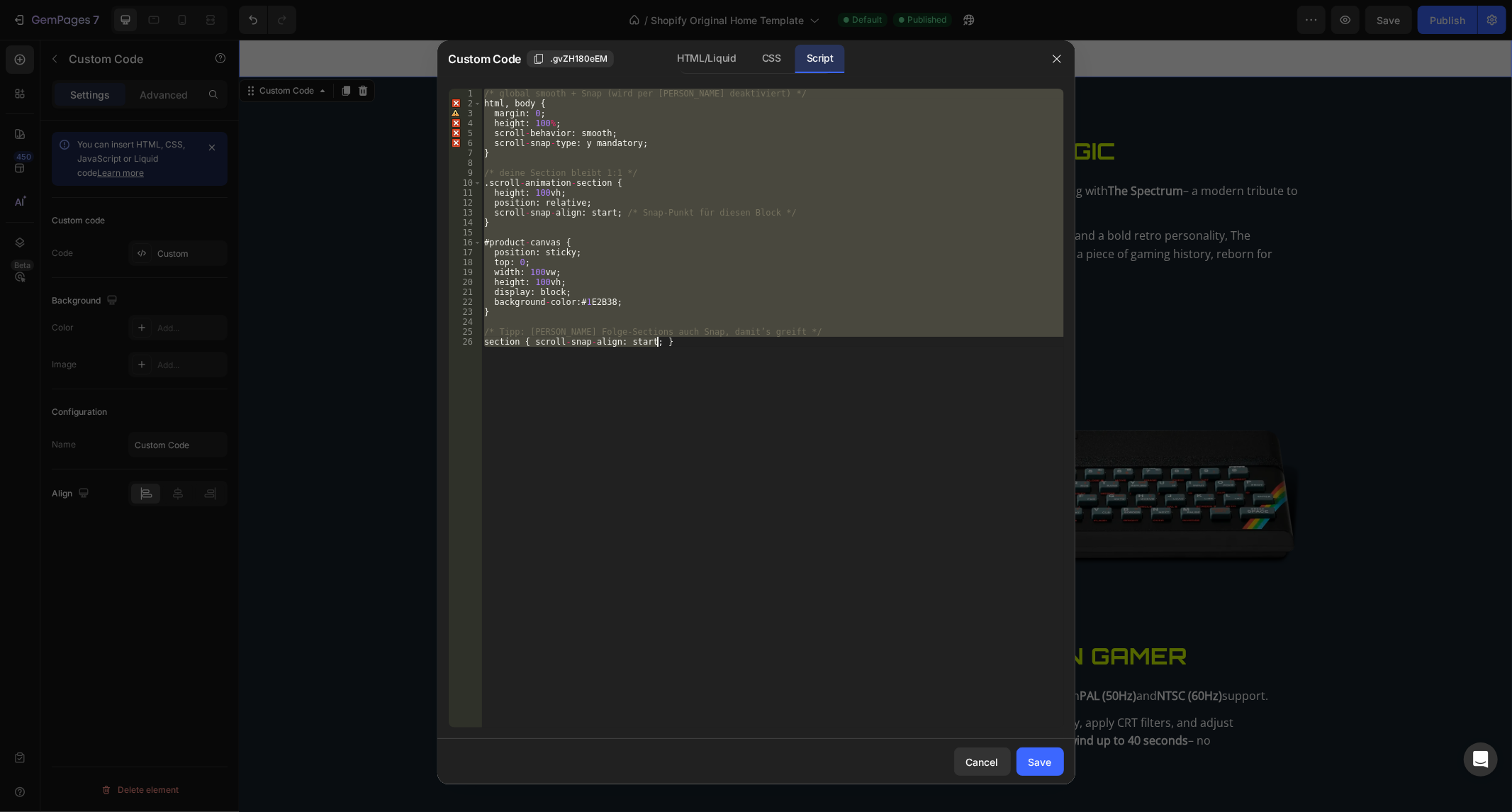
paste textarea "Fakt ist dieser code ist perfekt eben außer diese kleinigkeit - ein autoscroll …"
type textarea "Fakt ist dieser code ist perfekt eben außer diese kleinigkeit - ein autoscroll …"
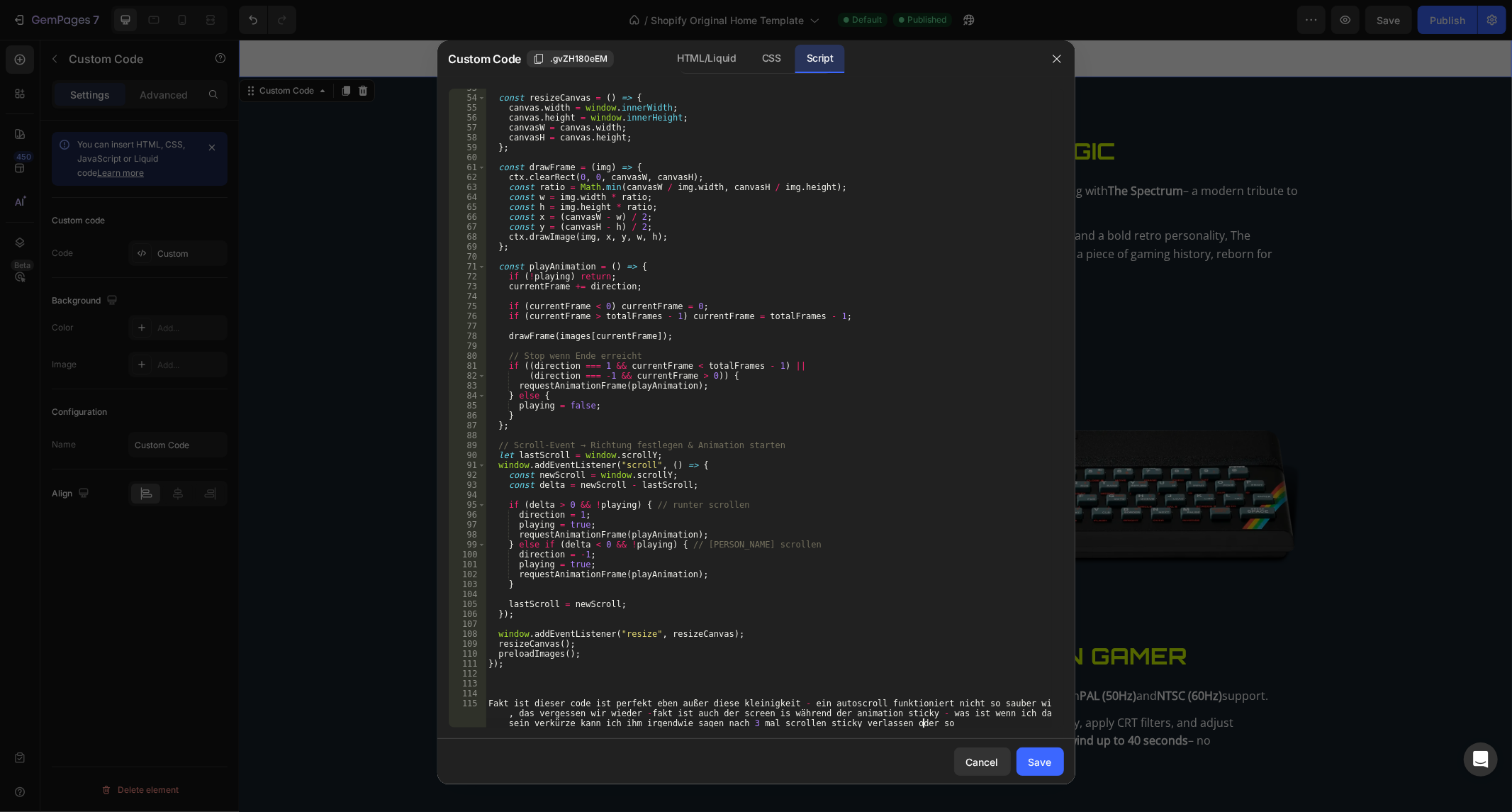
scroll to position [521, 0]
click at [939, 739] on div "Cancel Save" at bounding box center [756, 761] width 638 height 45
click at [959, 717] on div "const resizeCanvas = ( ) => { canvas . width = window . innerWidth ; canvas . h…" at bounding box center [768, 422] width 565 height 679
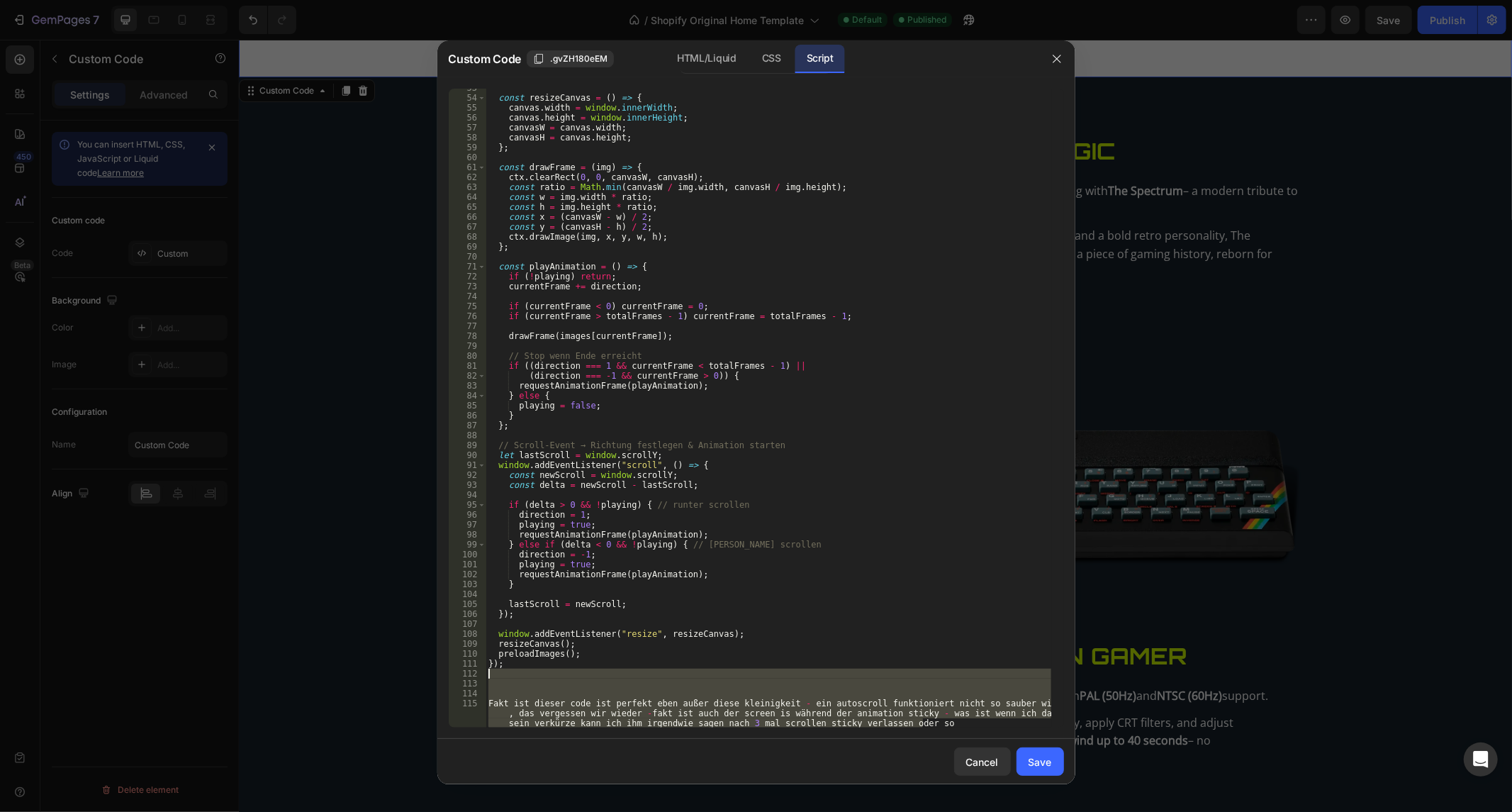
drag, startPoint x: 961, startPoint y: 724, endPoint x: 551, endPoint y: 677, distance: 412.7
click at [551, 677] on div "const resizeCanvas = ( ) => { canvas . width = window . innerWidth ; canvas . h…" at bounding box center [768, 422] width 565 height 679
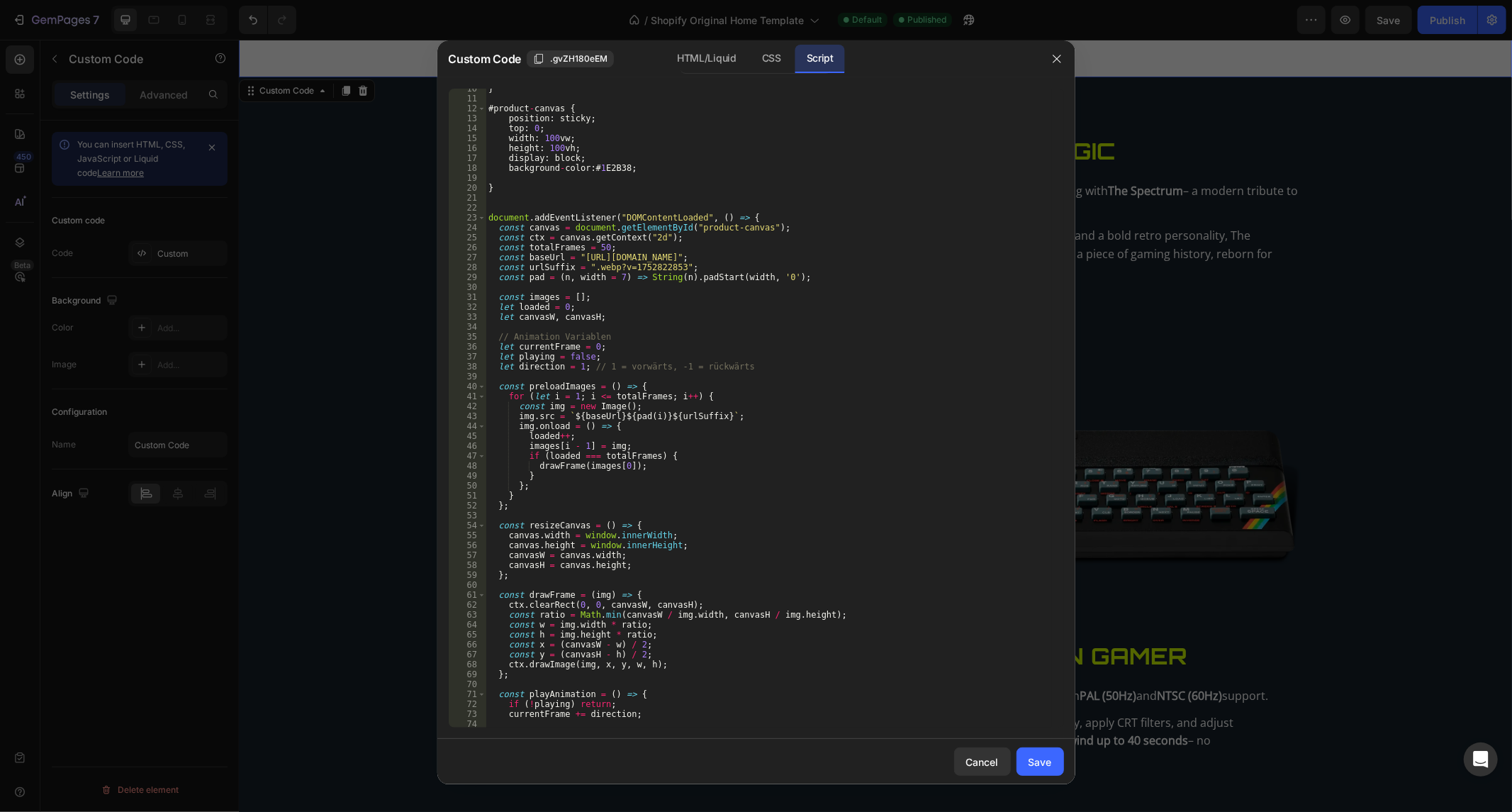
scroll to position [0, 0]
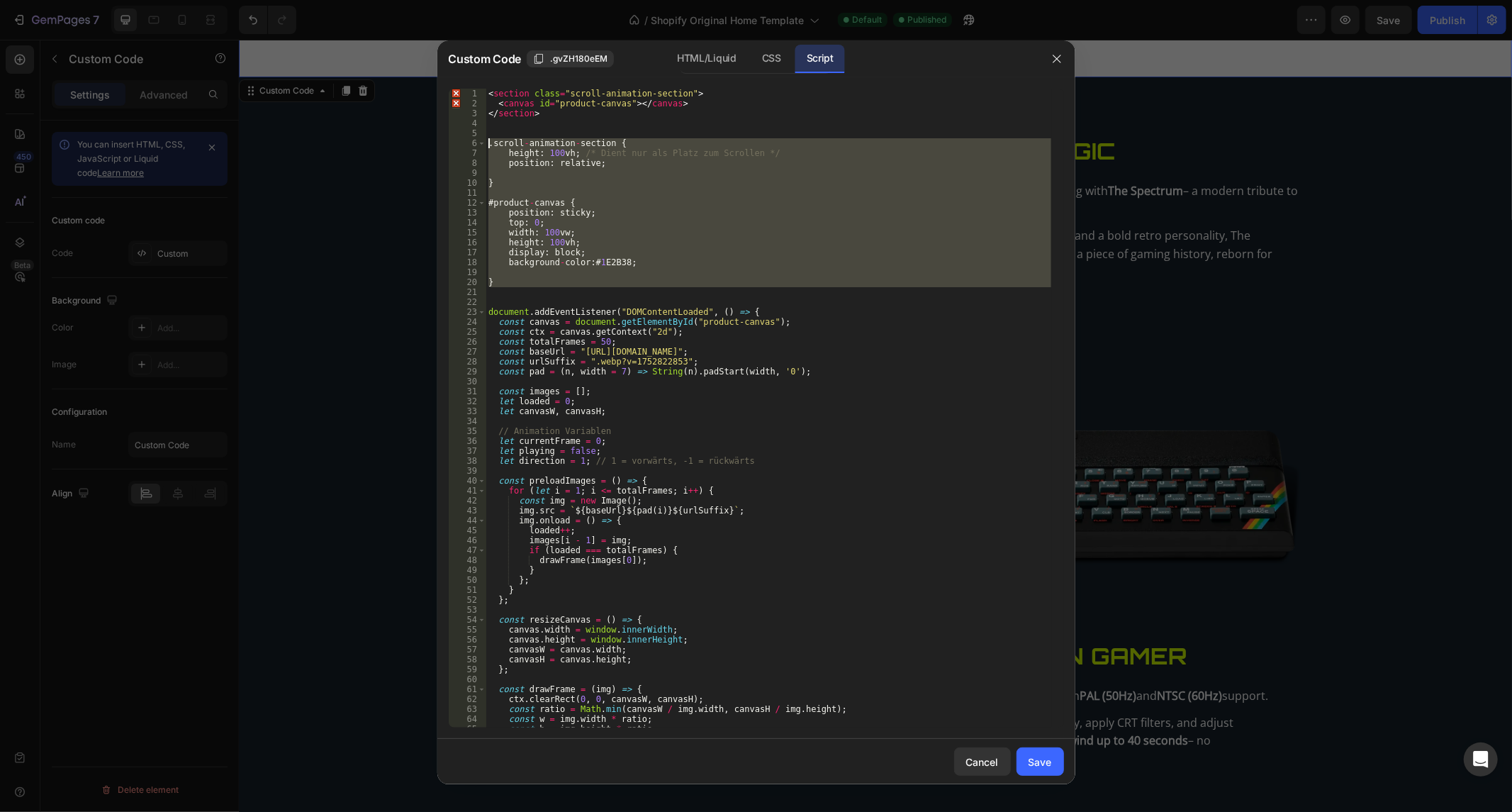
drag, startPoint x: 513, startPoint y: 292, endPoint x: 456, endPoint y: 139, distance: 163.3
click at [456, 139] on div "1 2 3 4 5 6 7 8 9 10 11 12 13 14 15 16 17 18 19 20 21 22 23 24 25 26 27 28 29 3…" at bounding box center [756, 408] width 615 height 639
type textarea ".scroll-animation-section { height: 100vh; /* Dient nur als Platz zum Scrollen …"
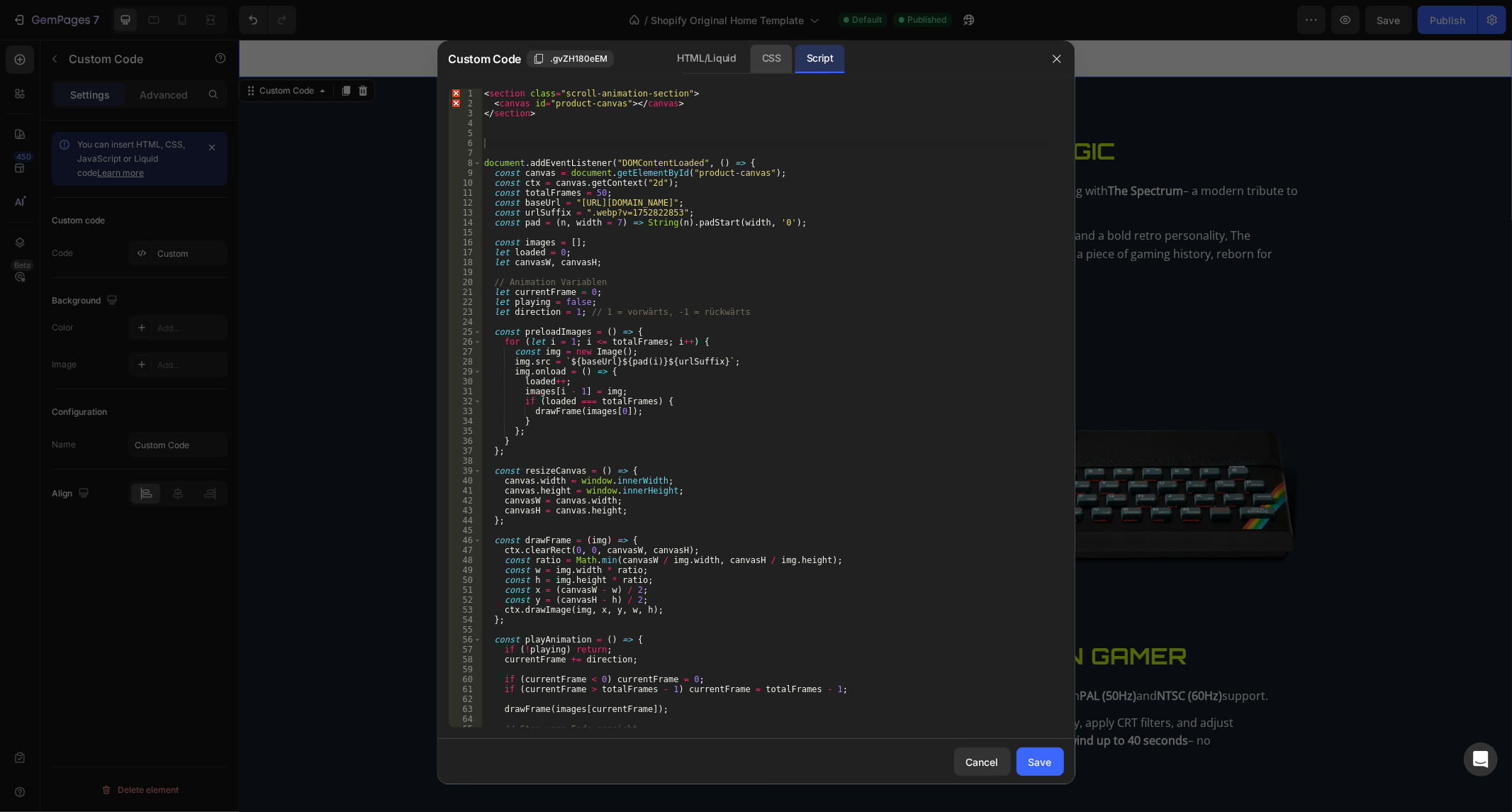
drag, startPoint x: 765, startPoint y: 66, endPoint x: 626, endPoint y: 186, distance: 183.6
click at [765, 69] on div "CSS" at bounding box center [771, 59] width 42 height 29
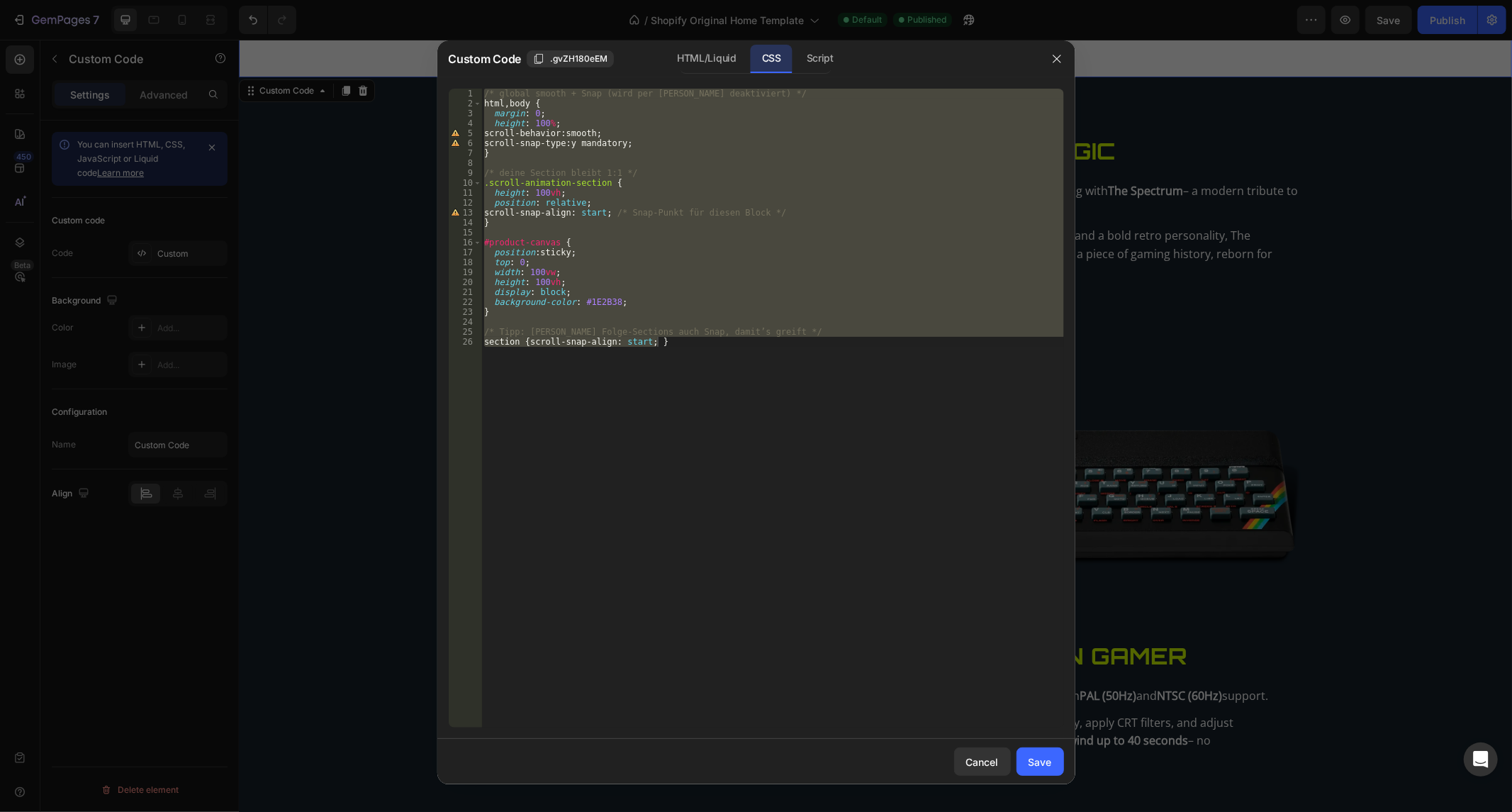
click at [590, 314] on div "/* global smooth + Snap (wird per [PERSON_NAME] deaktiviert) */ html , body { m…" at bounding box center [772, 408] width 582 height 639
drag, startPoint x: 692, startPoint y: 340, endPoint x: 281, endPoint y: -96, distance: 599.2
click at [281, 0] on html "7 / Shopify Original Home Template Default Published Preview Save Publish 450 B…" at bounding box center [756, 0] width 1512 height 0
type textarea "/* global smooth + Snap (wird per [PERSON_NAME] deaktiviert) */ html, body {"
paste textarea
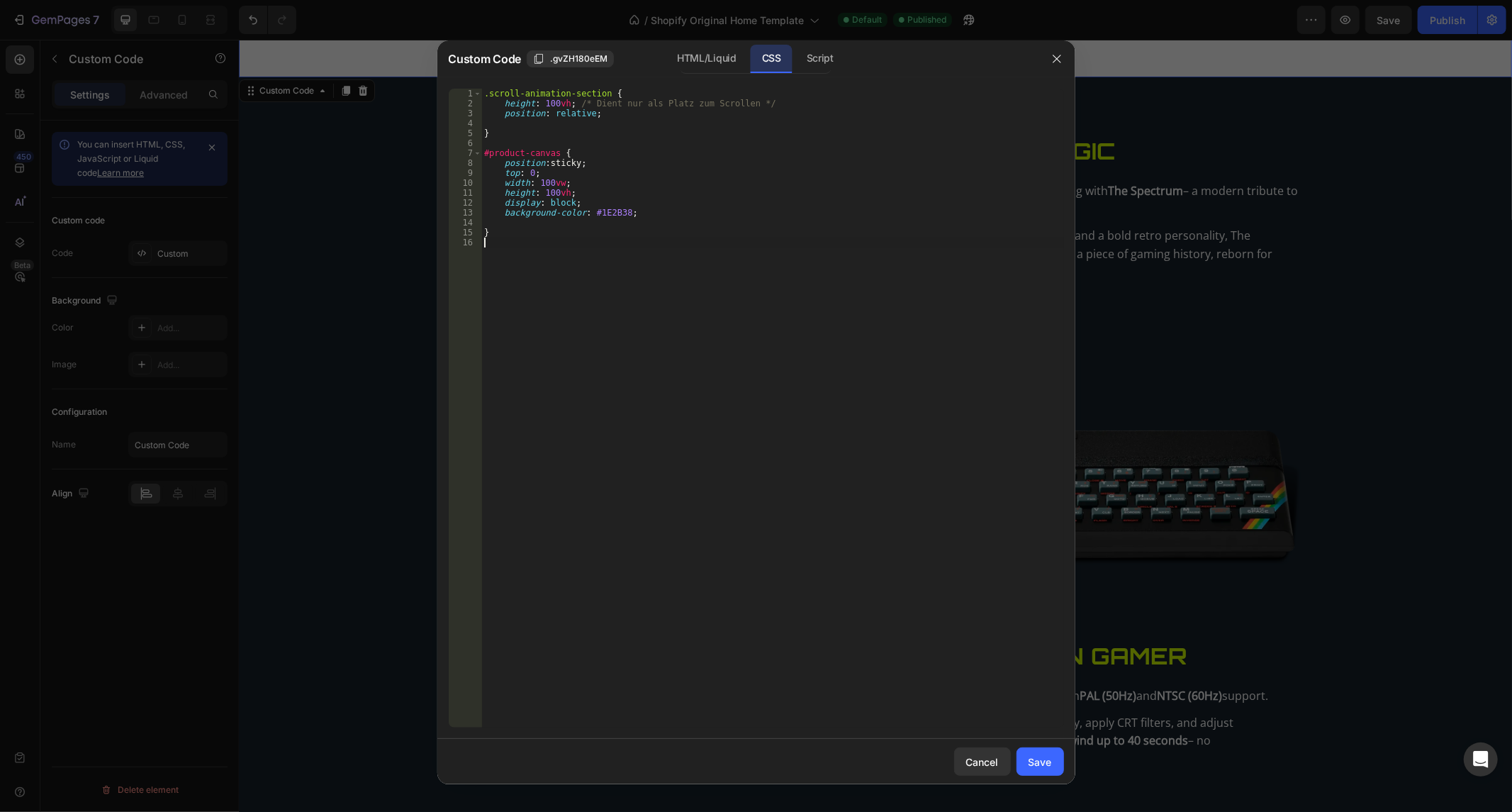
click at [836, 43] on div "Custom Code .gvZH180eEM HTML/Liquid CSS Script" at bounding box center [738, 58] width 601 height 37
click at [831, 45] on div "Script" at bounding box center [820, 59] width 50 height 29
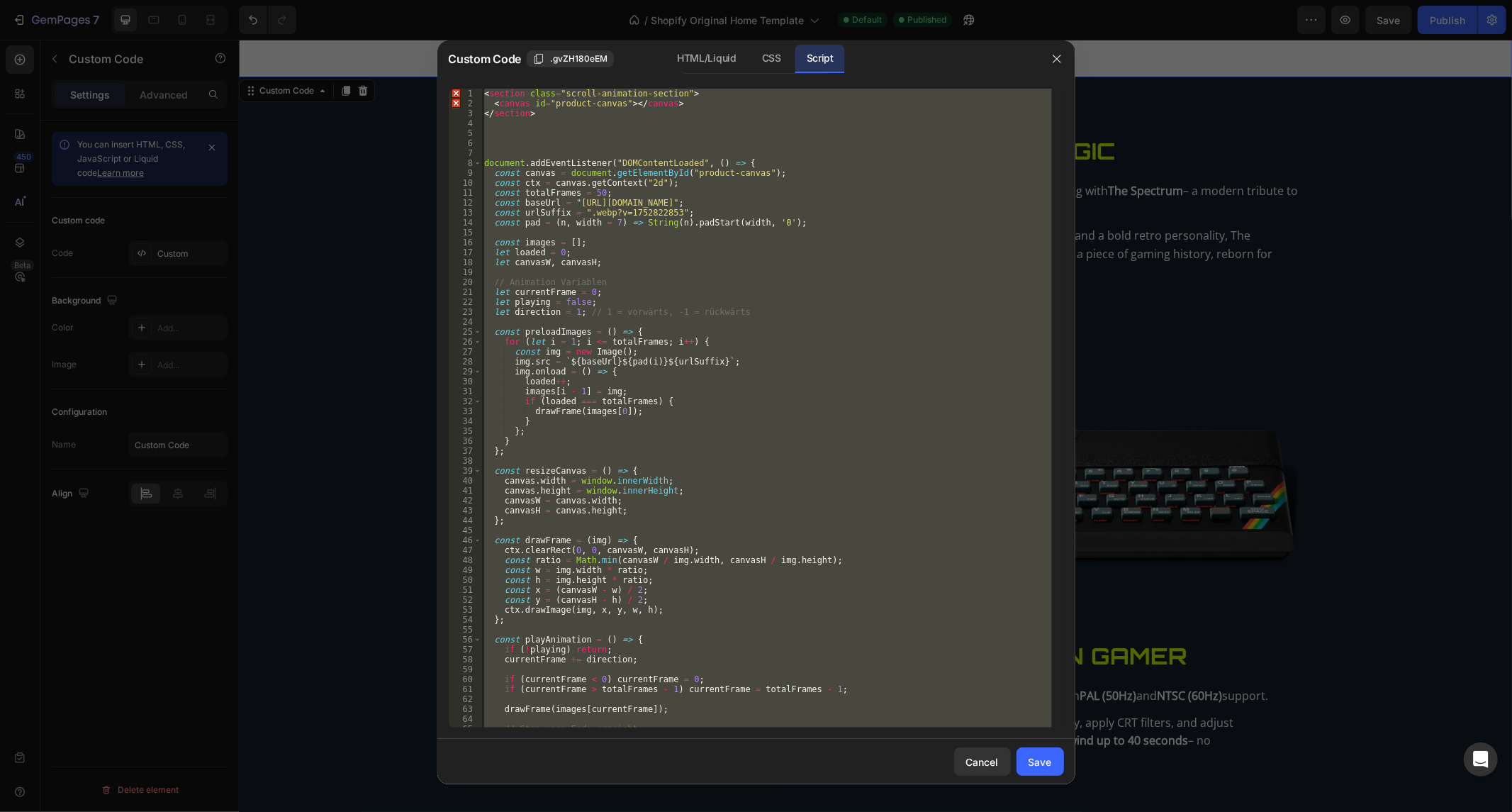
type textarea "});"
click at [523, 130] on div "< section class = "scroll-animation-section" > < canvas id = "product-canvas" >…" at bounding box center [766, 408] width 570 height 639
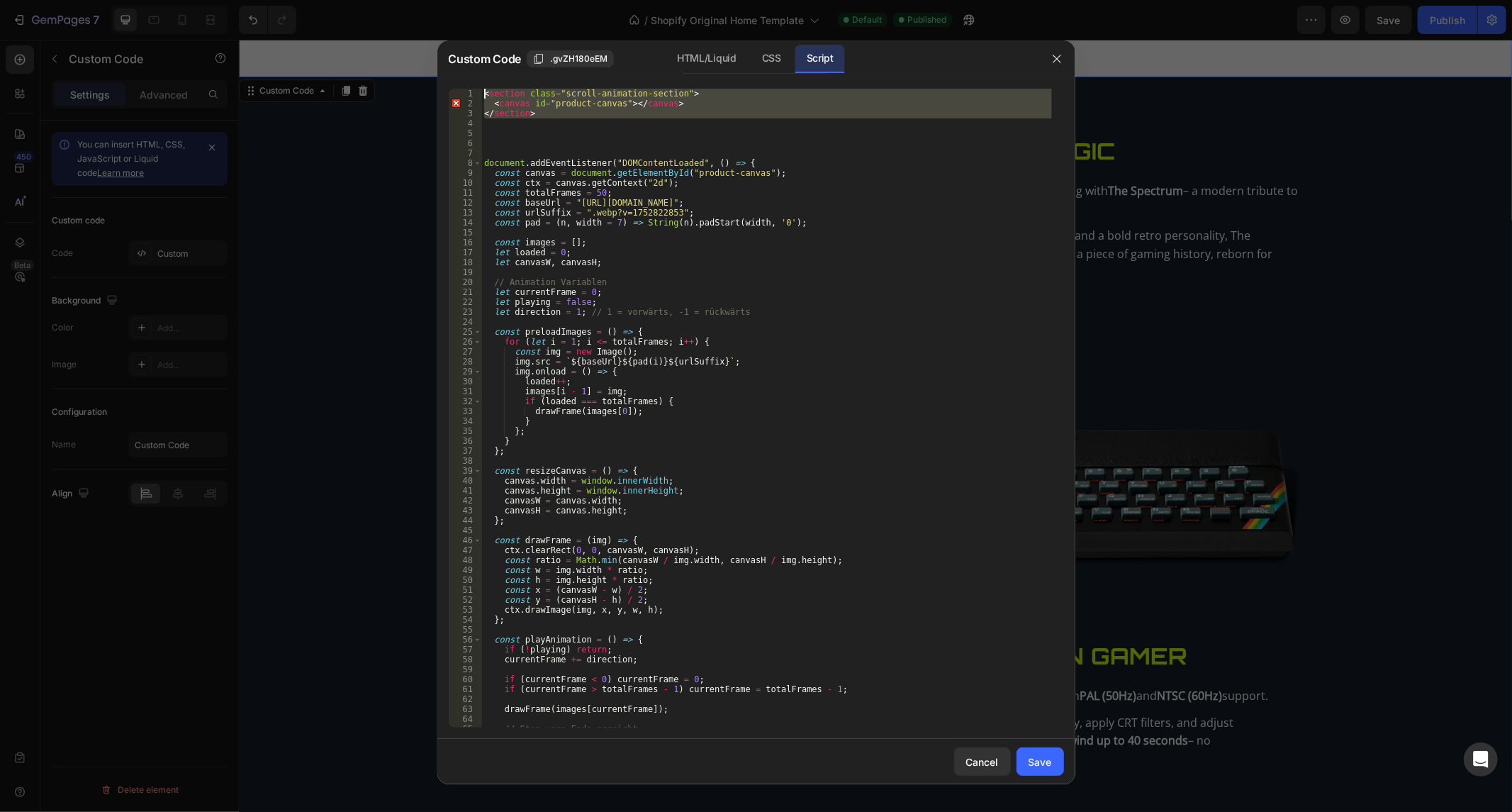
drag, startPoint x: 543, startPoint y: 119, endPoint x: 355, endPoint y: -13, distance: 229.7
click at [355, 0] on html "7 / Shopify Original Home Template Default Published Preview Save Publish 450 B…" at bounding box center [756, 0] width 1512 height 0
type textarea "<section class="scroll-animation-section"> <canvas id="product-canvas"></canvas>"
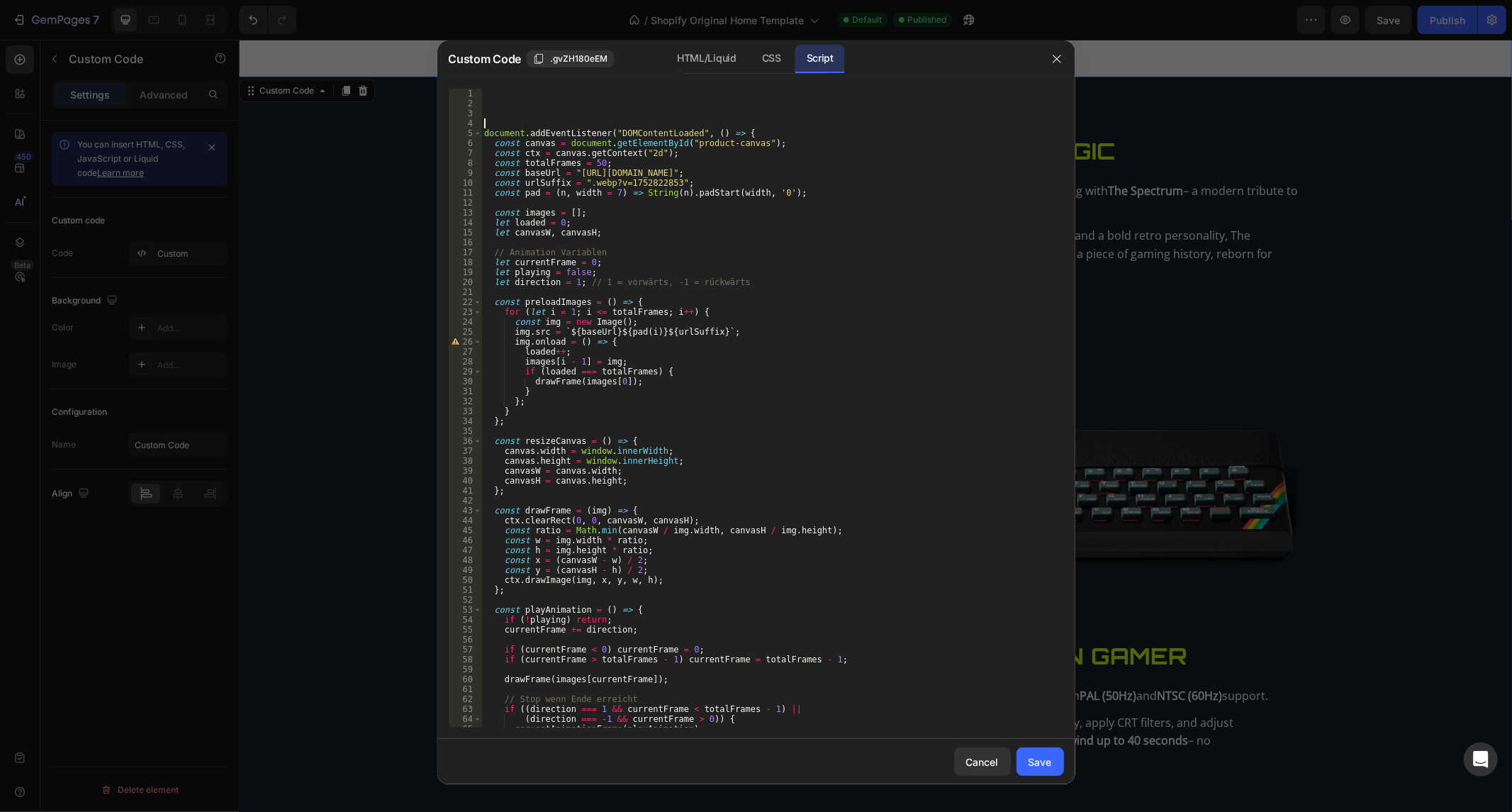
click at [485, 124] on div "document . addEventListener ( "DOMContentLoaded" , ( ) => { const canvas = docu…" at bounding box center [766, 418] width 570 height 660
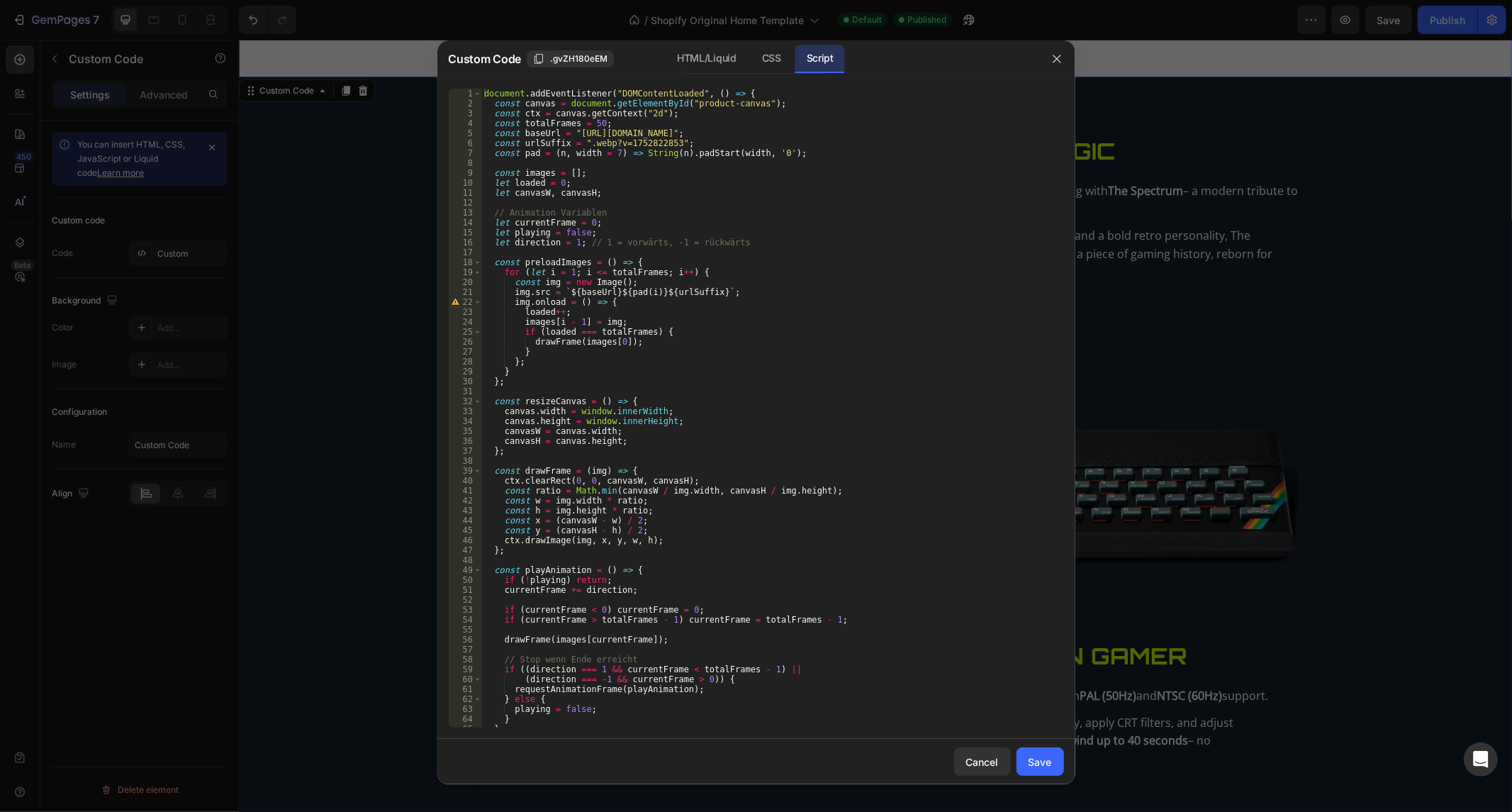
click at [728, 76] on div "Custom Code .gvZH180eEM HTML/Liquid CSS Script" at bounding box center [738, 58] width 601 height 37
click at [750, 62] on div "HTML/Liquid" at bounding box center [771, 59] width 42 height 29
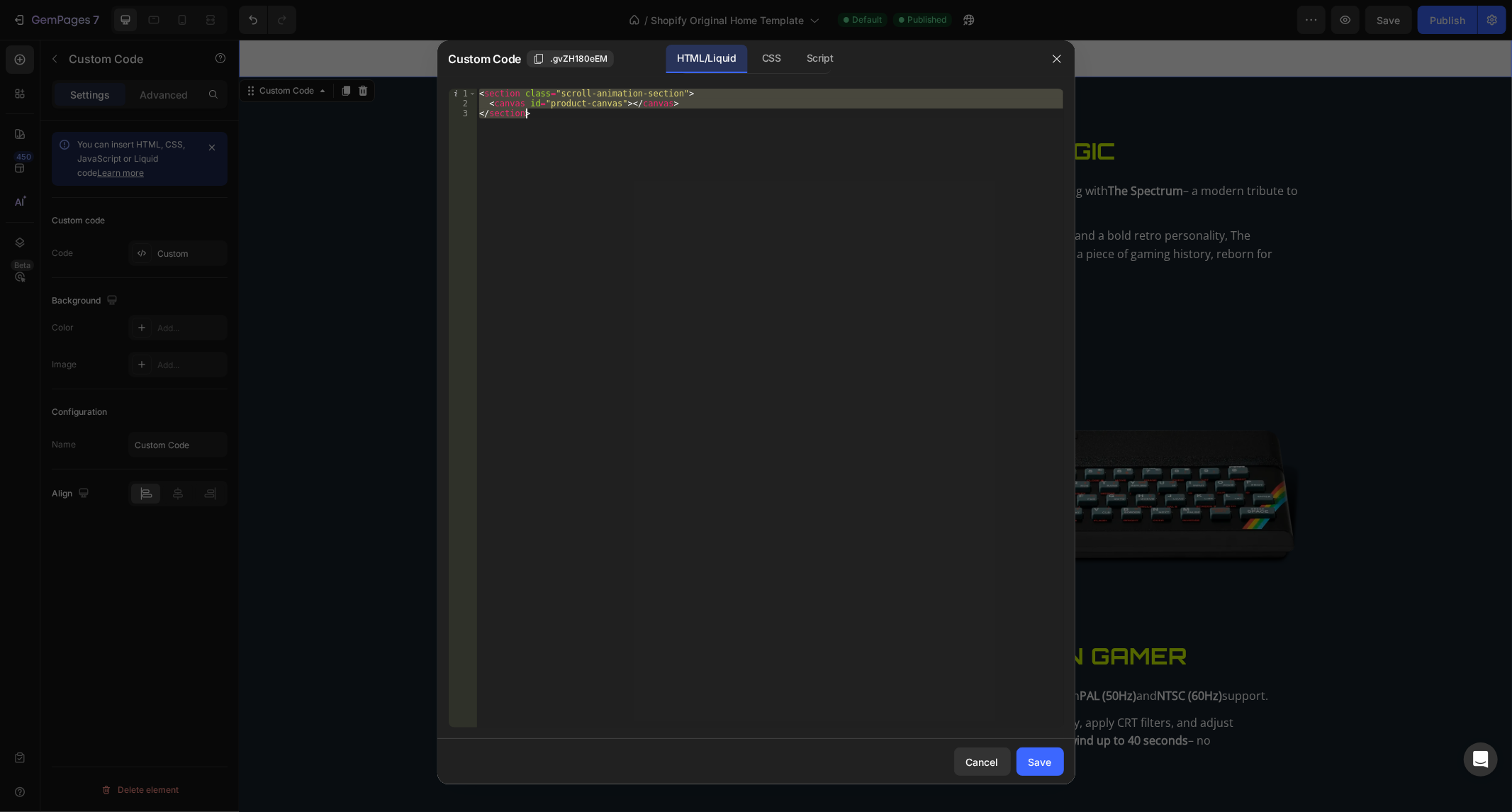
click at [603, 150] on div "< section class = "scroll-animation-section" > < canvas id = "product-canvas" >…" at bounding box center [769, 408] width 586 height 639
click at [603, 150] on div "< section class = "scroll-animation-section" > < canvas id = "product-canvas" >…" at bounding box center [769, 418] width 586 height 660
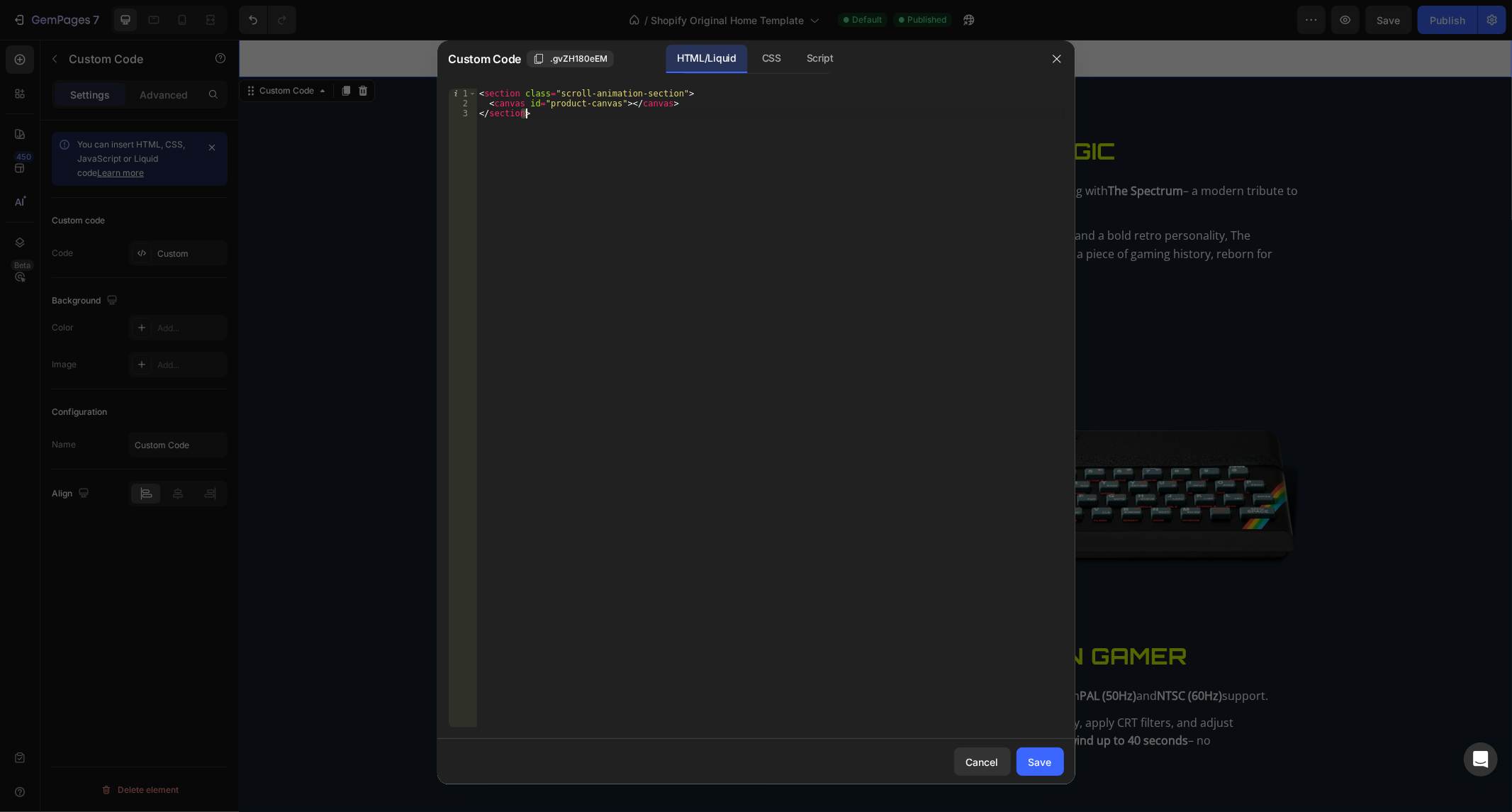
click at [603, 150] on div "< section class = "scroll-animation-section" > < canvas id = "product-canvas" >…" at bounding box center [769, 418] width 586 height 660
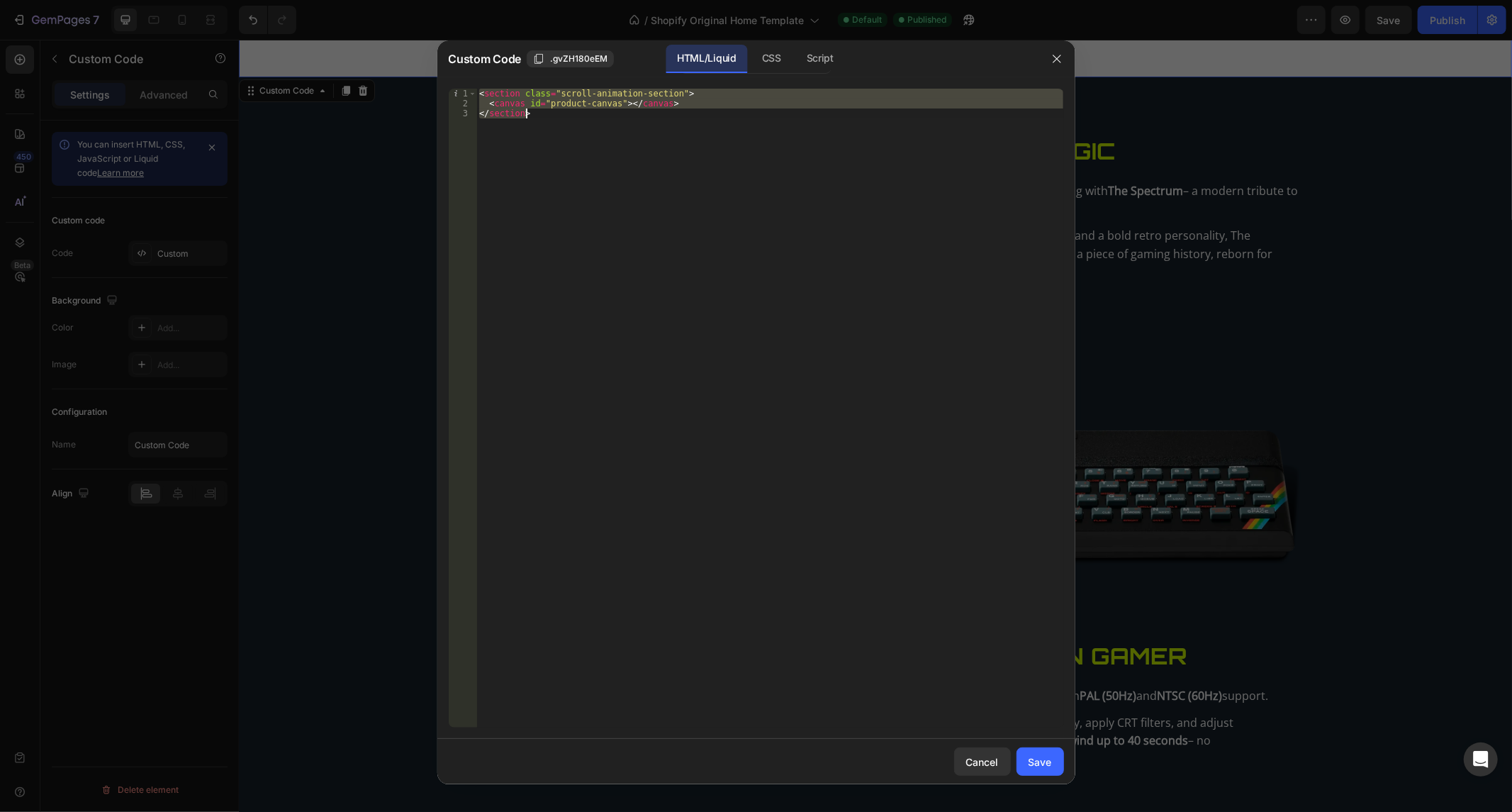
click at [603, 150] on div "< section class = "scroll-animation-section" > < canvas id = "product-canvas" >…" at bounding box center [769, 418] width 586 height 660
type textarea "<canvas id="product-canvas"></canvas> </section>"
paste textarea
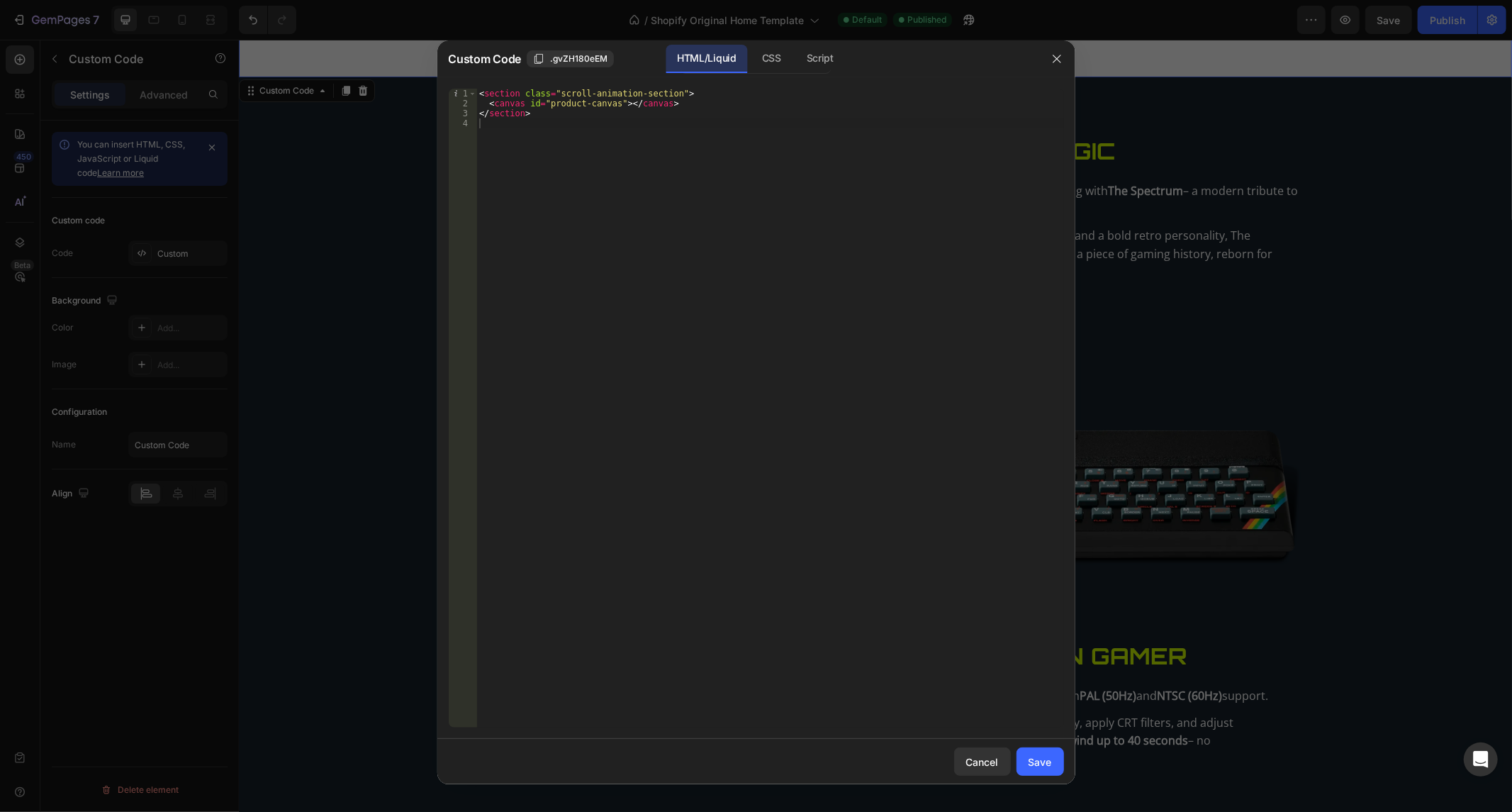
click at [1075, 754] on div at bounding box center [756, 406] width 1512 height 812
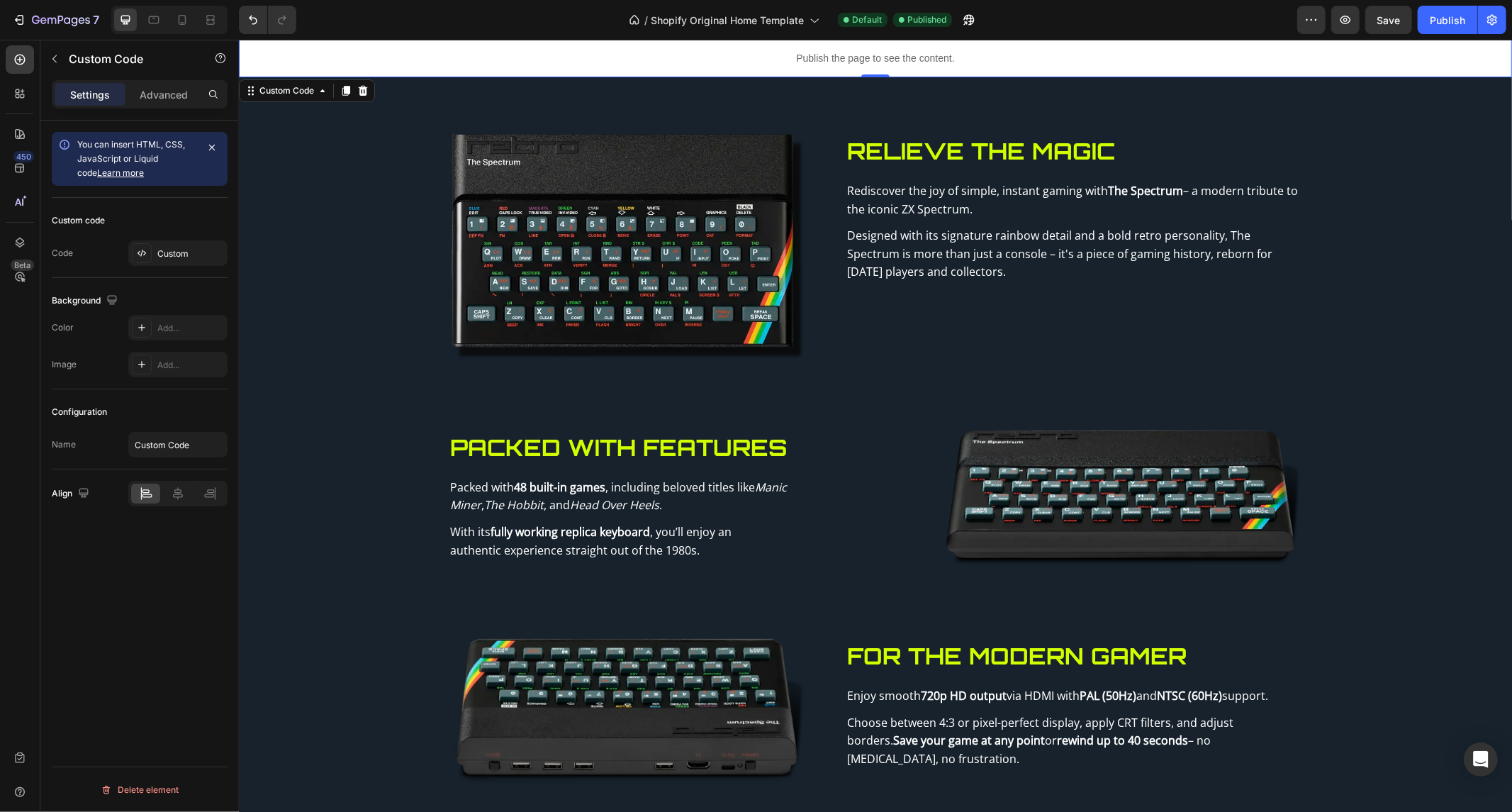
click at [880, 56] on p "Publish the page to see the content." at bounding box center [875, 57] width 1273 height 15
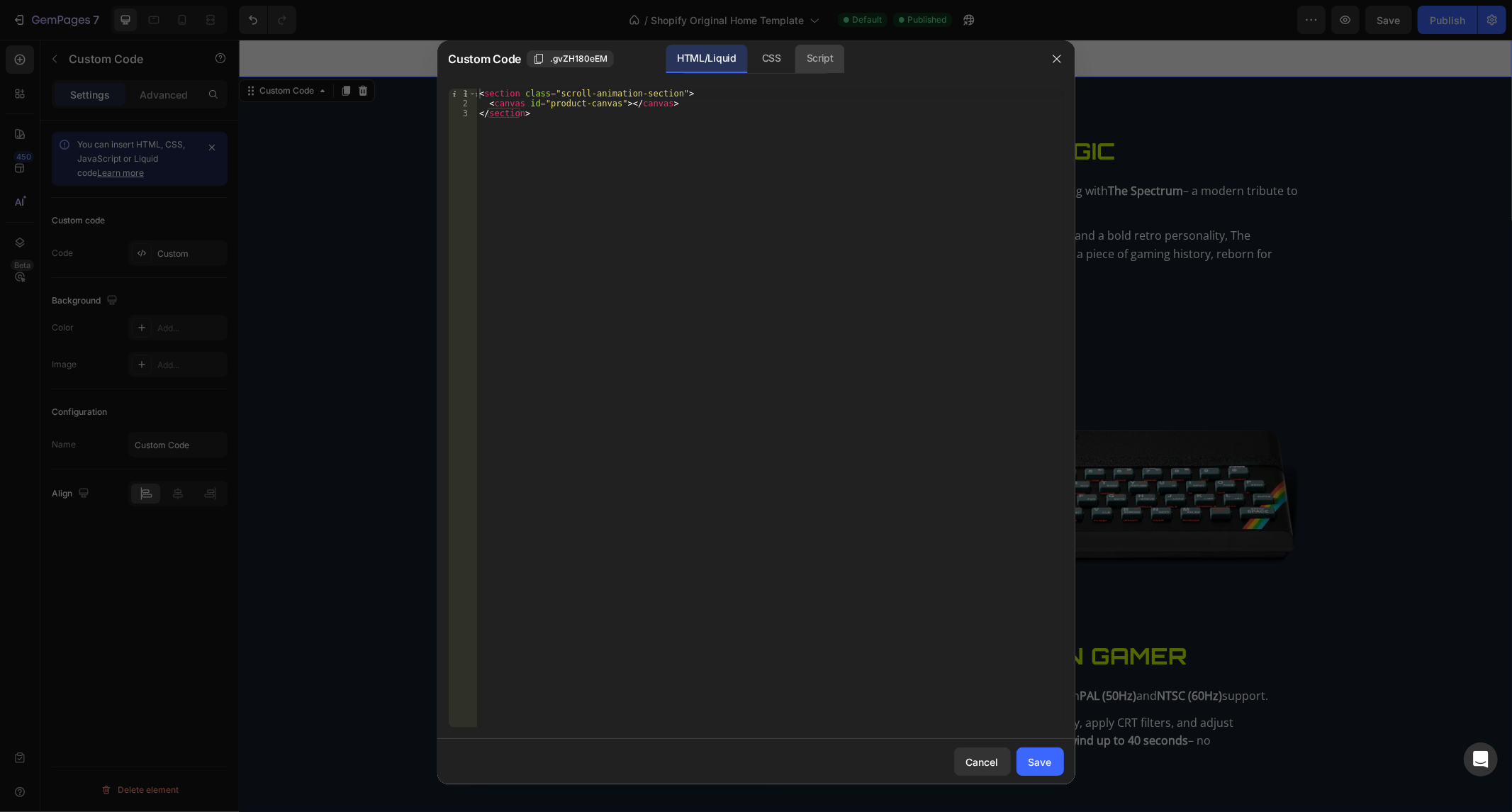
click at [801, 61] on div "Script" at bounding box center [820, 59] width 50 height 29
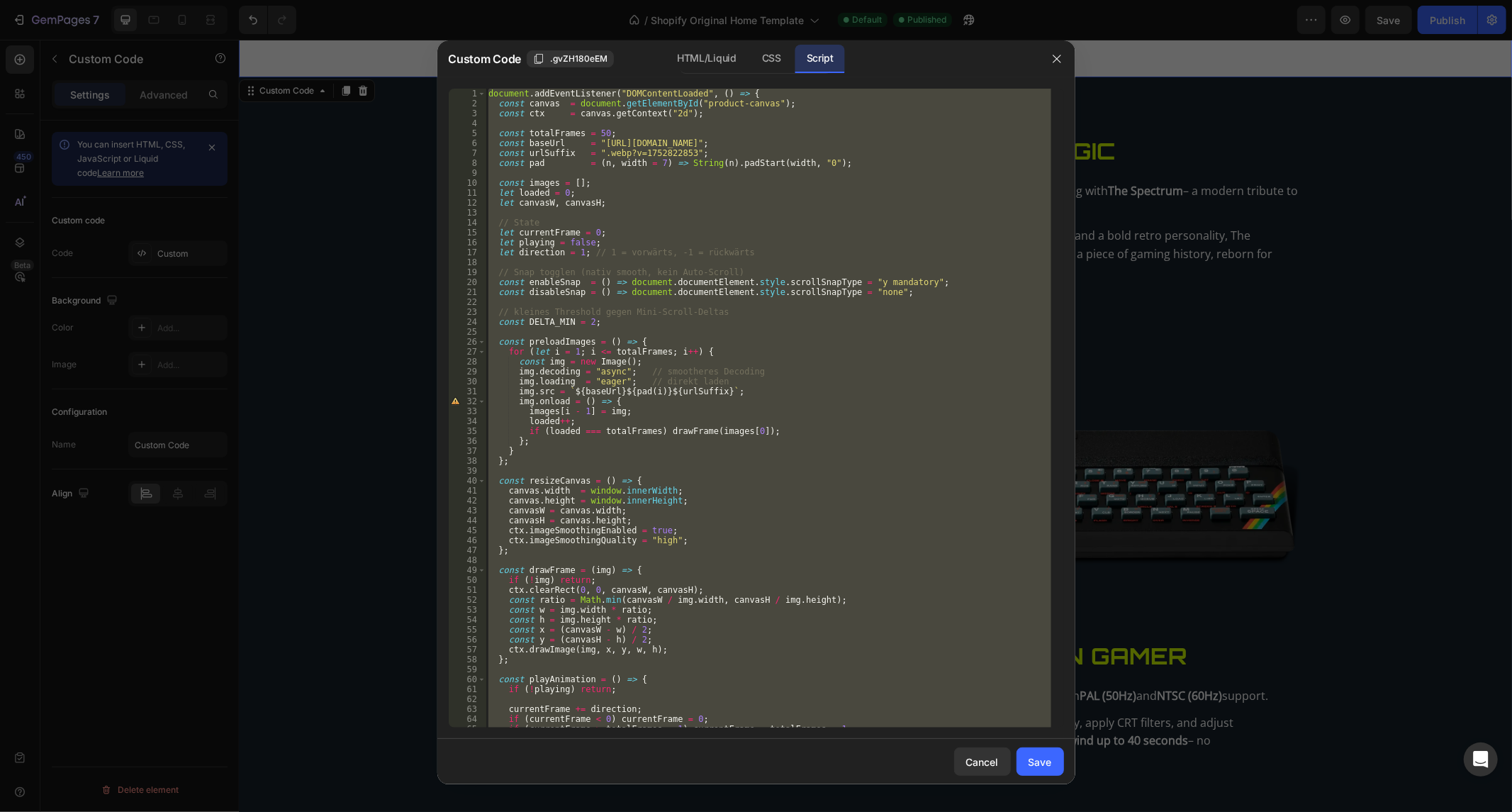
click at [690, 485] on div "document . addEventListener ( "DOMContentLoaded" , ( ) => { const canvas = docu…" at bounding box center [768, 408] width 565 height 639
click at [690, 485] on div "document . addEventListener ( "DOMContentLoaded" , ( ) => { const canvas = docu…" at bounding box center [768, 418] width 565 height 660
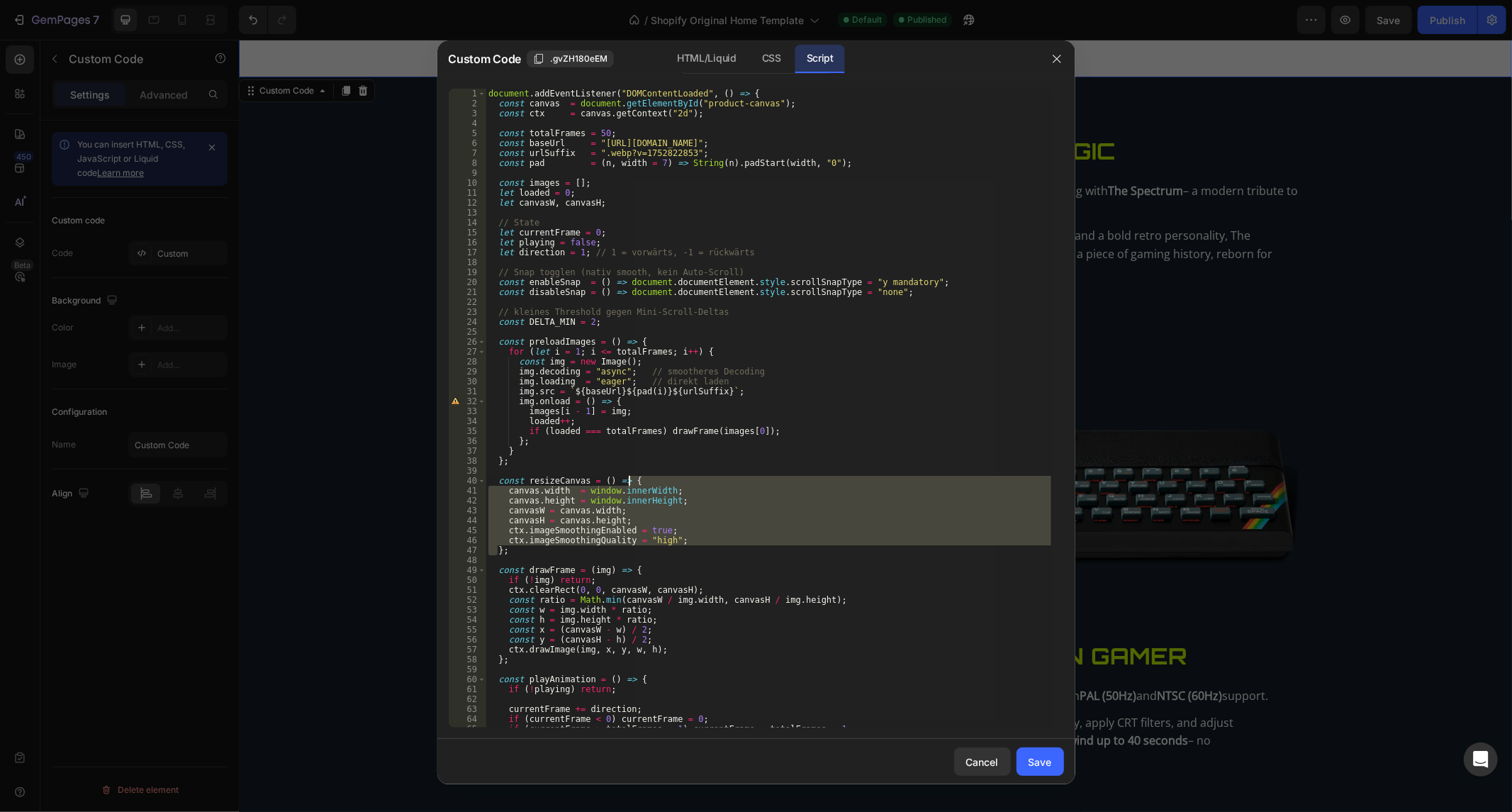
click at [688, 481] on div "document . addEventListener ( "DOMContentLoaded" , ( ) => { const canvas = docu…" at bounding box center [768, 408] width 565 height 639
click at [688, 481] on div "document . addEventListener ( "DOMContentLoaded" , ( ) => { const canvas = docu…" at bounding box center [768, 418] width 565 height 660
click at [684, 481] on div "document . addEventListener ( "DOMContentLoaded" , ( ) => { const canvas = docu…" at bounding box center [768, 418] width 565 height 660
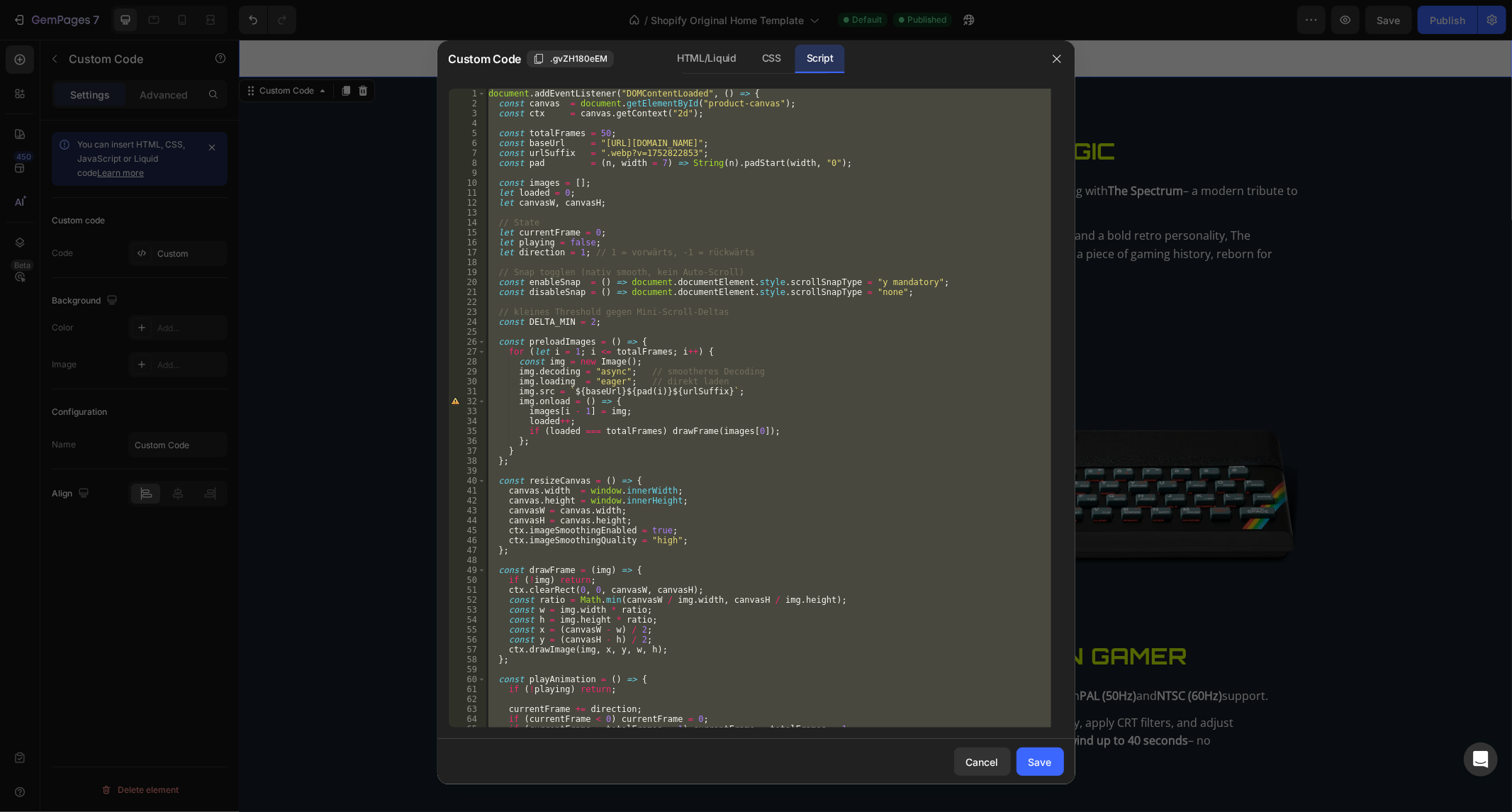
paste textarea "Fakt ist dieser code ist perfekt eben außer diese kleinigkeit - ein autoscroll …"
type textarea "Fakt ist dieser code ist perfekt eben außer diese kleinigkeit - ein autoscroll …"
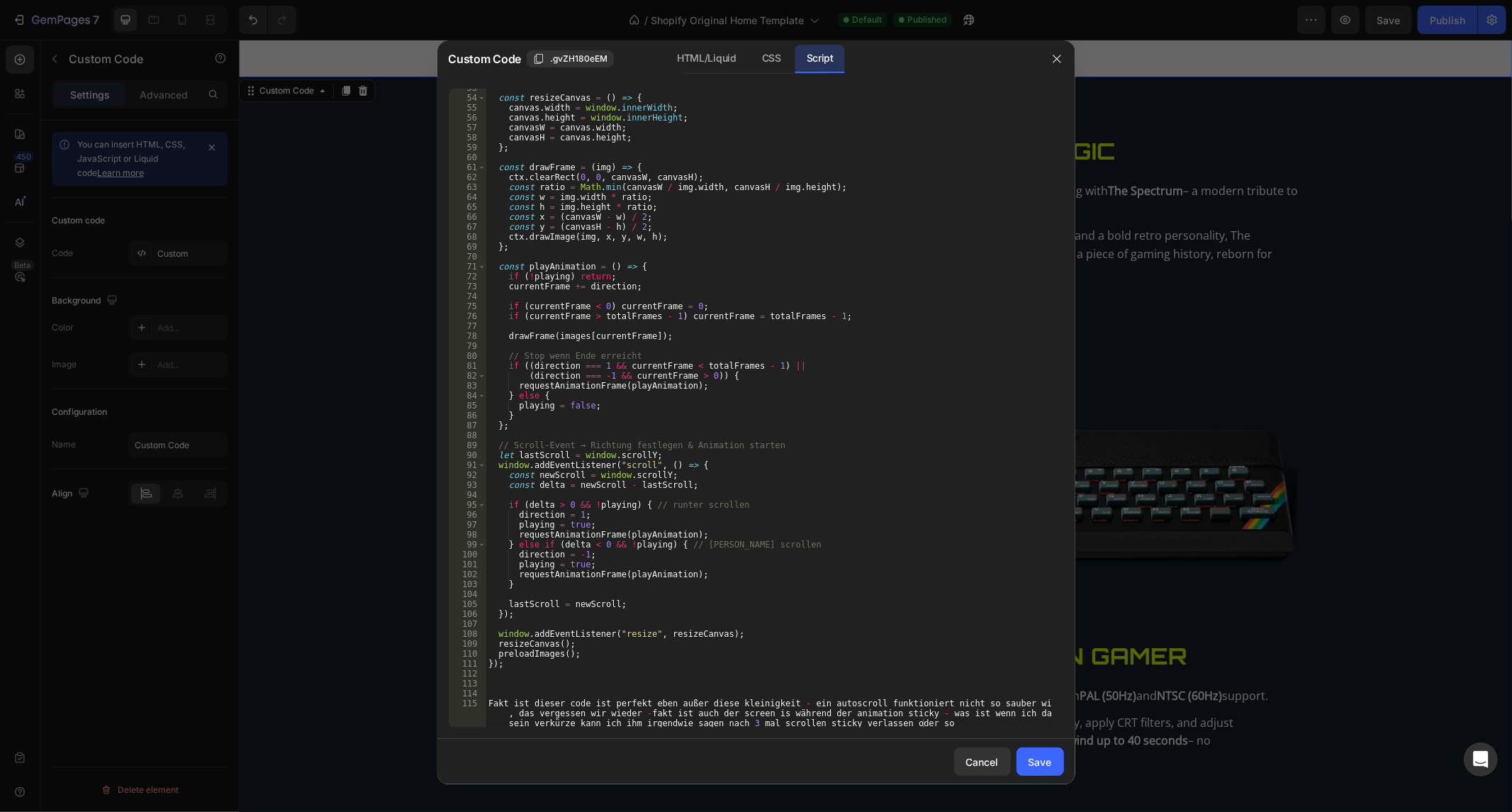
click at [961, 730] on div "Fakt ist dieser code ist perfekt eben außer diese kleinigkeit - ein autoscroll …" at bounding box center [756, 407] width 638 height 661
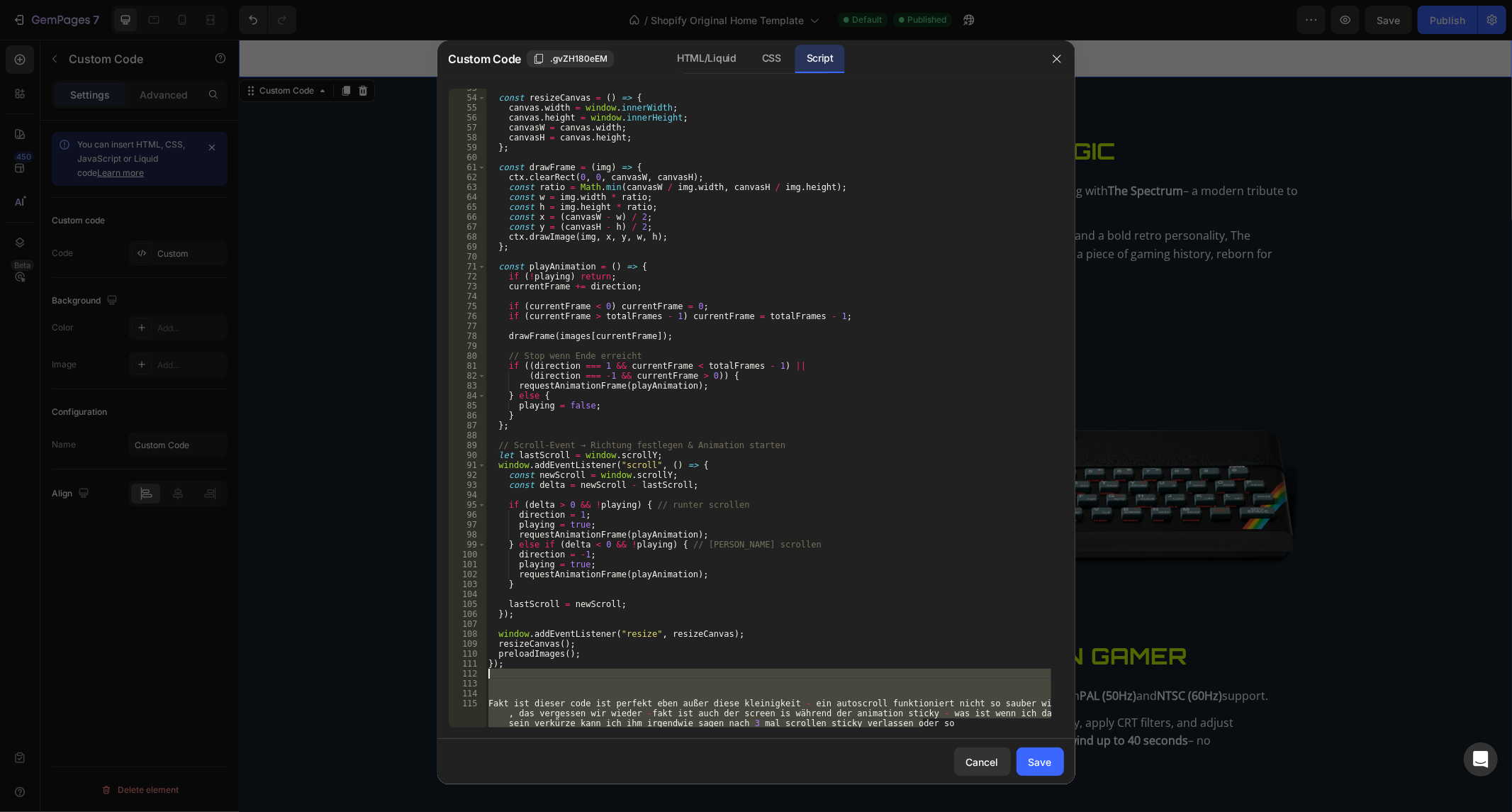
drag, startPoint x: 926, startPoint y: 726, endPoint x: 273, endPoint y: 670, distance: 655.4
click at [273, 670] on div "Custom Code .gvZH180eEM HTML/Liquid CSS Script Fakt ist dieser code ist perfekt…" at bounding box center [756, 406] width 1512 height 812
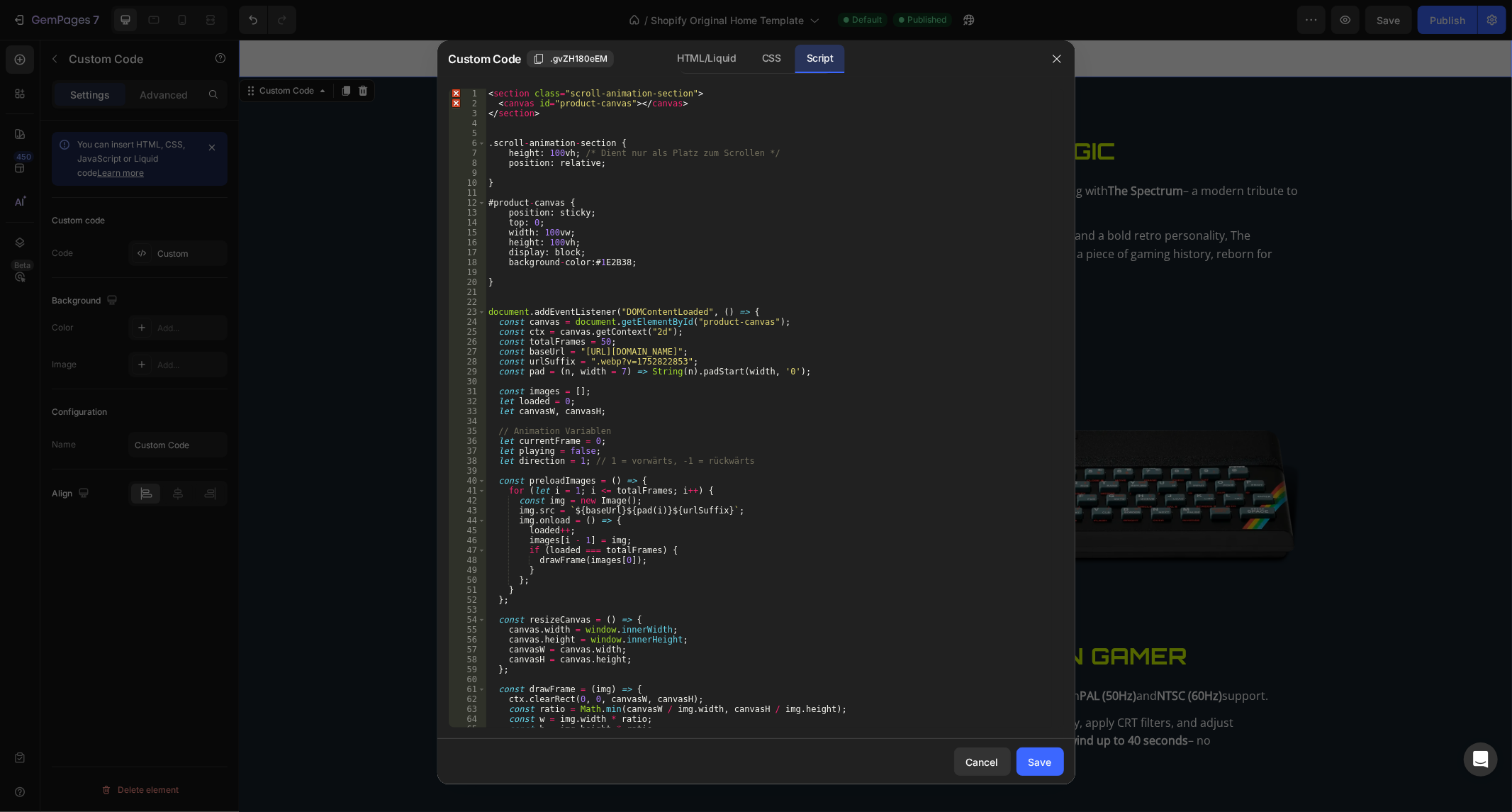
scroll to position [0, 0]
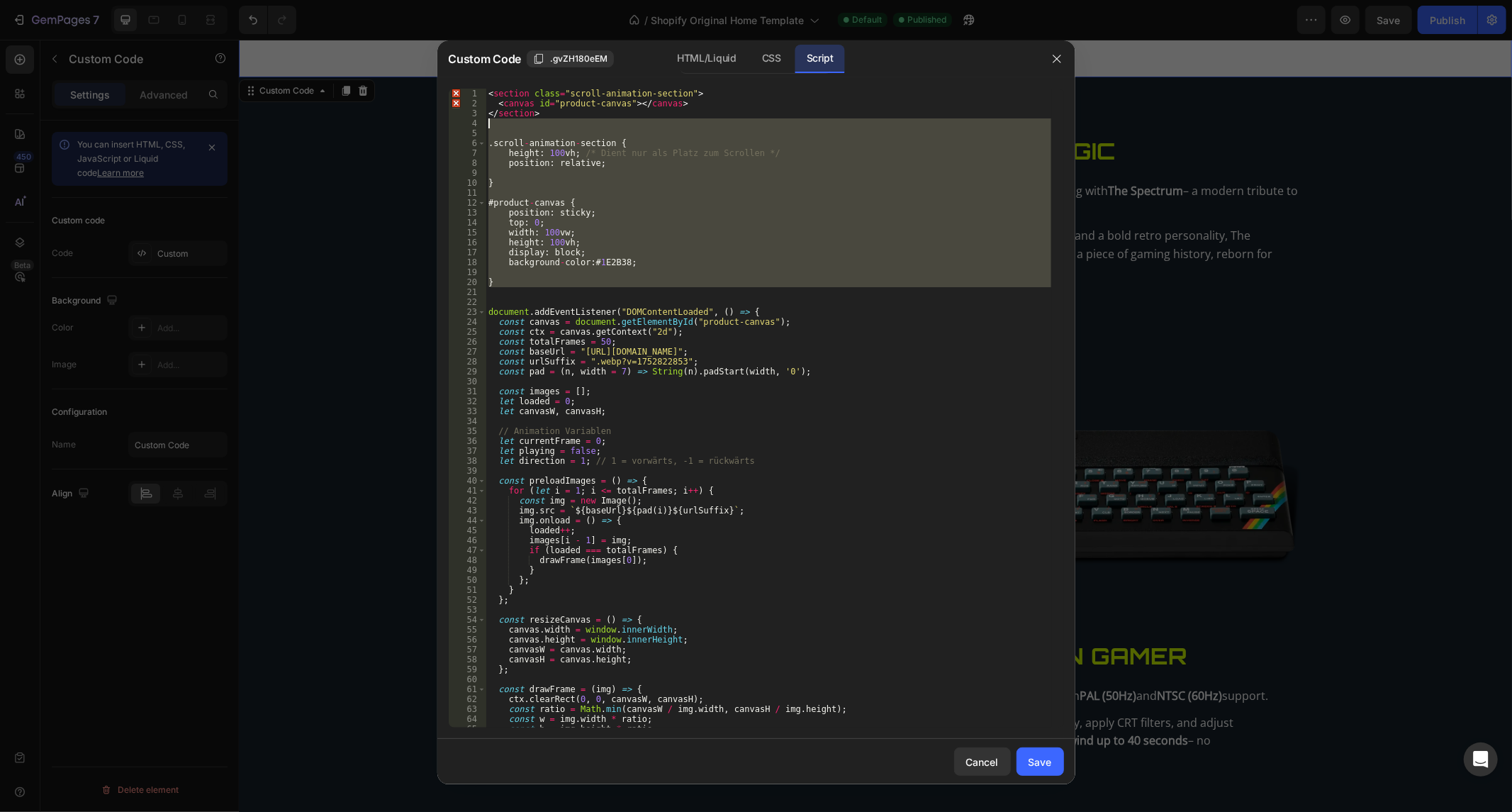
drag, startPoint x: 507, startPoint y: 295, endPoint x: 464, endPoint y: 126, distance: 174.4
click at [464, 126] on div "1 2 3 4 5 6 7 8 9 10 11 12 13 14 15 16 17 18 19 20 21 22 23 24 25 26 27 28 29 3…" at bounding box center [756, 408] width 615 height 639
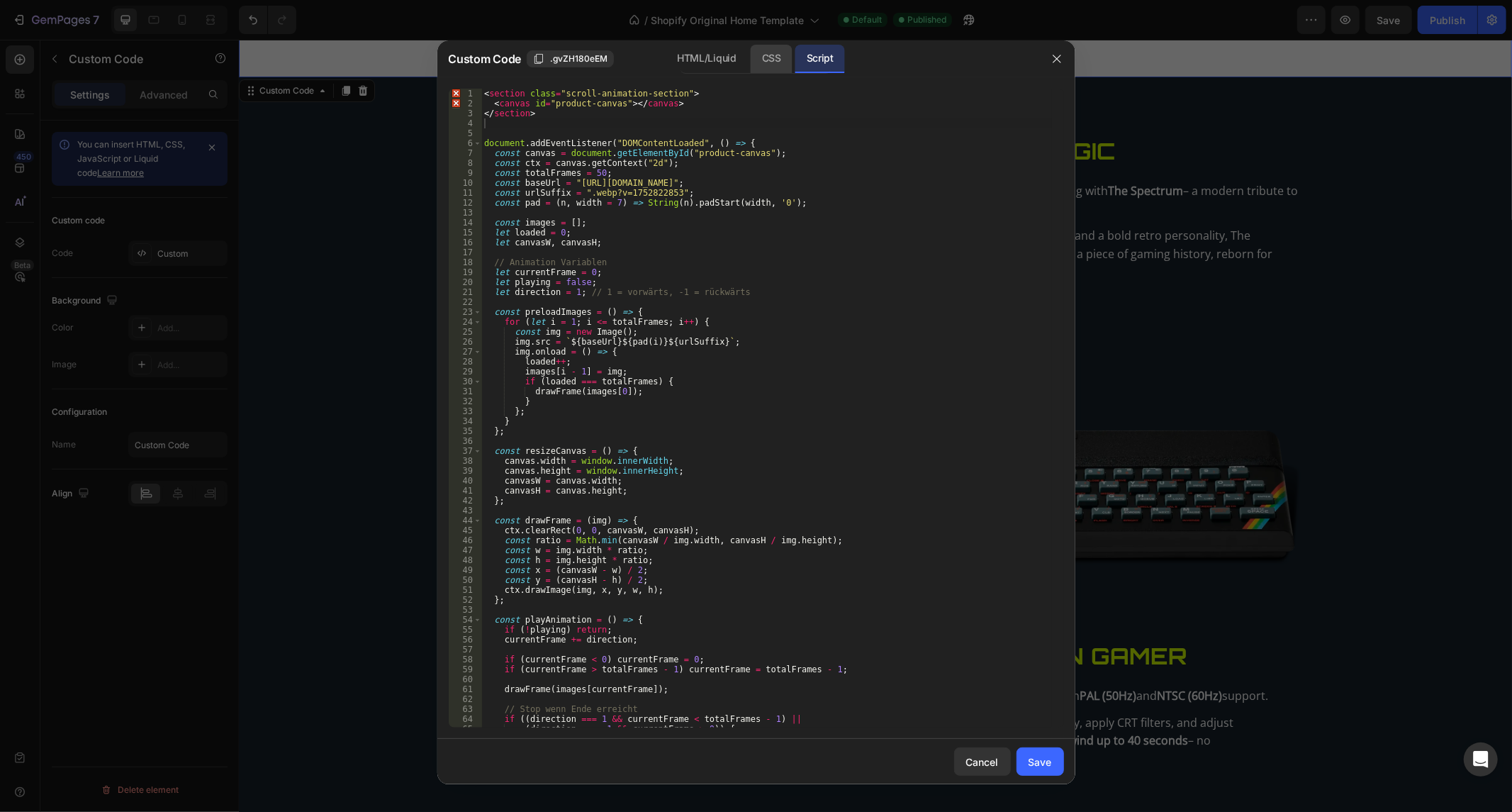
click at [781, 66] on div "CSS" at bounding box center [771, 59] width 42 height 29
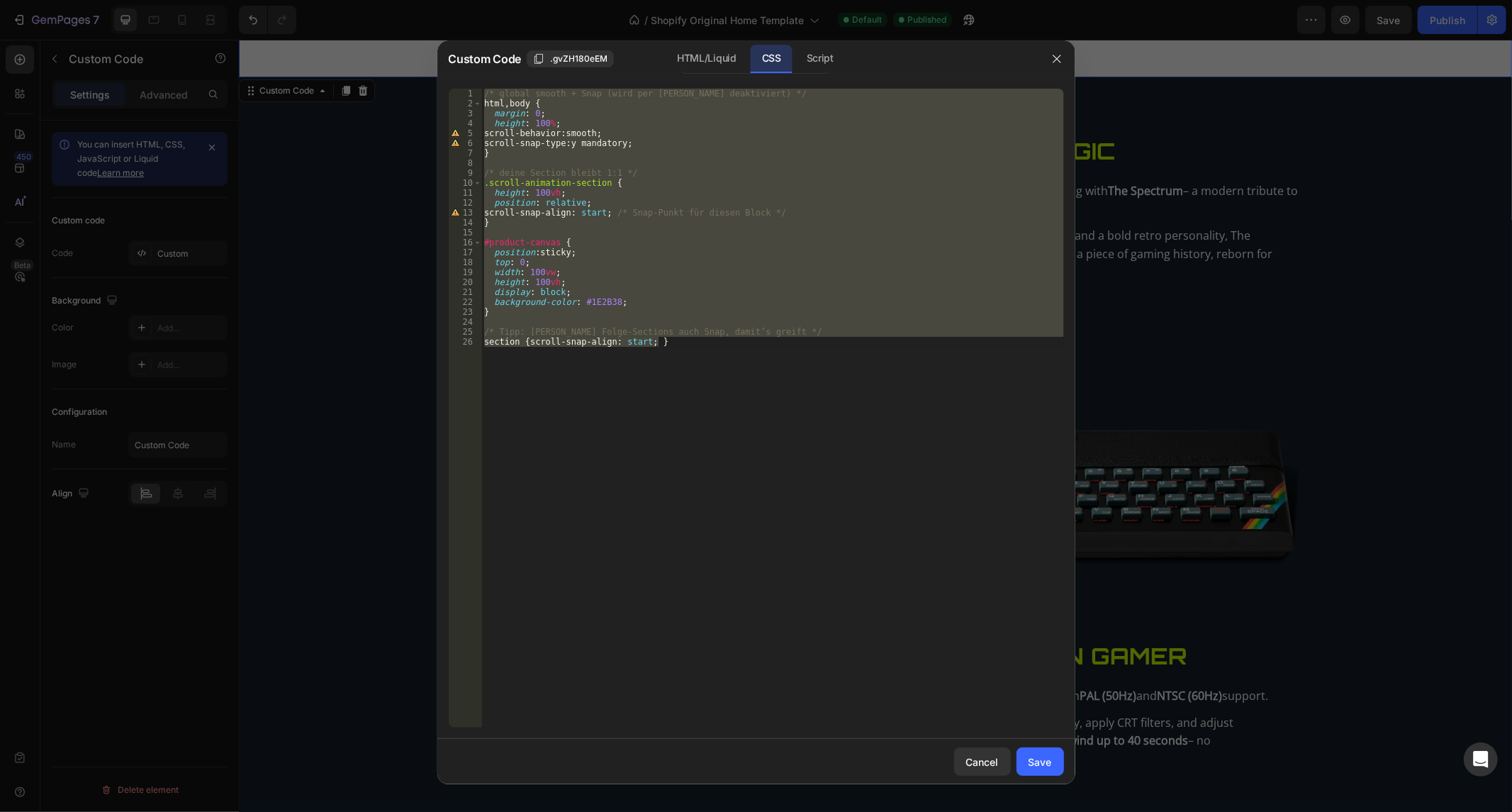
click at [622, 350] on div "/* global smooth + Snap (wird per [PERSON_NAME] deaktiviert) */ html , body { m…" at bounding box center [772, 408] width 582 height 639
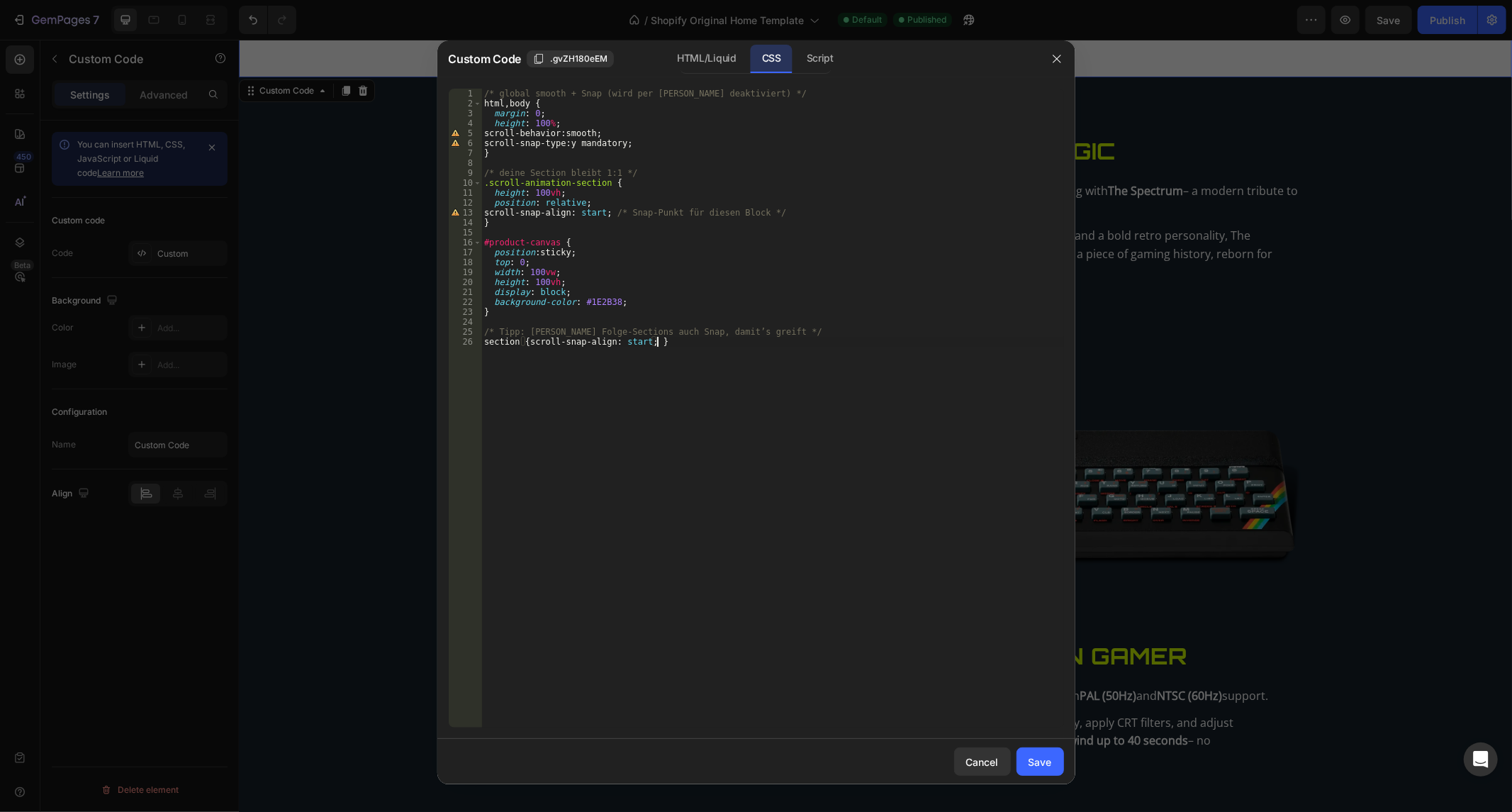
click at [622, 350] on div "/* global smooth + Snap (wird per [PERSON_NAME] deaktiviert) */ html , body { m…" at bounding box center [772, 418] width 582 height 660
type textarea "/* Tipp: [PERSON_NAME] Folge-Sections auch Snap, damit’s greift */ section { sc…"
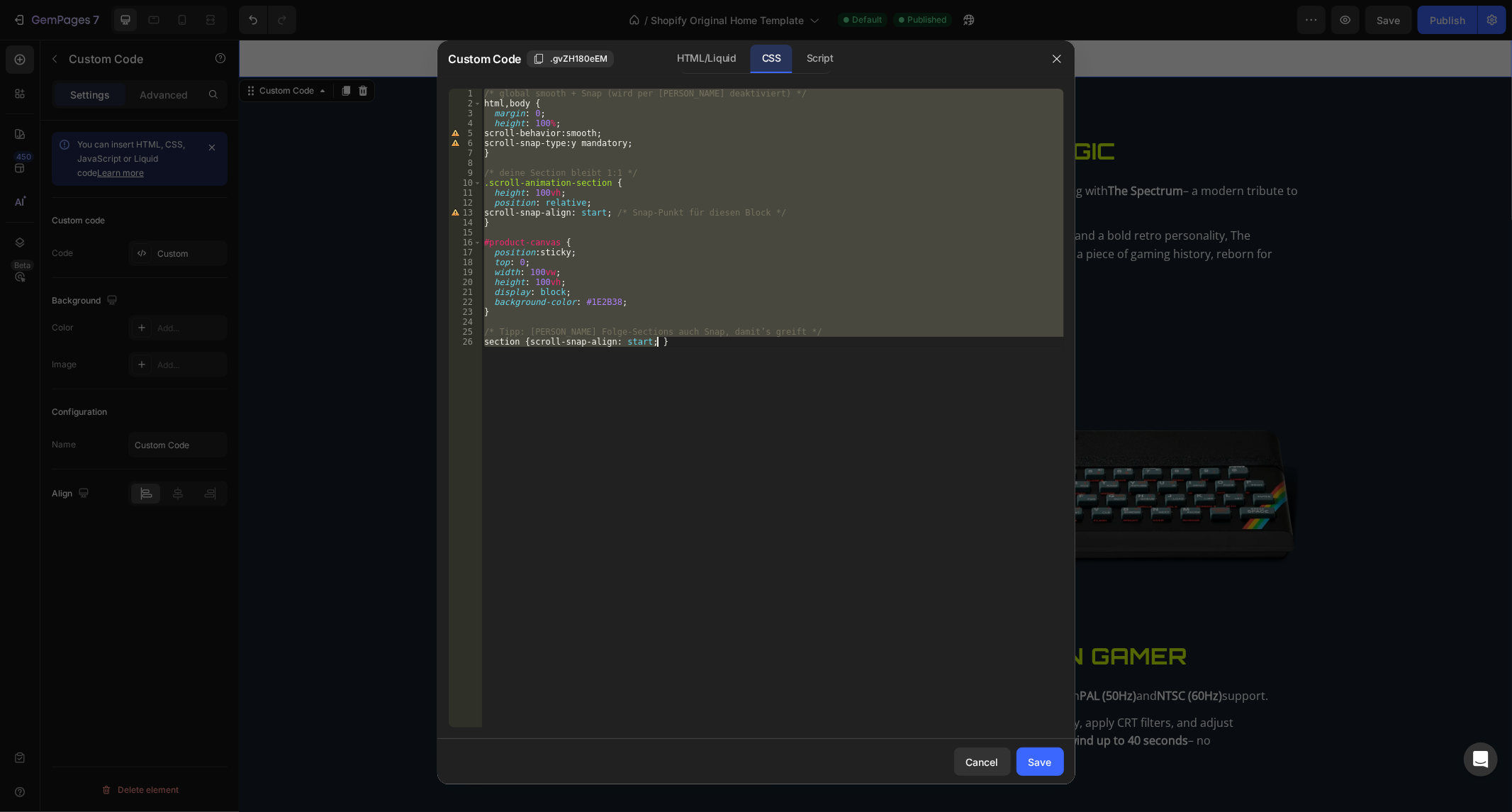
paste textarea
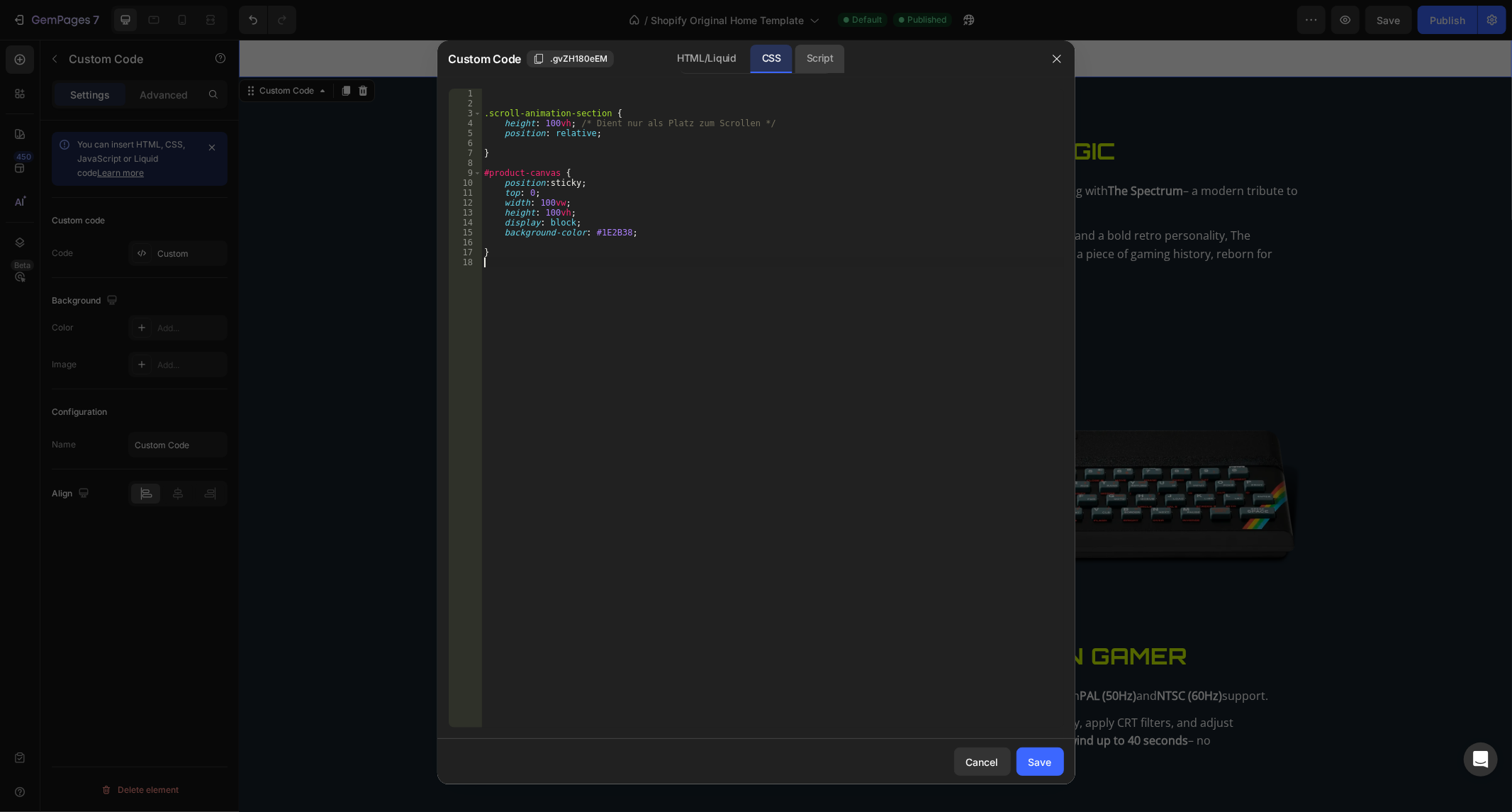
click at [799, 70] on div "Script" at bounding box center [820, 59] width 50 height 29
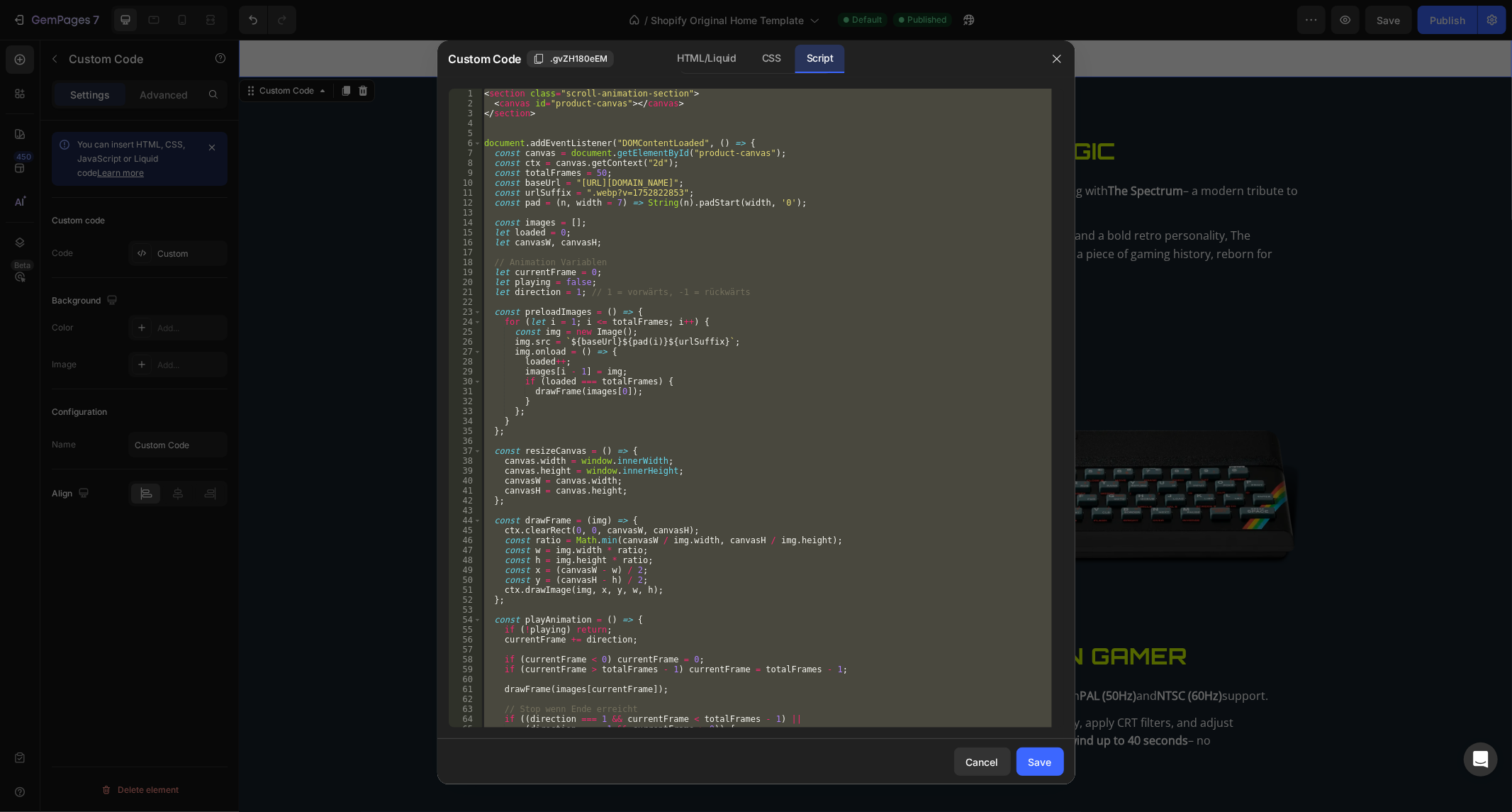
click at [522, 110] on div "< section class = "scroll-animation-section" > < canvas id = "product-canvas" >…" at bounding box center [766, 408] width 570 height 639
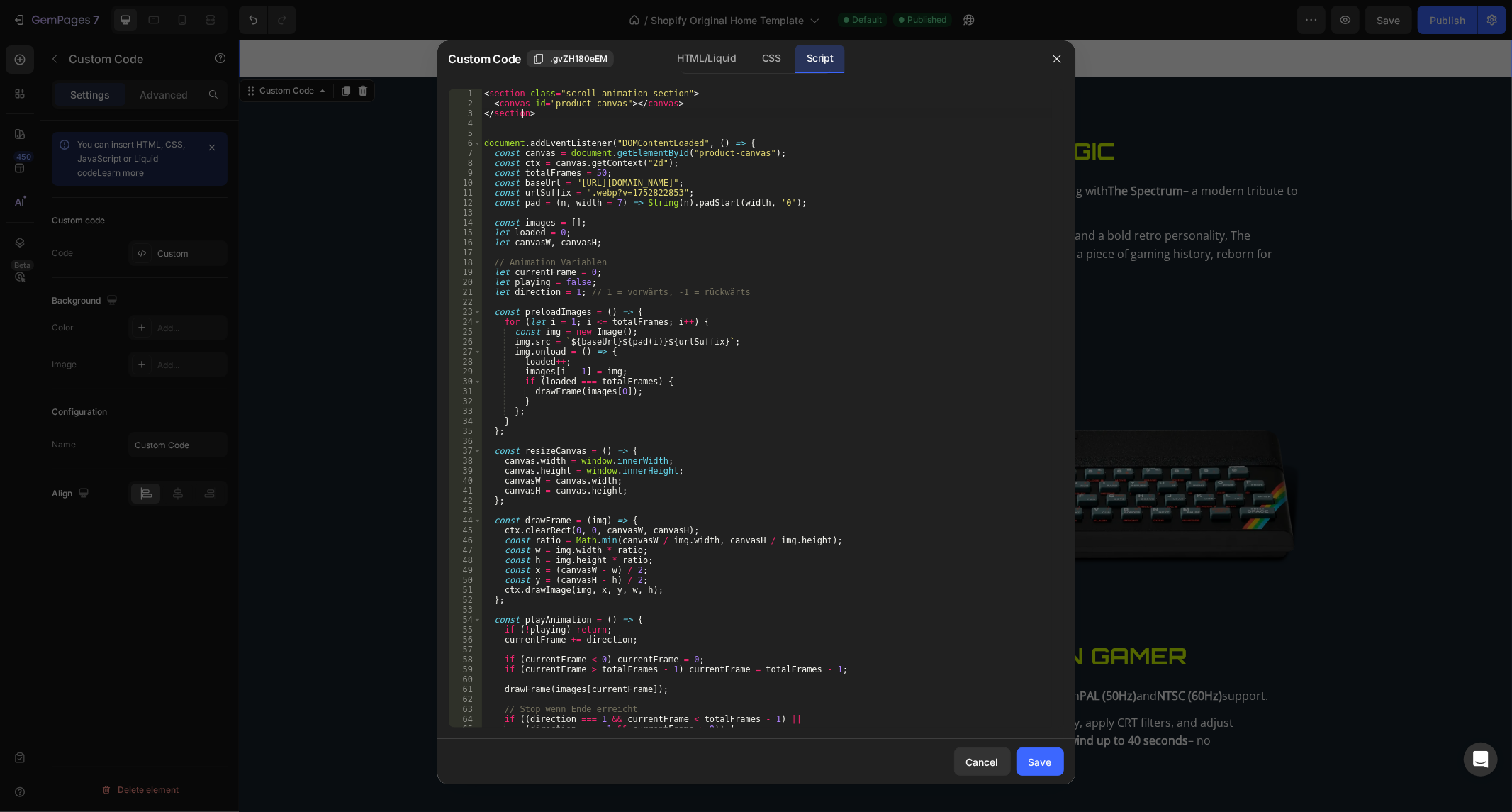
click at [522, 110] on div "< section class = "scroll-animation-section" > < canvas id = "product-canvas" >…" at bounding box center [766, 418] width 570 height 660
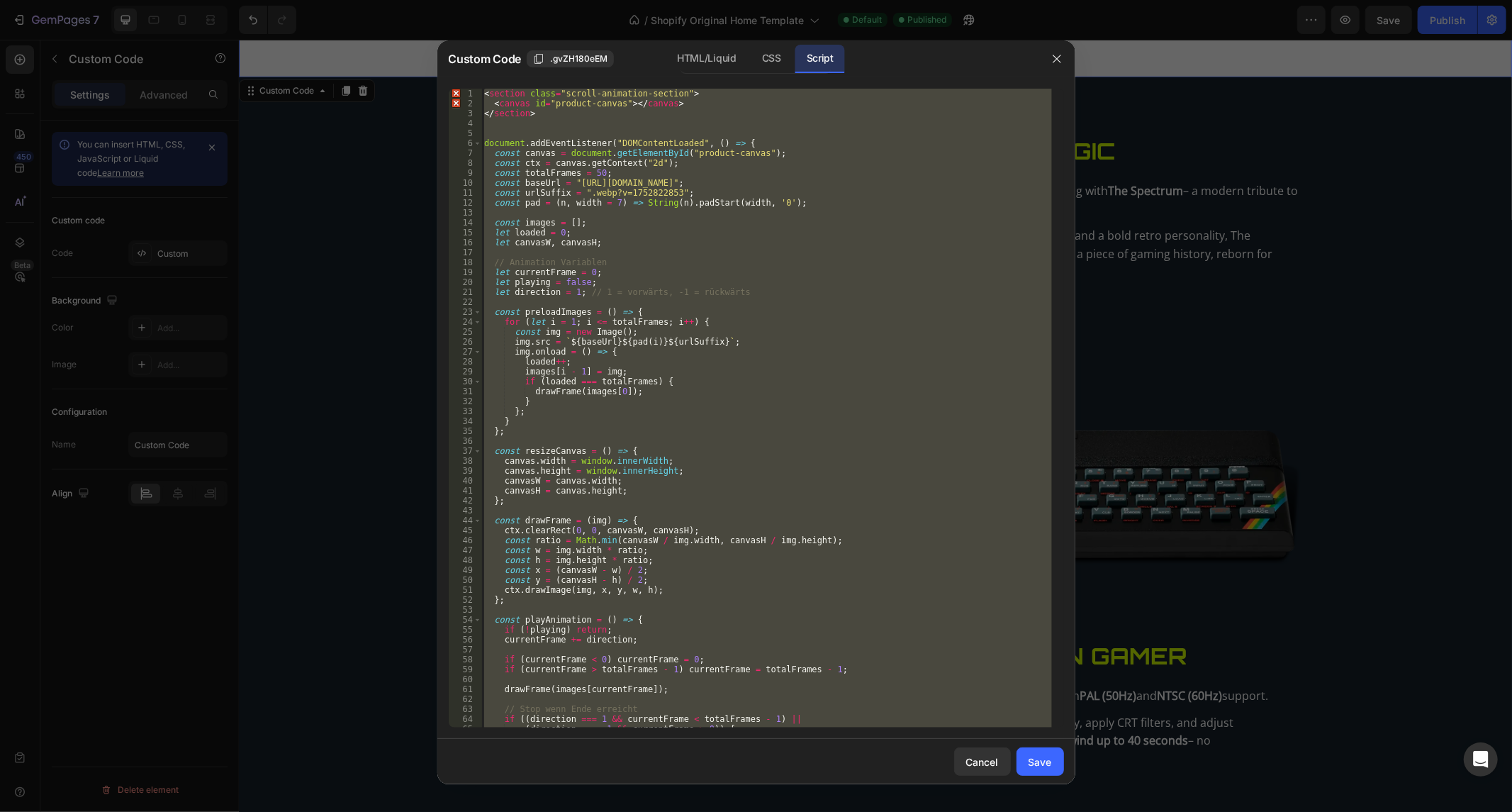
click at [515, 112] on div "< section class = "scroll-animation-section" > < canvas id = "product-canvas" >…" at bounding box center [766, 408] width 570 height 639
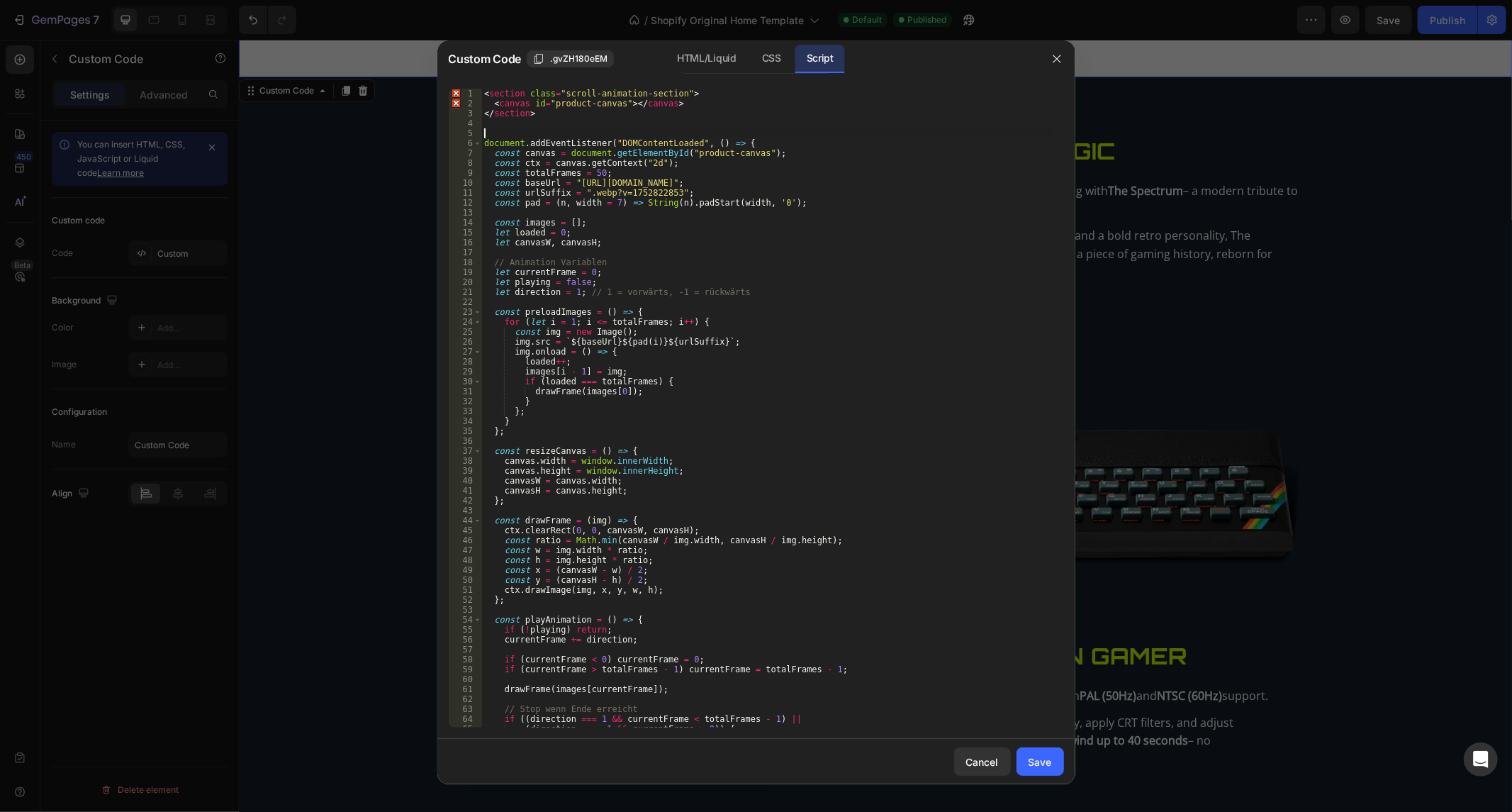
drag, startPoint x: 514, startPoint y: 133, endPoint x: 414, endPoint y: 59, distance: 124.4
click at [423, 59] on div "Custom Code .gvZH180eEM HTML/Liquid CSS Script </section> 1 2 3 4 5 6 7 8 9 10 …" at bounding box center [756, 406] width 1512 height 812
type textarea "<section class="scroll-animation-section"> <canvas id="product-canvas"></canvas>"
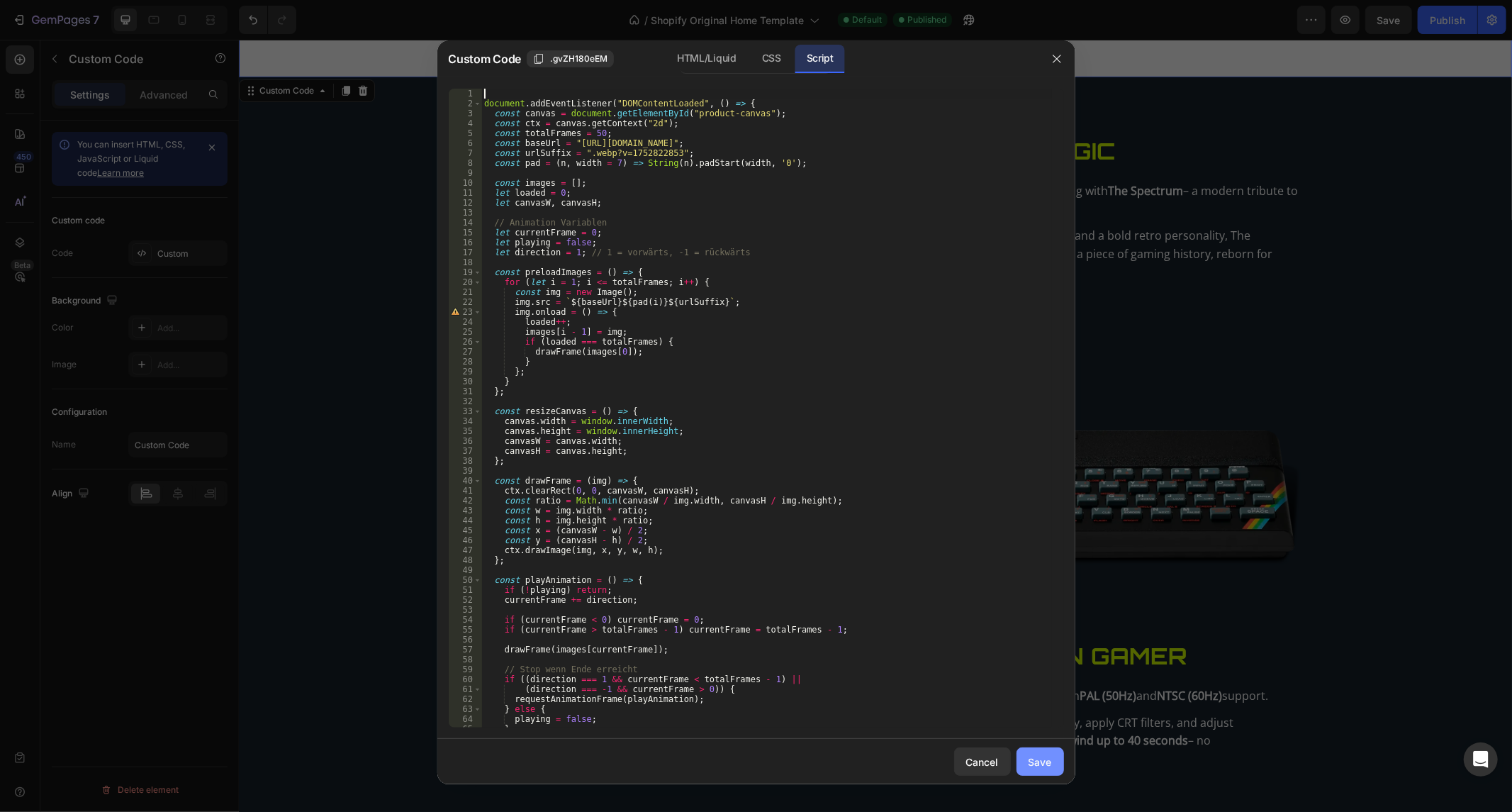
click at [1043, 755] on div "Save" at bounding box center [1039, 762] width 24 height 15
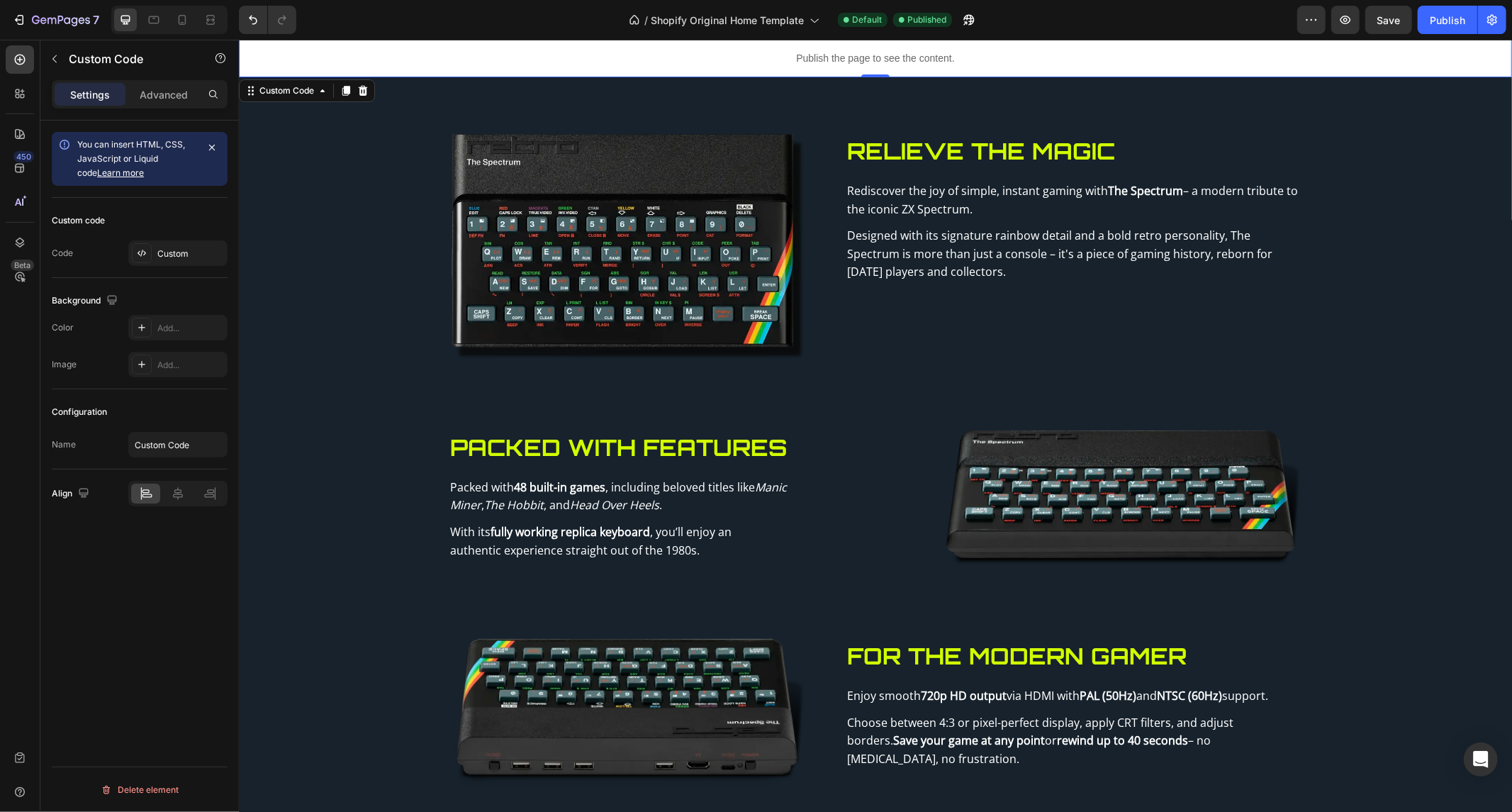
click at [1456, 39] on div "7 / Shopify Original Home Template Default Published Preview Save Publish" at bounding box center [756, 20] width 1512 height 40
click at [1451, 24] on div "Publish" at bounding box center [1446, 20] width 35 height 15
click at [884, 55] on p "Publish the page to see the content." at bounding box center [875, 57] width 1273 height 15
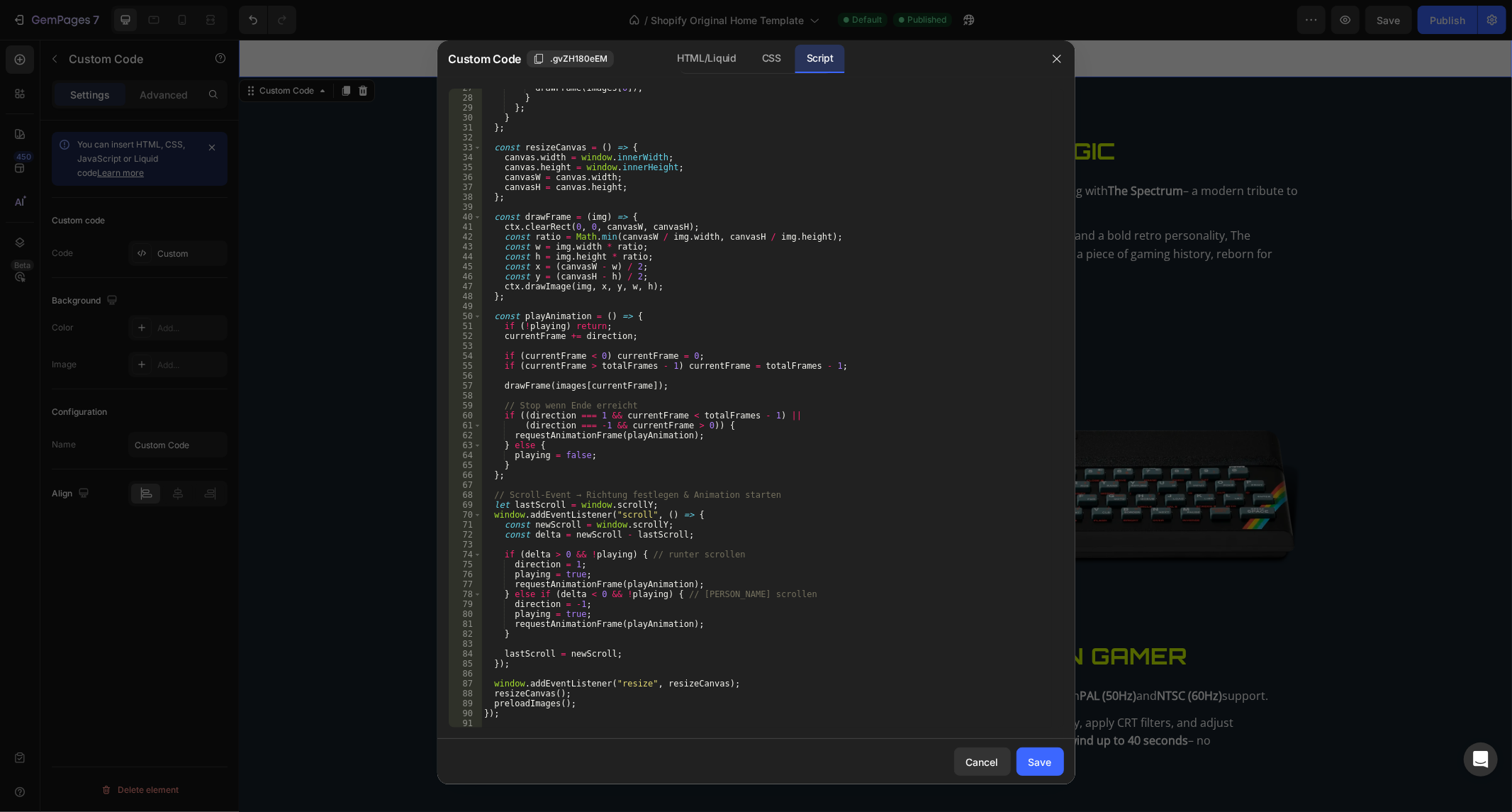
scroll to position [263, 0]
click at [604, 464] on div "drawFrame ( images [ 0 ]) ; } } ; } } ; const resizeCanvas = ( ) => { canvas . …" at bounding box center [766, 412] width 570 height 660
click at [609, 471] on div "drawFrame ( images [ 0 ]) ; } } ; } } ; const resizeCanvas = ( ) => { canvas . …" at bounding box center [766, 412] width 570 height 660
type textarea "};"
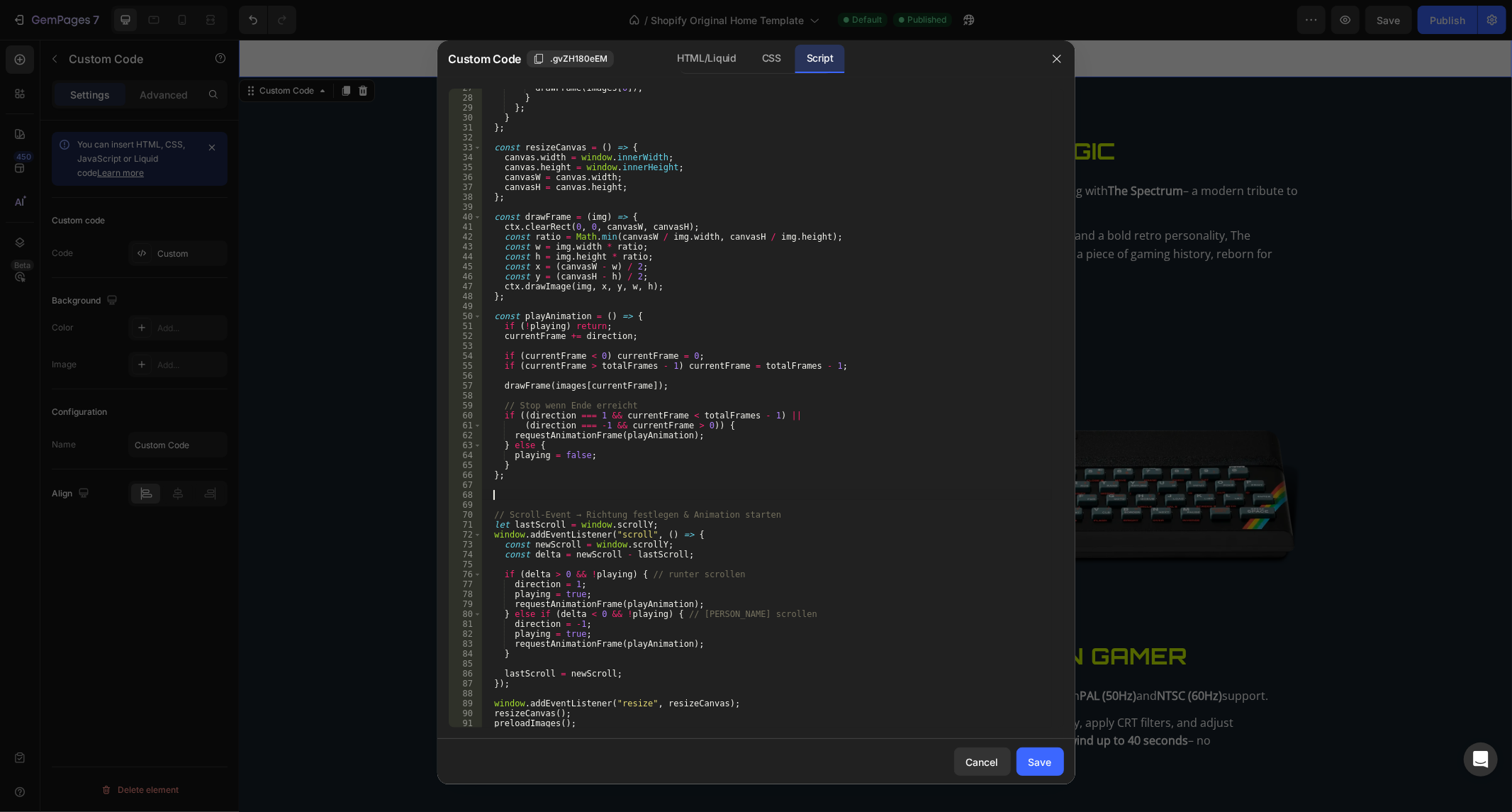
paste textarea "});"
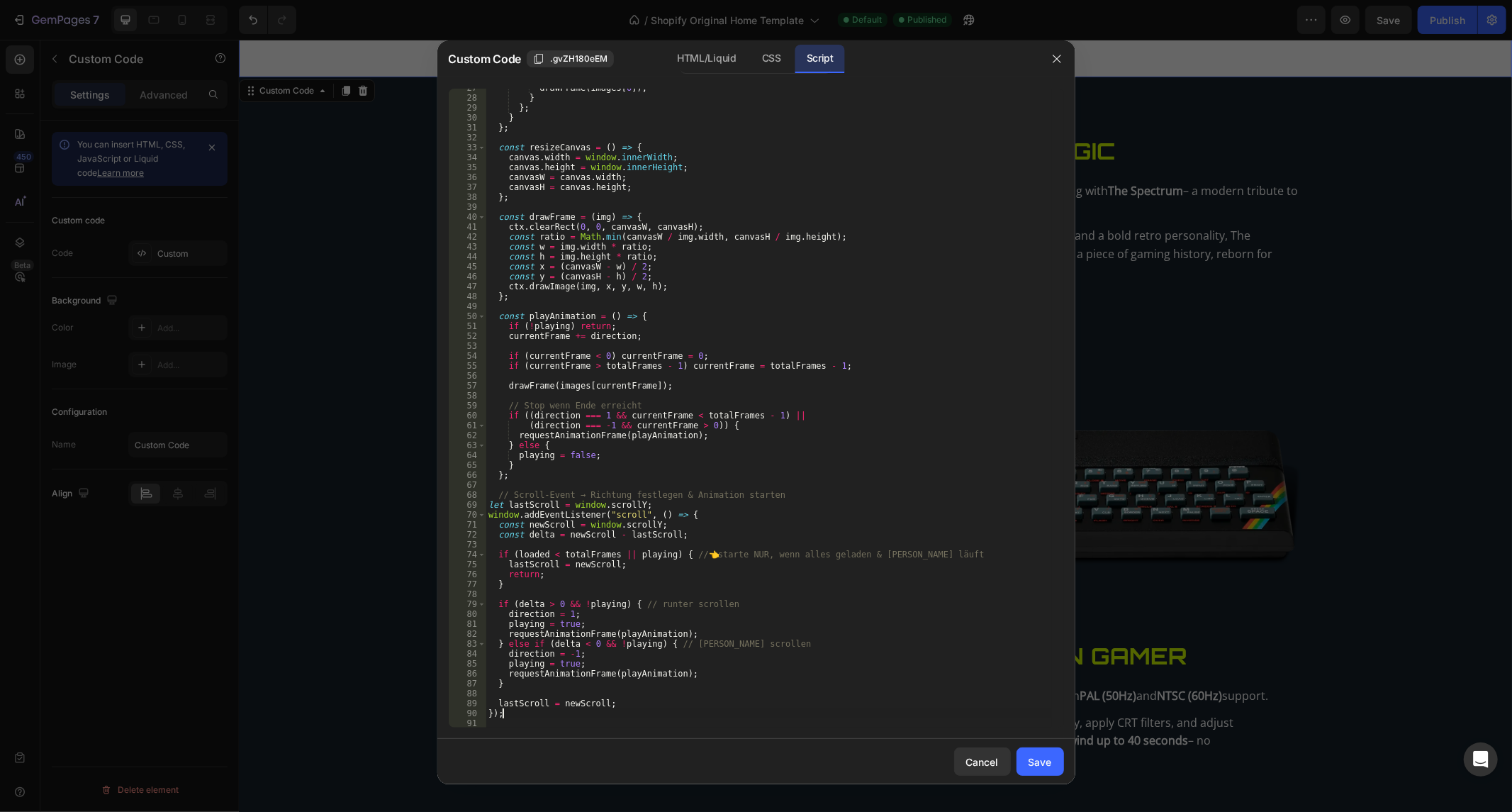
type textarea "});"
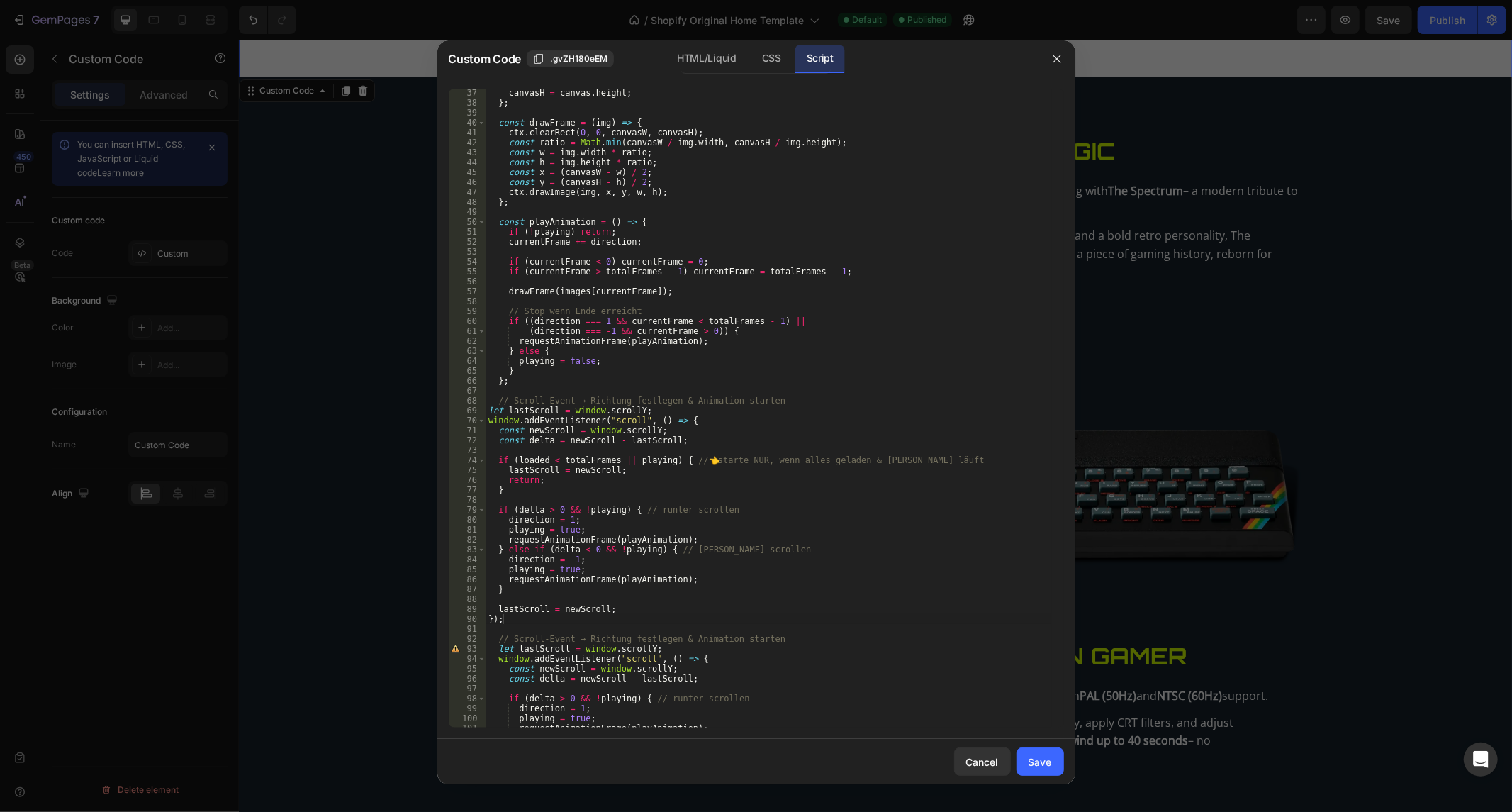
scroll to position [451, 0]
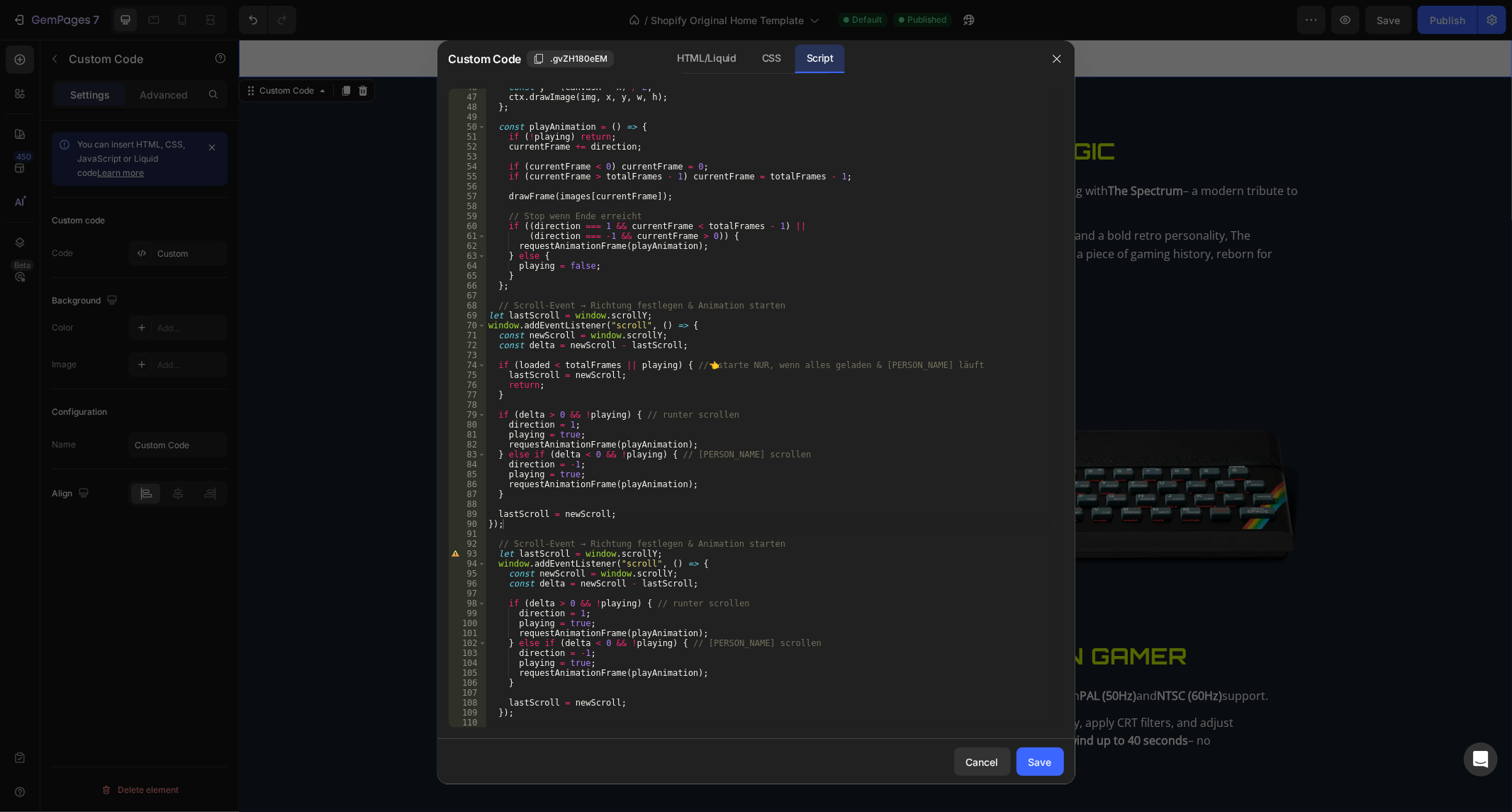
click at [544, 528] on div "const y = ( canvasH - h ) / 2 ; ctx . drawImage ( img , x , y , w , h ) ; } ; c…" at bounding box center [768, 411] width 565 height 660
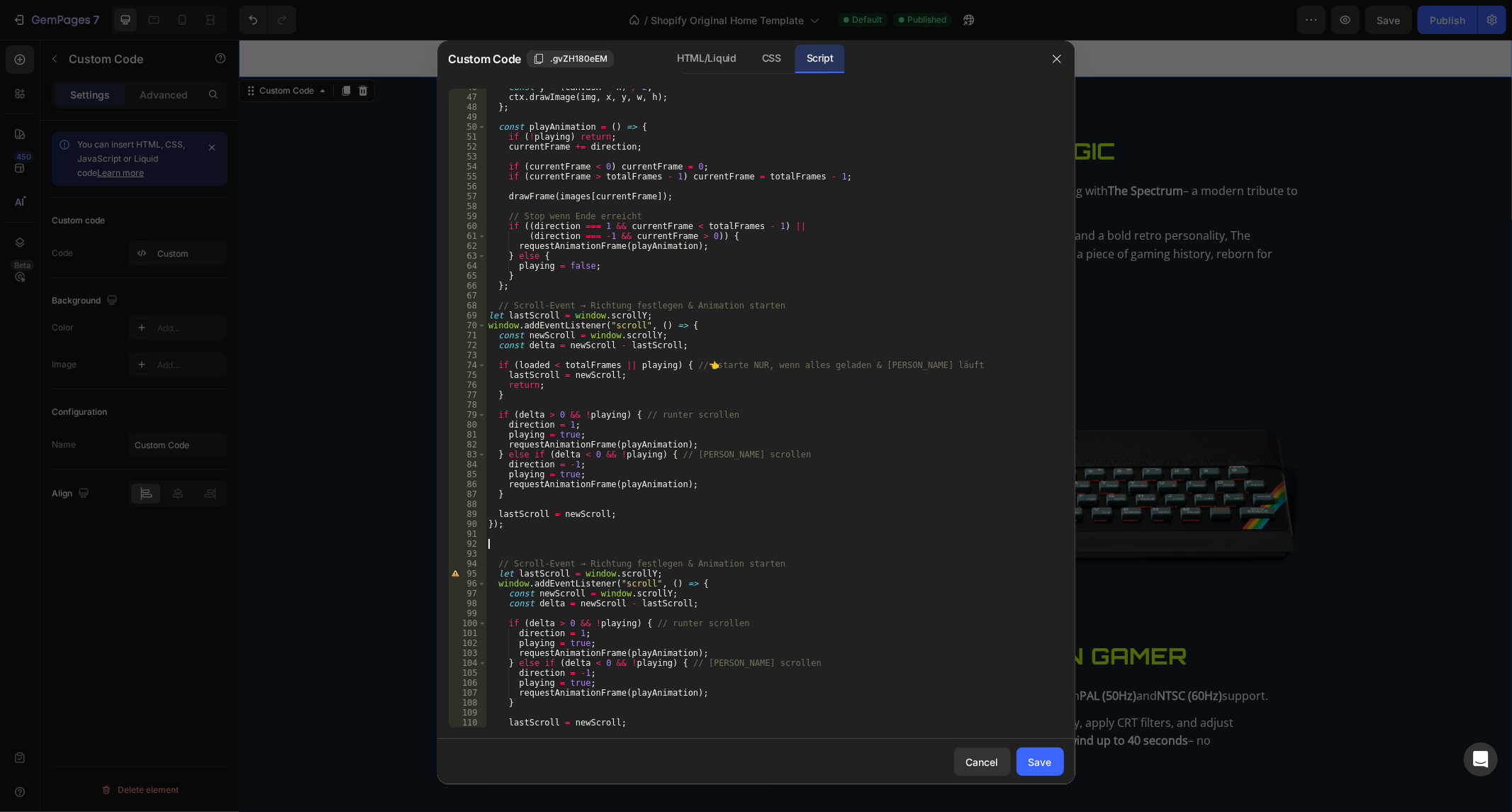
paste textarea "};"
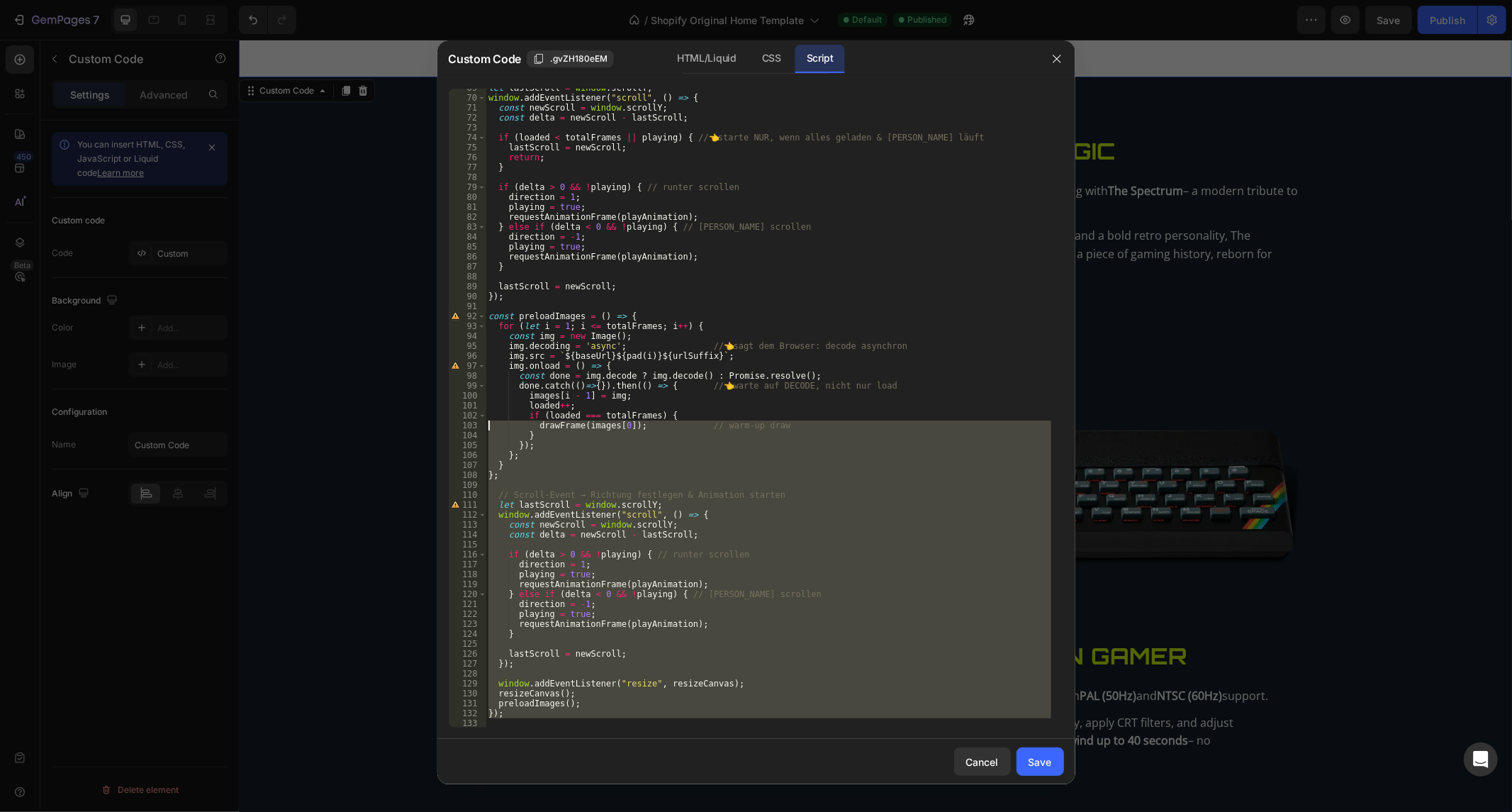
scroll to position [0, 0]
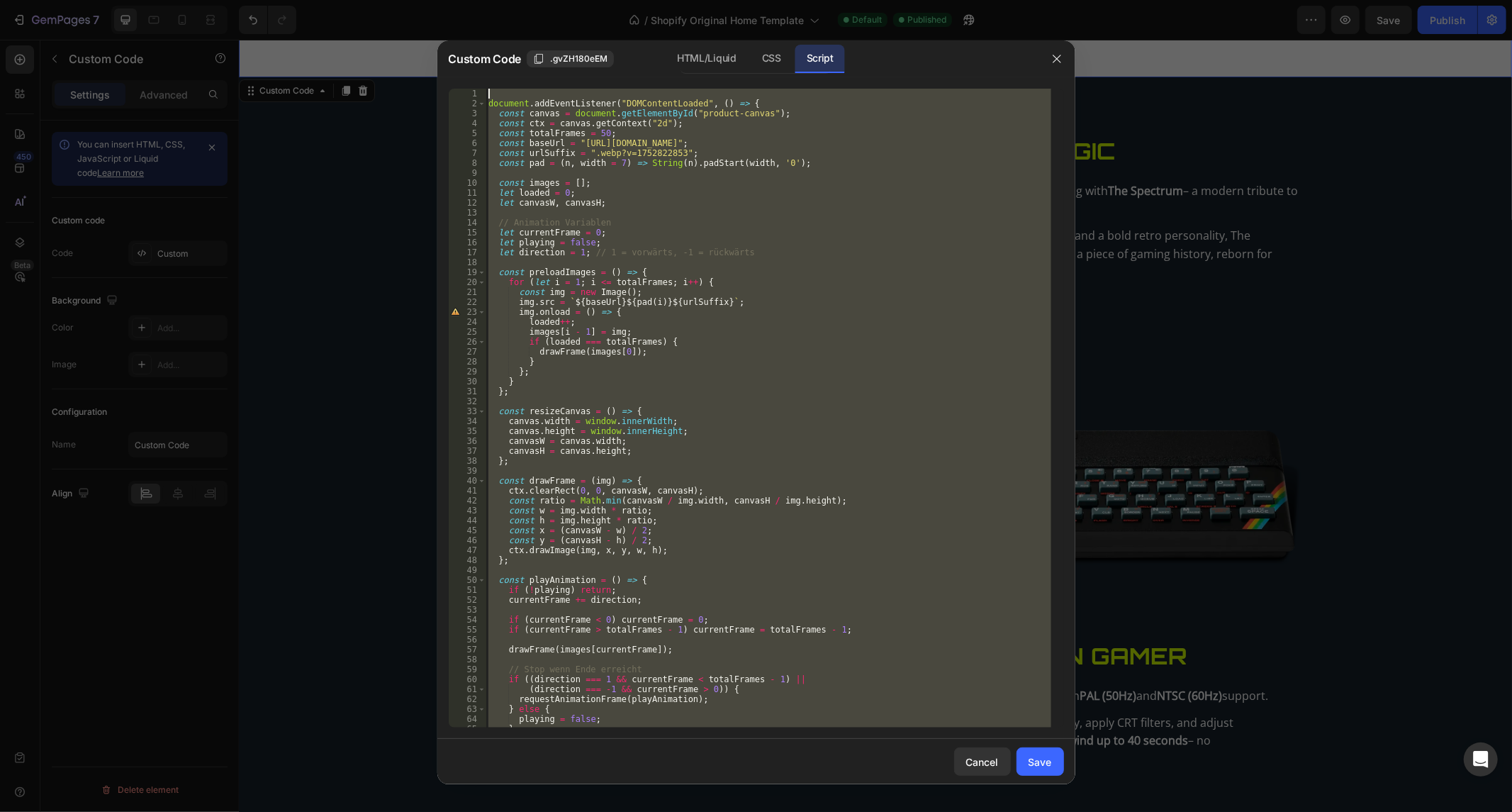
drag, startPoint x: 551, startPoint y: 721, endPoint x: 0, endPoint y: -96, distance: 985.4
click at [0, 0] on html "7 / Shopify Original Home Template Default Published Preview Save Publish 450 B…" at bounding box center [756, 0] width 1512 height 0
click at [689, 438] on div "document . addEventListener ( "DOMContentLoaded" , ( ) => { const canvas = docu…" at bounding box center [768, 408] width 565 height 639
click at [689, 438] on div "document . addEventListener ( "DOMContentLoaded" , ( ) => { const canvas = docu…" at bounding box center [768, 418] width 565 height 660
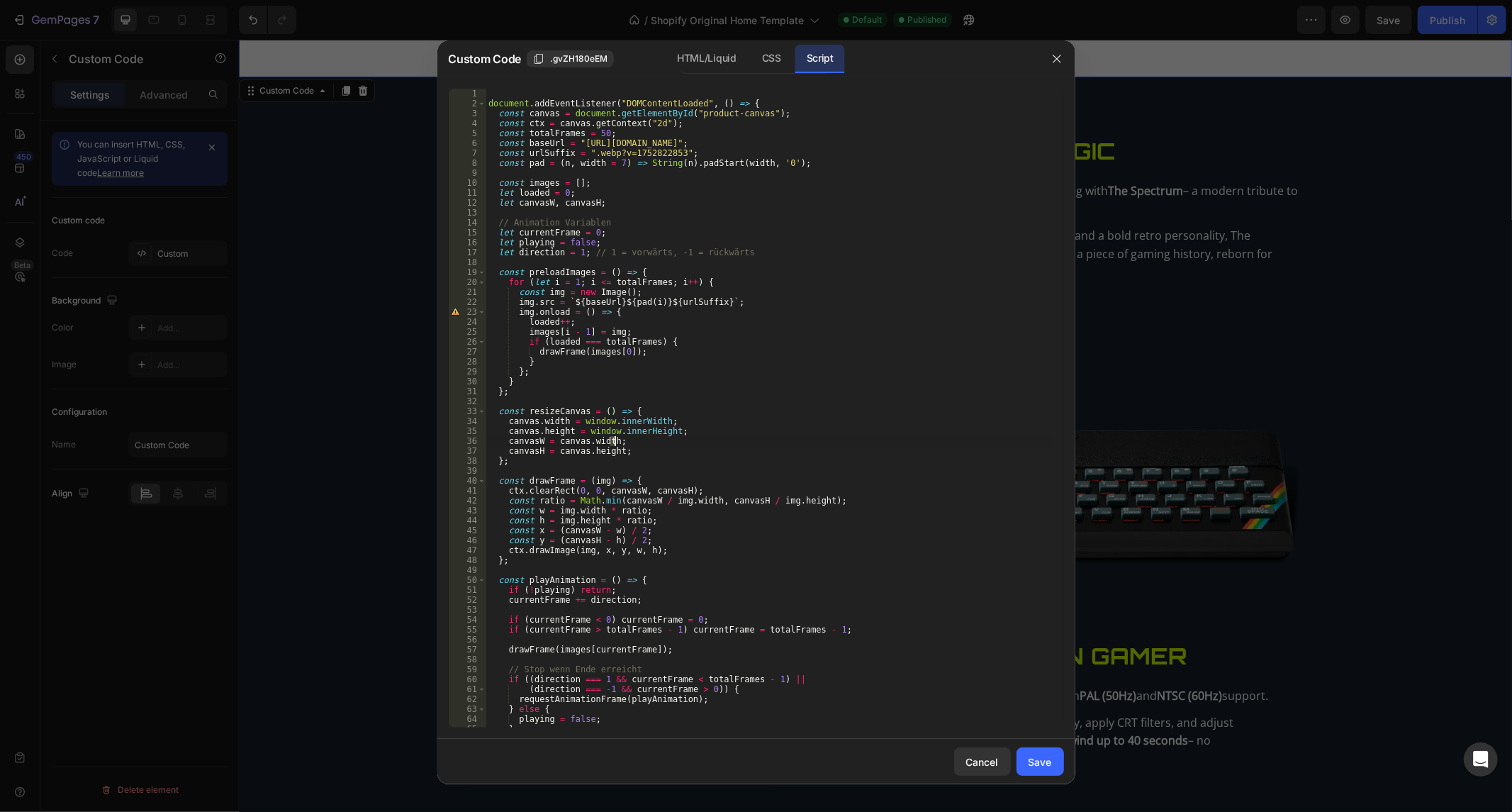
click at [689, 438] on div "document . addEventListener ( "DOMContentLoaded" , ( ) => { const canvas = docu…" at bounding box center [768, 418] width 565 height 660
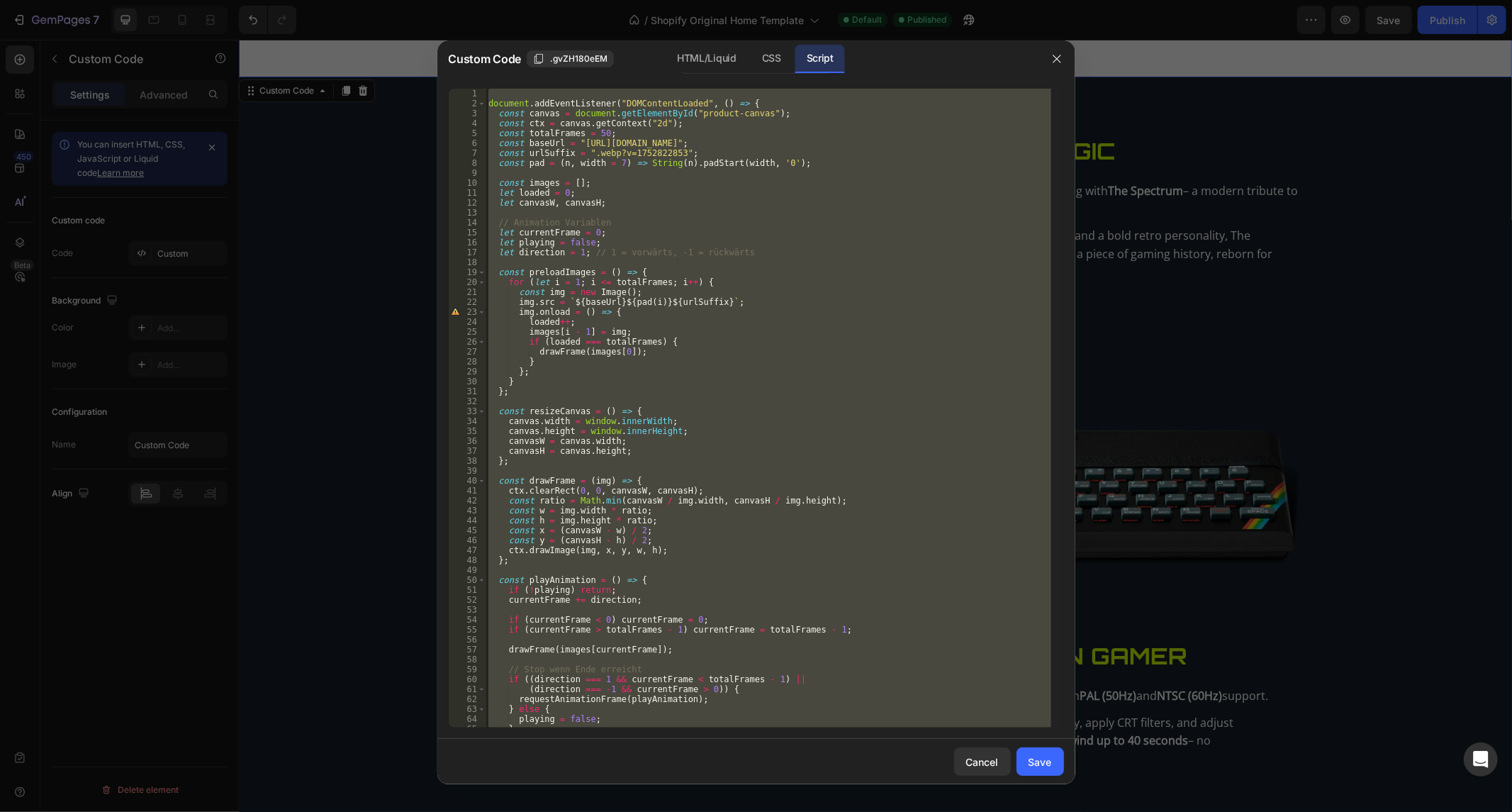
click at [689, 438] on div "document . addEventListener ( "DOMContentLoaded" , ( ) => { const canvas = docu…" at bounding box center [768, 418] width 565 height 660
paste textarea
type textarea "});"
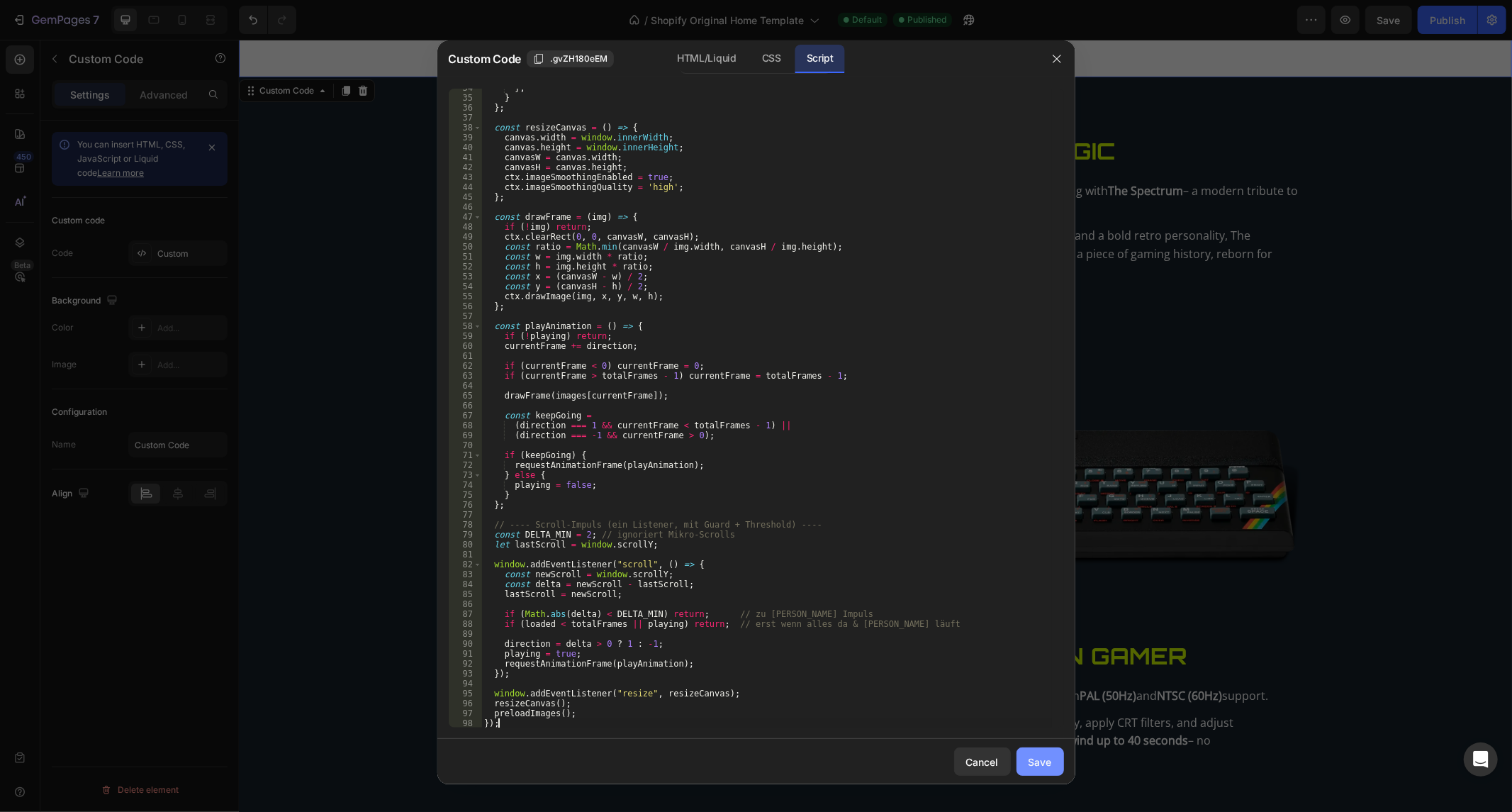
click at [1039, 762] on div "Save" at bounding box center [1039, 762] width 24 height 15
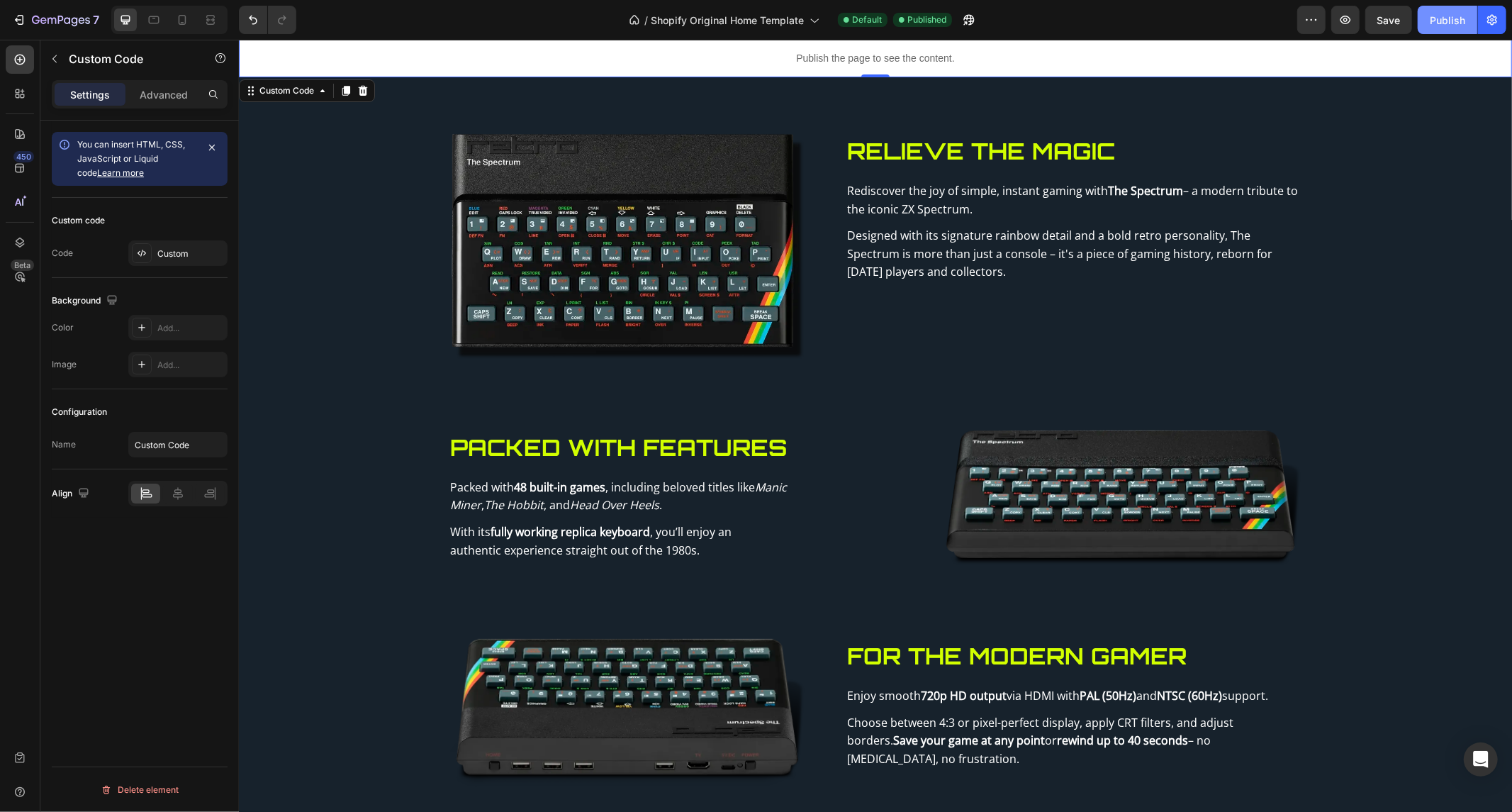
click at [1446, 16] on div "Publish" at bounding box center [1446, 20] width 35 height 15
click at [257, 13] on icon "Undo/Redo" at bounding box center [252, 20] width 14 height 14
click at [1455, 20] on div "Publish" at bounding box center [1446, 20] width 35 height 15
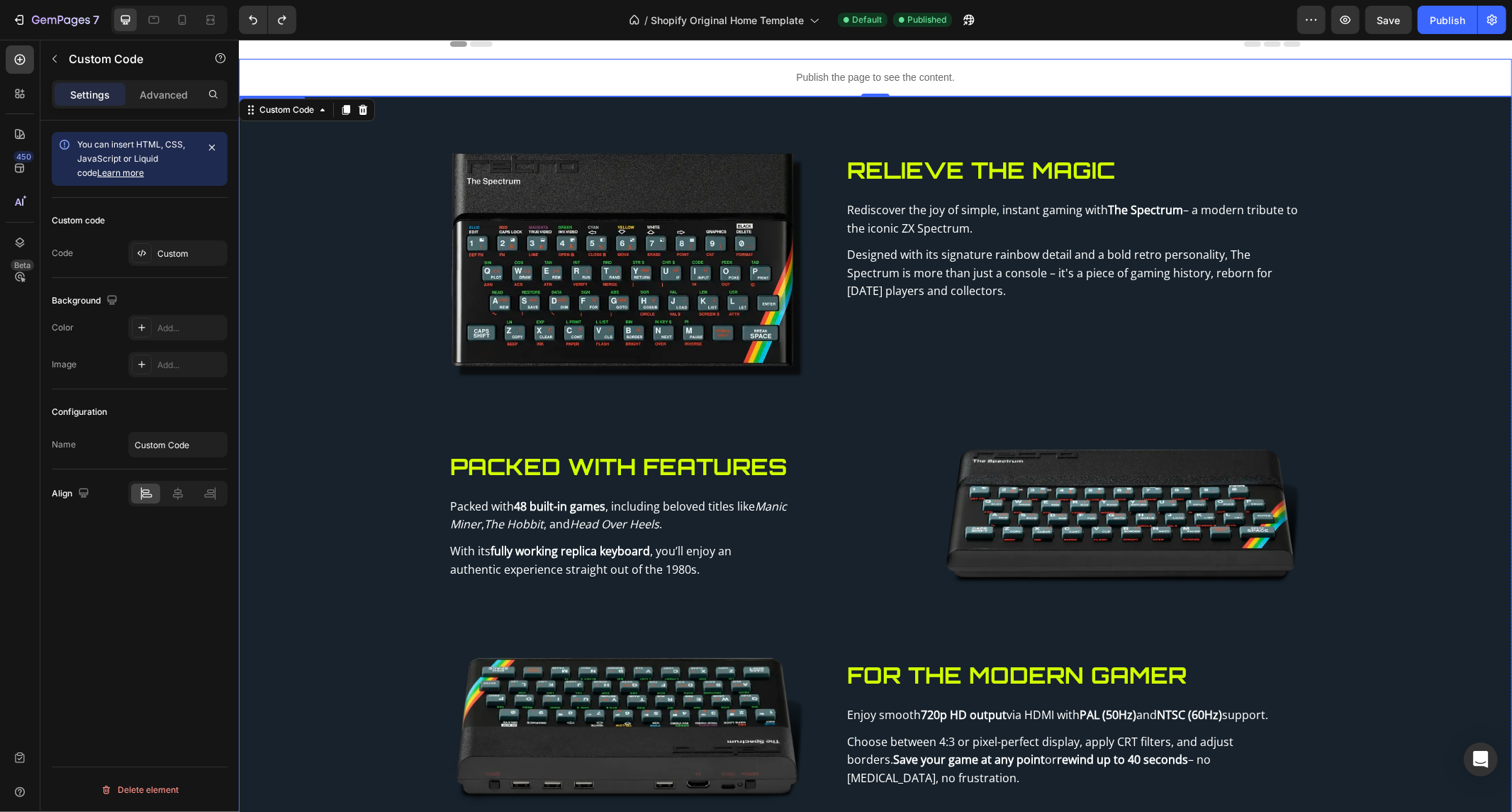
scroll to position [0, 0]
